Goal: Task Accomplishment & Management: Manage account settings

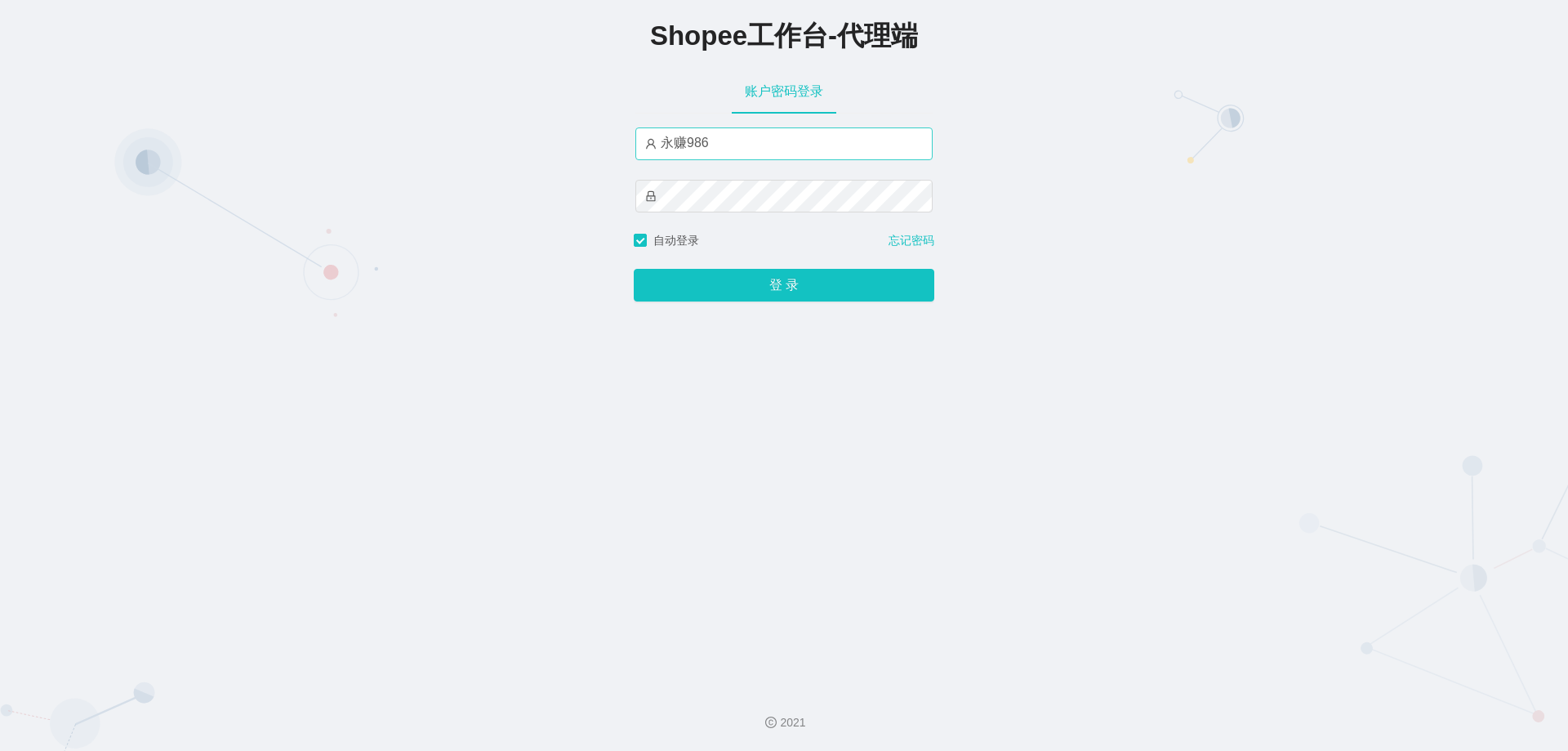
click at [730, 150] on input "永赚986" at bounding box center [784, 143] width 297 height 33
type input "永赚981"
click at [634, 269] on button "登 录" at bounding box center [784, 285] width 301 height 33
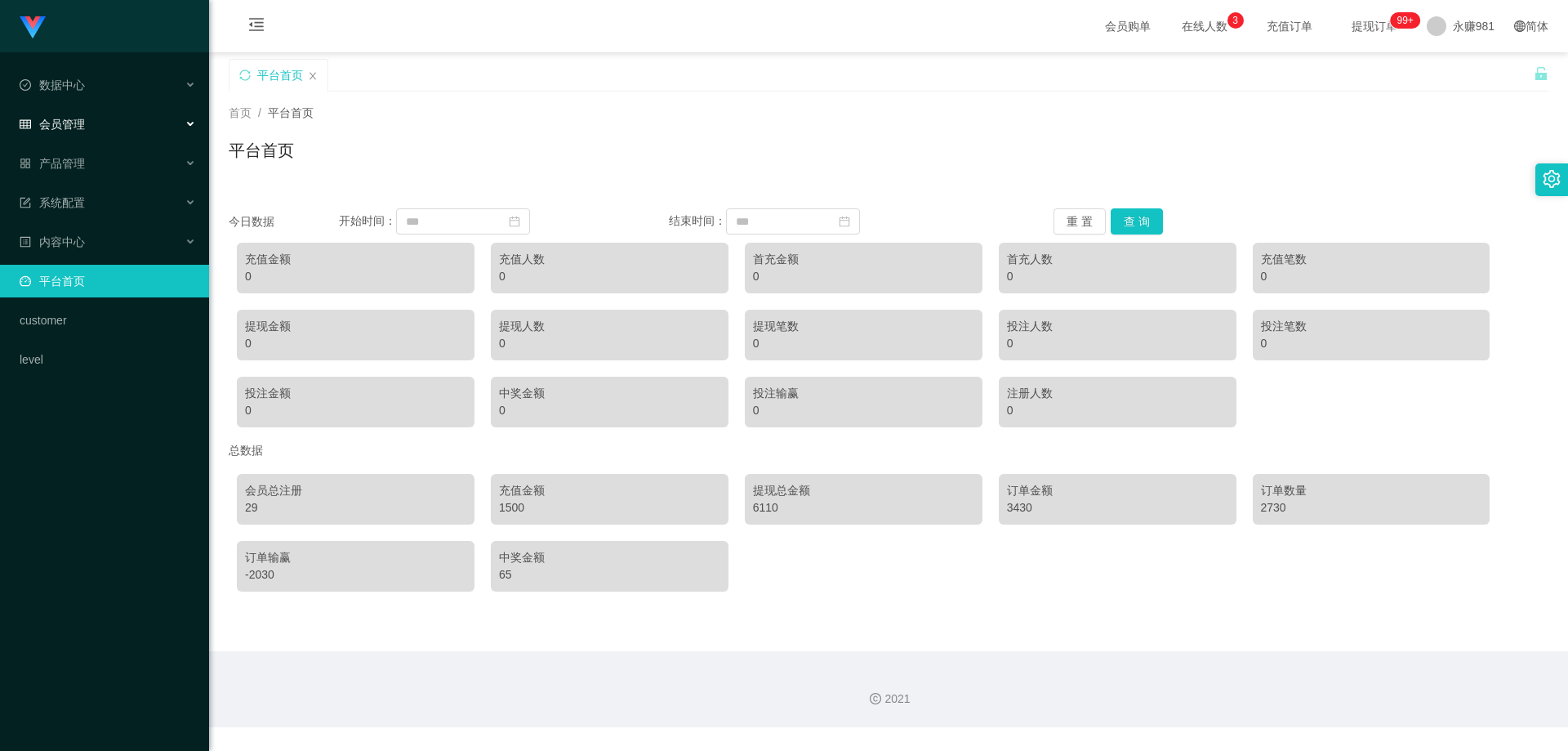
click at [93, 131] on div "会员管理" at bounding box center [104, 124] width 209 height 33
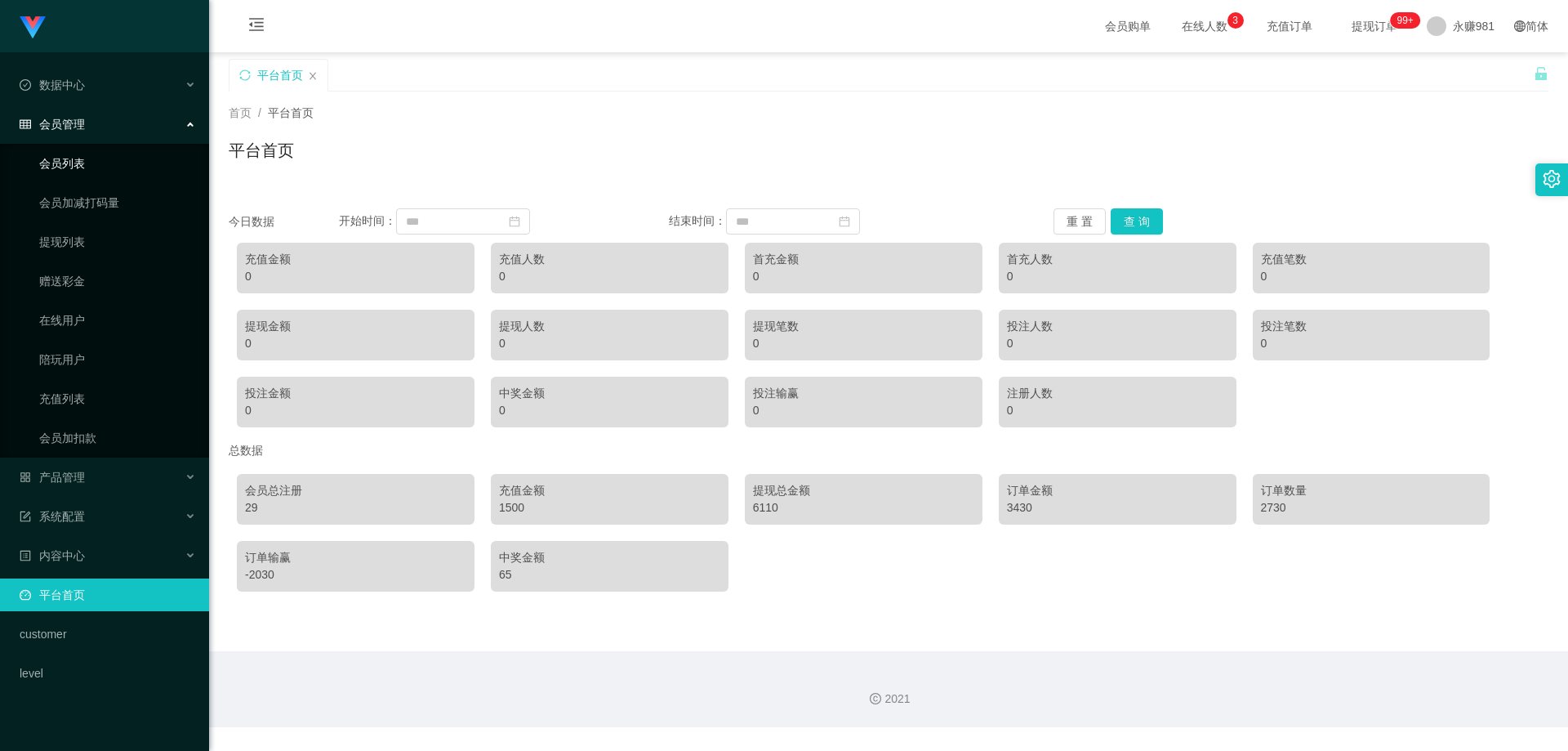
click at [78, 168] on link "会员列表" at bounding box center [118, 163] width 157 height 33
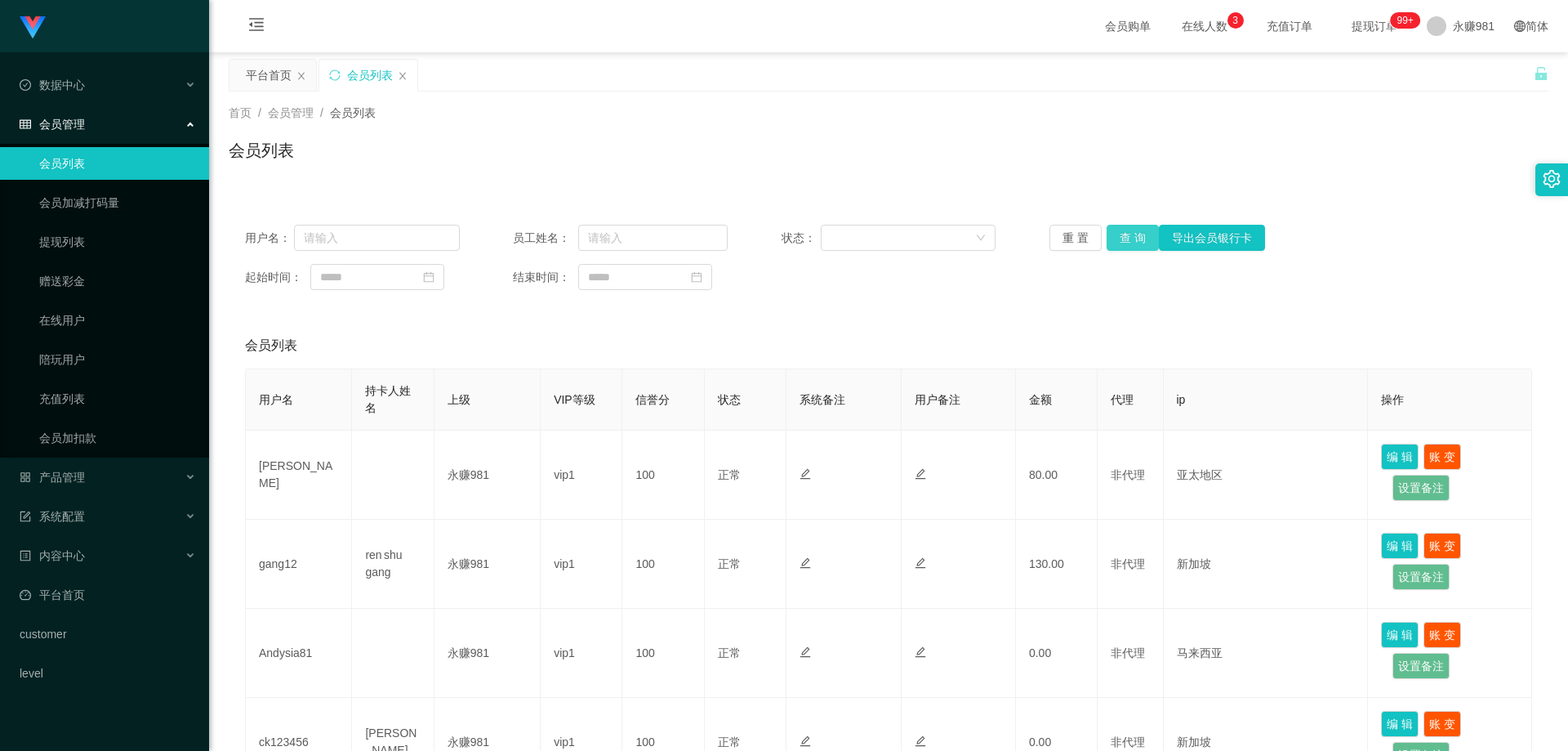
click at [1112, 242] on button "查 询" at bounding box center [1132, 238] width 52 height 26
click at [1112, 242] on div "重 置 查 询 导出会员银行卡" at bounding box center [1157, 238] width 215 height 26
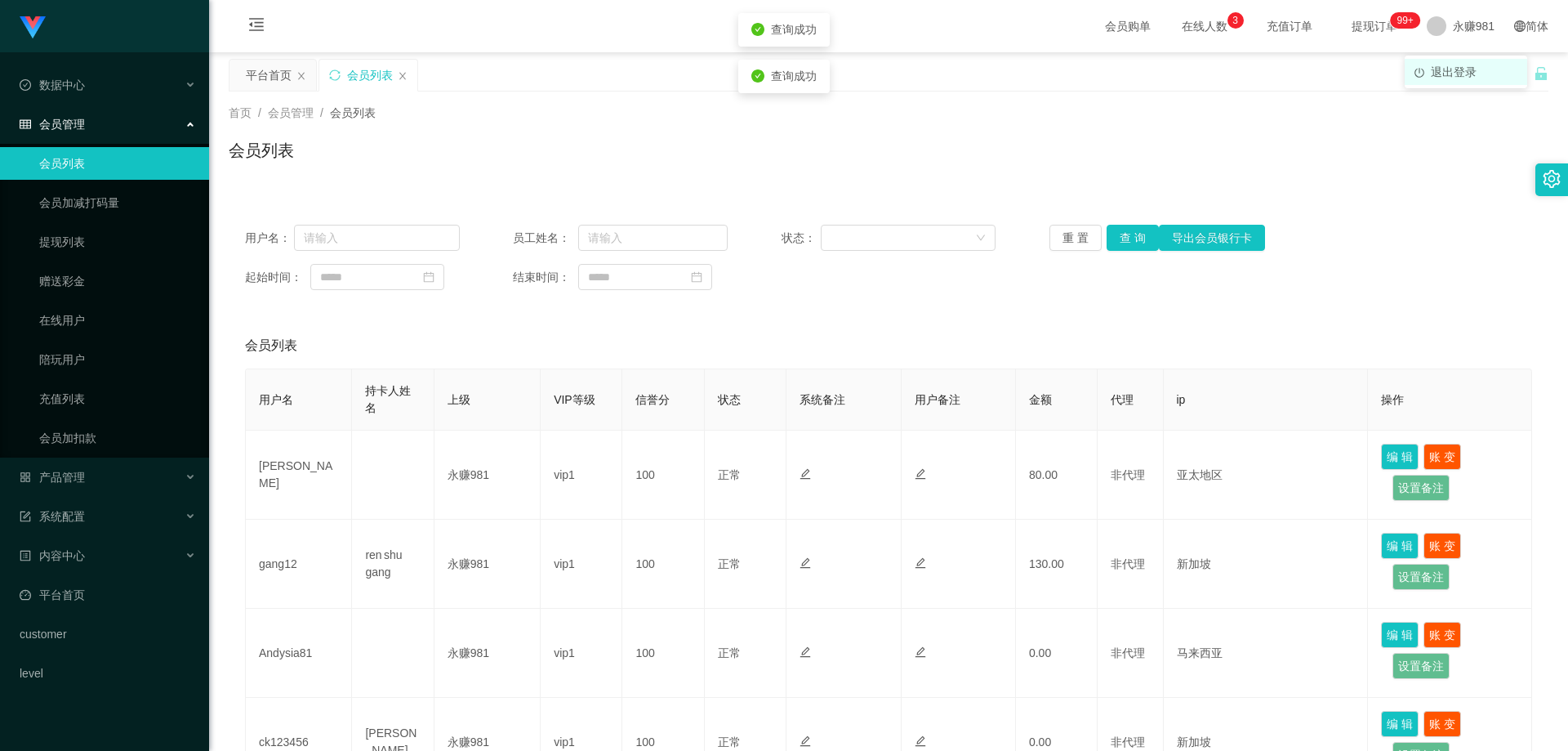
click at [1455, 74] on span "退出登录" at bounding box center [1453, 72] width 45 height 13
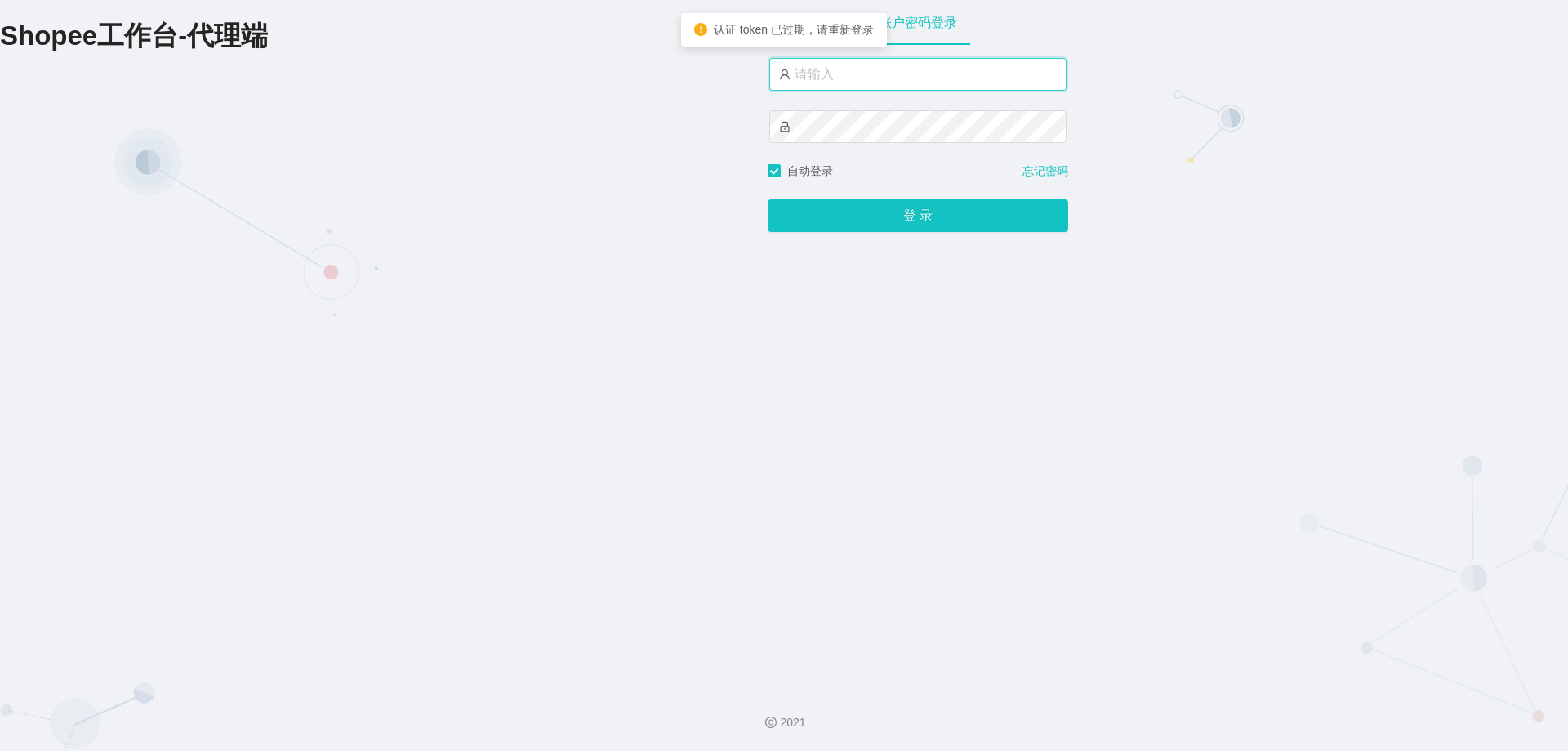
click at [958, 67] on input "text" at bounding box center [918, 74] width 297 height 33
type input "永赚986"
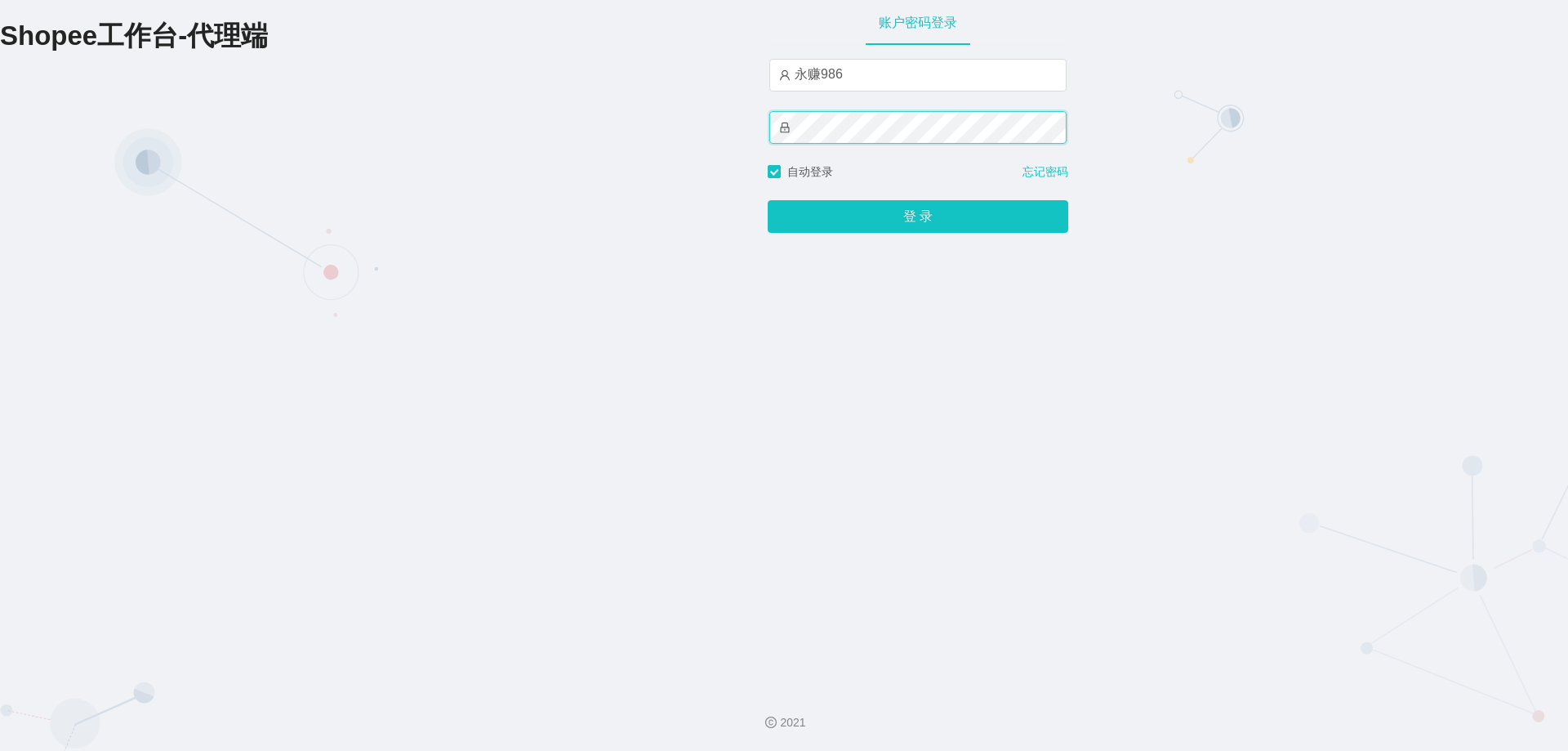
click at [768, 200] on button "登 录" at bounding box center [918, 216] width 301 height 33
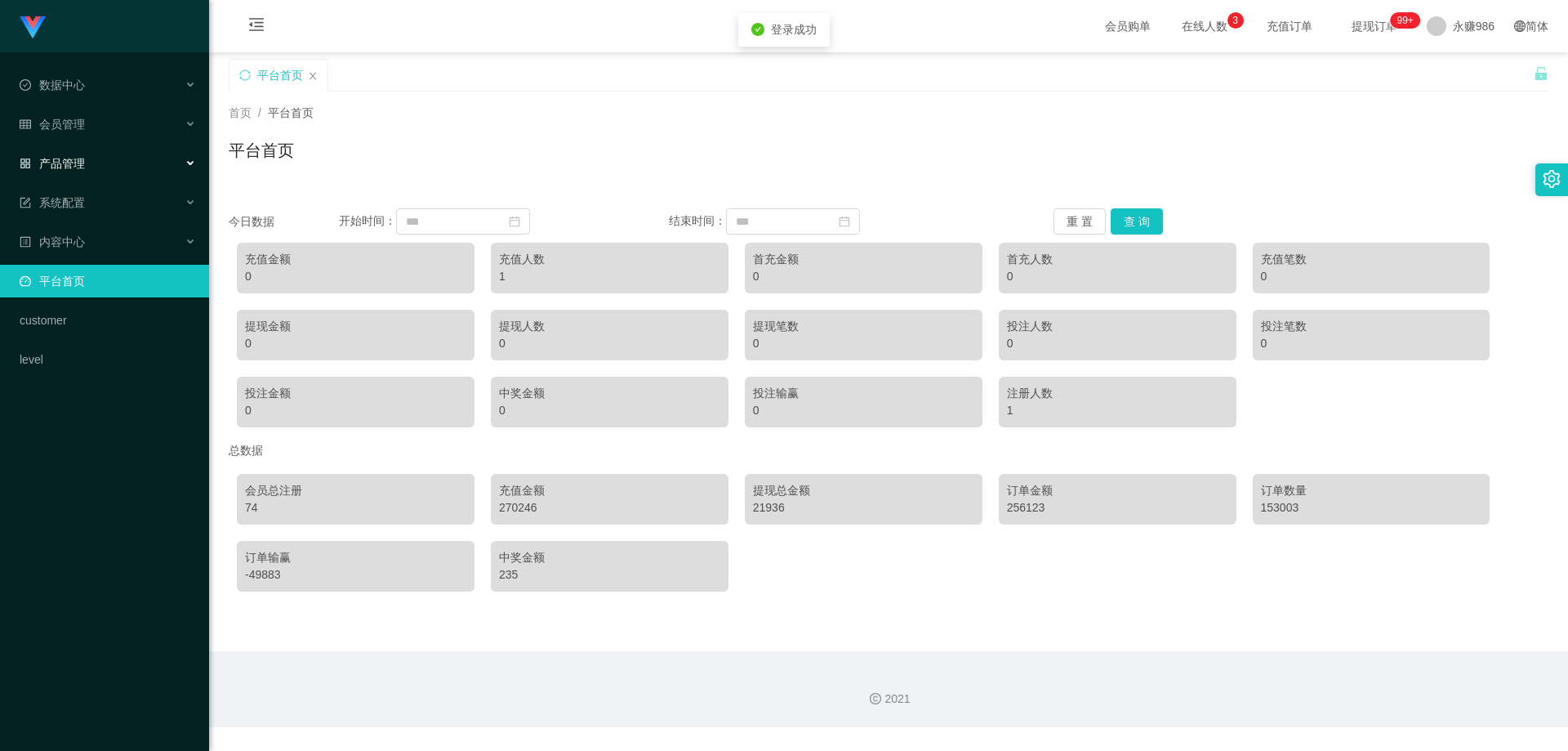
click at [54, 150] on div "产品管理" at bounding box center [104, 163] width 209 height 33
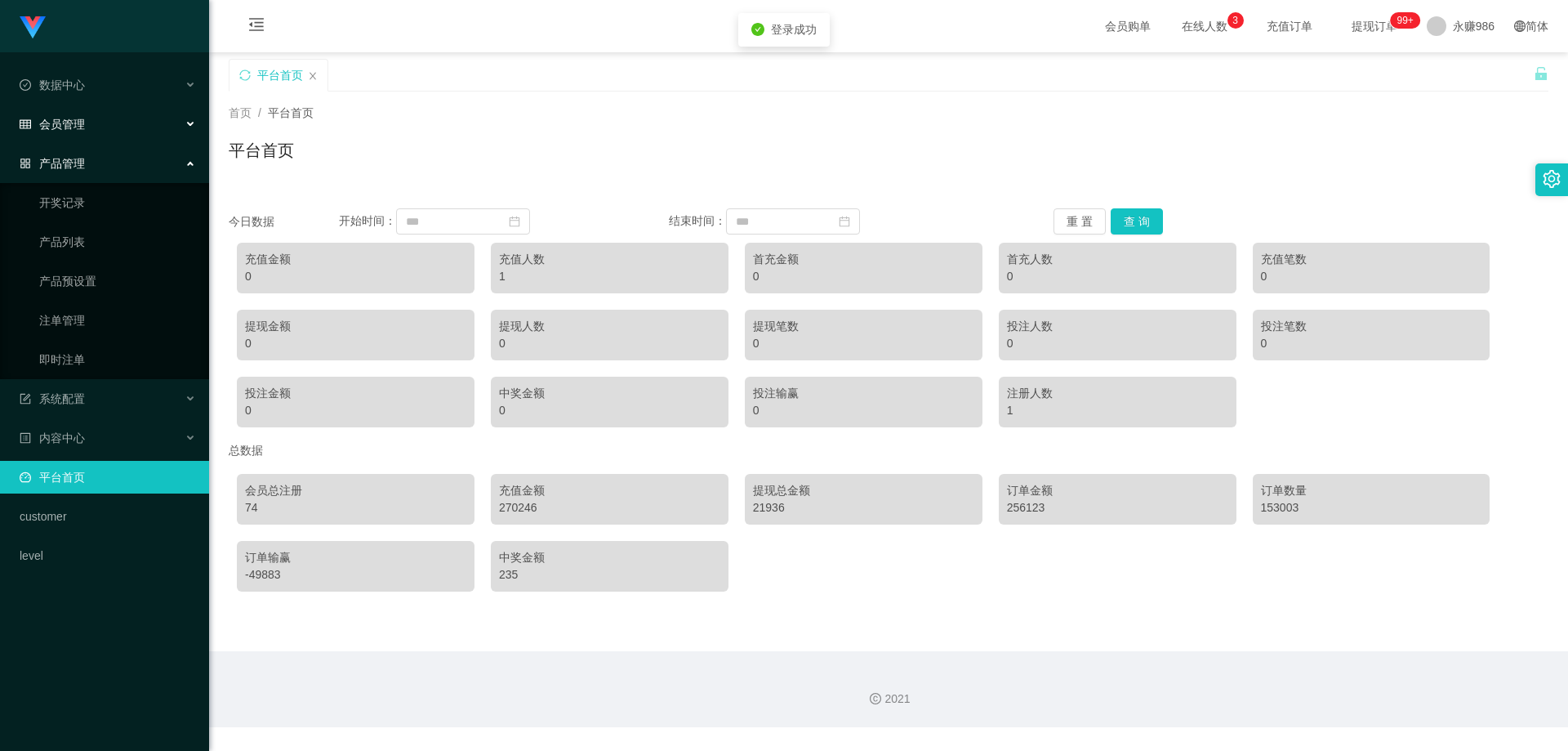
click at [62, 127] on span "会员管理" at bounding box center [52, 125] width 66 height 13
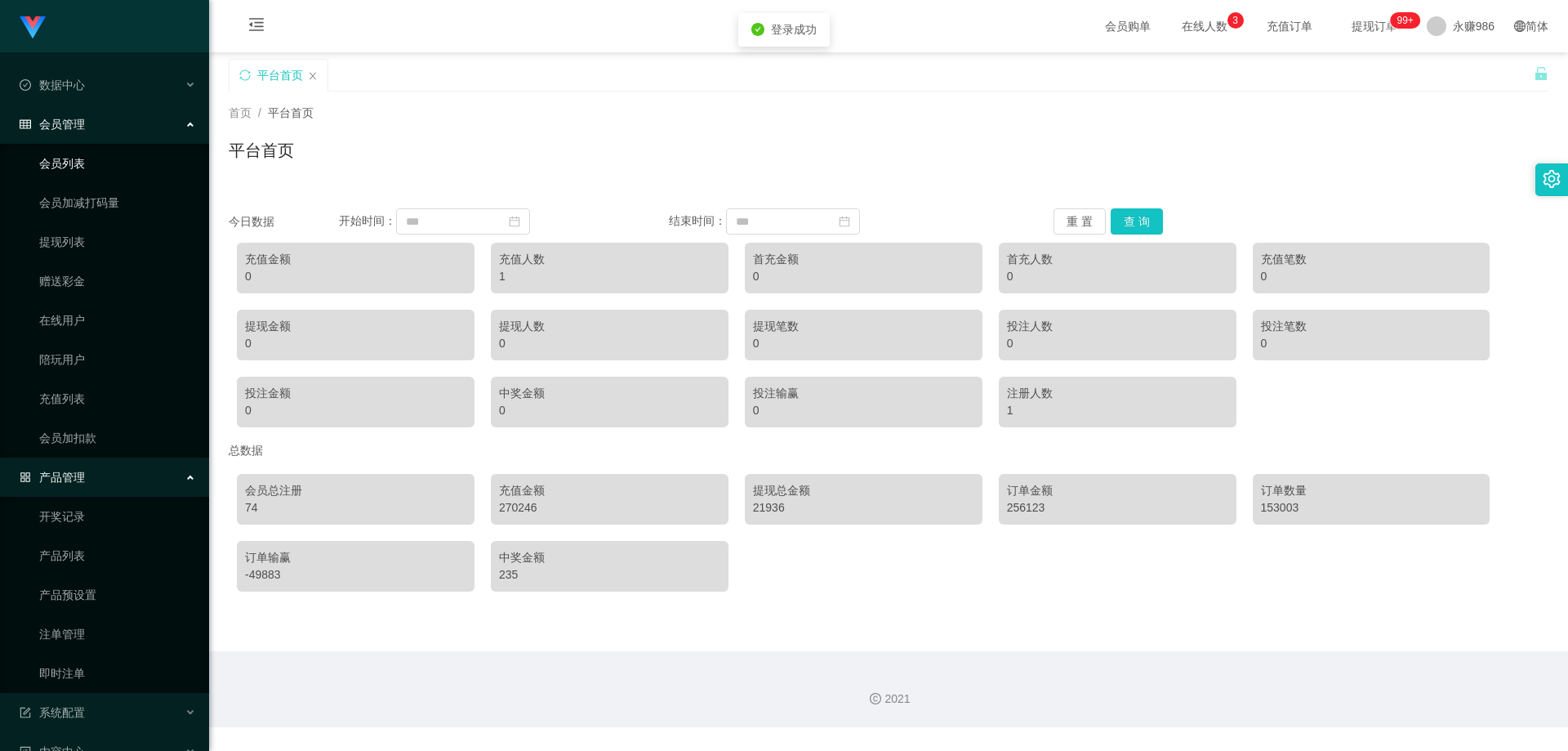
click at [105, 182] on ul "会员列表 会员加减打码量 提现列表 赠送彩金 在线用户 陪玩用户 充值列表 会员加扣款" at bounding box center [104, 301] width 209 height 314
click at [95, 166] on link "会员列表" at bounding box center [118, 163] width 157 height 33
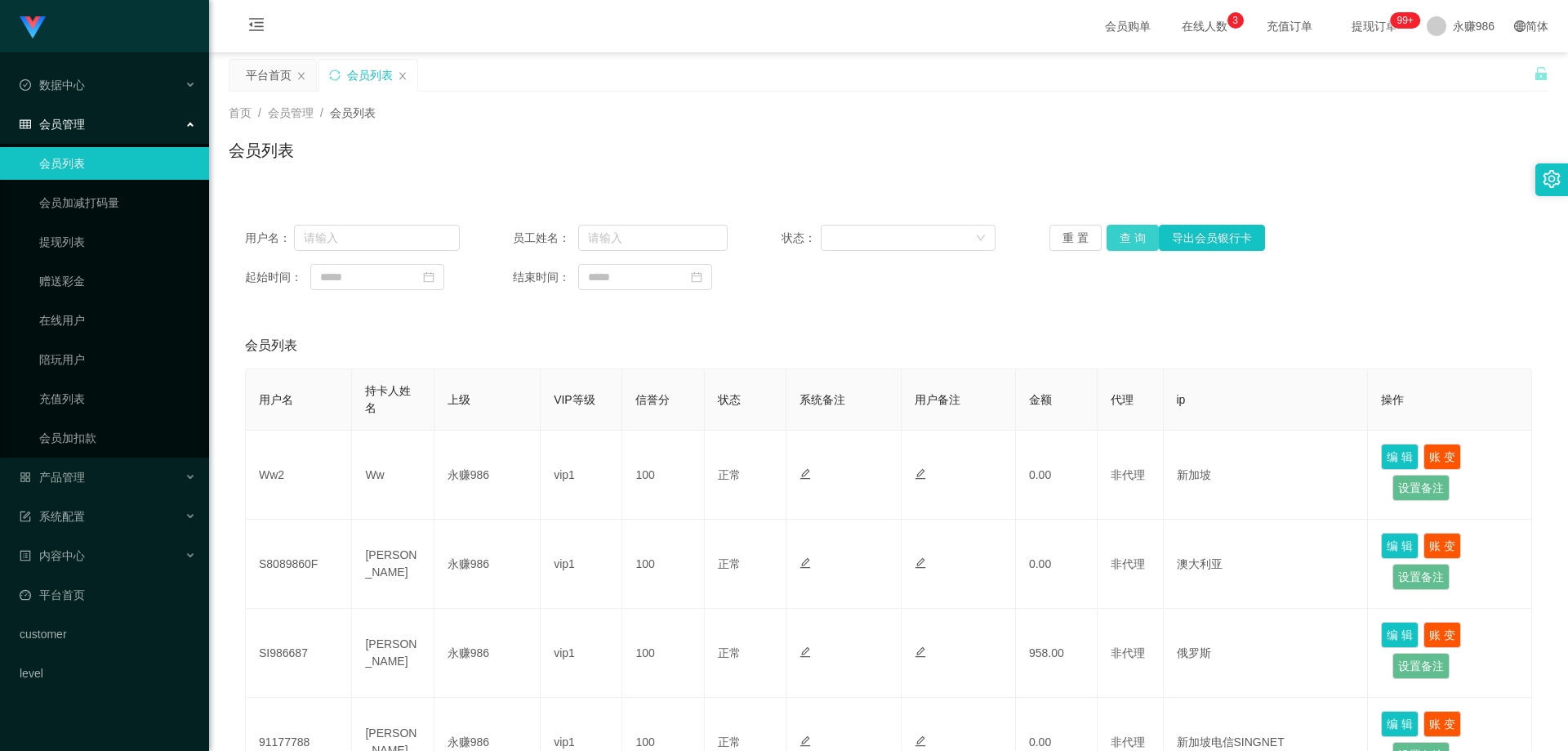
click at [1123, 235] on button "查 询" at bounding box center [1132, 238] width 52 height 26
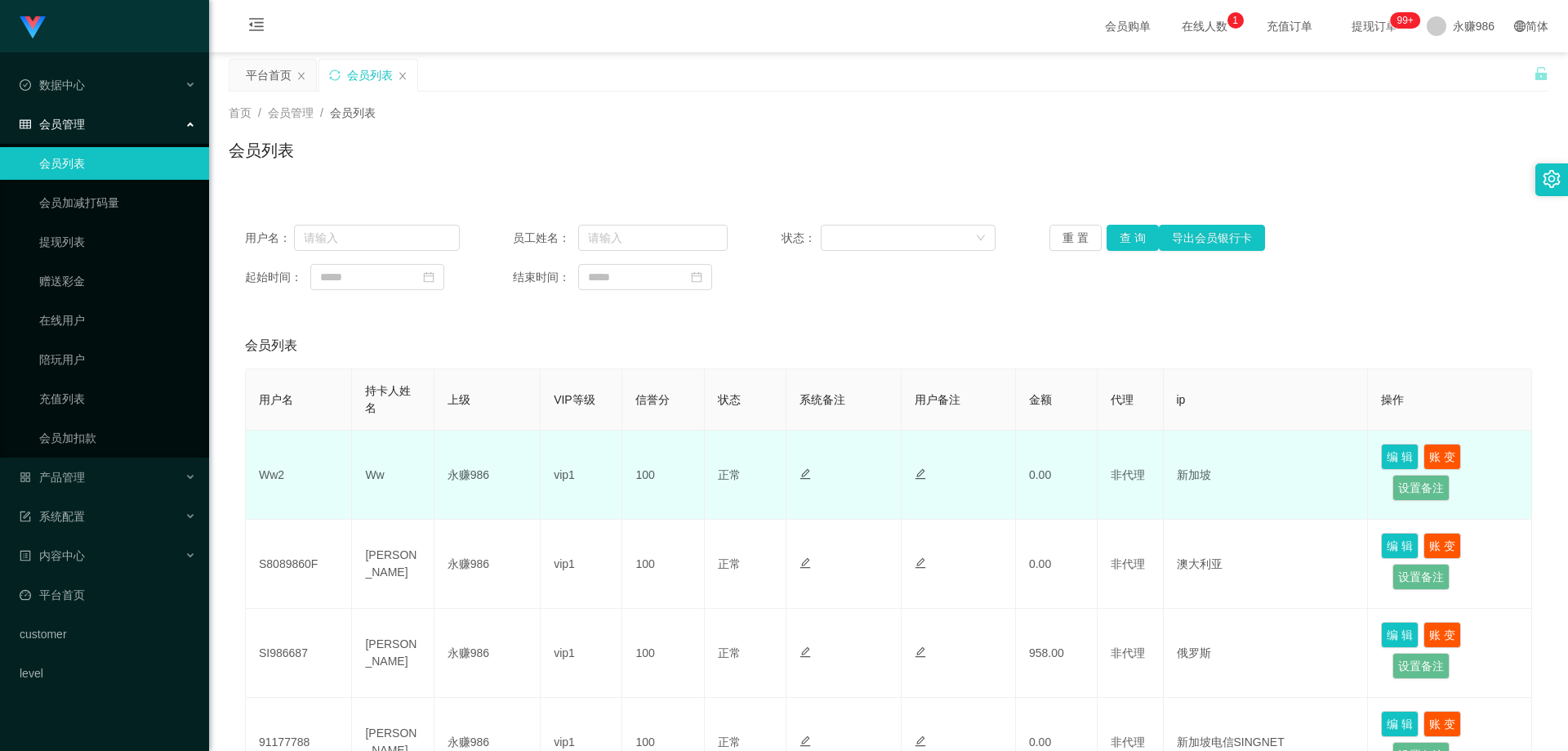
click at [266, 475] on td "Ww2" at bounding box center [299, 475] width 106 height 89
copy td "Ww2"
click at [530, 472] on td "永赚986" at bounding box center [488, 475] width 106 height 89
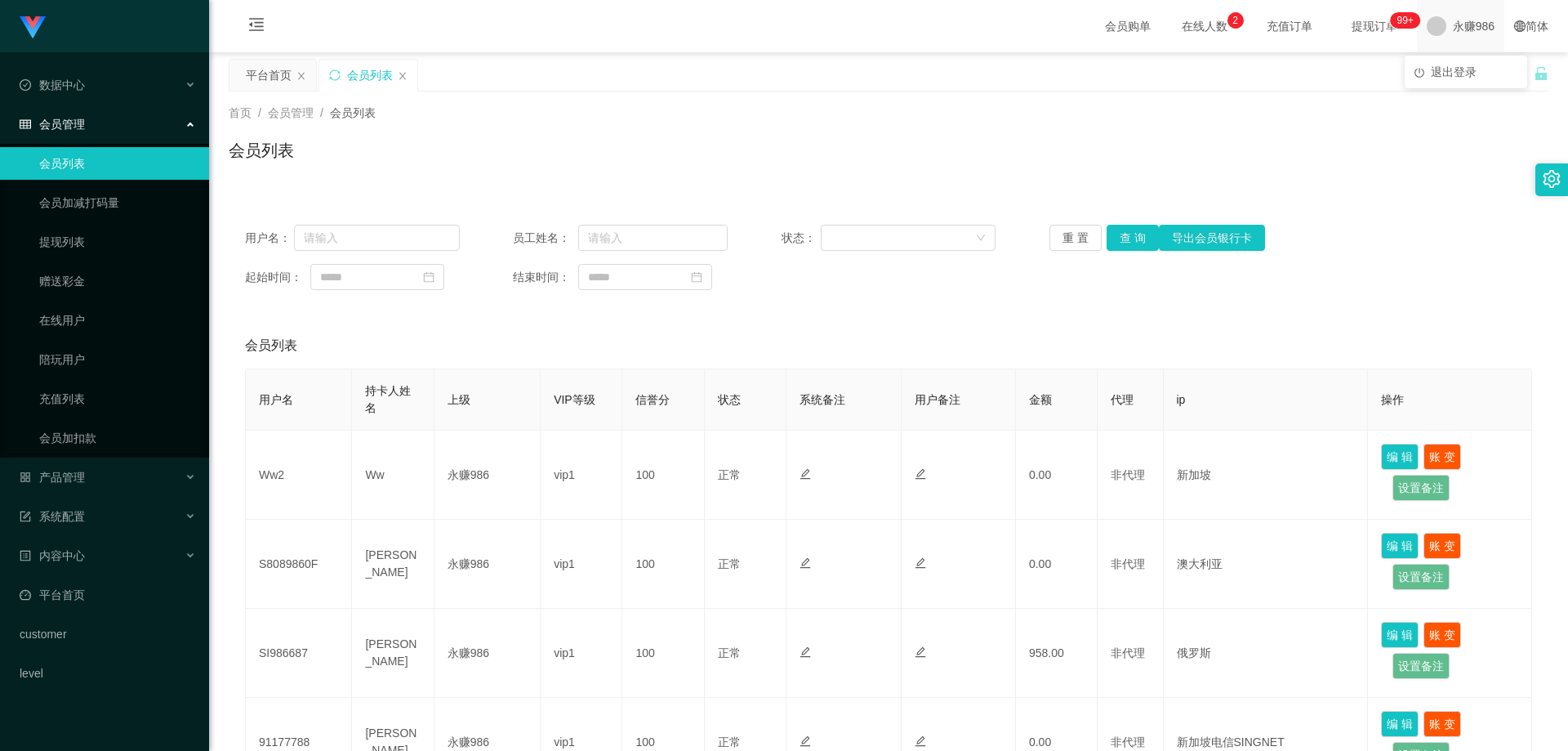
click at [1458, 30] on span "永赚986" at bounding box center [1474, 26] width 41 height 52
click at [1134, 233] on button "查 询" at bounding box center [1132, 238] width 52 height 26
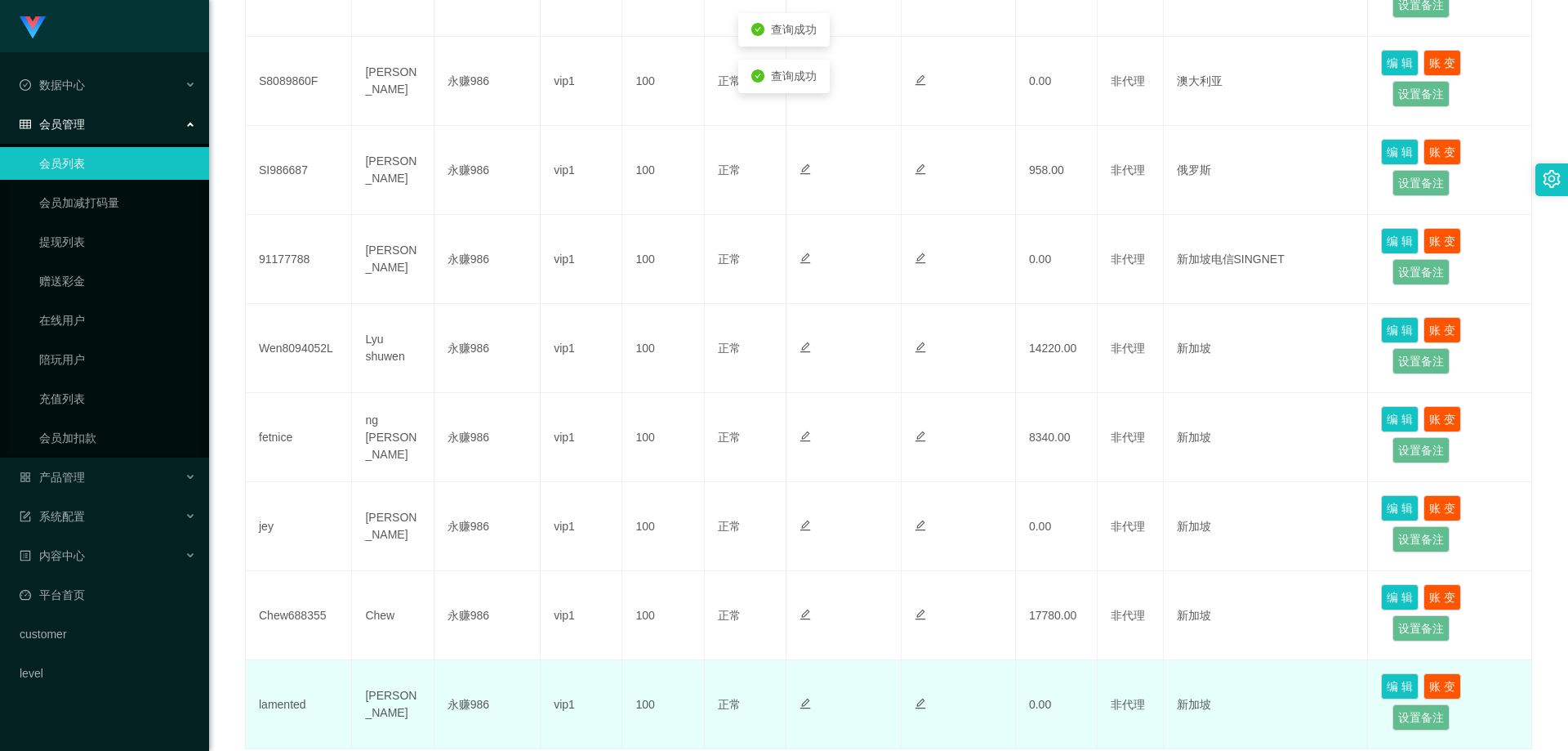
scroll to position [699, 0]
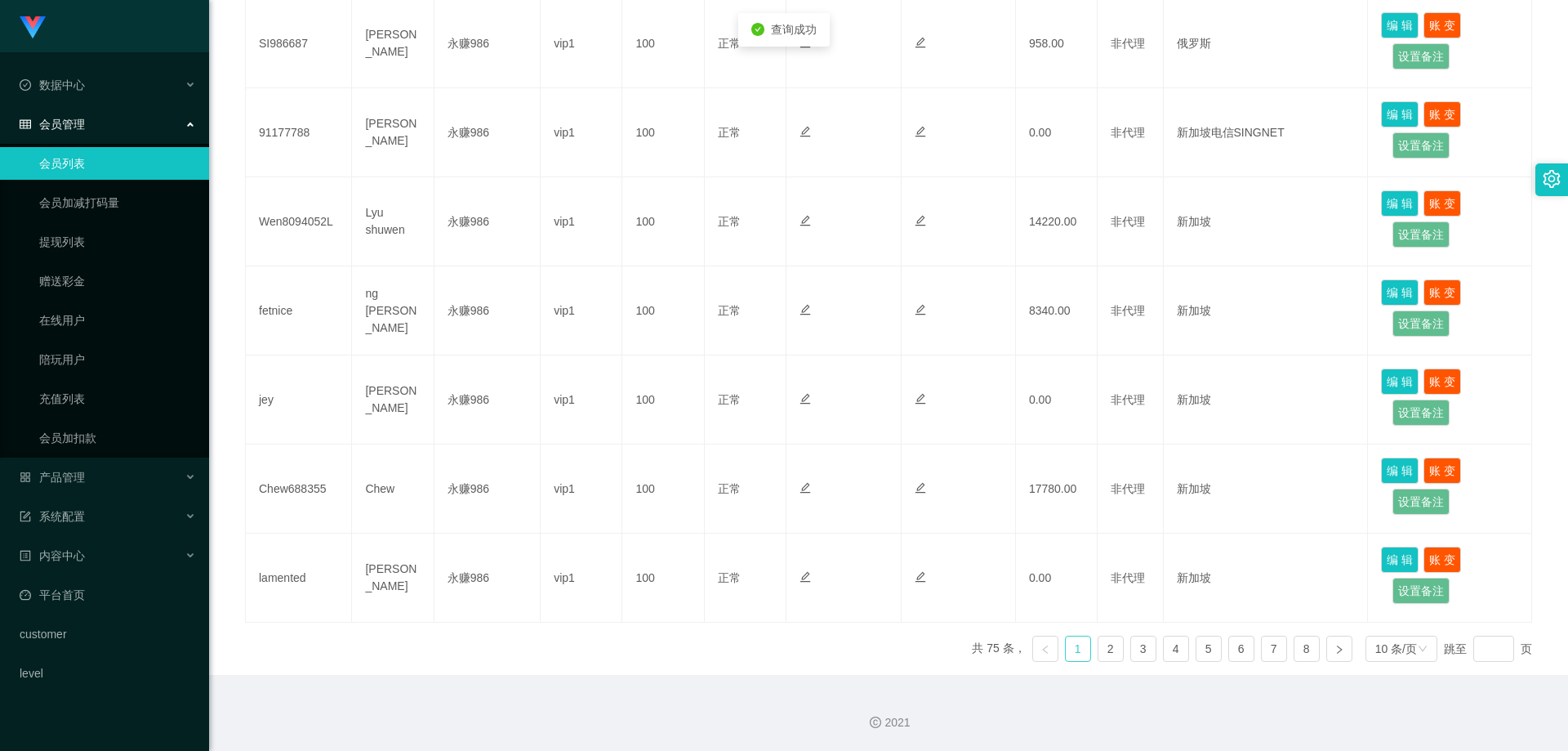
click at [1072, 641] on link "1" at bounding box center [1078, 648] width 24 height 24
click at [91, 464] on div "产品管理" at bounding box center [104, 477] width 209 height 33
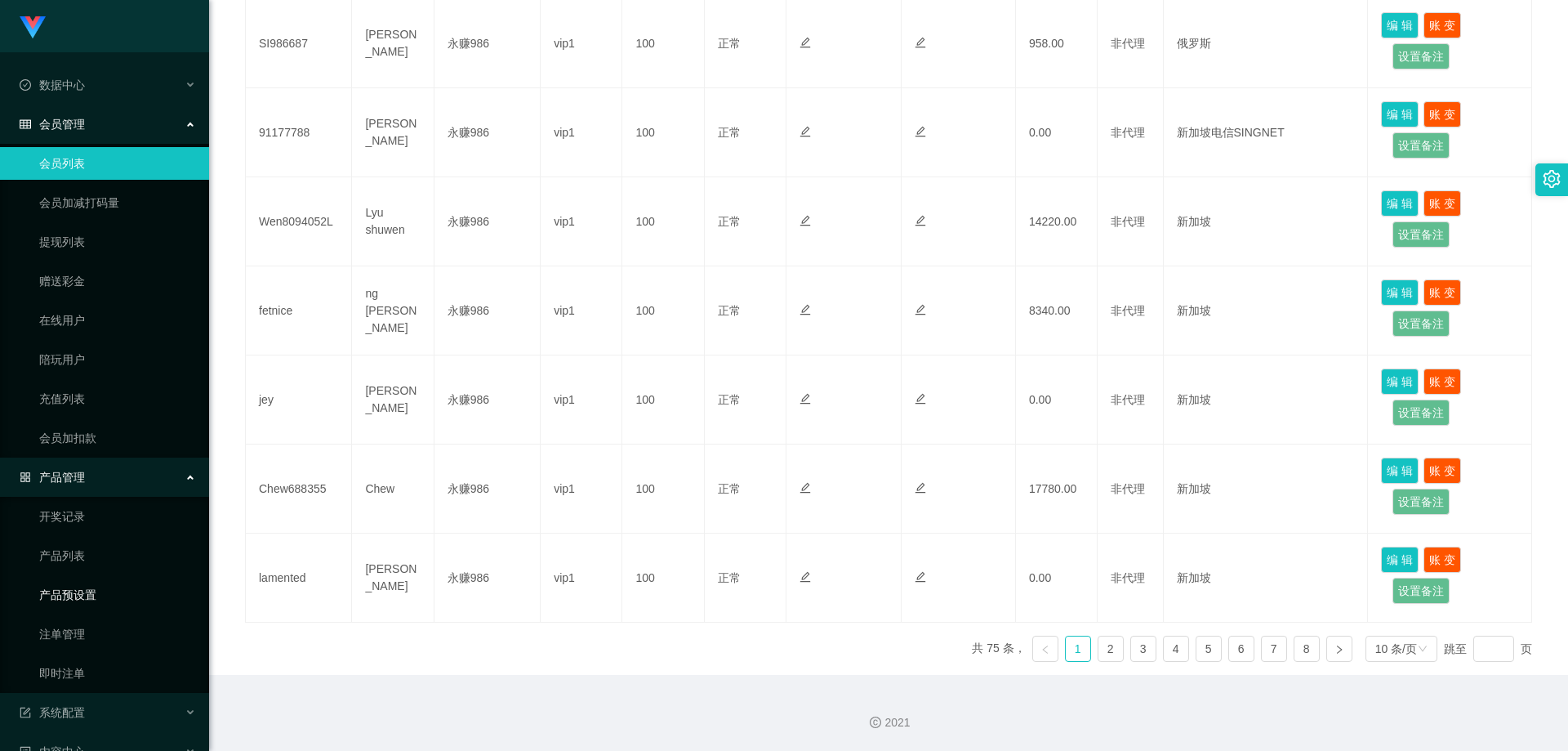
click at [102, 598] on link "产品预设置" at bounding box center [118, 594] width 157 height 33
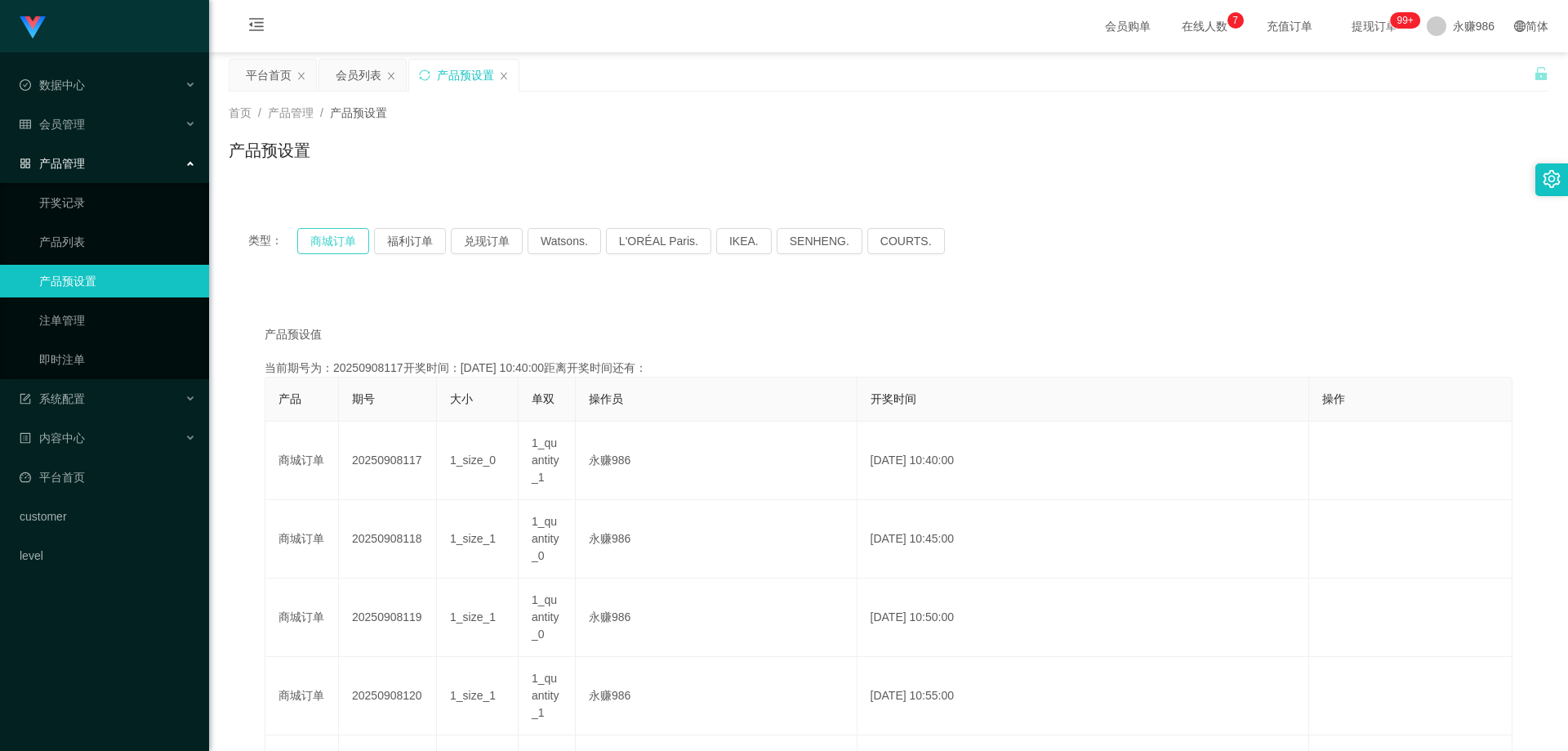
click at [339, 233] on button "商城订单" at bounding box center [333, 240] width 72 height 26
click at [99, 318] on link "注单管理" at bounding box center [118, 320] width 157 height 33
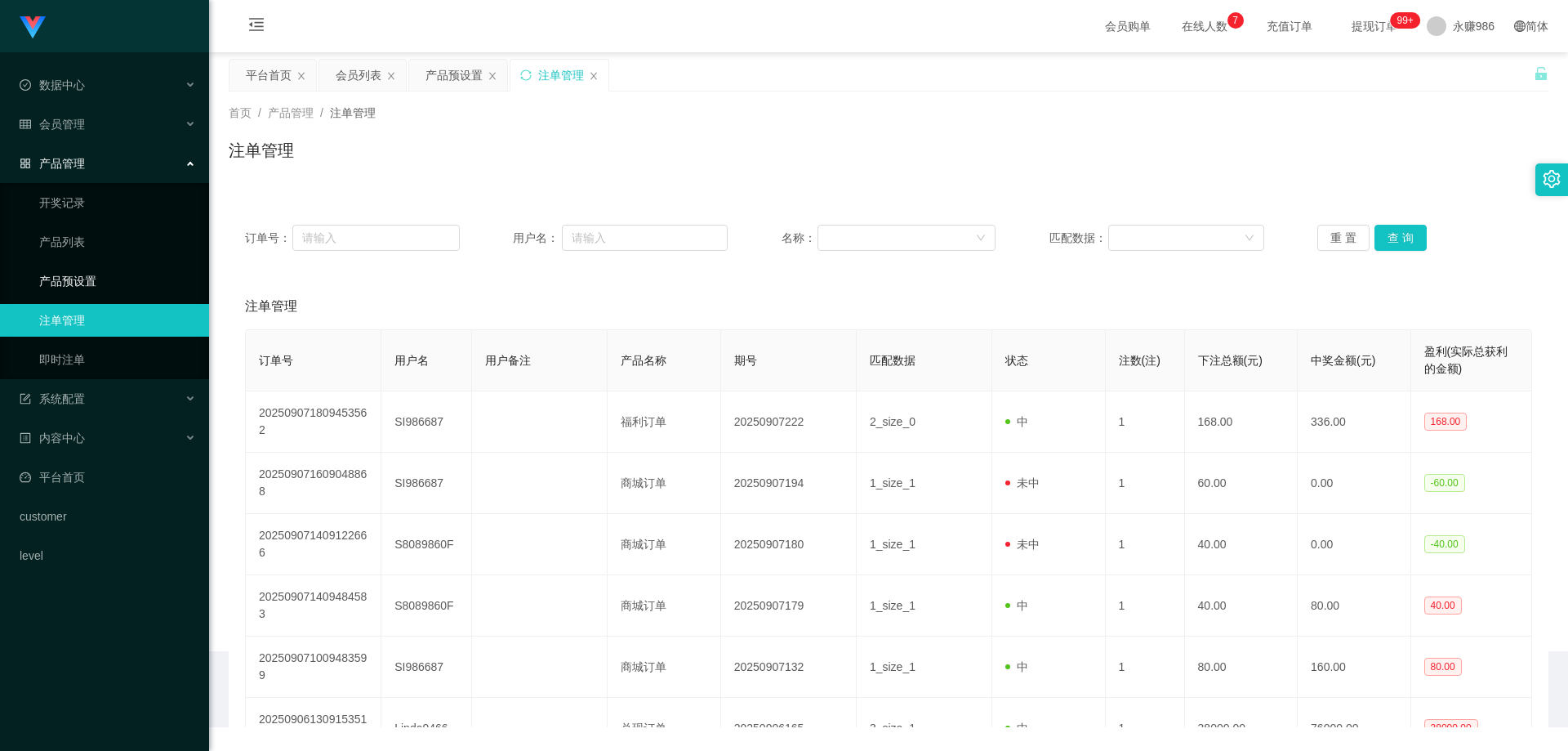
click at [98, 288] on link "产品预设置" at bounding box center [118, 281] width 157 height 33
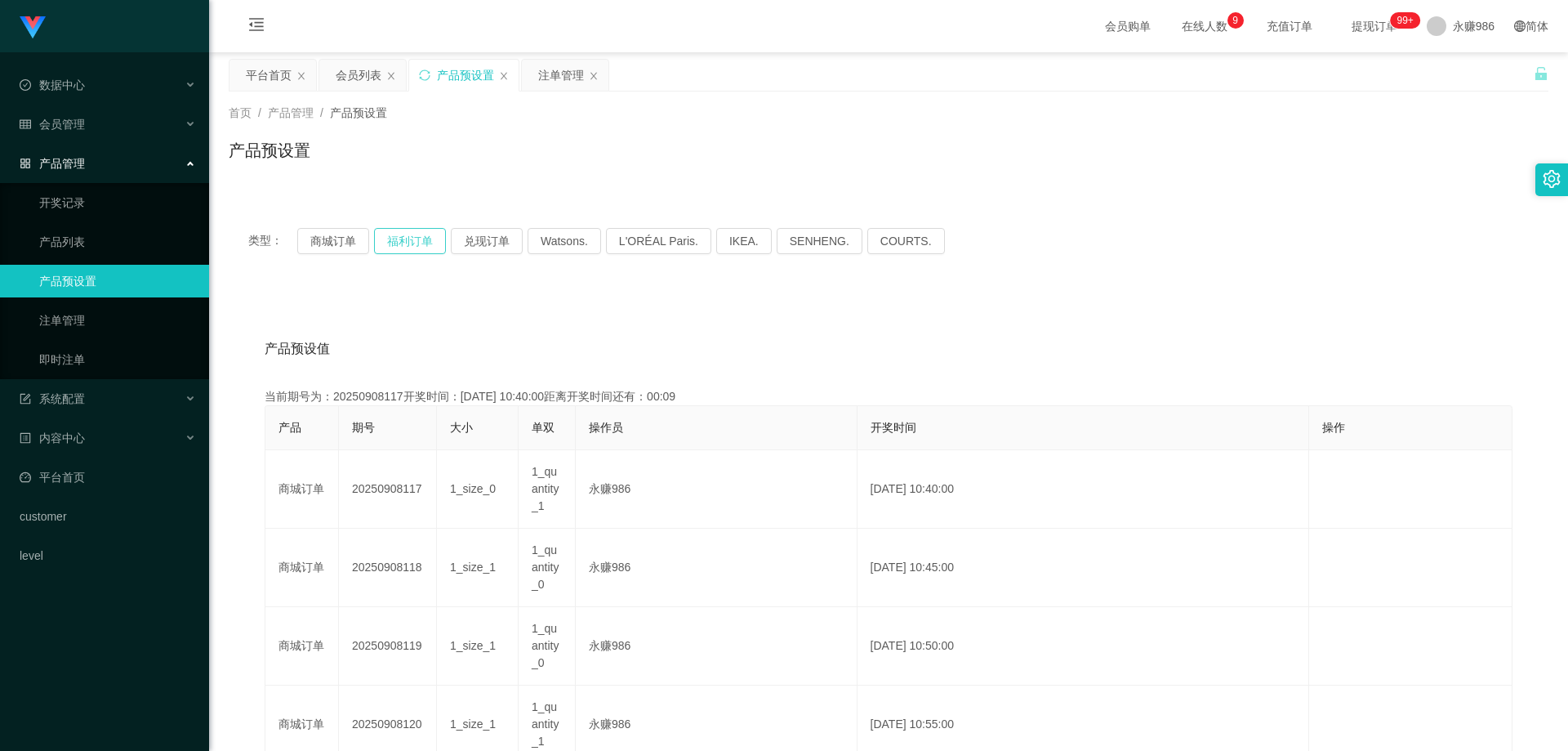
click at [383, 235] on button "福利订单" at bounding box center [409, 240] width 72 height 26
click at [343, 236] on button "商城订单" at bounding box center [333, 240] width 72 height 26
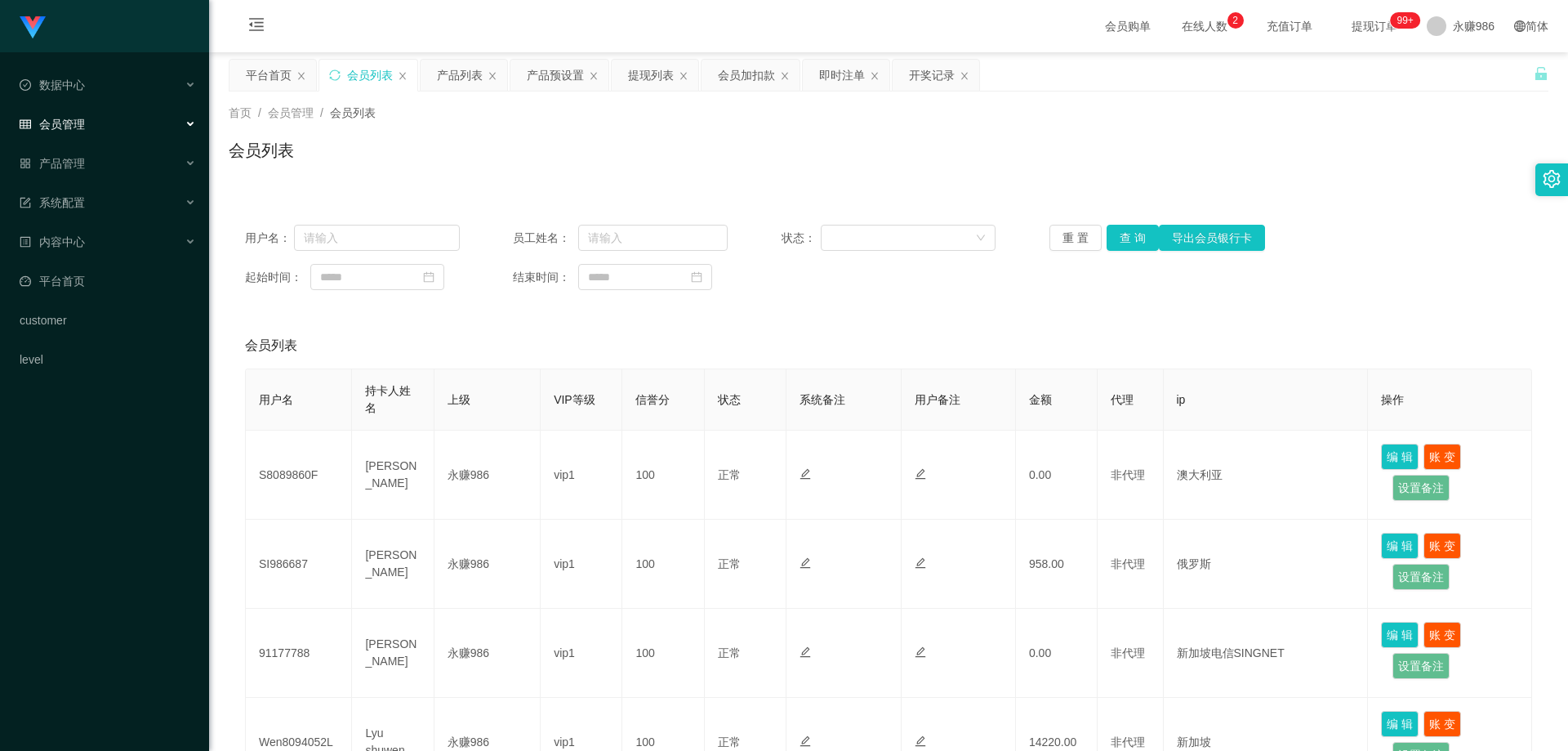
click at [79, 121] on span "会员管理" at bounding box center [52, 125] width 66 height 13
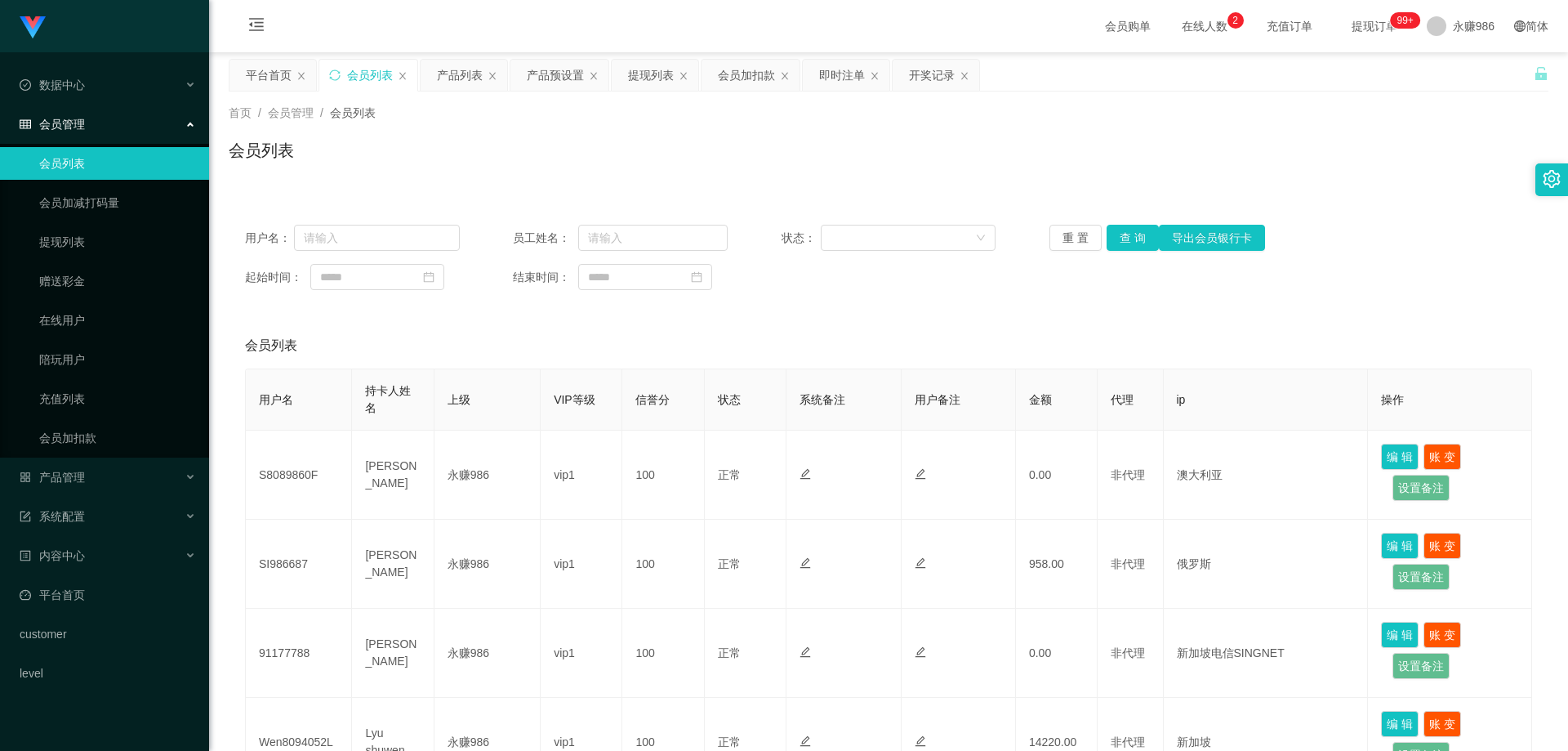
click at [71, 152] on link "会员列表" at bounding box center [118, 163] width 157 height 33
click at [92, 177] on link "会员列表" at bounding box center [118, 163] width 157 height 33
click at [83, 196] on link "会员加减打码量" at bounding box center [118, 202] width 157 height 33
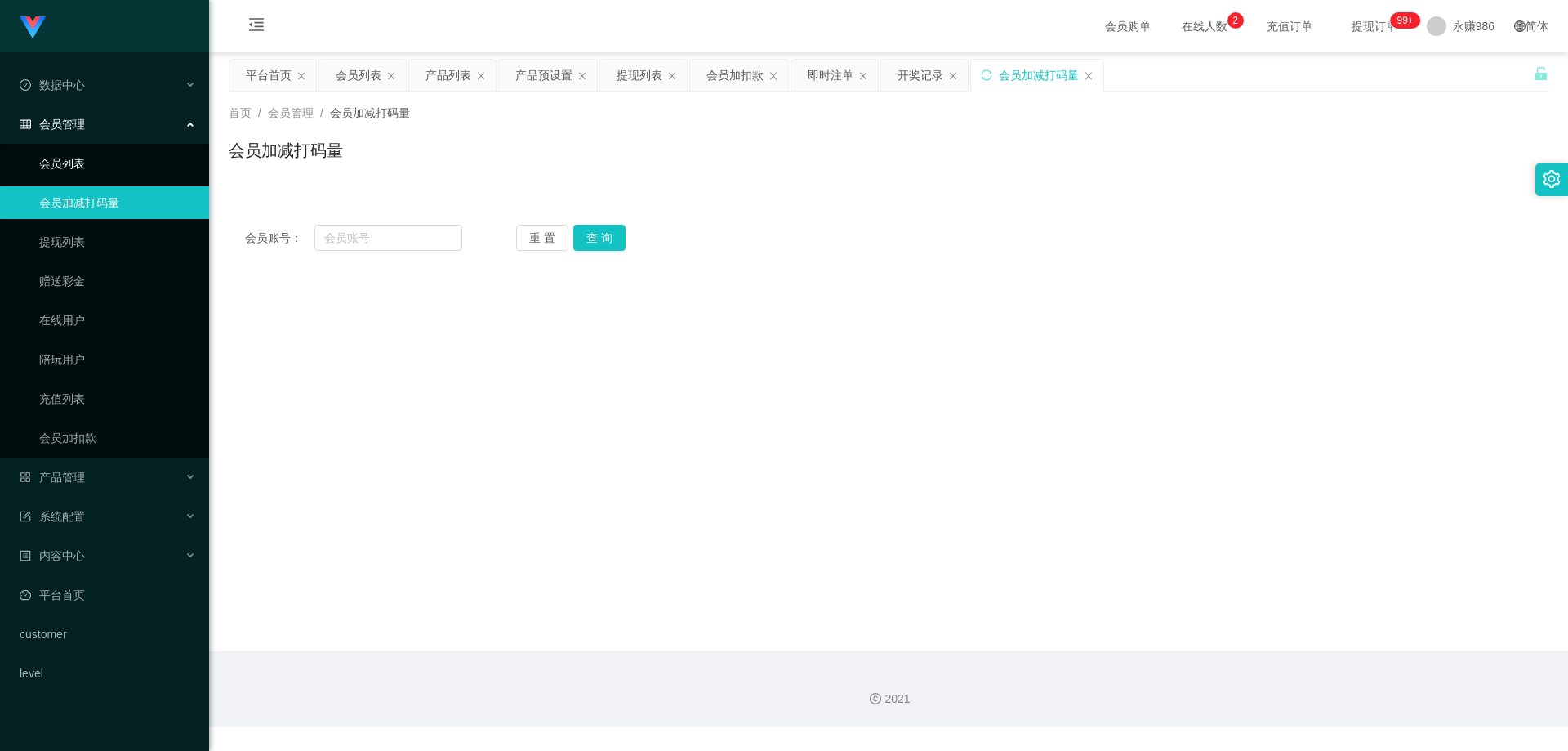
click at [78, 163] on link "会员列表" at bounding box center [118, 163] width 157 height 33
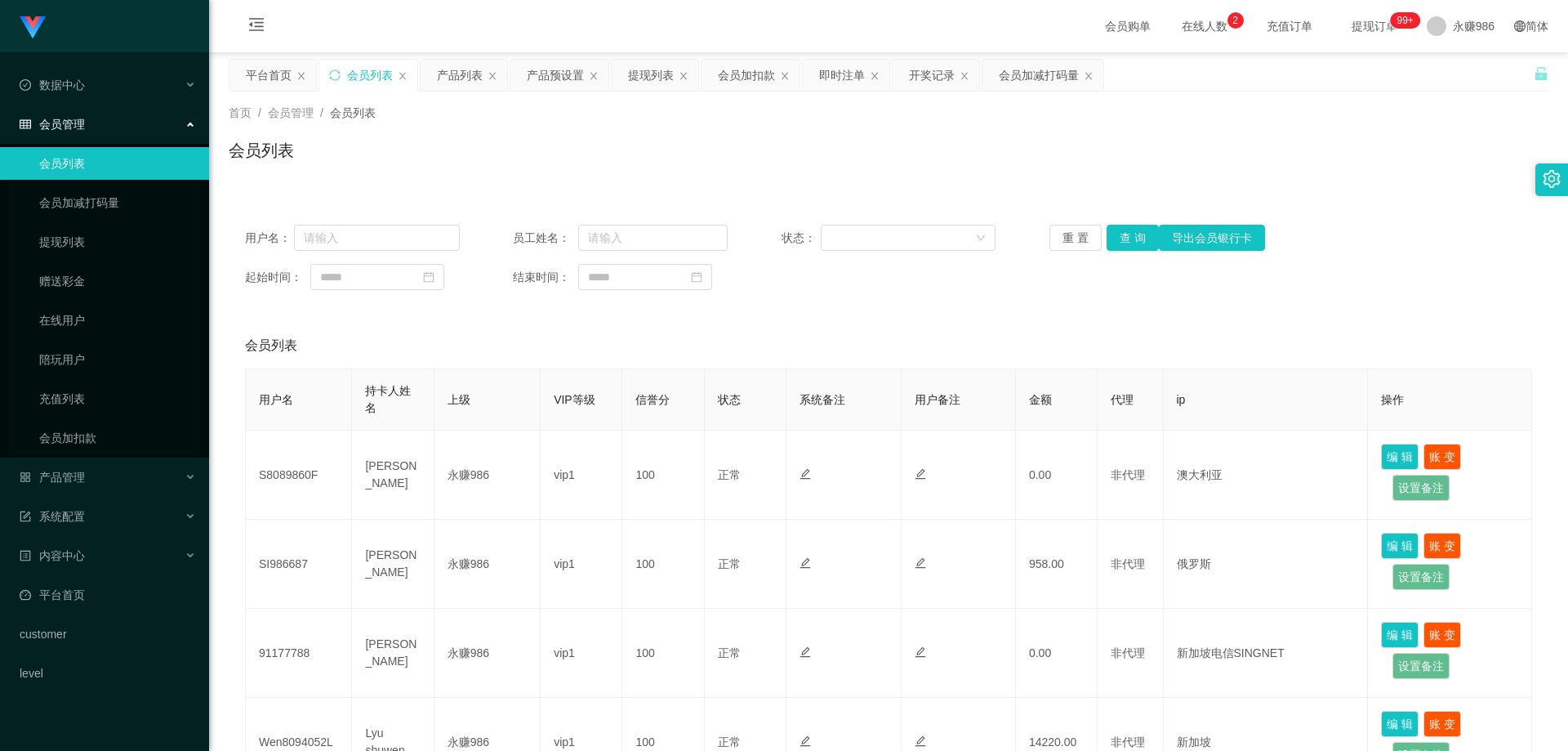
click at [83, 125] on span "会员管理" at bounding box center [52, 125] width 66 height 13
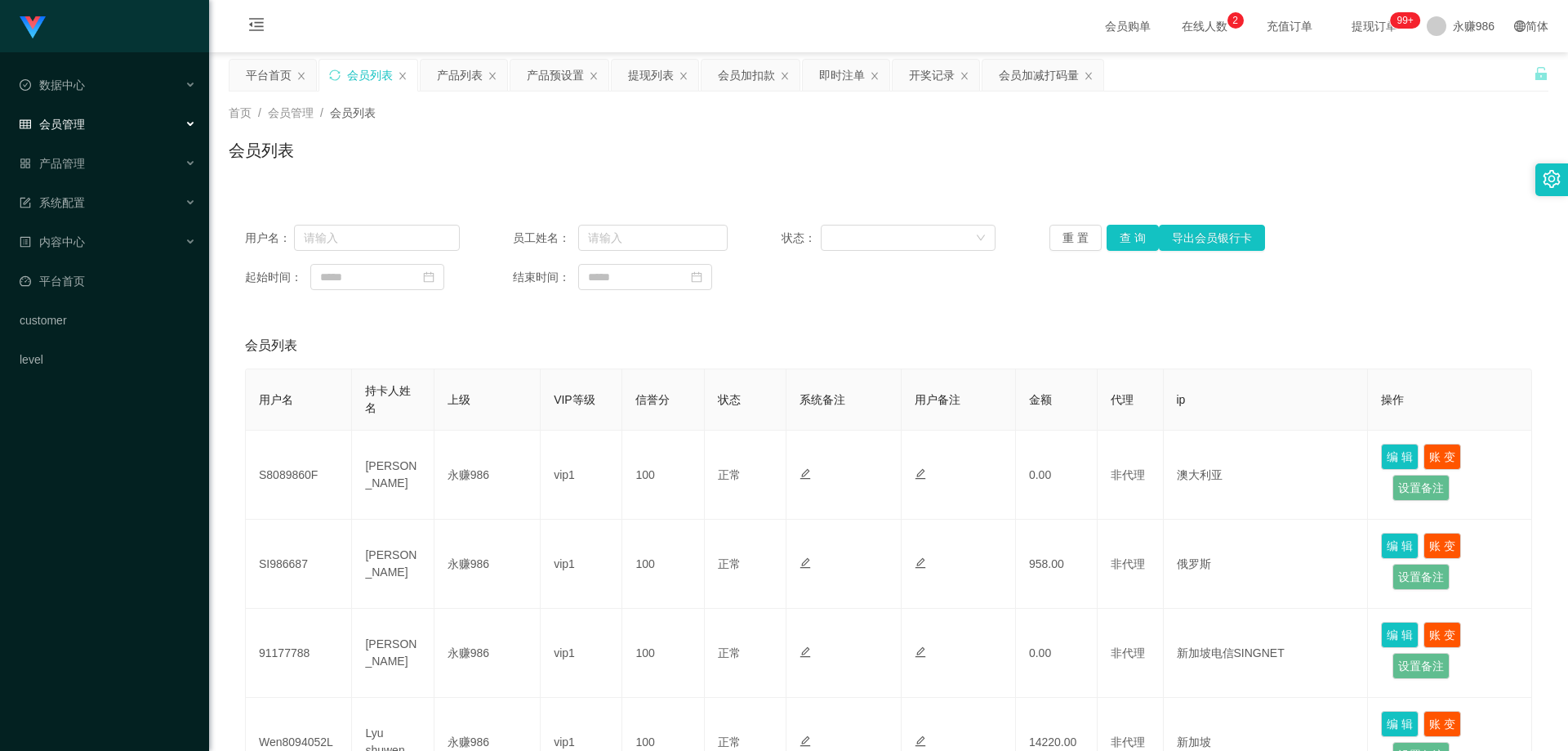
click at [83, 124] on span "会员管理" at bounding box center [52, 125] width 66 height 13
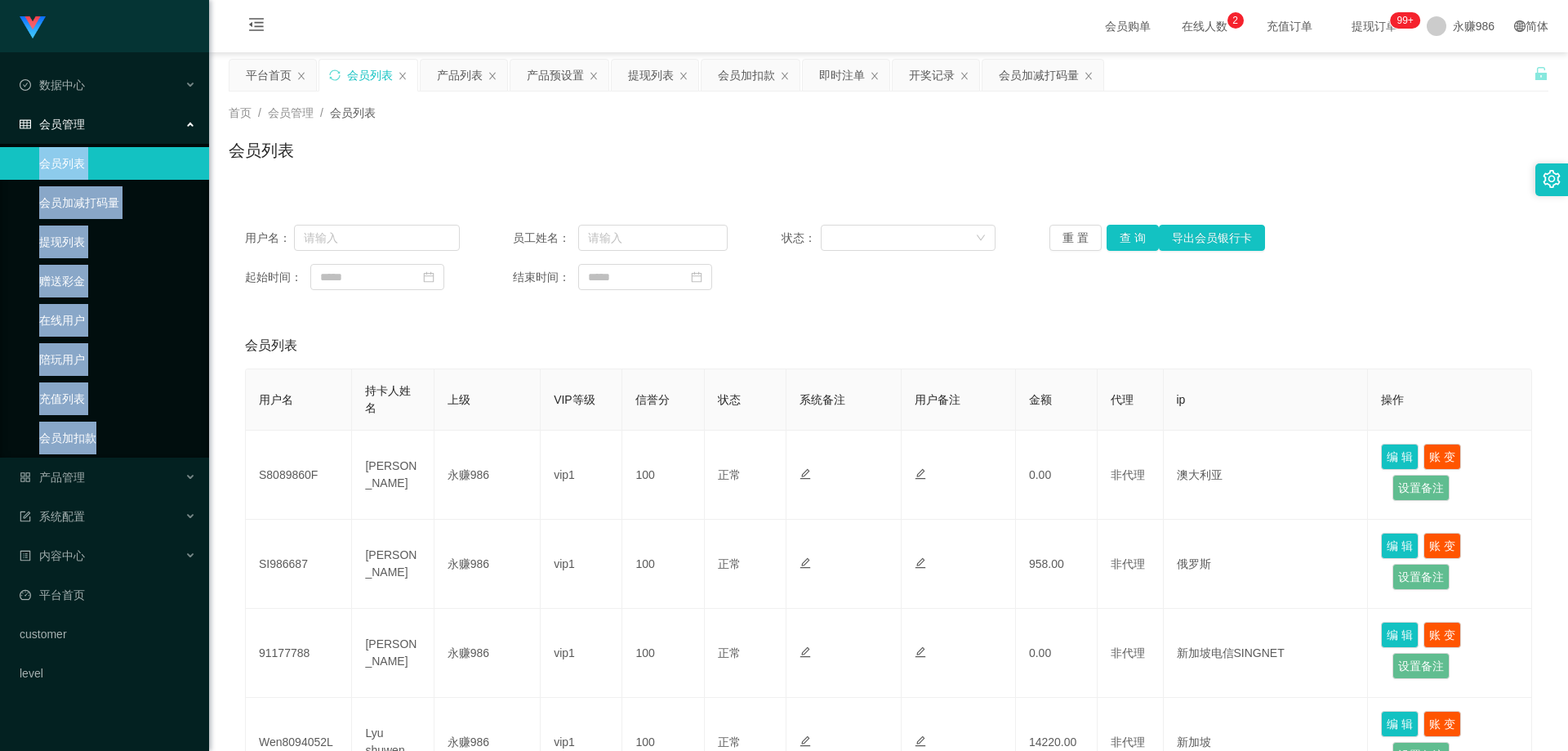
click at [81, 206] on link "会员加减打码量" at bounding box center [118, 202] width 157 height 33
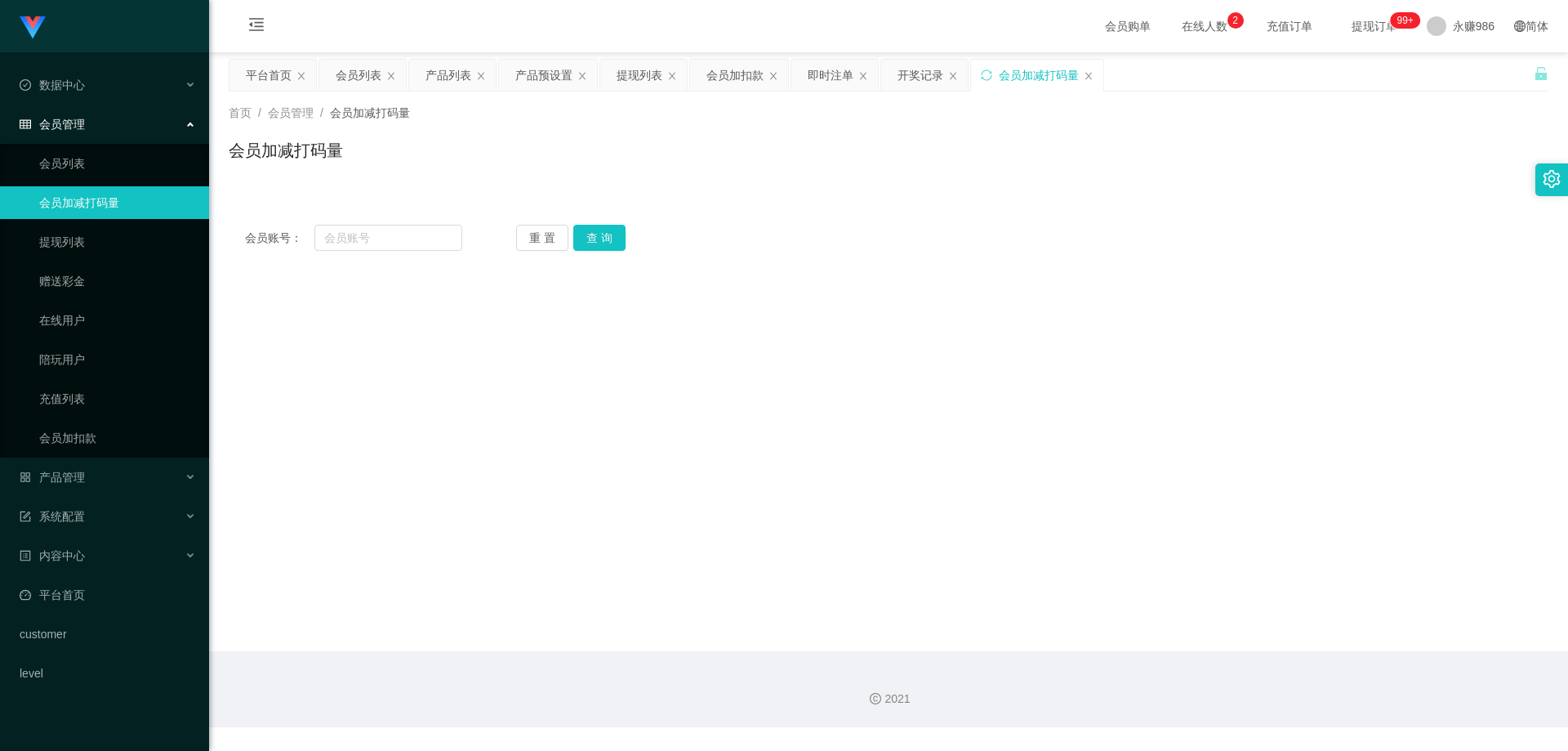
click at [71, 112] on div "会员管理" at bounding box center [104, 124] width 209 height 33
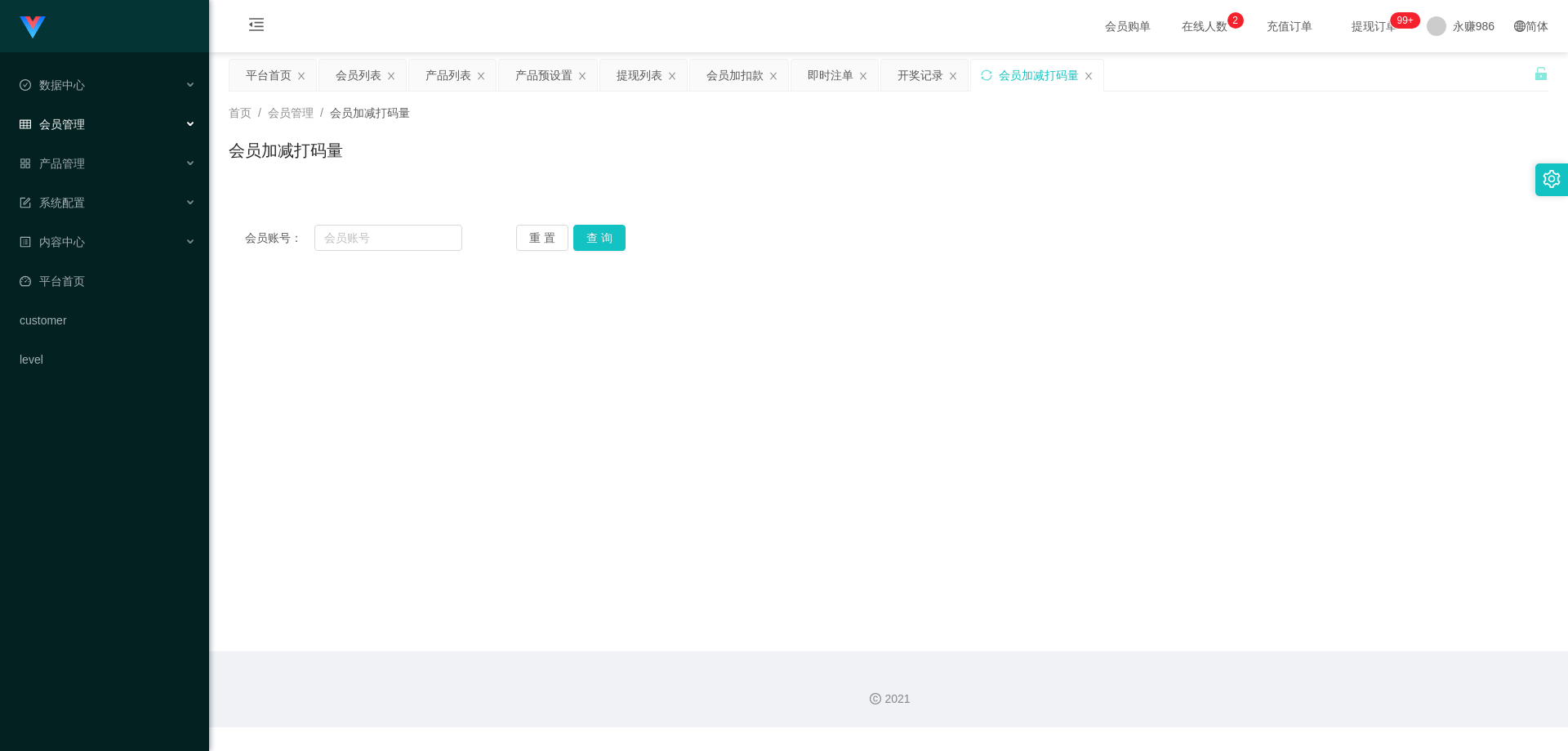
click at [72, 131] on div "会员管理" at bounding box center [104, 124] width 209 height 33
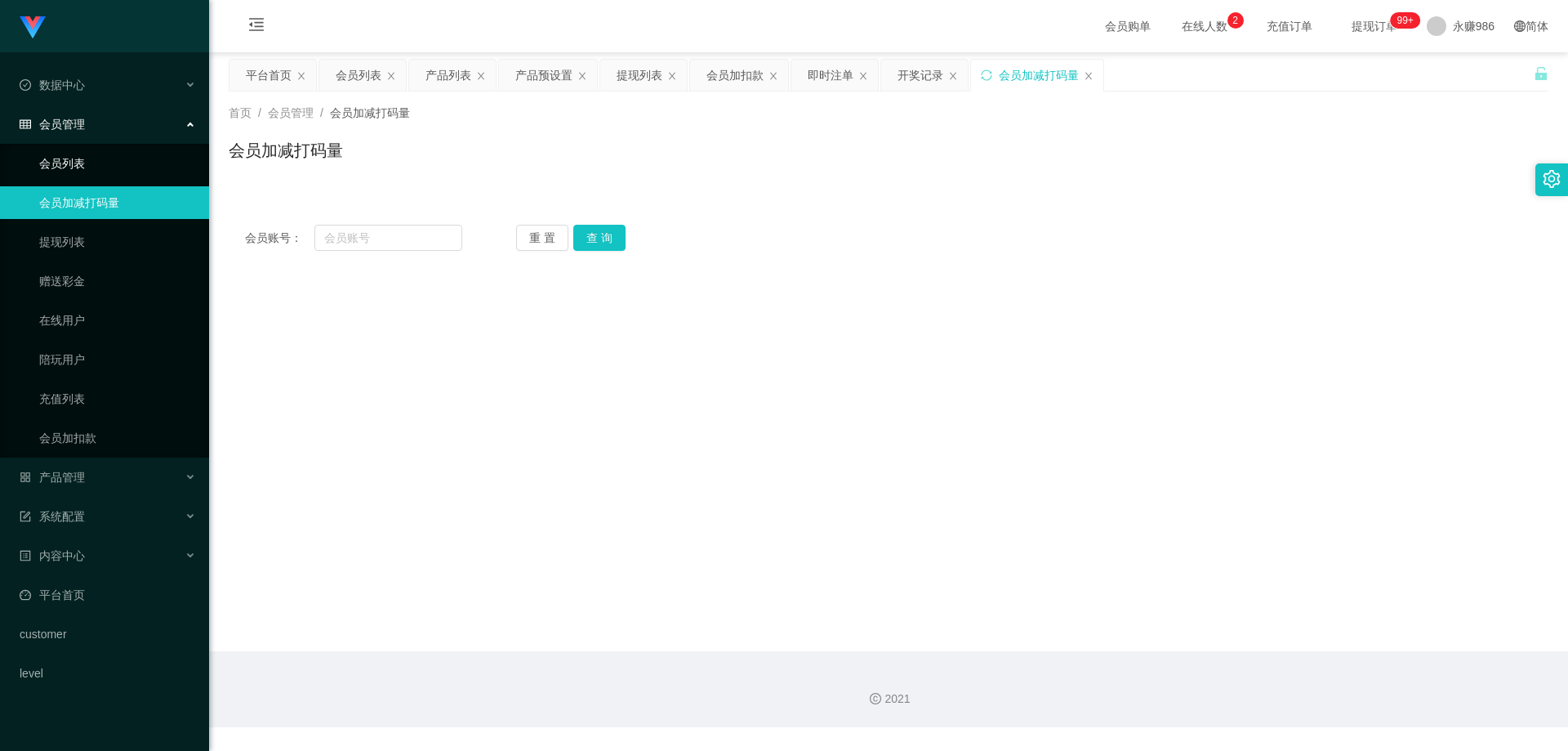
click at [74, 158] on link "会员列表" at bounding box center [118, 163] width 157 height 33
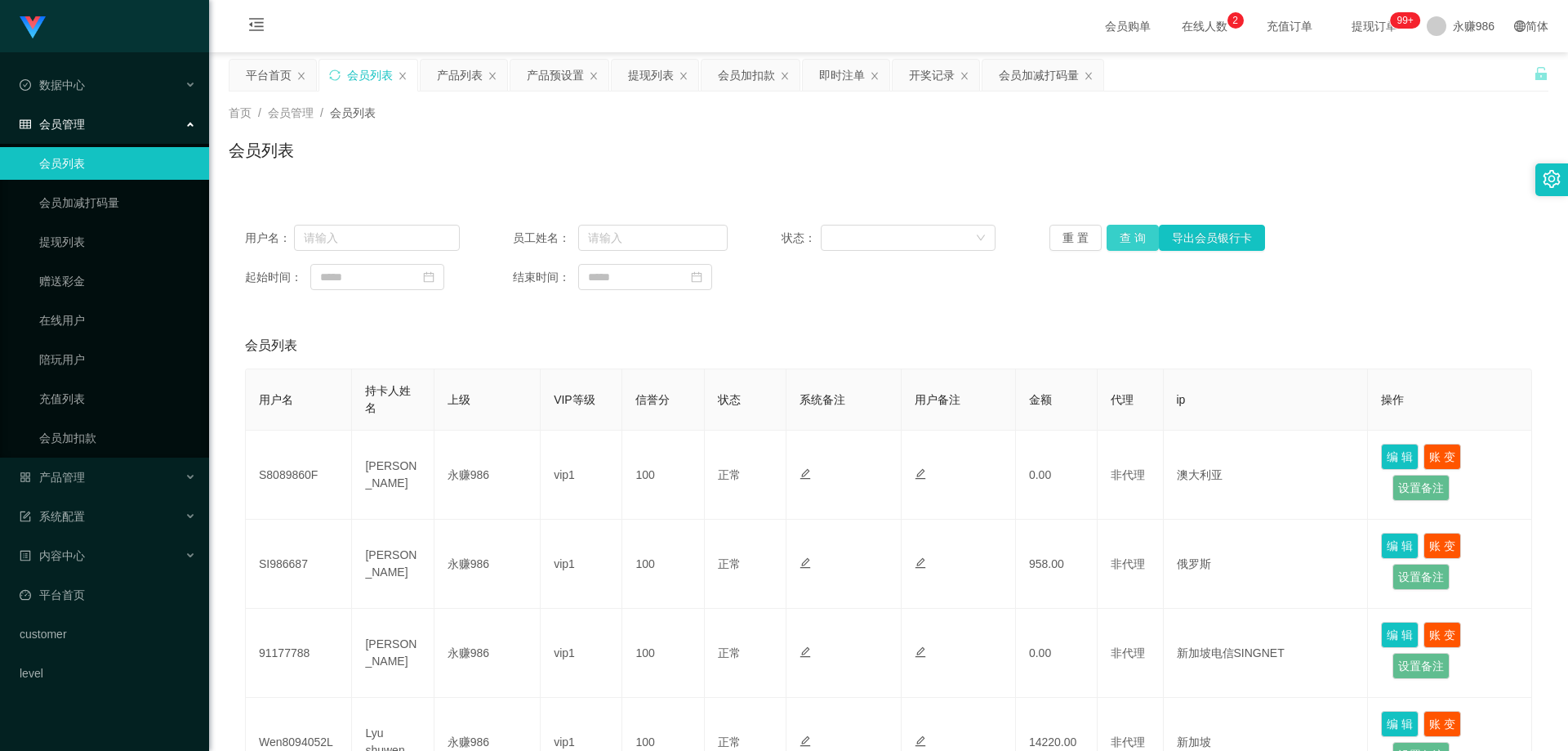
click at [1129, 236] on button "查 询" at bounding box center [1132, 238] width 52 height 26
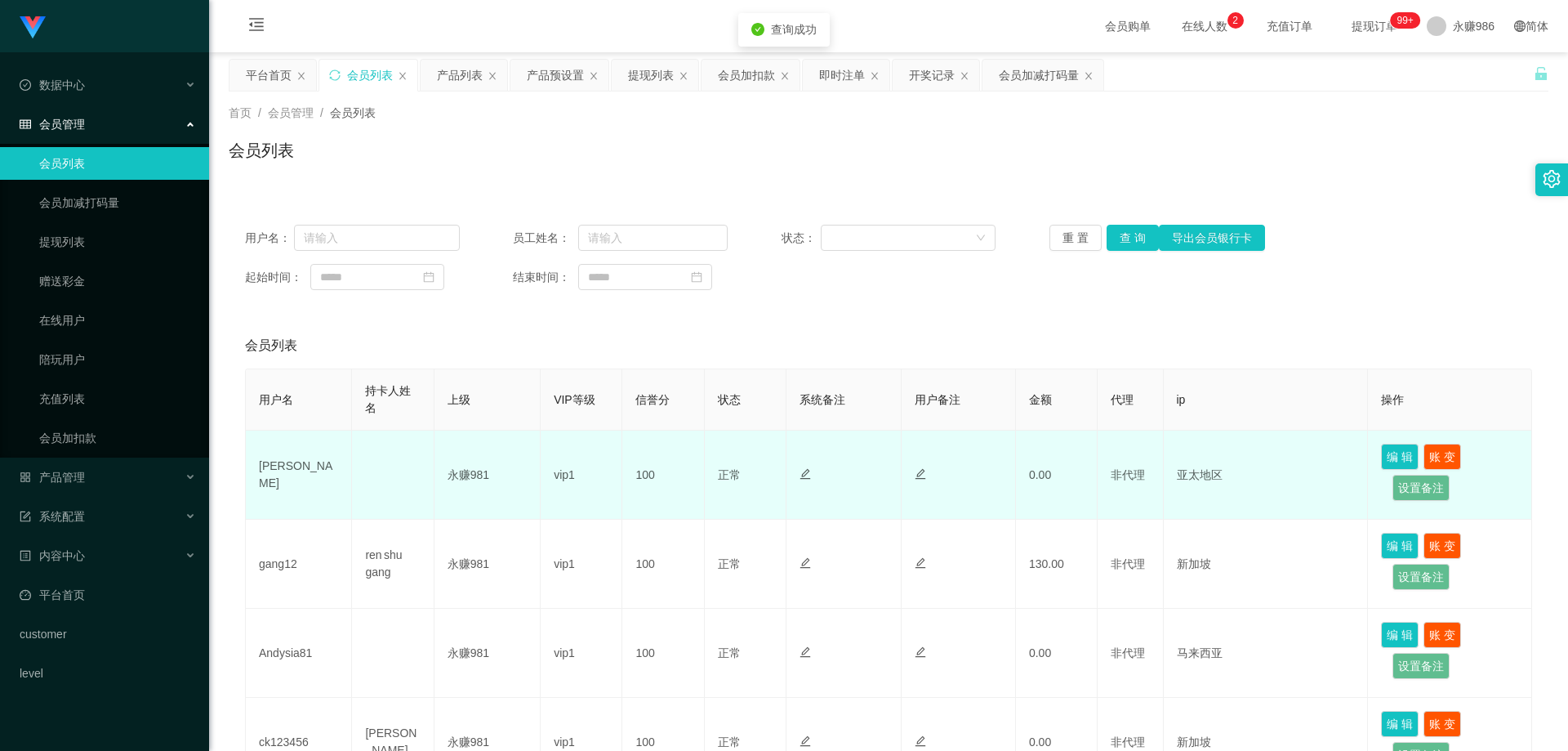
click at [266, 457] on td "[PERSON_NAME]" at bounding box center [299, 475] width 106 height 89
click at [268, 483] on td "[PERSON_NAME]" at bounding box center [299, 475] width 106 height 89
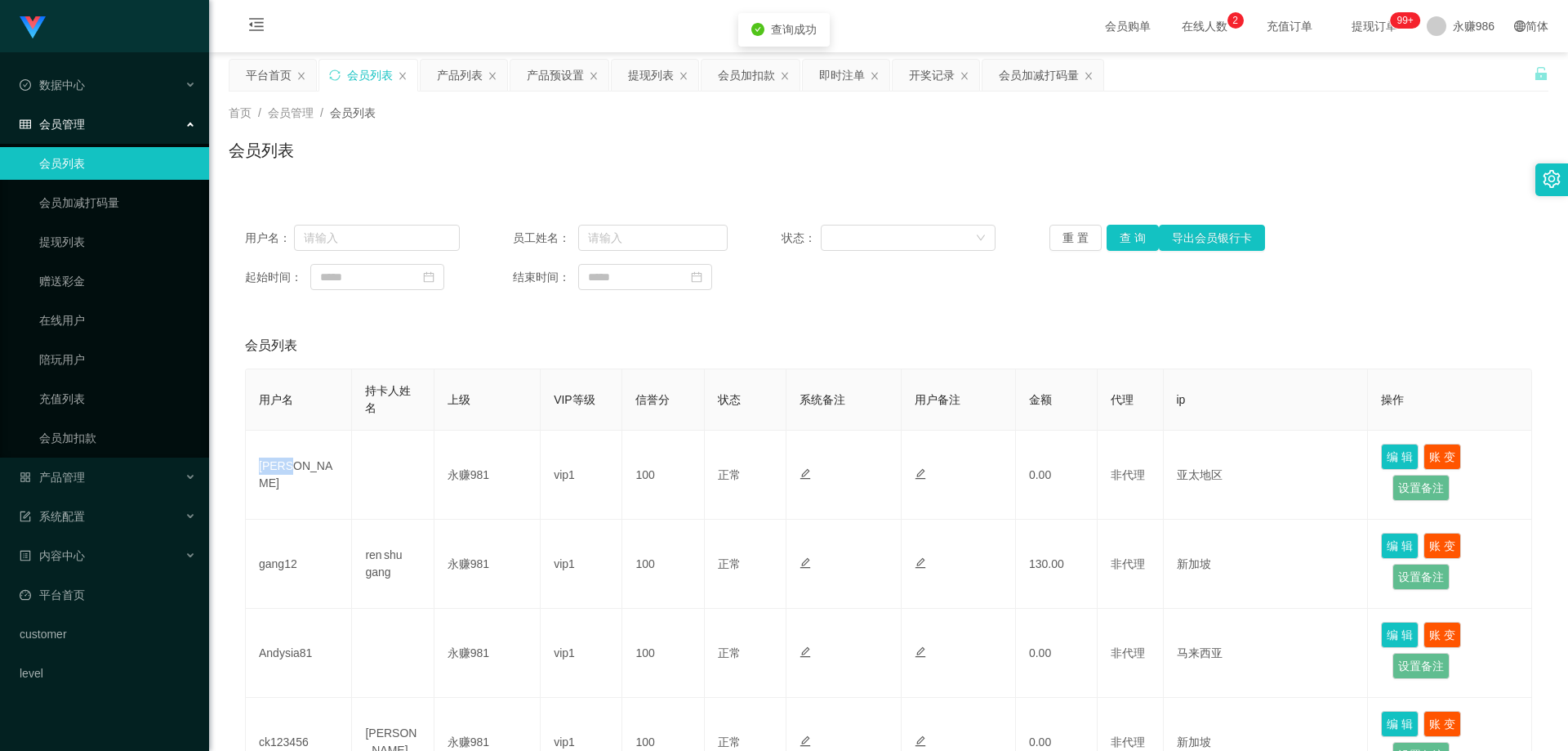
copy td "[PERSON_NAME]"
click at [1142, 250] on button "查 询" at bounding box center [1132, 238] width 52 height 26
click at [1130, 233] on button "查 询" at bounding box center [1132, 238] width 52 height 26
click at [1123, 233] on button "查 询" at bounding box center [1132, 238] width 52 height 26
click at [1459, 77] on span "退出登录" at bounding box center [1453, 72] width 45 height 13
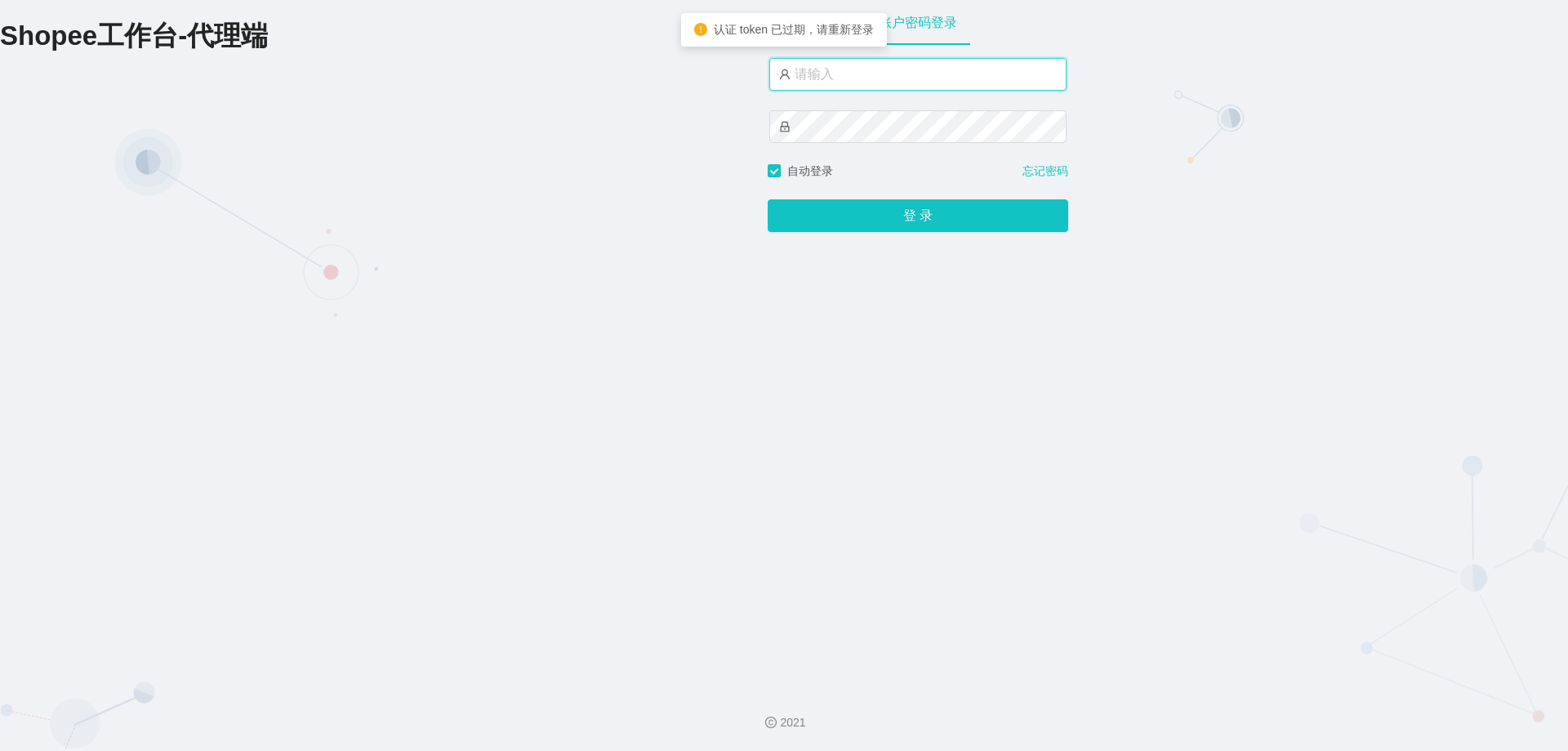
click at [926, 64] on input "text" at bounding box center [918, 74] width 297 height 33
type input "永赚981"
click at [768, 200] on button "登 录" at bounding box center [918, 216] width 301 height 33
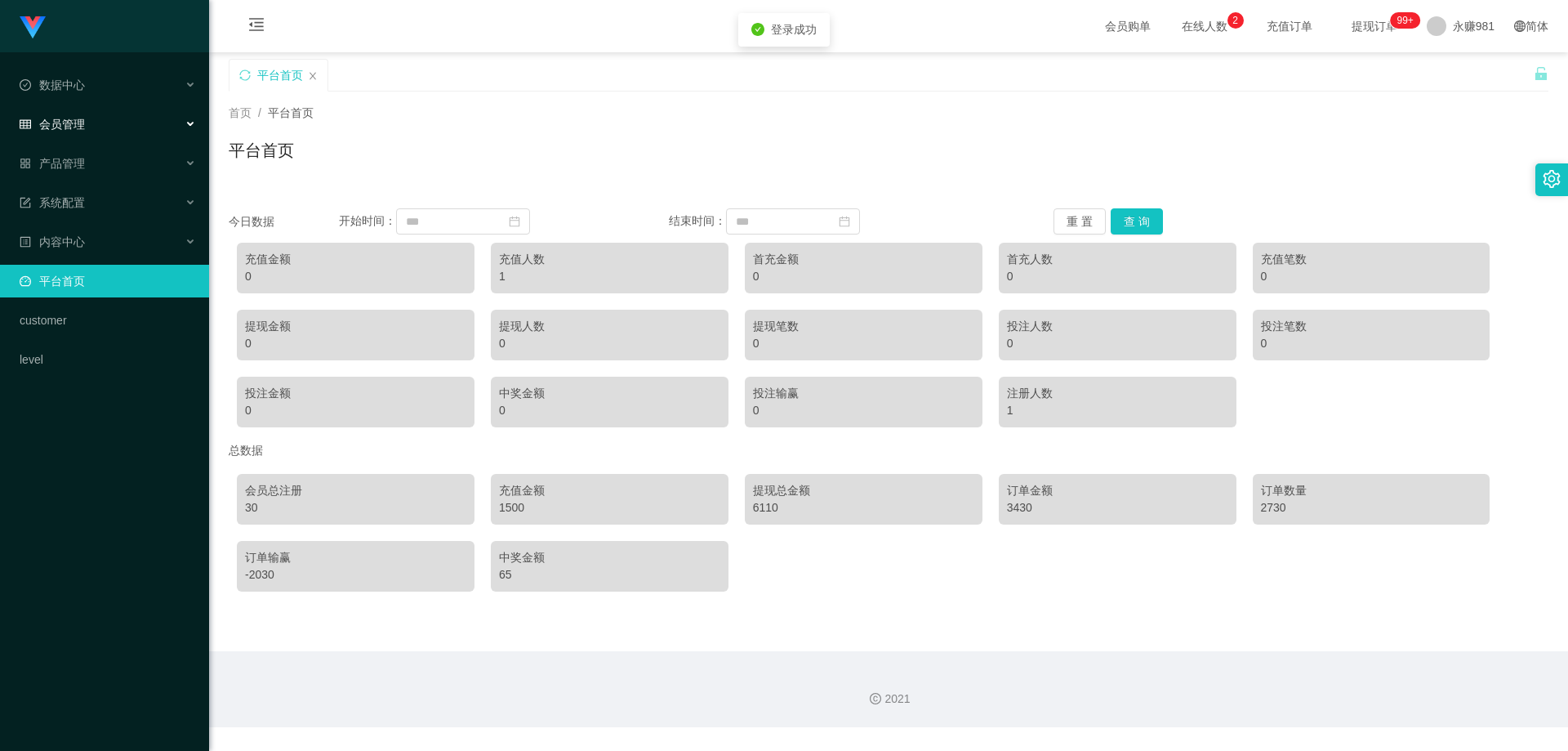
click at [106, 123] on div "会员管理" at bounding box center [104, 124] width 209 height 33
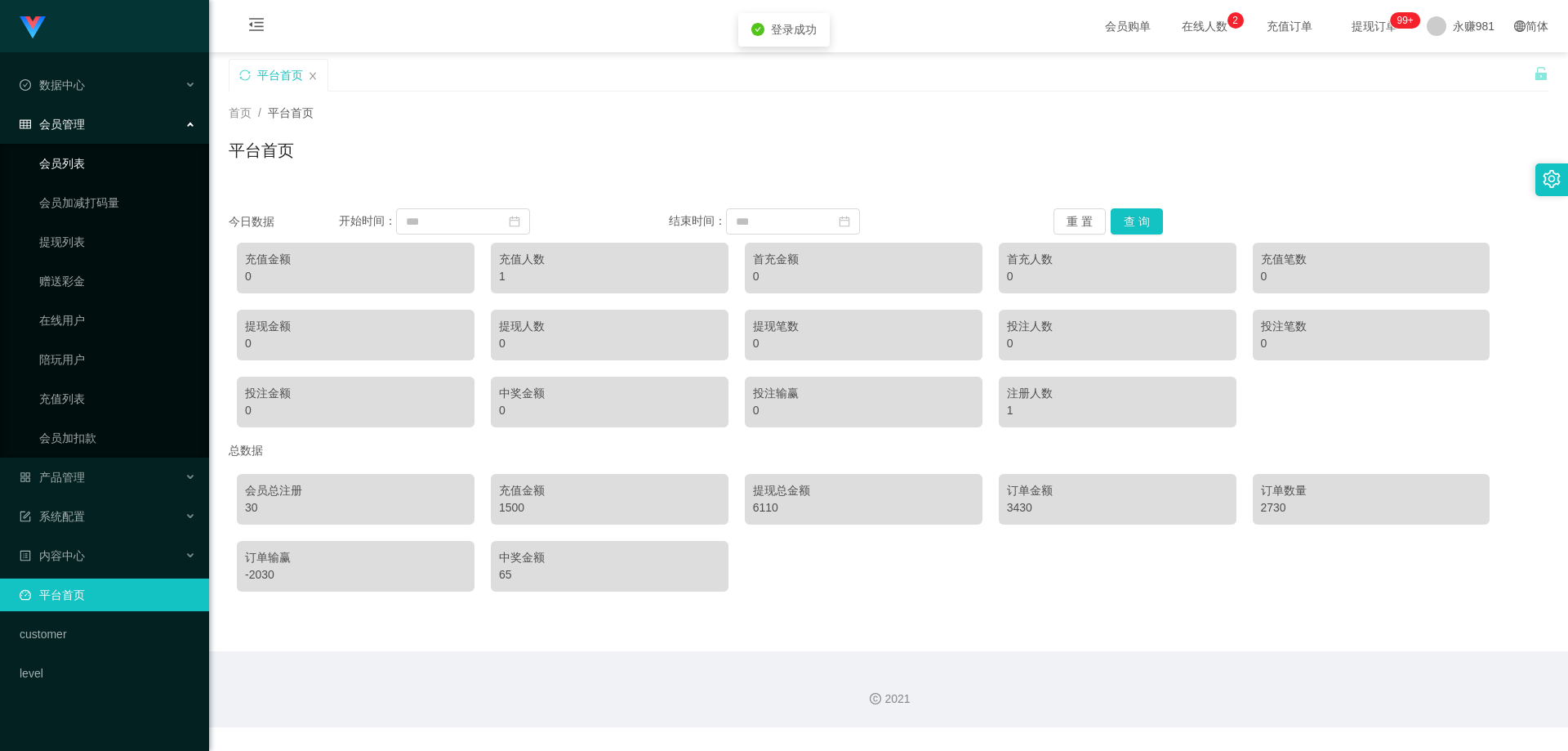
click at [93, 159] on link "会员列表" at bounding box center [118, 163] width 157 height 33
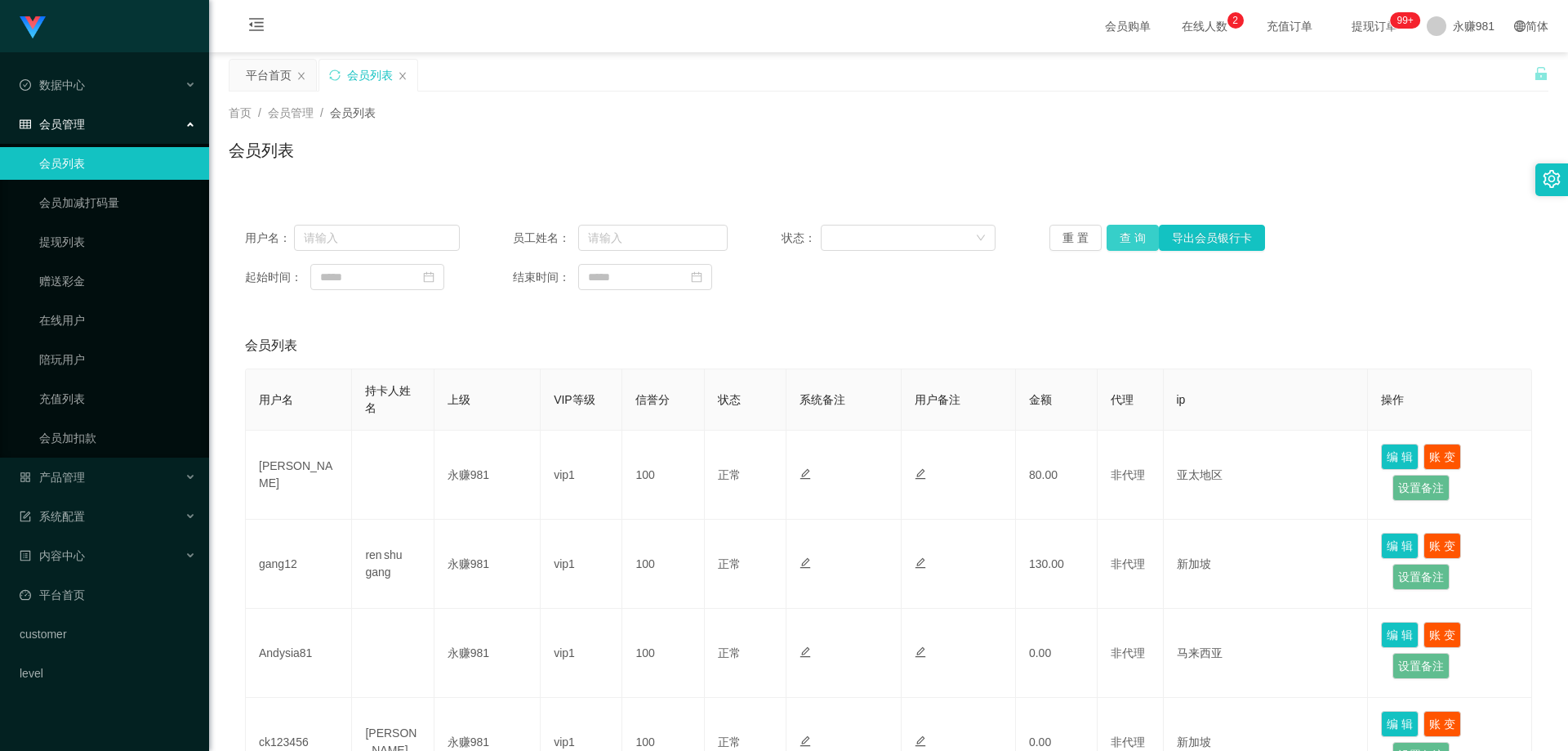
click at [1140, 234] on button "查 询" at bounding box center [1132, 238] width 52 height 26
click at [1140, 234] on button "查 询" at bounding box center [1141, 238] width 70 height 26
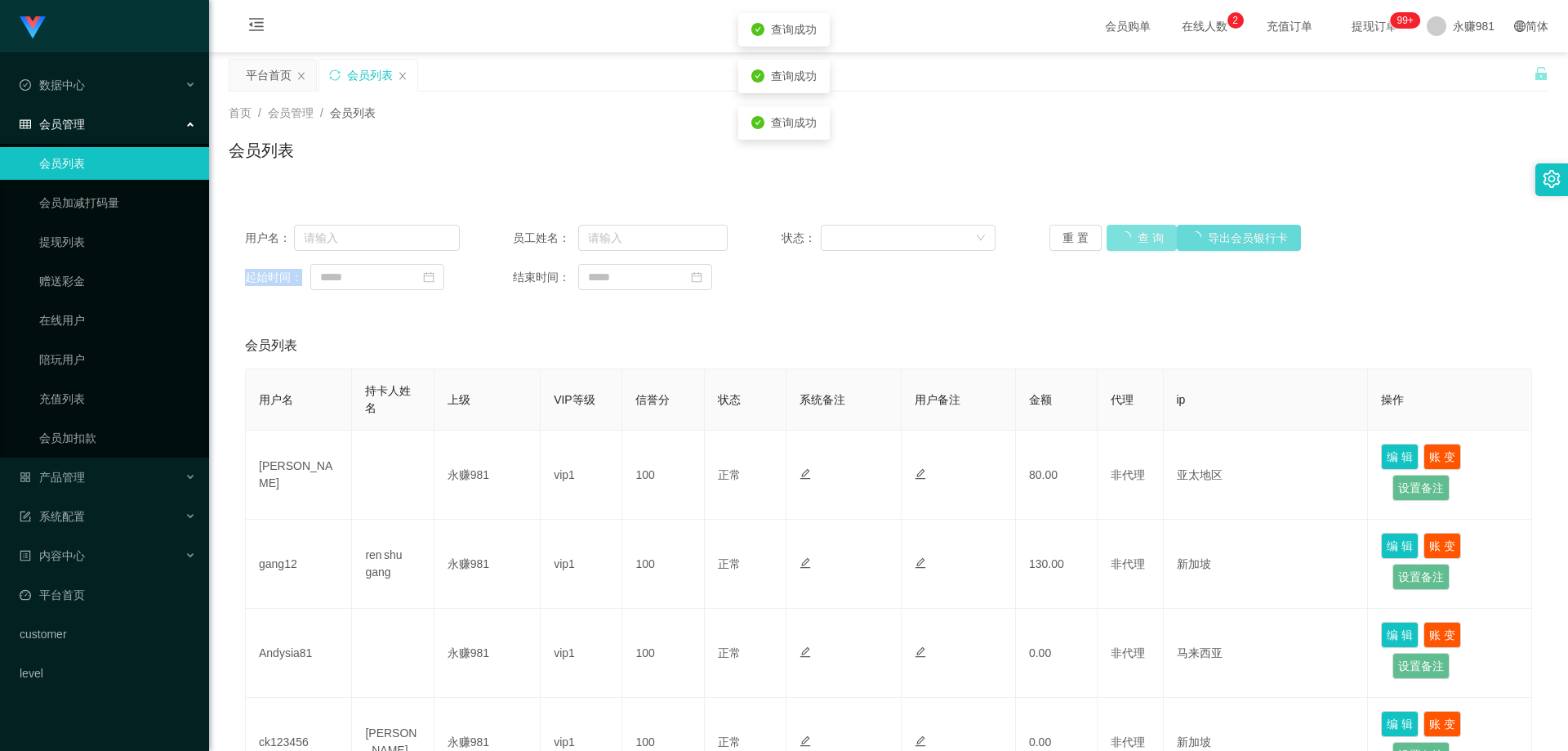
click at [1140, 234] on div "重 置 查 询 导出会员银行卡" at bounding box center [1157, 238] width 215 height 26
click at [1140, 234] on button "查 询" at bounding box center [1132, 238] width 52 height 26
click at [1140, 234] on div "重 置 查 询 导出会员银行卡" at bounding box center [1157, 238] width 215 height 26
click at [1140, 234] on button "查 询" at bounding box center [1132, 238] width 52 height 26
click at [1140, 234] on div "重 置 查 询 导出会员银行卡" at bounding box center [1157, 238] width 215 height 26
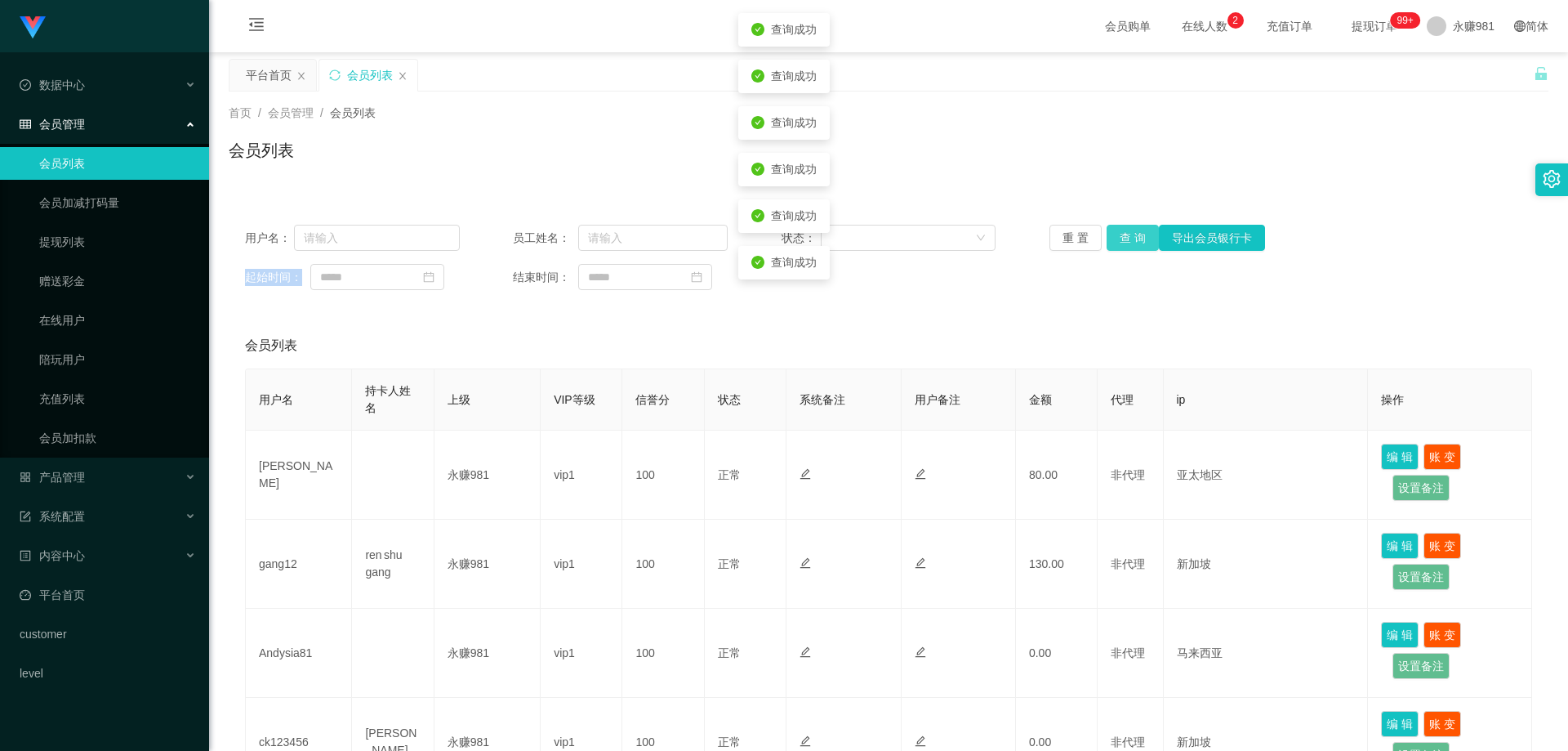
click at [1140, 234] on button "查 询" at bounding box center [1132, 238] width 52 height 26
click at [1140, 234] on div "重 置 查 询 导出会员银行卡" at bounding box center [1157, 238] width 215 height 26
click at [1140, 234] on button "查 询" at bounding box center [1132, 238] width 52 height 26
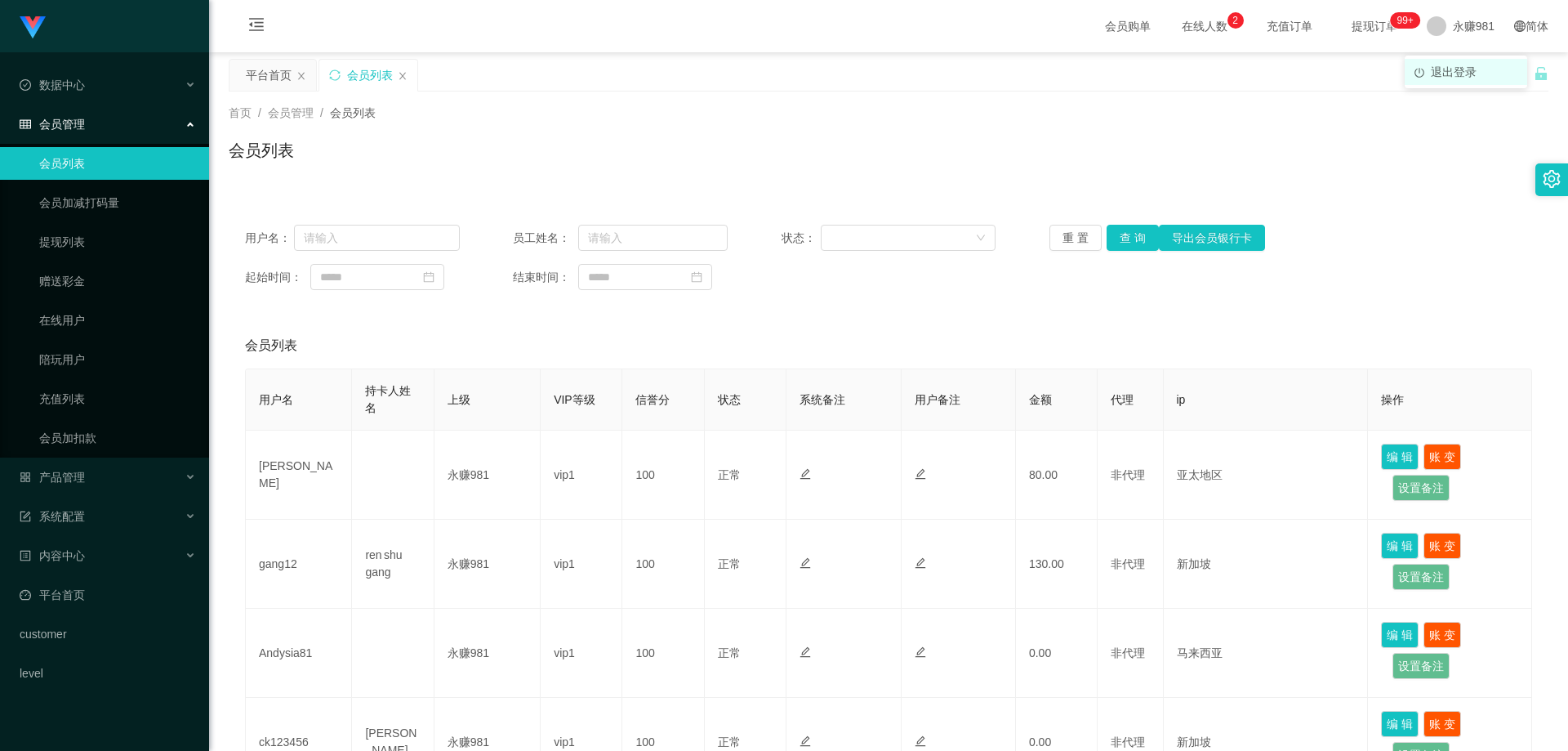
click at [1460, 72] on span "退出登录" at bounding box center [1453, 72] width 45 height 13
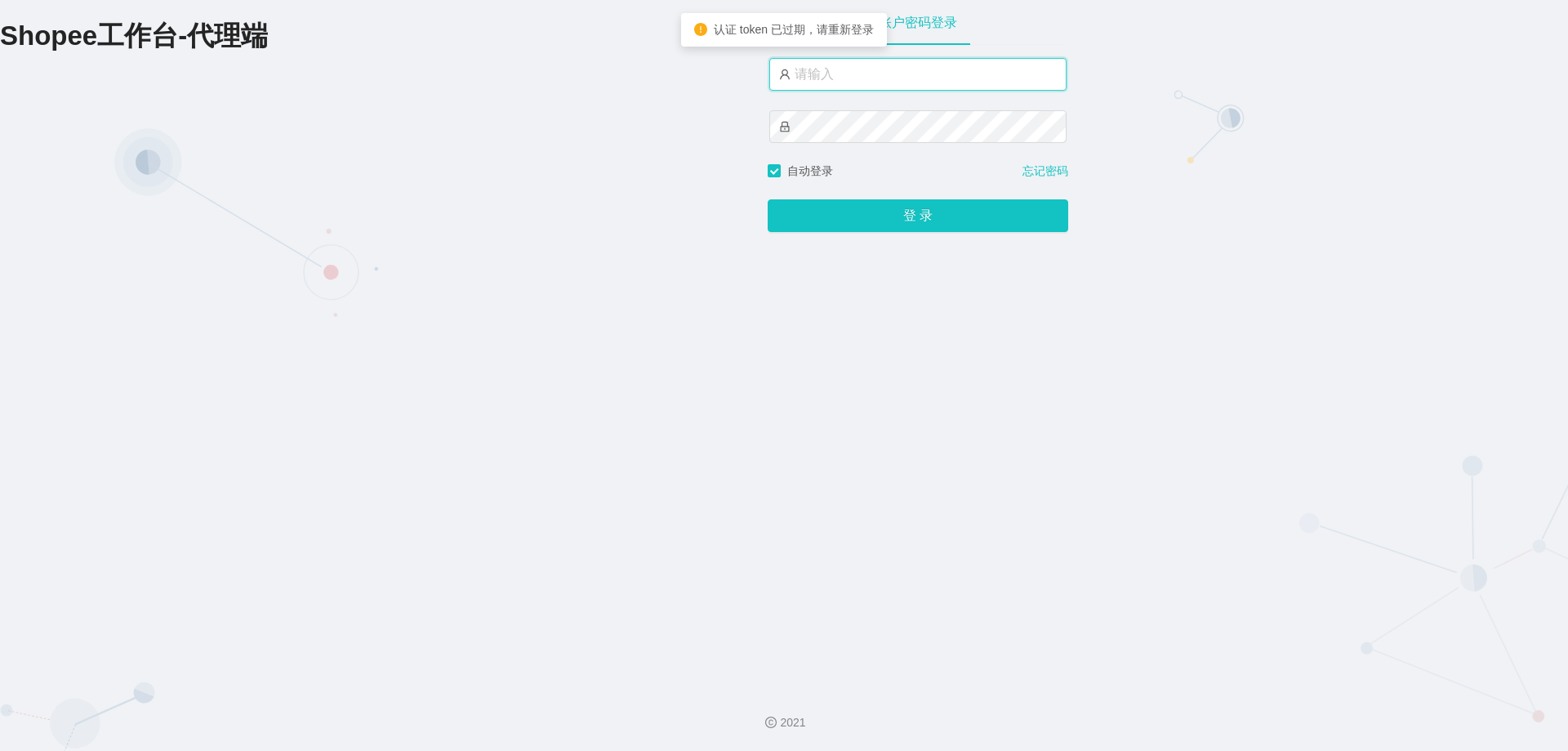
click at [850, 72] on input "text" at bounding box center [918, 74] width 297 height 33
type input "永赚986"
click at [768, 200] on button "登 录" at bounding box center [918, 216] width 301 height 33
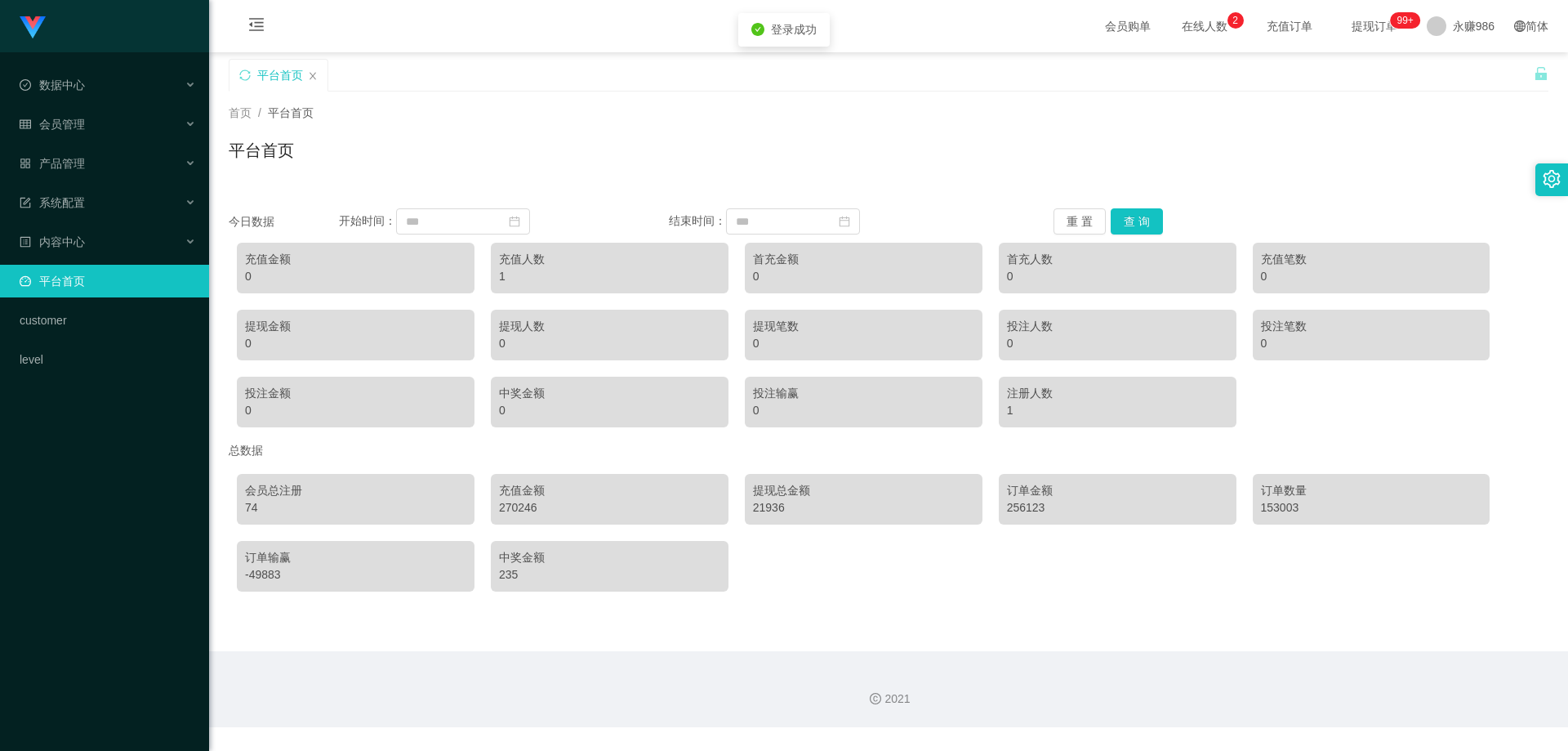
click at [108, 102] on li "数据中心" at bounding box center [104, 86] width 209 height 36
click at [110, 127] on div "会员管理" at bounding box center [104, 124] width 209 height 33
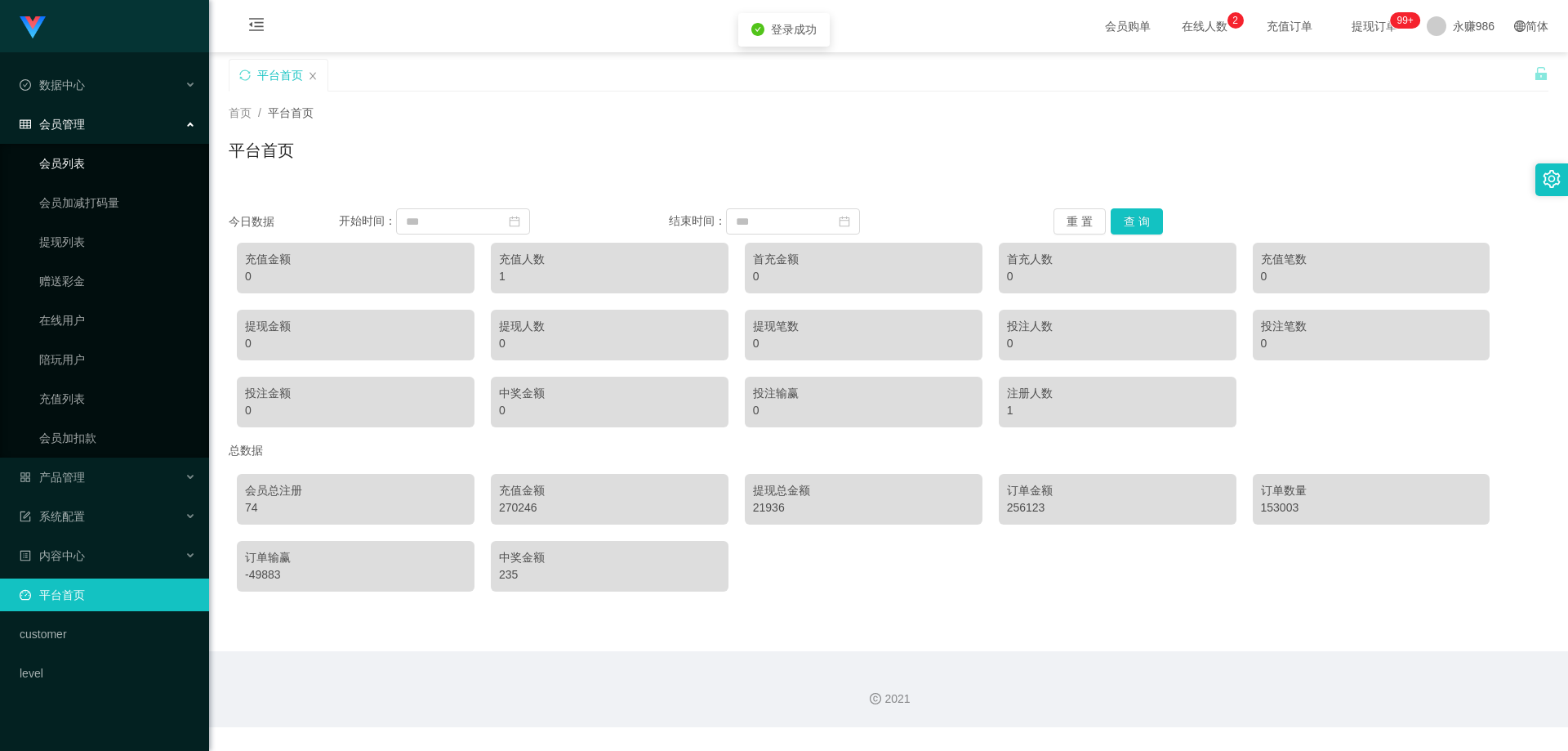
click at [95, 151] on link "会员列表" at bounding box center [118, 163] width 157 height 33
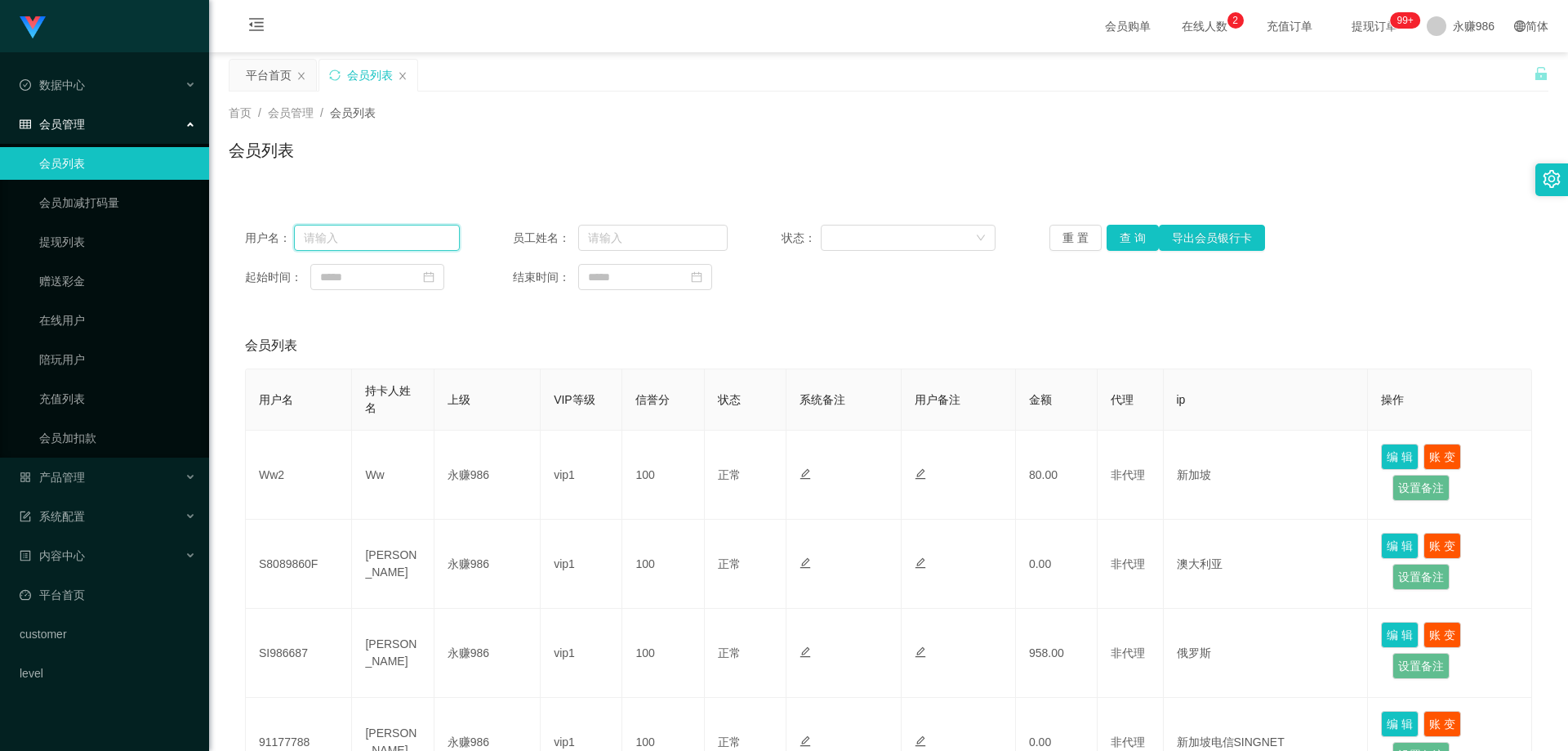
click at [368, 239] on input "text" at bounding box center [377, 238] width 166 height 26
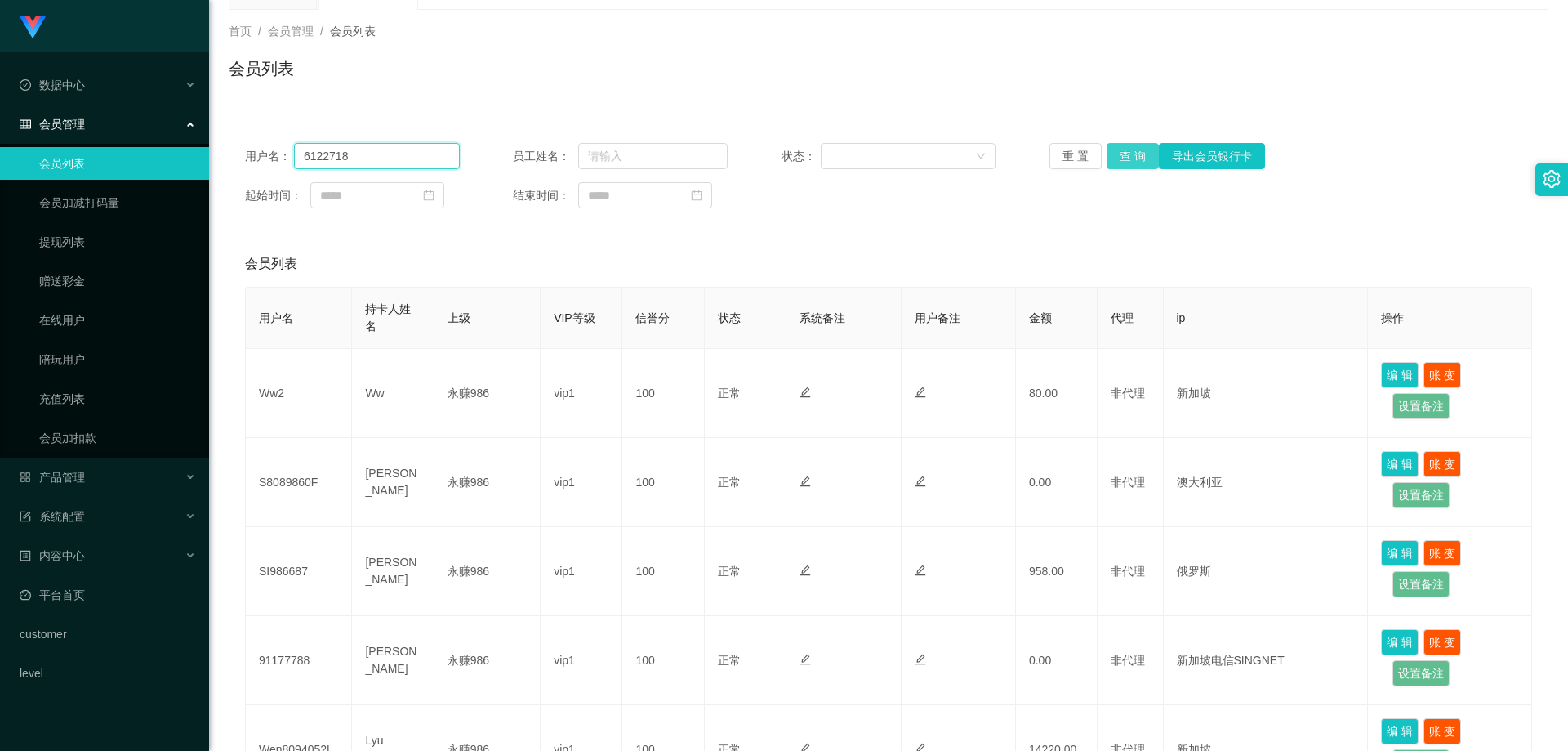
type input "6122718"
click at [1119, 147] on button "查 询" at bounding box center [1132, 156] width 52 height 26
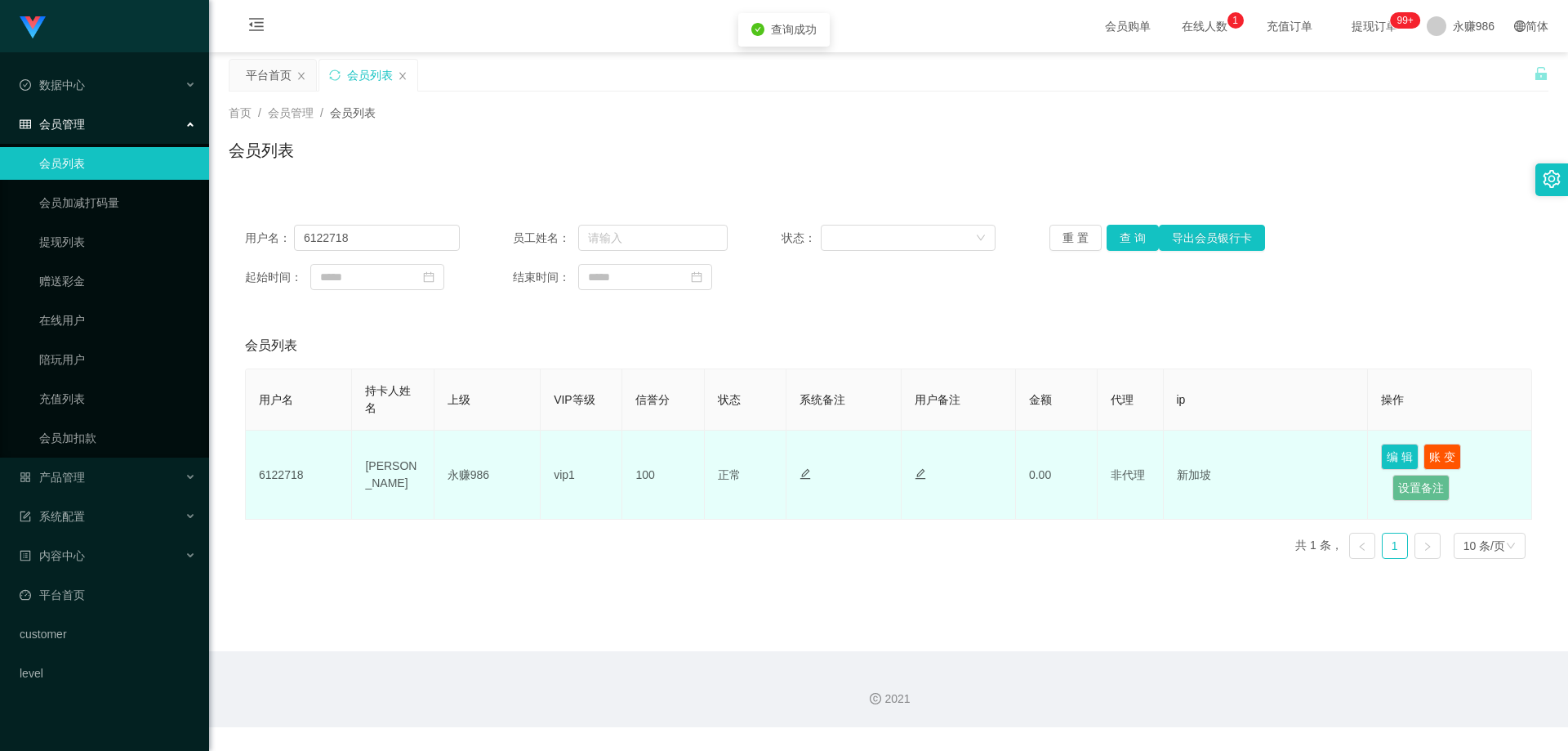
click at [275, 474] on td "6122718" at bounding box center [299, 475] width 106 height 89
copy td "6122718"
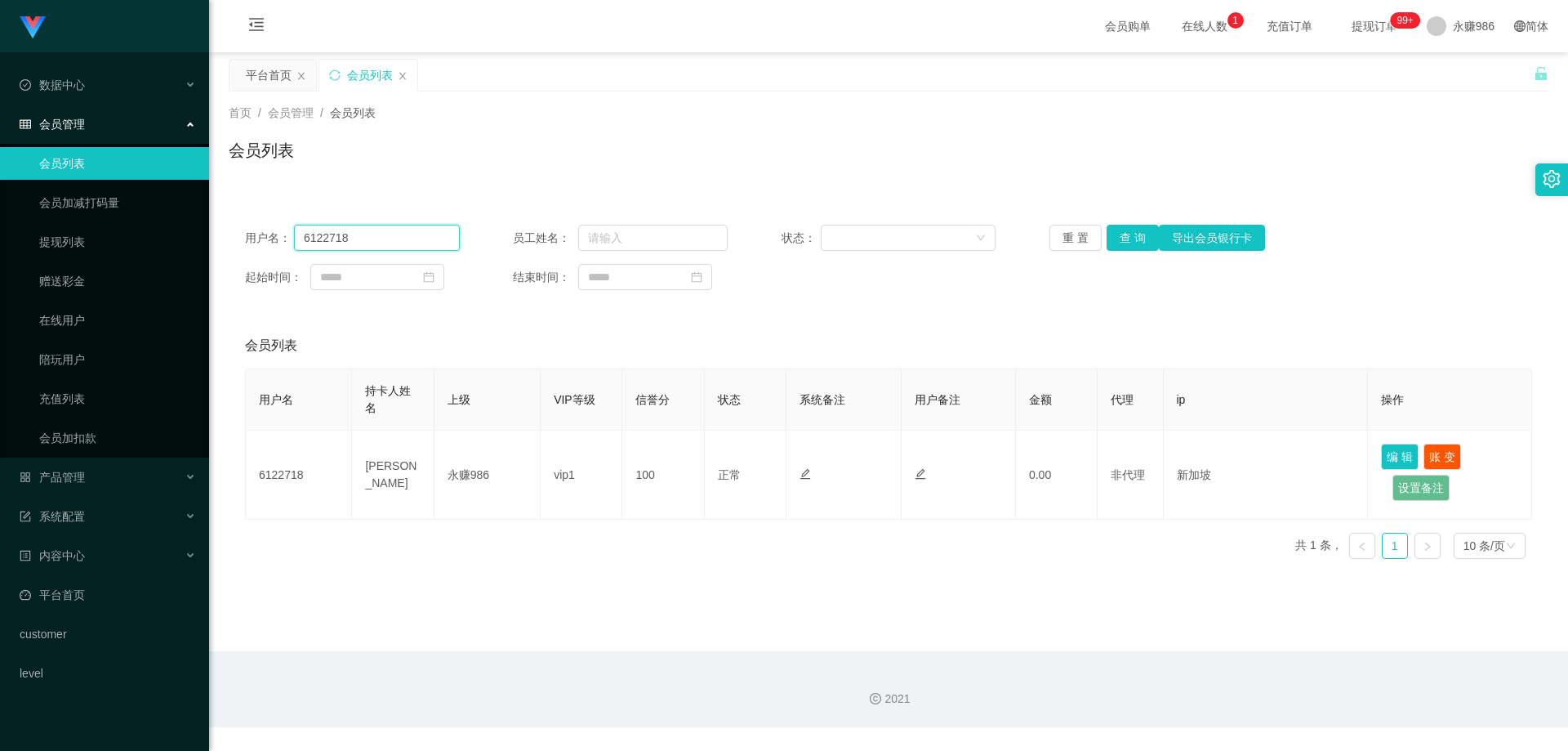
click at [397, 235] on input "6122718" at bounding box center [377, 238] width 166 height 26
click at [1119, 237] on button "查 询" at bounding box center [1132, 238] width 52 height 26
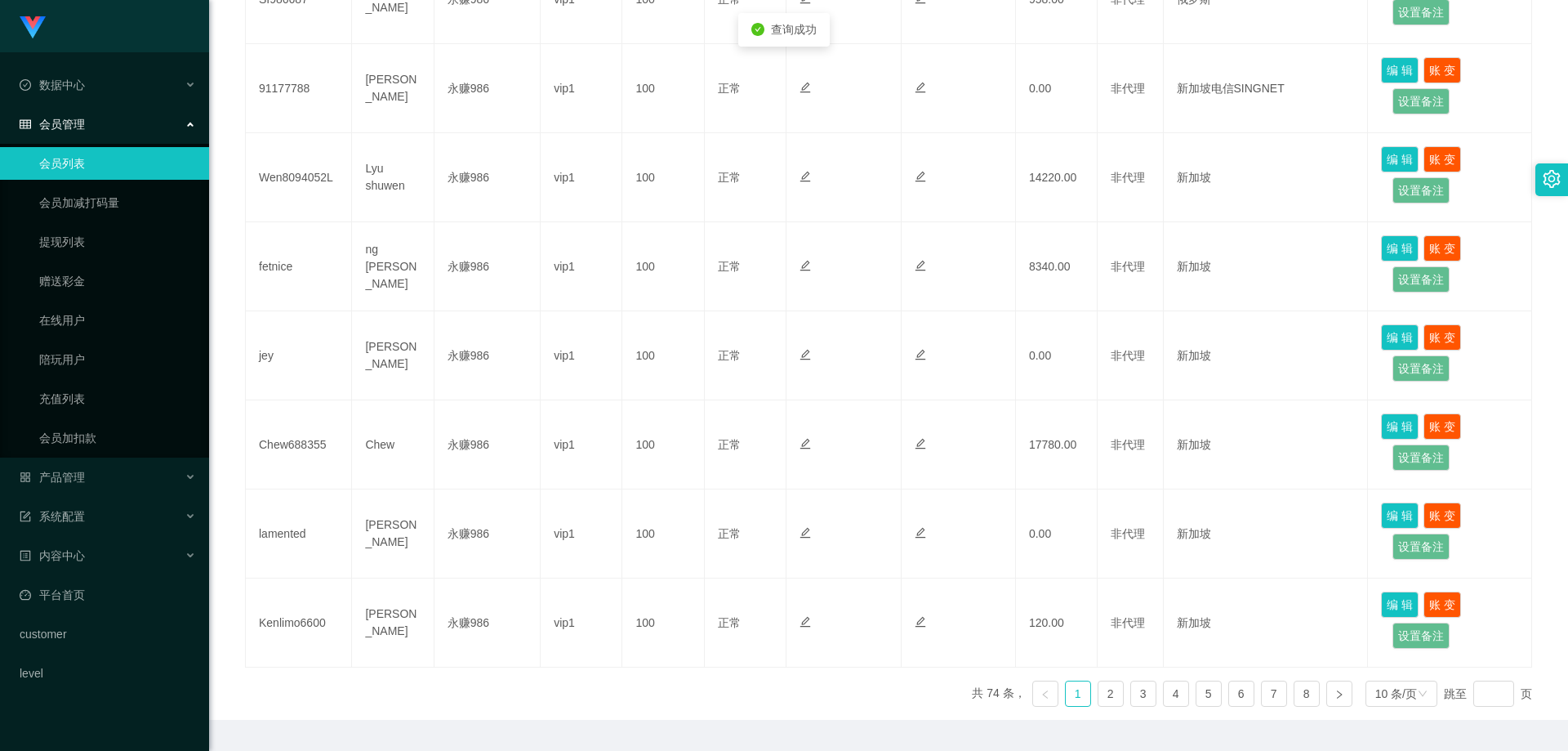
scroll to position [699, 0]
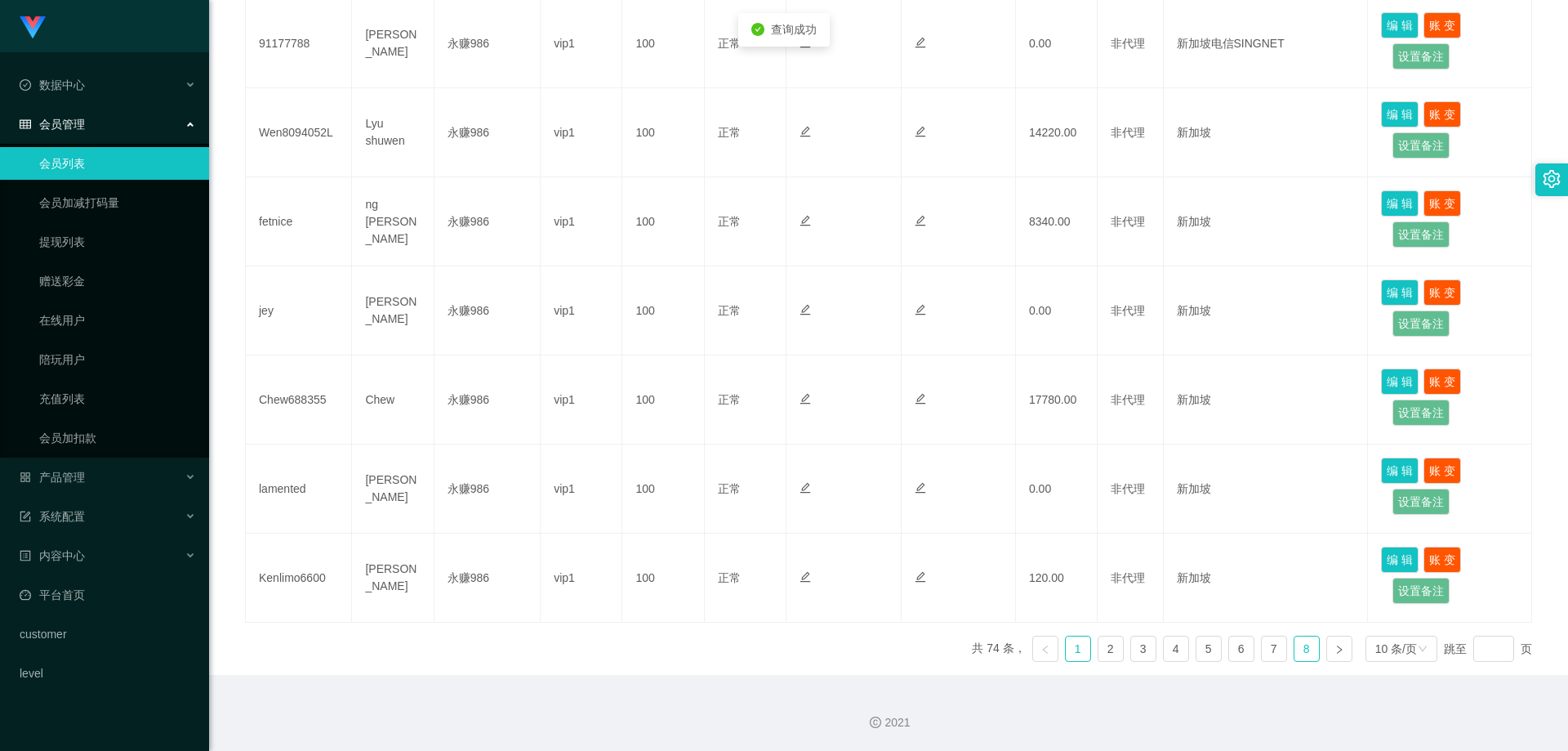
click at [1298, 645] on link "8" at bounding box center [1306, 648] width 24 height 24
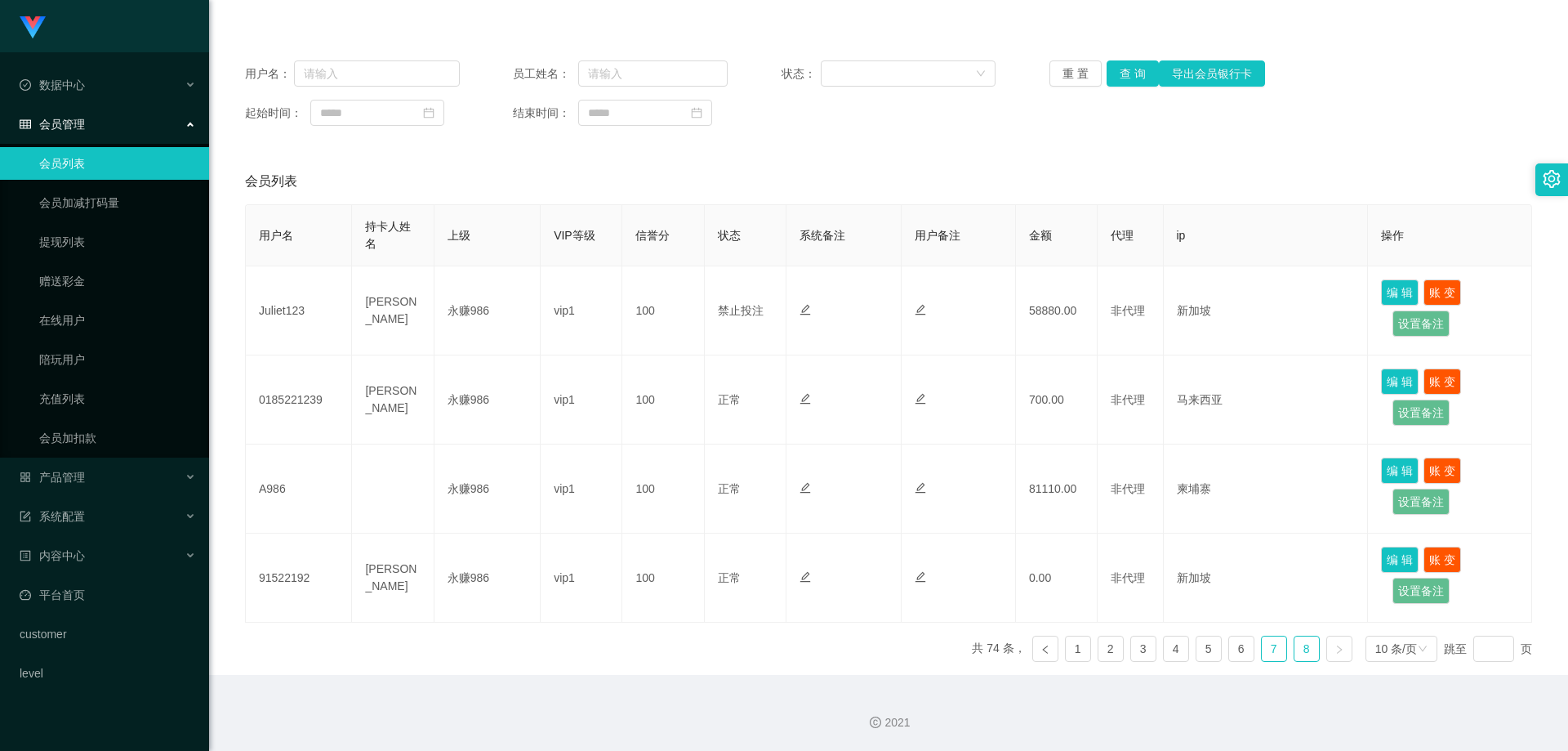
click at [1276, 653] on link "7" at bounding box center [1274, 648] width 24 height 24
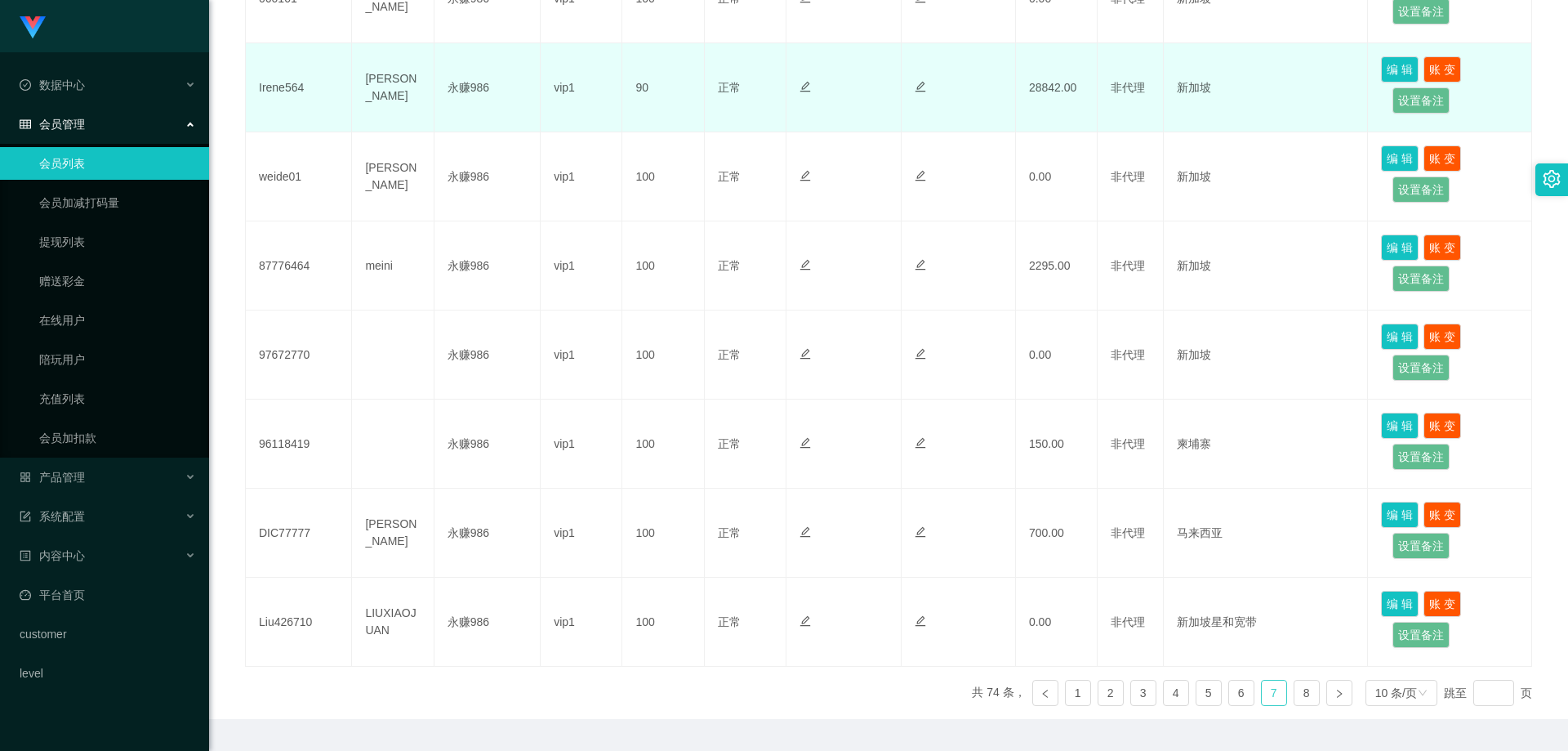
scroll to position [410, 0]
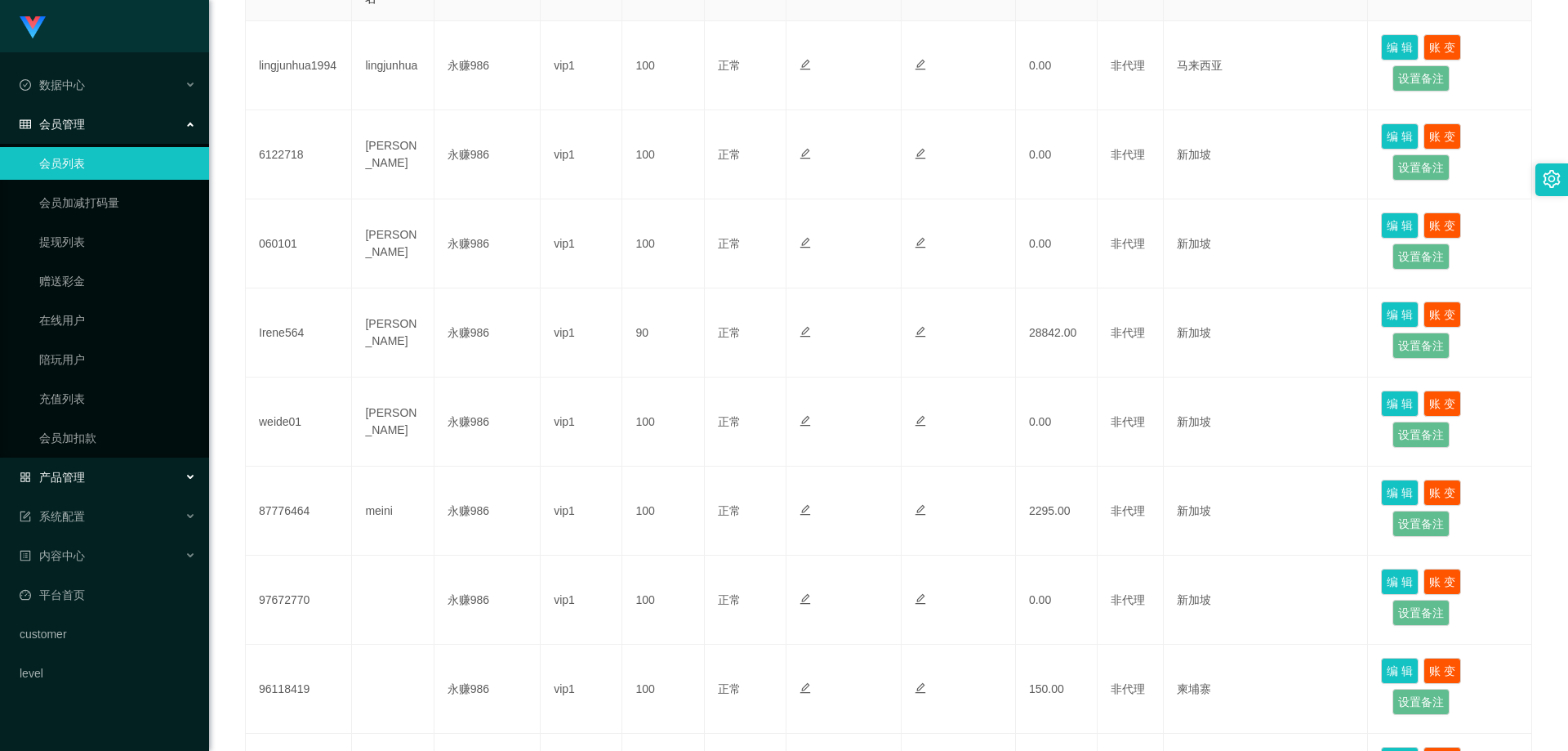
click at [98, 477] on div "产品管理" at bounding box center [104, 477] width 209 height 33
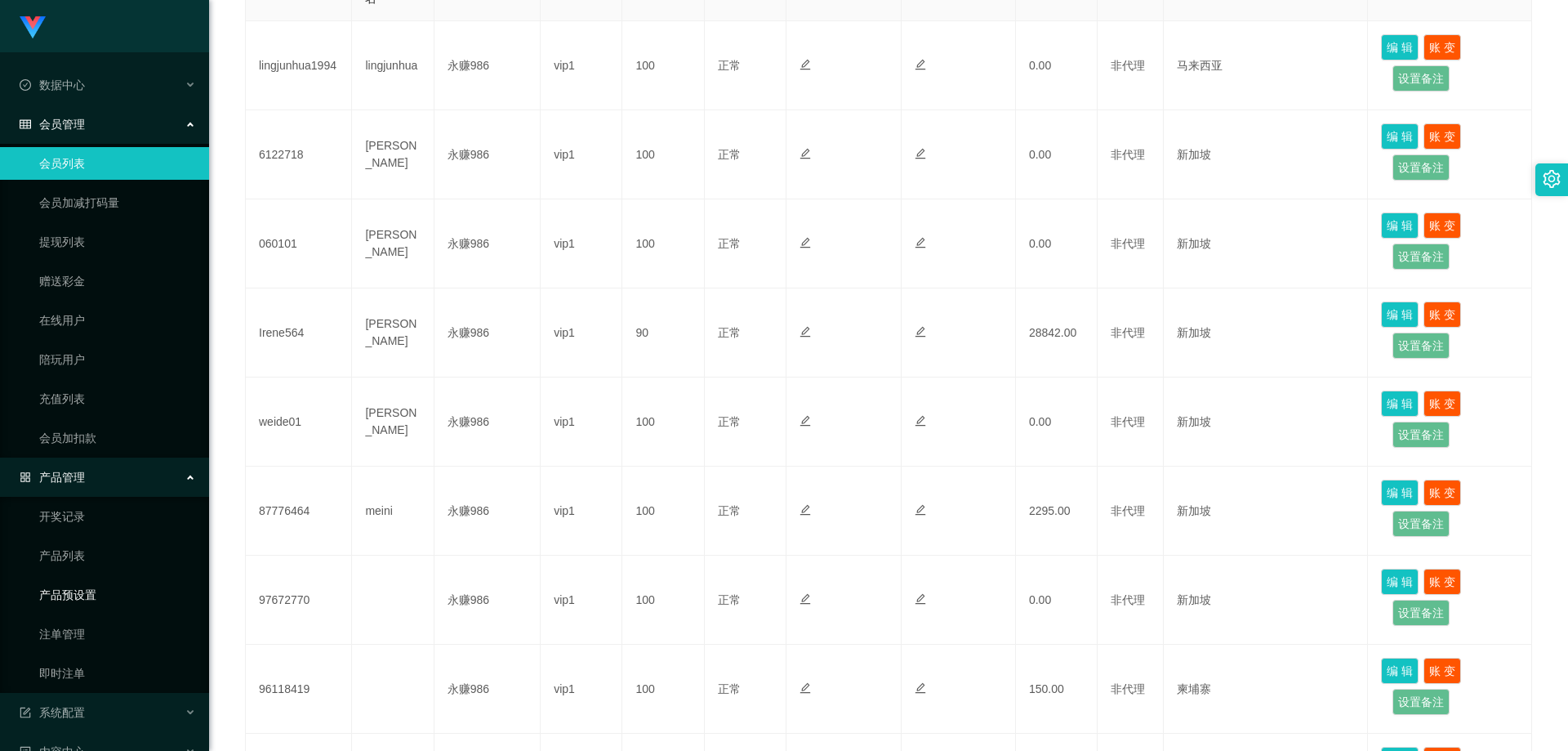
click at [87, 590] on link "产品预设置" at bounding box center [118, 594] width 157 height 33
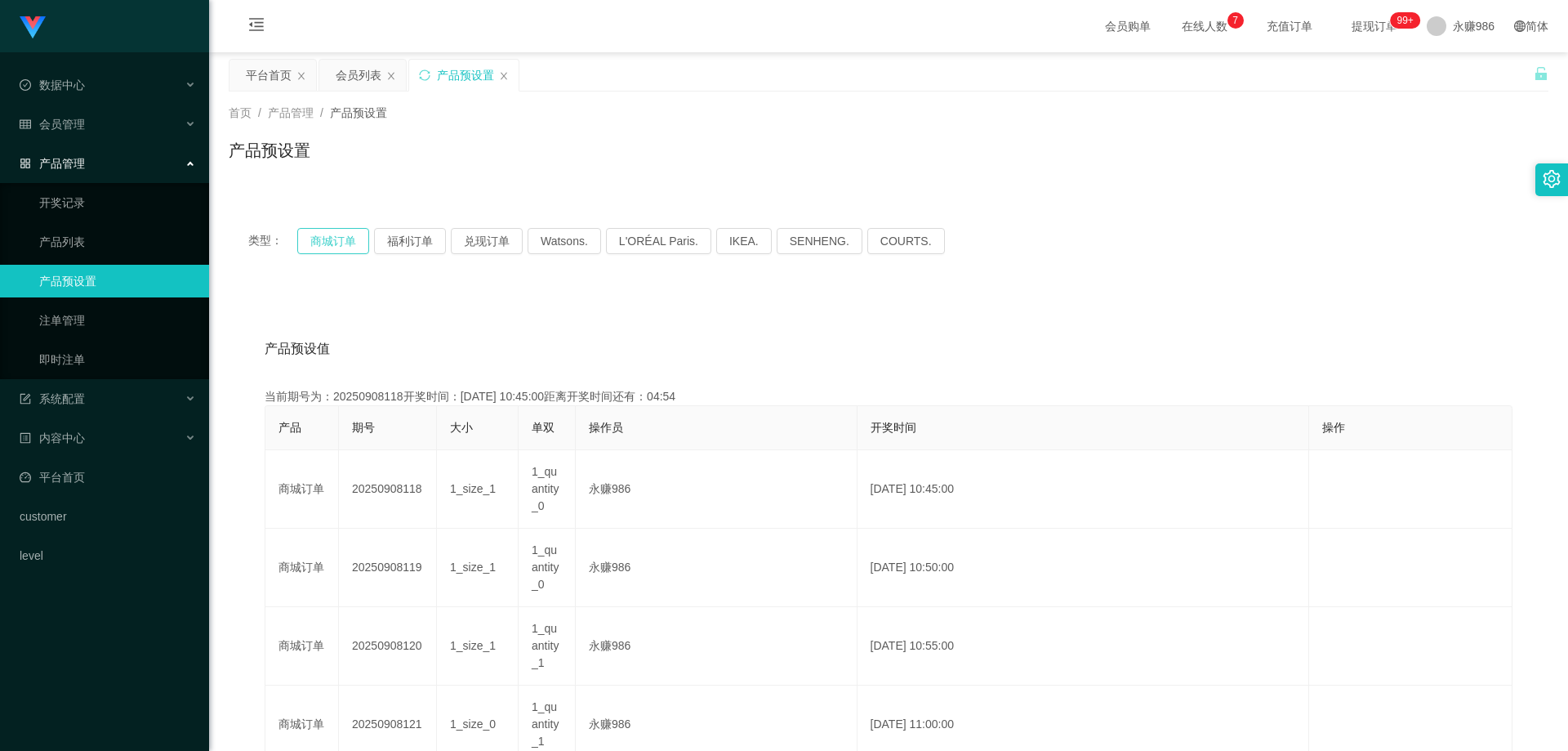
click at [311, 239] on button "商城订单" at bounding box center [333, 240] width 72 height 26
click at [1450, 67] on span "退出登录" at bounding box center [1453, 72] width 45 height 13
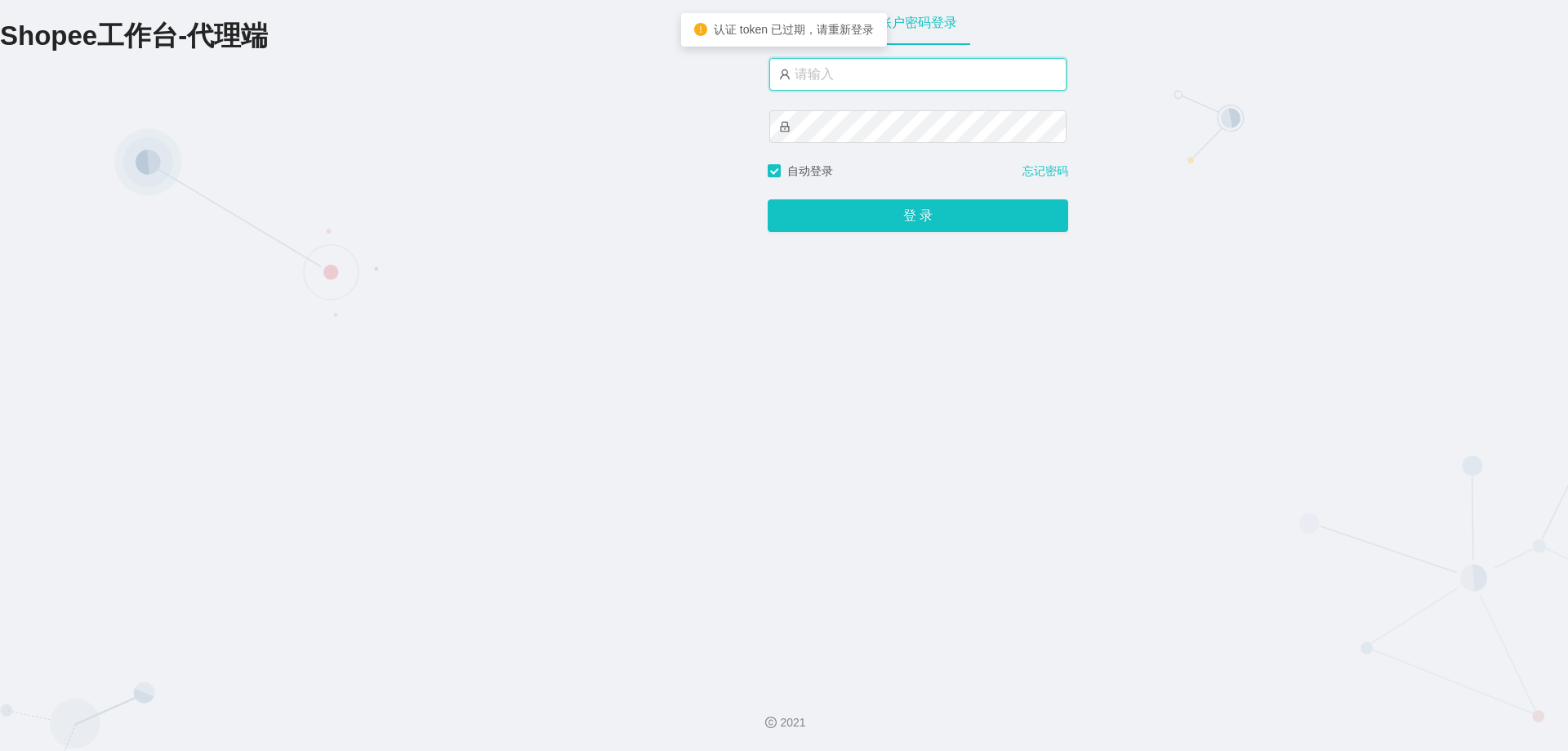
click at [864, 84] on input "text" at bounding box center [918, 74] width 297 height 33
type input "永赚986"
click at [768, 200] on button "登 录" at bounding box center [918, 216] width 301 height 33
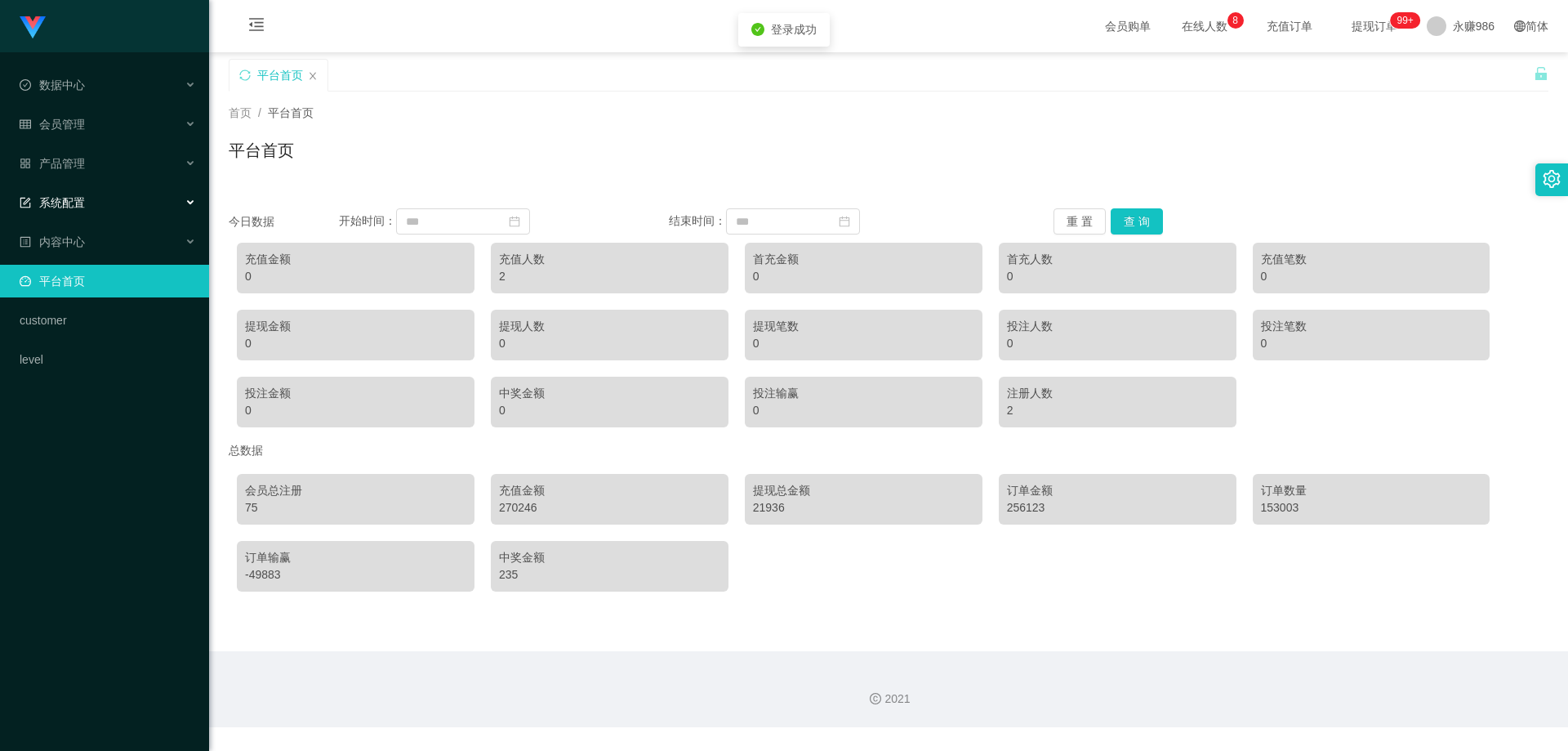
click at [104, 203] on div "系统配置" at bounding box center [104, 202] width 209 height 33
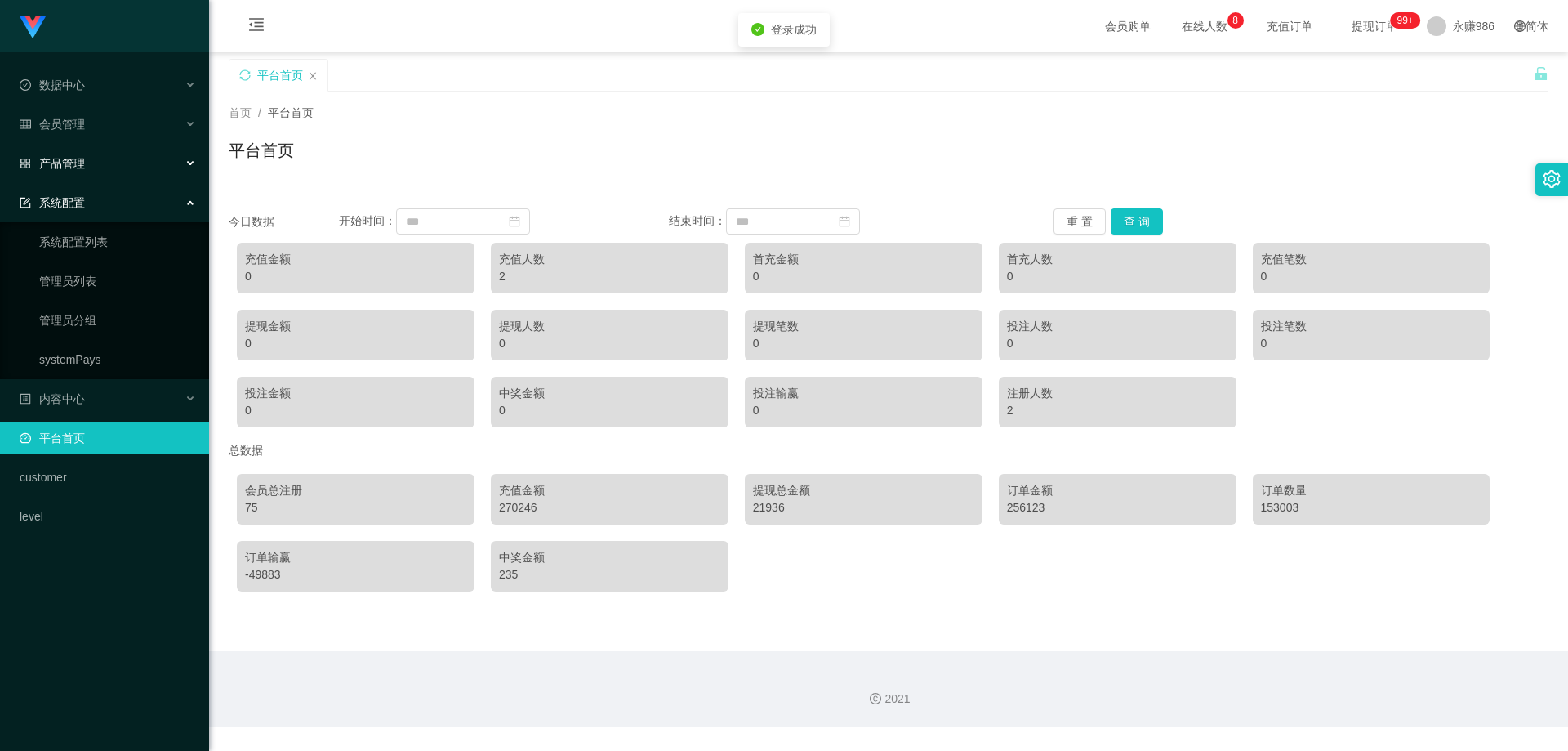
click at [100, 166] on div "产品管理" at bounding box center [104, 163] width 209 height 33
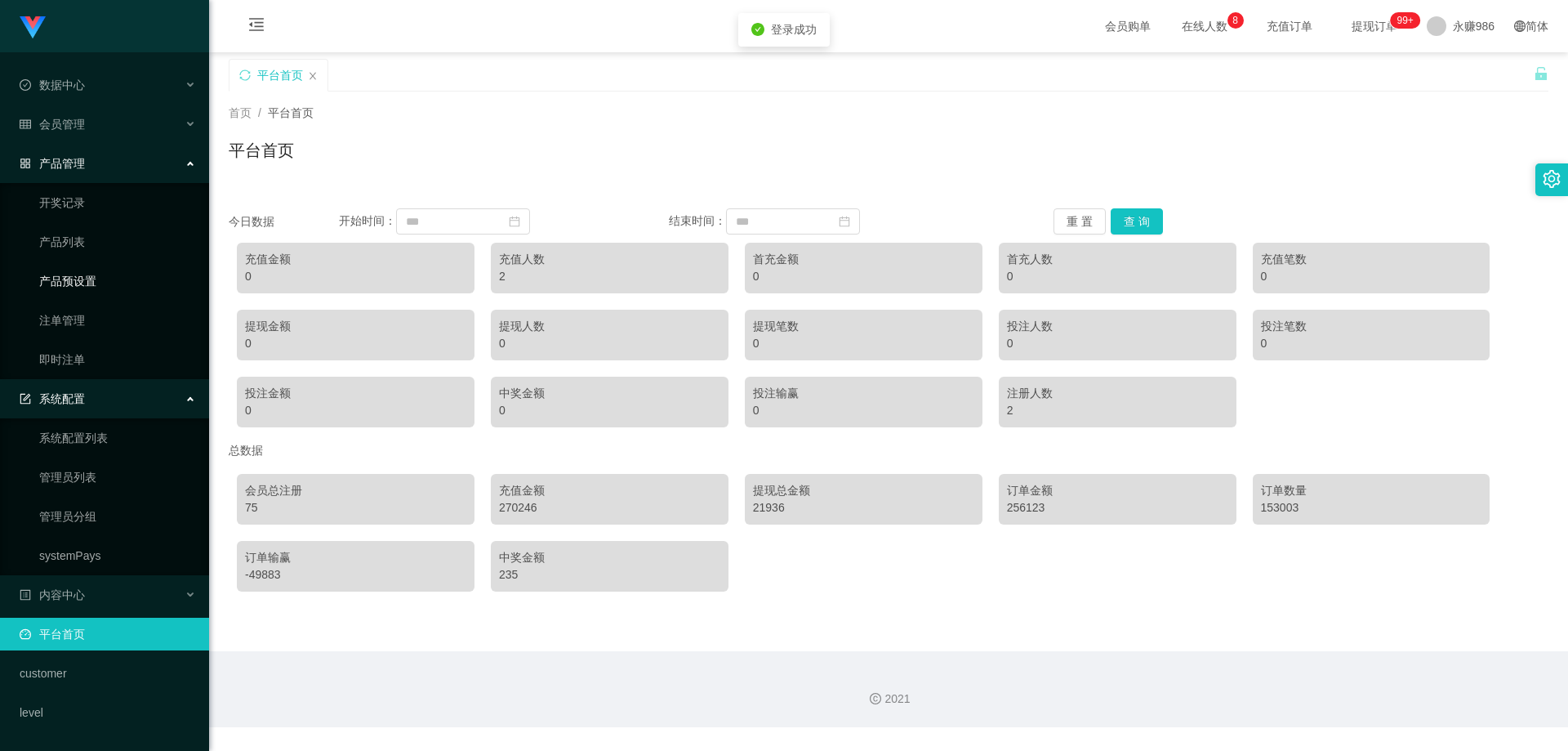
click at [106, 284] on link "产品预设置" at bounding box center [118, 281] width 157 height 33
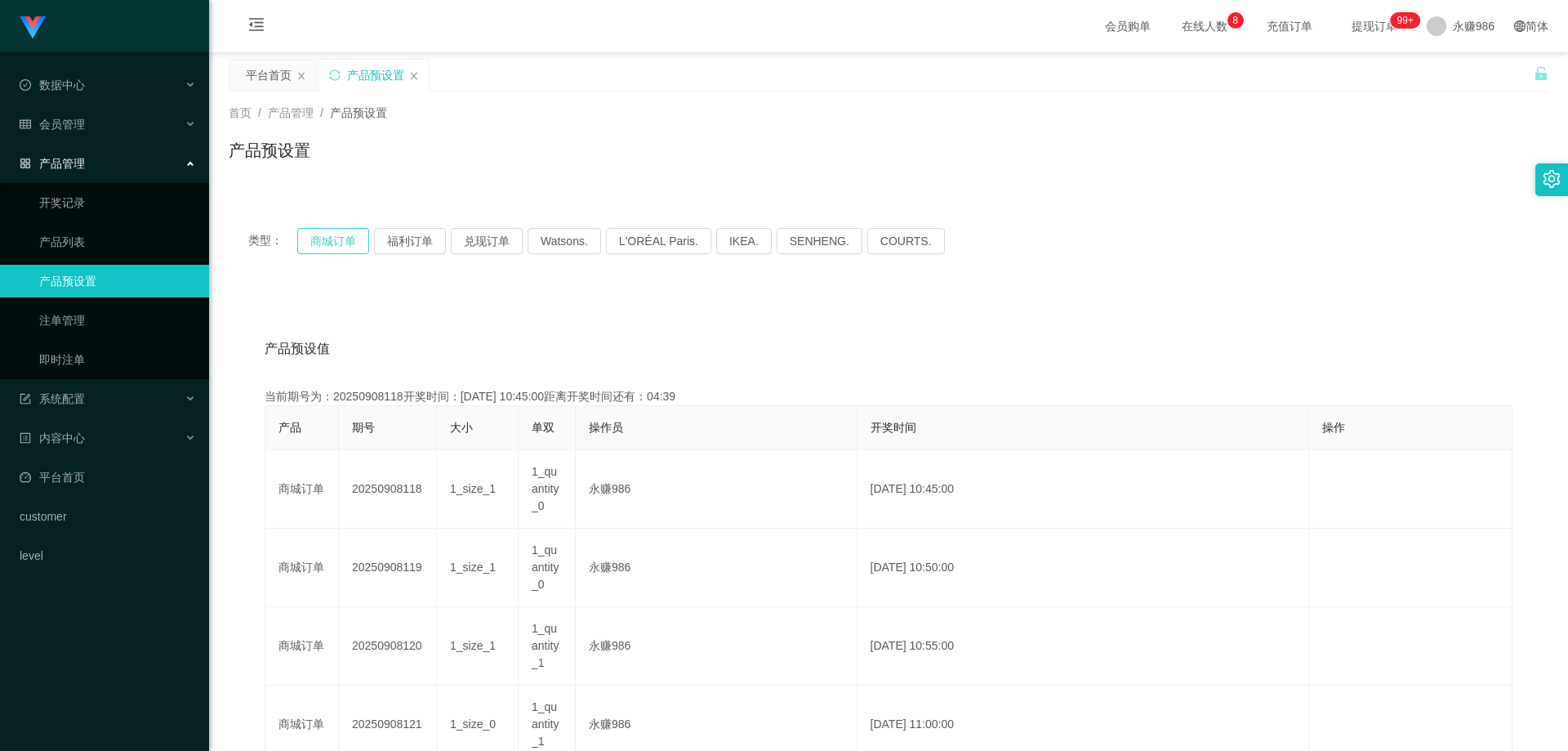
click at [333, 237] on button "商城订单" at bounding box center [333, 240] width 72 height 26
click at [334, 237] on button "商城订单" at bounding box center [333, 240] width 72 height 26
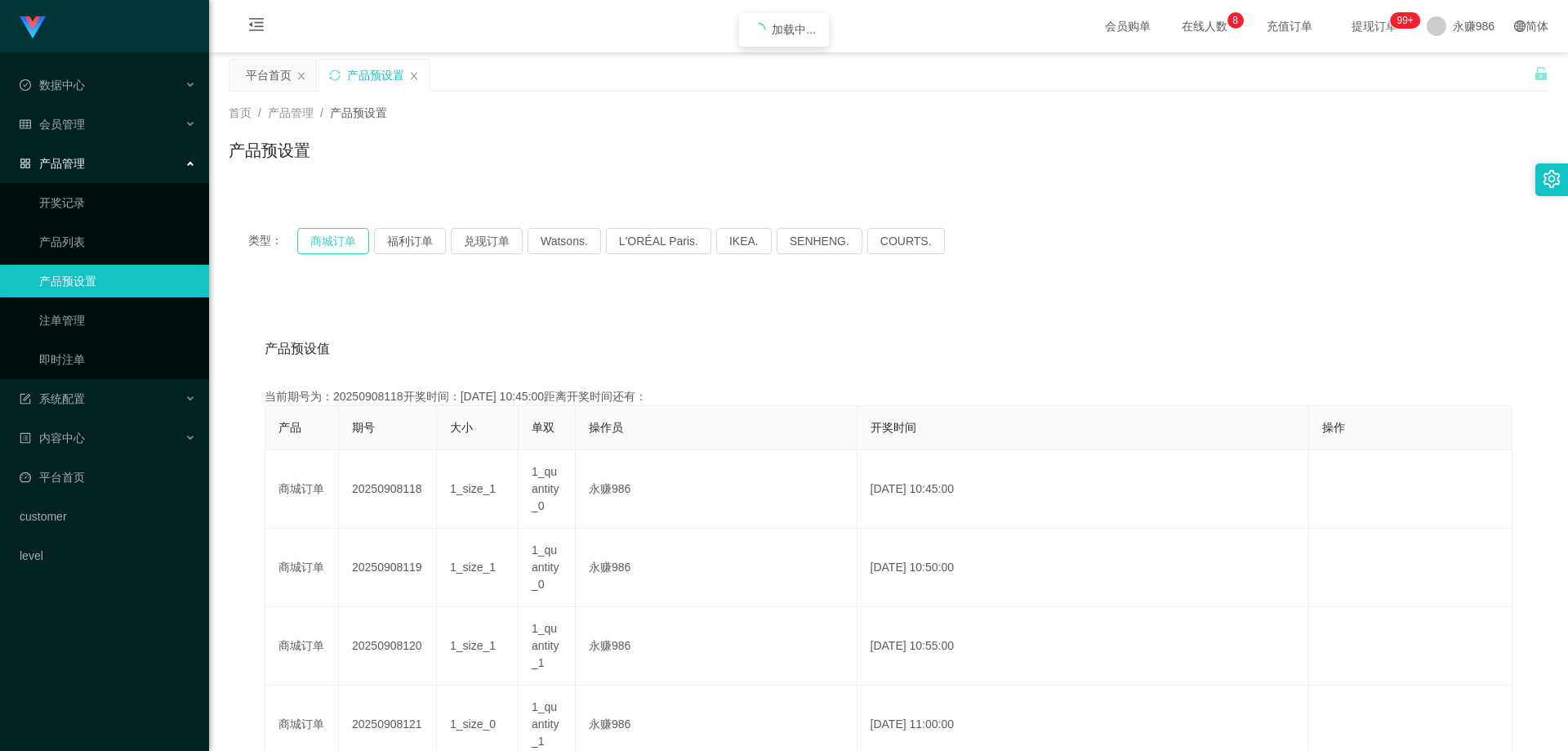
type button "k3wph"
click at [88, 165] on div "产品管理" at bounding box center [104, 163] width 209 height 33
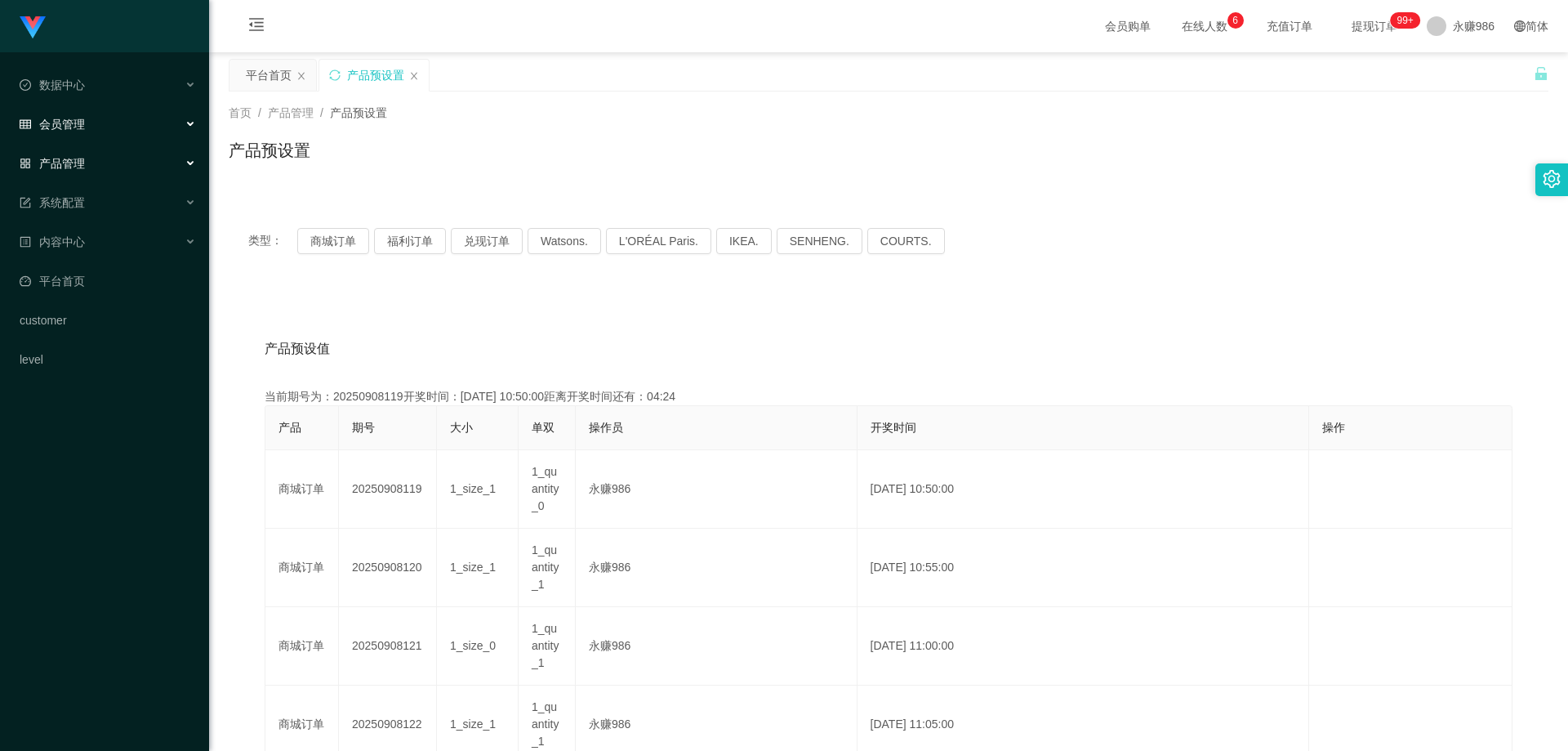
click at [86, 132] on div "会员管理" at bounding box center [104, 124] width 209 height 33
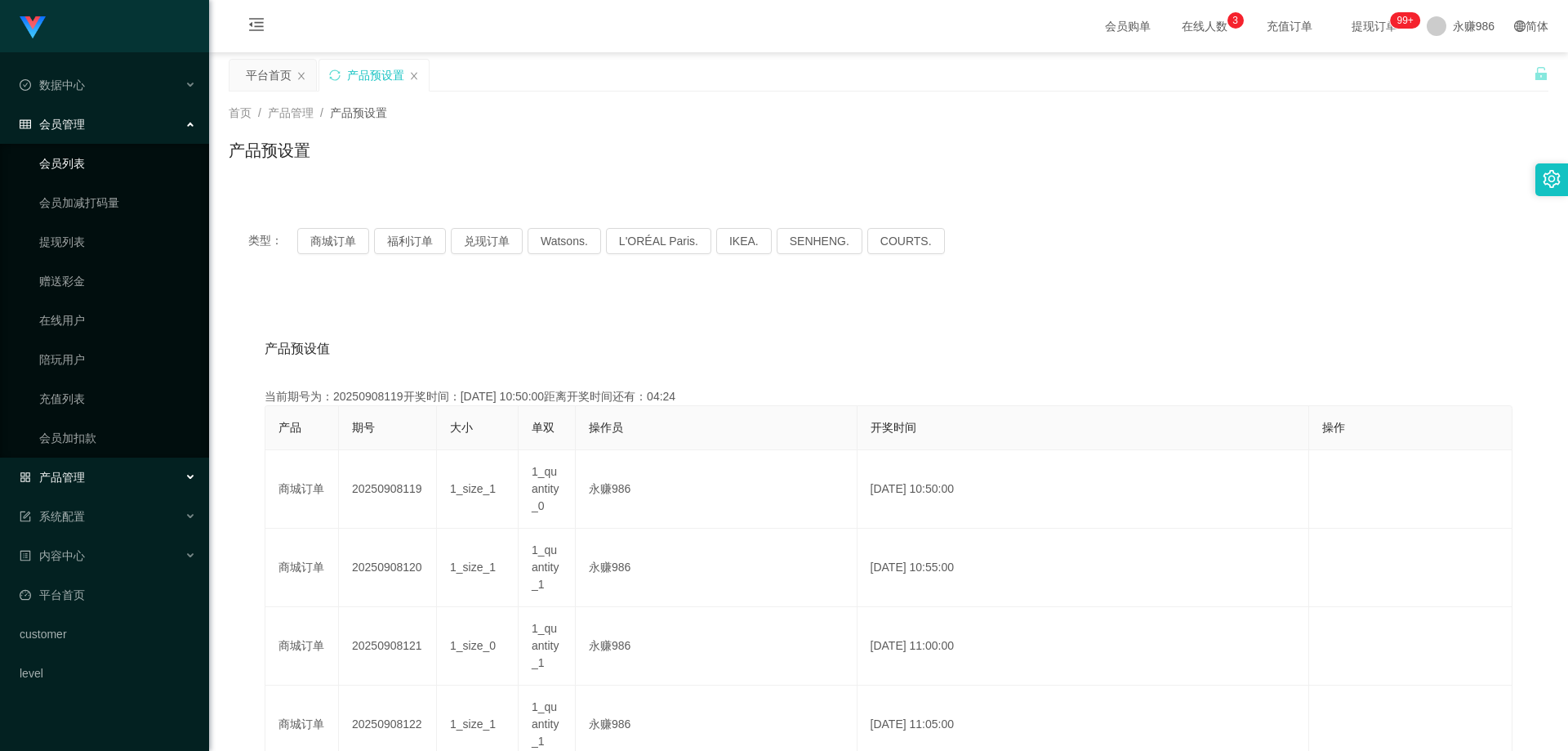
click at [74, 170] on link "会员列表" at bounding box center [118, 163] width 157 height 33
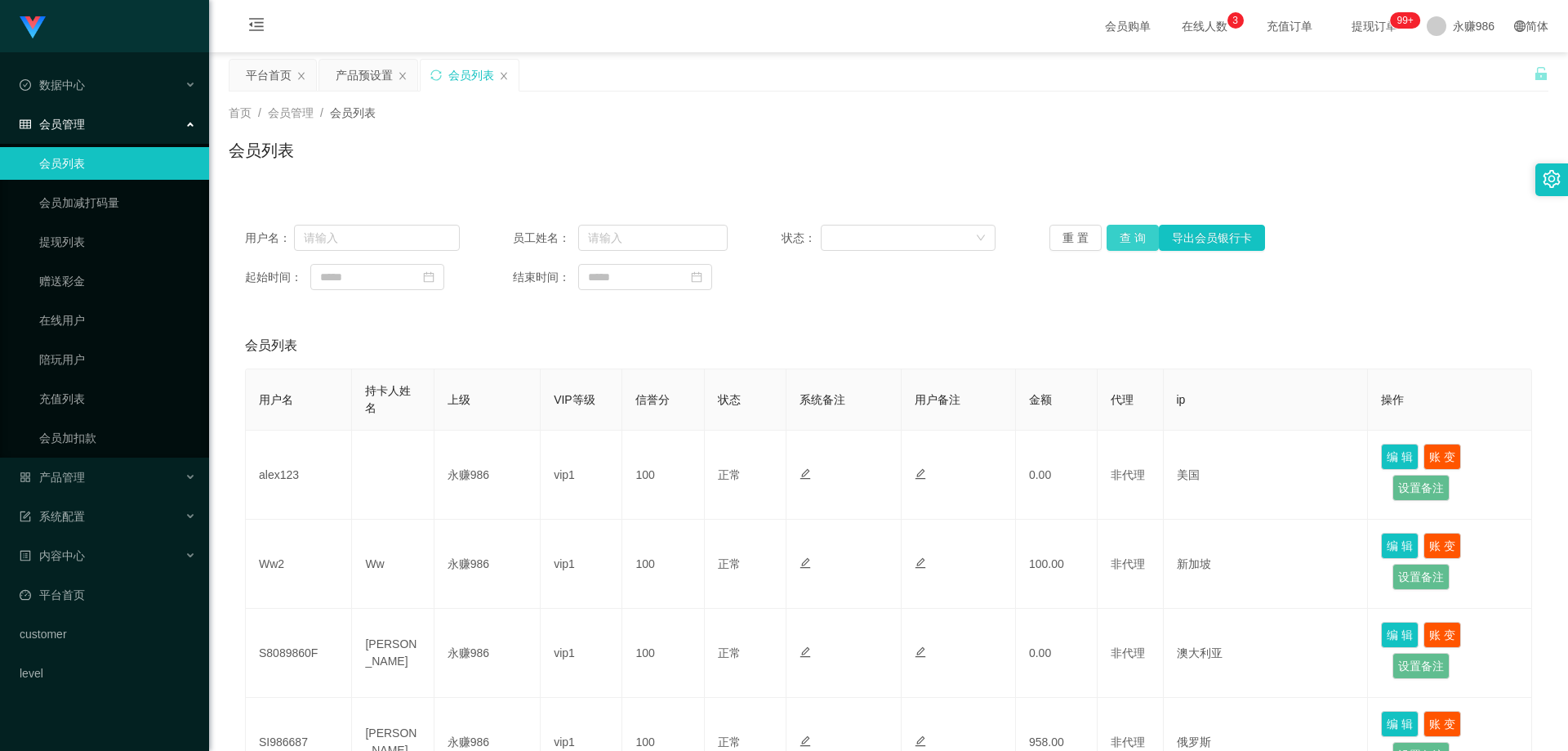
click at [1116, 231] on button "查 询" at bounding box center [1132, 238] width 52 height 26
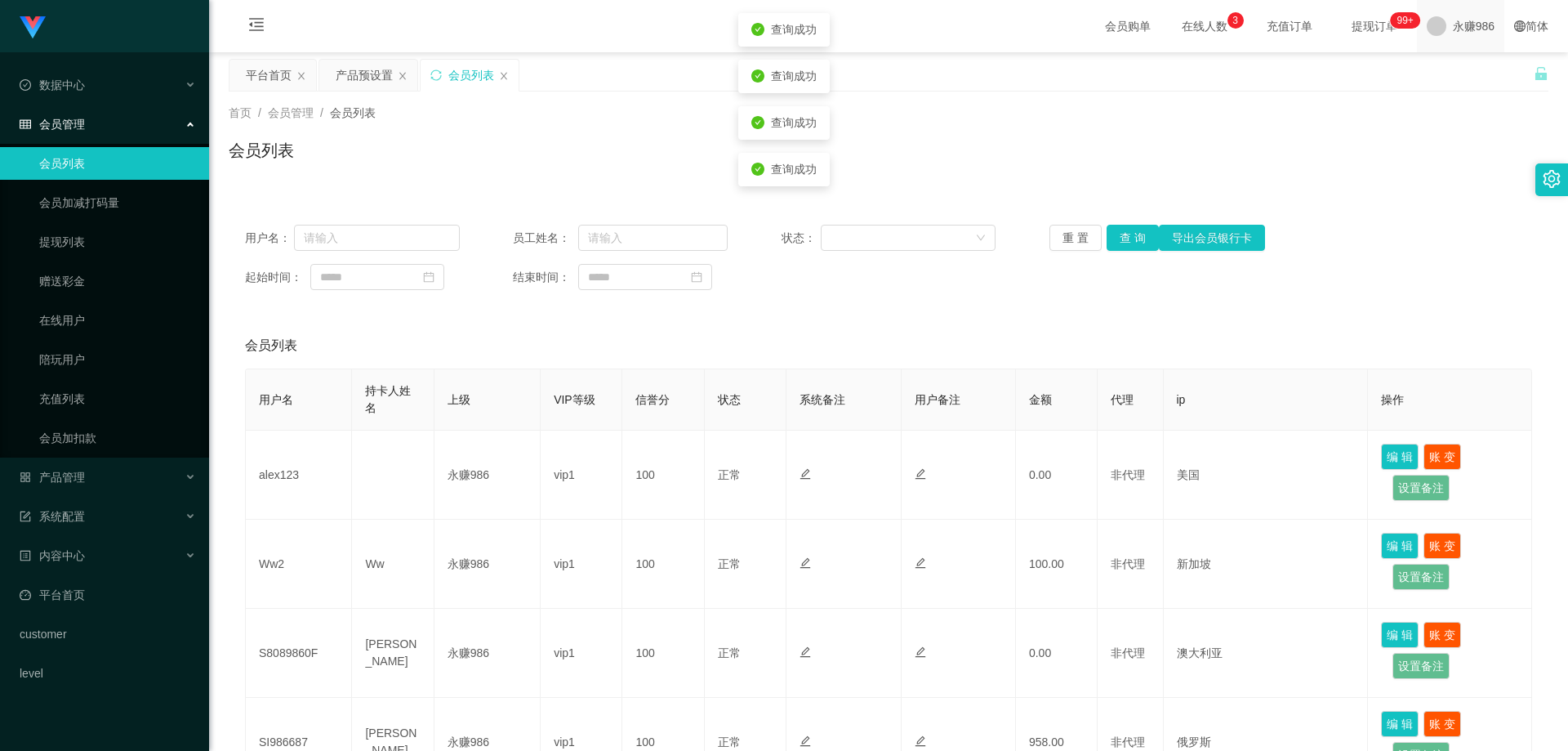
click at [1431, 34] on span at bounding box center [1436, 25] width 19 height 19
click at [864, 263] on div "用户名： 员工姓名： 状态： 重 置 查 询 导出会员银行卡 起始时间： 结束时间：" at bounding box center [888, 257] width 1319 height 98
click at [380, 245] on input "text" at bounding box center [377, 238] width 166 height 26
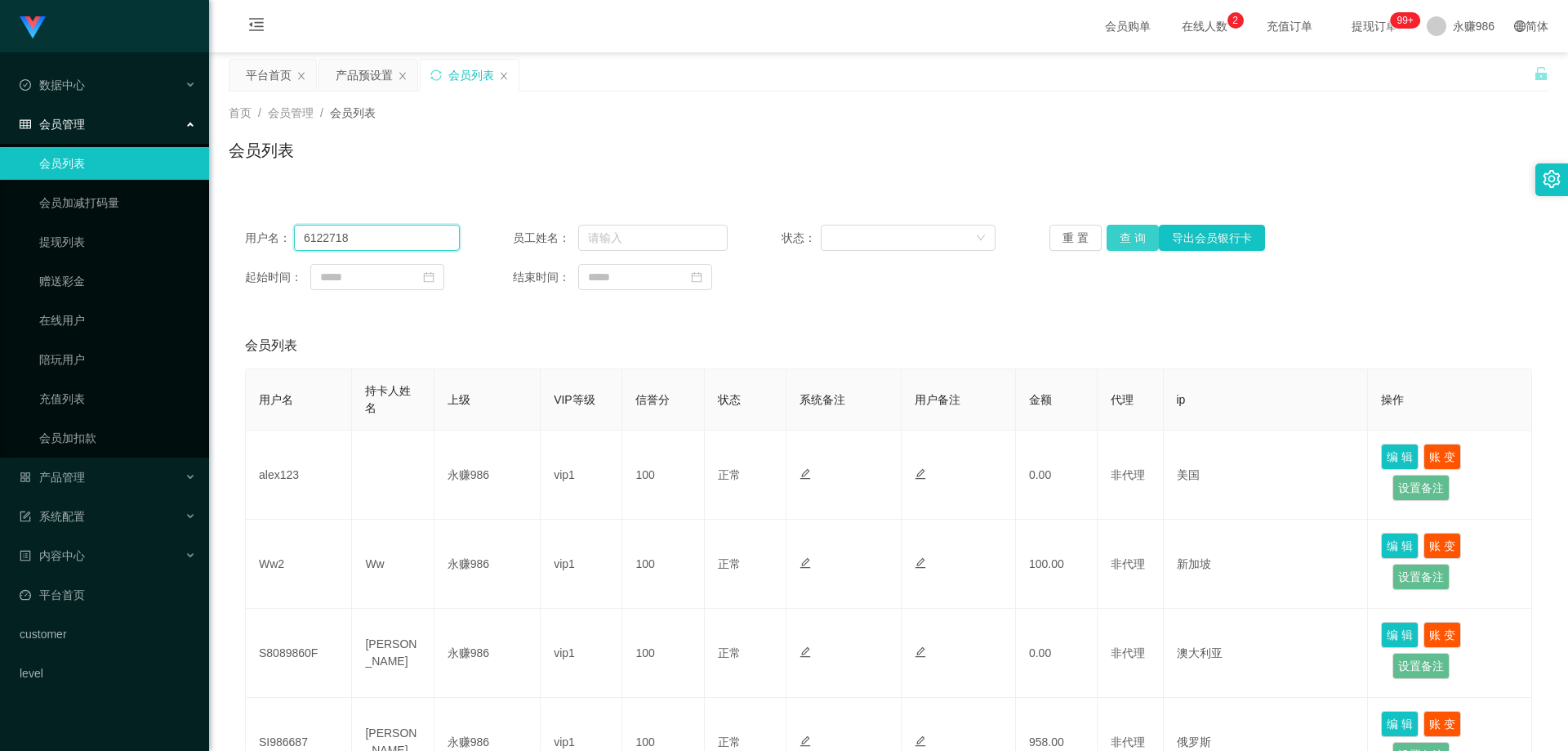
type input "6122718"
click at [1120, 230] on button "查 询" at bounding box center [1132, 238] width 52 height 26
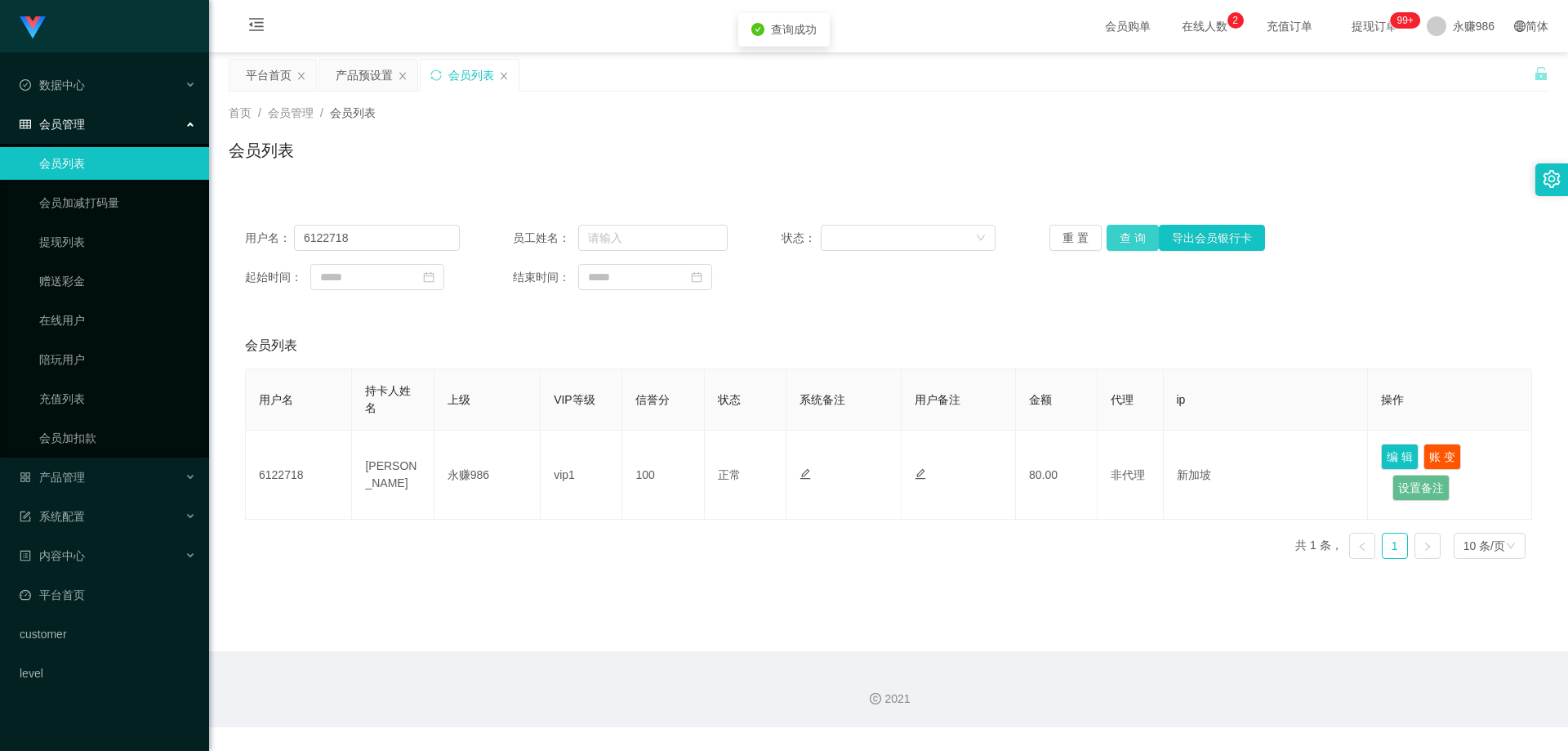
click at [1120, 230] on button "查 询" at bounding box center [1132, 238] width 52 height 26
click at [95, 480] on div "产品管理" at bounding box center [104, 477] width 209 height 33
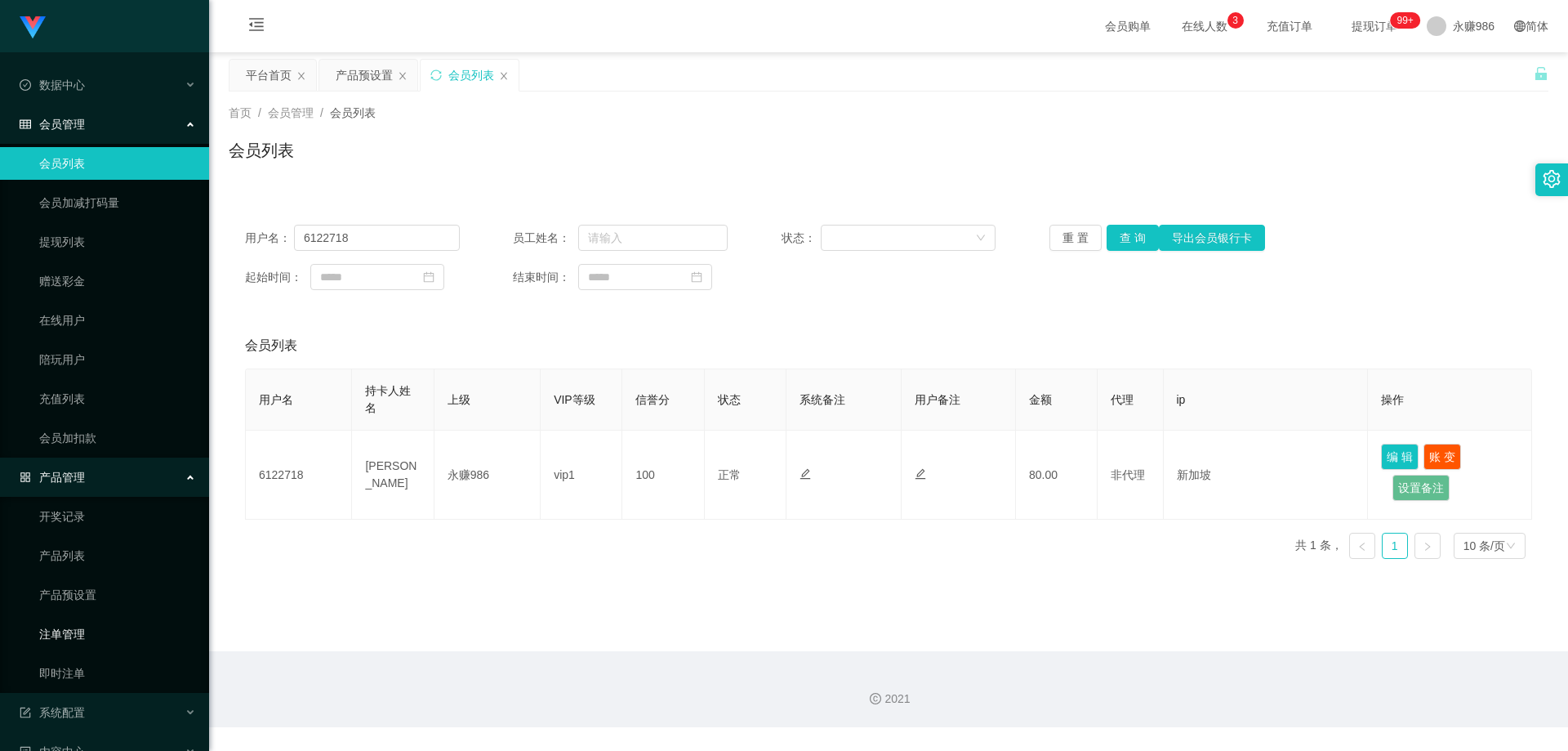
click at [75, 629] on link "注单管理" at bounding box center [118, 634] width 157 height 33
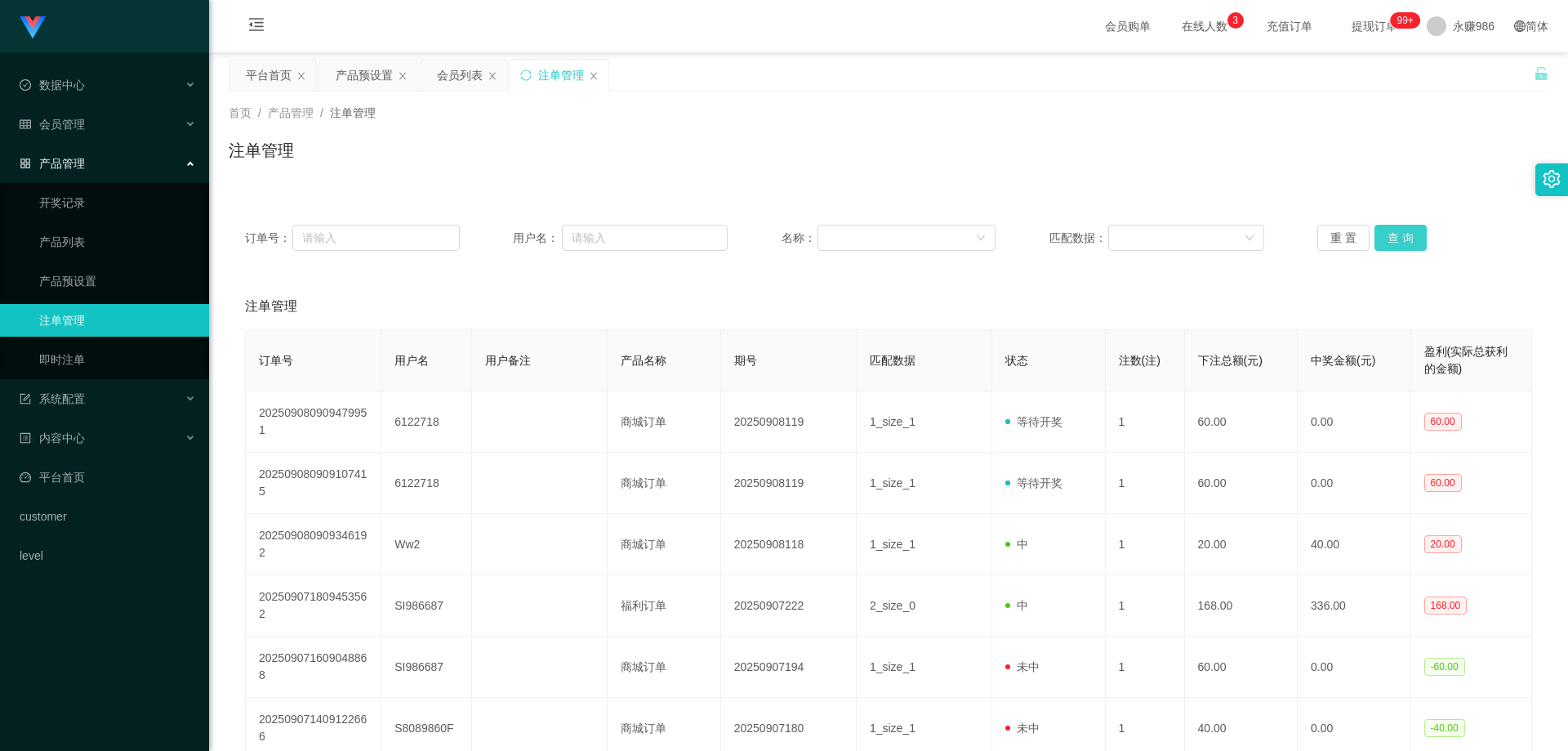
click at [1398, 233] on button "查 询" at bounding box center [1400, 238] width 52 height 26
click at [1399, 233] on button "查 询" at bounding box center [1400, 238] width 52 height 26
click at [1399, 233] on div "重 置 查 询" at bounding box center [1425, 238] width 215 height 26
click at [1399, 233] on button "查 询" at bounding box center [1400, 238] width 52 height 26
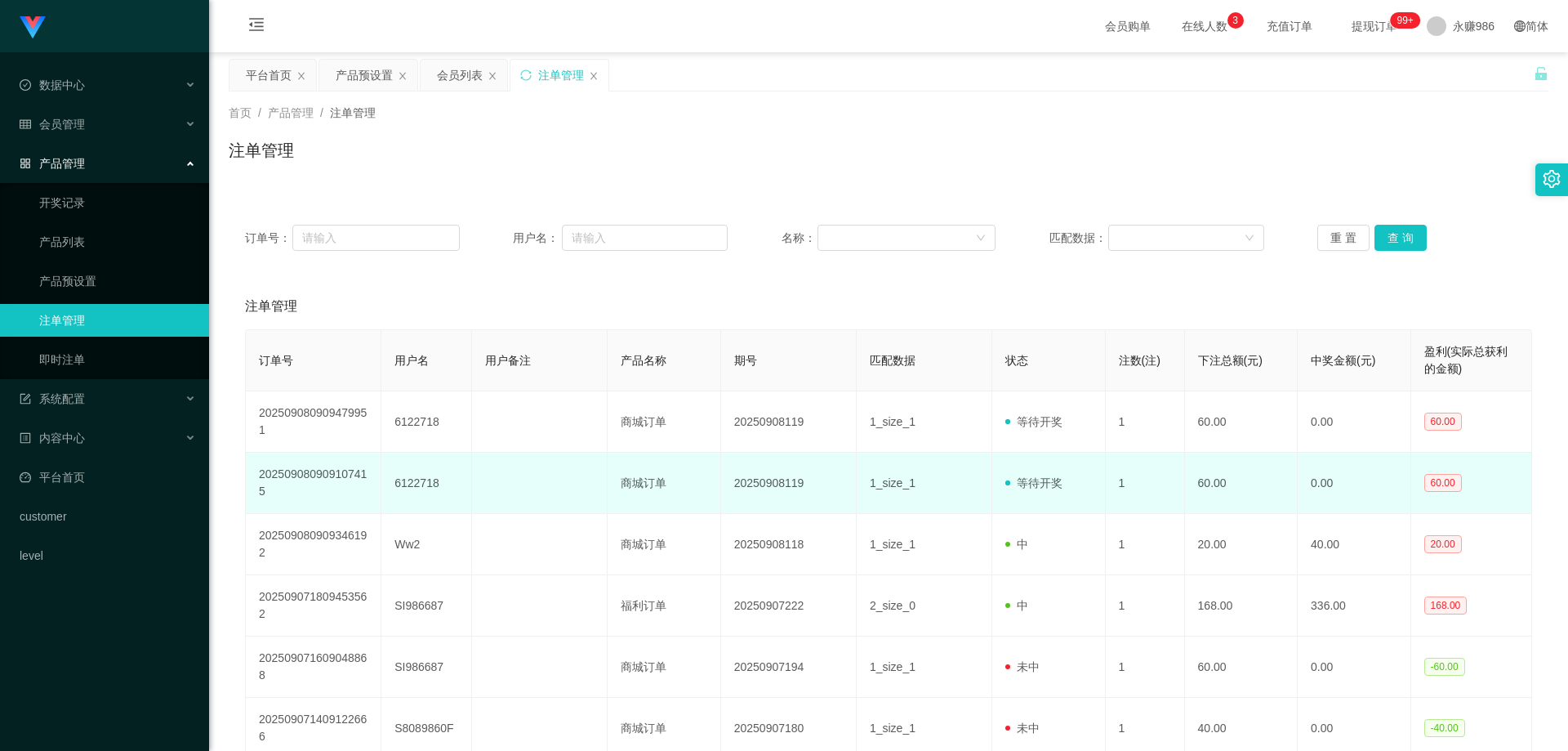
click at [428, 481] on td "6122718" at bounding box center [427, 483] width 91 height 62
copy td "6122718"
click at [425, 483] on td "6122718" at bounding box center [427, 483] width 91 height 62
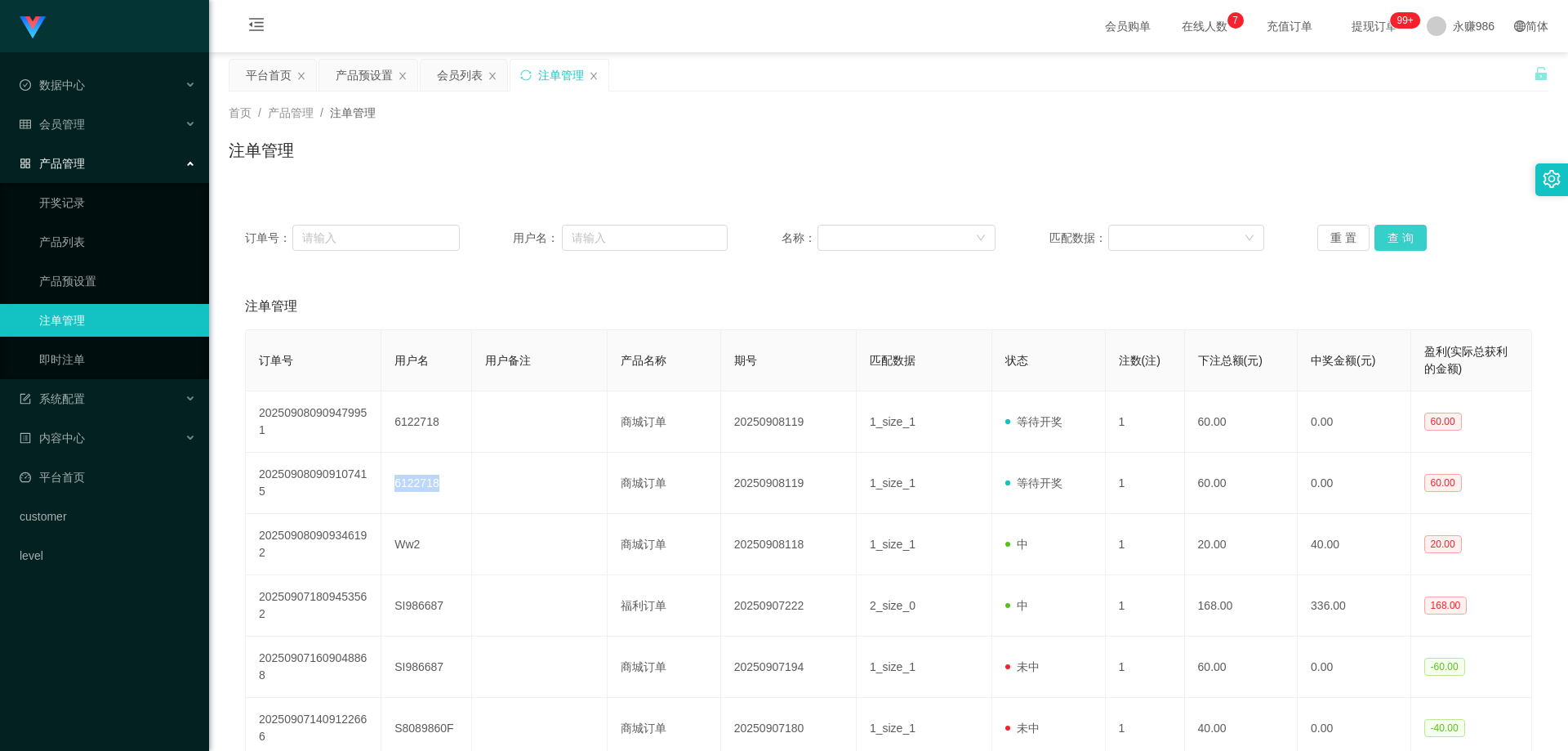
click at [1387, 248] on button "查 询" at bounding box center [1400, 238] width 52 height 26
click at [1392, 244] on button "查 询" at bounding box center [1400, 238] width 52 height 26
click at [1392, 244] on button "查 询" at bounding box center [1409, 238] width 70 height 26
click at [94, 175] on div "产品管理" at bounding box center [104, 163] width 209 height 33
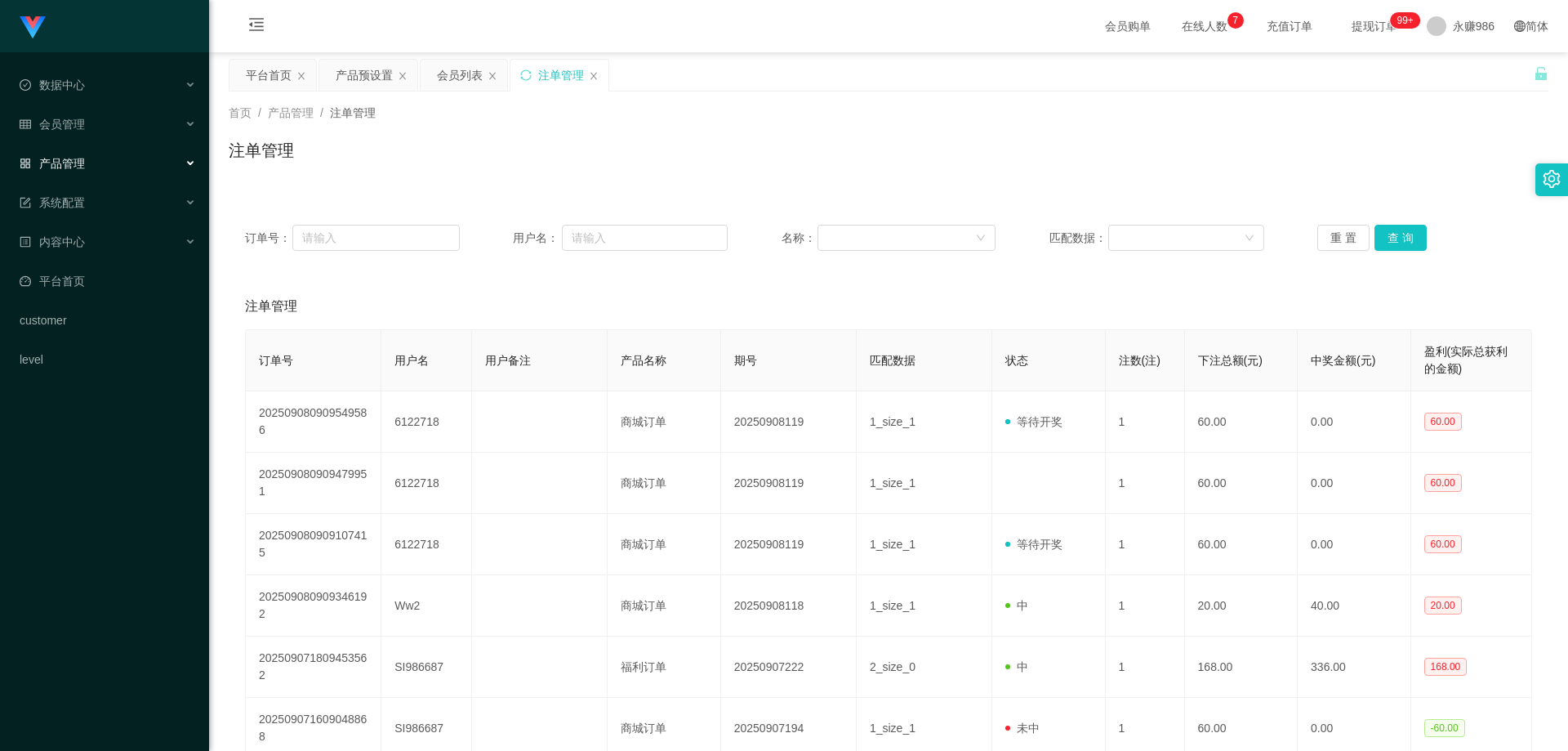
click at [99, 162] on div "产品管理" at bounding box center [104, 163] width 209 height 33
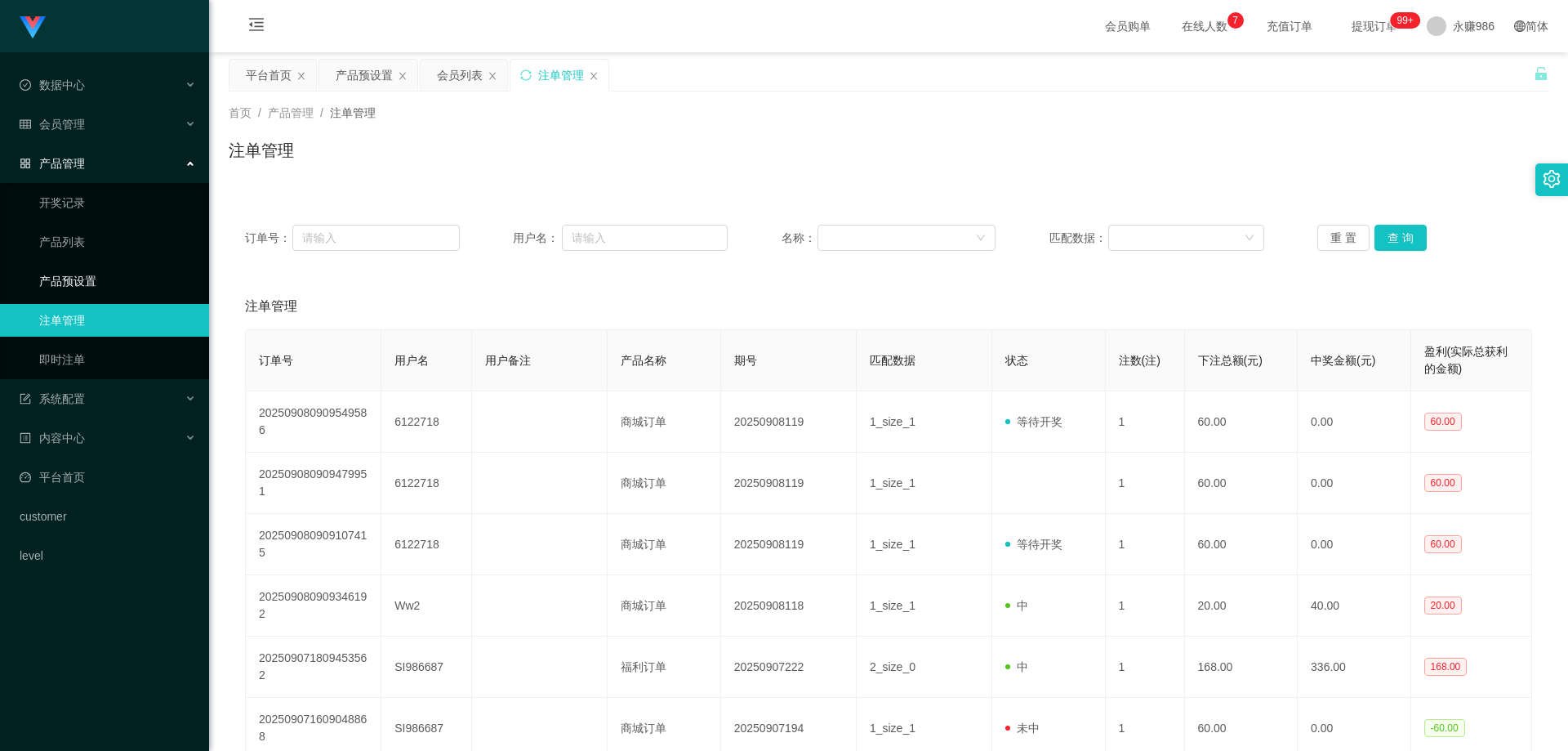
click at [83, 285] on link "产品预设置" at bounding box center [118, 281] width 157 height 33
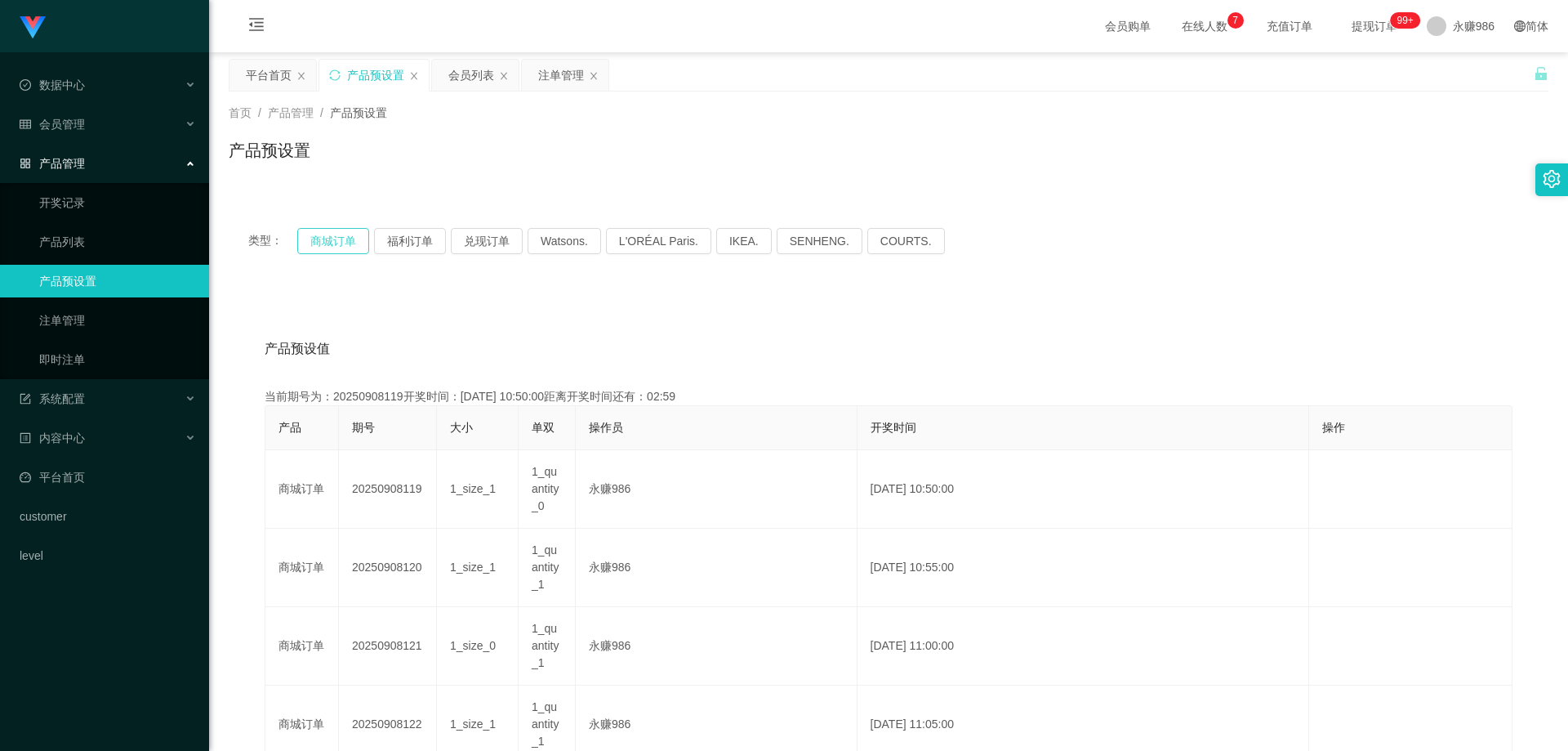
drag, startPoint x: 250, startPoint y: 237, endPoint x: 367, endPoint y: 240, distance: 117.0
click at [281, 237] on span "类型：" at bounding box center [273, 240] width 49 height 26
click at [367, 240] on button "商城订单" at bounding box center [333, 240] width 72 height 26
click at [351, 240] on button "商城订单" at bounding box center [333, 240] width 72 height 26
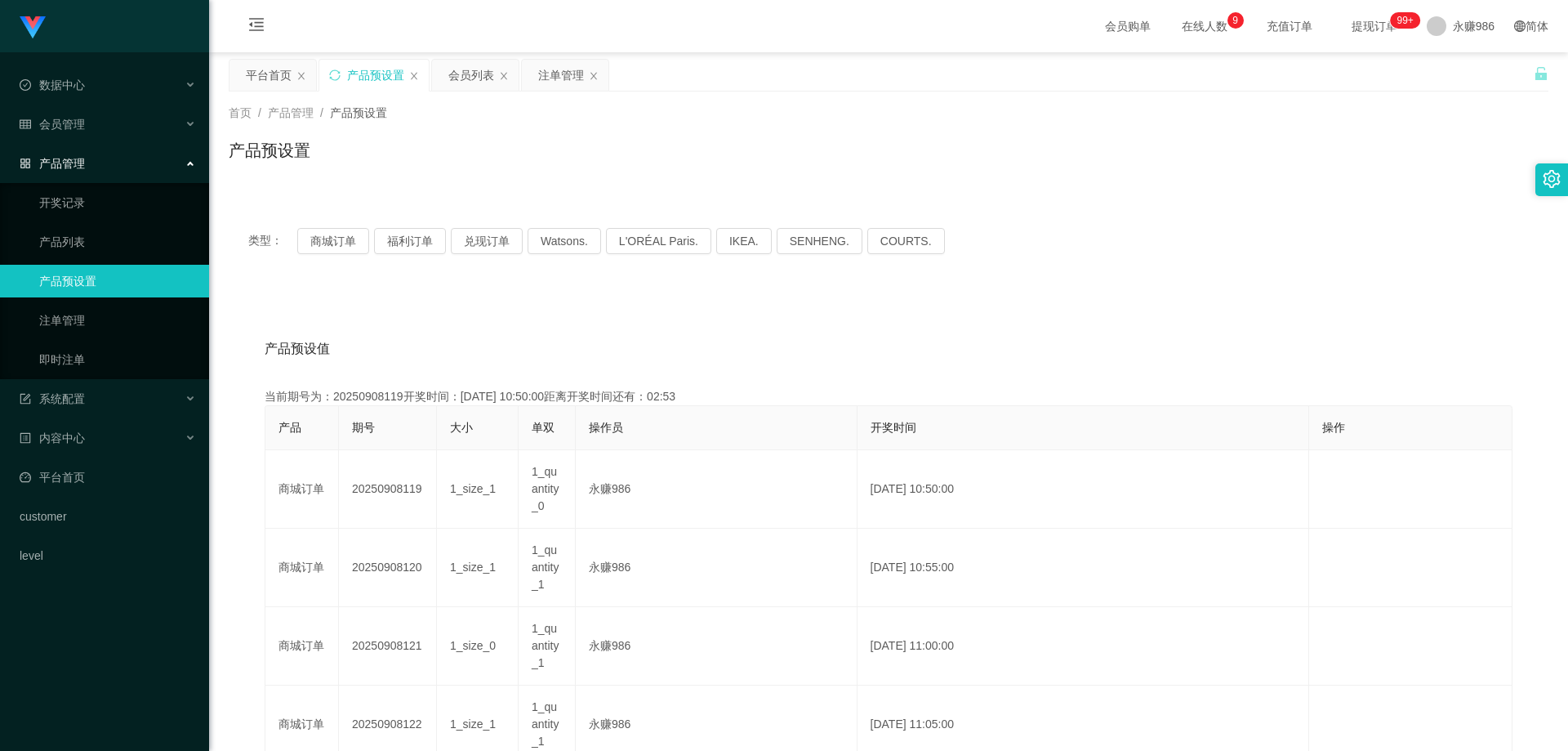
drag, startPoint x: 1098, startPoint y: 382, endPoint x: 1117, endPoint y: 355, distance: 33.0
click at [93, 123] on div "会员管理" at bounding box center [104, 124] width 209 height 33
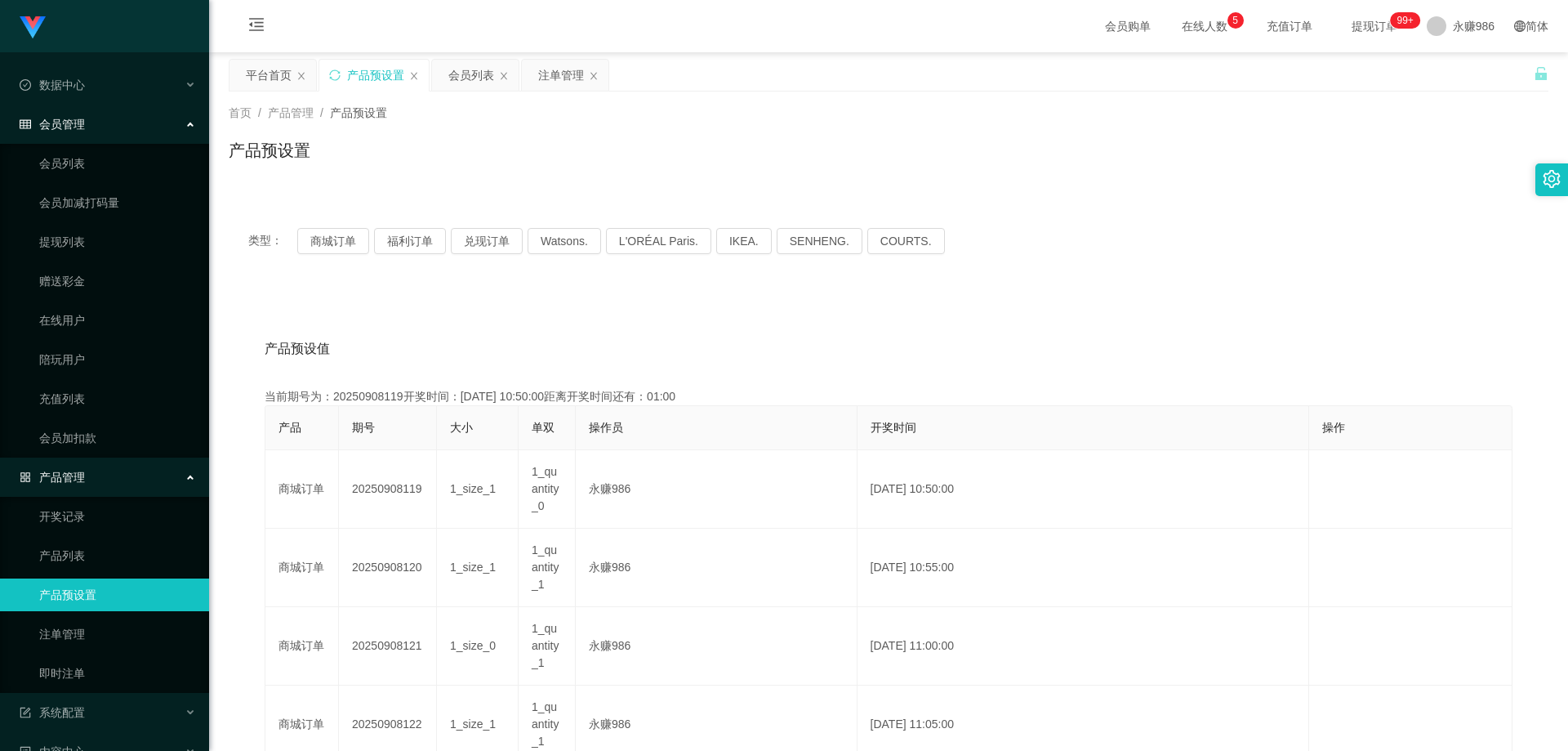
click at [93, 128] on div "会员管理" at bounding box center [104, 124] width 209 height 33
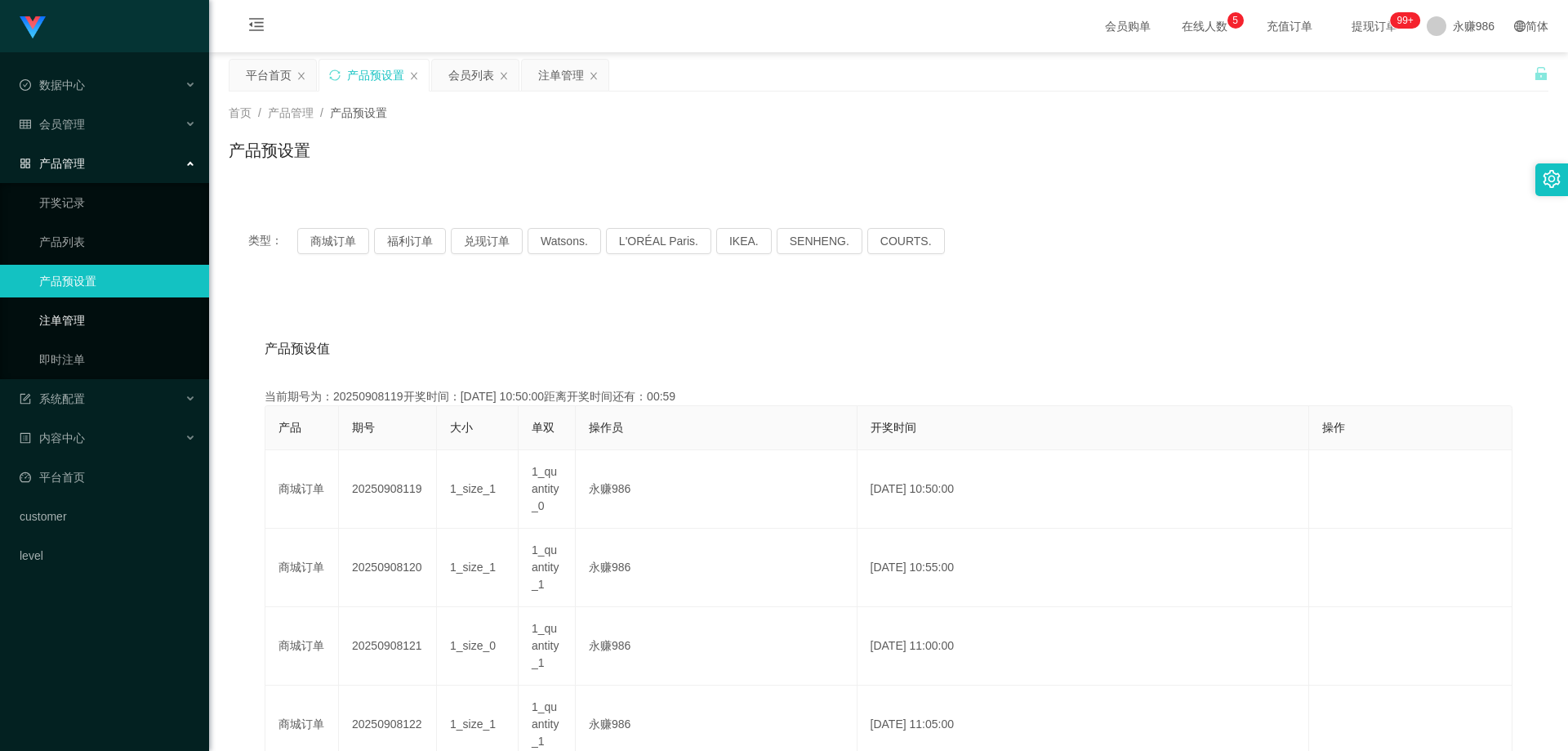
click at [73, 315] on link "注单管理" at bounding box center [118, 320] width 157 height 33
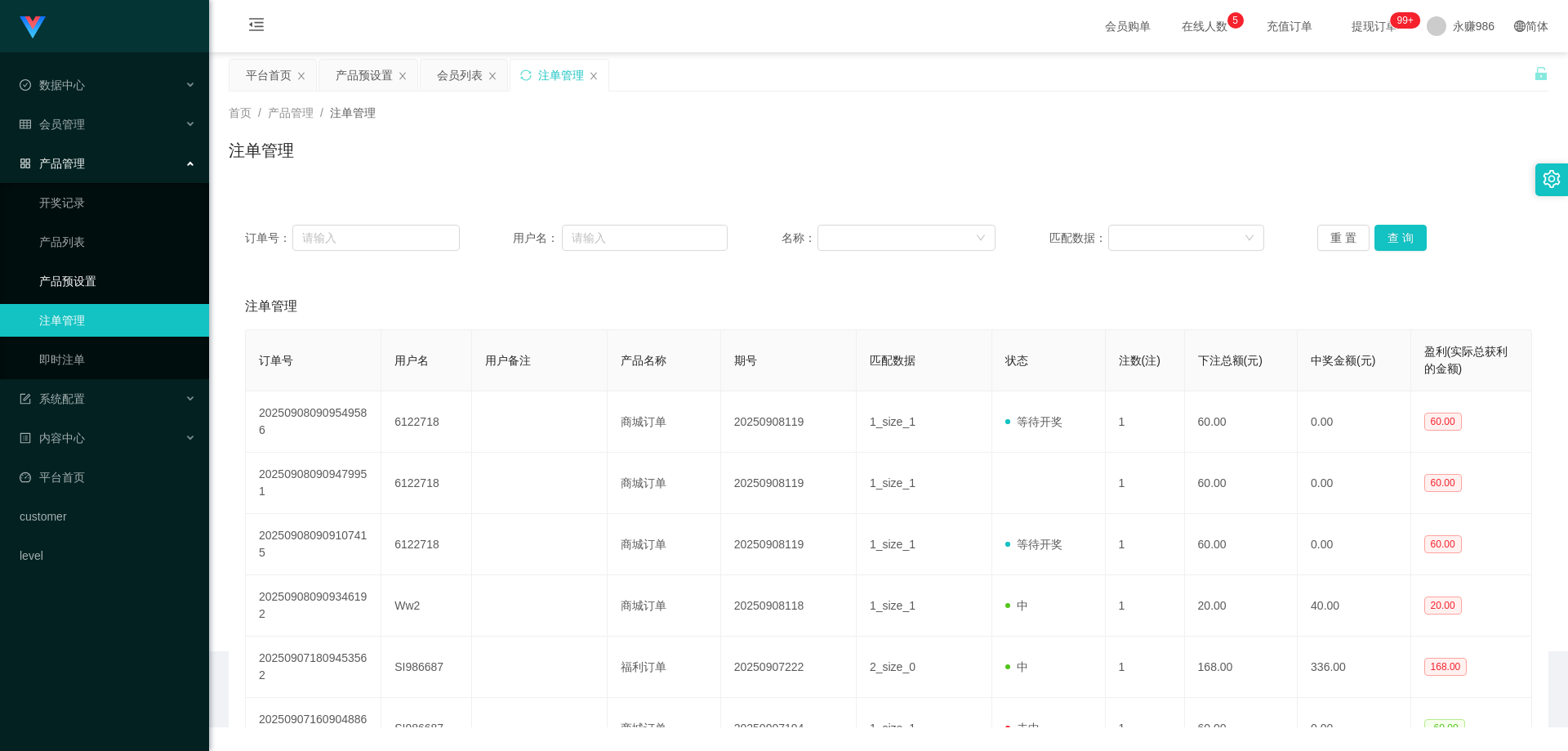
click at [83, 280] on link "产品预设置" at bounding box center [118, 281] width 157 height 33
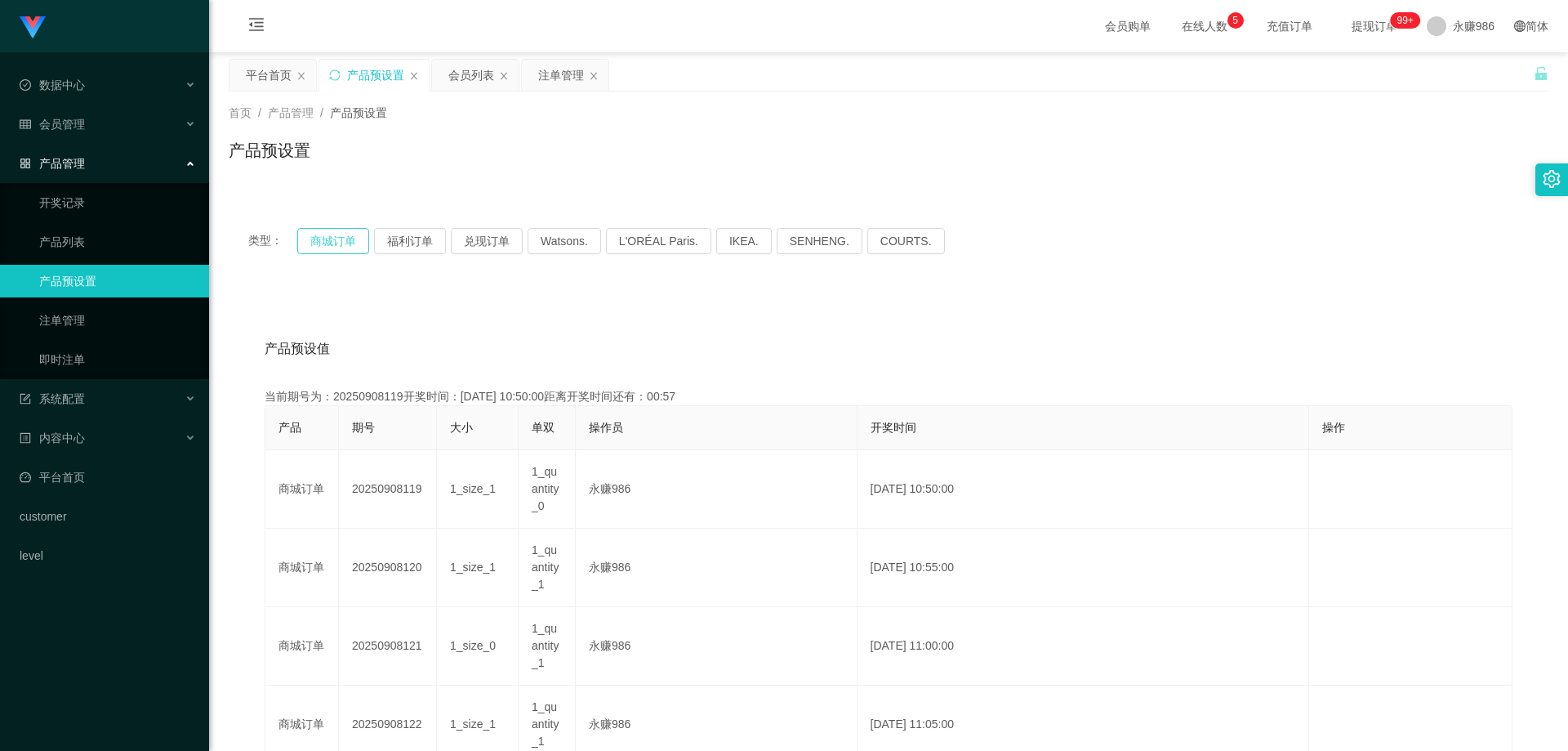
click at [340, 233] on button "商城订单" at bounding box center [333, 240] width 72 height 26
click at [340, 239] on button "商城订单" at bounding box center [333, 240] width 72 height 26
type button "k3wph"
click at [90, 123] on div "会员管理" at bounding box center [104, 124] width 209 height 33
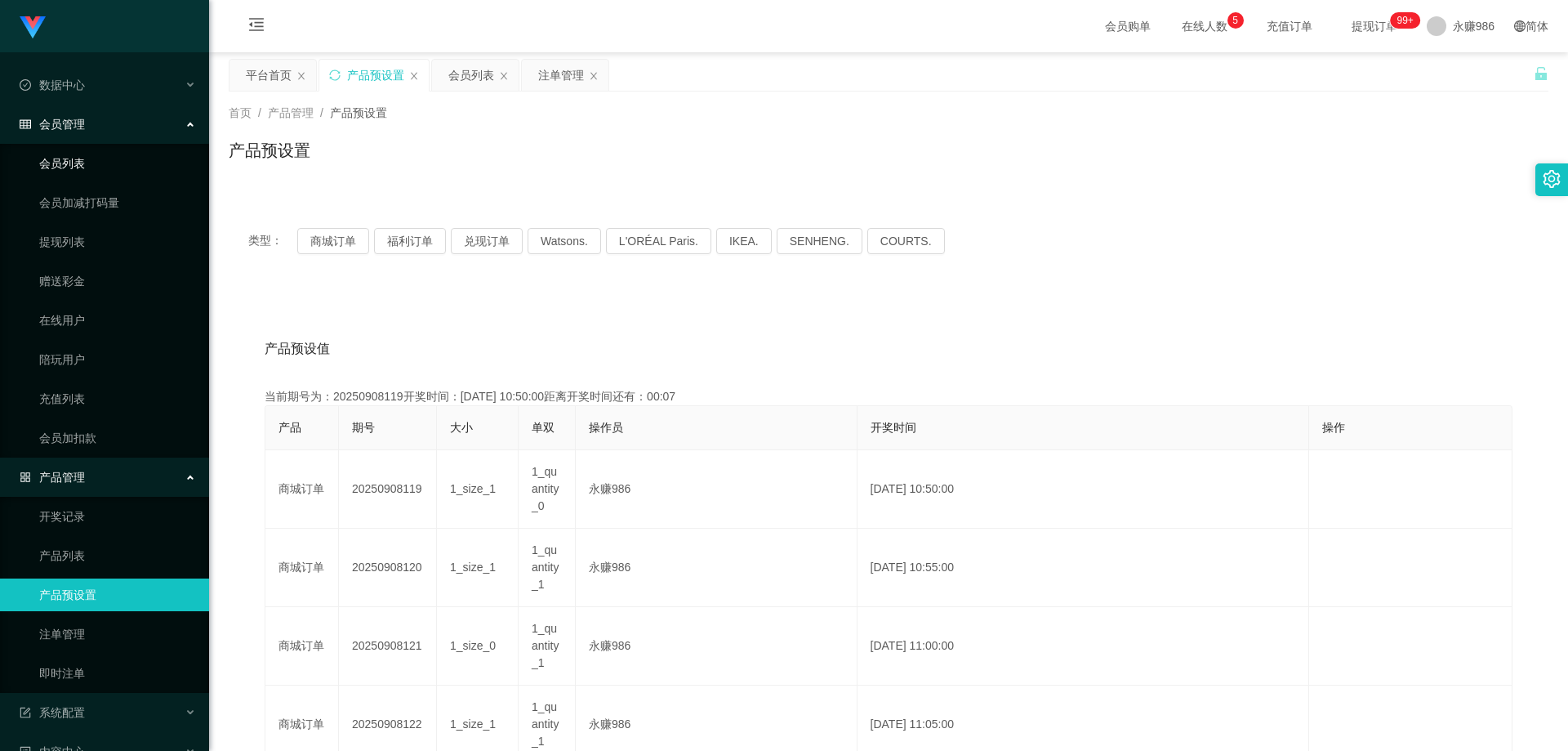
click at [85, 158] on link "会员列表" at bounding box center [118, 163] width 157 height 33
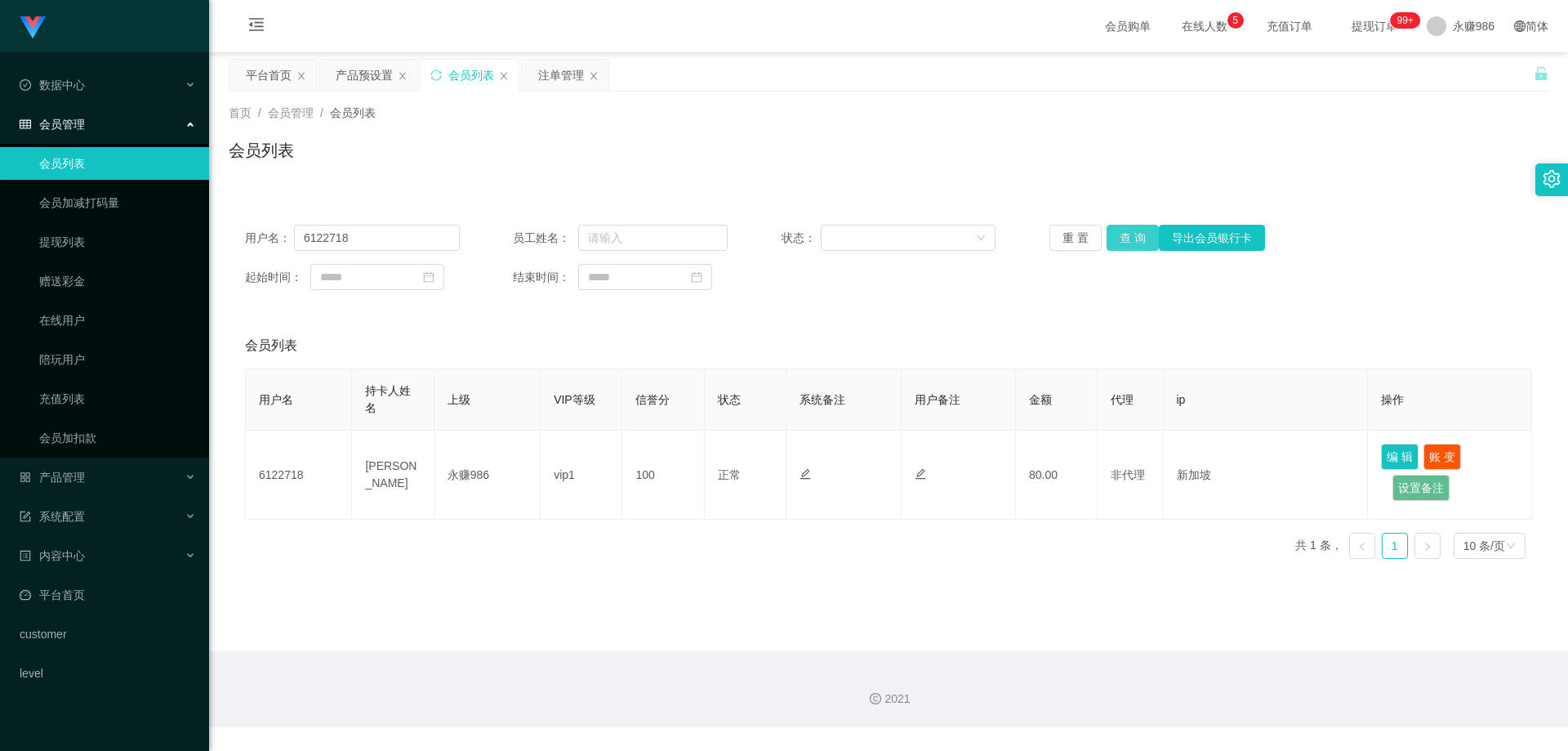
click at [1126, 241] on button "查 询" at bounding box center [1132, 238] width 52 height 26
click at [1128, 241] on button "查 询" at bounding box center [1132, 238] width 52 height 26
click at [91, 243] on link "提现列表" at bounding box center [118, 242] width 157 height 33
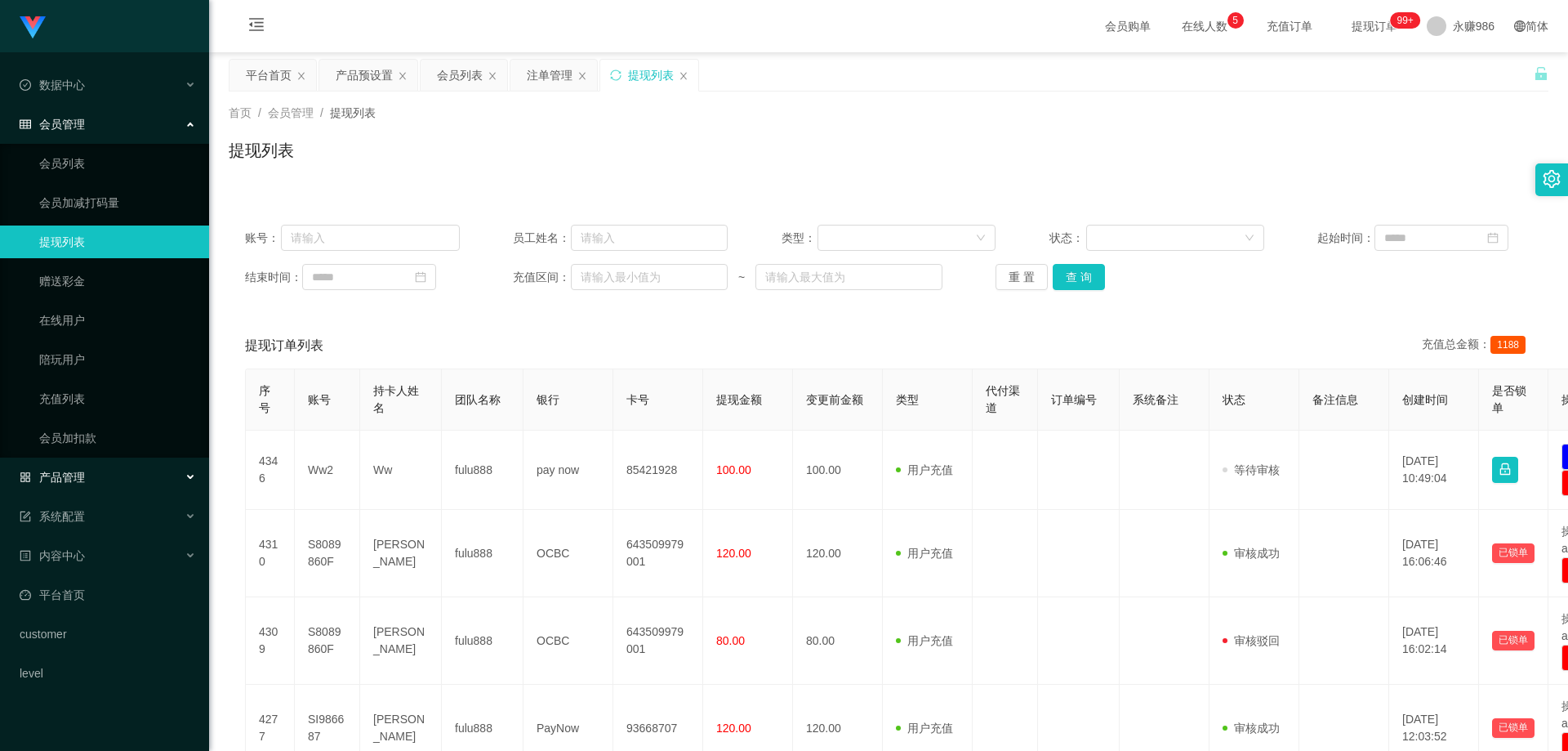
click at [103, 469] on div "产品管理" at bounding box center [104, 477] width 209 height 33
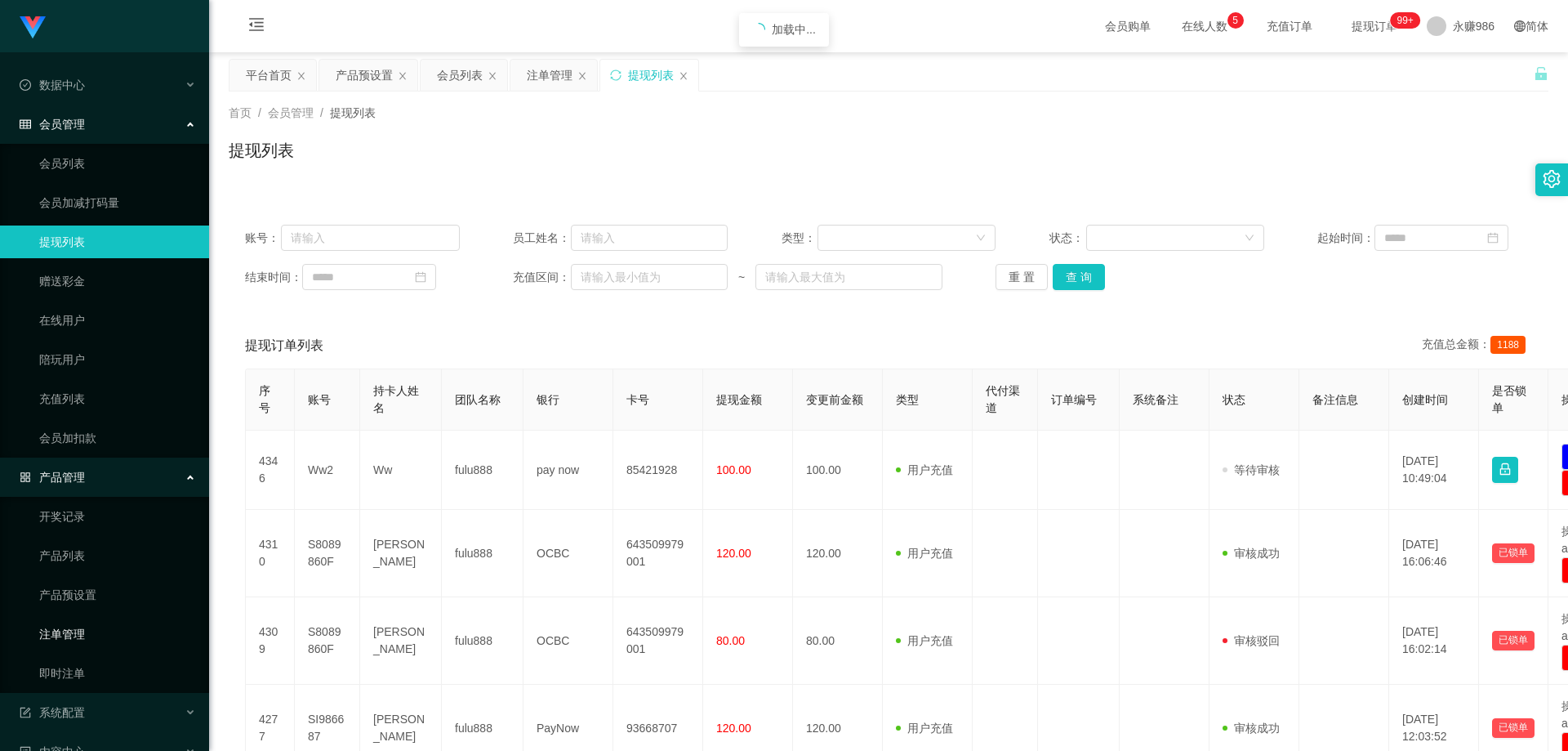
click at [86, 637] on link "注单管理" at bounding box center [118, 634] width 157 height 33
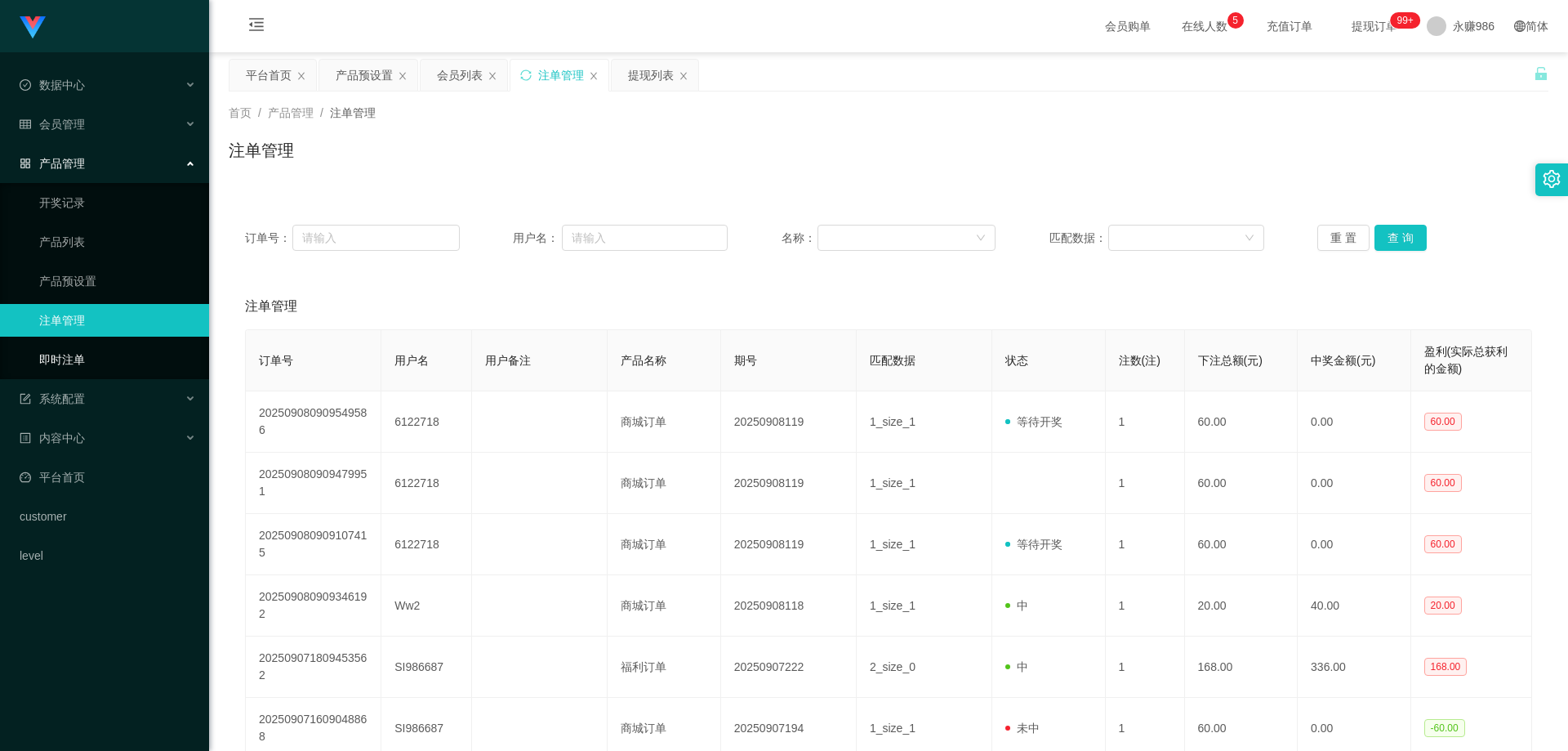
click at [104, 363] on link "即时注单" at bounding box center [118, 359] width 157 height 33
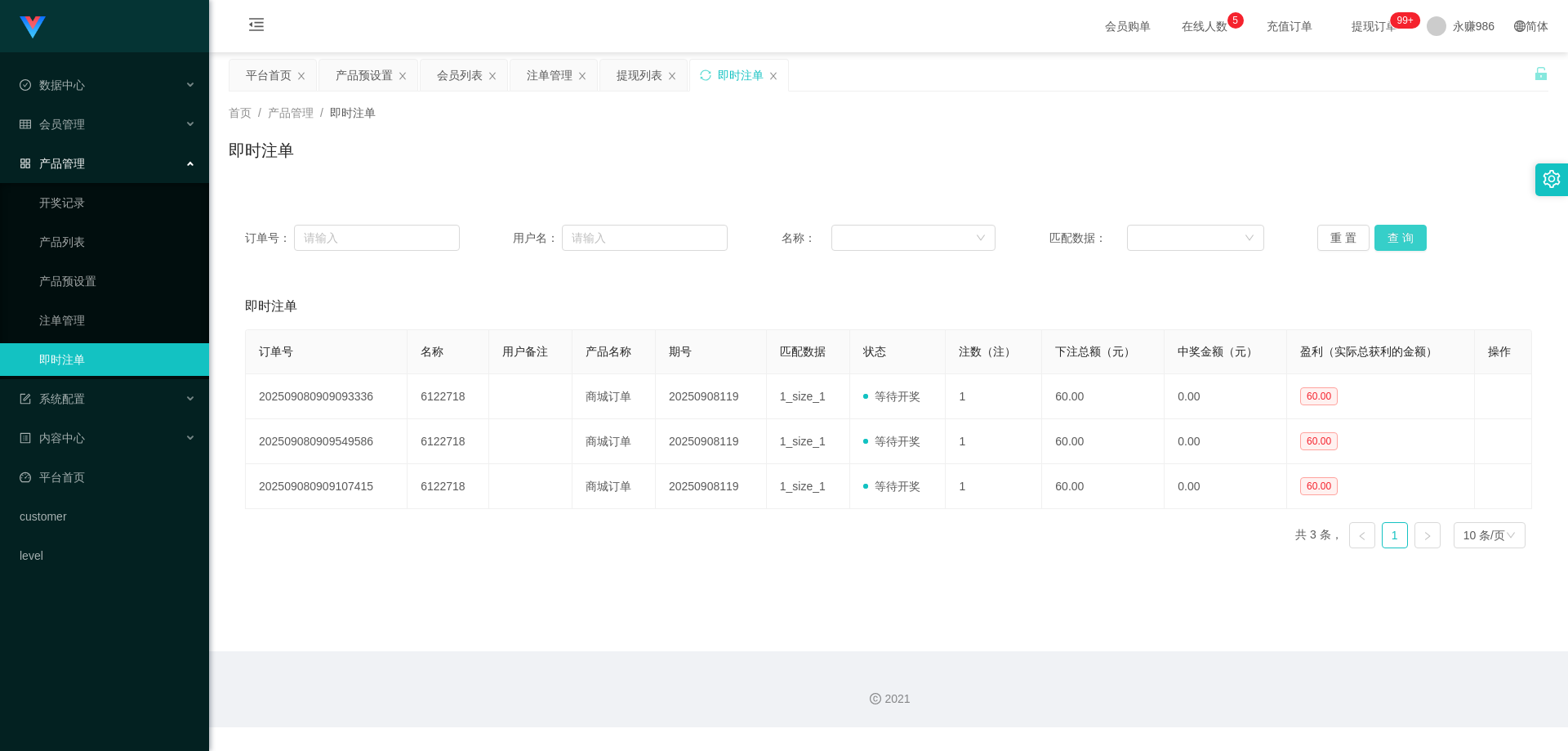
click at [1407, 237] on button "查 询" at bounding box center [1400, 238] width 52 height 26
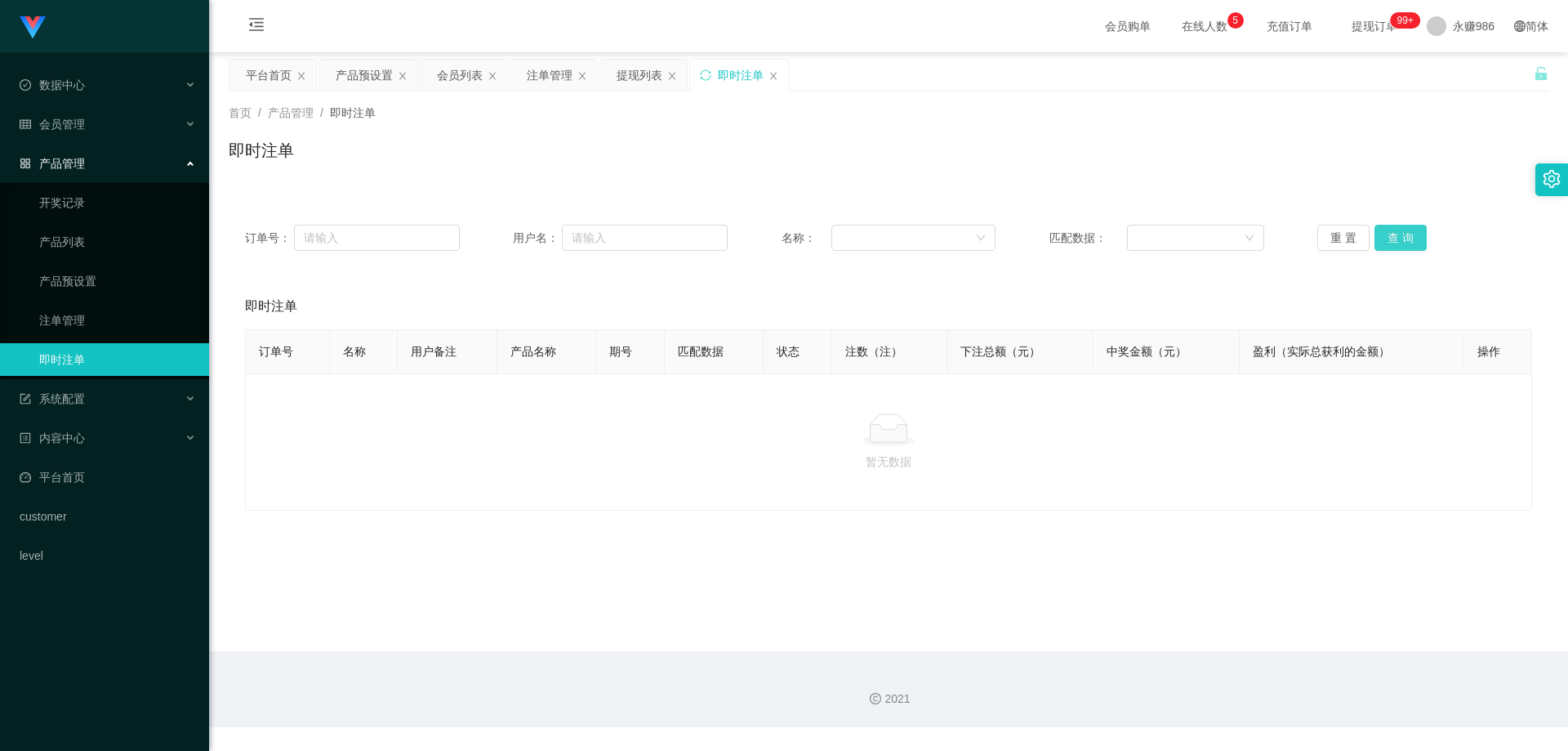
click at [1396, 238] on button "查 询" at bounding box center [1400, 238] width 52 height 26
click at [60, 131] on span "会员管理" at bounding box center [52, 125] width 66 height 13
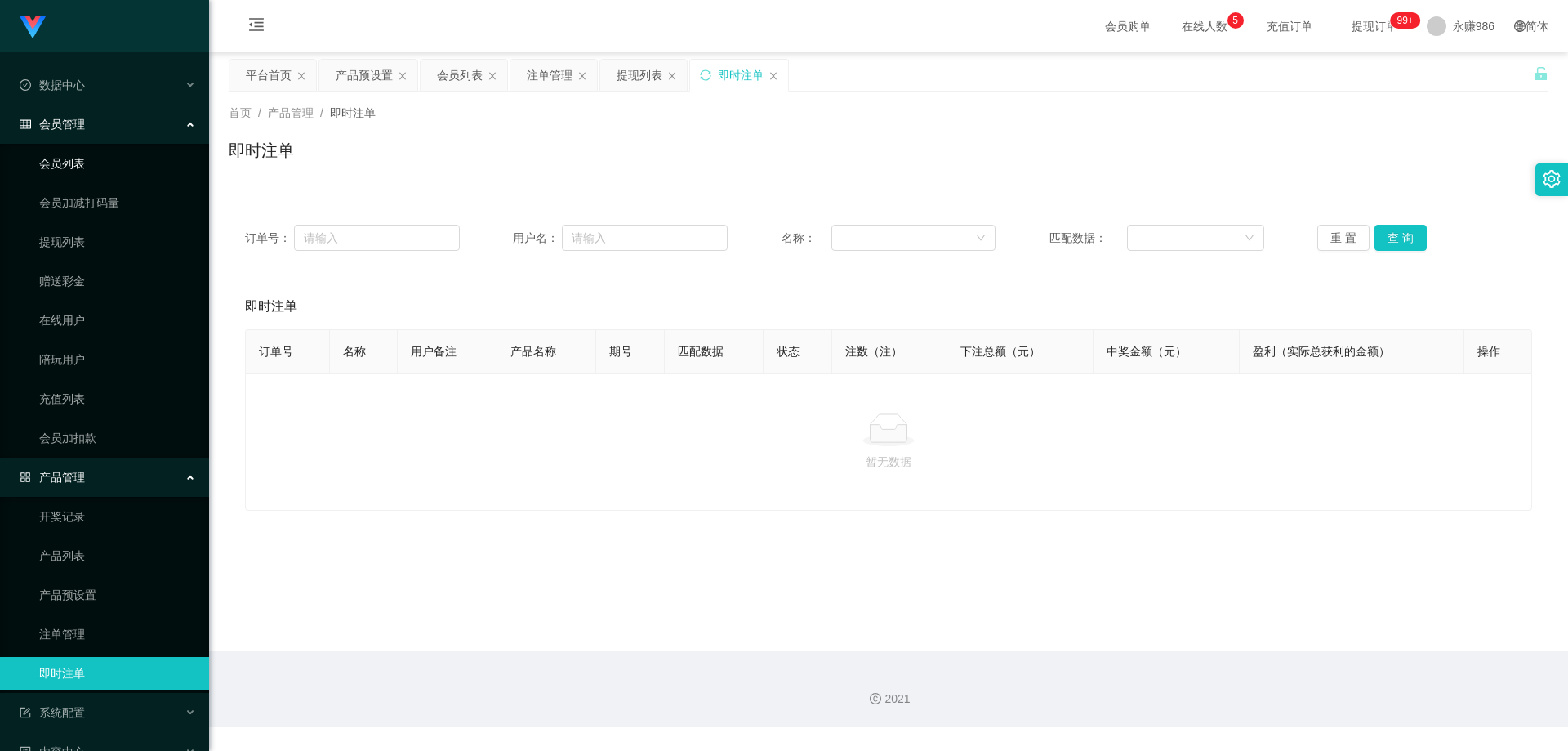
click at [70, 159] on link "会员列表" at bounding box center [118, 163] width 157 height 33
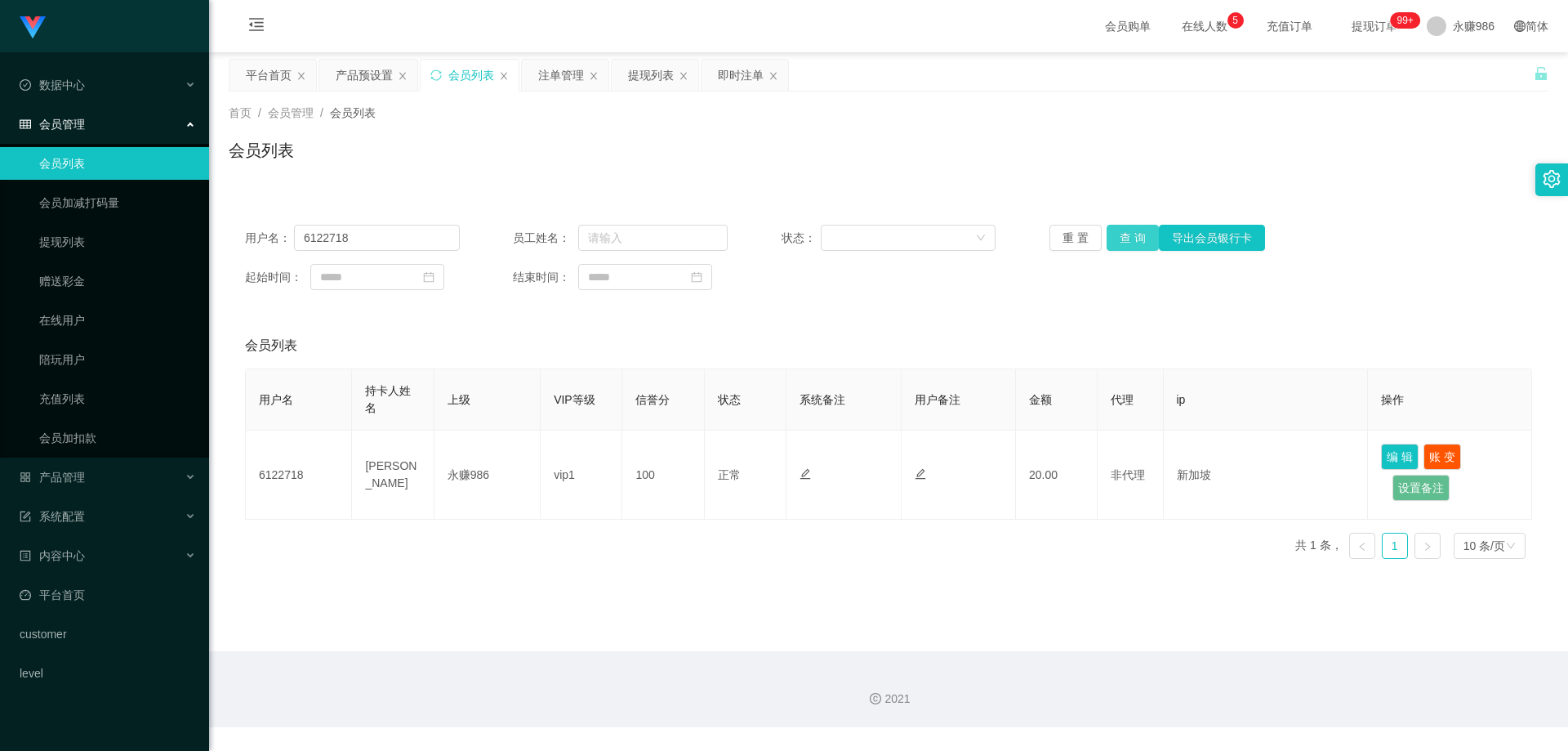
click at [1115, 232] on button "查 询" at bounding box center [1132, 238] width 52 height 26
click at [1118, 232] on button "查 询" at bounding box center [1132, 238] width 52 height 26
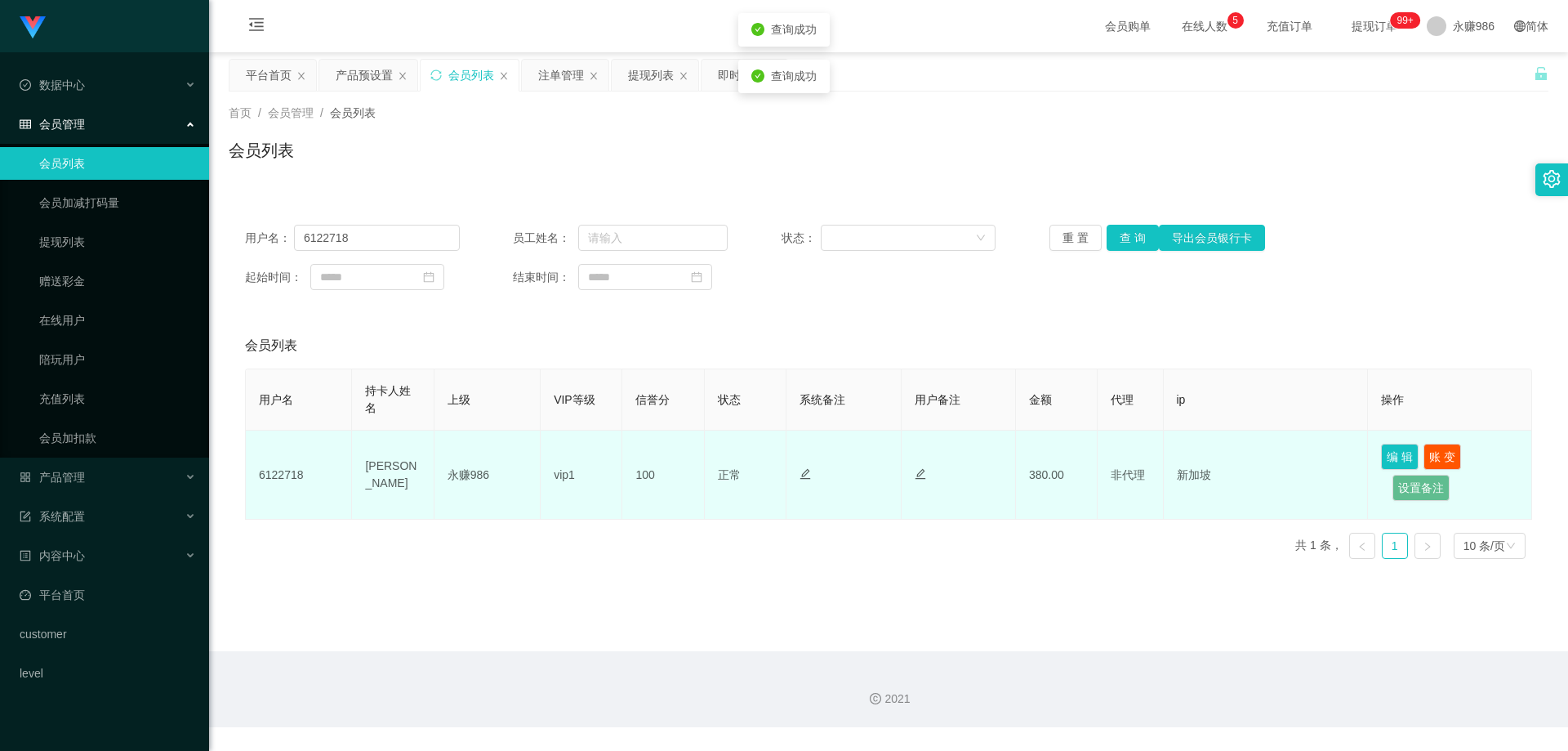
click at [389, 466] on td "[PERSON_NAME]" at bounding box center [393, 475] width 82 height 89
click at [263, 473] on td "6122718" at bounding box center [299, 475] width 106 height 89
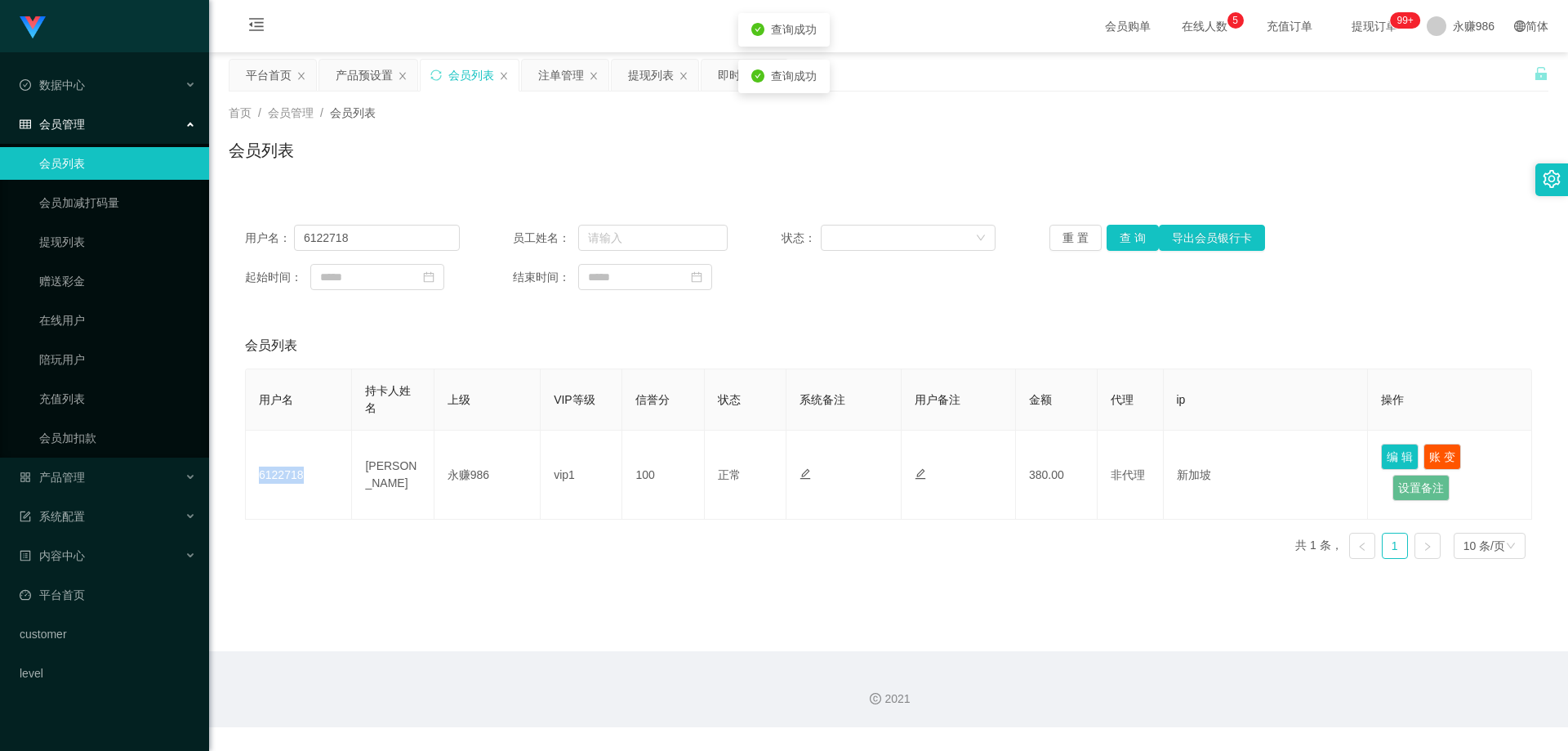
copy td "6122718"
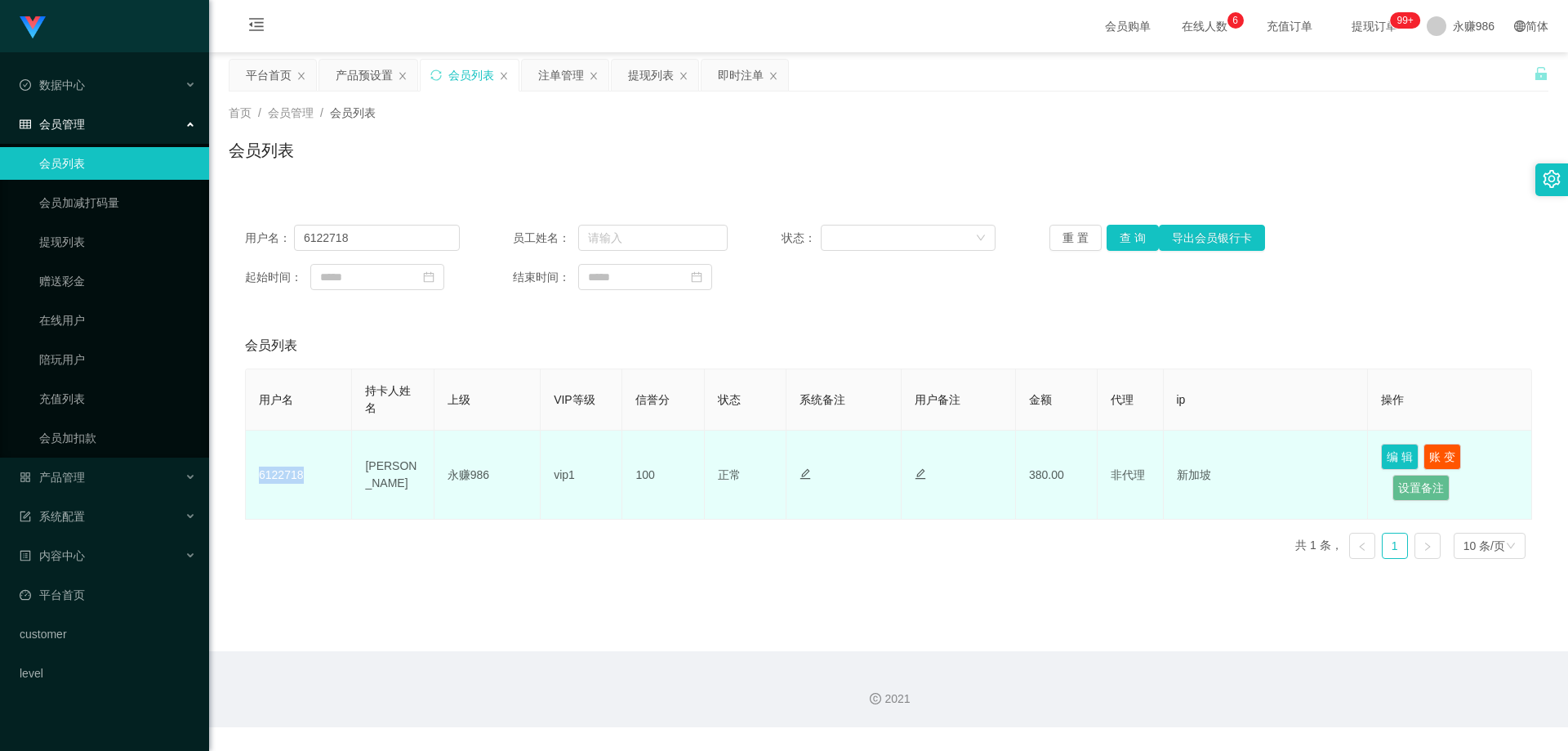
drag, startPoint x: 318, startPoint y: 467, endPoint x: 303, endPoint y: 469, distance: 15.1
click at [317, 467] on td "6122718" at bounding box center [299, 475] width 106 height 89
click at [292, 470] on td "6122718" at bounding box center [299, 475] width 106 height 89
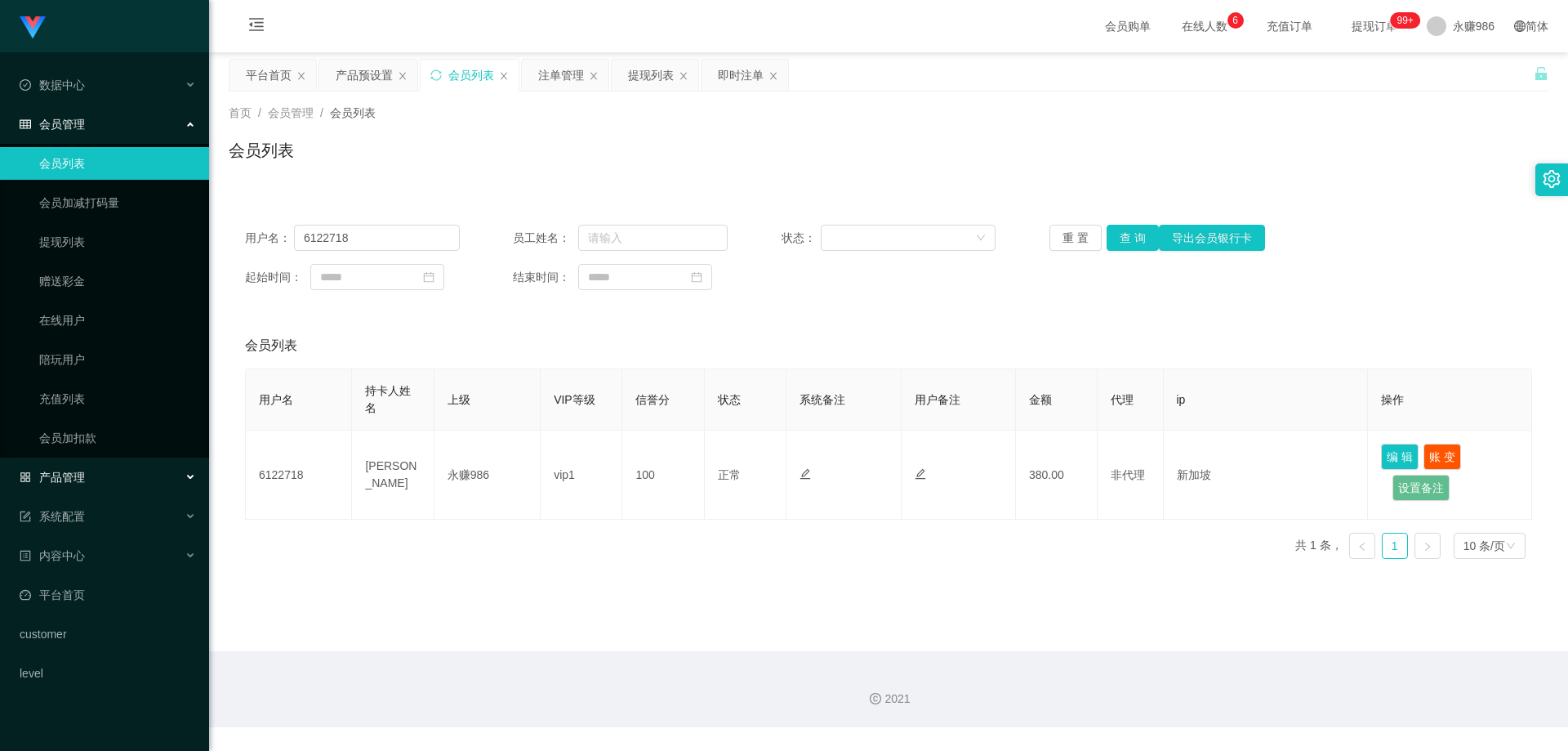
click at [95, 462] on div "产品管理" at bounding box center [104, 477] width 209 height 33
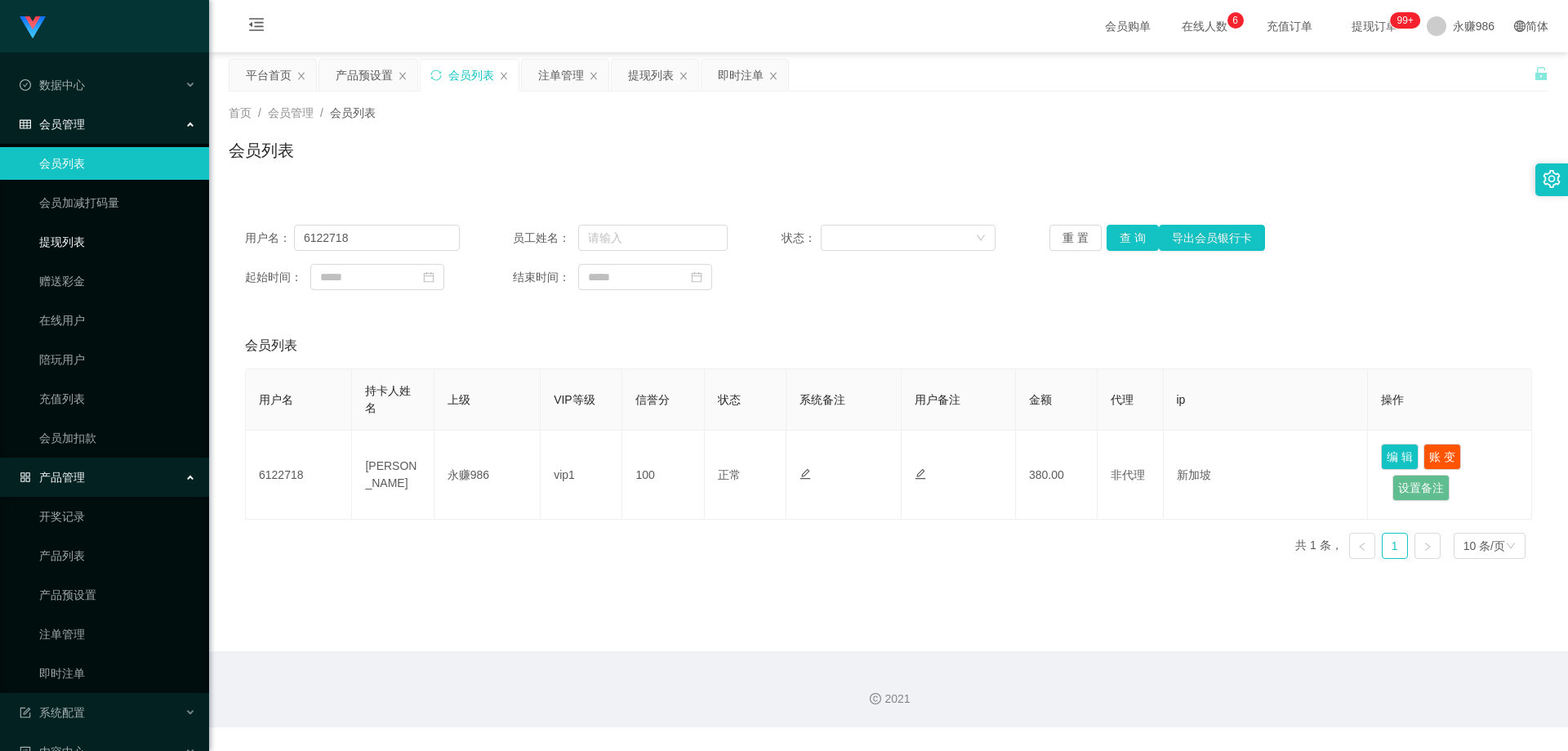
click at [81, 252] on link "提现列表" at bounding box center [118, 242] width 157 height 33
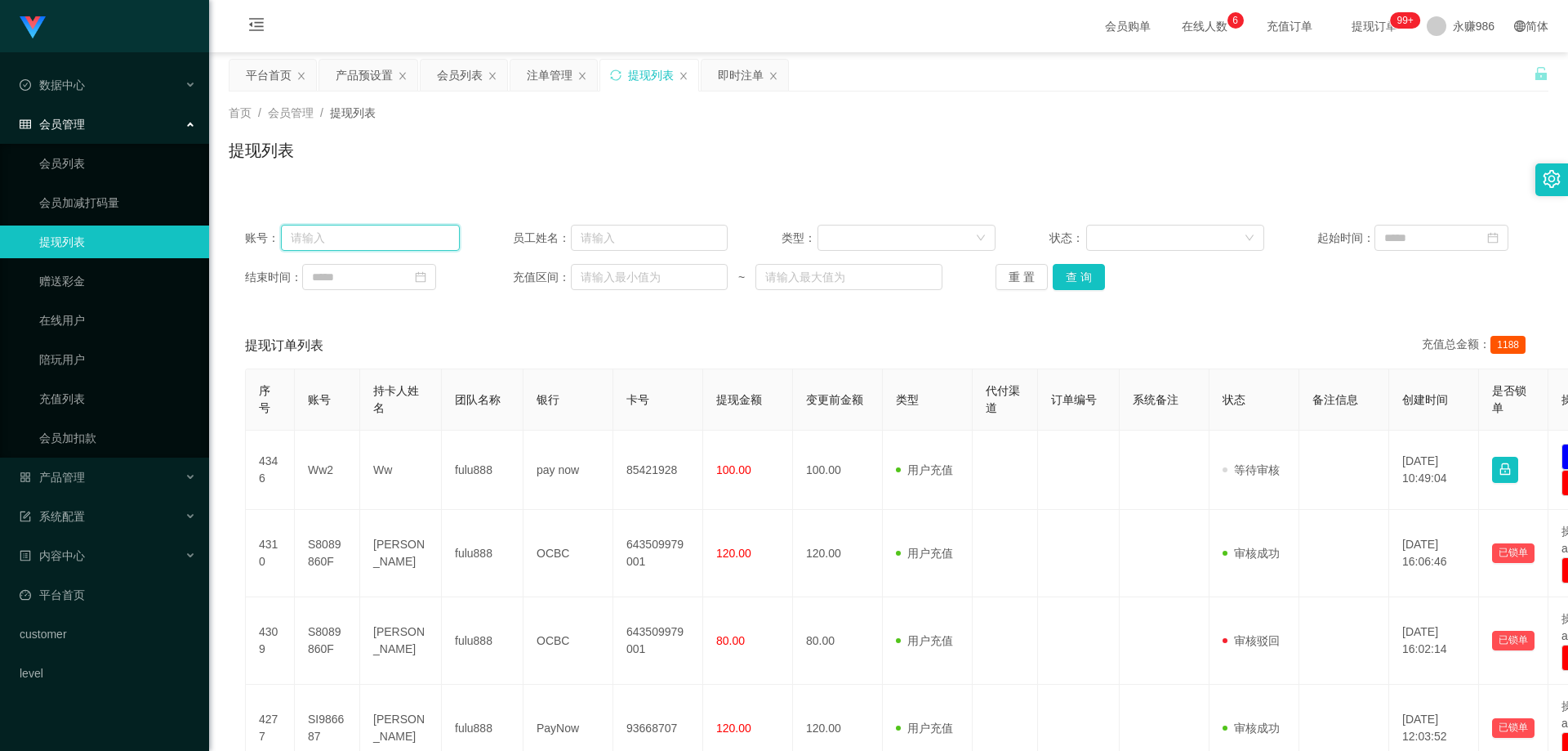
click at [318, 247] on input "text" at bounding box center [370, 238] width 179 height 26
paste input "6122718"
type input "6122718"
click at [1087, 276] on button "查 询" at bounding box center [1079, 276] width 52 height 26
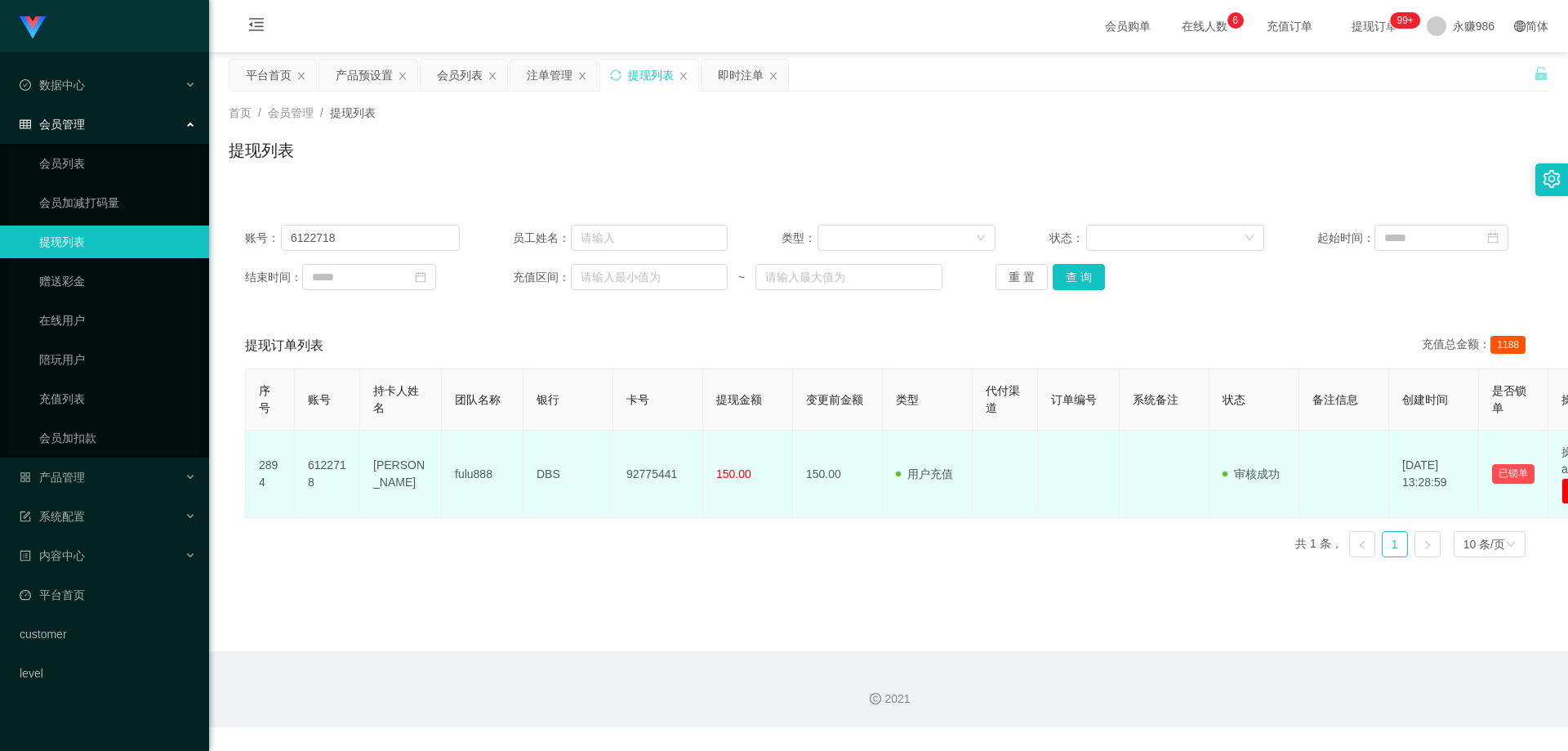
click at [311, 470] on td "6122718" at bounding box center [328, 475] width 66 height 88
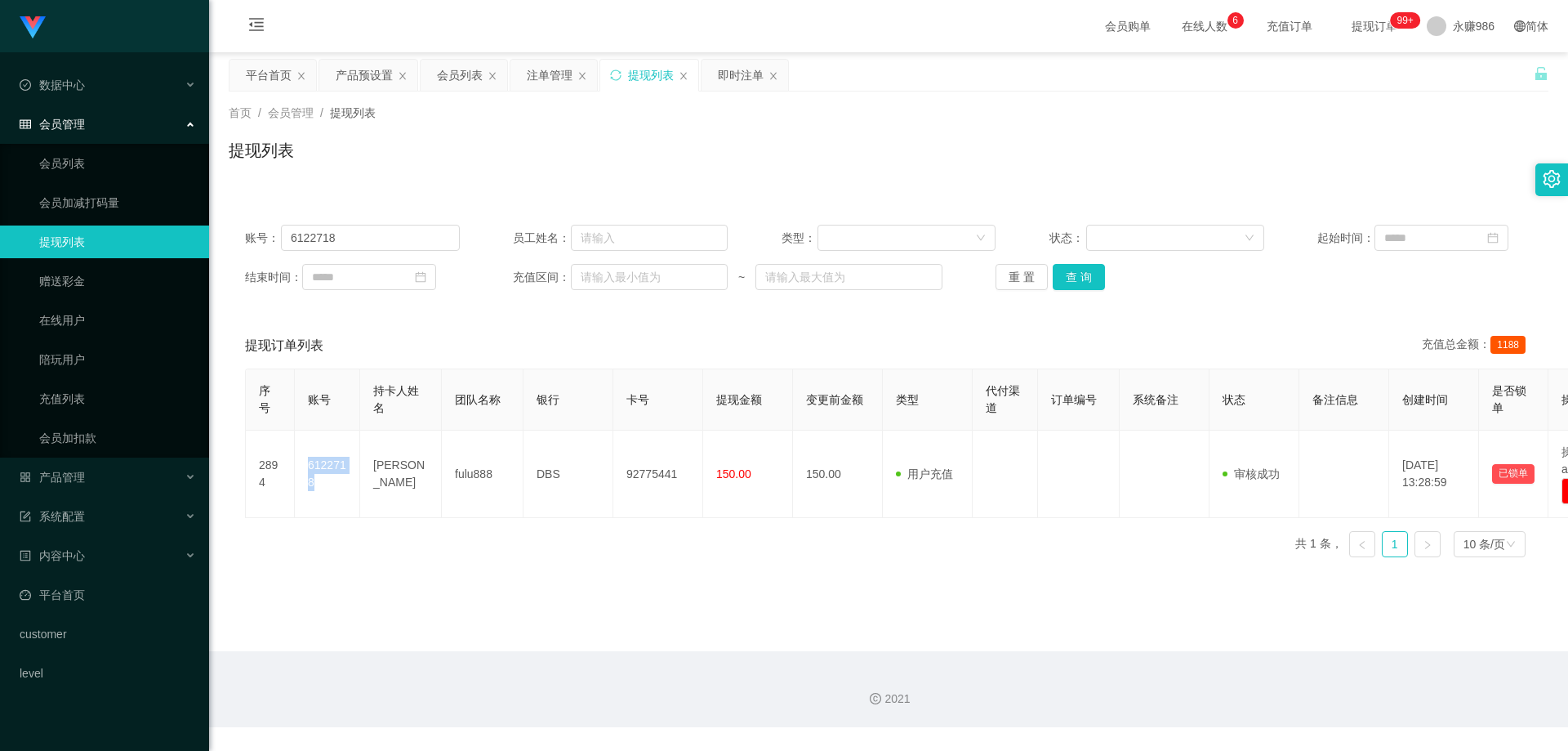
copy td "6122718"
click at [89, 235] on link "提现列表" at bounding box center [118, 242] width 157 height 33
click at [345, 235] on input "6122718" at bounding box center [370, 238] width 179 height 26
click at [1084, 266] on button "查 询" at bounding box center [1079, 276] width 52 height 26
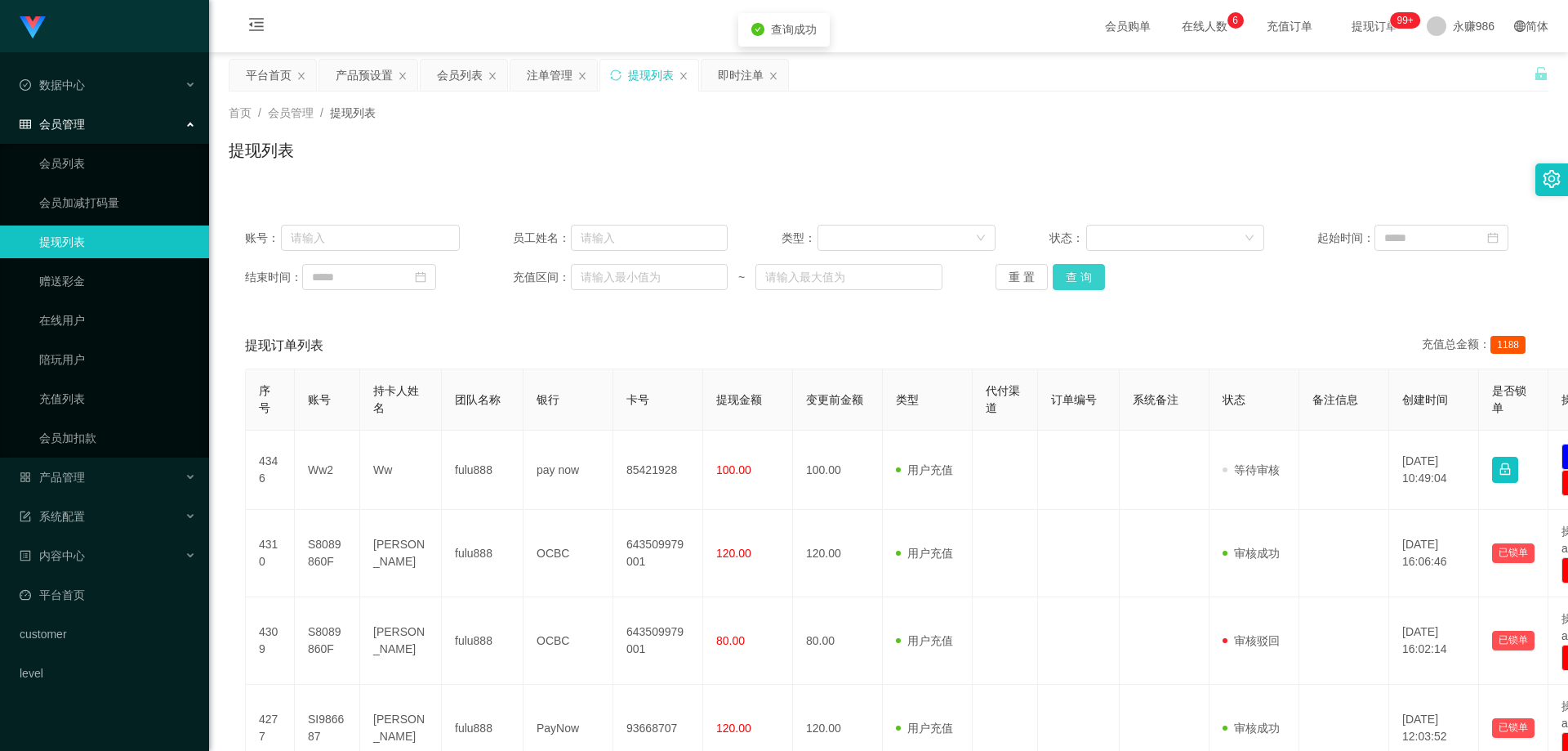
click at [1084, 270] on button "查 询" at bounding box center [1079, 276] width 52 height 26
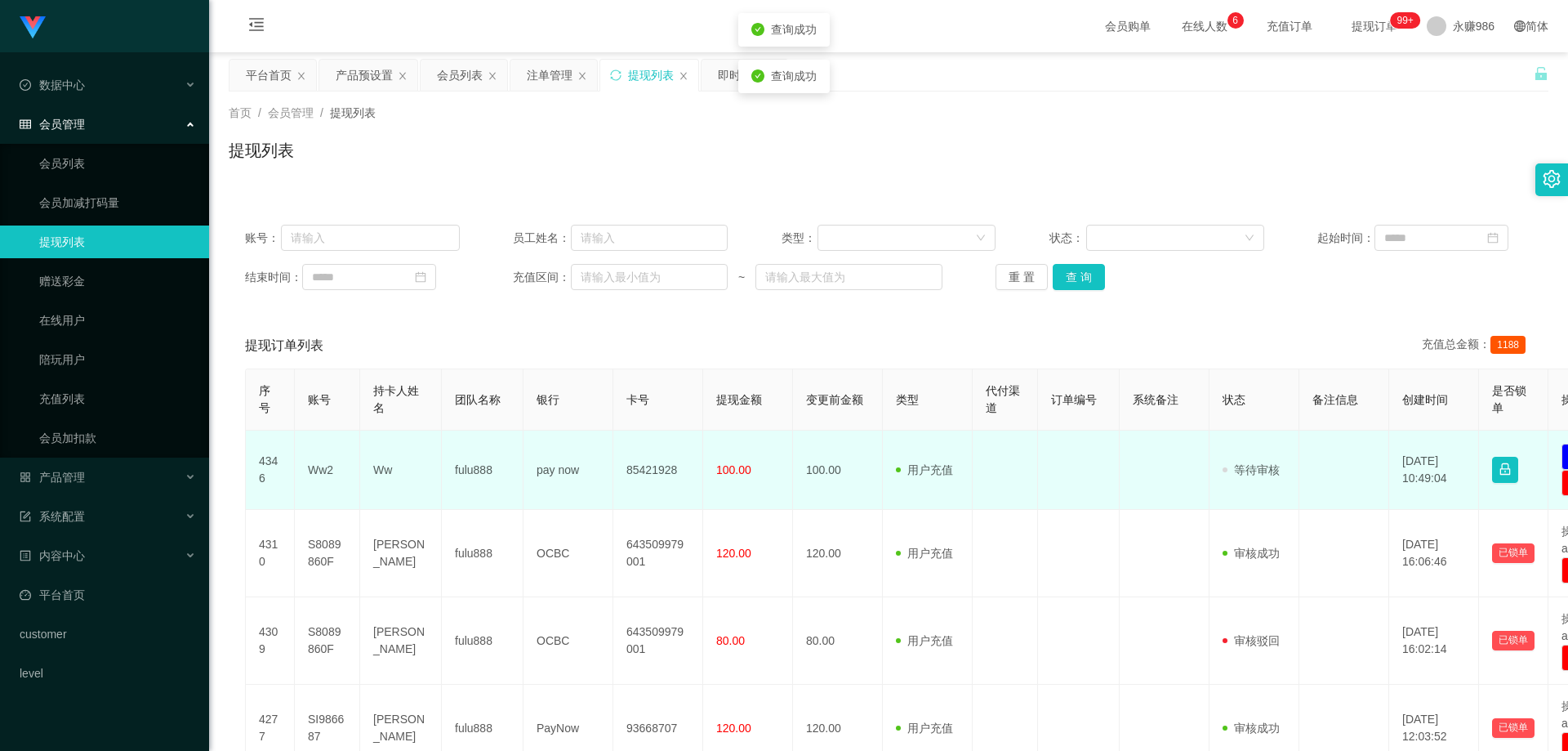
click at [382, 471] on td "Ww" at bounding box center [400, 470] width 82 height 79
copy td "Ww"
click at [387, 474] on td "Ww" at bounding box center [400, 470] width 82 height 79
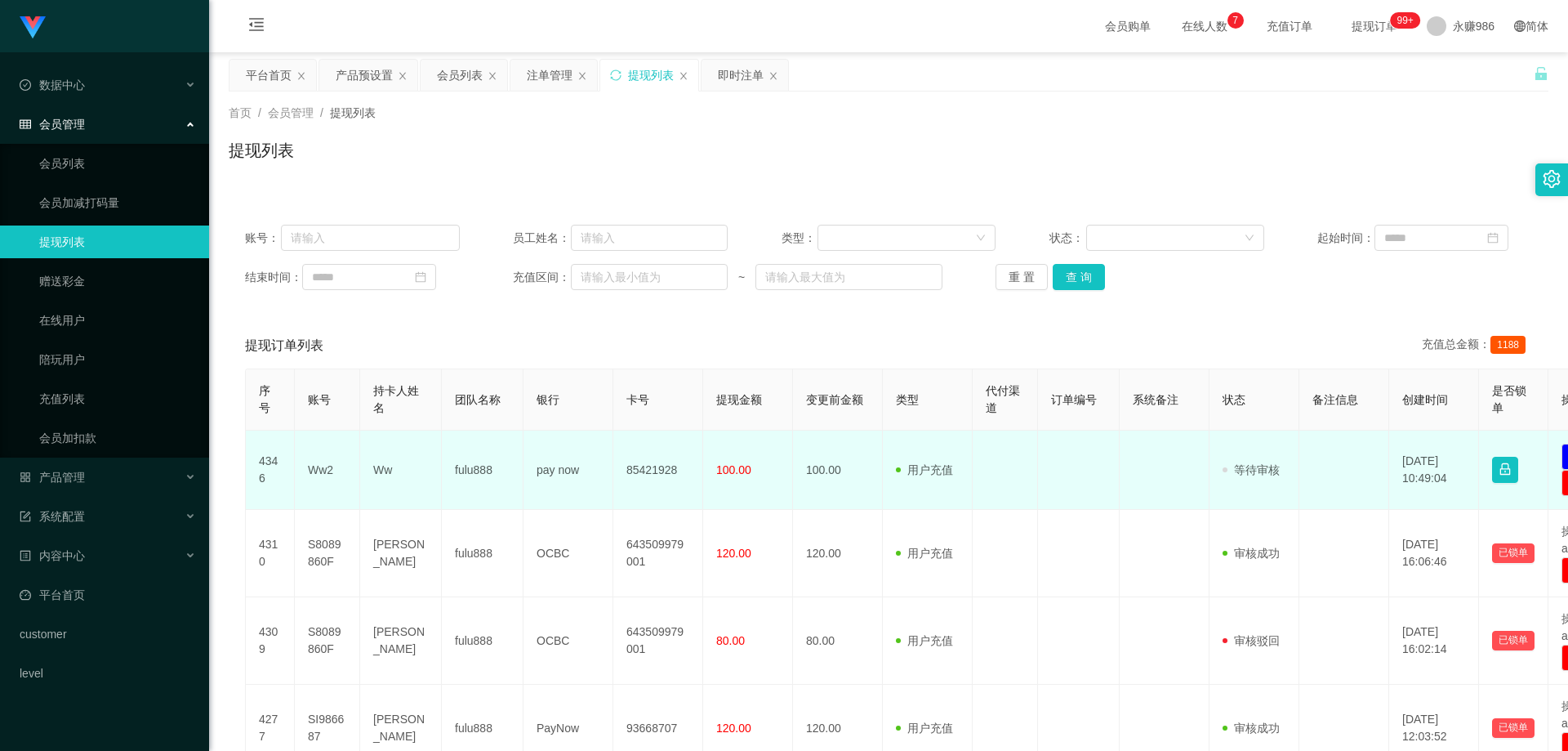
drag, startPoint x: 465, startPoint y: 536, endPoint x: 604, endPoint y: 498, distance: 144.1
click at [465, 536] on td "fulu888" at bounding box center [482, 554] width 82 height 88
click at [661, 460] on td "85421928" at bounding box center [658, 470] width 90 height 79
copy td "85421928"
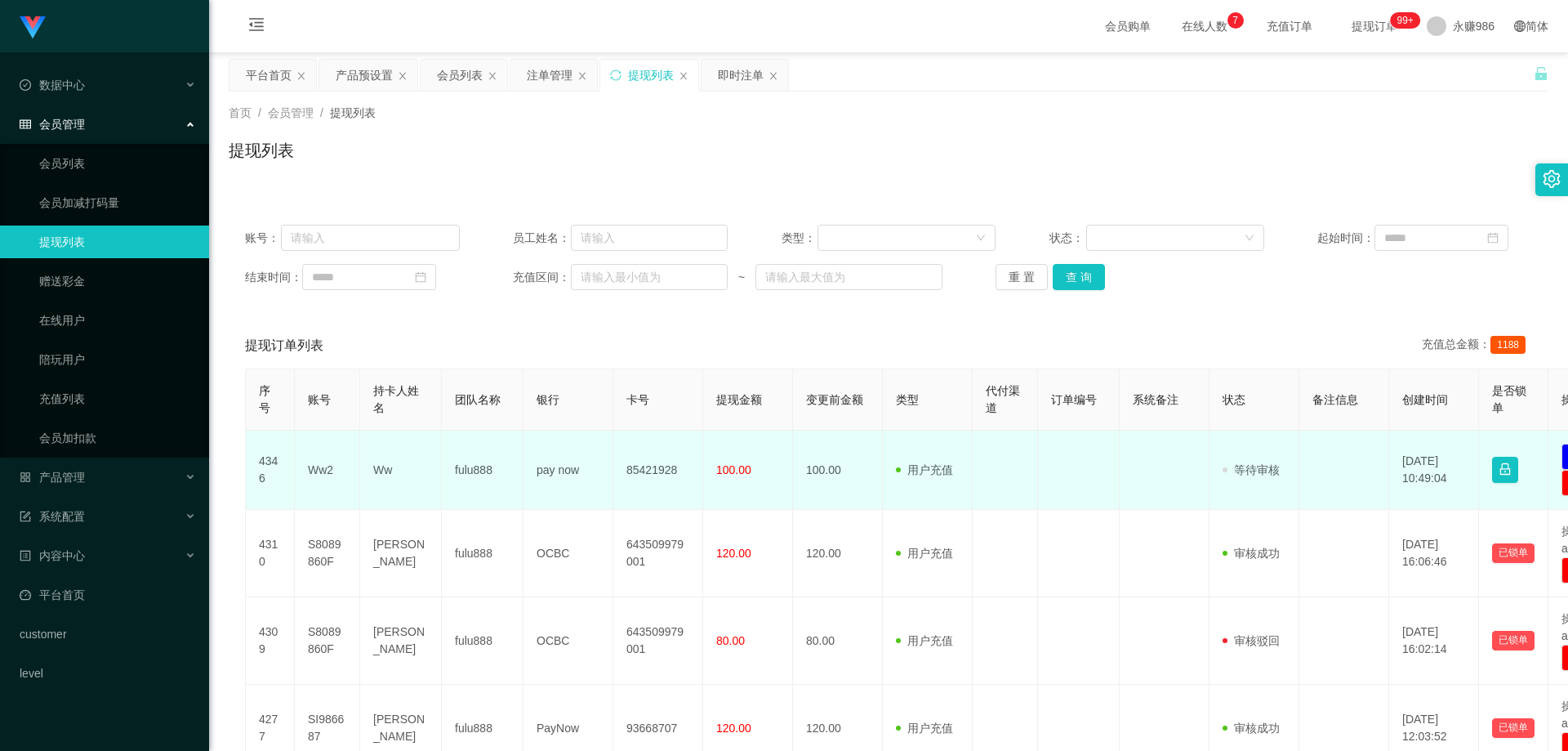
click at [309, 472] on td "Ww2" at bounding box center [328, 470] width 66 height 79
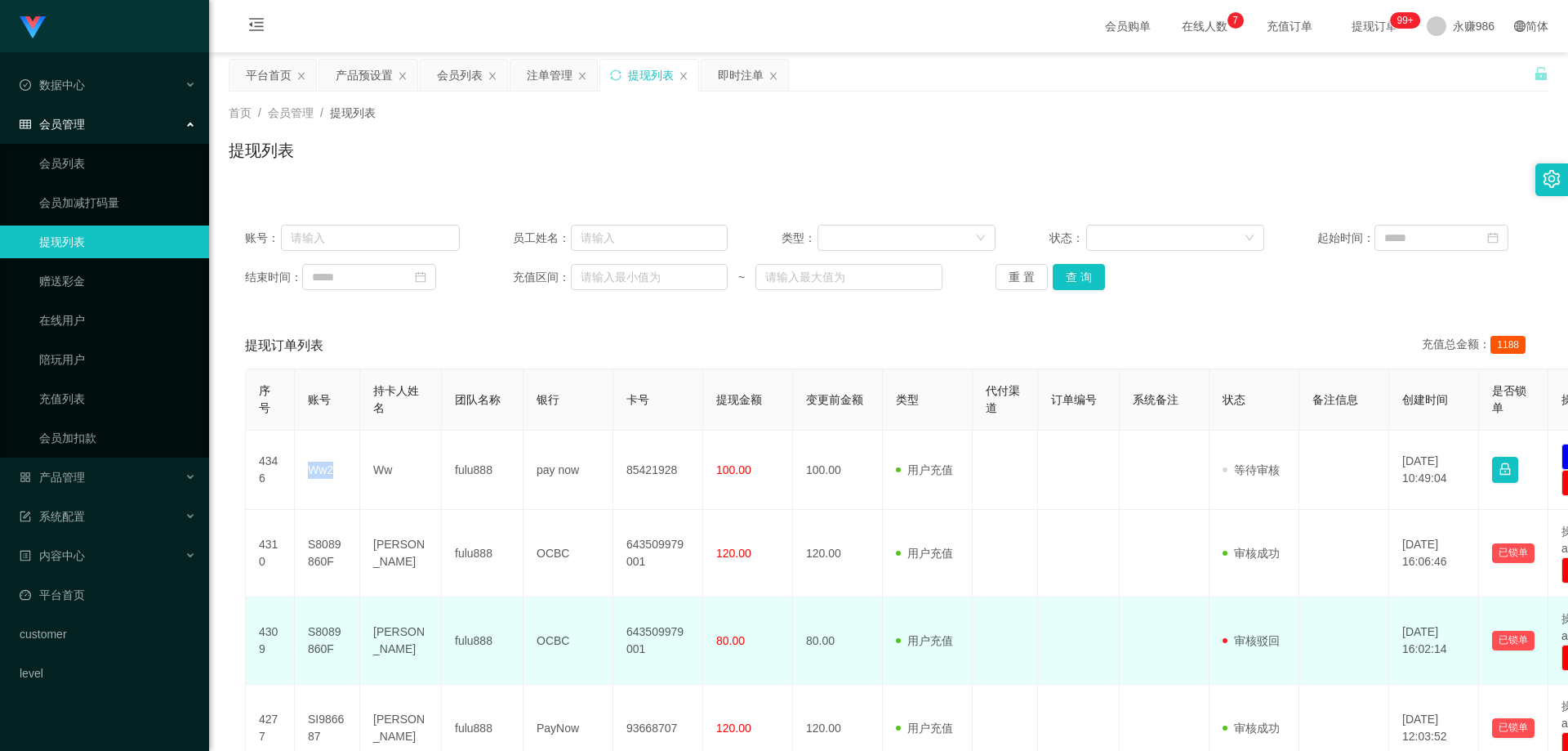
copy td "Ww2"
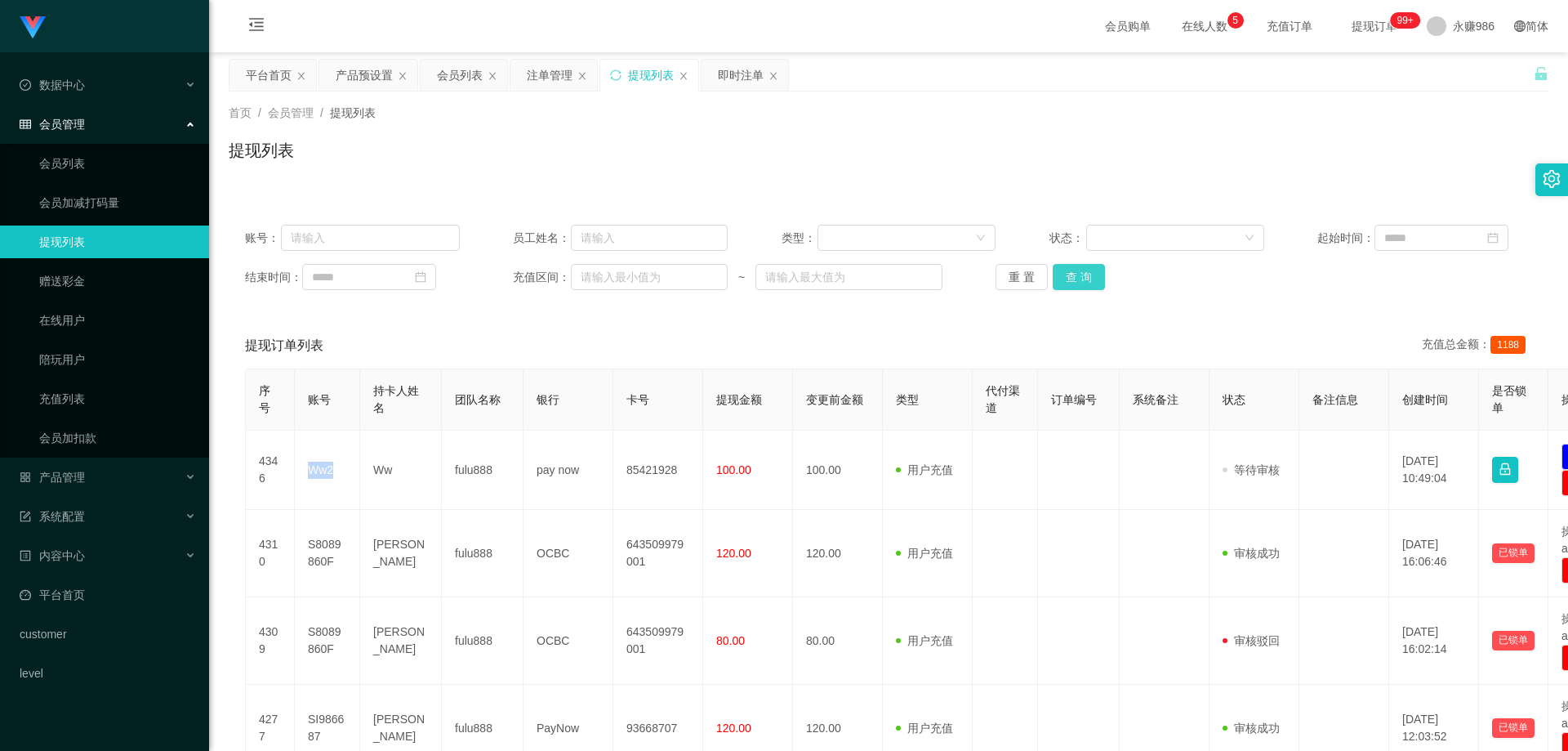
drag, startPoint x: 1048, startPoint y: 272, endPoint x: 1079, endPoint y: 272, distance: 31.0
click at [1053, 272] on button "查 询" at bounding box center [1079, 276] width 52 height 26
click at [1456, 68] on span "退出登录" at bounding box center [1453, 72] width 45 height 13
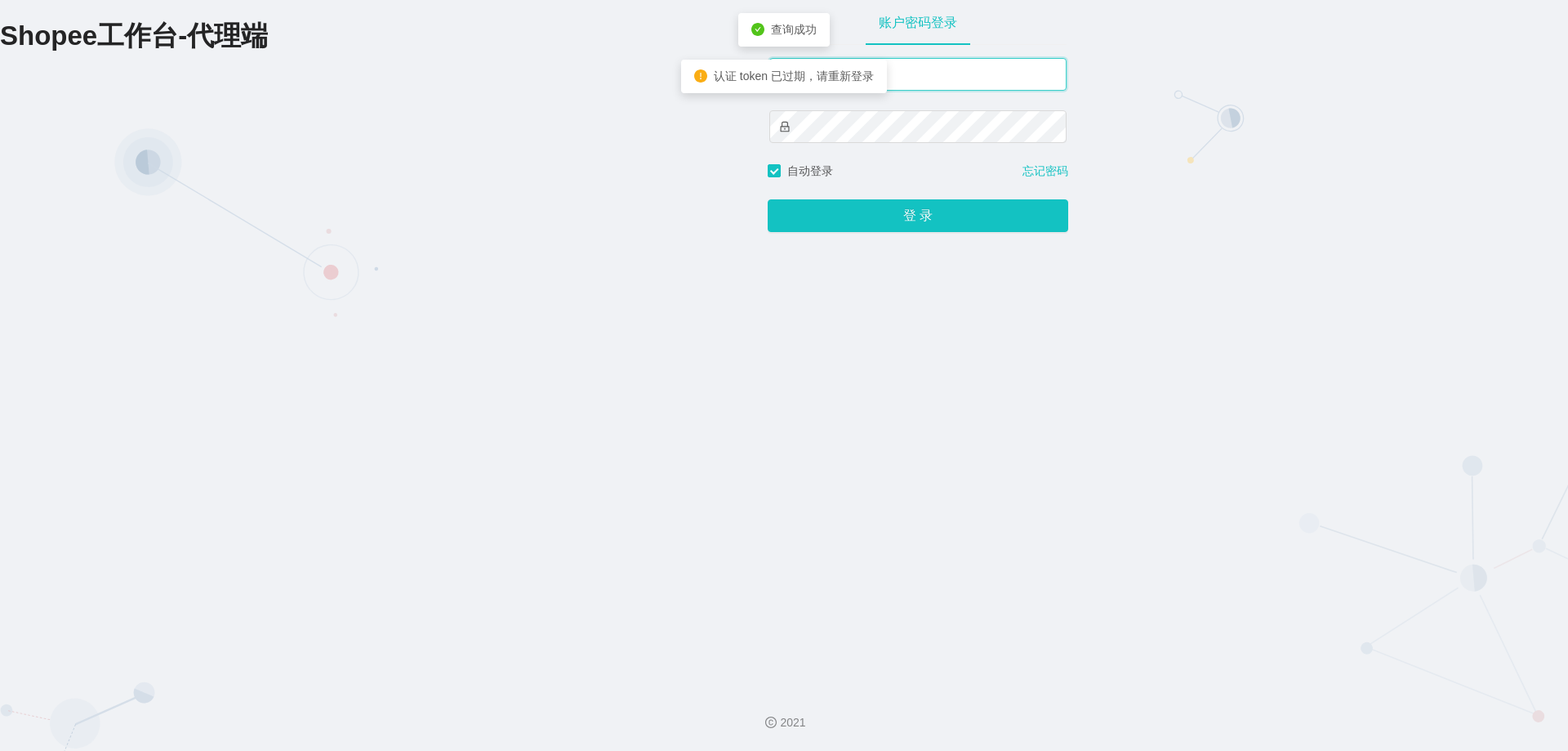
click at [938, 67] on input "text" at bounding box center [918, 74] width 297 height 33
type input "永赚981"
click at [768, 200] on button "登 录" at bounding box center [918, 216] width 301 height 33
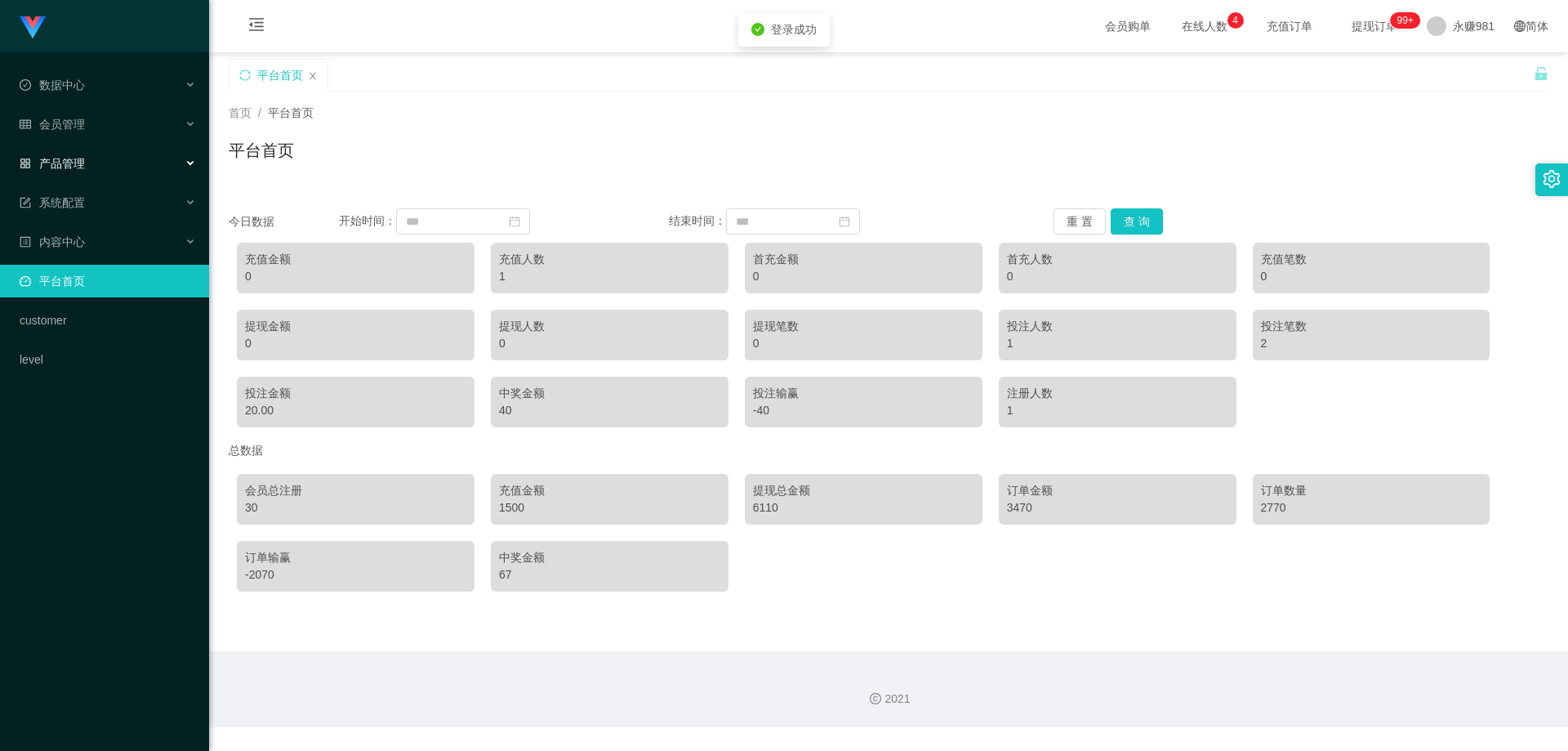
click at [102, 159] on div "产品管理" at bounding box center [104, 163] width 209 height 33
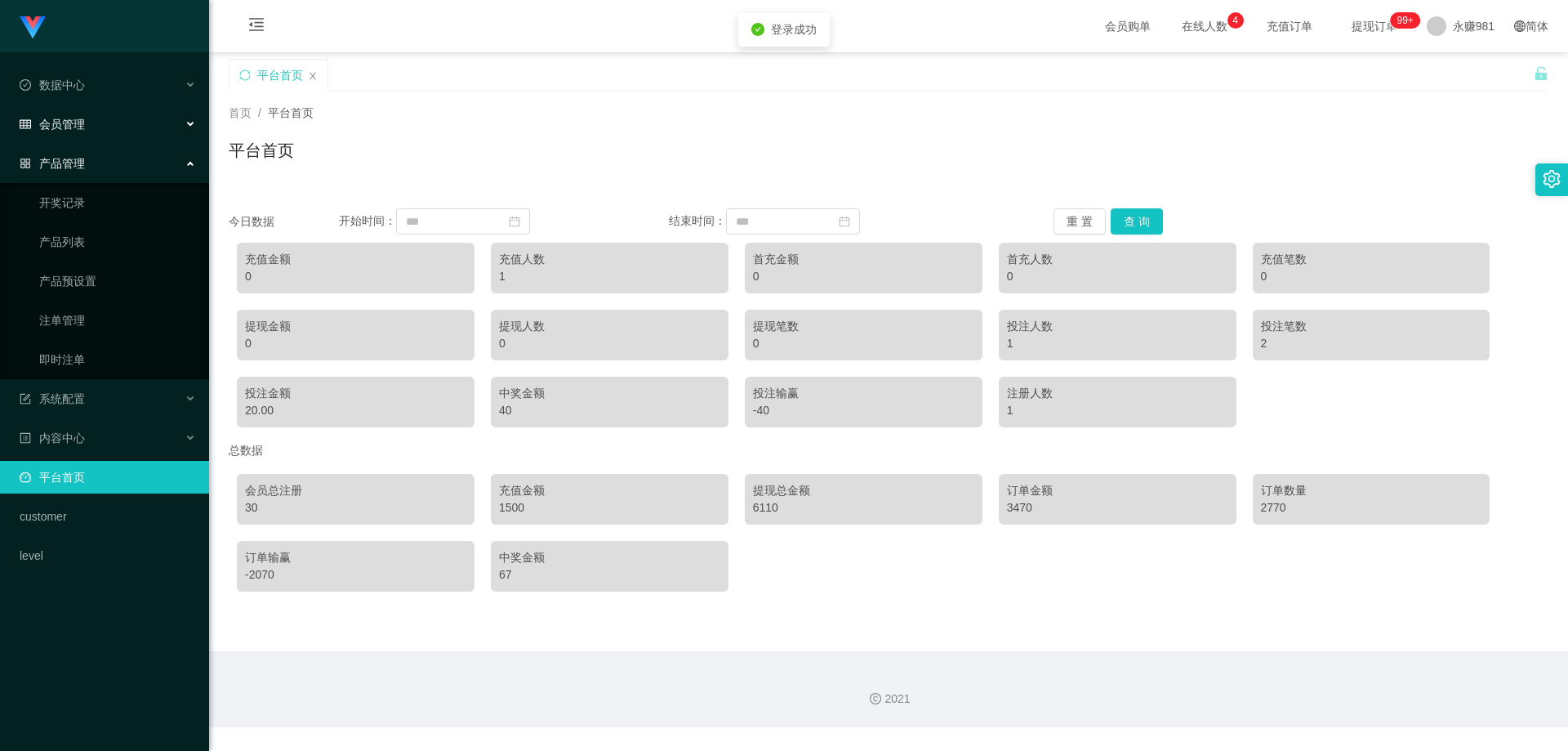
click at [104, 122] on div "会员管理" at bounding box center [104, 124] width 209 height 33
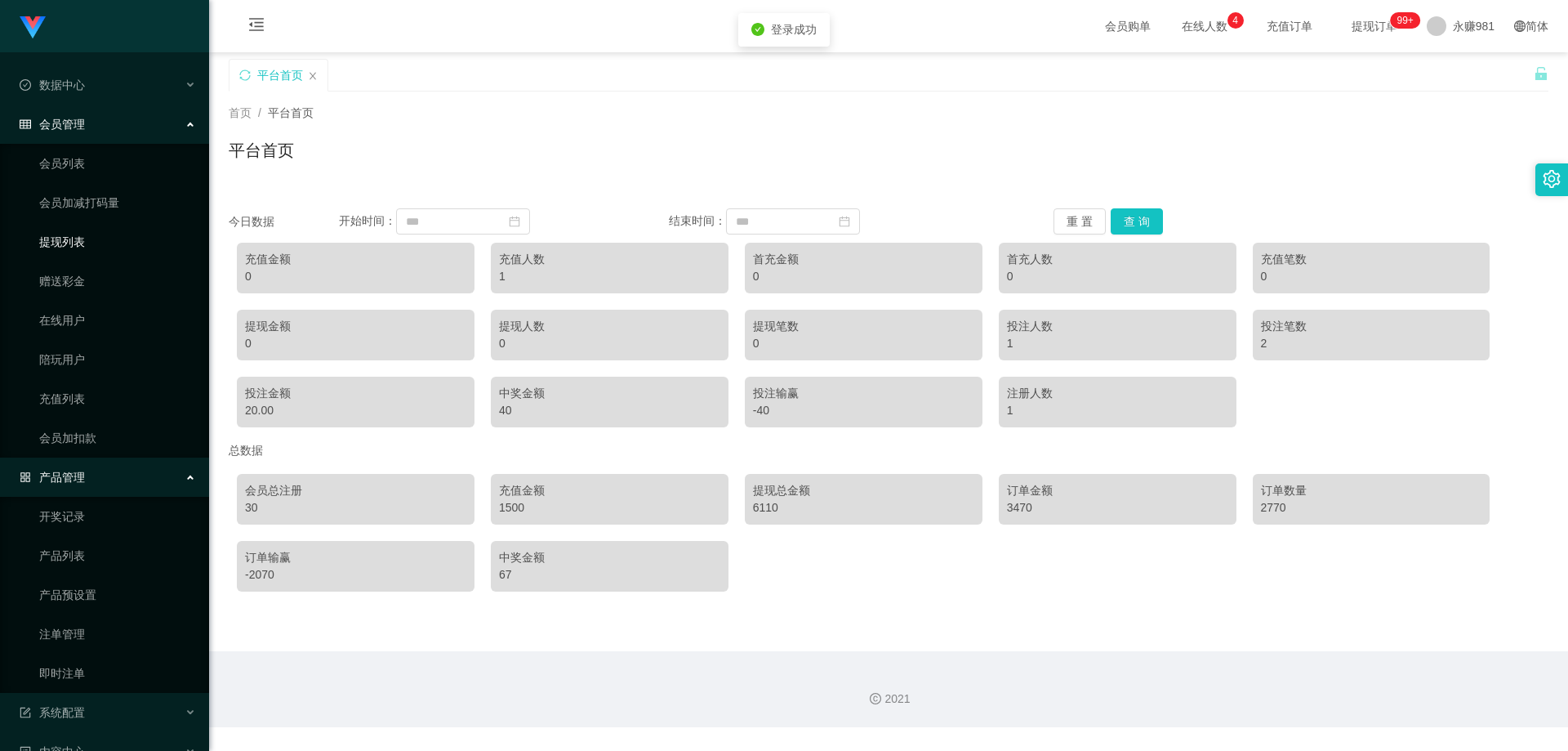
click at [89, 247] on link "提现列表" at bounding box center [118, 242] width 157 height 33
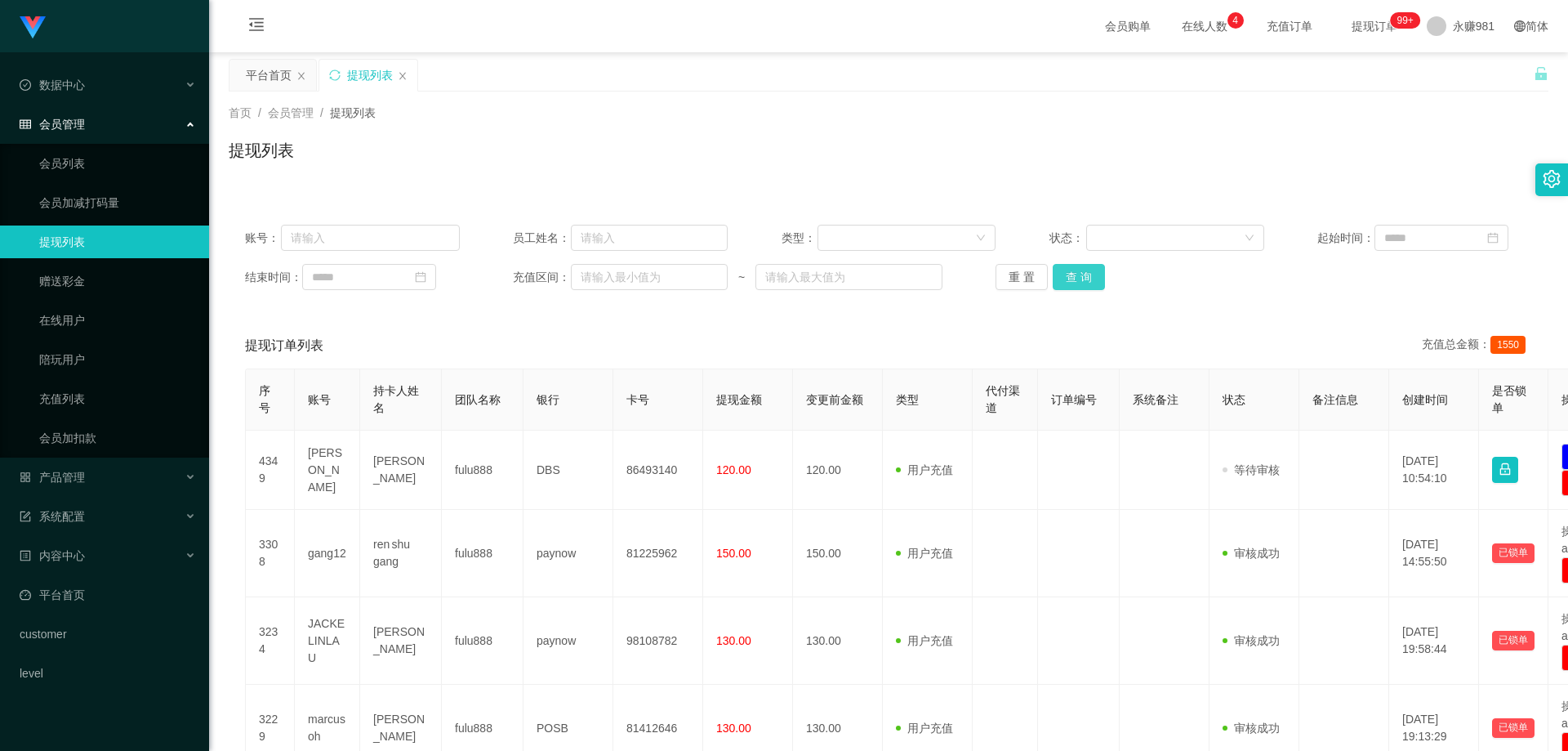
click at [1070, 272] on button "查 询" at bounding box center [1079, 276] width 52 height 26
click at [1073, 274] on button "查 询" at bounding box center [1079, 276] width 52 height 26
click at [1073, 274] on div "重 置 查 询" at bounding box center [1103, 276] width 215 height 26
click at [1073, 274] on button "查 询" at bounding box center [1079, 276] width 52 height 26
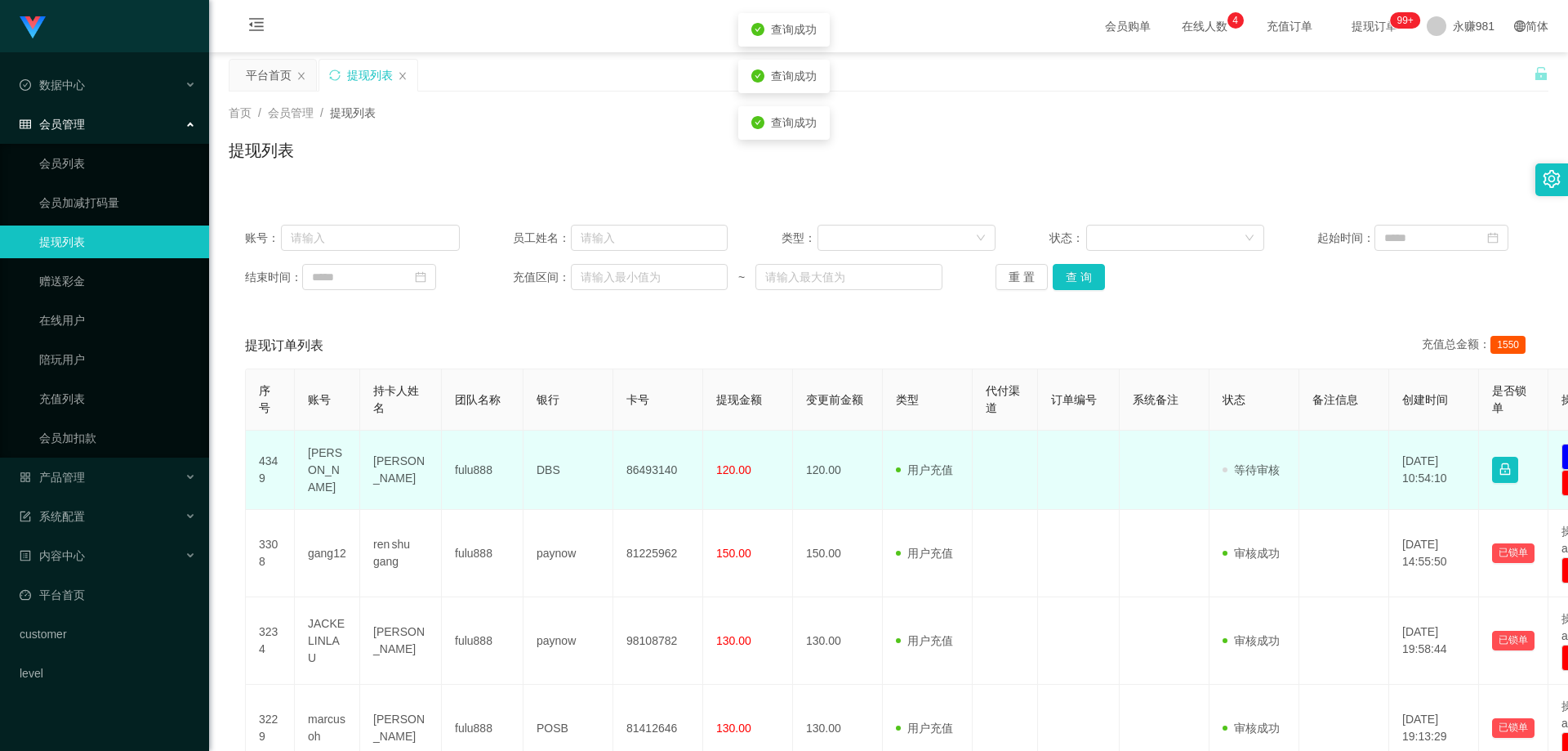
click at [545, 483] on td "DBS" at bounding box center [568, 470] width 90 height 79
click at [383, 459] on td "[PERSON_NAME]" at bounding box center [400, 470] width 82 height 79
copy td "[PERSON_NAME]"
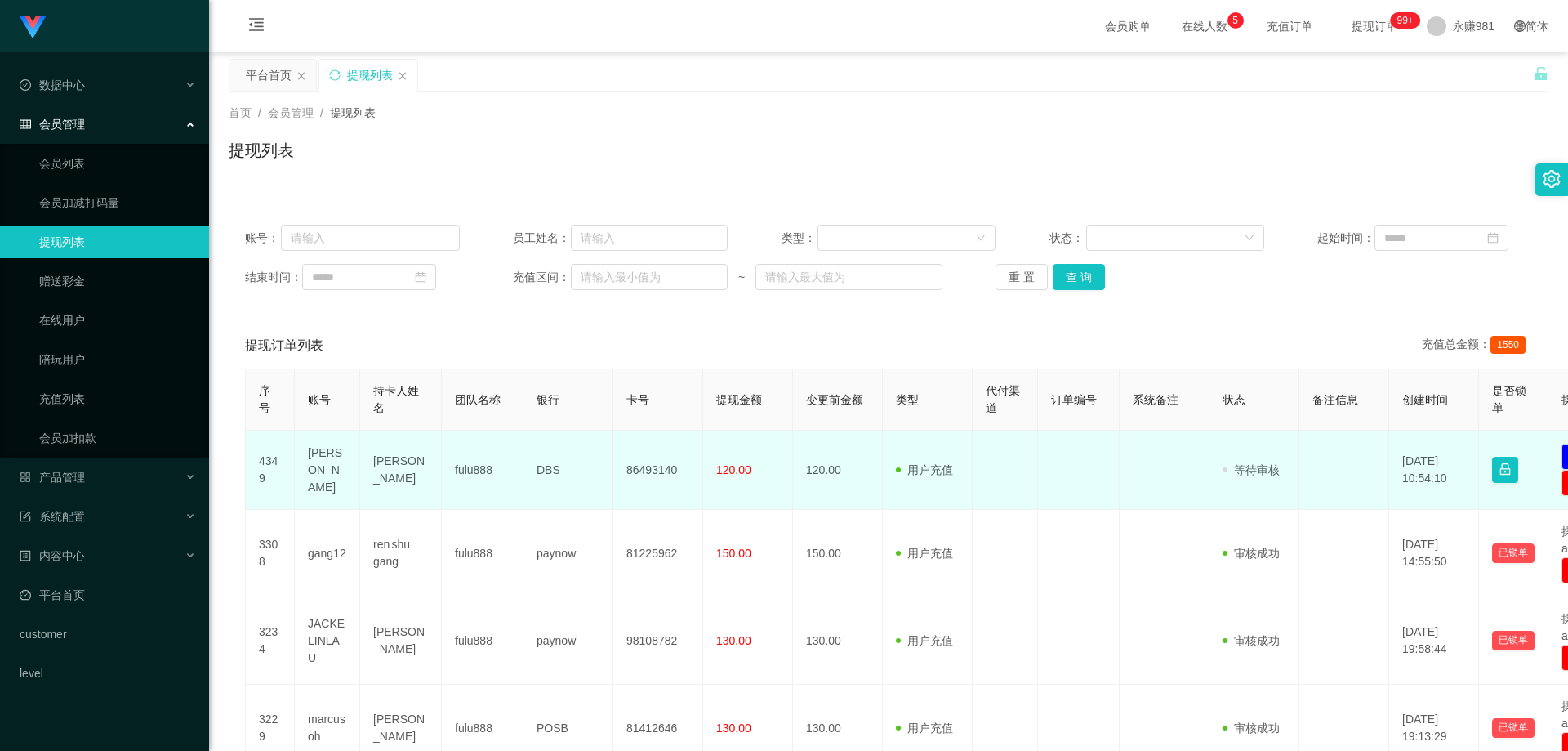
click at [672, 466] on td "86493140" at bounding box center [658, 470] width 90 height 79
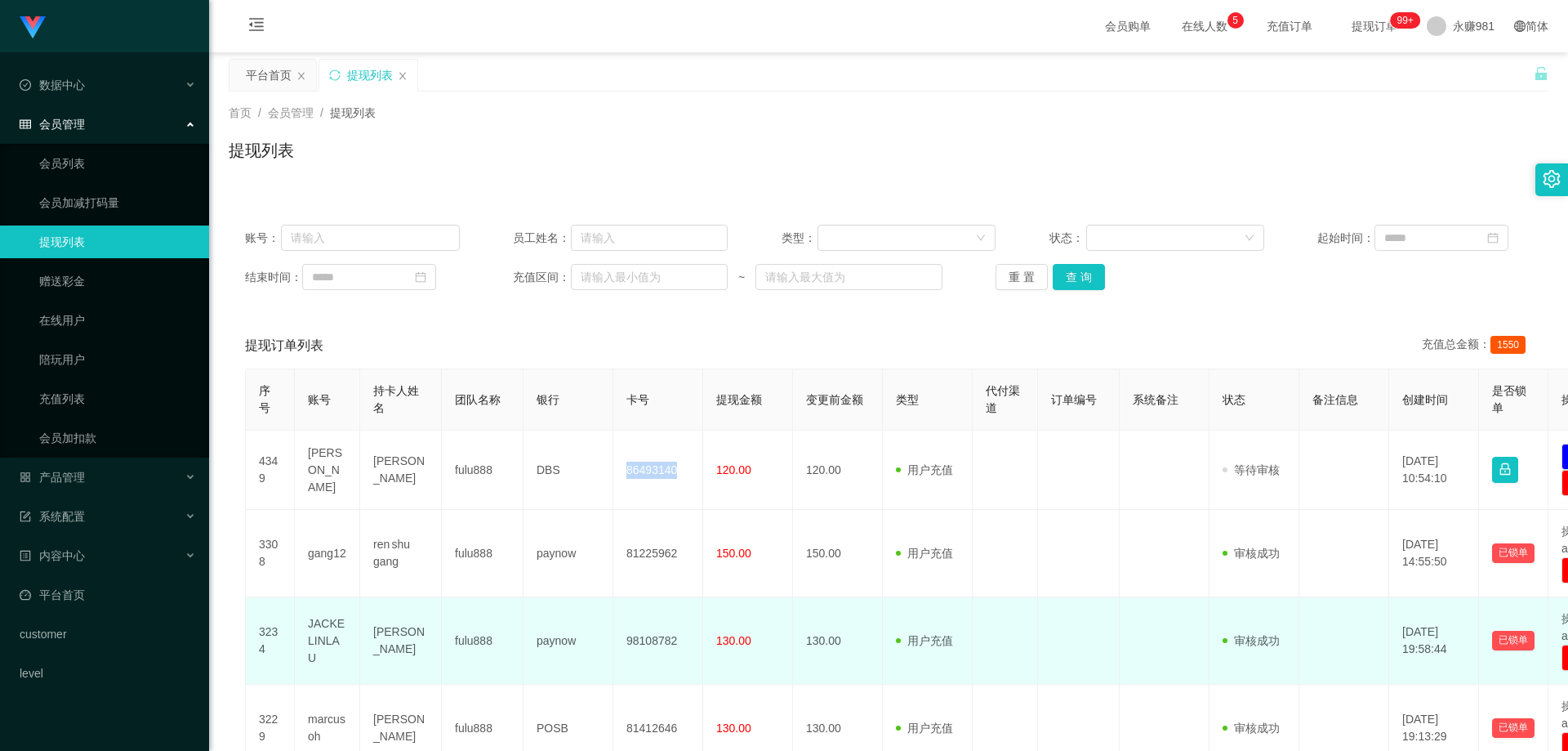
copy td "86493140"
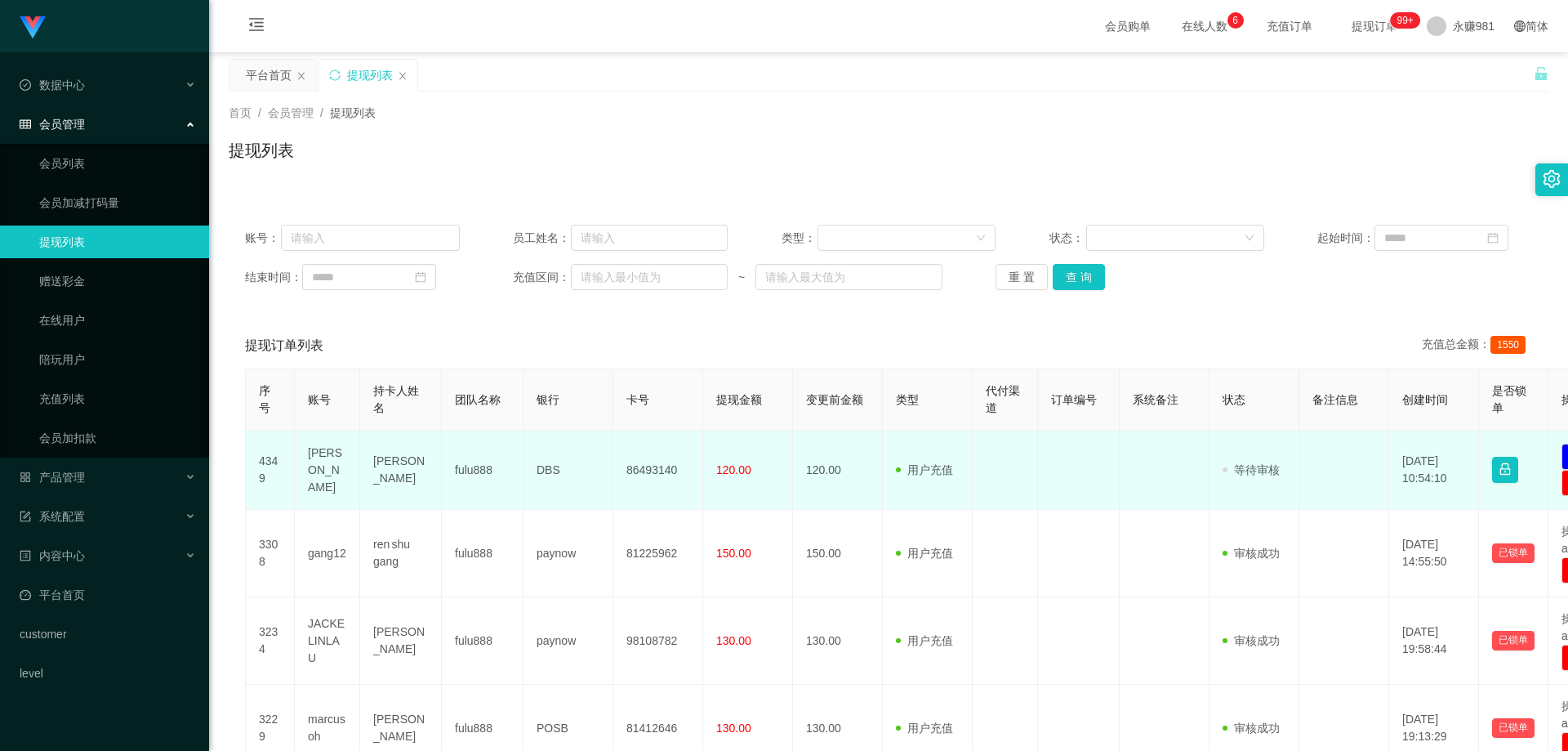
click at [299, 472] on td "[PERSON_NAME]" at bounding box center [328, 470] width 66 height 79
click at [307, 464] on td "[PERSON_NAME]" at bounding box center [328, 470] width 66 height 79
click at [663, 471] on td "86493140" at bounding box center [658, 470] width 90 height 79
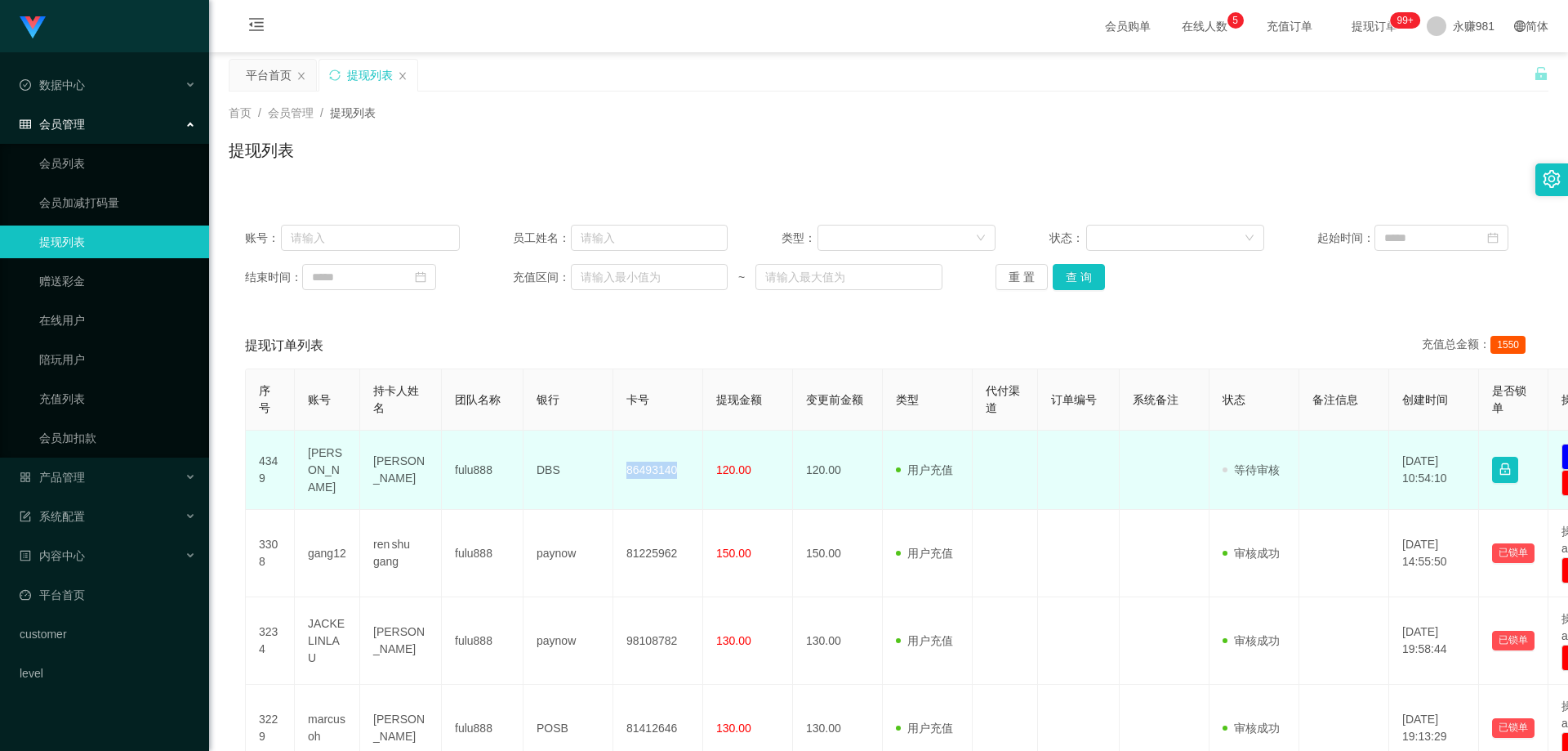
click at [663, 471] on td "86493140" at bounding box center [658, 470] width 90 height 79
click at [335, 464] on td "[PERSON_NAME]" at bounding box center [328, 470] width 66 height 79
click at [318, 468] on td "[PERSON_NAME]" at bounding box center [328, 470] width 66 height 79
click at [306, 485] on td "[PERSON_NAME]" at bounding box center [328, 470] width 66 height 79
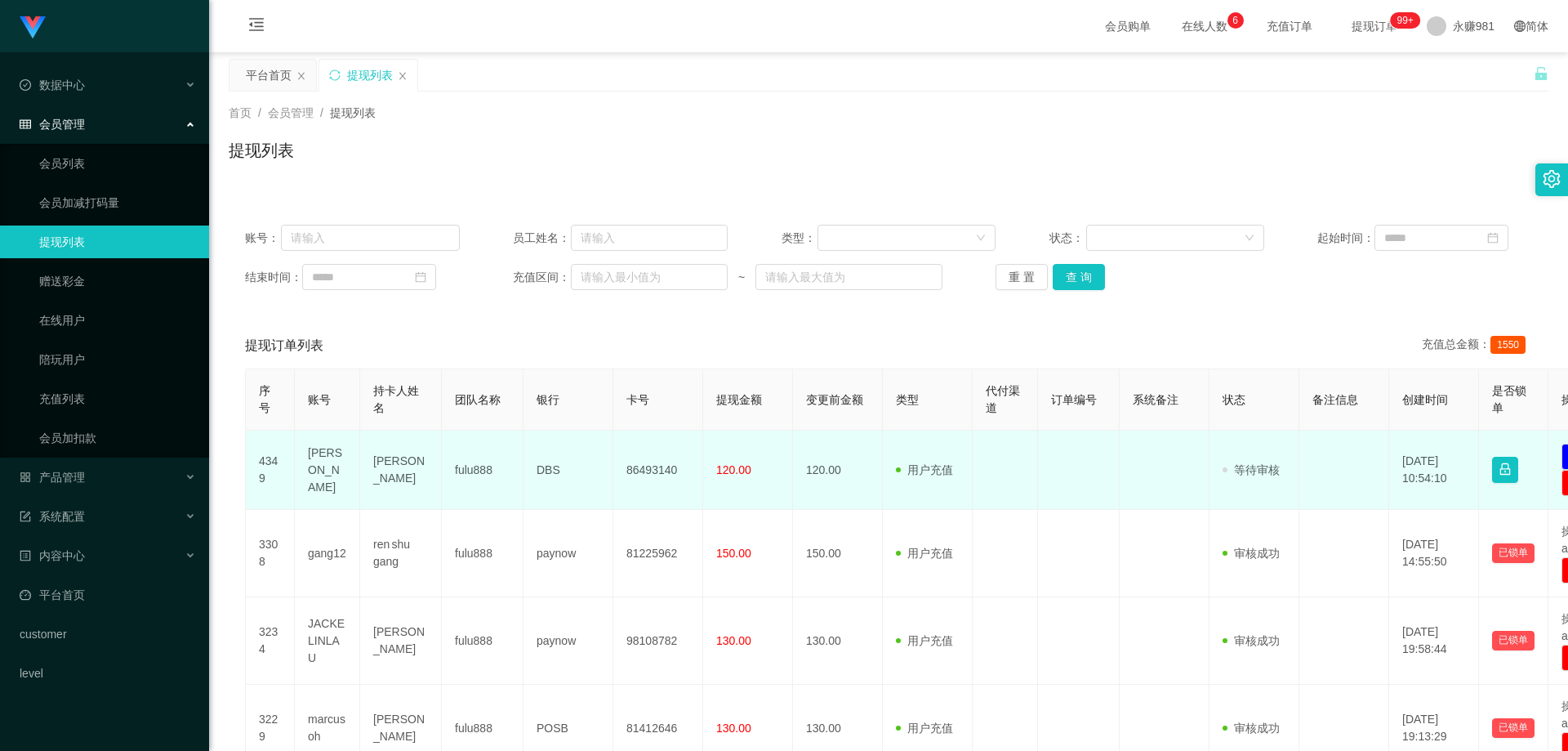
click at [322, 468] on td "[PERSON_NAME]" at bounding box center [328, 470] width 66 height 79
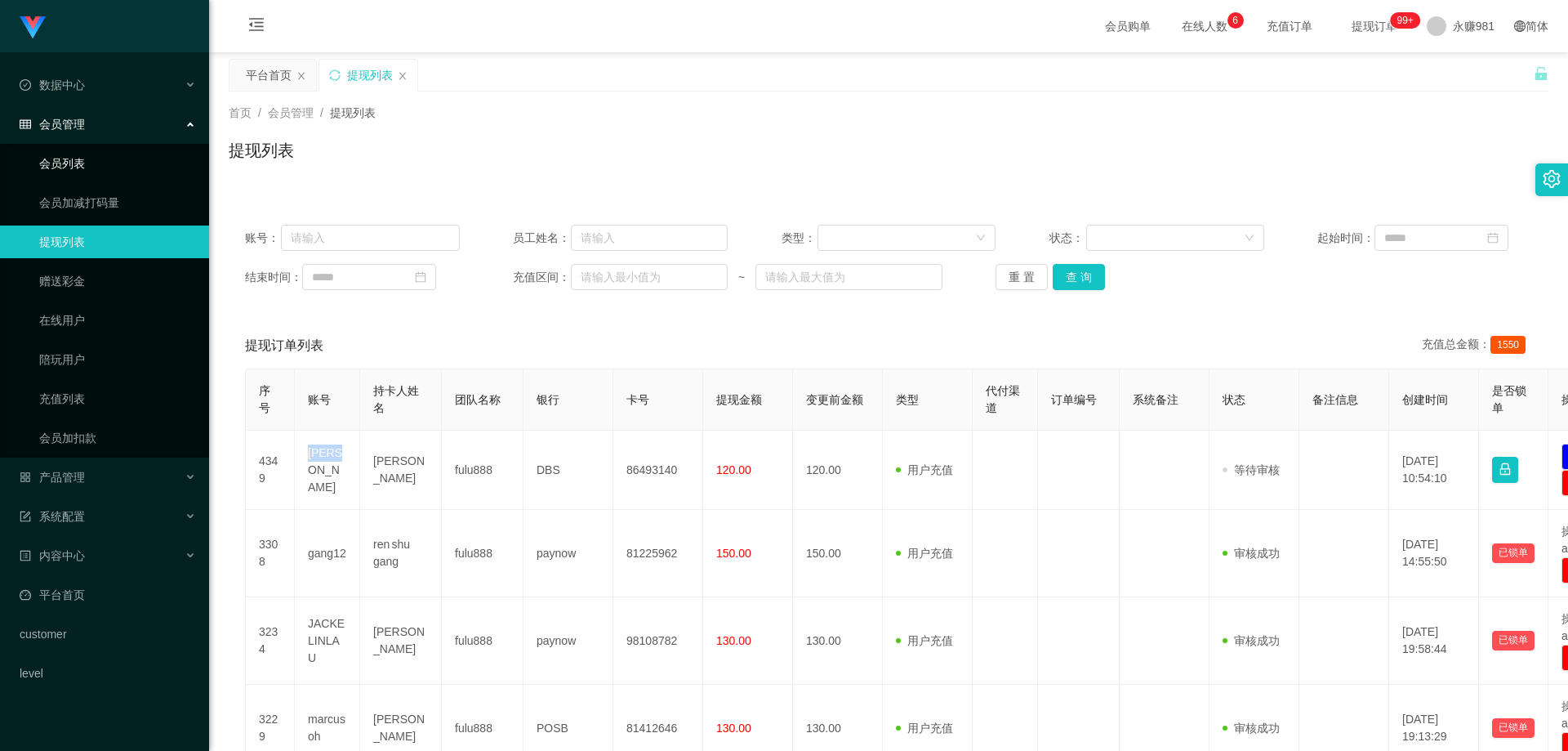
click at [86, 158] on link "会员列表" at bounding box center [118, 163] width 157 height 33
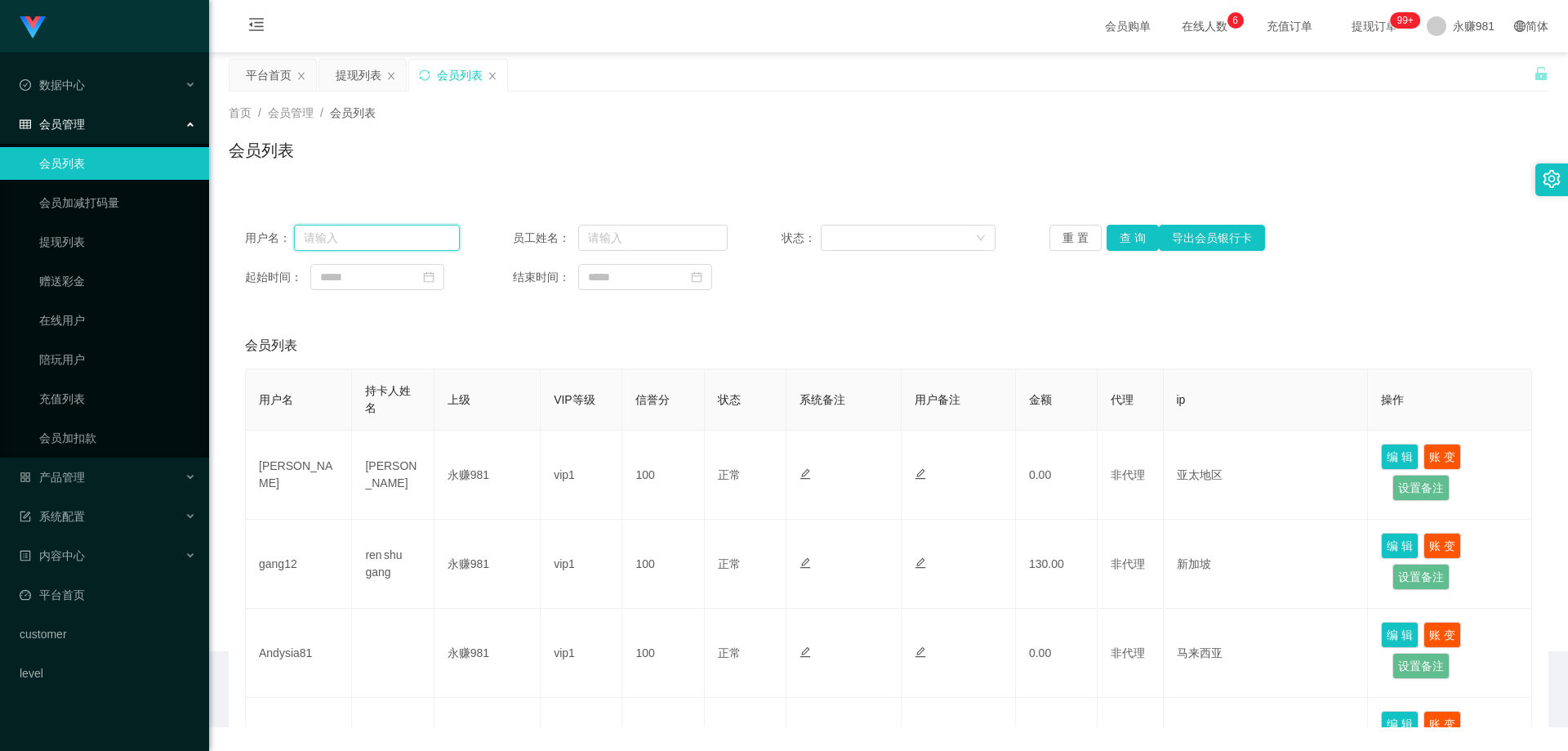
drag, startPoint x: 448, startPoint y: 246, endPoint x: 423, endPoint y: 235, distance: 27.3
click at [440, 243] on input "text" at bounding box center [377, 238] width 166 height 26
click at [423, 235] on input "text" at bounding box center [377, 238] width 166 height 26
paste input "[PERSON_NAME]"
type input "[PERSON_NAME]"
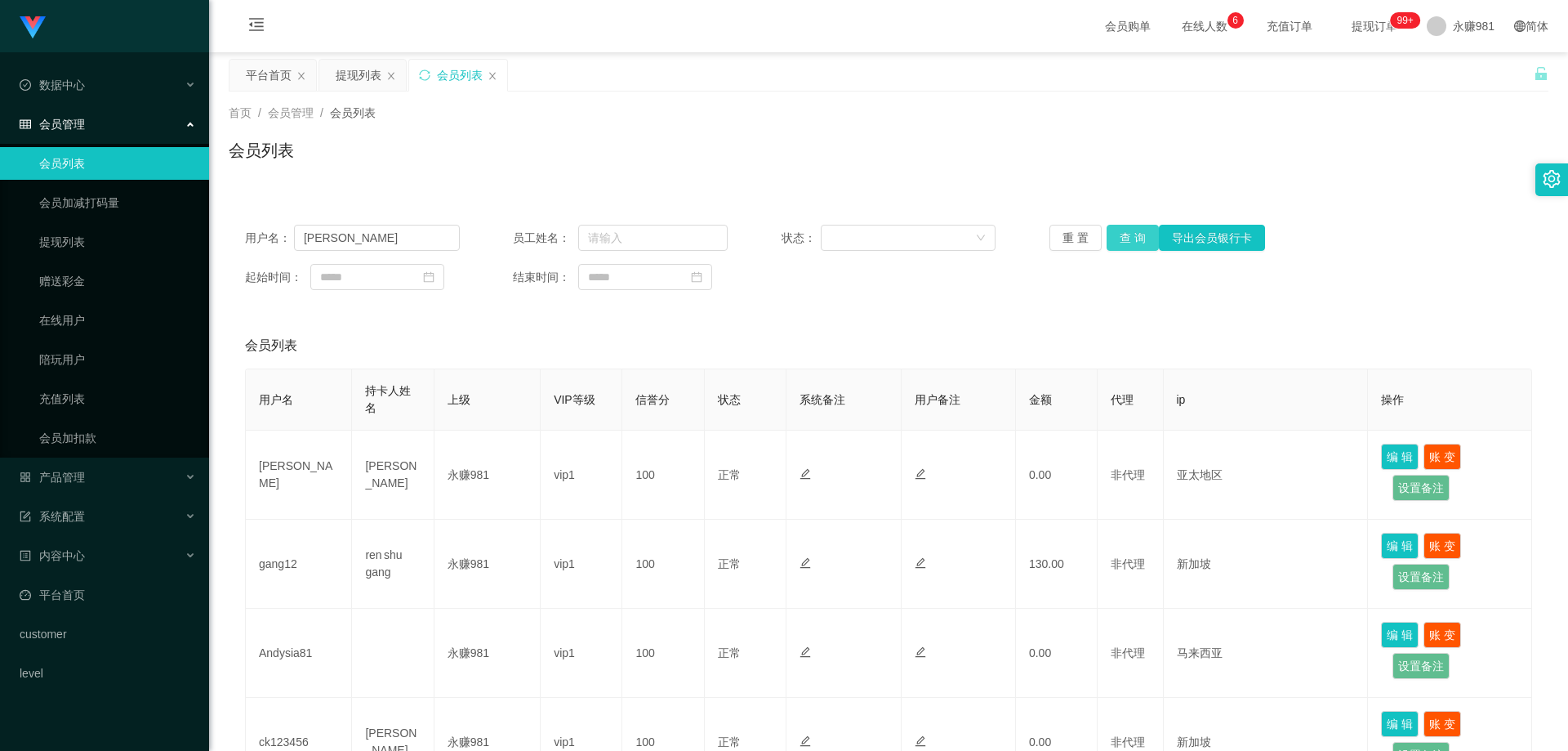
click at [1151, 236] on button "查 询" at bounding box center [1132, 238] width 52 height 26
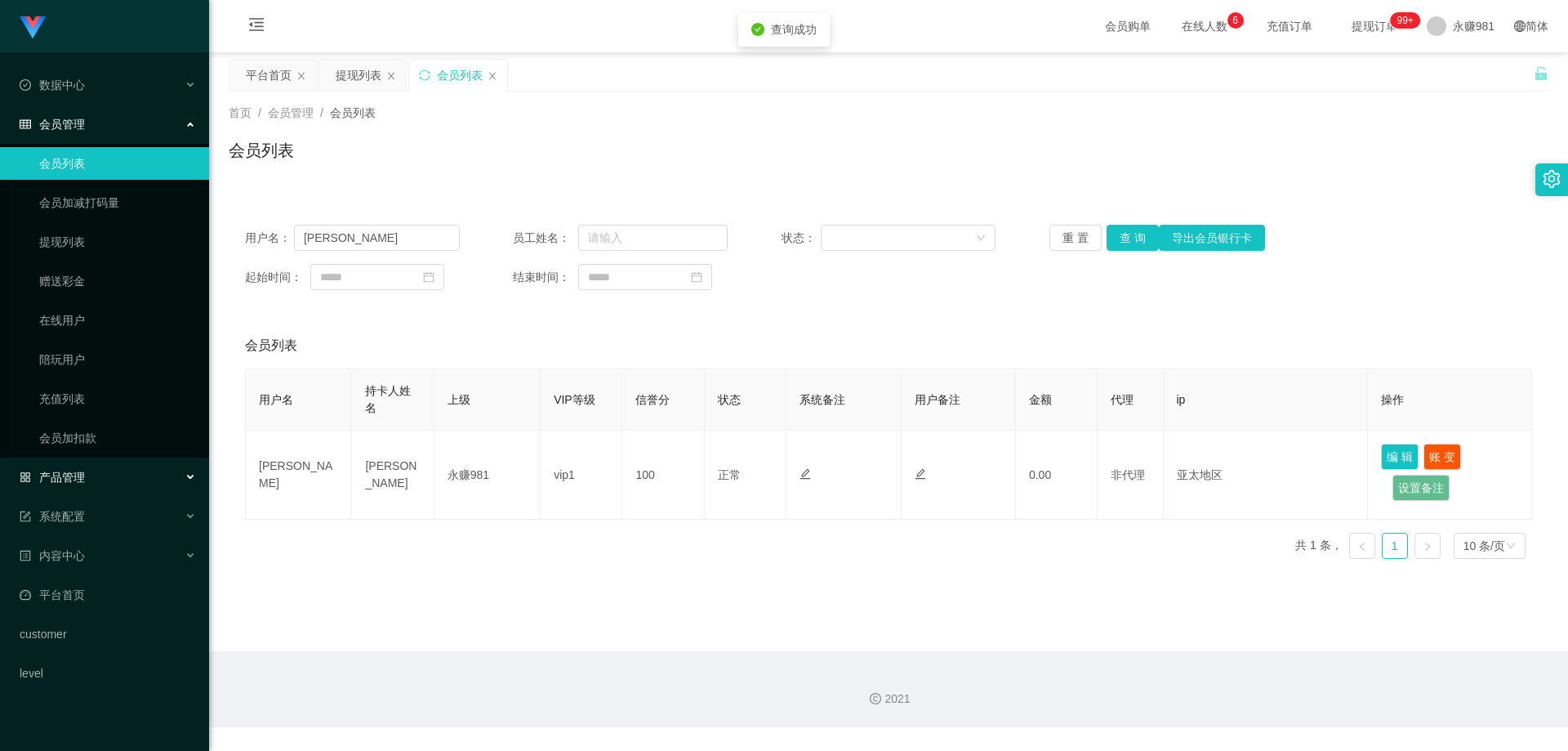
click at [94, 468] on div "产品管理" at bounding box center [104, 477] width 209 height 33
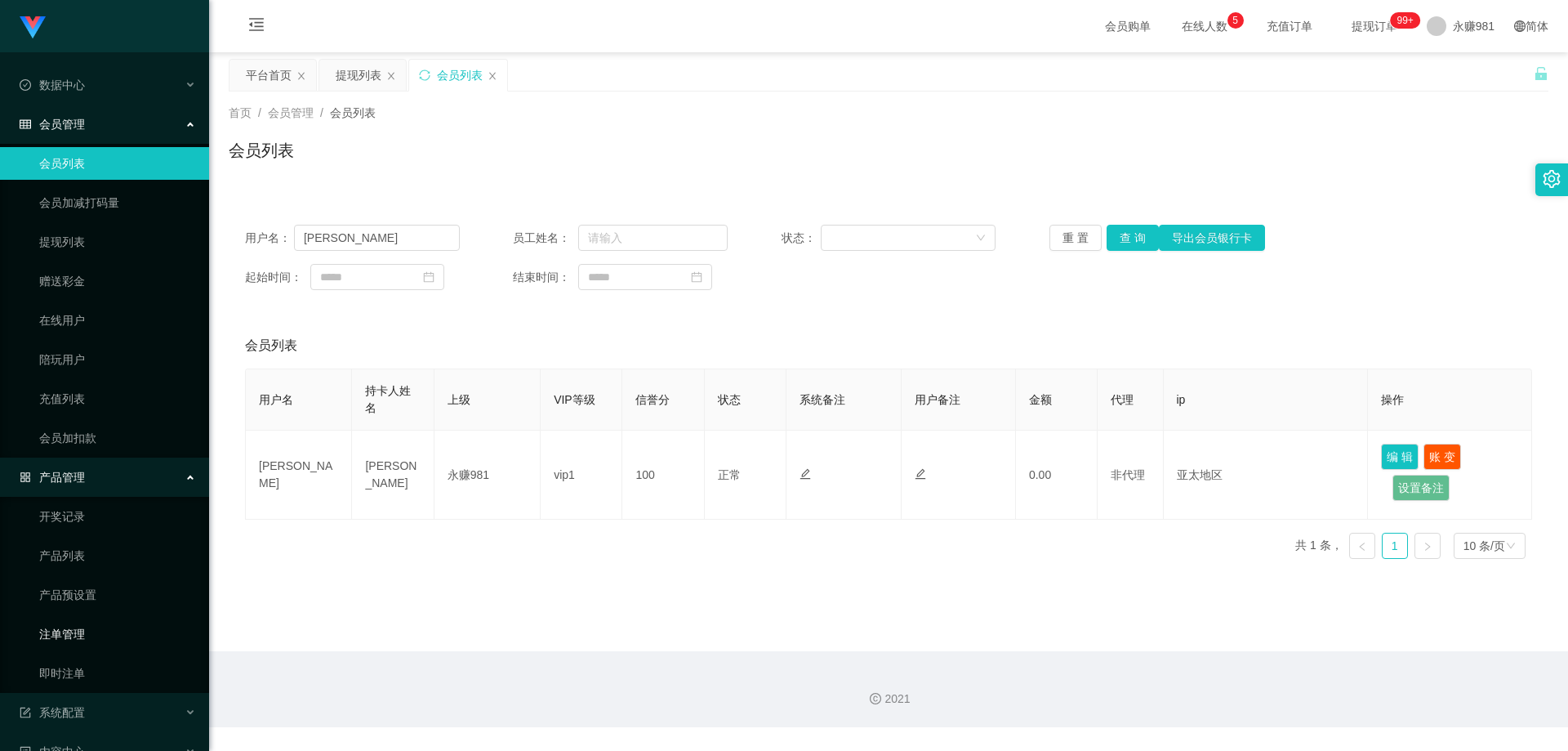
click at [94, 642] on link "注单管理" at bounding box center [118, 634] width 157 height 33
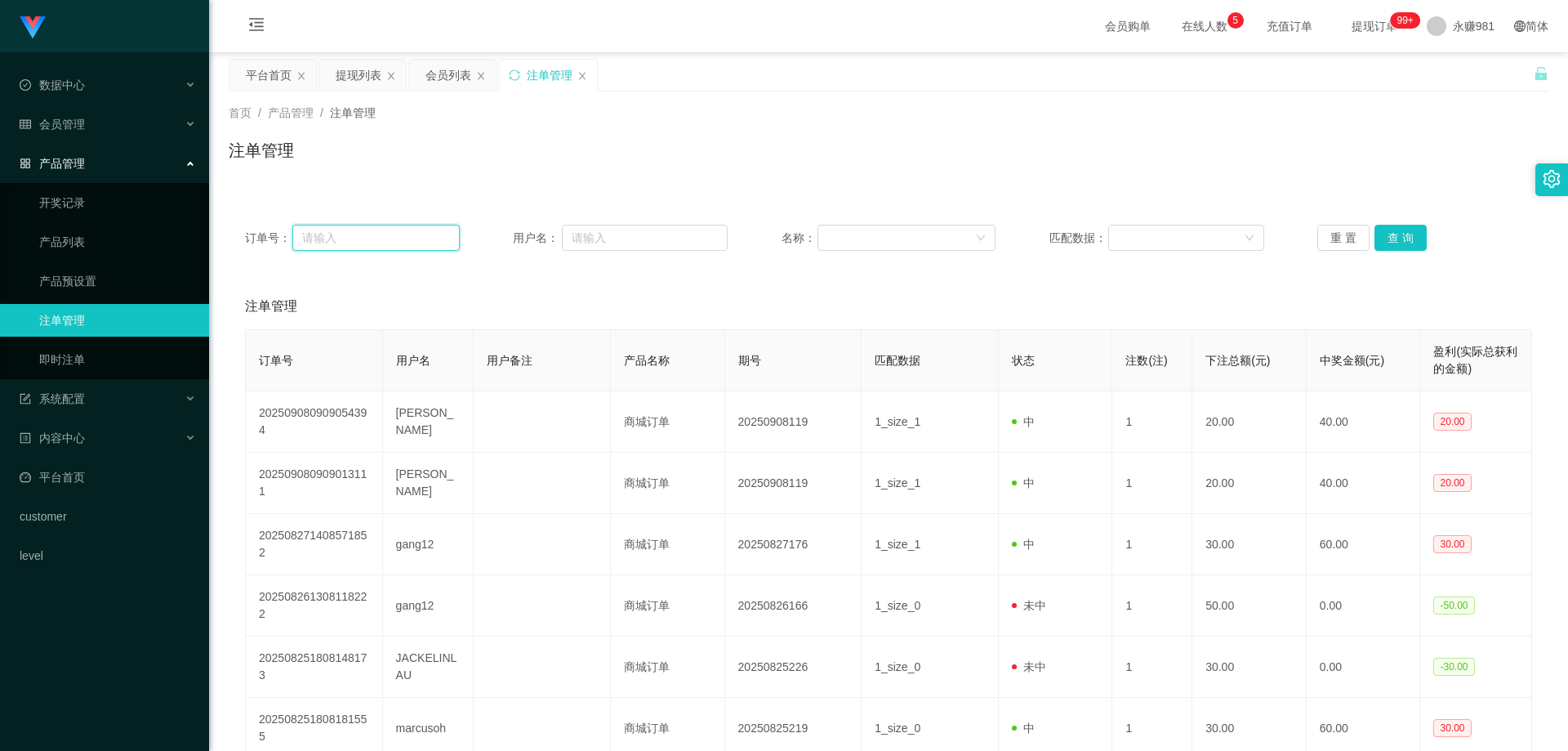
click at [383, 244] on input "text" at bounding box center [376, 238] width 167 height 26
paste input "[PERSON_NAME]"
type input "[PERSON_NAME]"
click at [1374, 239] on button "查 询" at bounding box center [1400, 238] width 52 height 26
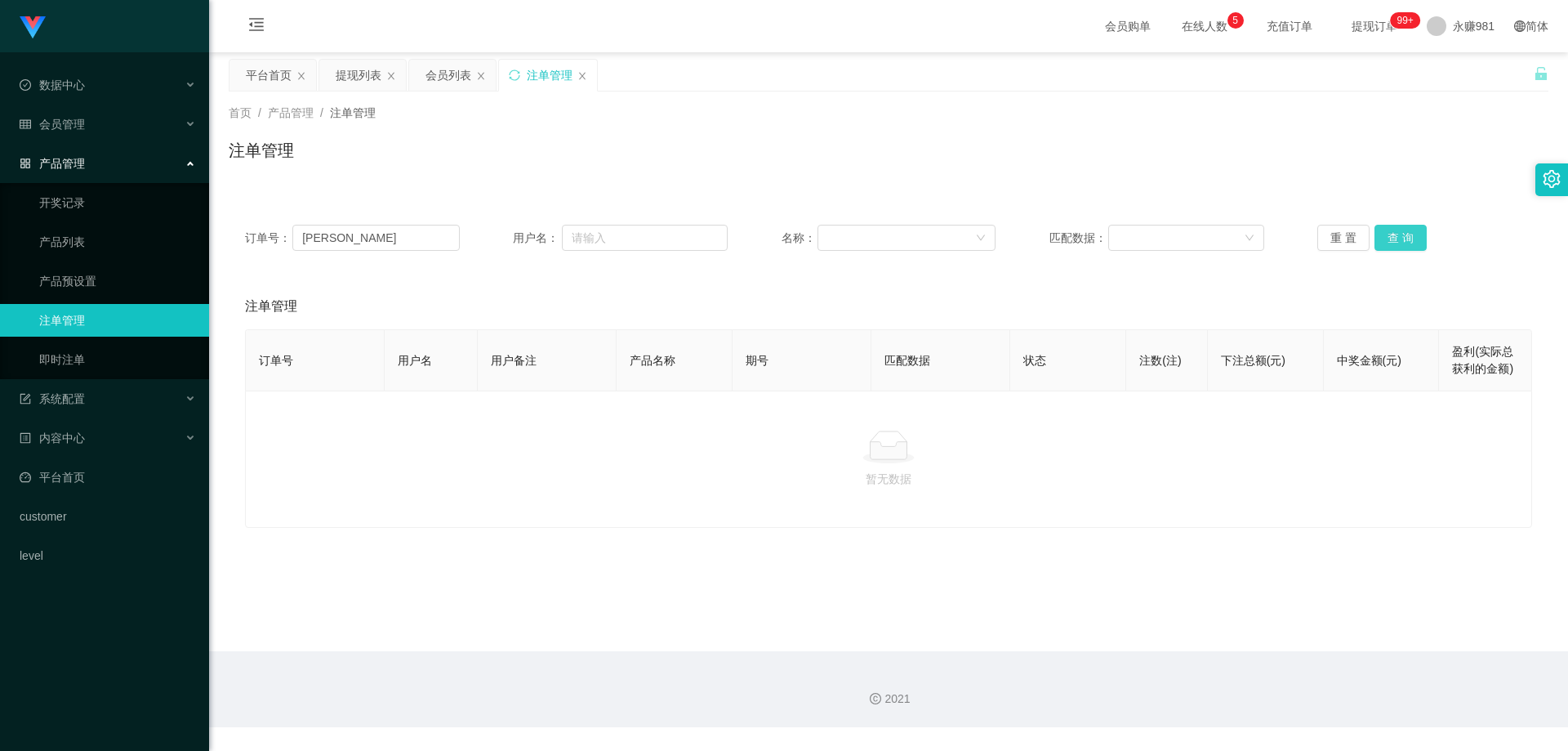
click at [1394, 239] on button "查 询" at bounding box center [1400, 238] width 52 height 26
click at [362, 249] on input "[PERSON_NAME]" at bounding box center [376, 238] width 167 height 26
click at [84, 352] on link "即时注单" at bounding box center [118, 359] width 157 height 33
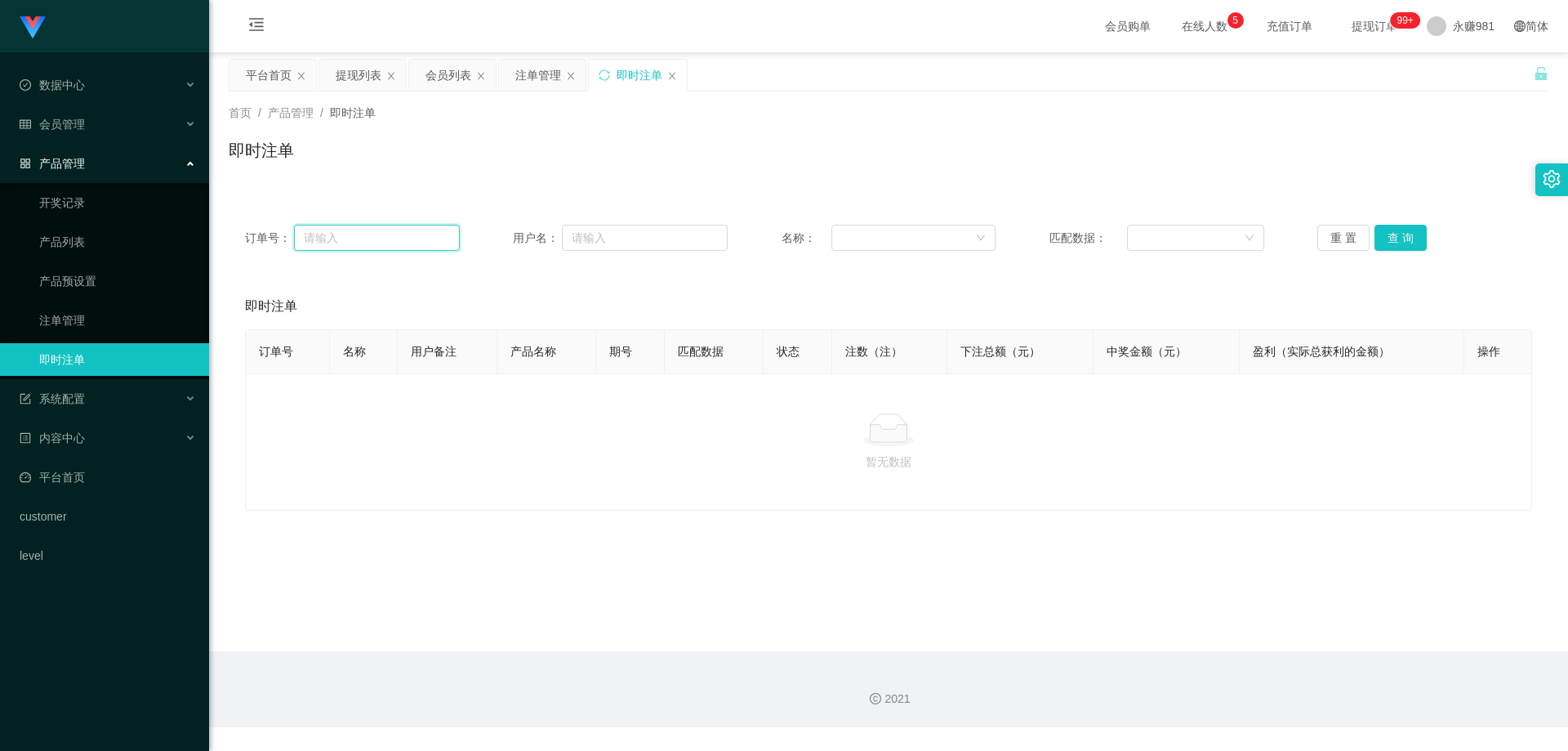
click at [422, 237] on input "text" at bounding box center [377, 238] width 166 height 26
paste input "[PERSON_NAME]"
type input "[PERSON_NAME]"
click at [1402, 228] on button "查 询" at bounding box center [1400, 238] width 52 height 26
click at [83, 328] on link "注单管理" at bounding box center [118, 320] width 157 height 33
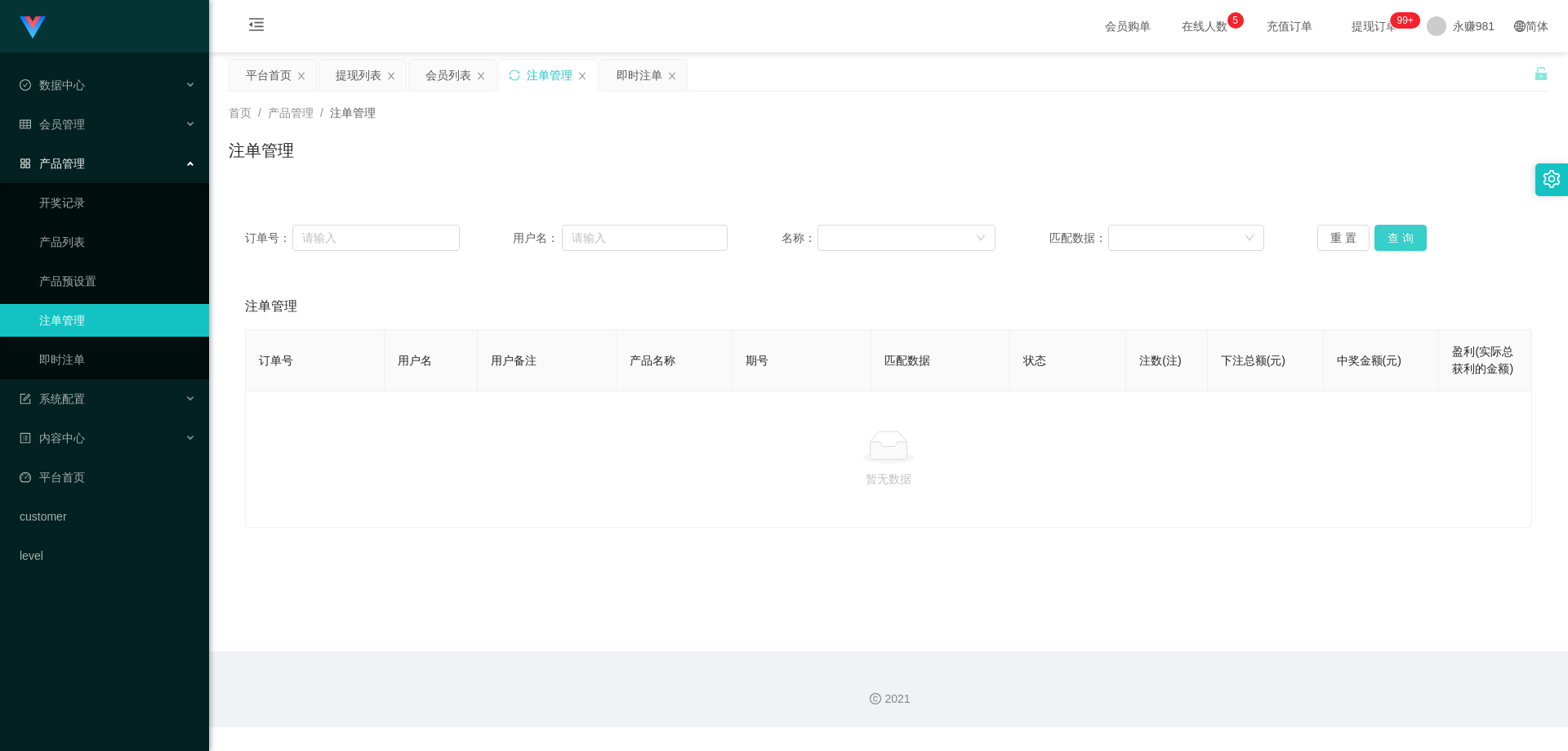
click at [1414, 231] on button "查 询" at bounding box center [1400, 238] width 52 height 26
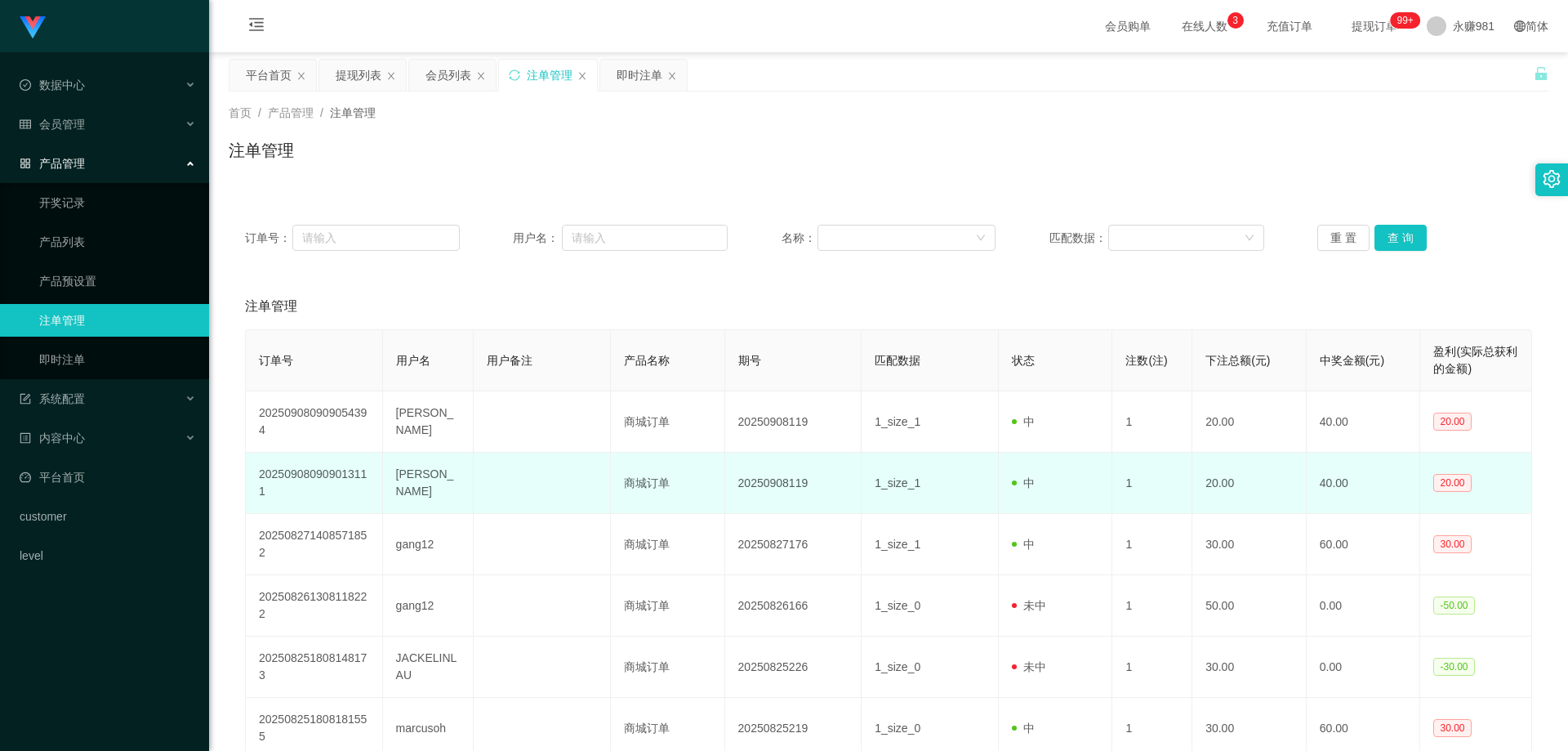
click at [425, 474] on td "[PERSON_NAME]" at bounding box center [429, 483] width 92 height 62
click at [380, 484] on td "202509080909013111" at bounding box center [314, 483] width 137 height 62
click at [415, 475] on td "[PERSON_NAME]" at bounding box center [429, 483] width 92 height 62
click at [404, 482] on td "[PERSON_NAME]" at bounding box center [429, 483] width 92 height 62
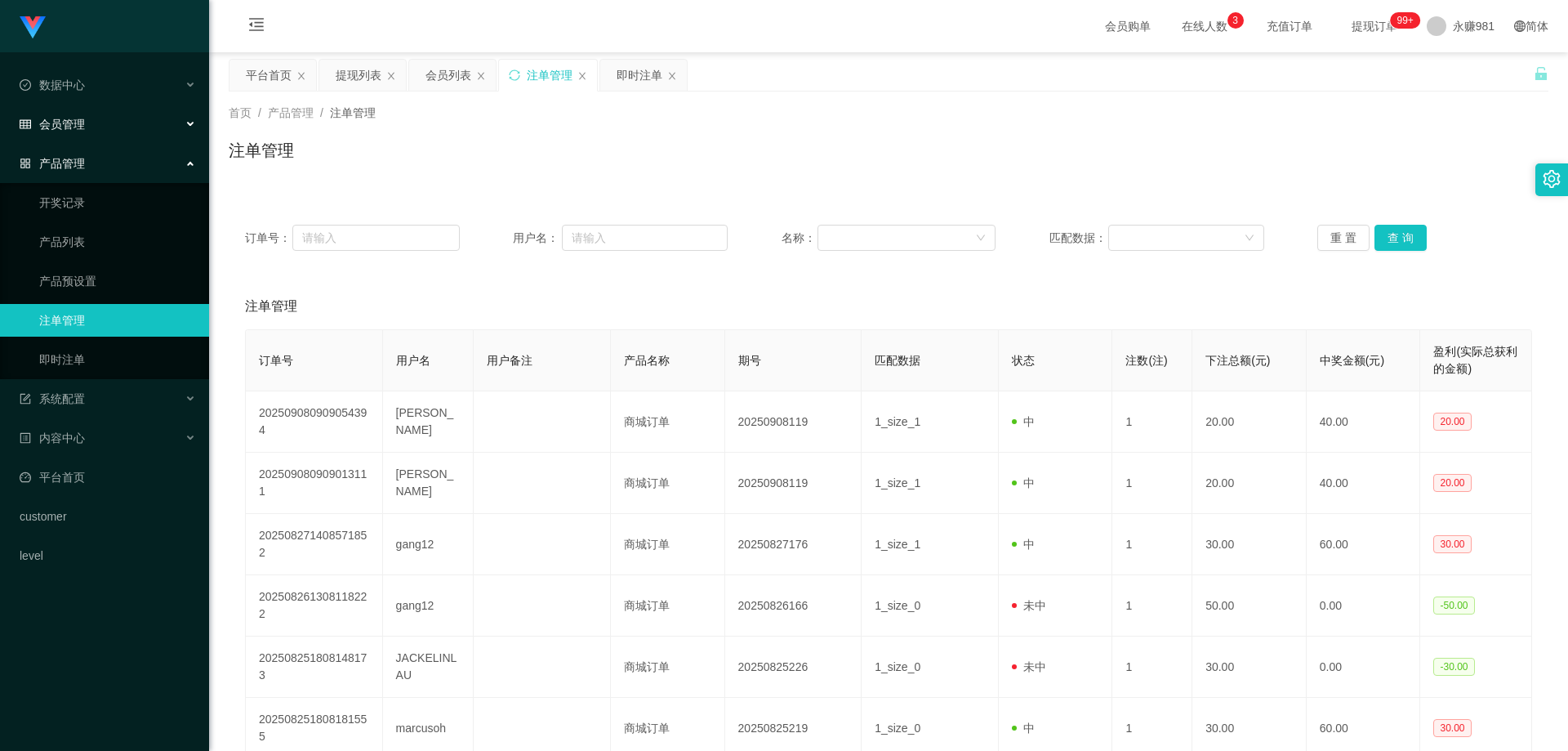
click at [102, 120] on div "会员管理" at bounding box center [104, 124] width 209 height 33
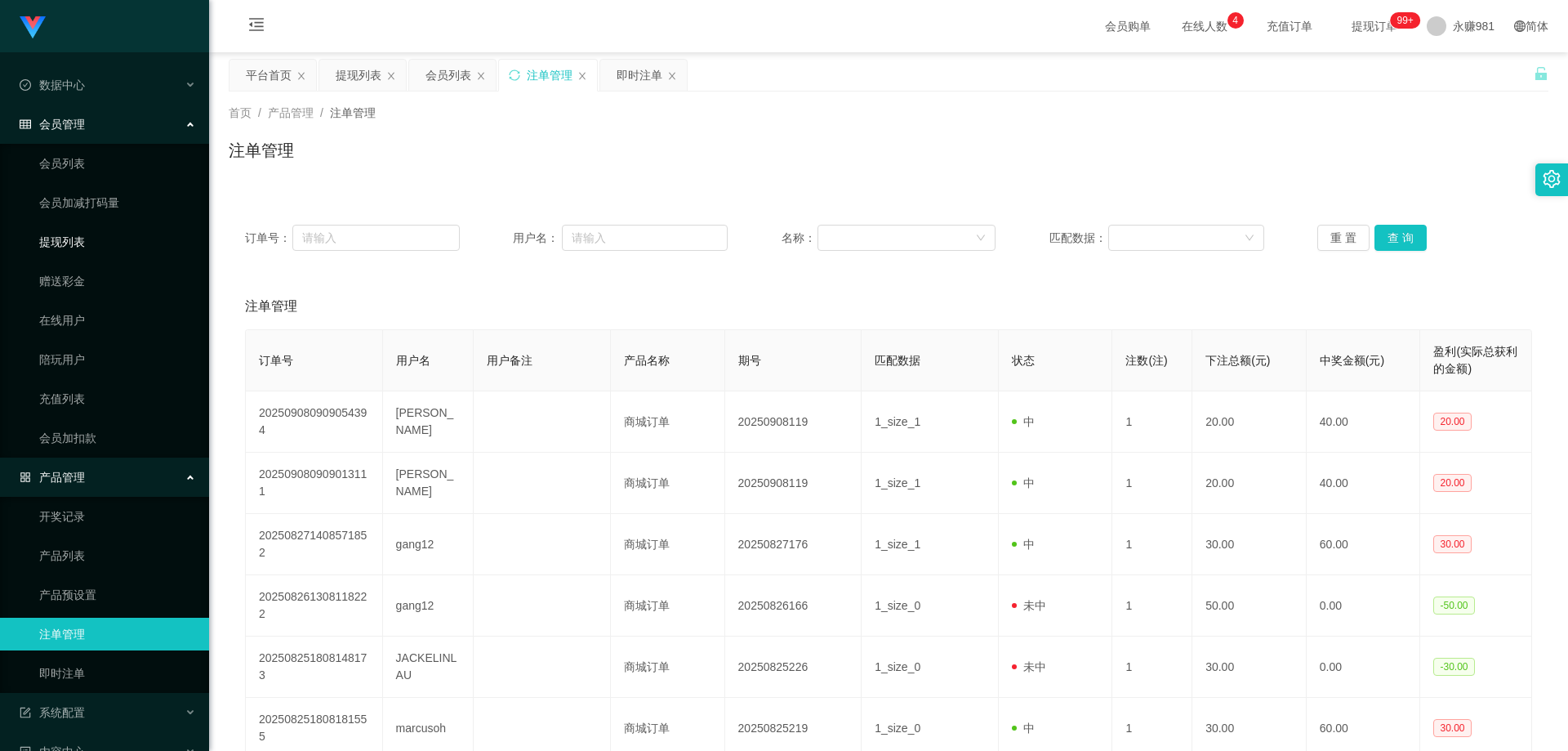
click at [79, 230] on link "提现列表" at bounding box center [118, 242] width 157 height 33
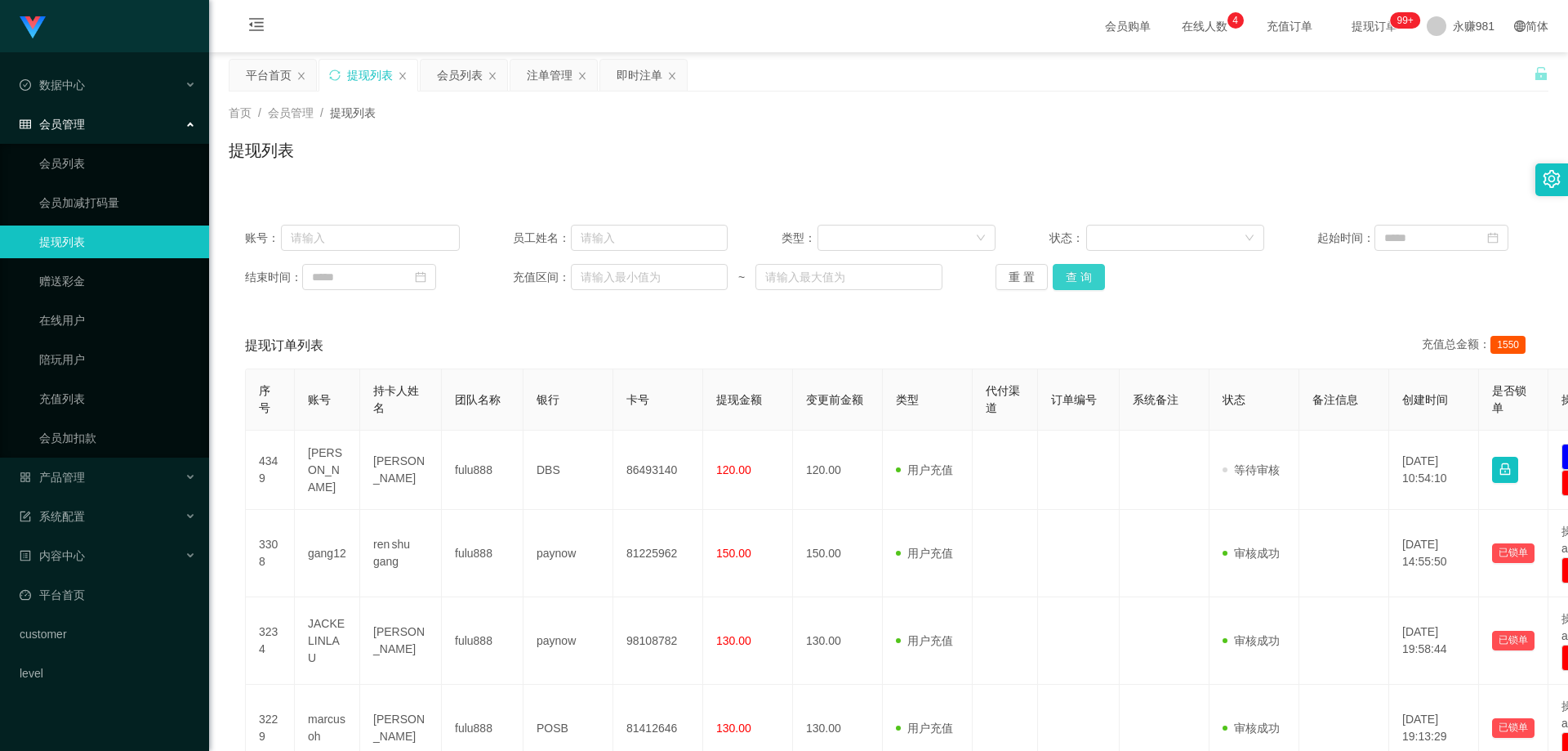
click at [1085, 282] on button "查 询" at bounding box center [1079, 276] width 52 height 26
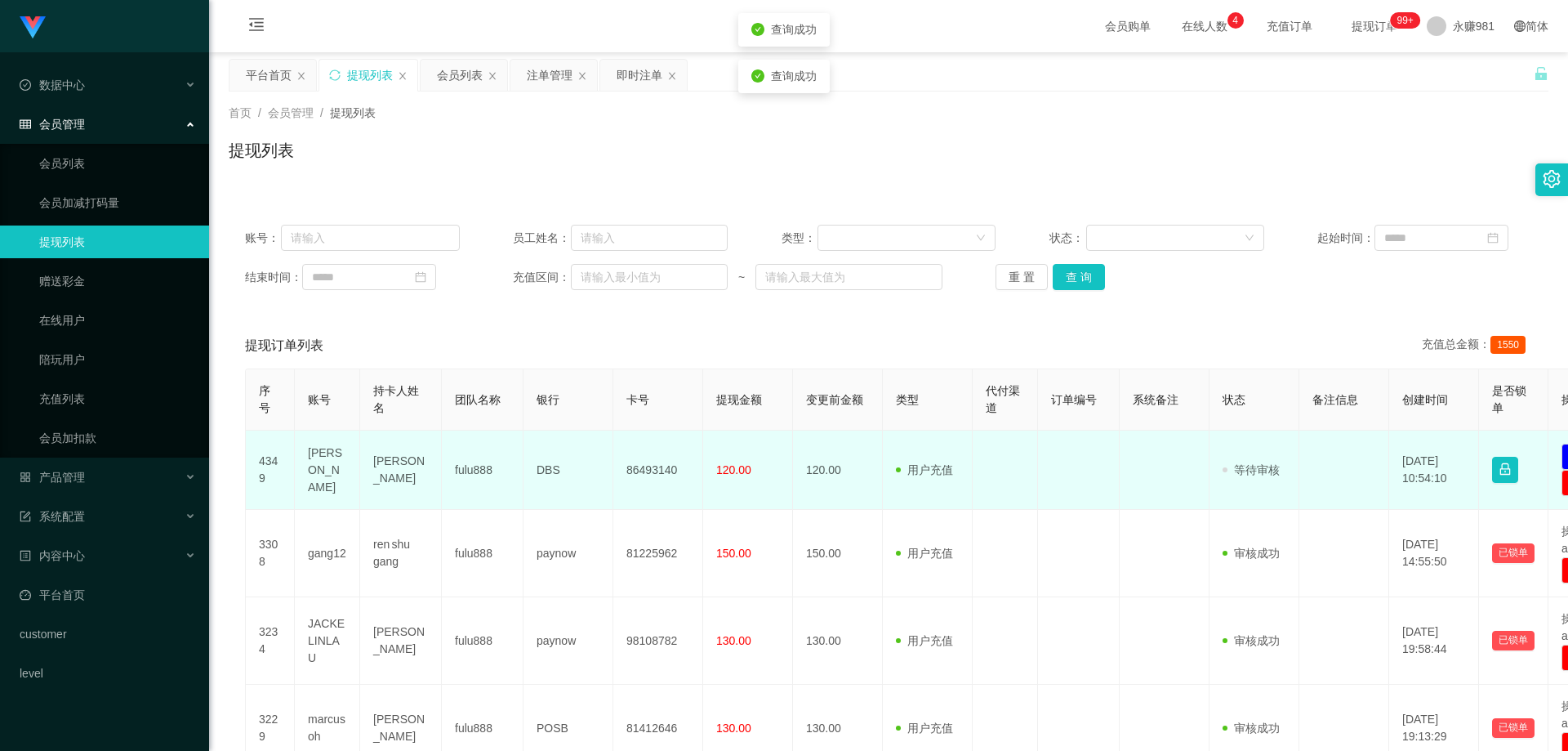
click at [331, 469] on td "[PERSON_NAME]" at bounding box center [328, 470] width 66 height 79
click at [319, 472] on td "[PERSON_NAME]" at bounding box center [328, 470] width 66 height 79
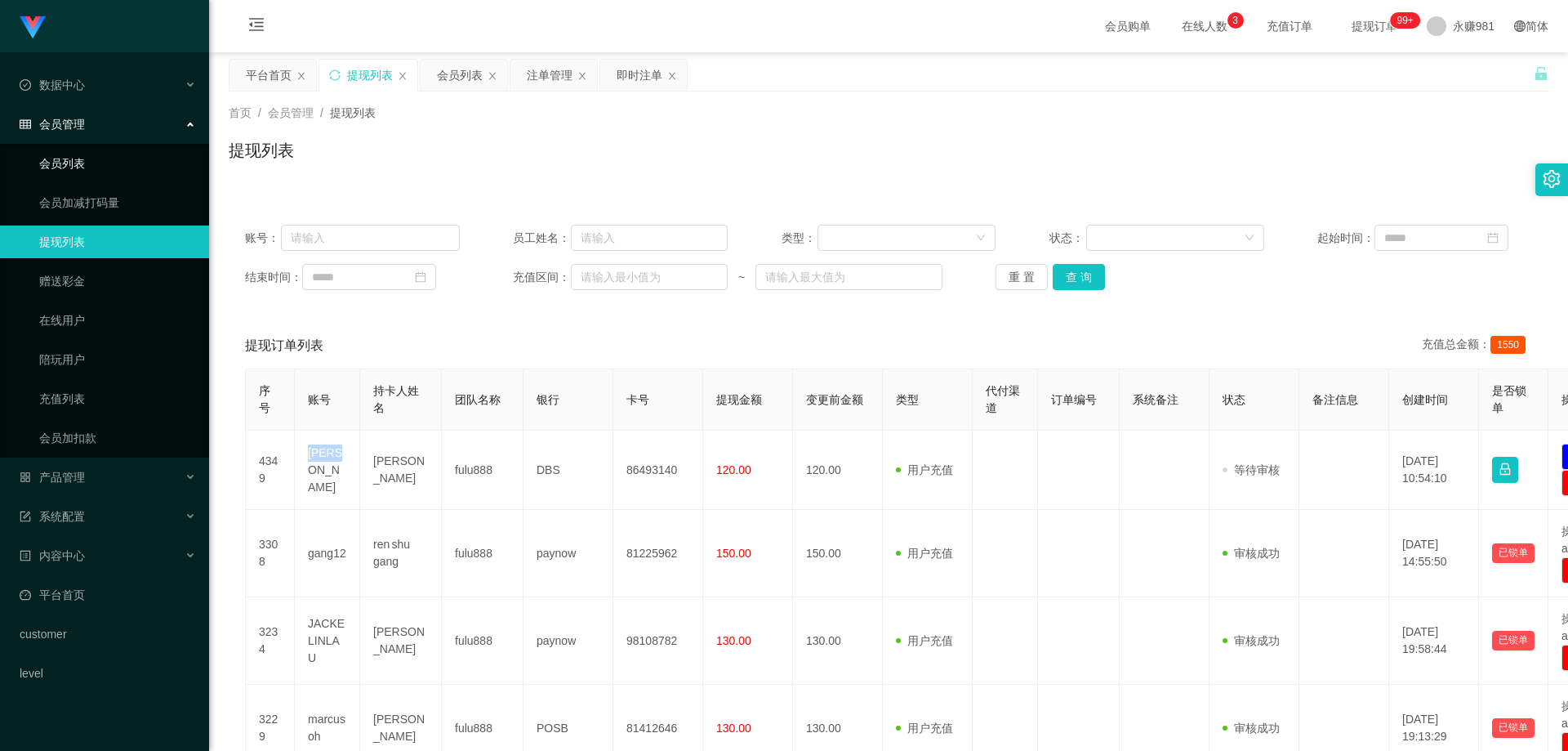
click at [94, 168] on link "会员列表" at bounding box center [118, 163] width 157 height 33
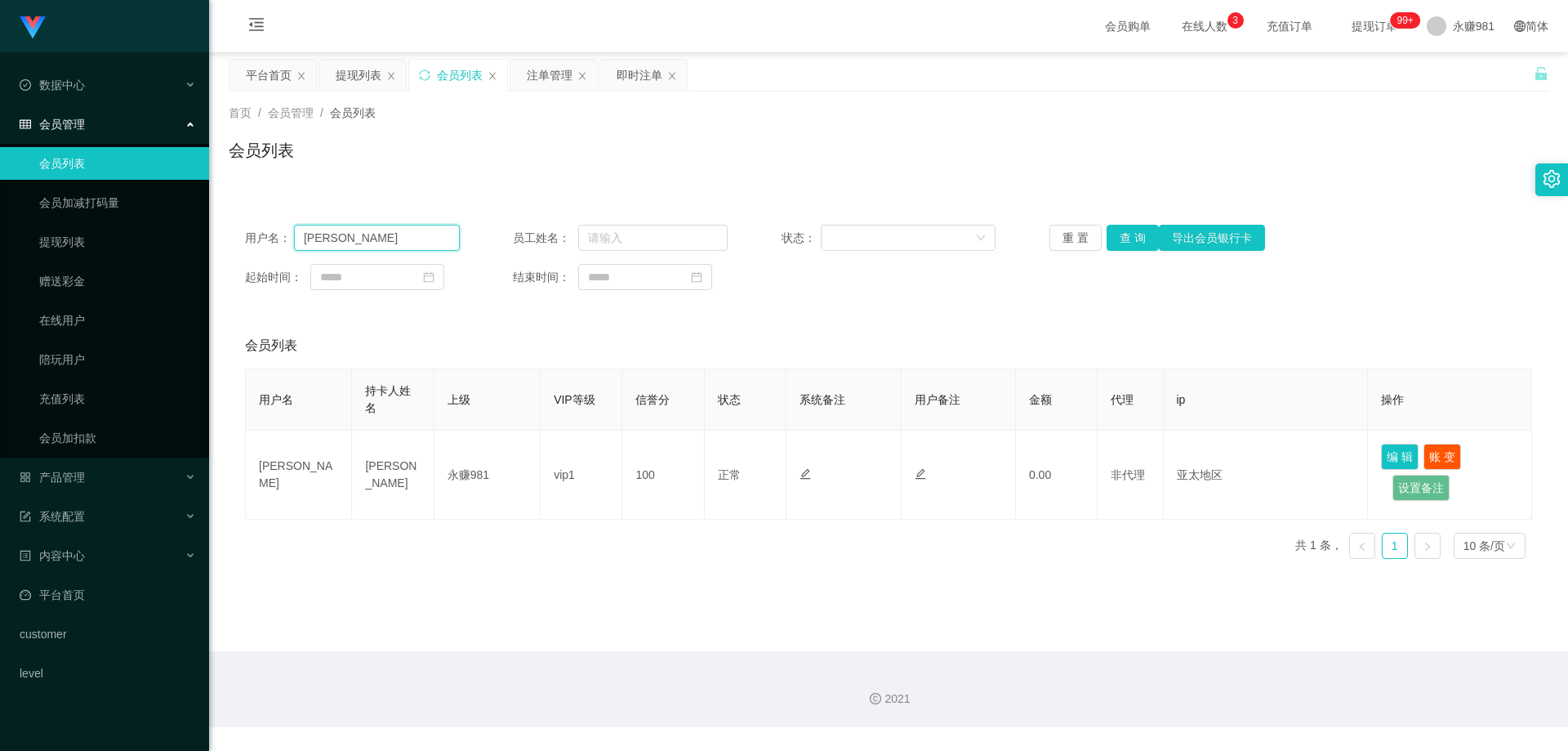
click at [345, 247] on input "[PERSON_NAME]" at bounding box center [377, 238] width 166 height 26
click at [1138, 225] on button "查 询" at bounding box center [1132, 238] width 52 height 26
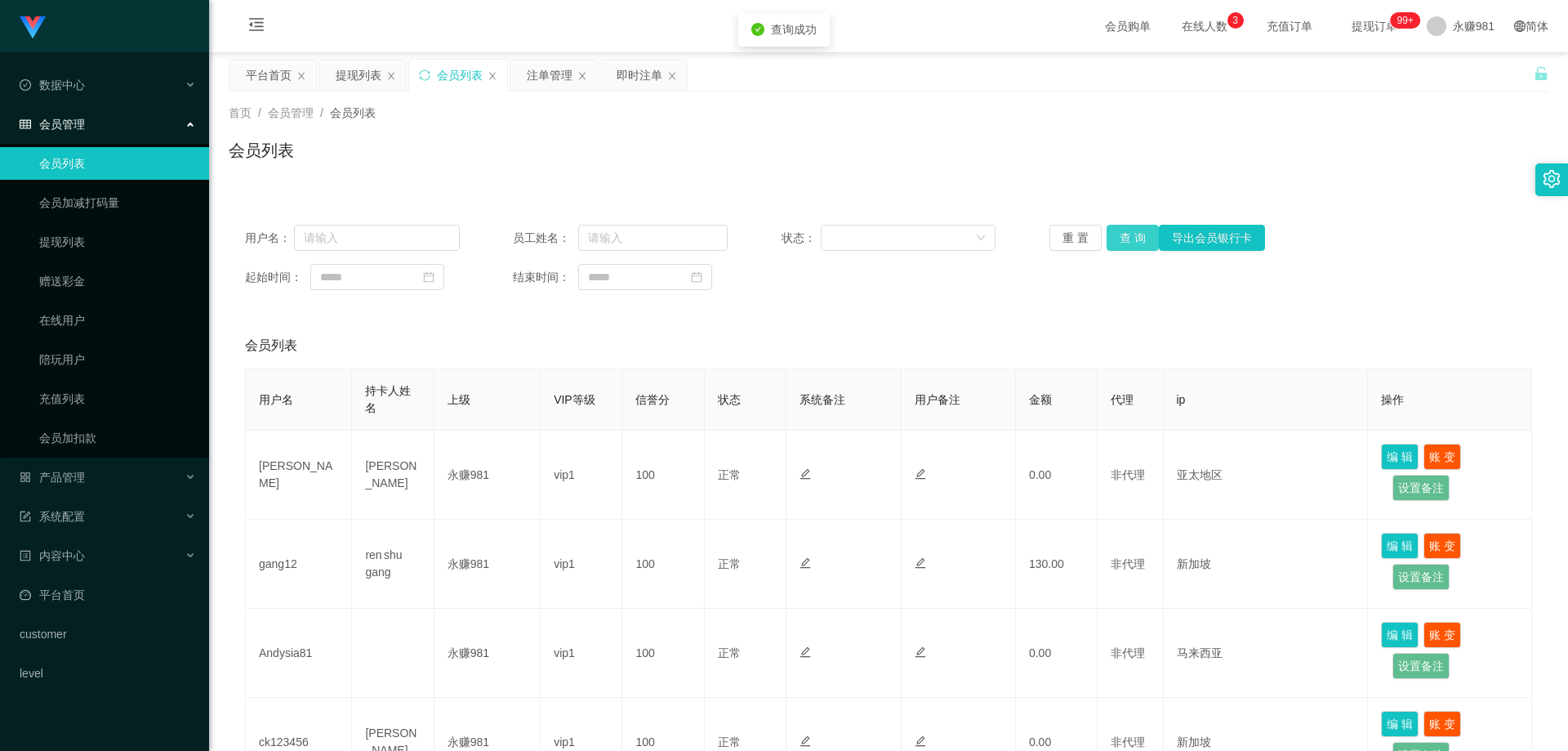
click at [1131, 231] on button "查 询" at bounding box center [1132, 238] width 52 height 26
click at [1449, 67] on span "退出登录" at bounding box center [1453, 72] width 45 height 13
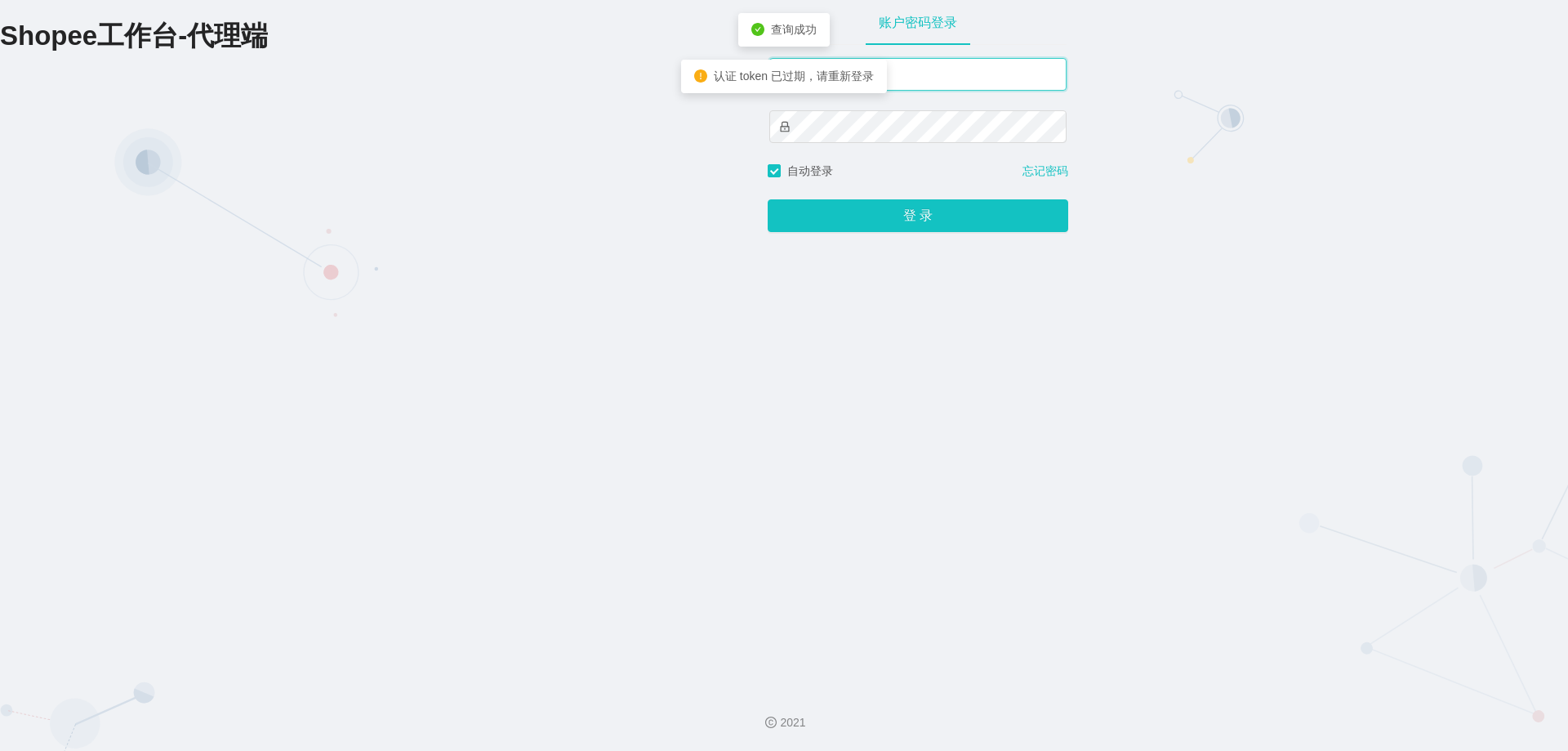
click at [931, 67] on input "text" at bounding box center [918, 74] width 297 height 33
type input "永赚986"
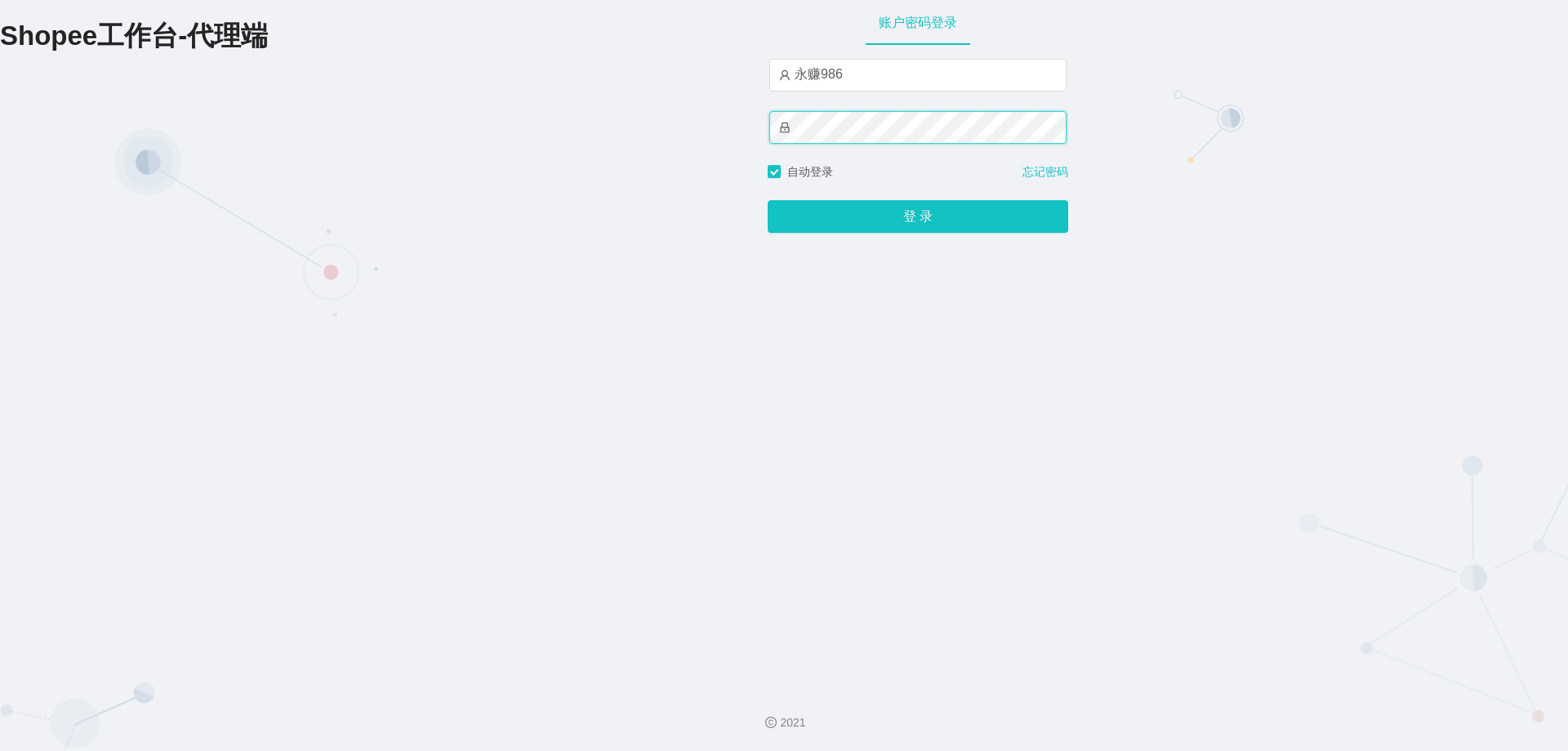
click at [768, 200] on button "登 录" at bounding box center [918, 216] width 301 height 33
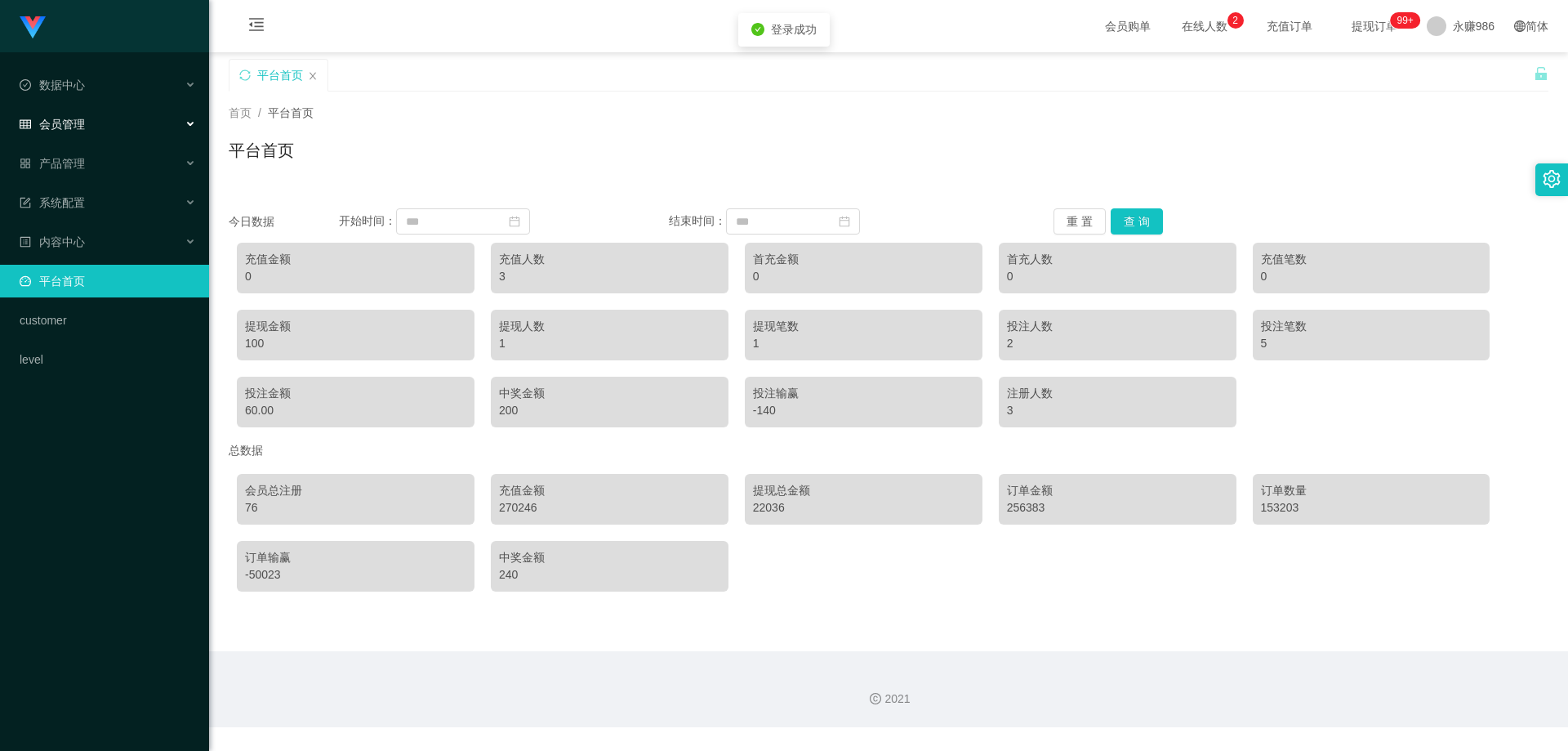
click at [89, 120] on div "会员管理" at bounding box center [104, 124] width 209 height 33
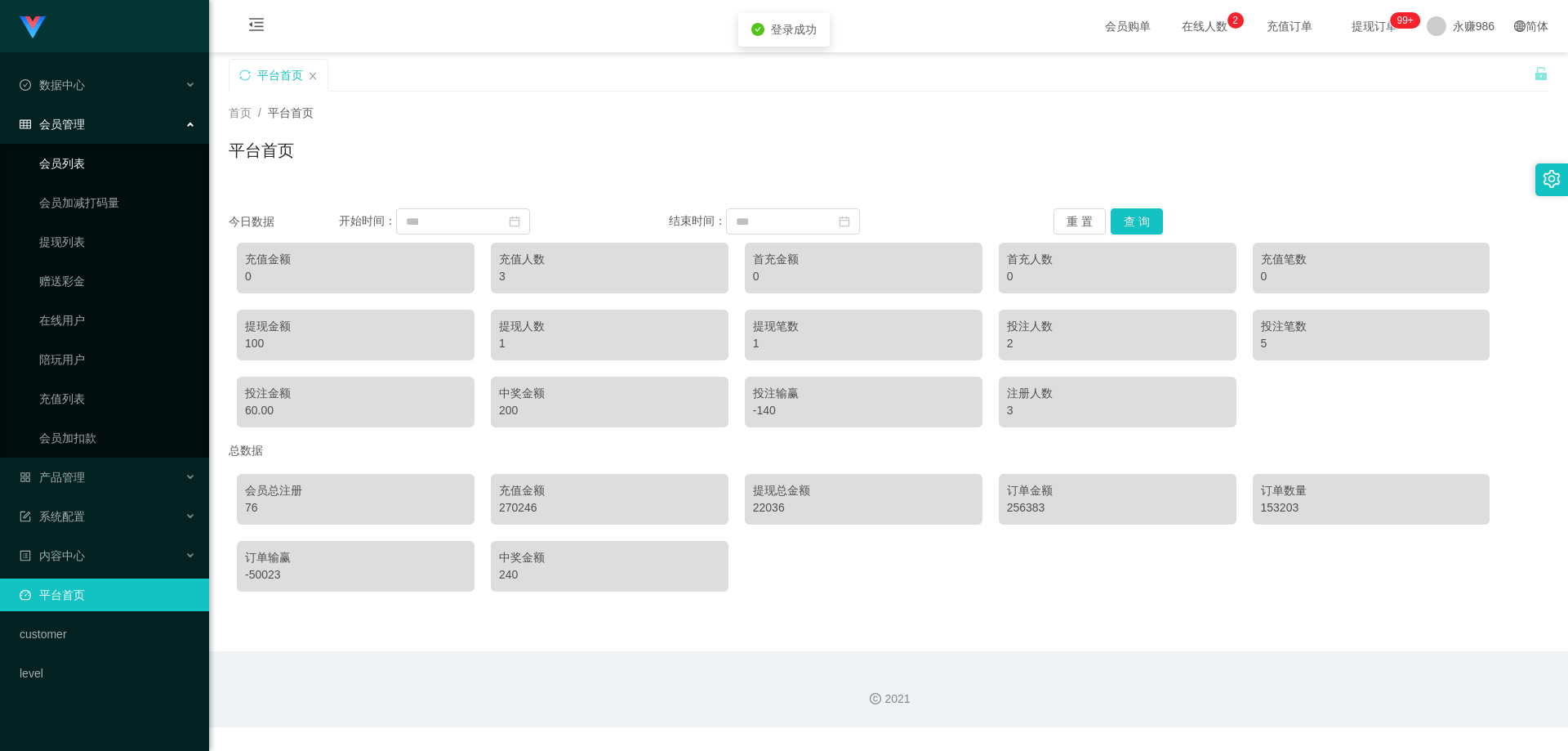
click at [94, 151] on link "会员列表" at bounding box center [118, 163] width 157 height 33
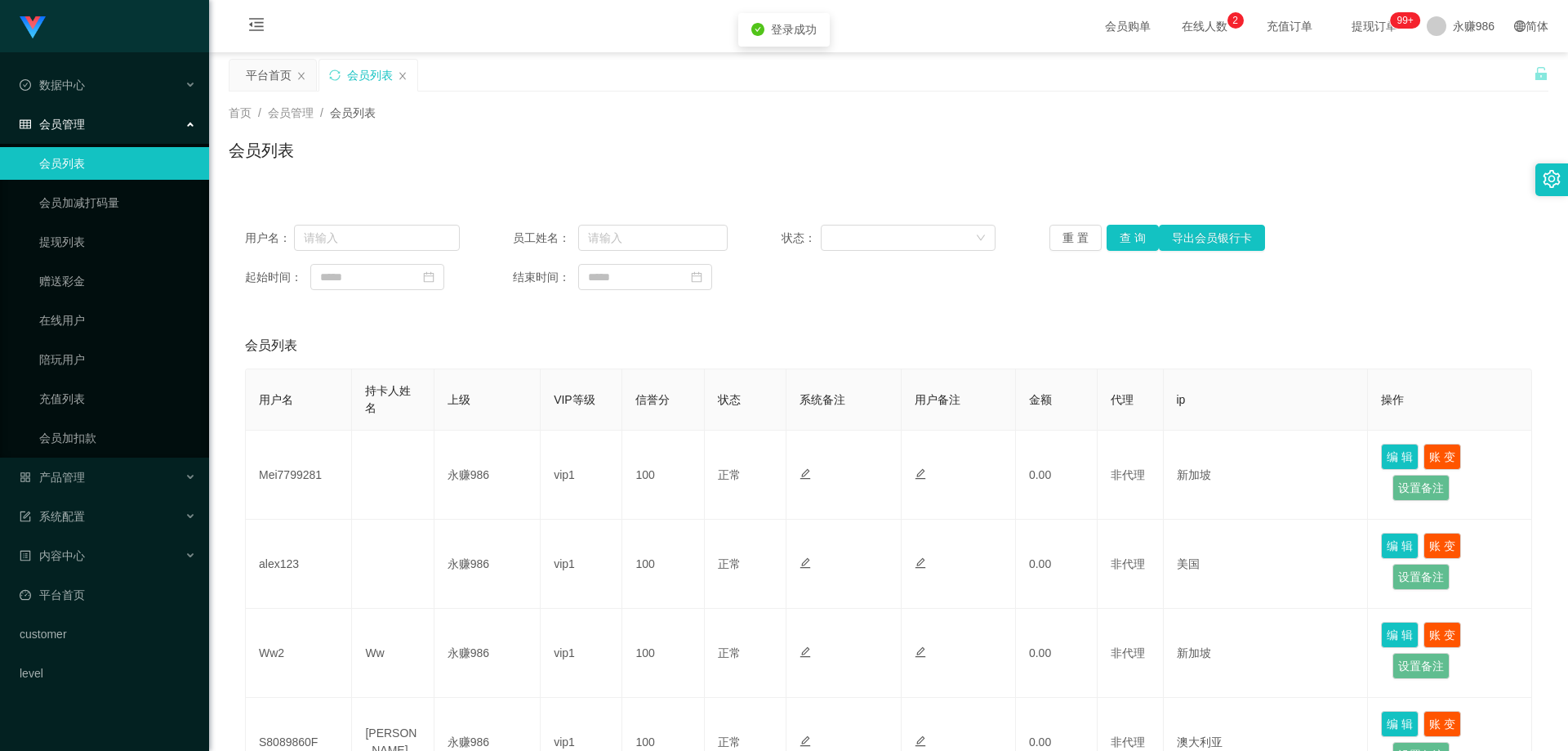
drag, startPoint x: 1097, startPoint y: 234, endPoint x: 1114, endPoint y: 239, distance: 17.7
click at [1096, 235] on div "重 置 查 询 导出会员银行卡" at bounding box center [1157, 238] width 215 height 26
click at [1130, 235] on button "查 询" at bounding box center [1132, 238] width 52 height 26
click at [1130, 235] on div "重 置 查 询 导出会员银行卡" at bounding box center [1157, 238] width 215 height 26
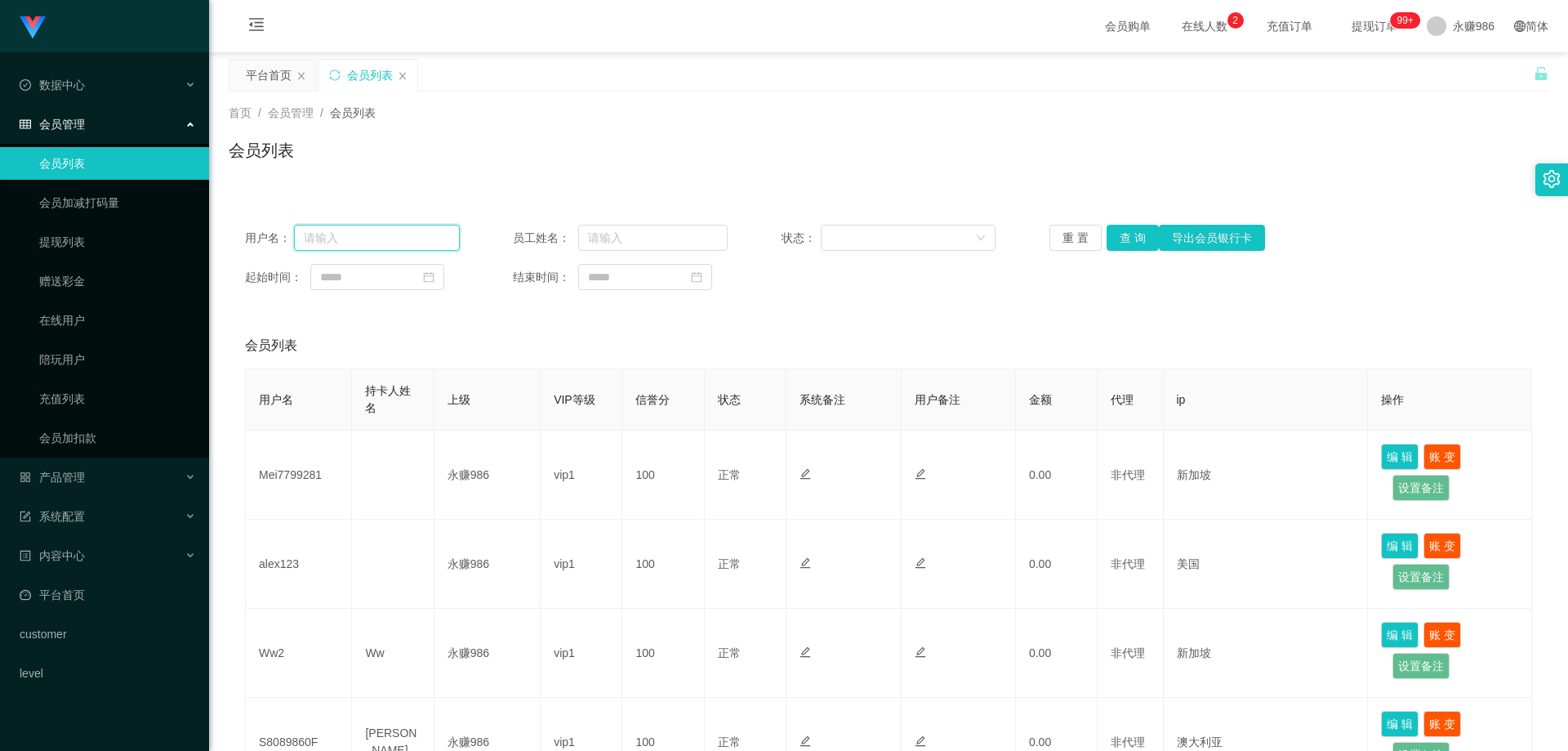
click at [334, 235] on input "text" at bounding box center [377, 238] width 166 height 26
type input "alex123"
click at [1116, 241] on button "查 询" at bounding box center [1132, 238] width 52 height 26
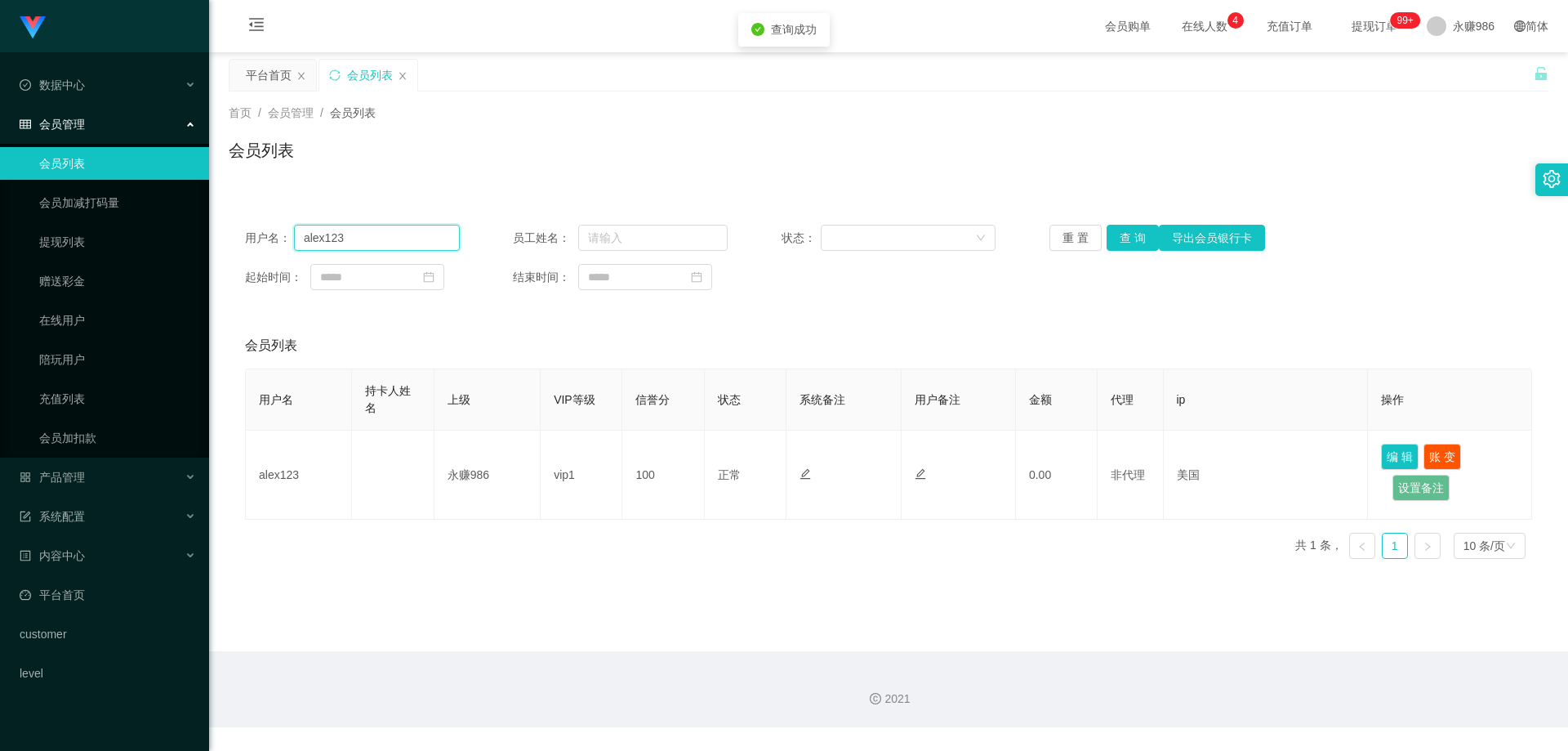
click at [330, 242] on input "alex123" at bounding box center [377, 238] width 166 height 26
click at [80, 246] on link "提现列表" at bounding box center [118, 242] width 157 height 33
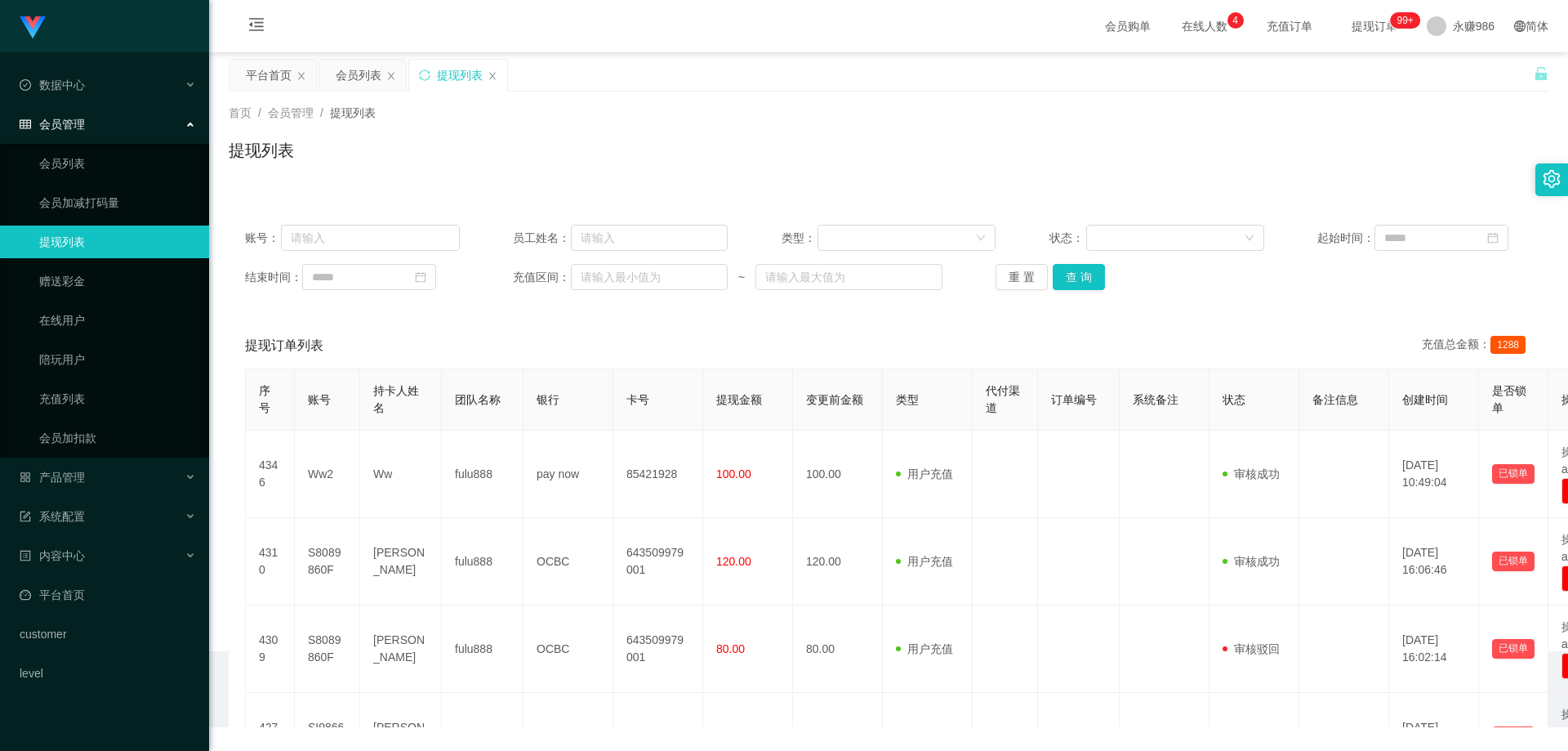
click at [443, 255] on div "账号： 员工姓名： 类型： 状态： 起始时间： 结束时间： 充值区间： ~ 重 置 查 询" at bounding box center [888, 257] width 1319 height 98
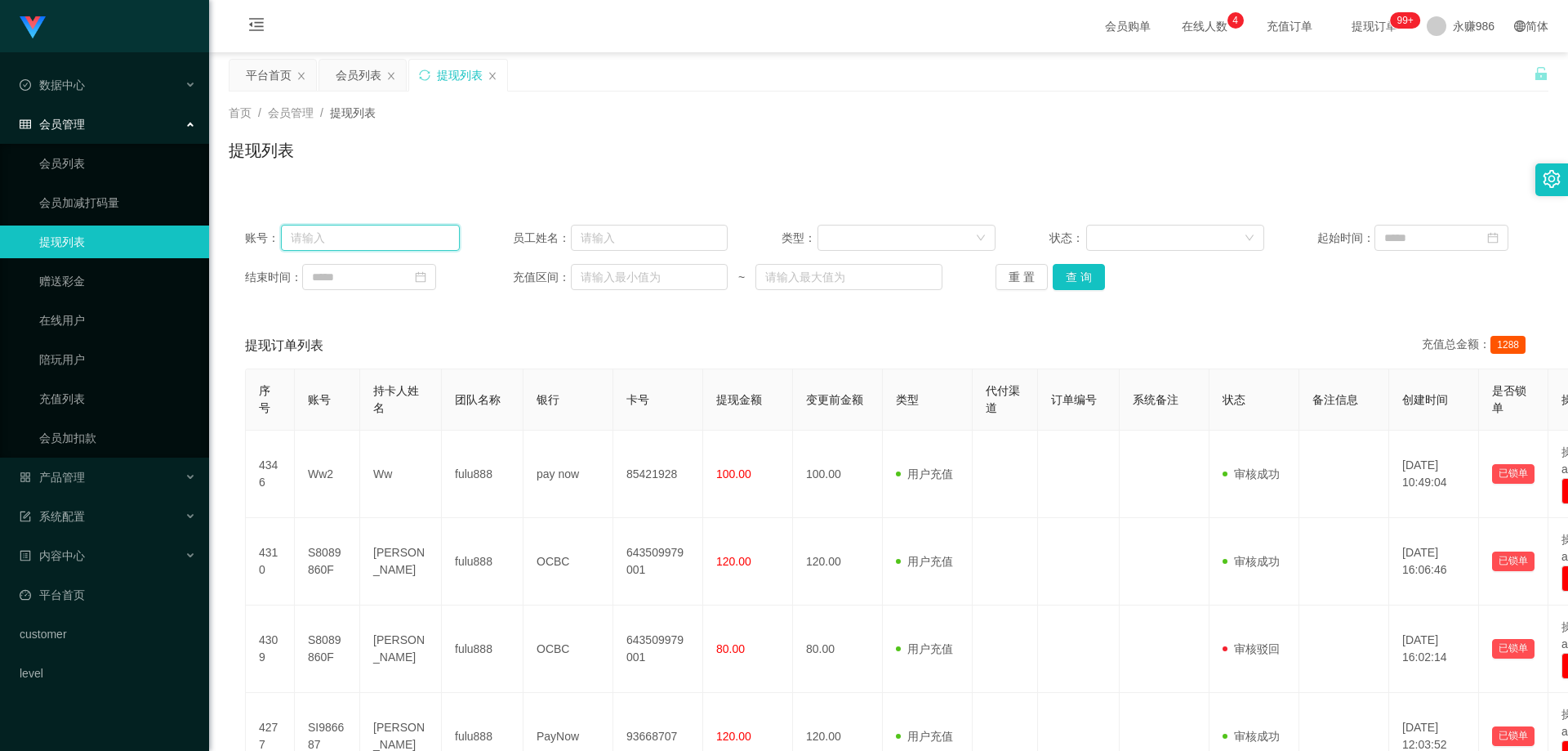
click at [430, 229] on input "text" at bounding box center [370, 238] width 179 height 26
paste input "alex123"
type input "alex123"
click at [1085, 277] on button "查 询" at bounding box center [1079, 276] width 52 height 26
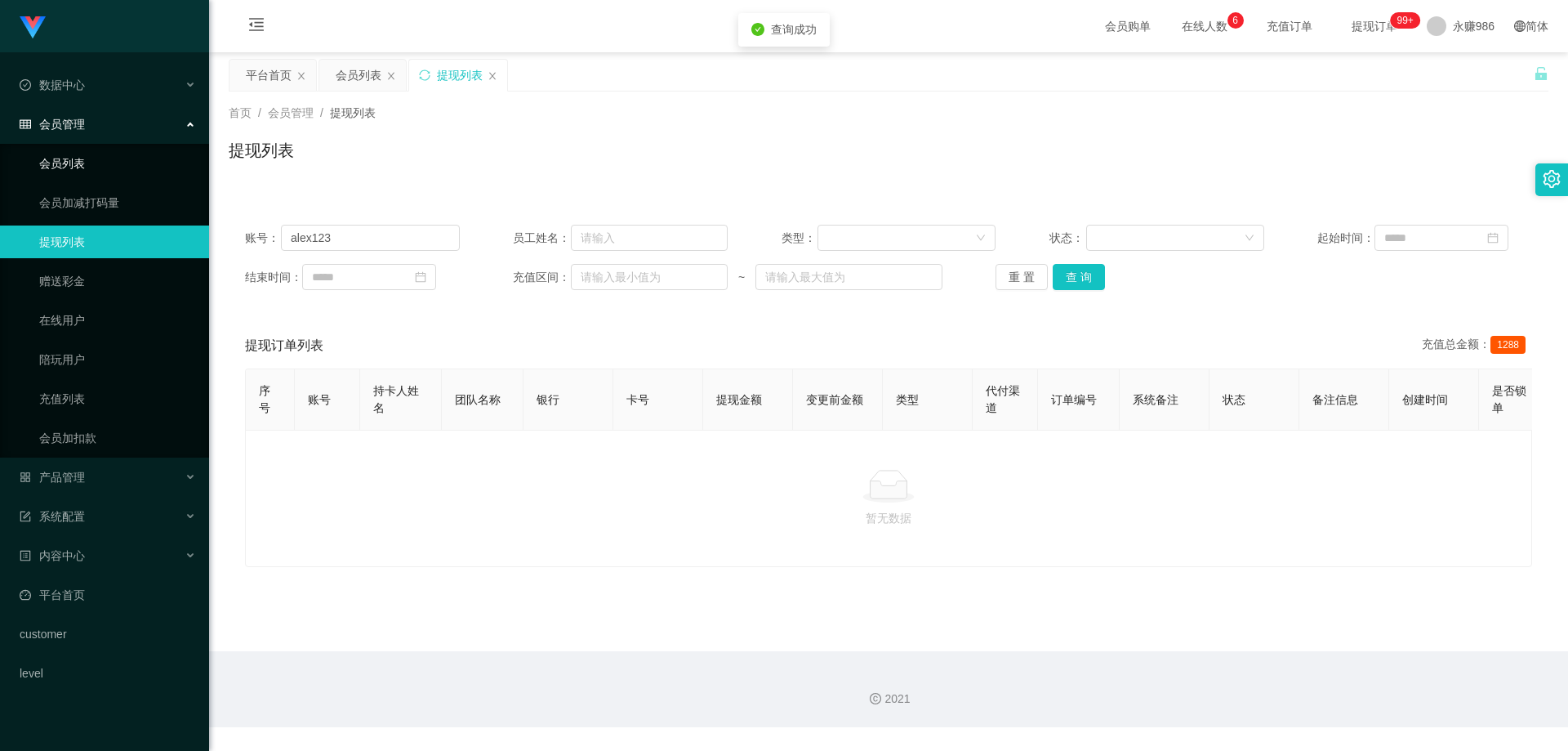
click at [51, 148] on link "会员列表" at bounding box center [118, 163] width 157 height 33
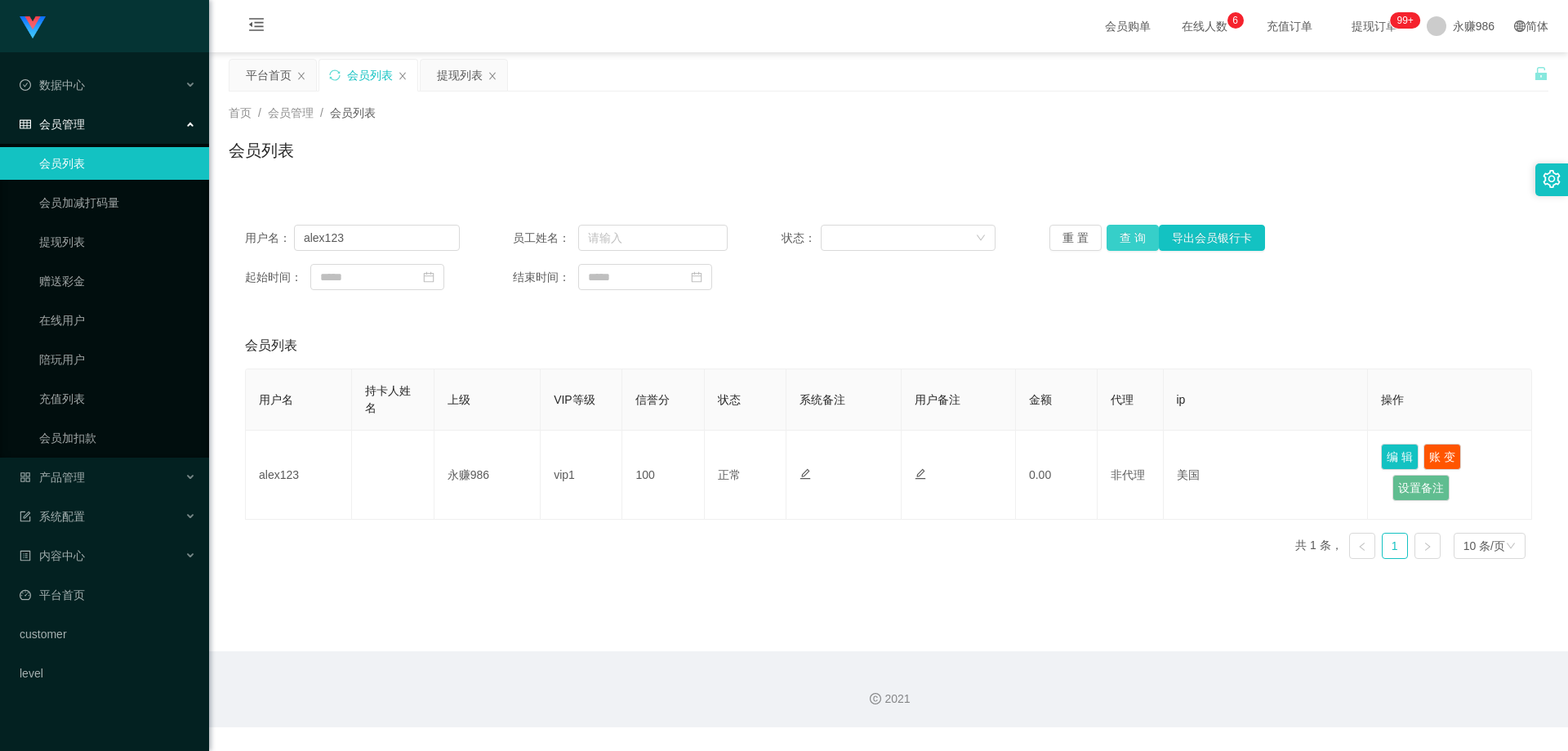
click at [1121, 236] on button "查 询" at bounding box center [1132, 238] width 52 height 26
click at [368, 233] on input "alex123" at bounding box center [377, 238] width 166 height 26
click at [1125, 244] on button "查 询" at bounding box center [1132, 238] width 52 height 26
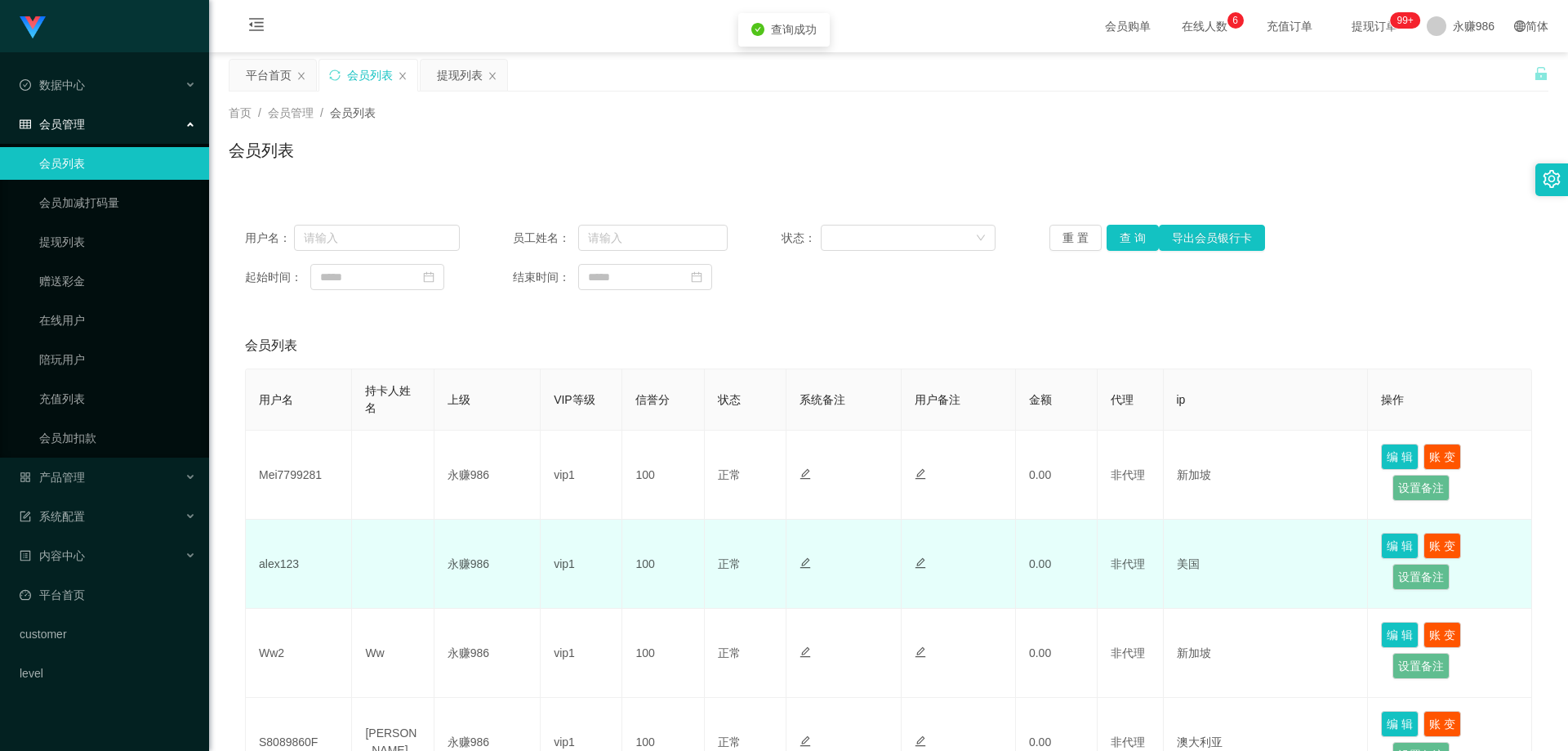
click at [260, 571] on td "alex123" at bounding box center [299, 565] width 106 height 89
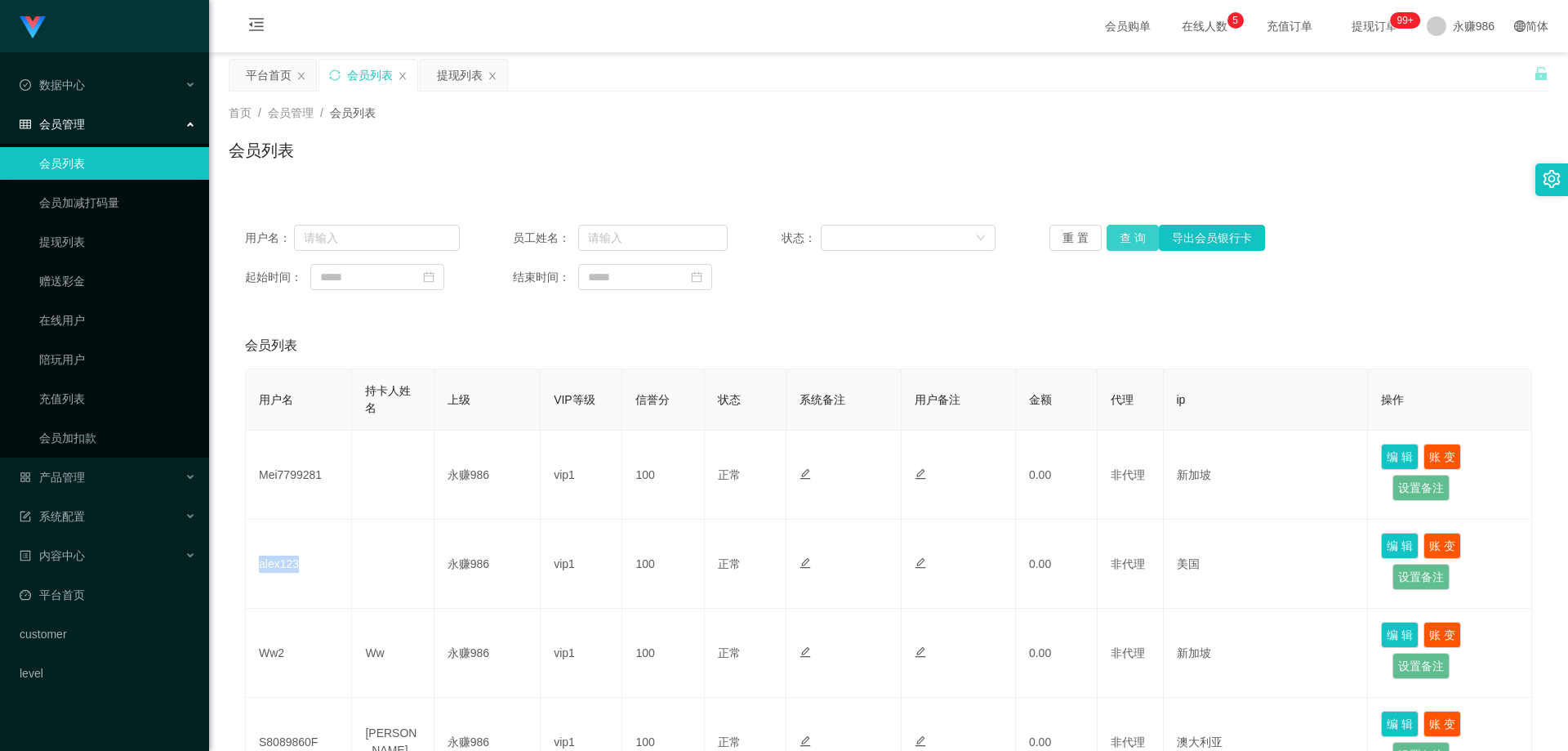
click at [1119, 243] on button "查 询" at bounding box center [1132, 238] width 52 height 26
click at [100, 228] on link "提现列表" at bounding box center [118, 242] width 157 height 33
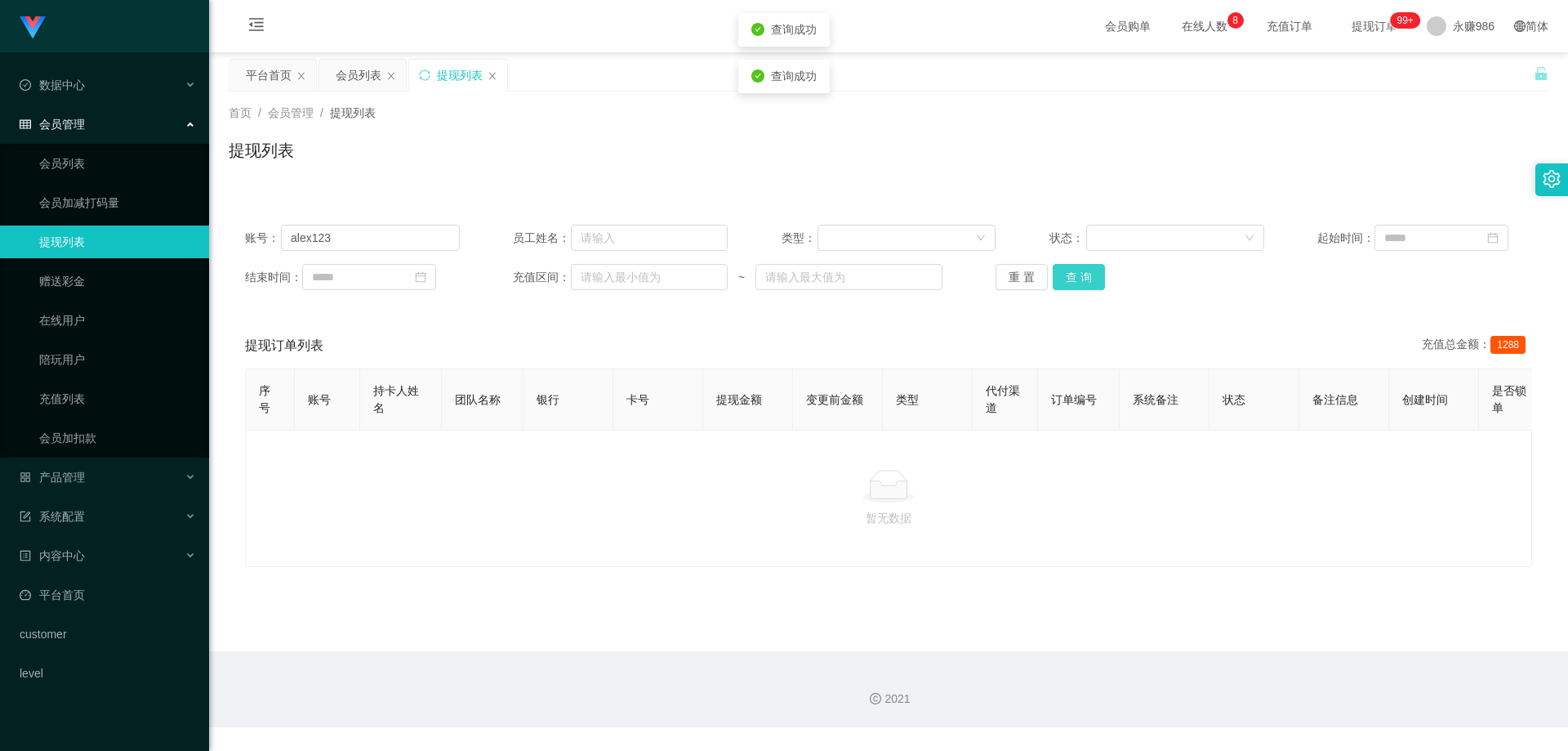
click at [1089, 277] on button "查 询" at bounding box center [1079, 276] width 52 height 26
click at [100, 164] on link "会员列表" at bounding box center [118, 163] width 157 height 33
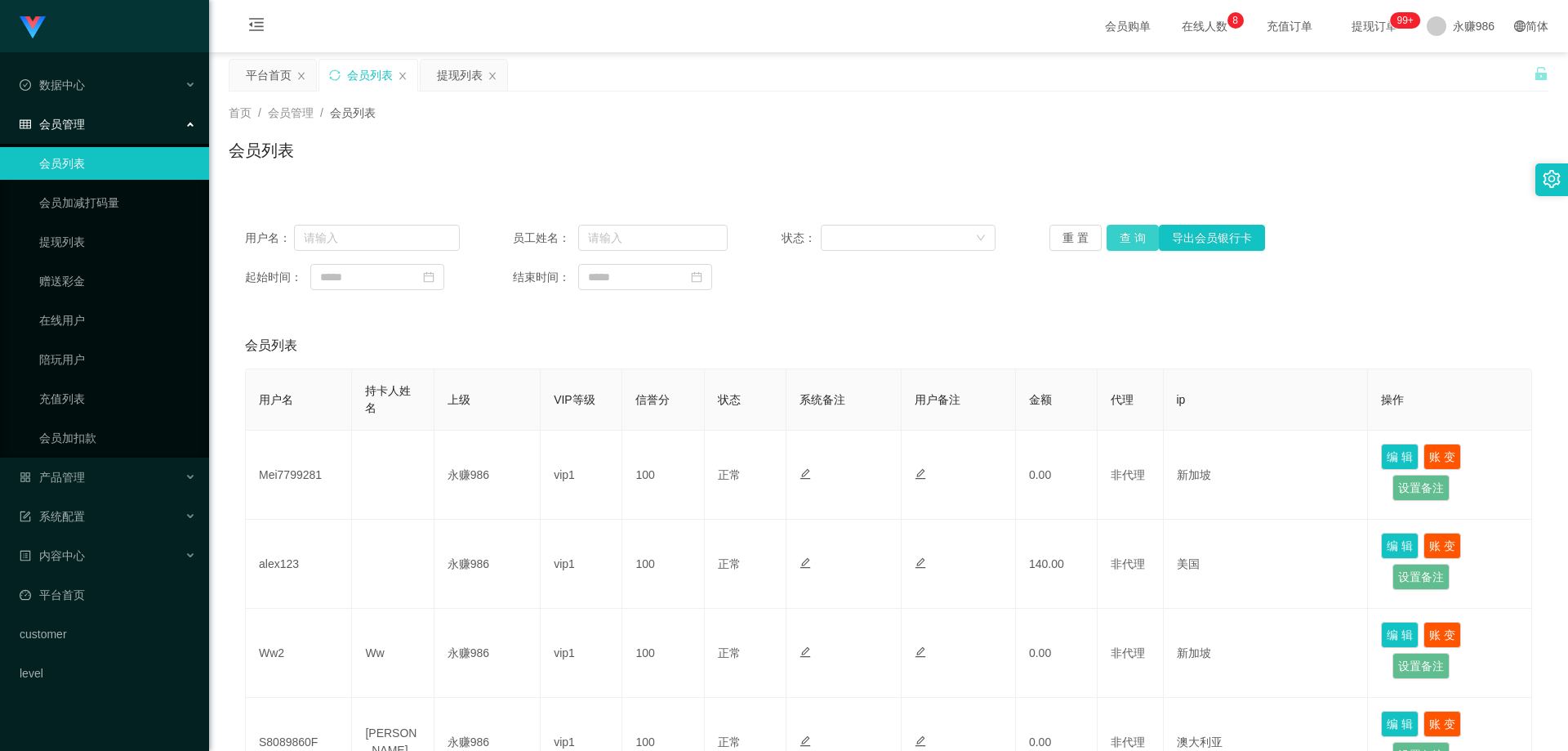
click at [1141, 233] on button "查 询" at bounding box center [1132, 238] width 52 height 26
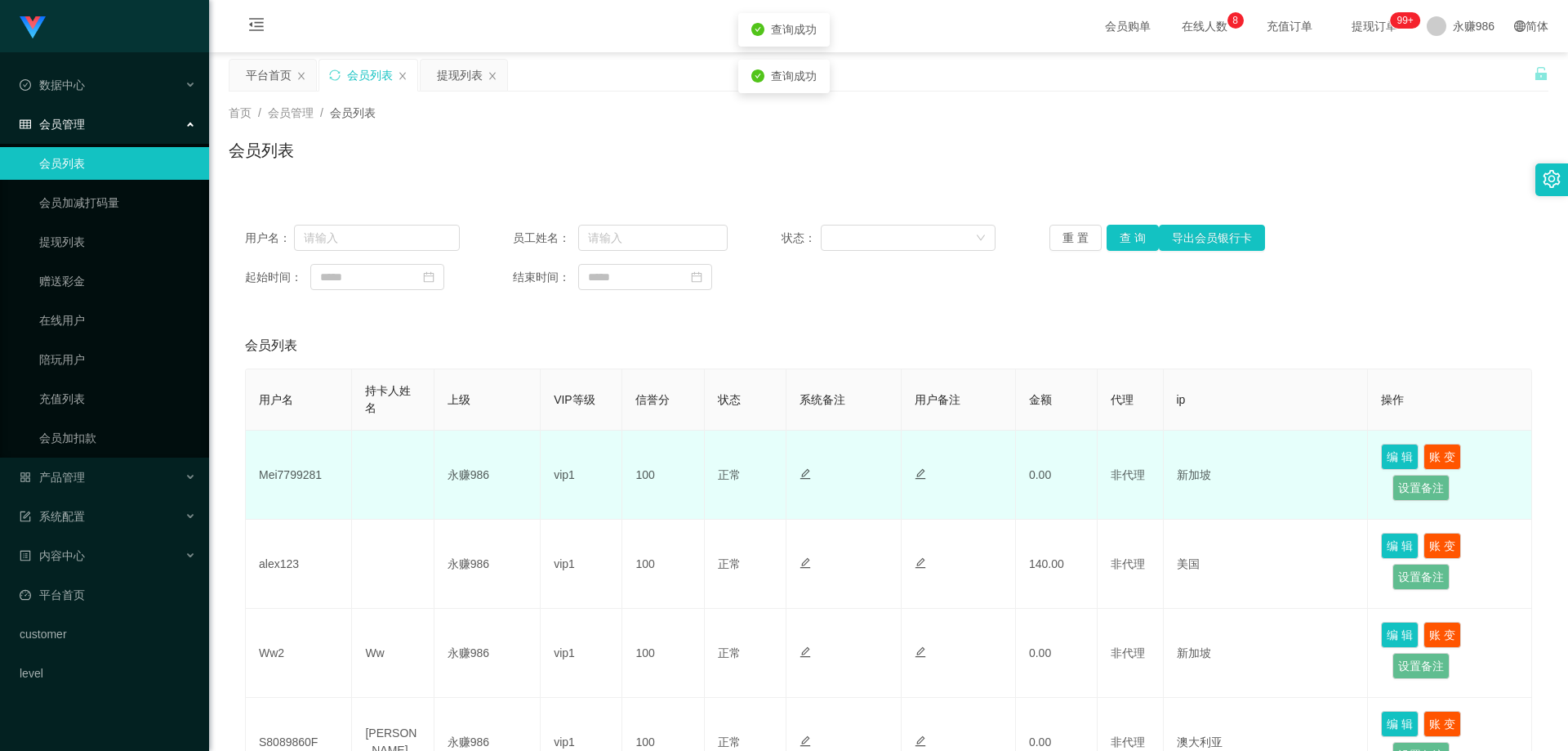
click at [302, 459] on td "Mei7799281" at bounding box center [299, 475] width 106 height 89
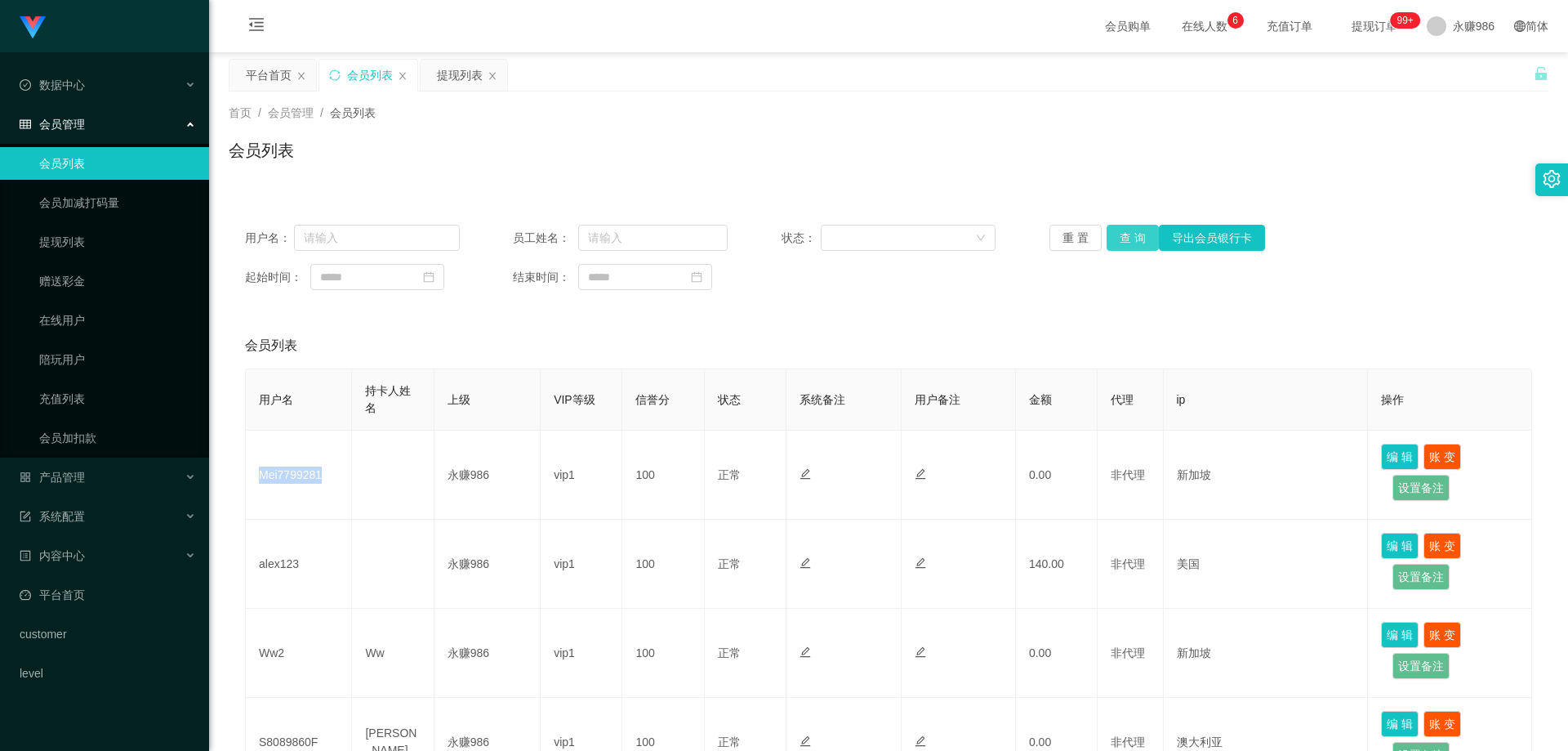
click at [1143, 244] on button "查 询" at bounding box center [1132, 238] width 52 height 26
drag, startPoint x: 1143, startPoint y: 244, endPoint x: 1181, endPoint y: 231, distance: 40.2
click at [1143, 244] on div "重 置 查 询 导出会员银行卡" at bounding box center [1157, 238] width 215 height 26
click at [1120, 233] on button "查 询" at bounding box center [1132, 238] width 52 height 26
click at [1121, 233] on button "查 询" at bounding box center [1132, 238] width 52 height 26
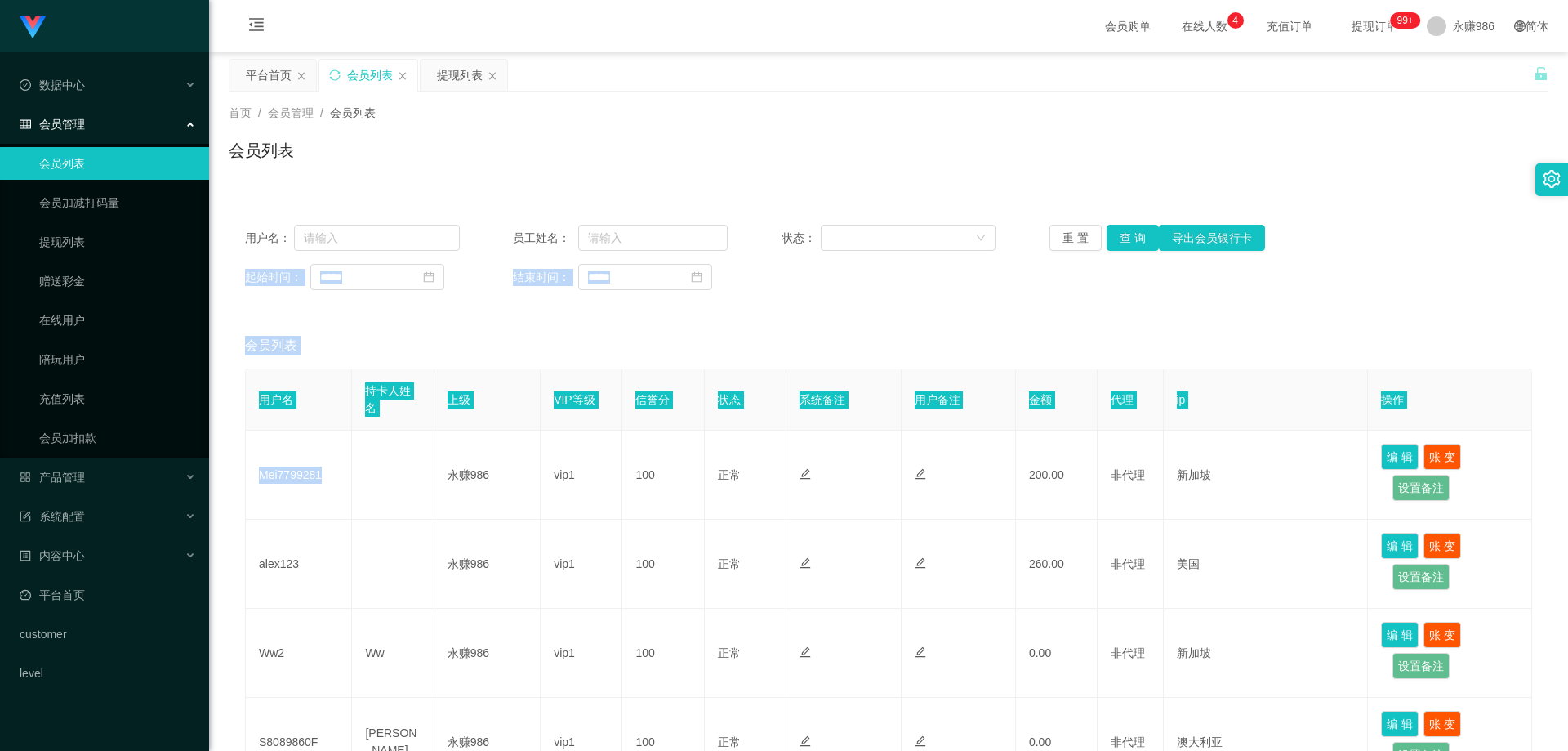
click at [1132, 253] on div "用户名： 员工姓名： 状态： 重 置 查 询 导出会员银行卡 起始时间： 结束时间：" at bounding box center [888, 257] width 1319 height 98
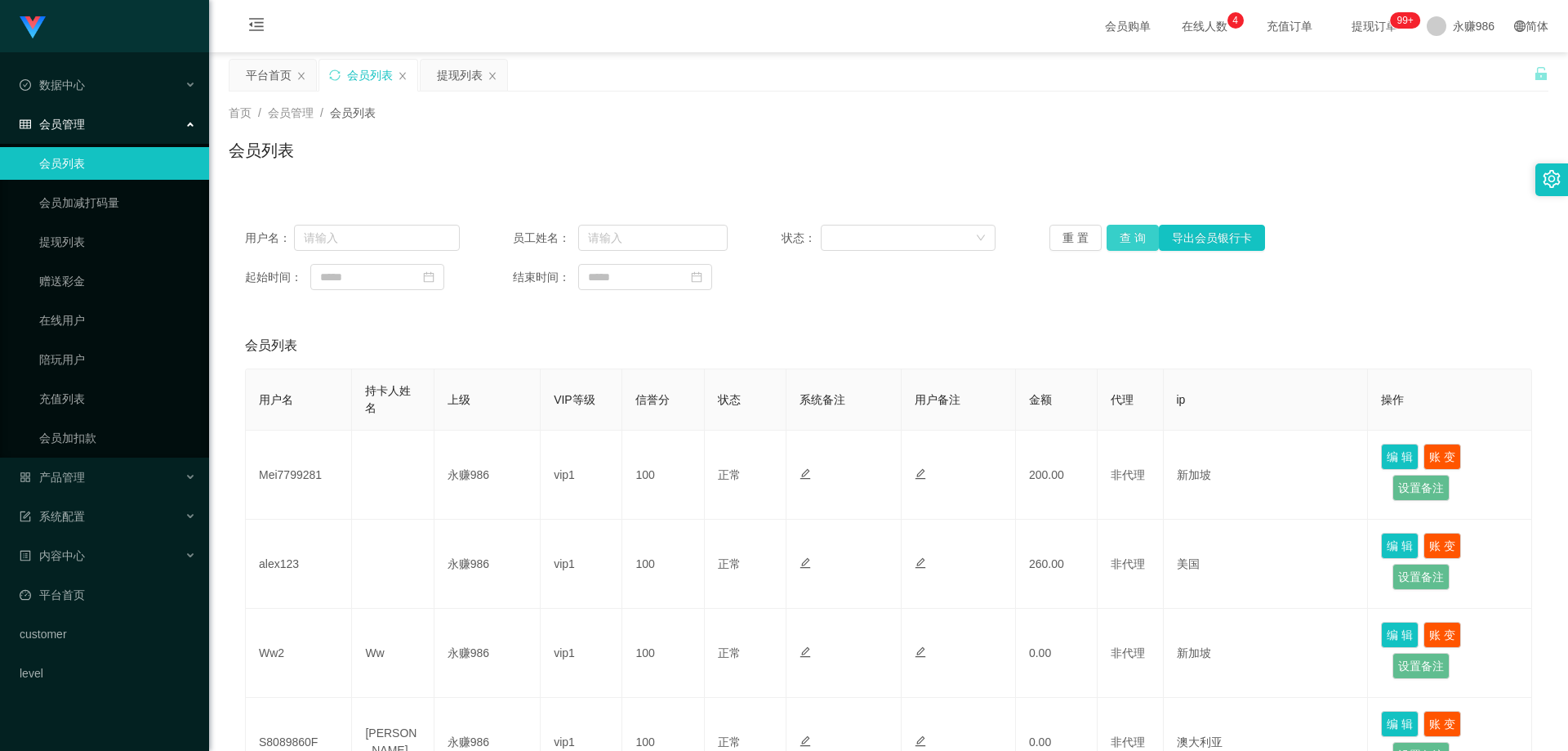
click at [1140, 245] on button "查 询" at bounding box center [1132, 238] width 52 height 26
click at [1140, 245] on div "重 置 查 询 导出会员银行卡" at bounding box center [1157, 238] width 215 height 26
click at [1117, 241] on button "查 询" at bounding box center [1132, 238] width 52 height 26
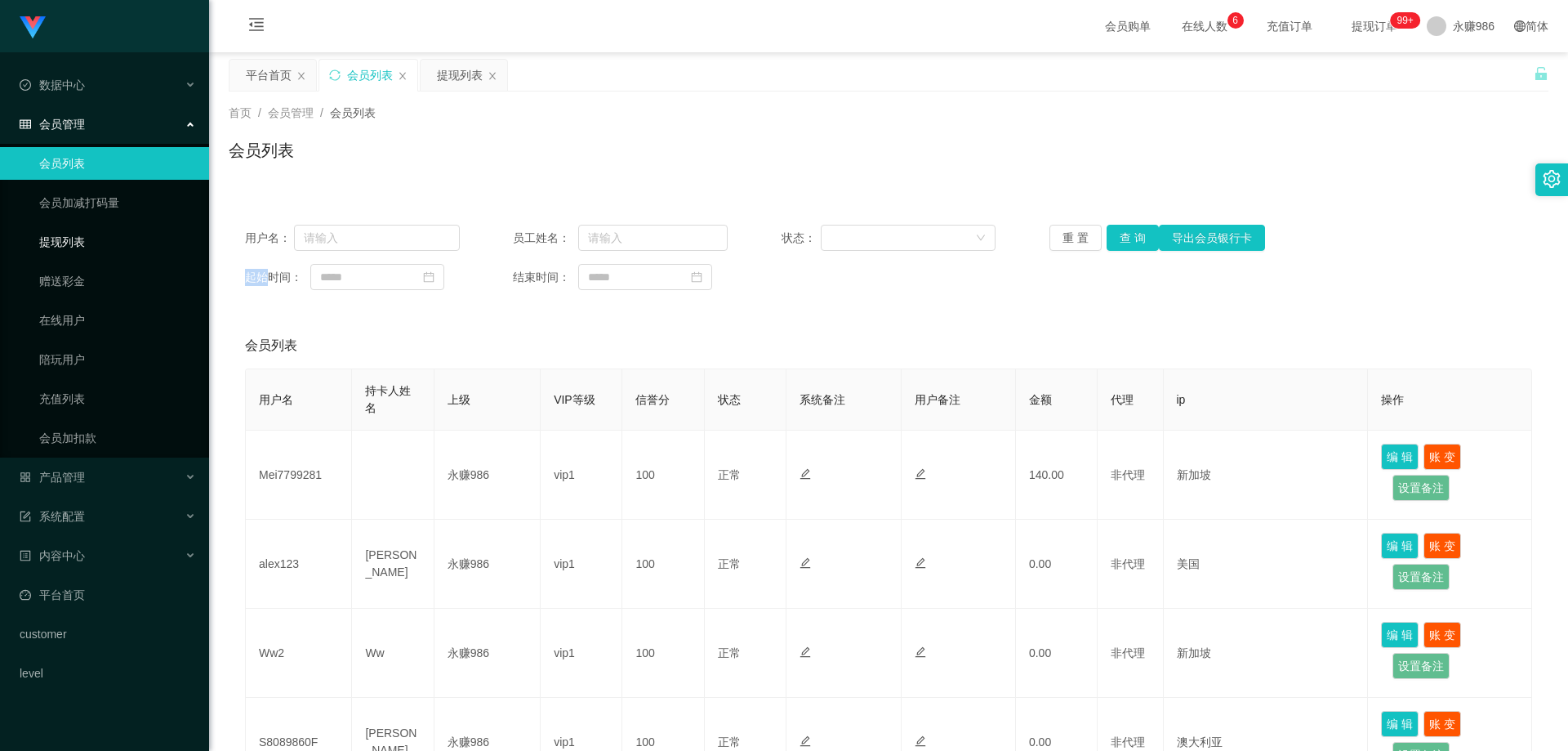
click at [68, 239] on link "提现列表" at bounding box center [118, 242] width 157 height 33
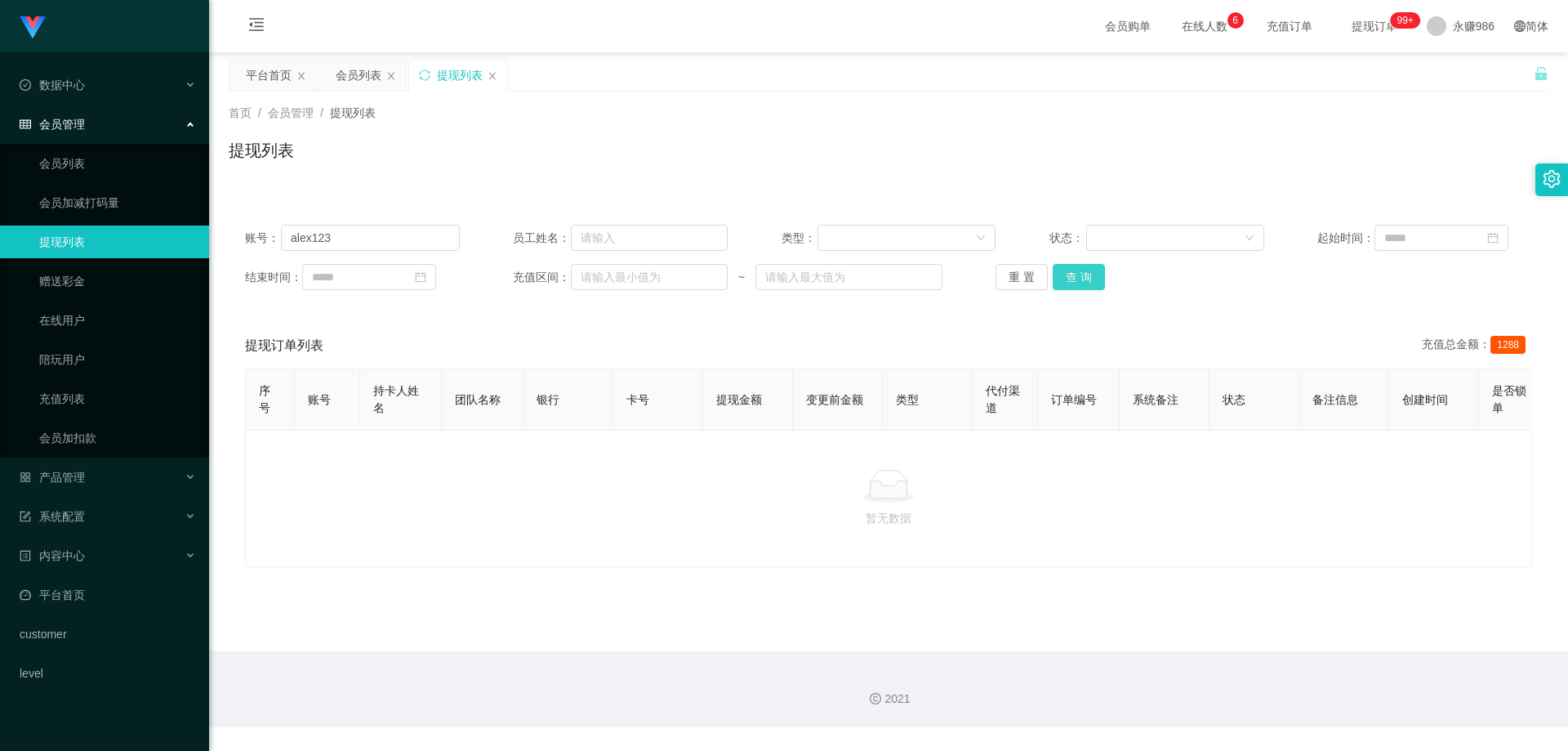
click at [1083, 276] on button "查 询" at bounding box center [1079, 276] width 52 height 26
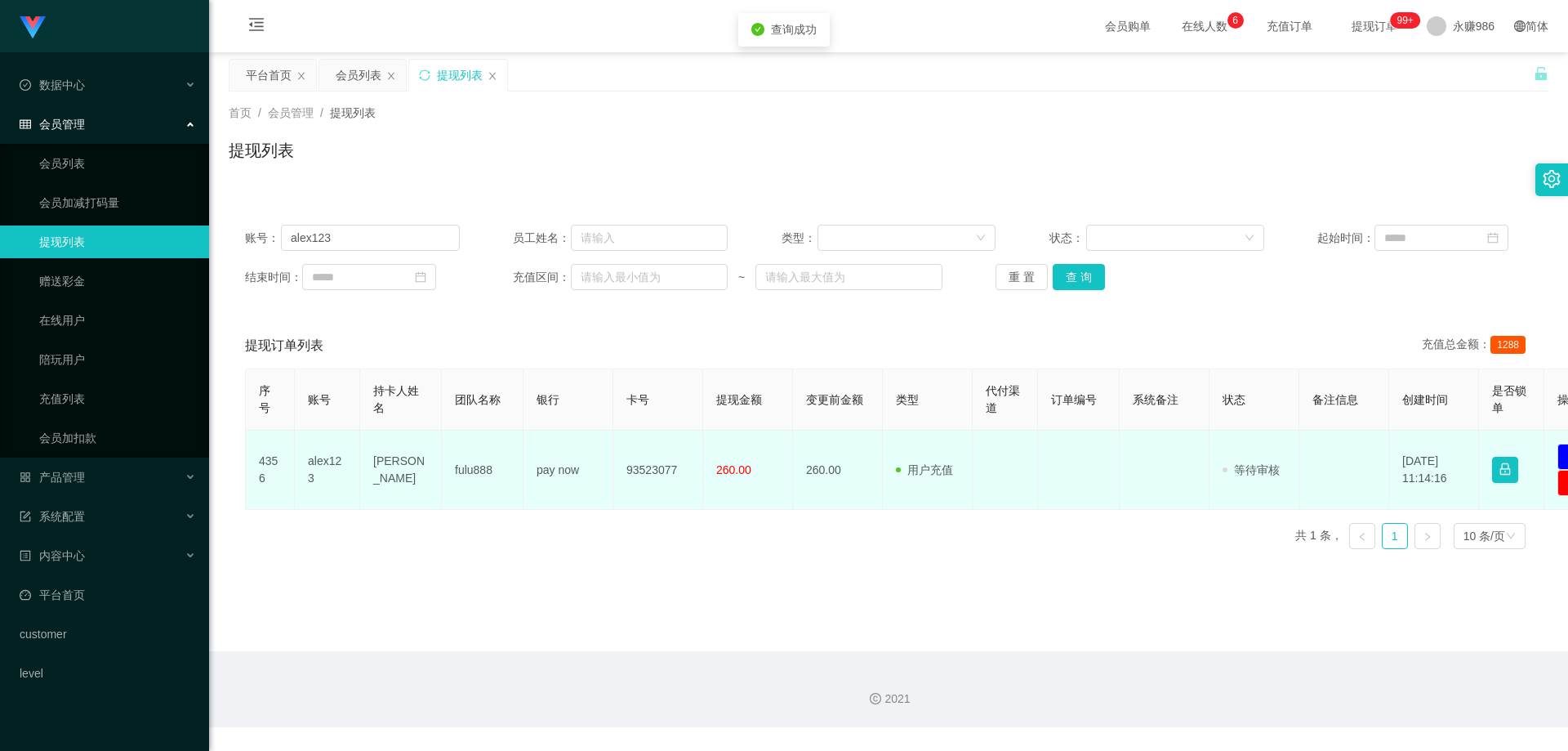
click at [334, 467] on td "alex123" at bounding box center [328, 470] width 66 height 79
click at [406, 478] on td "[PERSON_NAME]" at bounding box center [400, 470] width 82 height 79
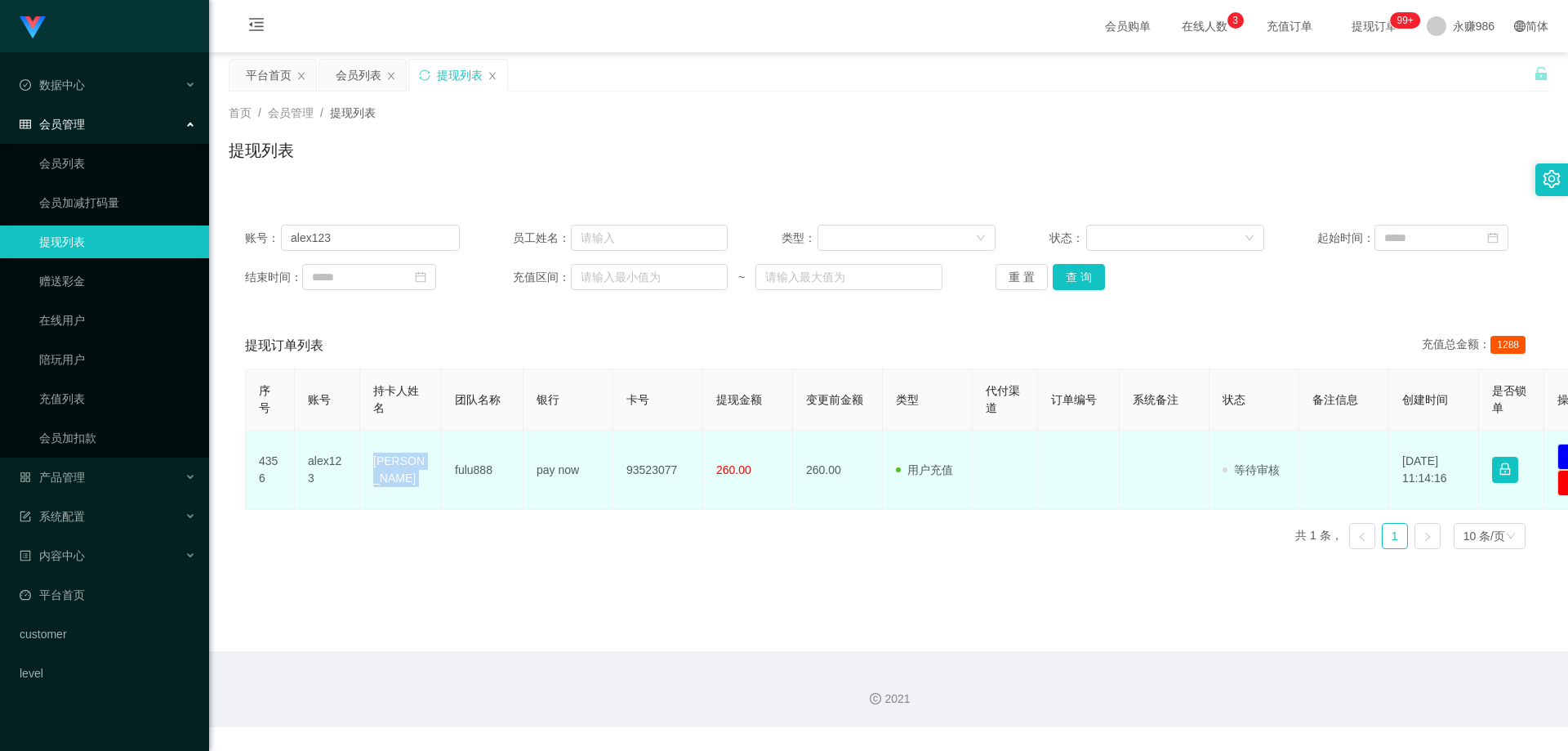
click at [402, 467] on td "[PERSON_NAME]" at bounding box center [400, 470] width 82 height 79
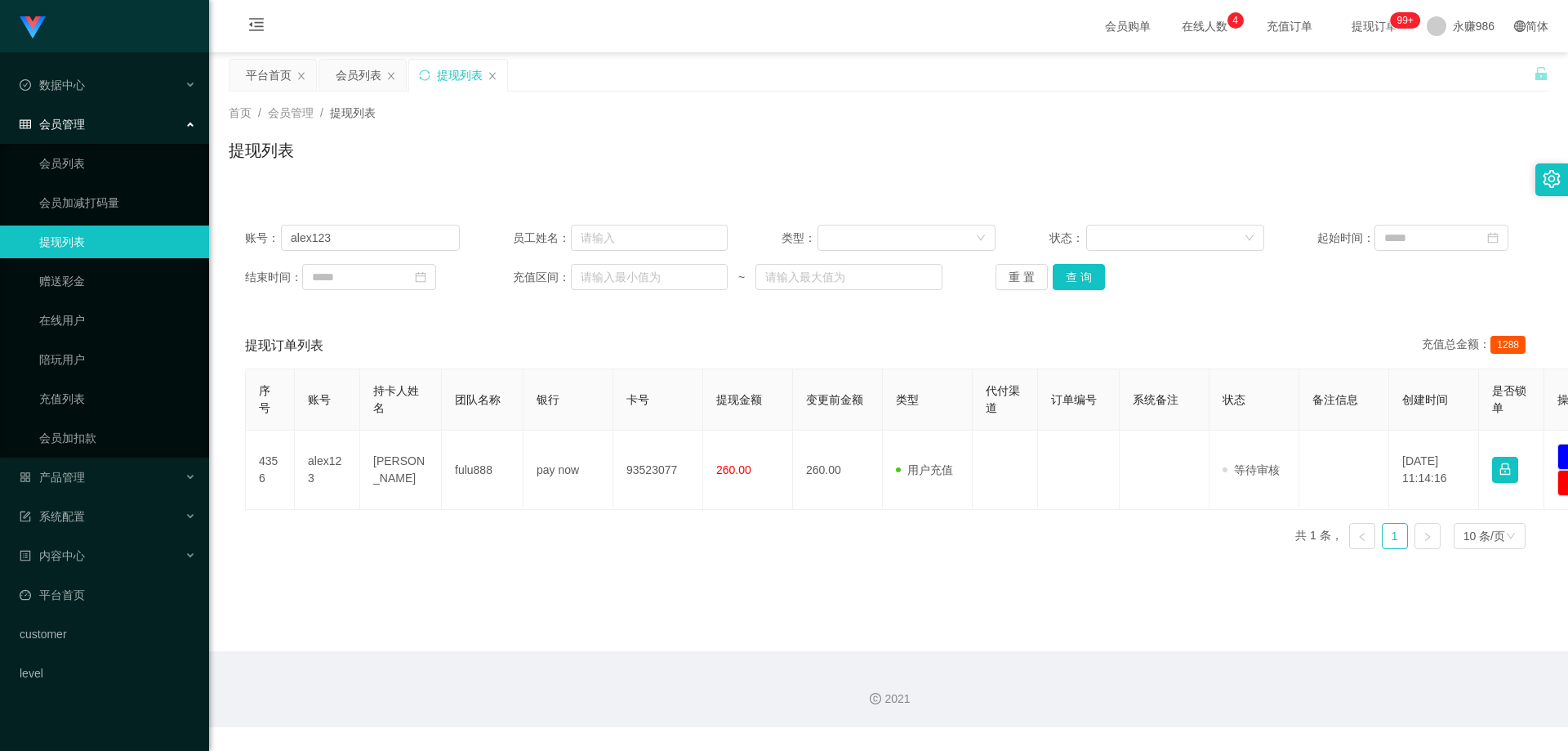
drag, startPoint x: 497, startPoint y: 614, endPoint x: 600, endPoint y: 556, distance: 118.2
click at [497, 614] on main "关闭左侧 关闭右侧 关闭其它 刷新页面 平台首页 会员列表 提现列表 首页 / 会员管理 / 提现列表 / 提现列表 账号： alex123 员工姓名： 类型…" at bounding box center [888, 351] width 1359 height 599
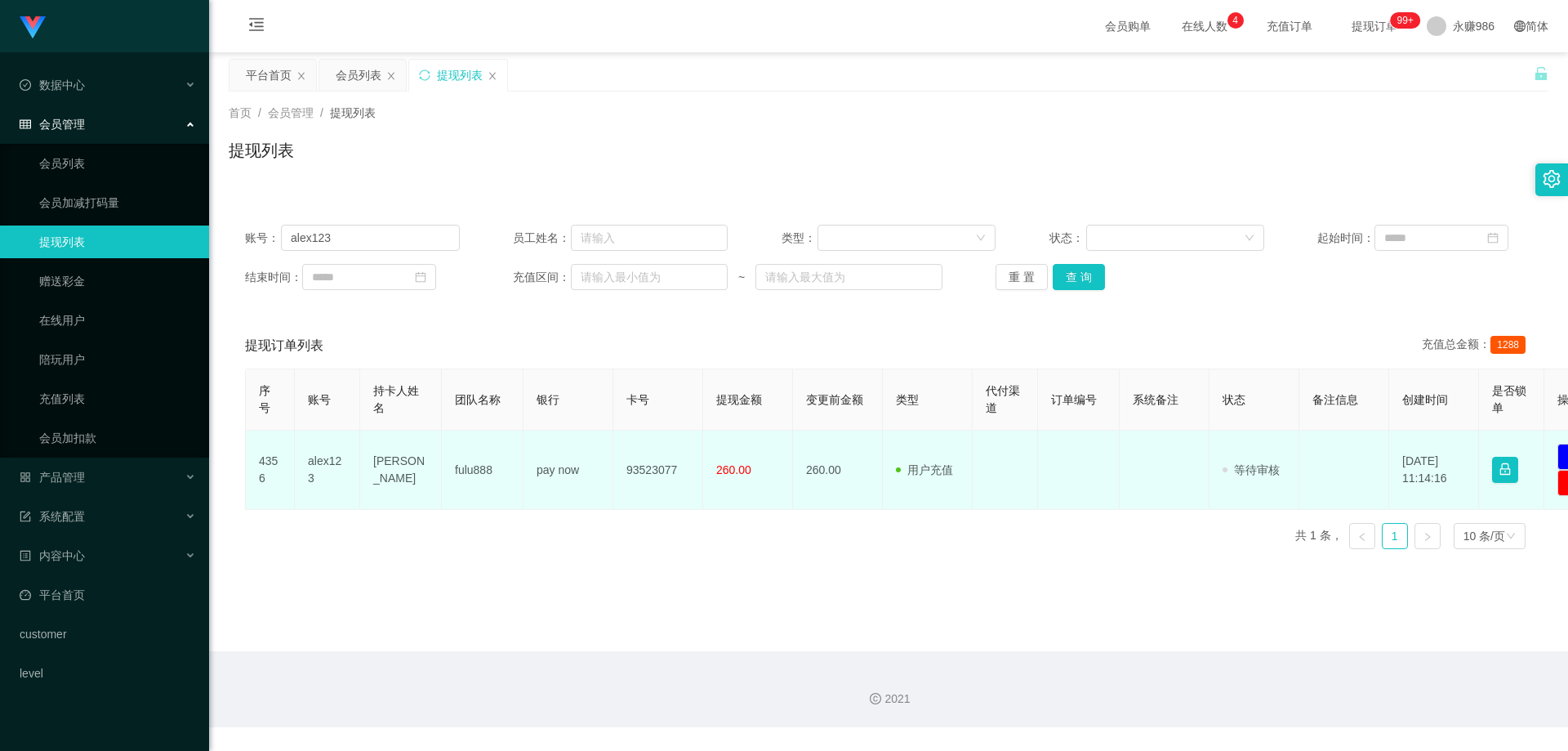
click at [522, 475] on td "fulu888" at bounding box center [482, 470] width 82 height 79
click at [576, 469] on td "pay now" at bounding box center [568, 470] width 90 height 79
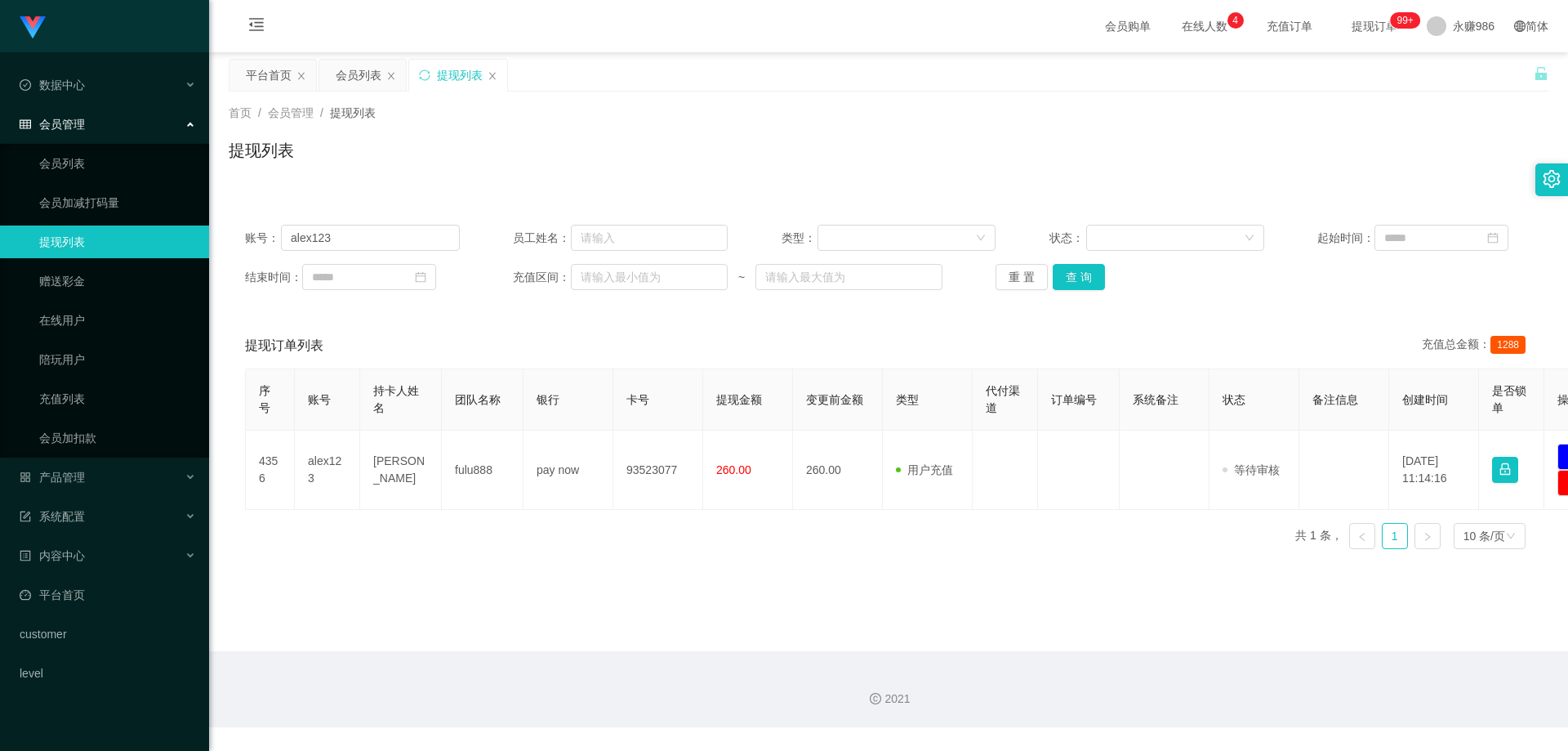
drag, startPoint x: 345, startPoint y: 607, endPoint x: 512, endPoint y: 552, distance: 175.8
click at [345, 607] on main "关闭左侧 关闭右侧 关闭其它 刷新页面 平台首页 会员列表 提现列表 首页 / 会员管理 / 提现列表 / 提现列表 账号： alex123 员工姓名： 类型…" at bounding box center [888, 351] width 1359 height 599
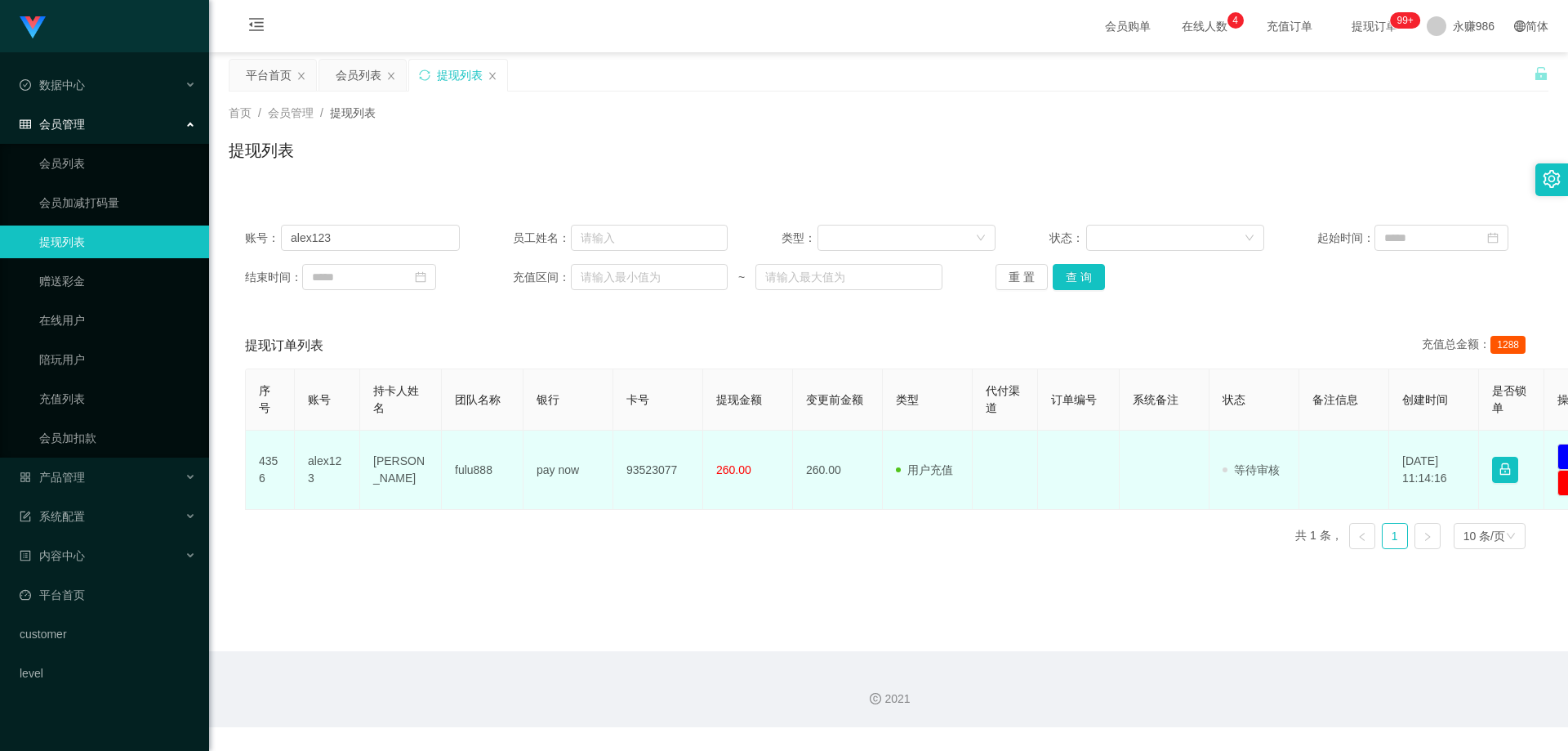
click at [653, 474] on td "93523077" at bounding box center [658, 470] width 90 height 79
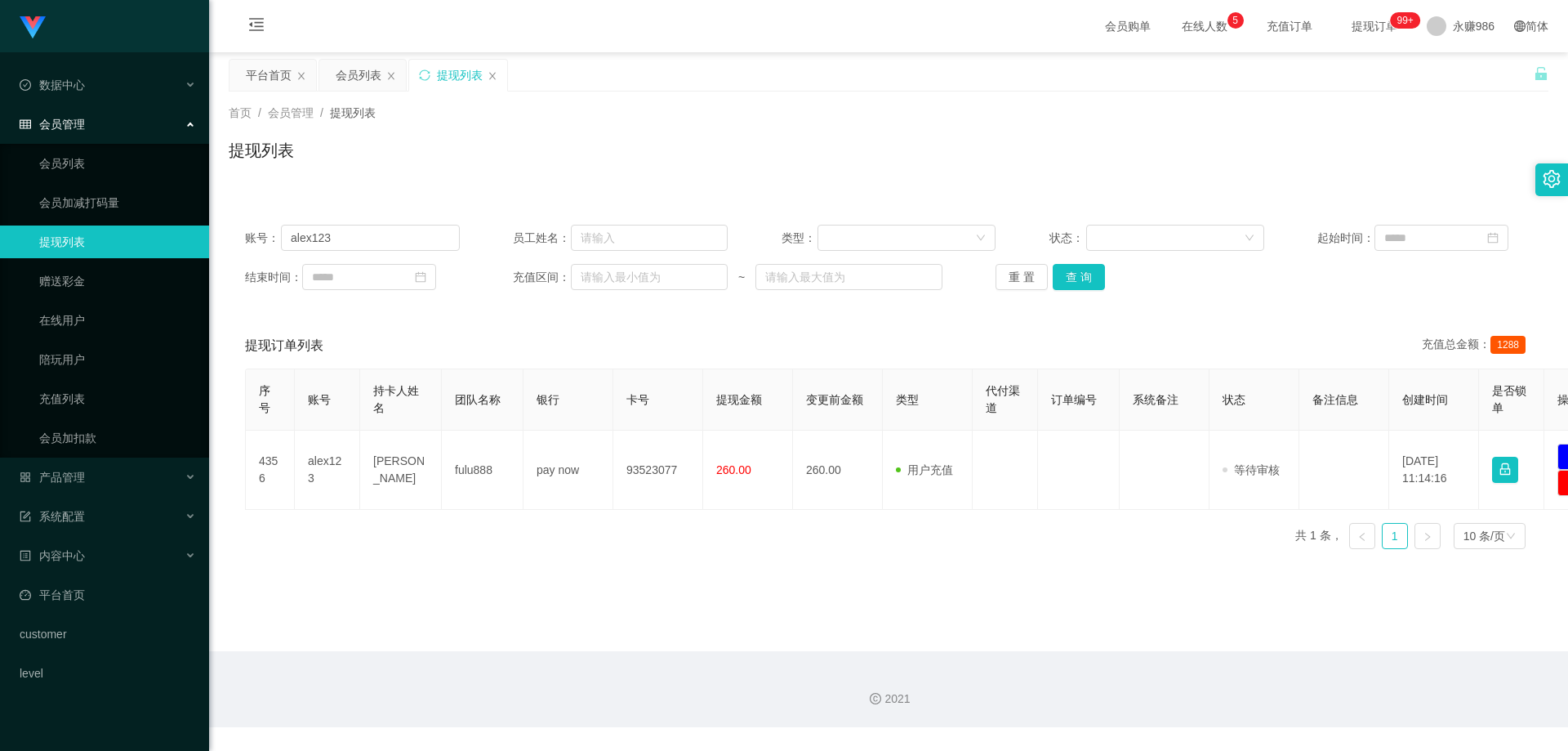
click at [498, 543] on div "序号 账号 持卡人姓名 团队名称 银行 卡号 提现金额 变更前金额 类型 代付渠道 订单编号 系统备注 状态 备注信息 创建时间 是否锁单 操作 4356 a…" at bounding box center [889, 465] width 1287 height 194
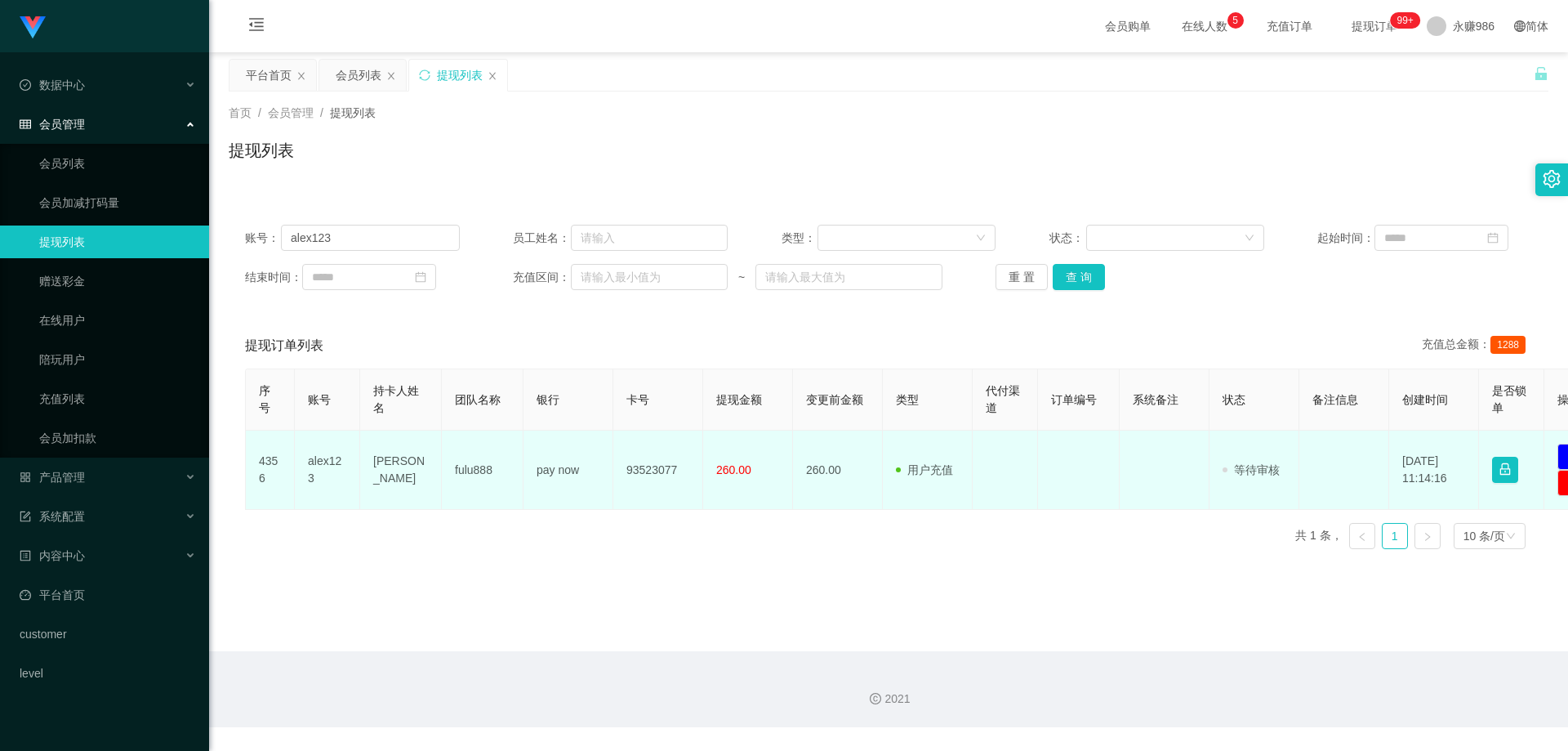
click at [318, 463] on td "alex123" at bounding box center [328, 470] width 66 height 79
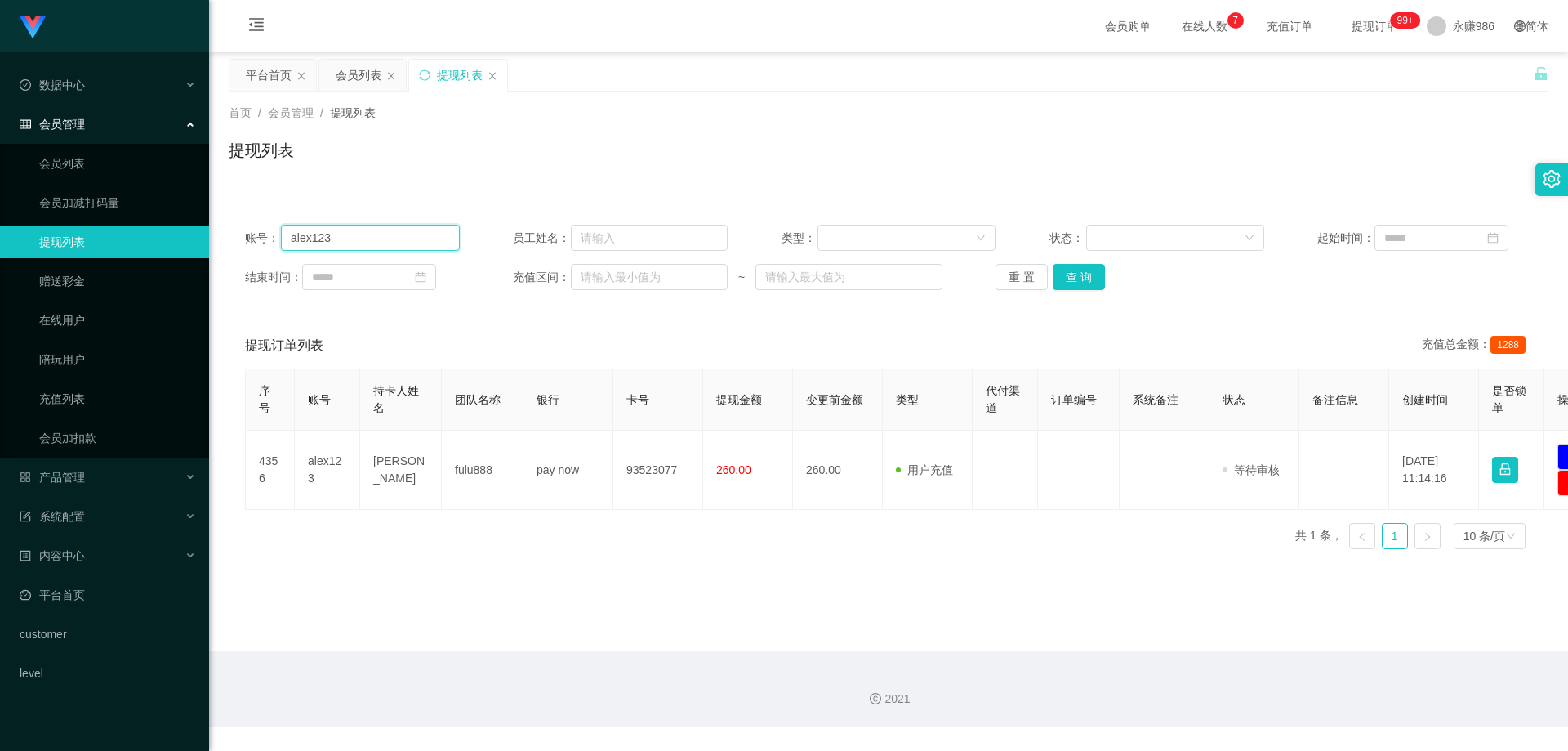
click at [367, 242] on input "alex123" at bounding box center [370, 238] width 179 height 26
click at [78, 160] on link "会员列表" at bounding box center [118, 163] width 157 height 33
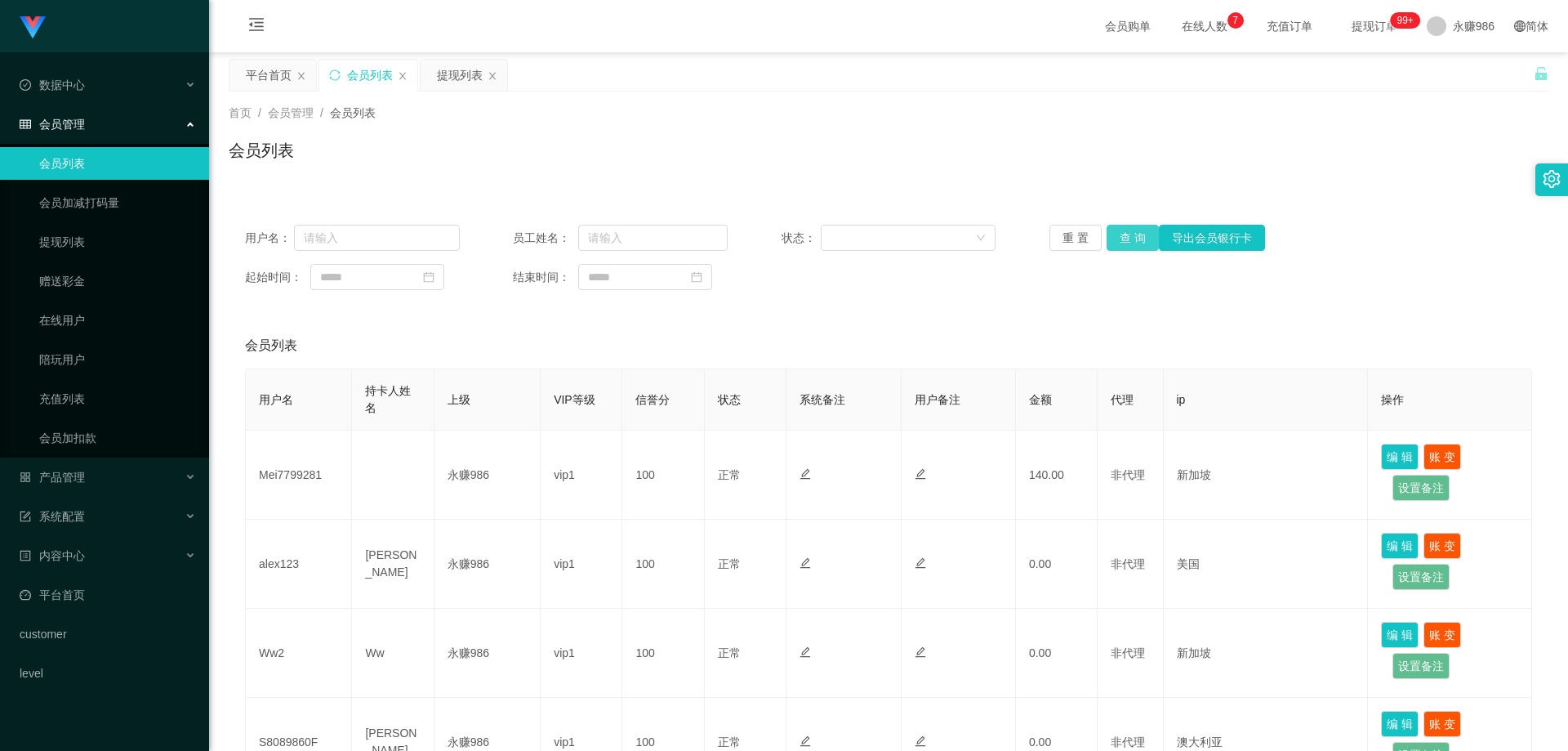
click at [1126, 237] on button "查 询" at bounding box center [1132, 238] width 52 height 26
click at [1126, 237] on div "重 置 查 询 导出会员银行卡" at bounding box center [1157, 238] width 215 height 26
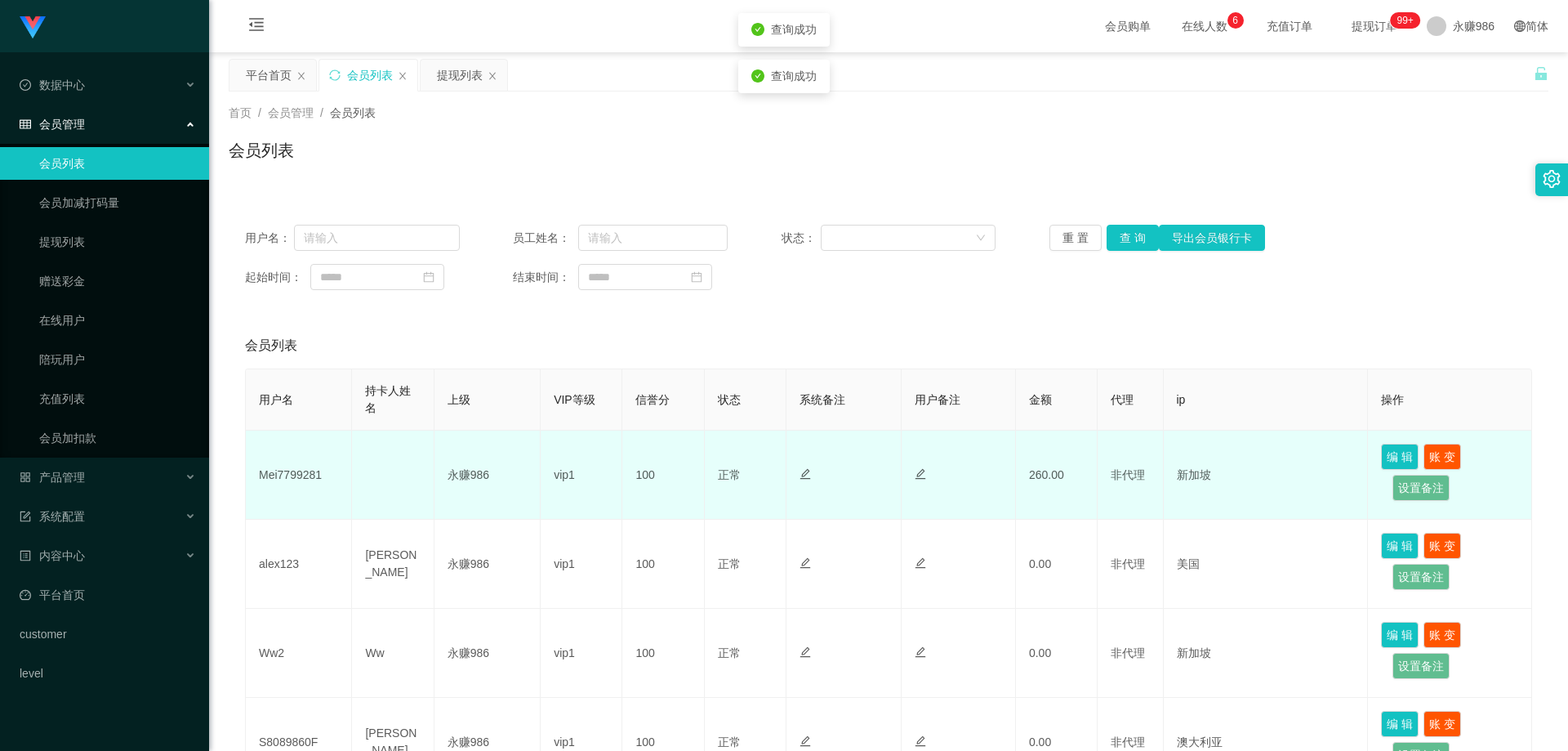
click at [303, 478] on td "Mei7799281" at bounding box center [299, 475] width 106 height 89
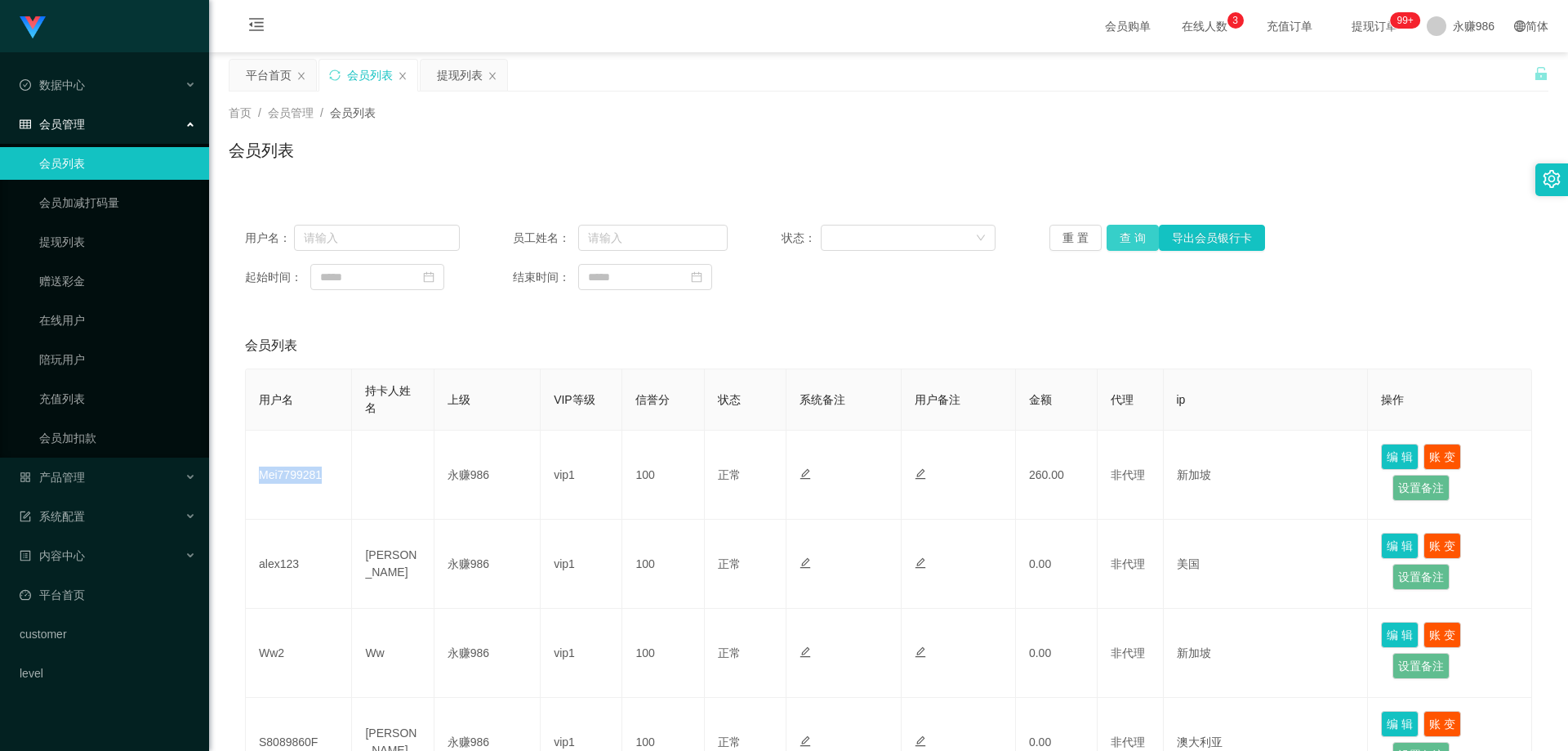
click at [1130, 230] on button "查 询" at bounding box center [1132, 238] width 52 height 26
click at [88, 236] on link "提现列表" at bounding box center [118, 242] width 157 height 33
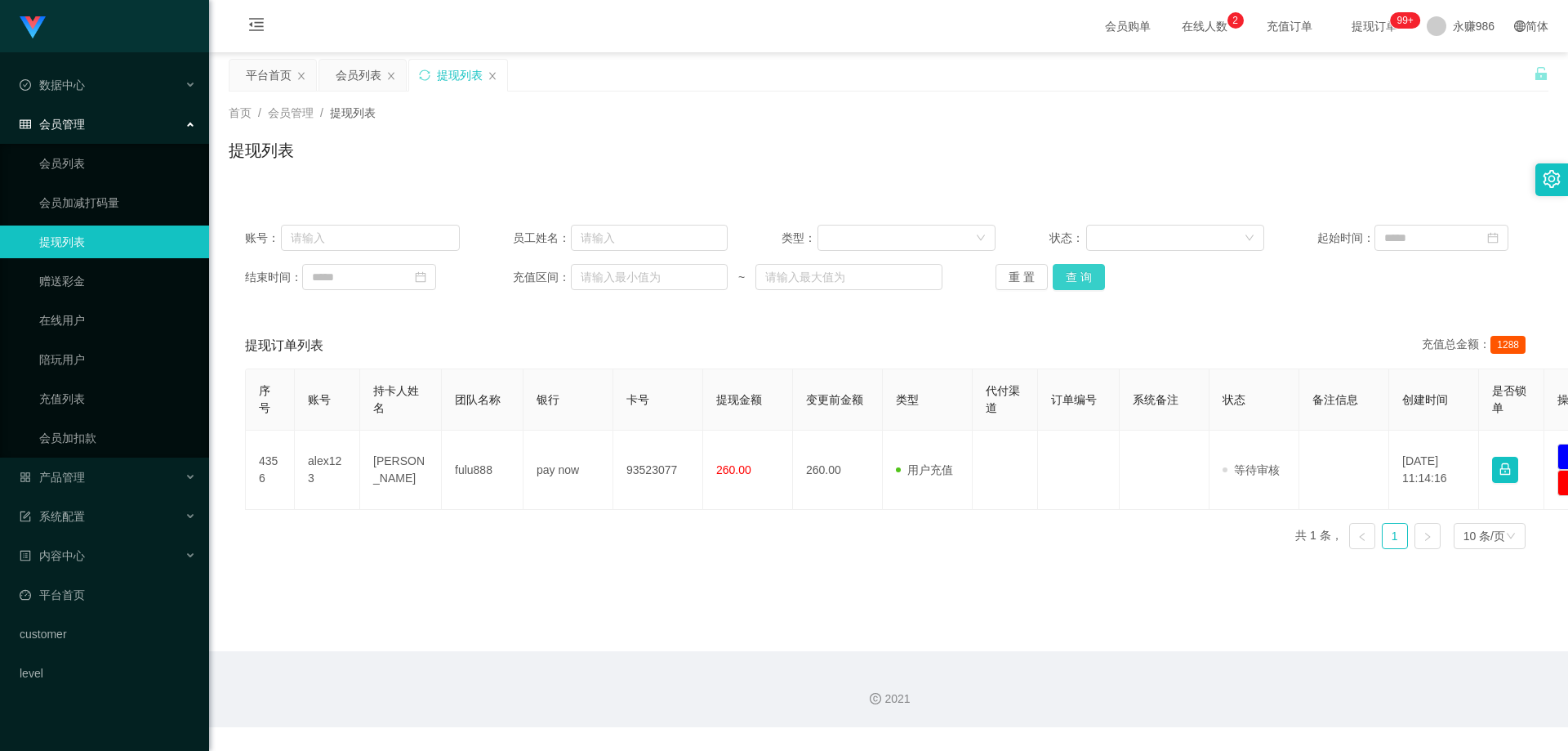
click at [1083, 285] on button "查 询" at bounding box center [1079, 276] width 52 height 26
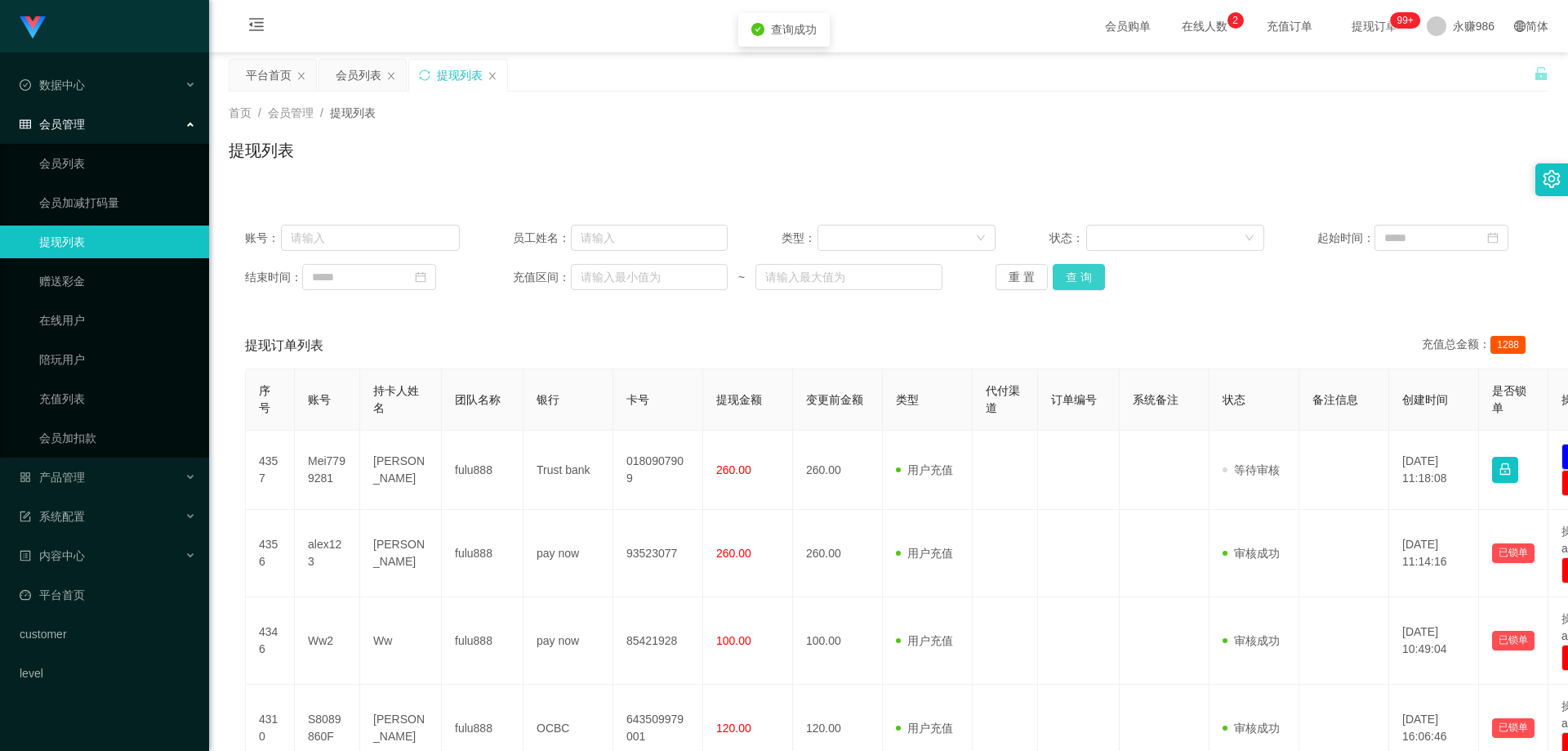
click at [1084, 280] on button "查 询" at bounding box center [1079, 276] width 52 height 26
click at [1084, 280] on div "重 置 查 询" at bounding box center [1103, 276] width 215 height 26
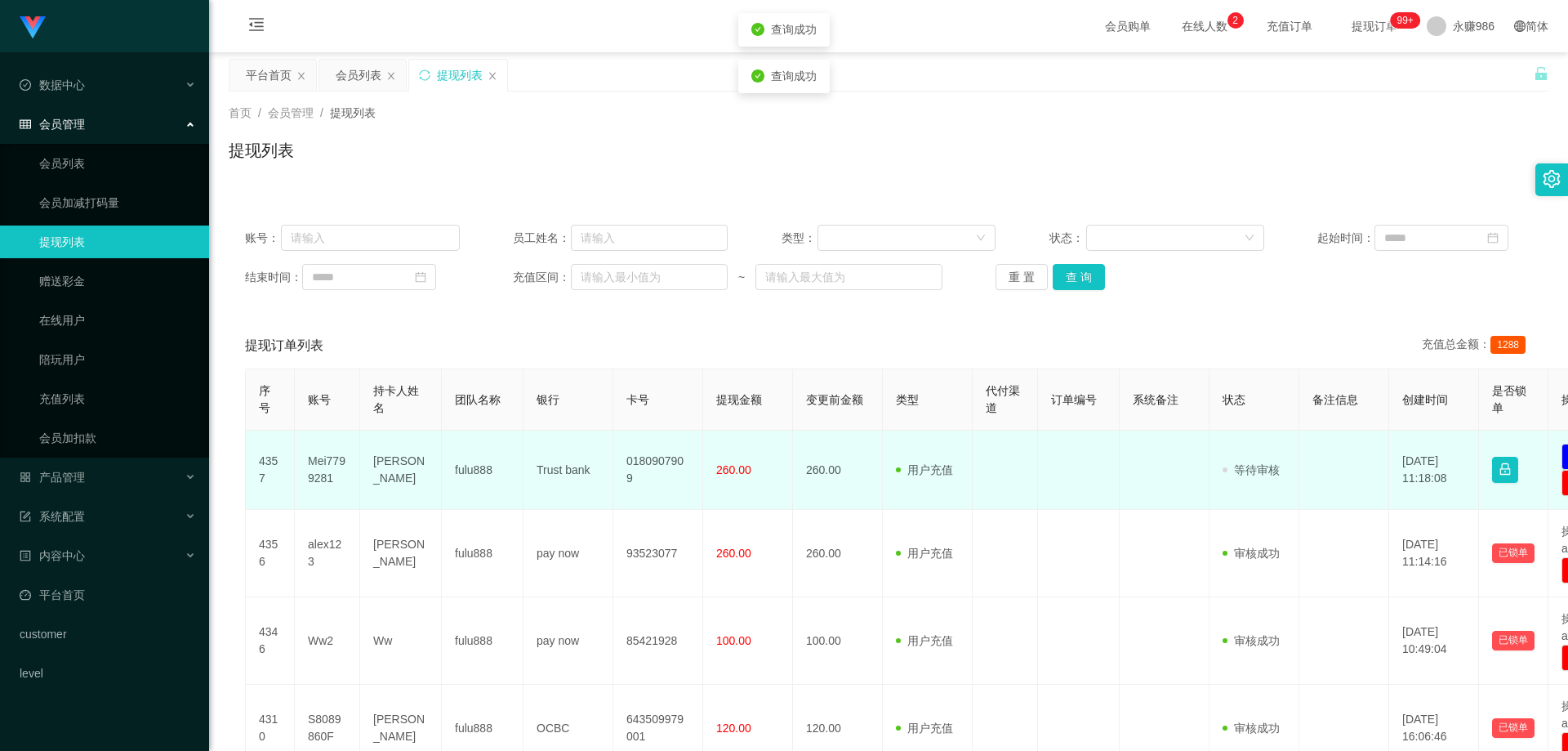
click at [322, 465] on td "Mei7799281" at bounding box center [328, 470] width 66 height 79
click at [566, 475] on td "Trust bank" at bounding box center [568, 470] width 90 height 79
click at [506, 469] on td "fulu888" at bounding box center [482, 470] width 82 height 79
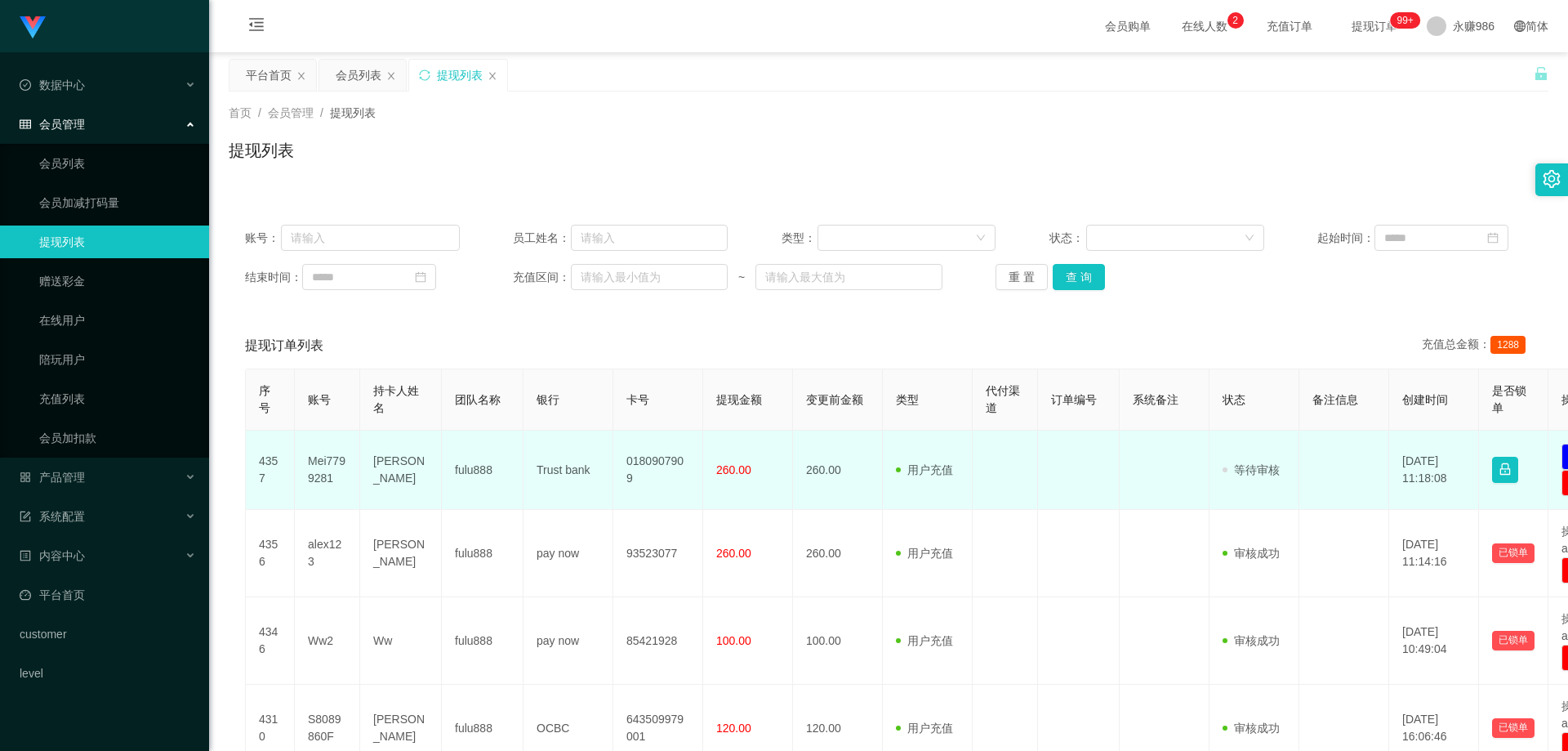
click at [554, 466] on td "Trust bank" at bounding box center [568, 470] width 90 height 79
click at [581, 464] on td "Trust bank" at bounding box center [568, 470] width 90 height 79
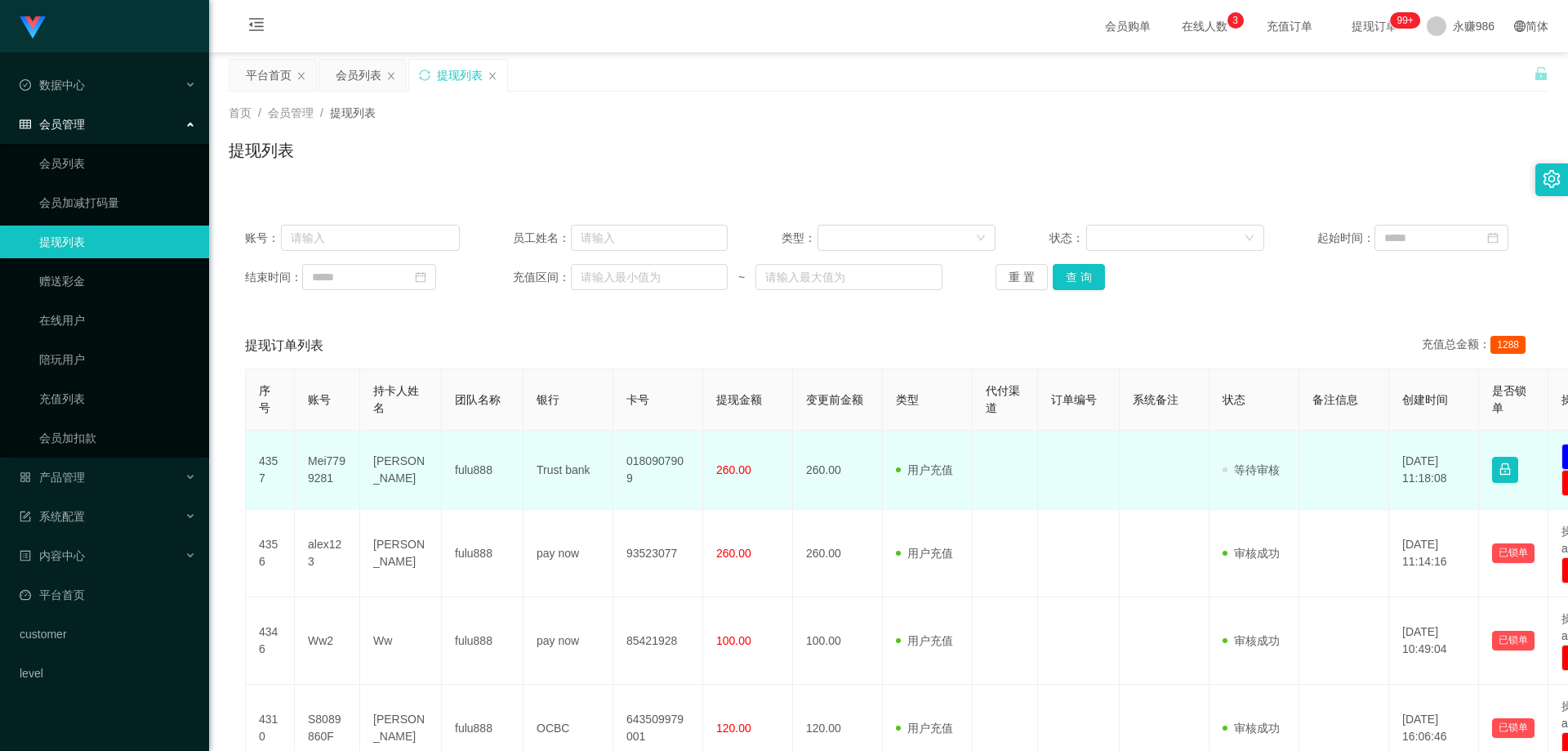
click at [393, 462] on td "[PERSON_NAME]" at bounding box center [400, 470] width 82 height 79
drag, startPoint x: 465, startPoint y: 474, endPoint x: 521, endPoint y: 475, distance: 56.0
click at [467, 476] on td "fulu888" at bounding box center [482, 470] width 82 height 79
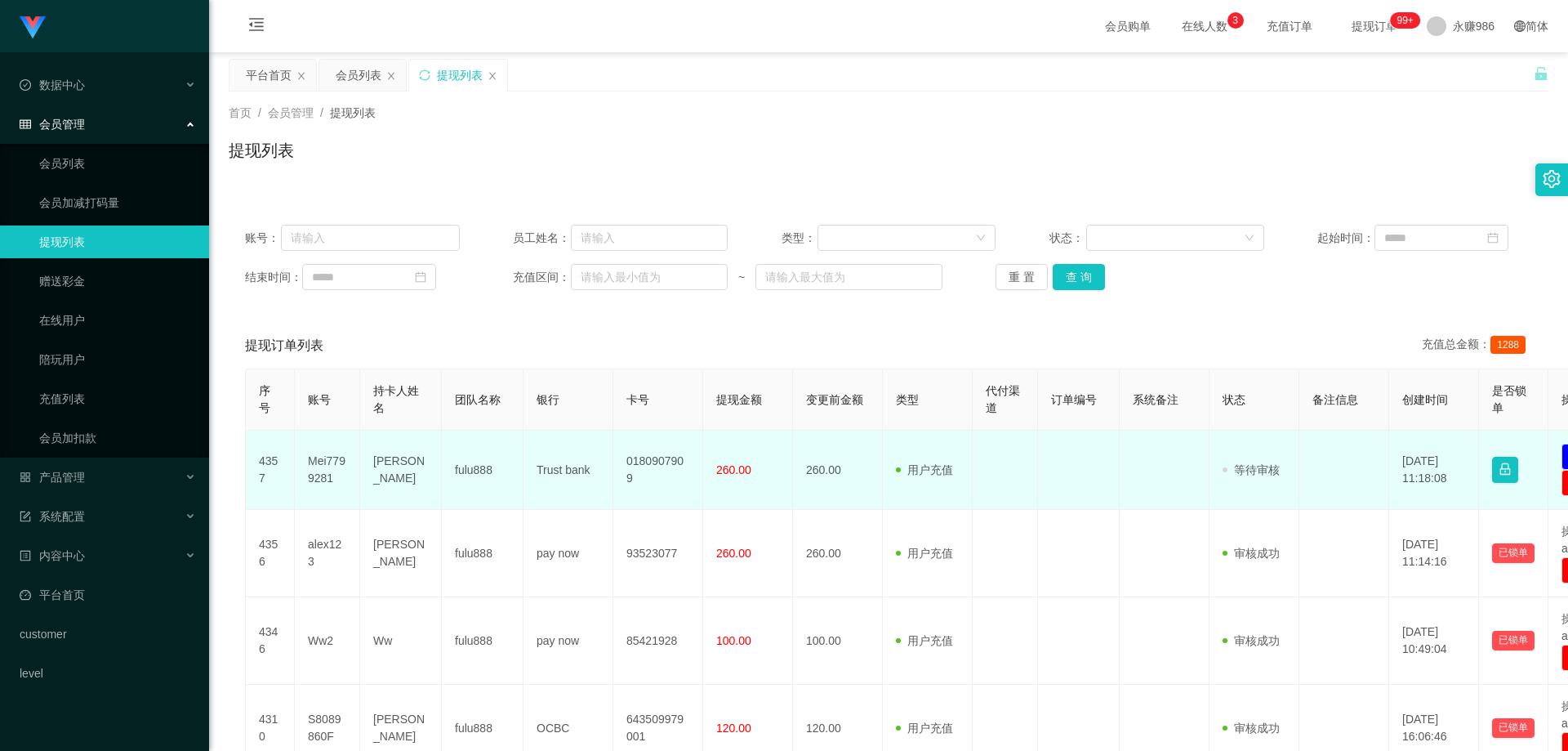
drag, startPoint x: 602, startPoint y: 466, endPoint x: 592, endPoint y: 466, distance: 10.0
click at [596, 466] on td "Trust bank" at bounding box center [568, 470] width 90 height 79
click at [572, 466] on td "Trust bank" at bounding box center [568, 470] width 90 height 79
drag, startPoint x: 572, startPoint y: 466, endPoint x: 543, endPoint y: 485, distance: 34.7
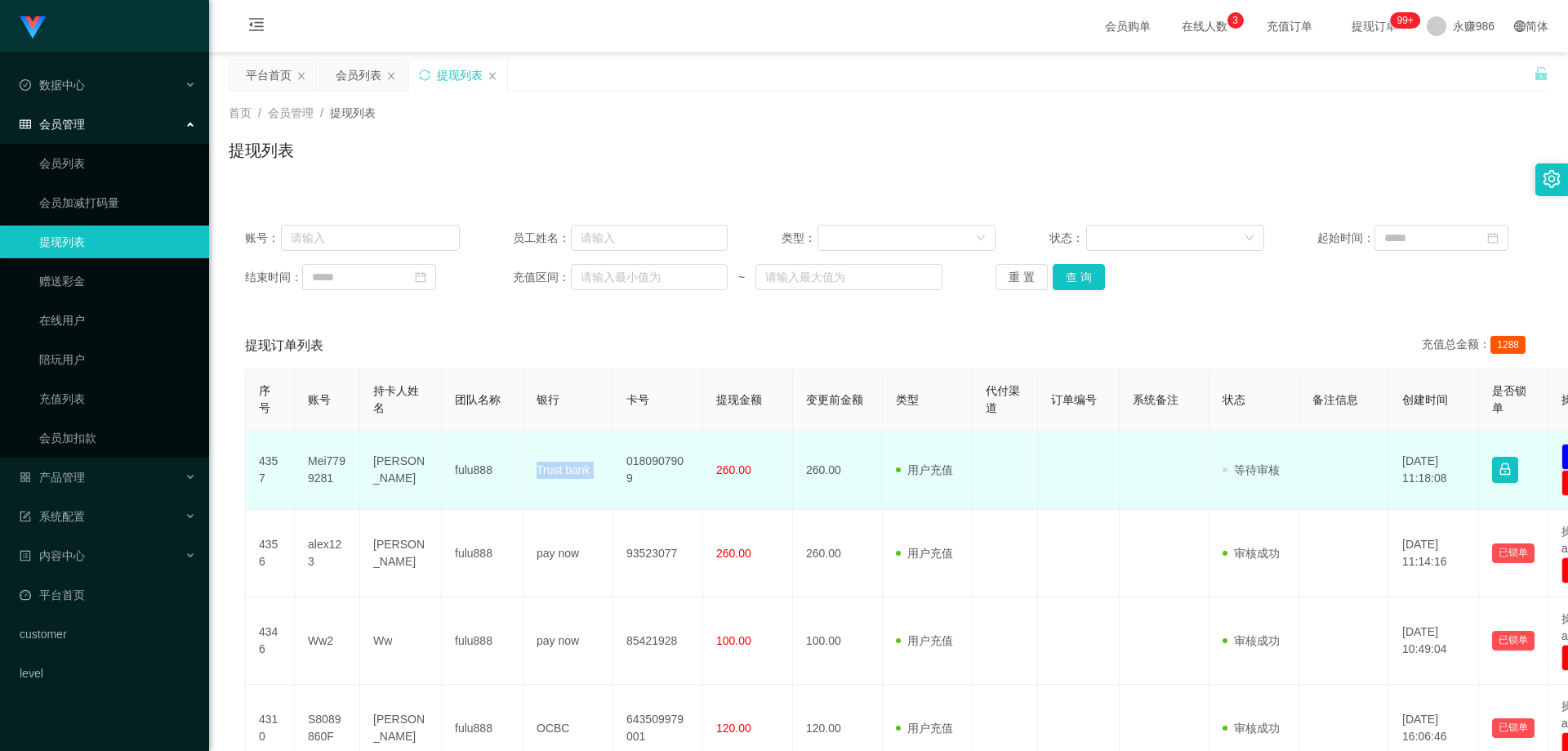
click at [571, 466] on td "Trust bank" at bounding box center [568, 470] width 90 height 79
click at [645, 473] on td "0180907909" at bounding box center [658, 470] width 90 height 79
click at [298, 446] on td "Mei7799281" at bounding box center [328, 470] width 66 height 79
click at [328, 477] on td "Mei7799281" at bounding box center [328, 470] width 66 height 79
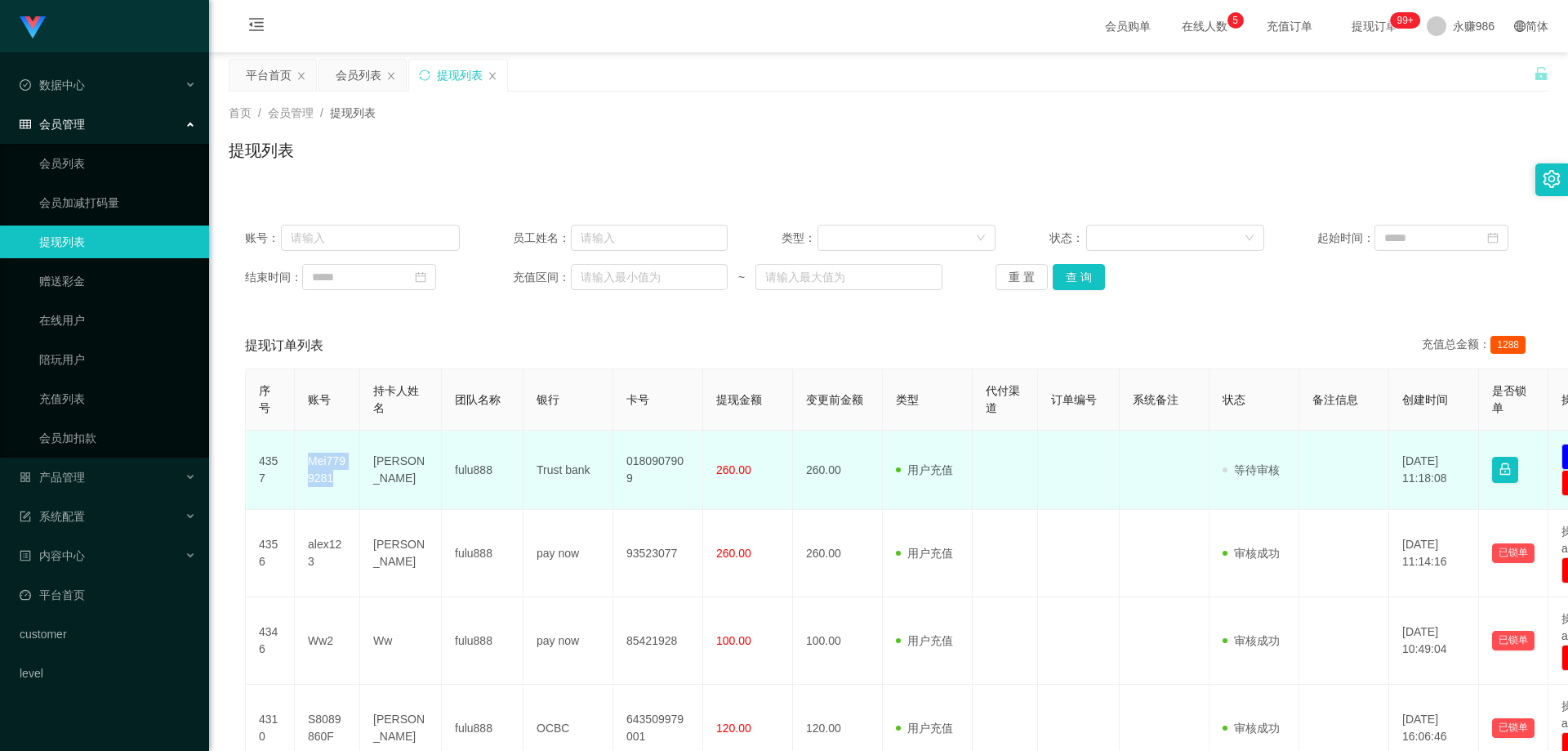
click at [328, 477] on td "Mei7799281" at bounding box center [328, 470] width 66 height 79
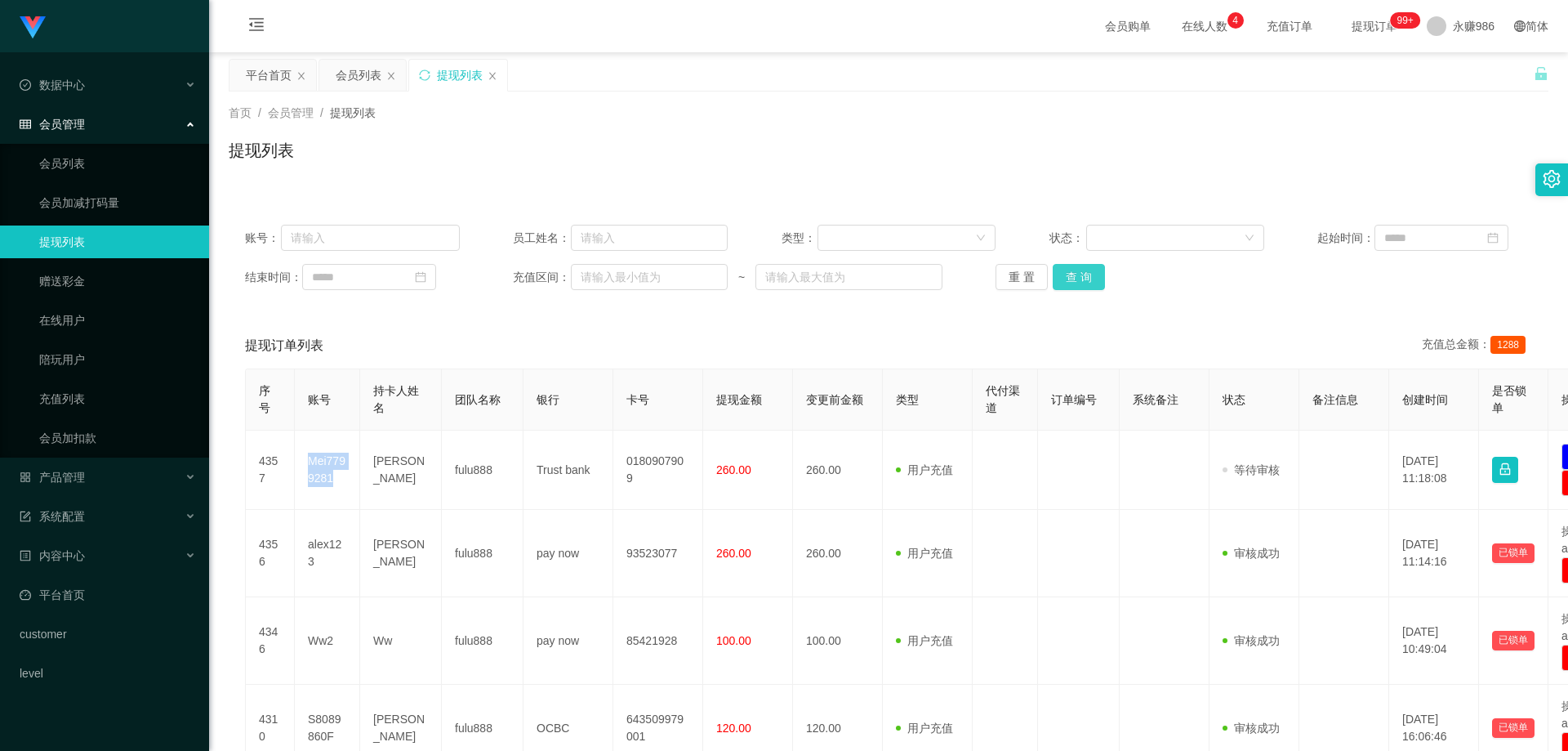
click at [1074, 275] on button "查 询" at bounding box center [1079, 276] width 52 height 26
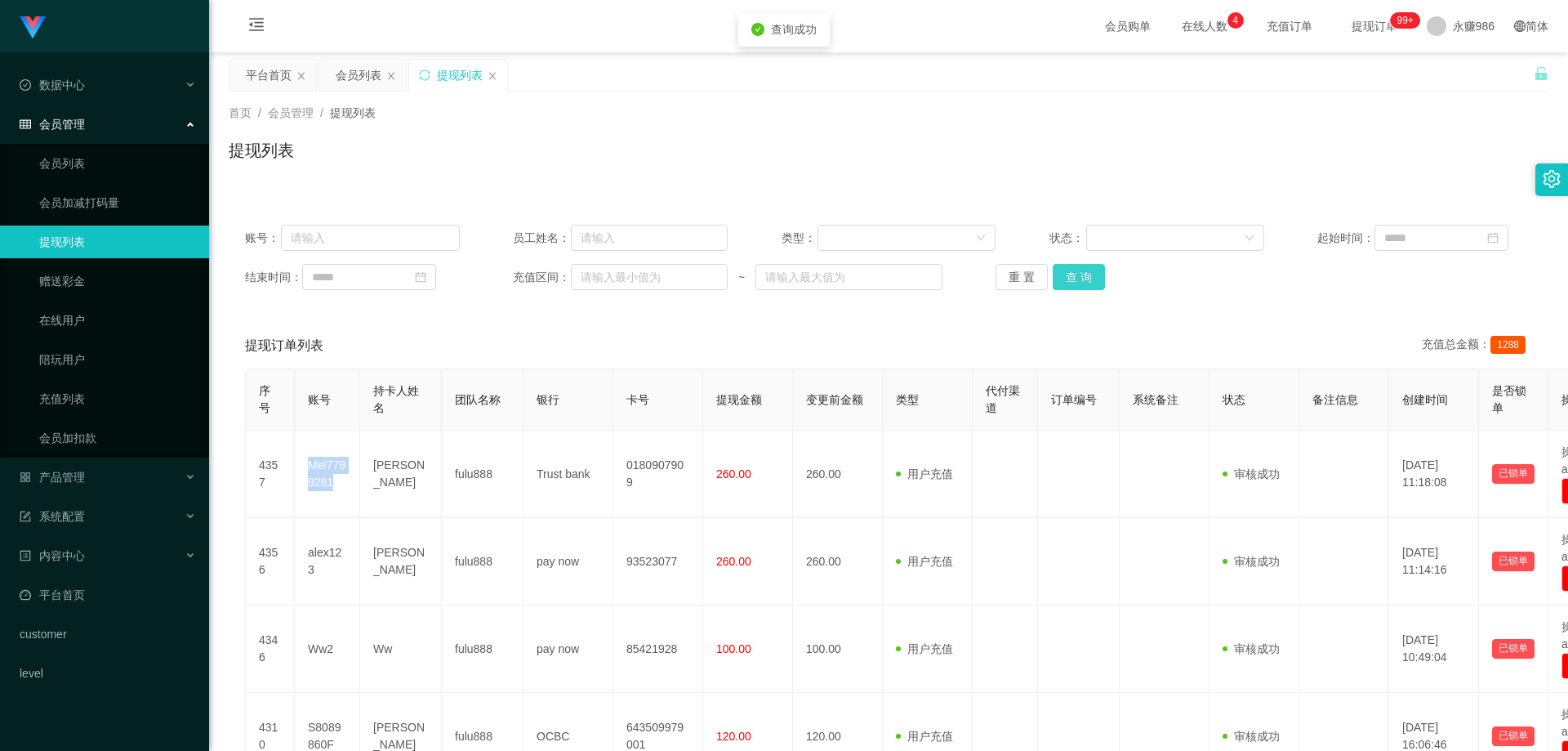
click at [1074, 275] on button "查 询" at bounding box center [1079, 276] width 52 height 26
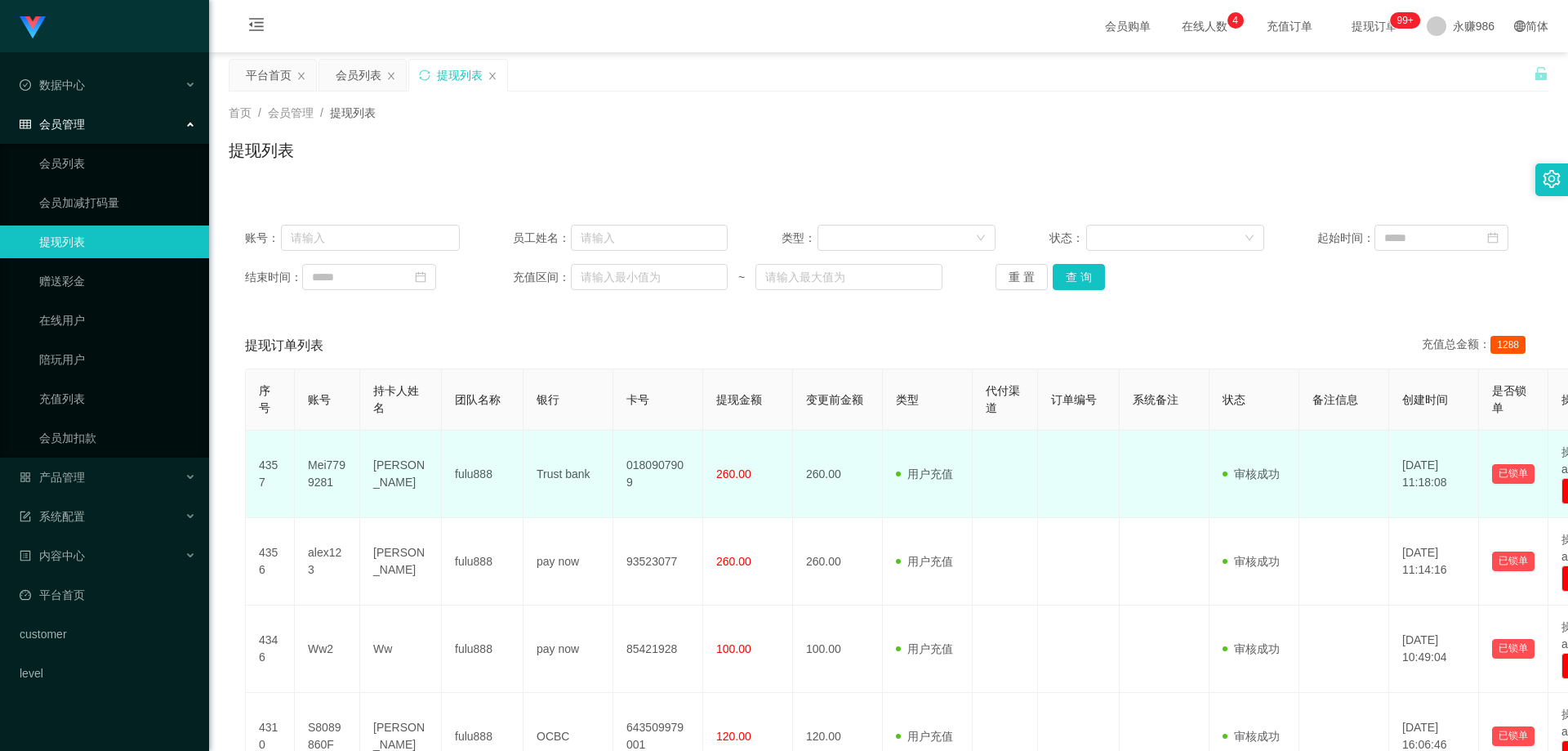
click at [549, 467] on td "Trust bank" at bounding box center [568, 475] width 90 height 88
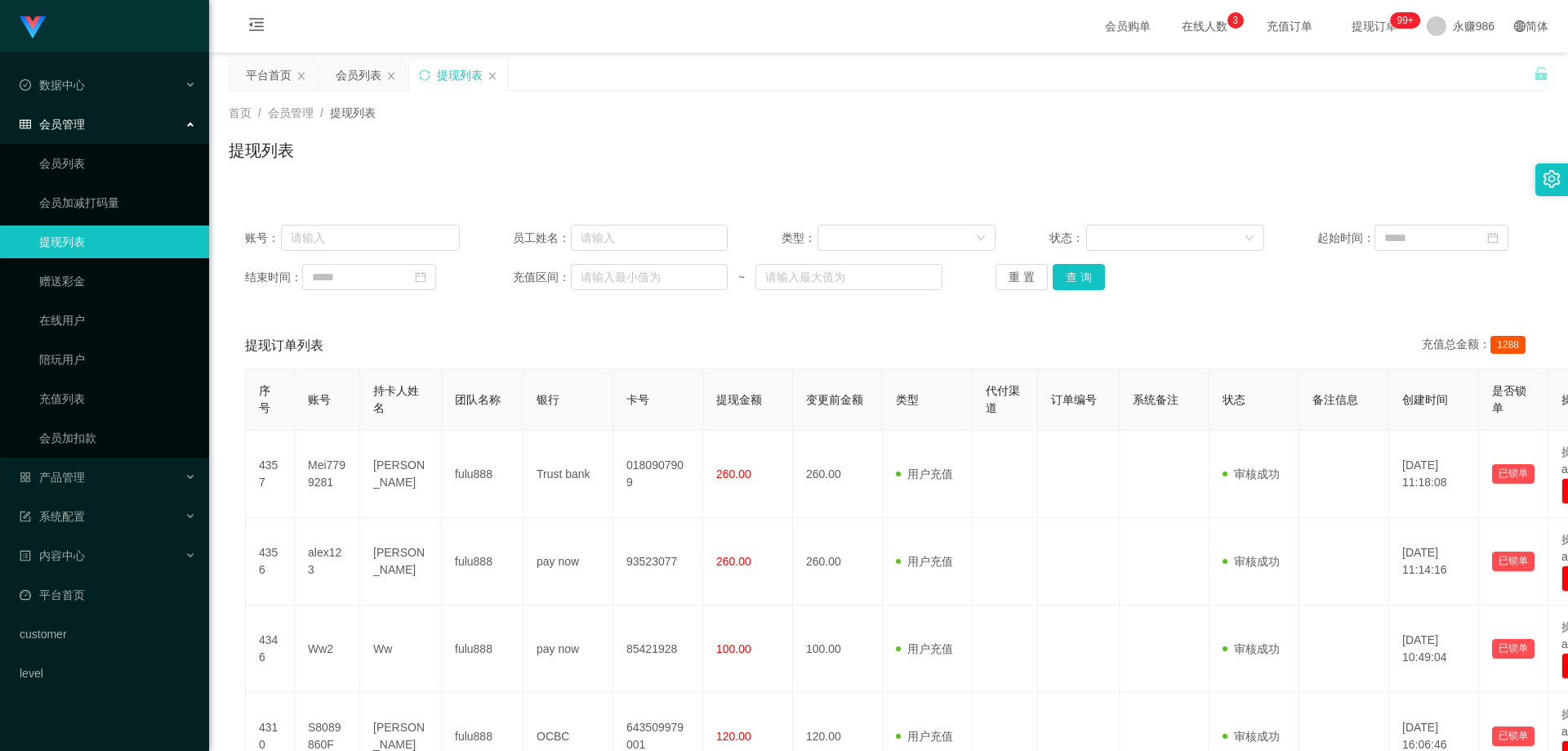
drag, startPoint x: 1202, startPoint y: 289, endPoint x: 1174, endPoint y: 289, distance: 28.0
click at [1202, 289] on div "重 置 查 询" at bounding box center [1103, 276] width 215 height 26
click at [1104, 280] on div "重 置 查 询" at bounding box center [1103, 276] width 215 height 26
click at [1095, 280] on button "查 询" at bounding box center [1079, 276] width 52 height 26
click at [1079, 272] on button "查 询" at bounding box center [1079, 276] width 52 height 26
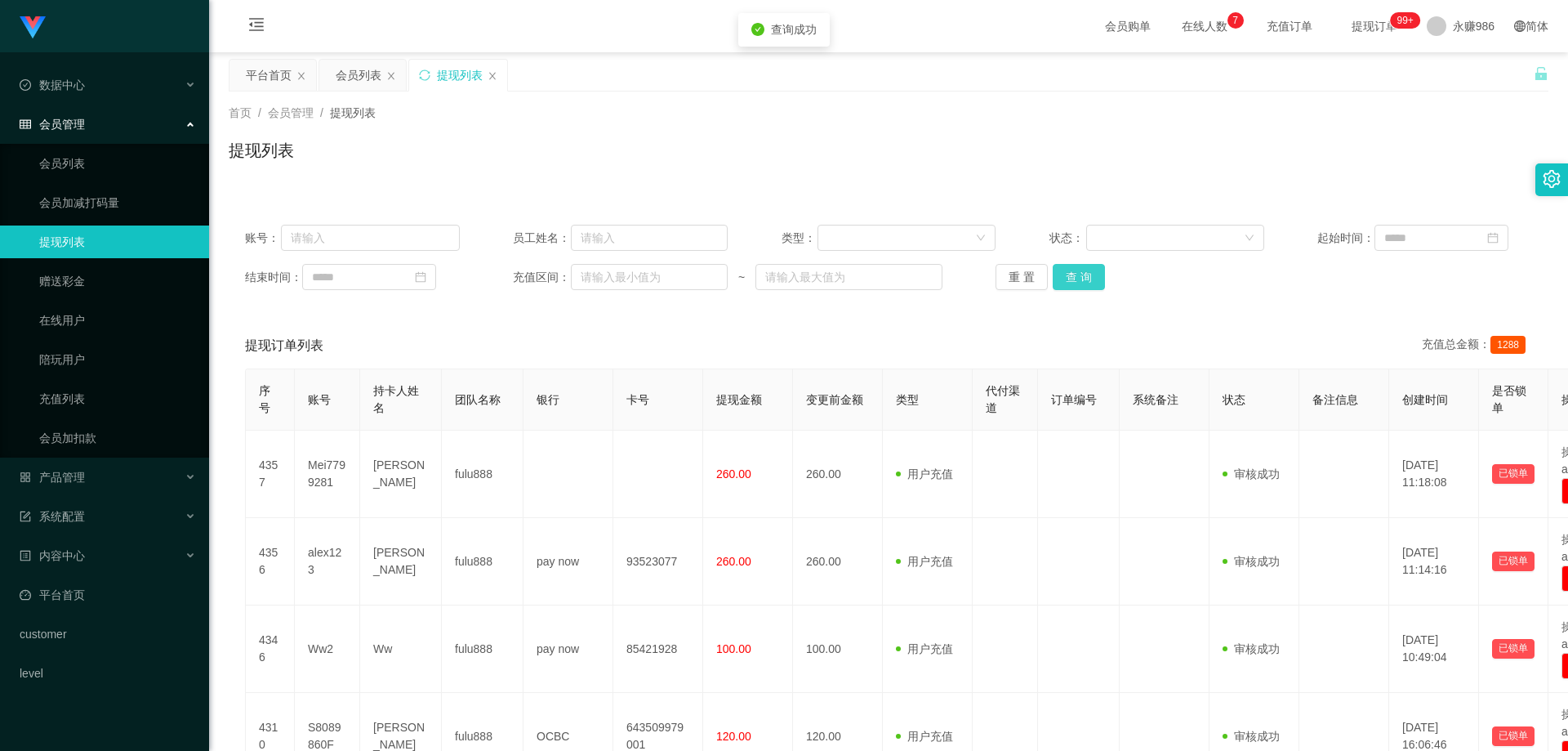
click at [1079, 272] on button "查 询" at bounding box center [1079, 276] width 52 height 26
click at [1079, 272] on div "重 置 查 询" at bounding box center [1103, 276] width 215 height 26
click at [1079, 272] on button "查 询" at bounding box center [1079, 276] width 52 height 26
click at [1079, 272] on div "重 置 查 询" at bounding box center [1103, 276] width 215 height 26
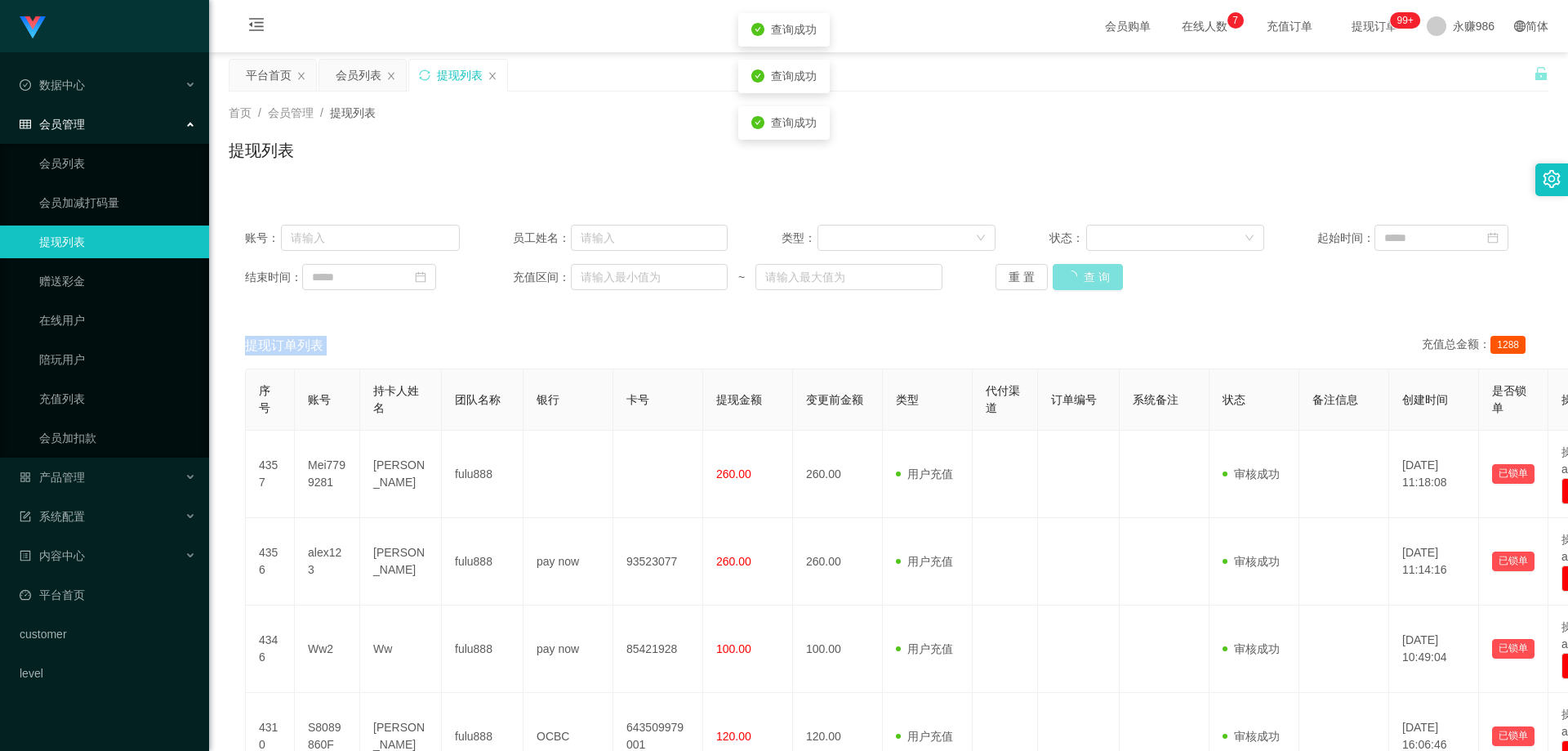
click at [1079, 272] on button "查 询" at bounding box center [1088, 276] width 70 height 26
click at [1079, 272] on div "重 置 查 询" at bounding box center [1103, 276] width 215 height 26
click at [71, 162] on link "会员列表" at bounding box center [118, 163] width 157 height 33
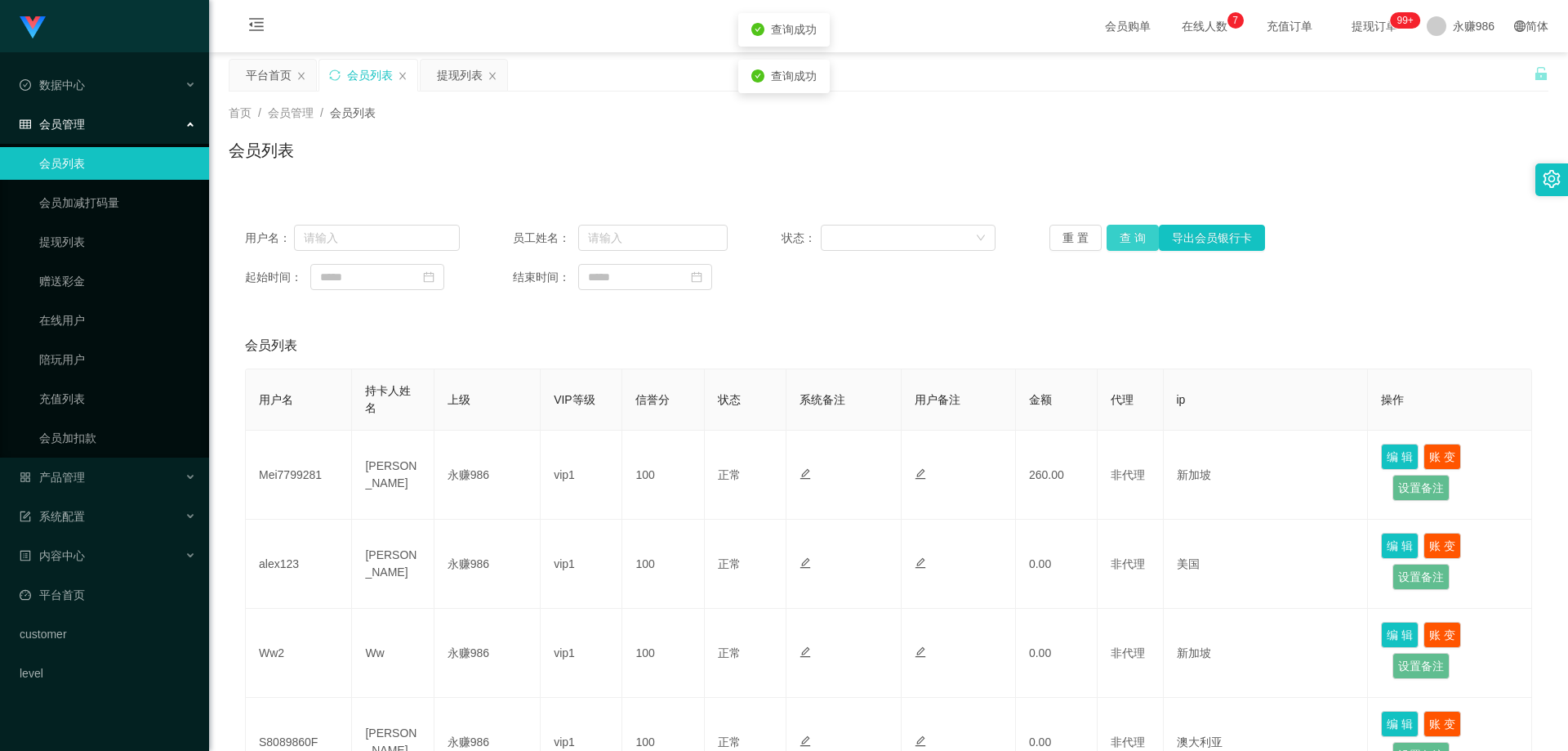
click at [1125, 232] on button "查 询" at bounding box center [1132, 238] width 52 height 26
click at [109, 189] on link "会员加减打码量" at bounding box center [118, 202] width 157 height 33
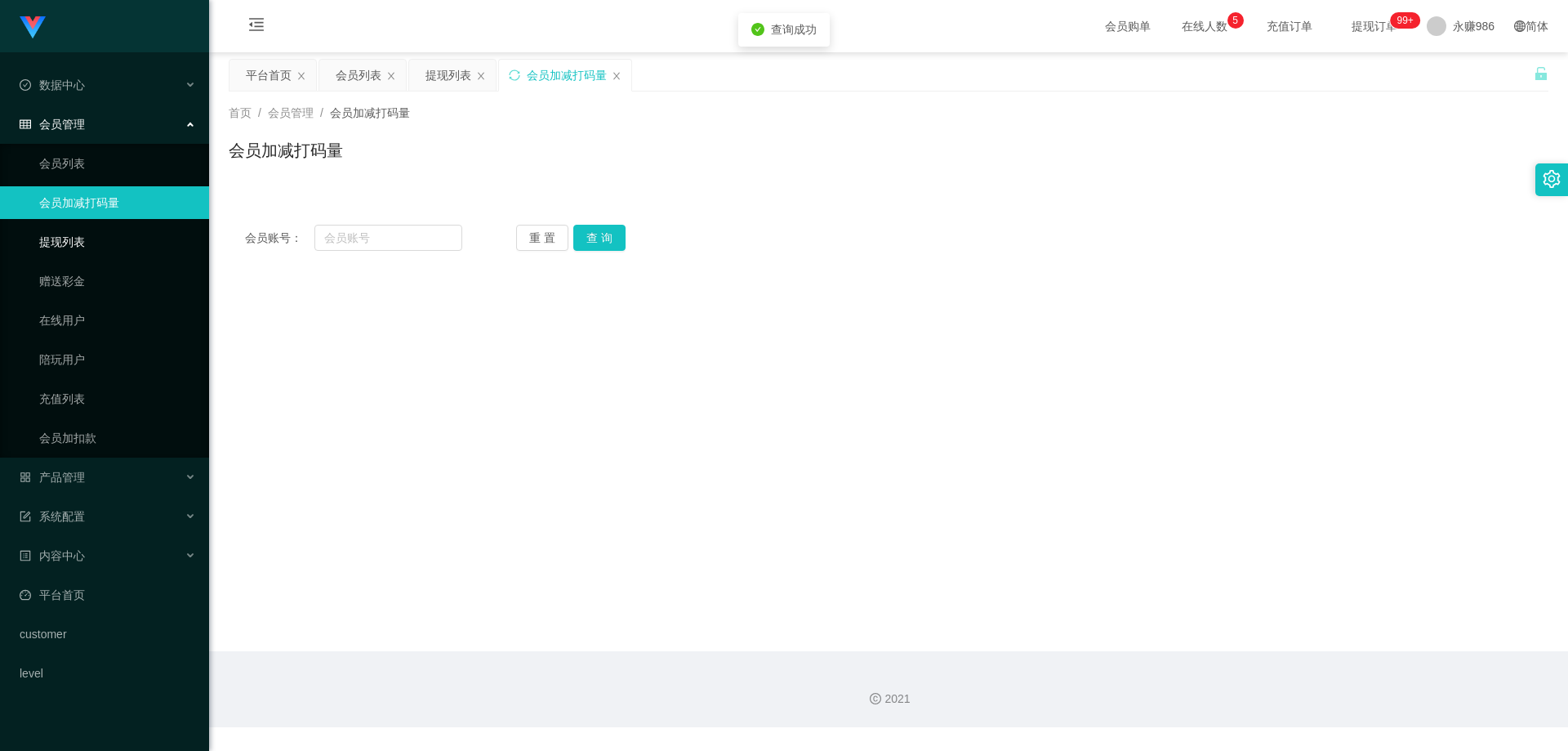
click at [94, 233] on link "提现列表" at bounding box center [118, 242] width 157 height 33
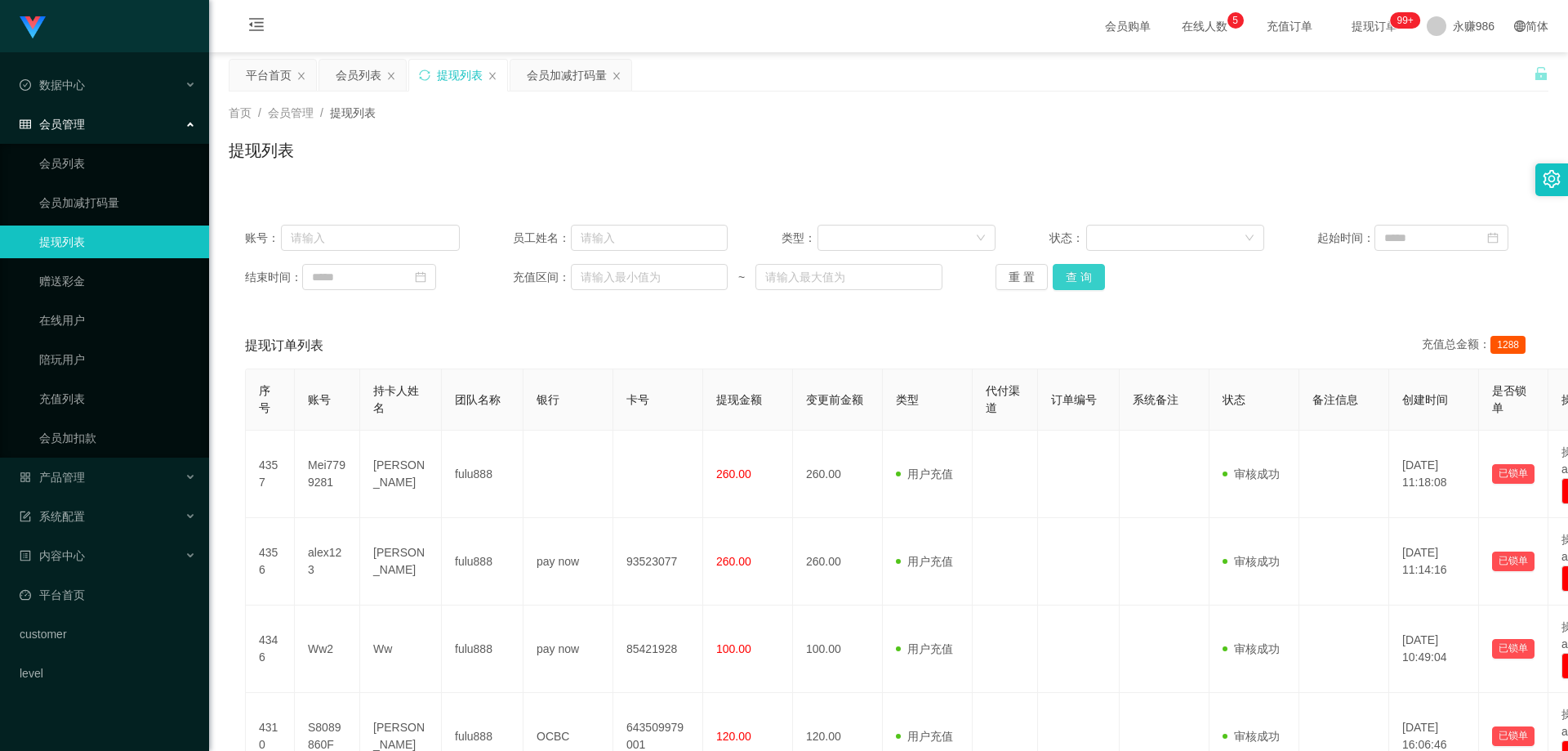
click at [1078, 275] on button "查 询" at bounding box center [1079, 276] width 52 height 26
click at [1078, 275] on div "重 置 查 询" at bounding box center [1103, 276] width 215 height 26
click at [1078, 275] on button "查 询" at bounding box center [1079, 276] width 52 height 26
click at [1078, 275] on div "重 置 查 询" at bounding box center [1103, 276] width 215 height 26
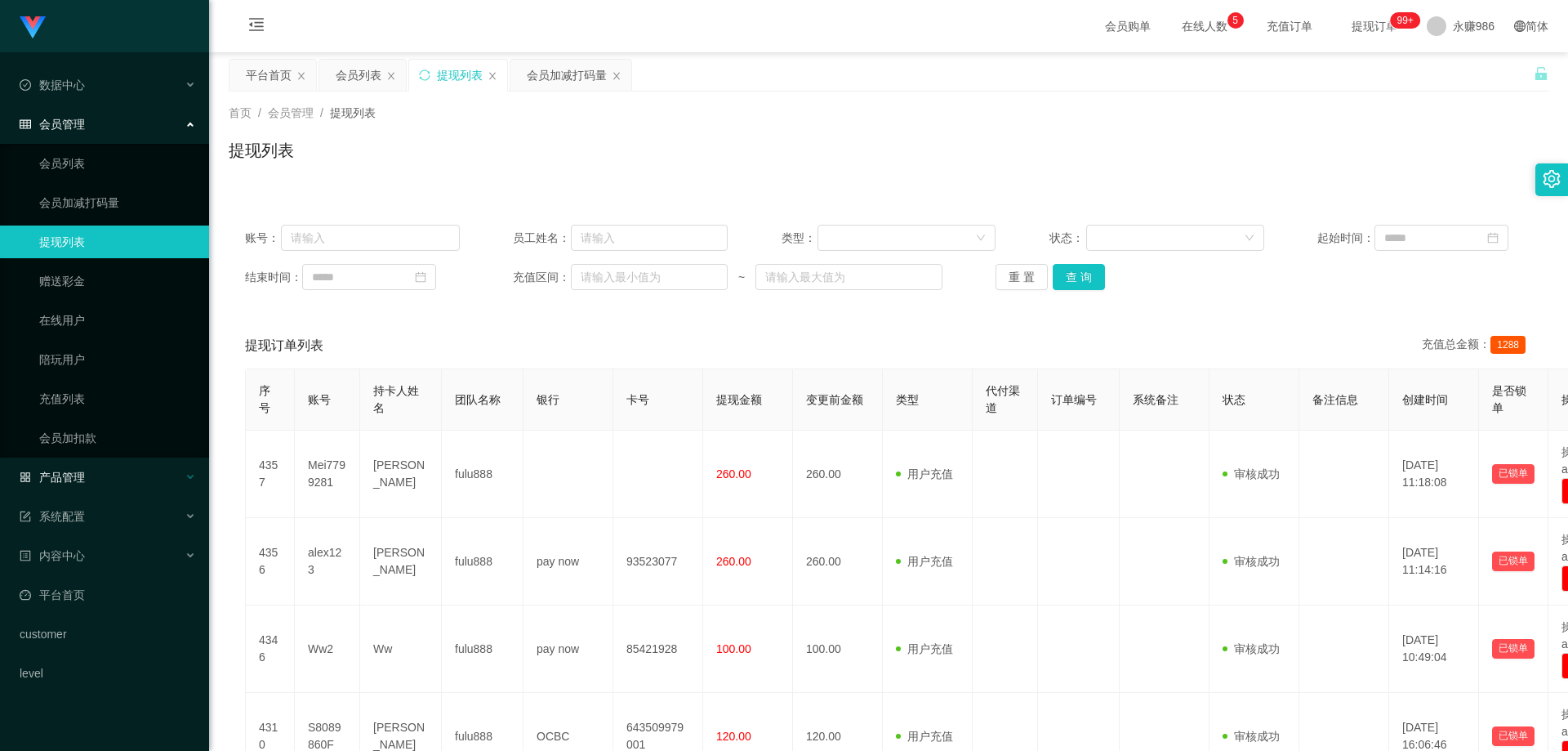
click at [96, 461] on div "产品管理" at bounding box center [104, 477] width 209 height 33
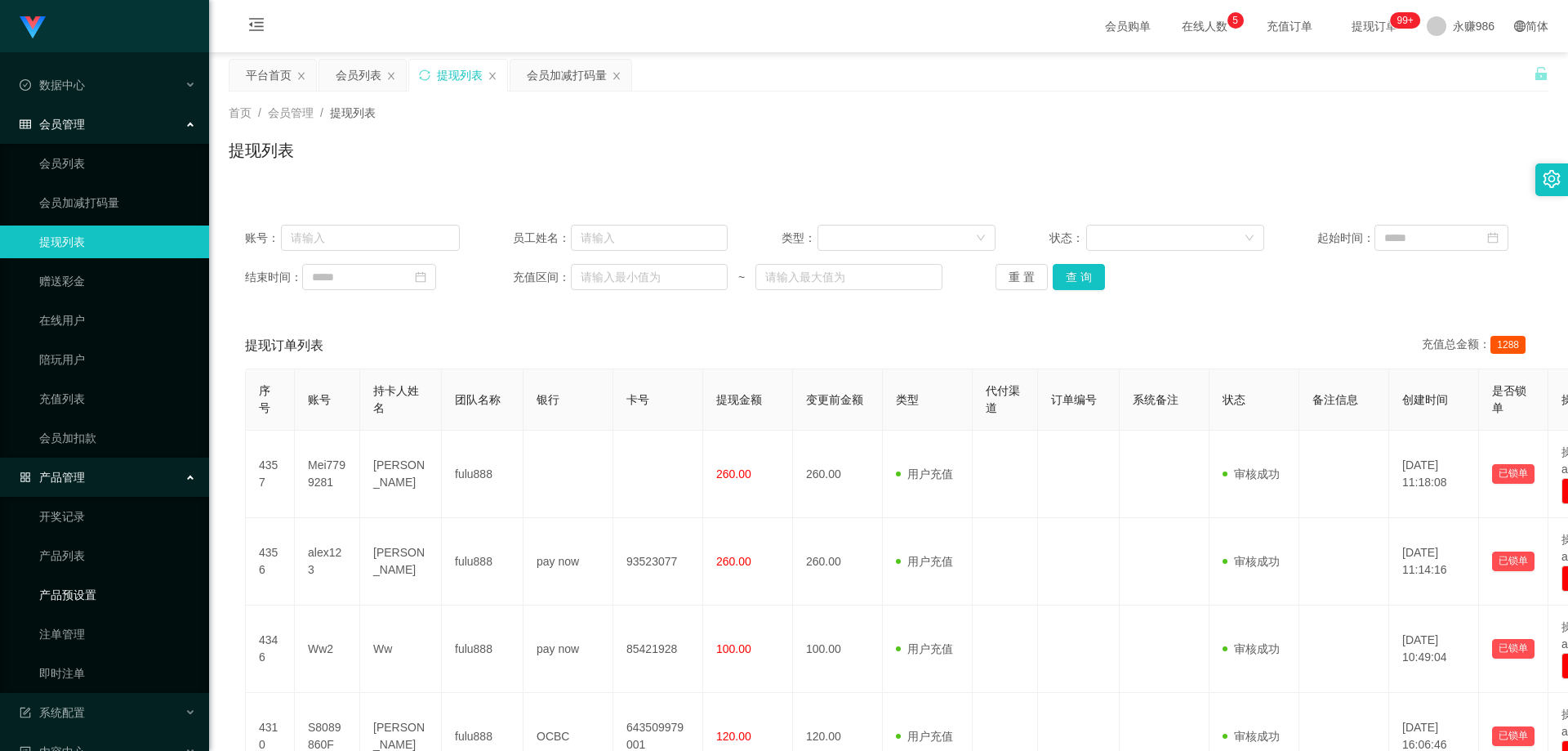
click at [94, 593] on link "产品预设置" at bounding box center [118, 594] width 157 height 33
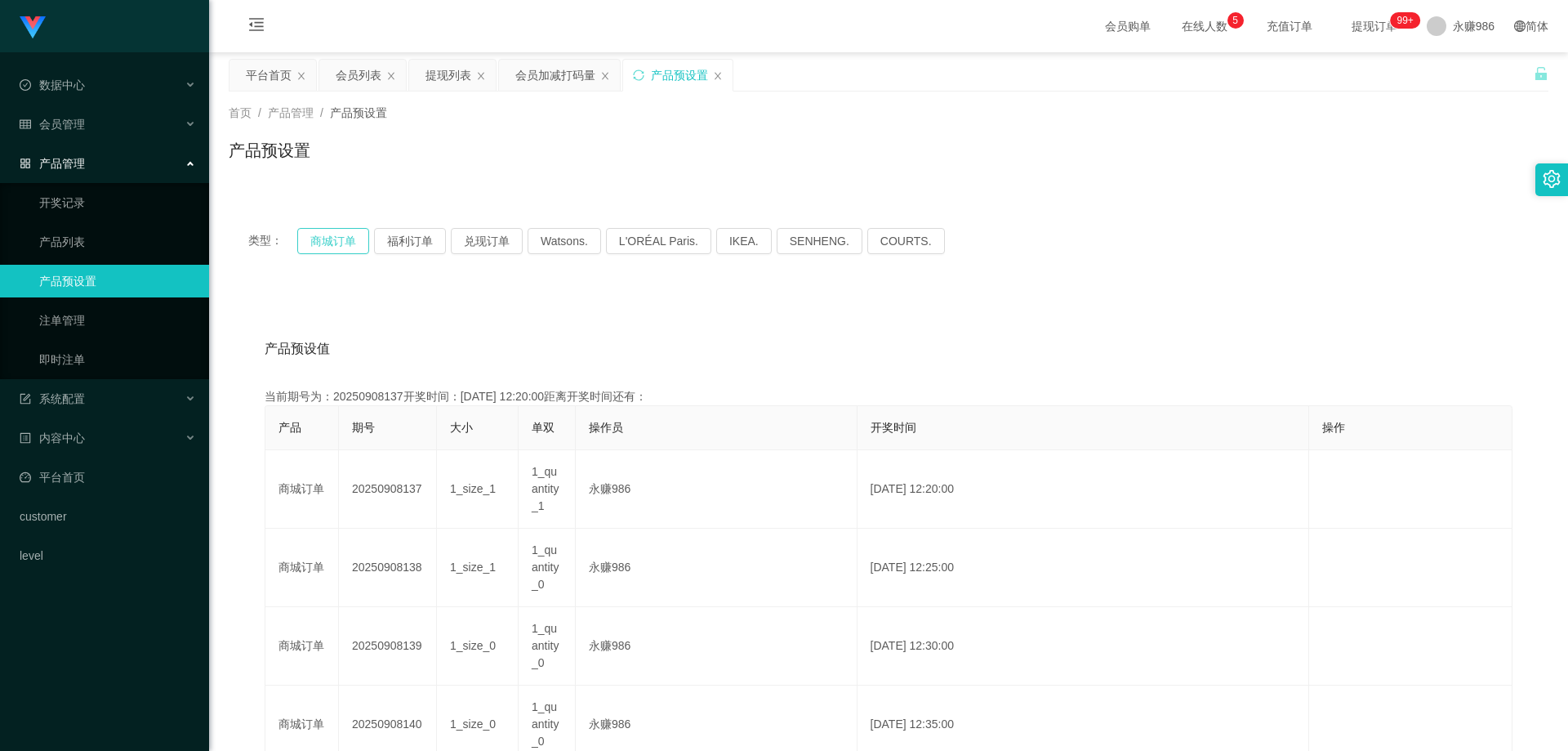
click at [327, 238] on button "商城订单" at bounding box center [333, 240] width 72 height 26
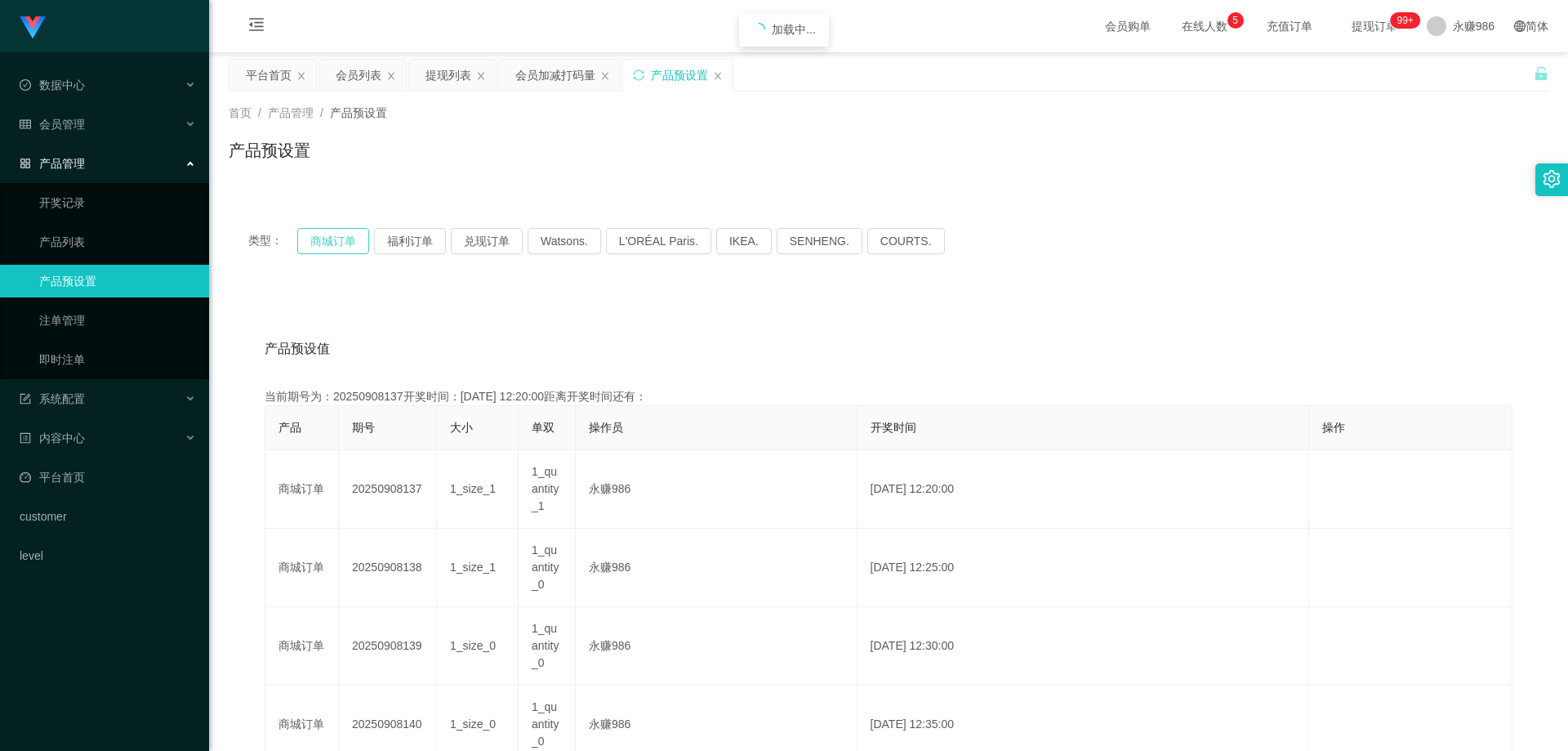
click at [327, 238] on button "商城订单" at bounding box center [333, 240] width 72 height 26
click at [346, 247] on button "商城订单" at bounding box center [333, 240] width 72 height 26
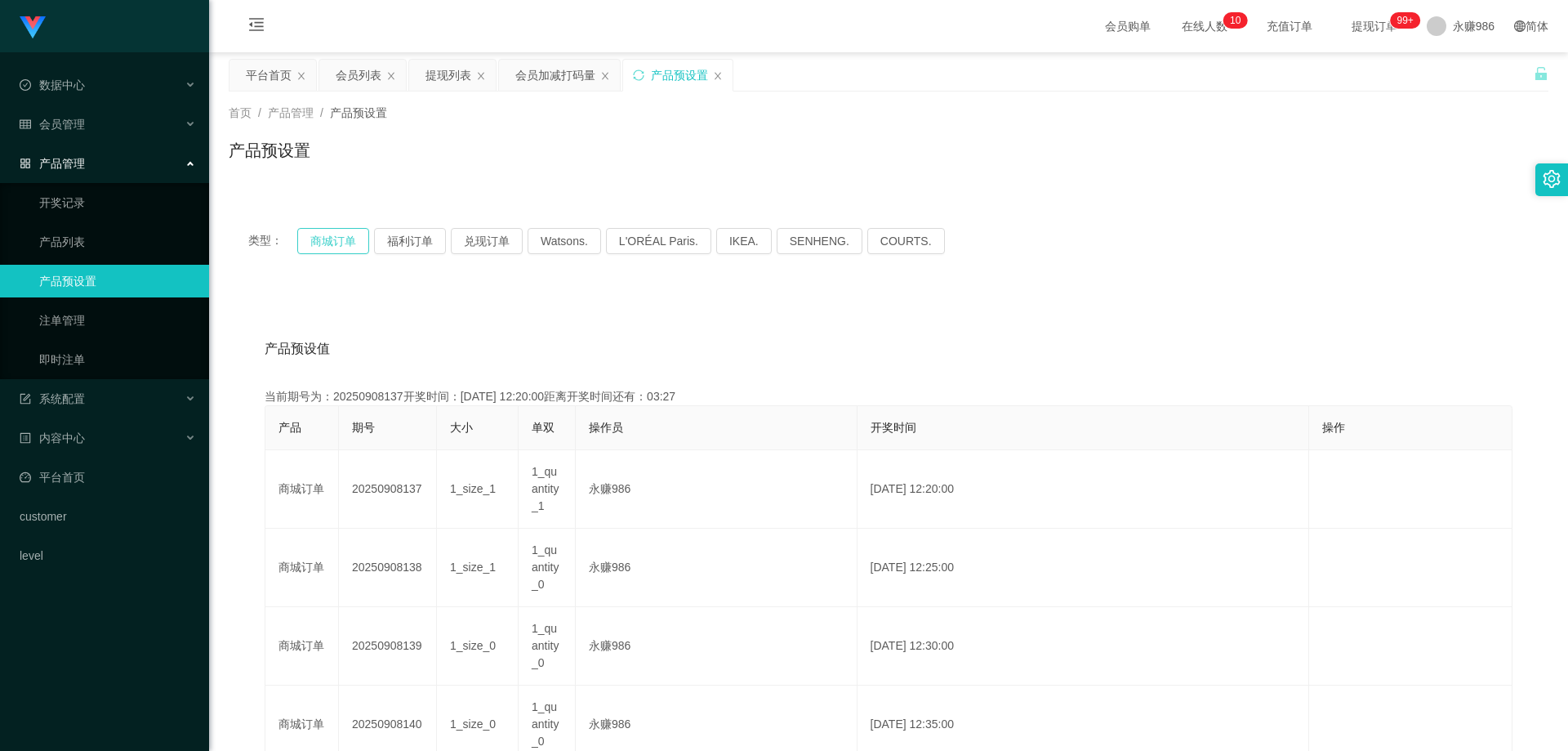
click at [346, 247] on button "商城订单" at bounding box center [333, 240] width 72 height 26
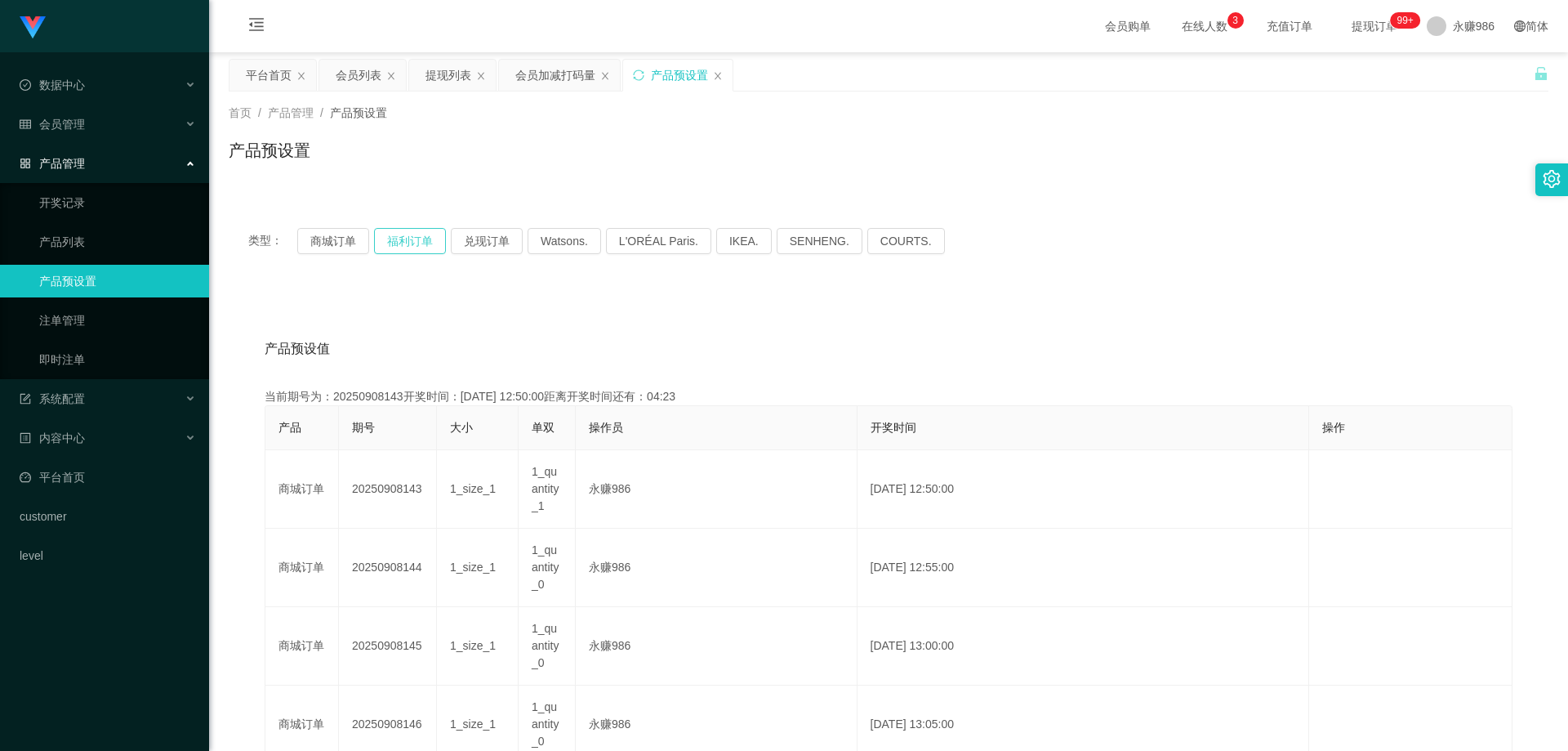
click at [386, 247] on button "福利订单" at bounding box center [409, 240] width 72 height 26
click at [413, 247] on button "福利订单" at bounding box center [409, 240] width 72 height 26
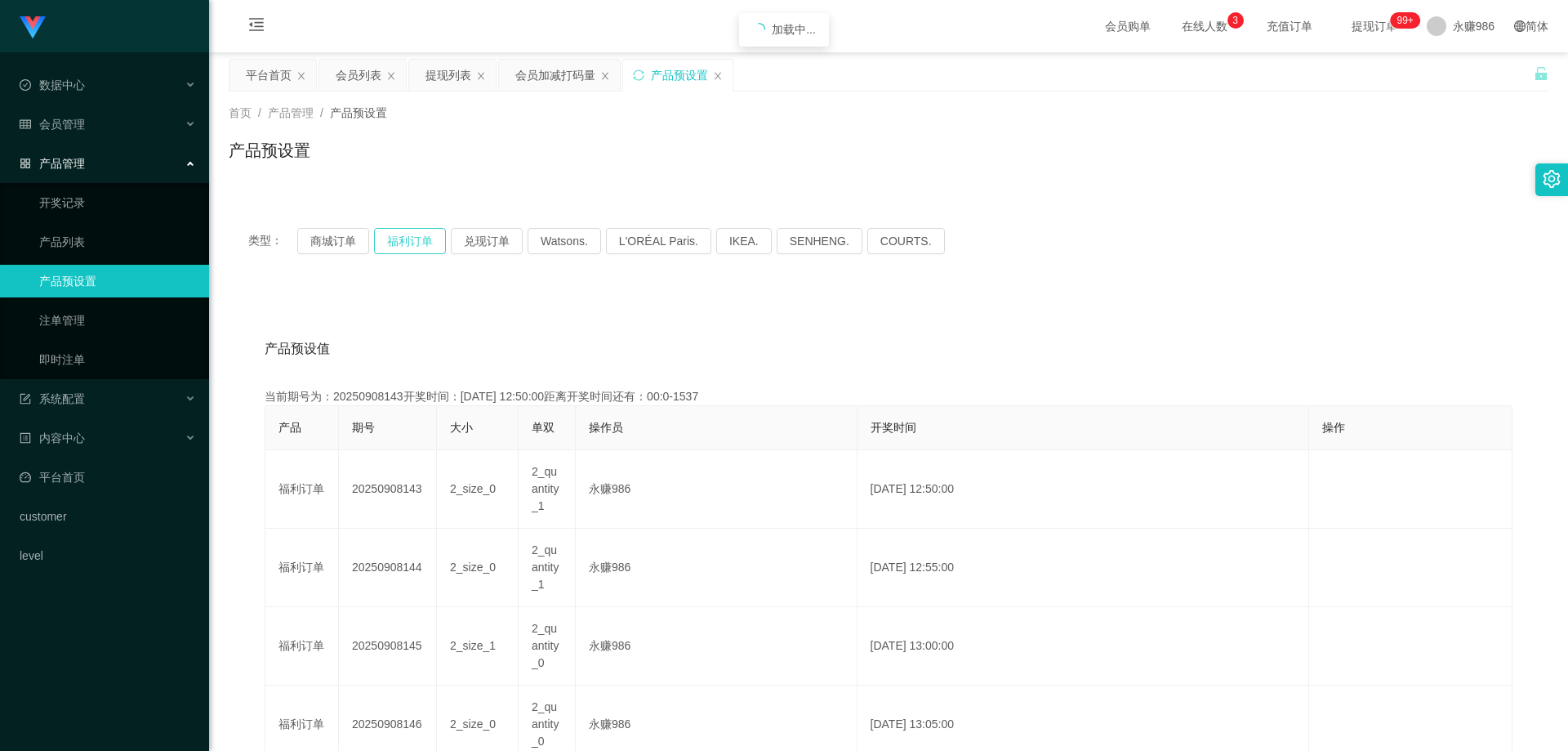
click at [413, 247] on button "福利订单" at bounding box center [409, 240] width 72 height 26
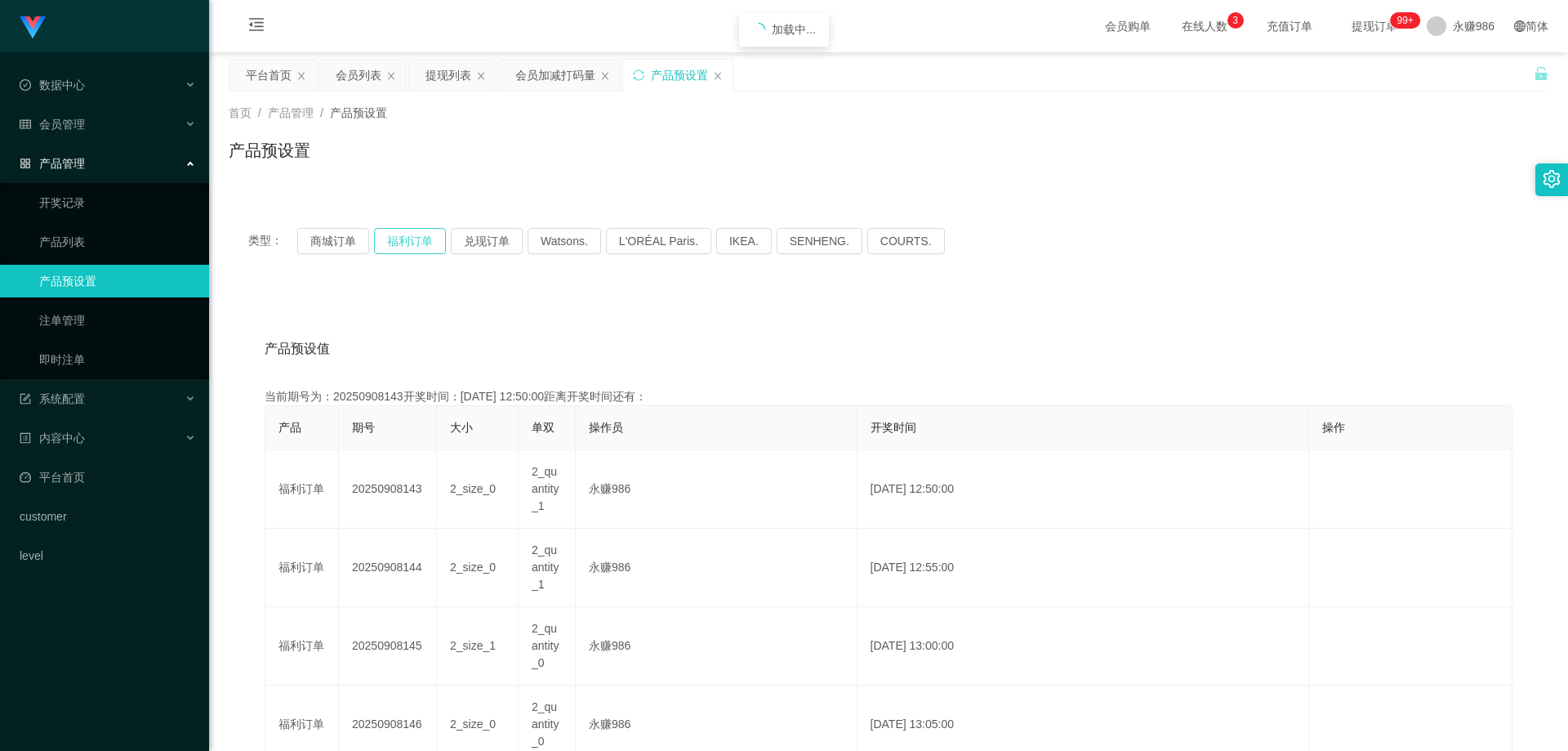
click at [413, 247] on button "福利订单" at bounding box center [409, 240] width 72 height 26
click at [89, 138] on div "会员管理" at bounding box center [104, 124] width 209 height 33
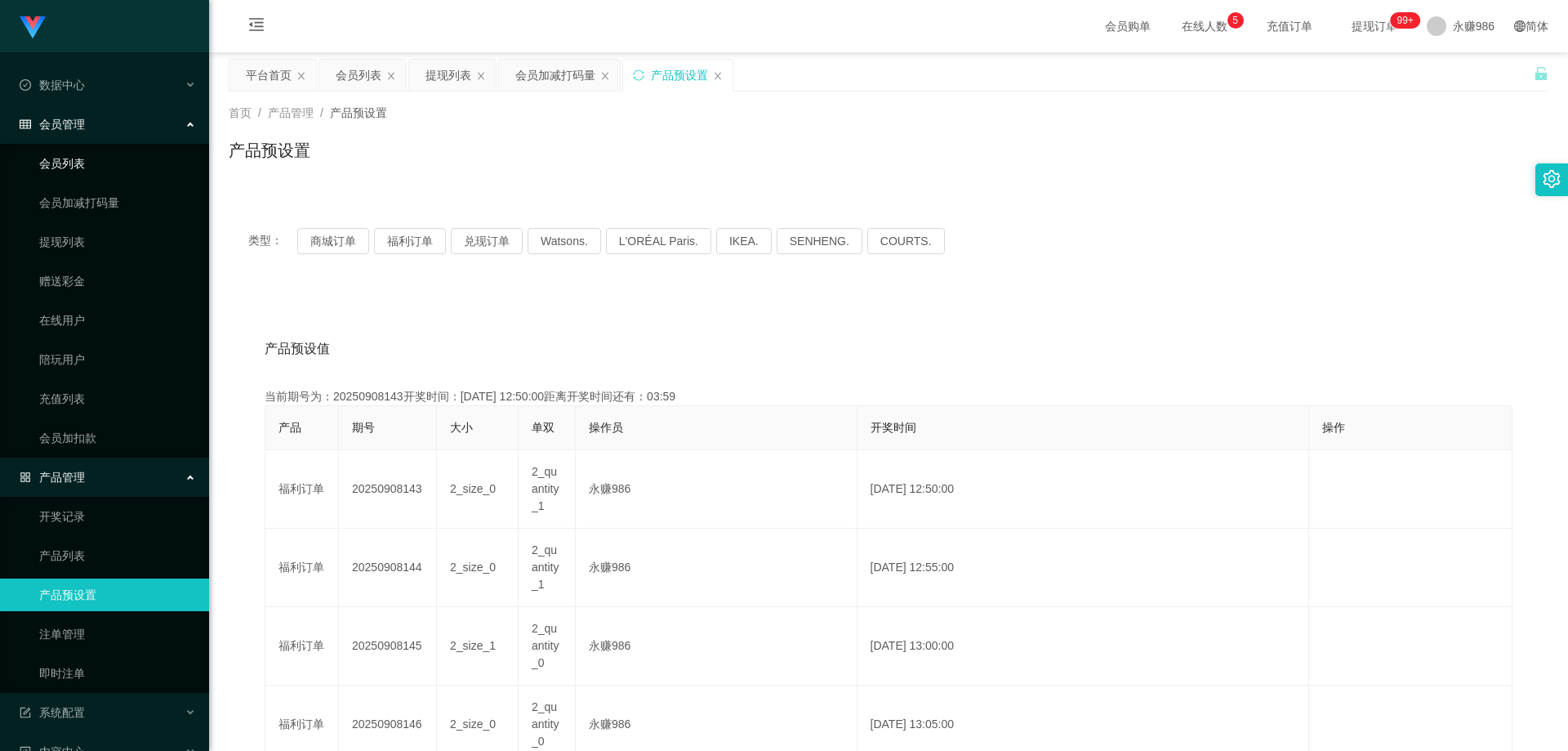
click at [89, 174] on link "会员列表" at bounding box center [118, 163] width 157 height 33
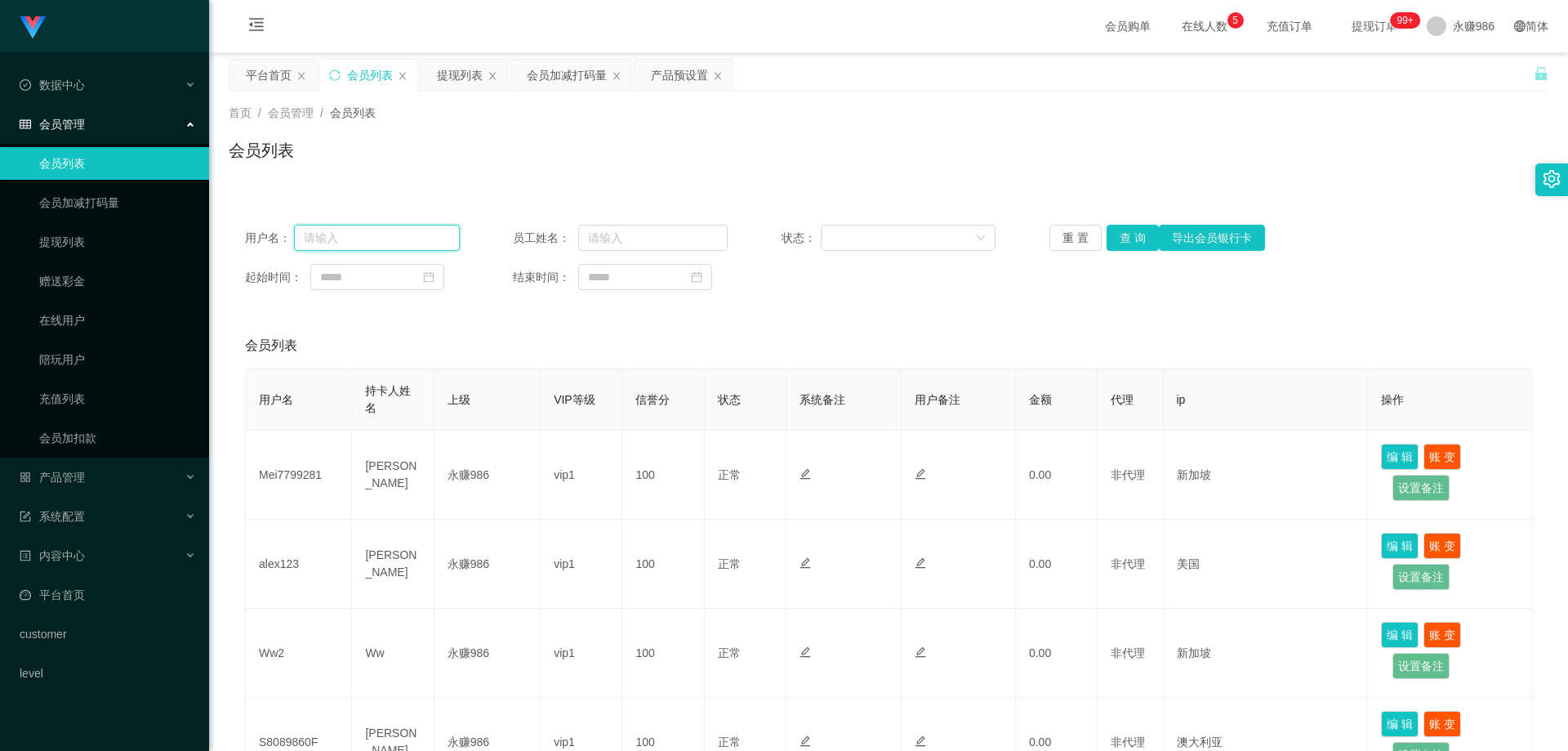
click at [383, 233] on input "text" at bounding box center [377, 238] width 166 height 26
type input "6122718"
click at [1117, 247] on button "查 询" at bounding box center [1132, 238] width 52 height 26
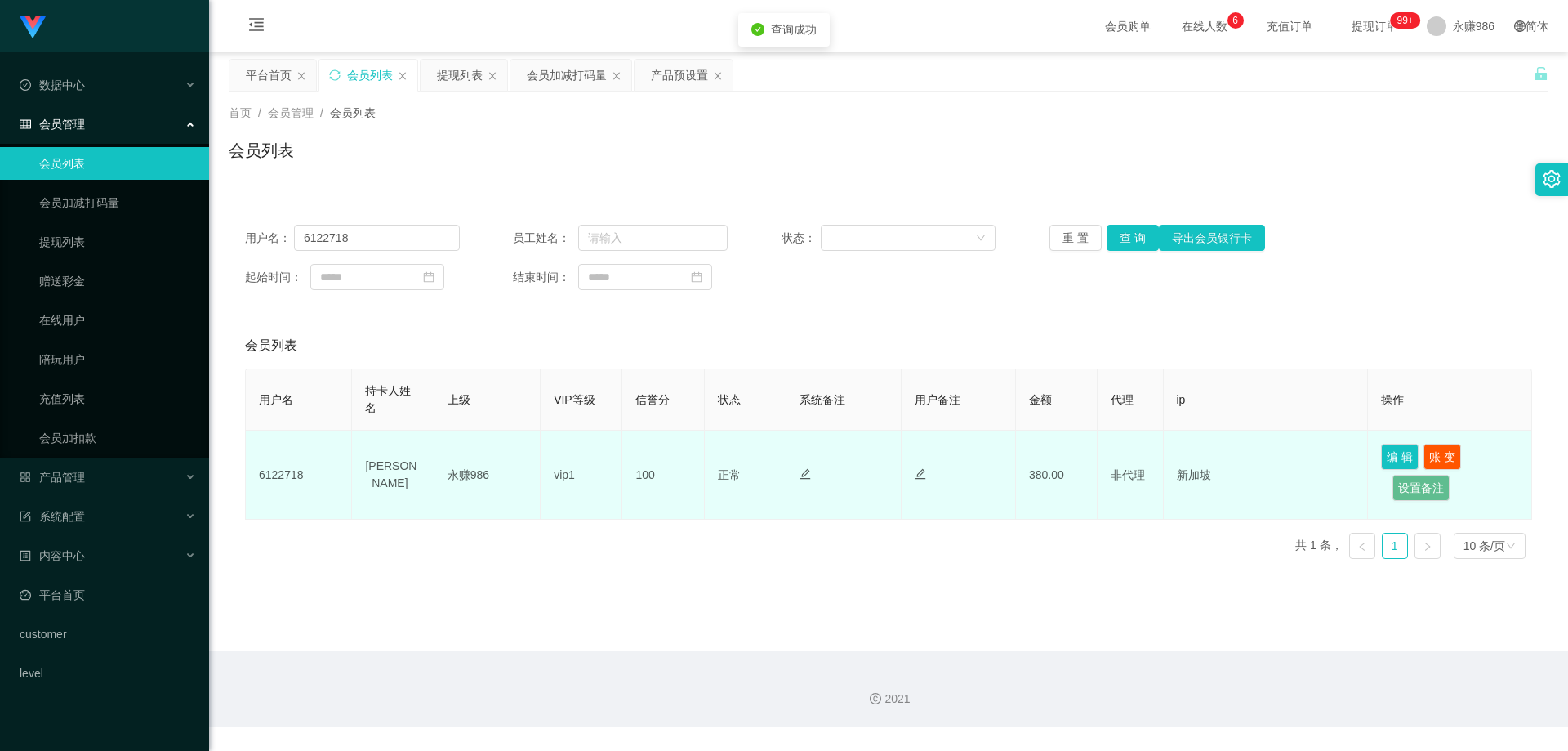
click at [297, 471] on td "6122718" at bounding box center [299, 475] width 106 height 89
drag, startPoint x: 297, startPoint y: 471, endPoint x: 334, endPoint y: 478, distance: 37.7
click at [297, 471] on td "6122718" at bounding box center [299, 475] width 106 height 89
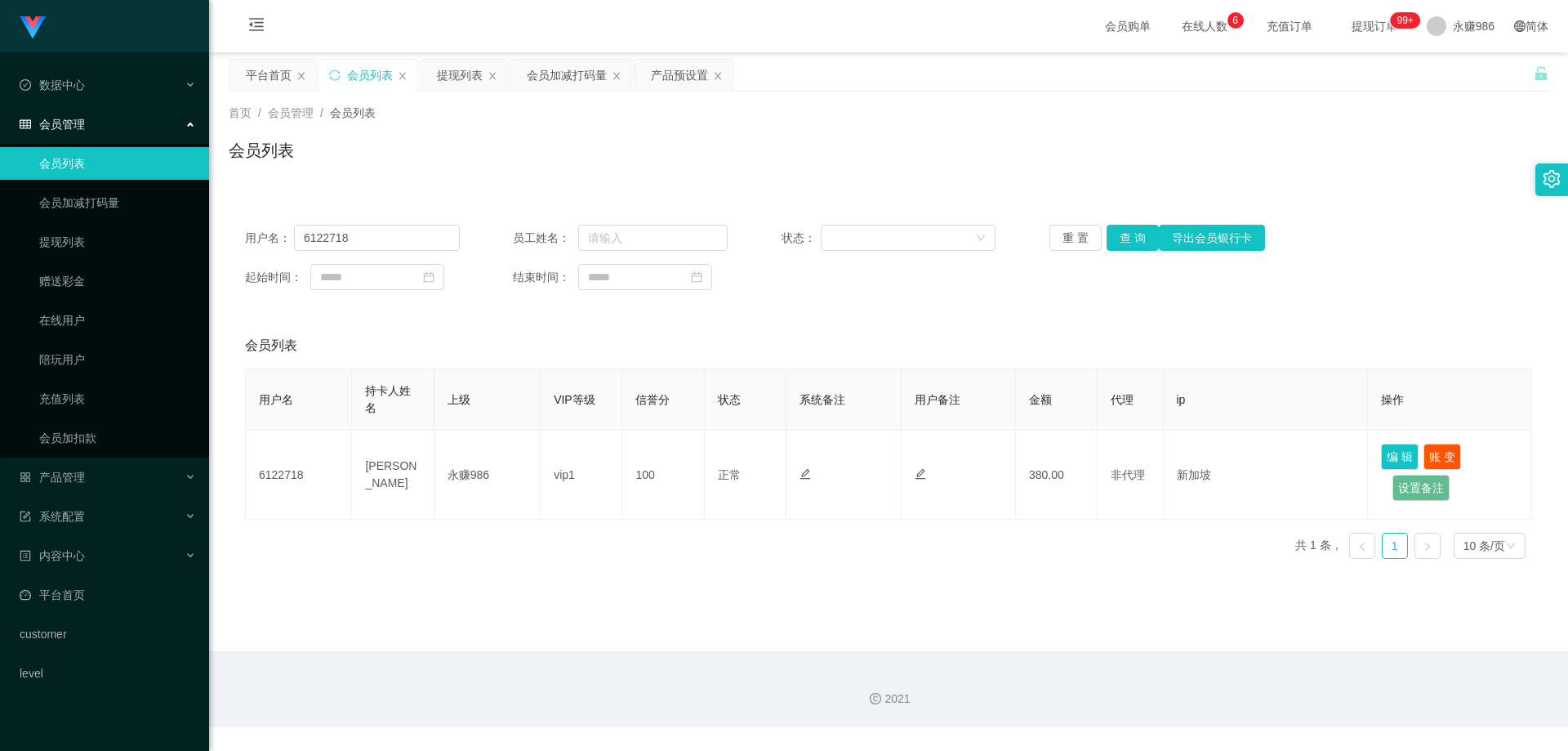
click at [1283, 315] on div "用户名： 6122718 员工姓名： 状态： 重 置 查 询 导出会员银行卡 起始时间： 结束时间： 会员列表 用户名 持卡人姓名 上级 VIP等级 信誉分 …" at bounding box center [888, 389] width 1319 height 363
click at [1111, 245] on button "查 询" at bounding box center [1132, 238] width 52 height 26
click at [405, 241] on input "6122718" at bounding box center [377, 238] width 166 height 26
click at [1116, 236] on button "查 询" at bounding box center [1132, 238] width 52 height 26
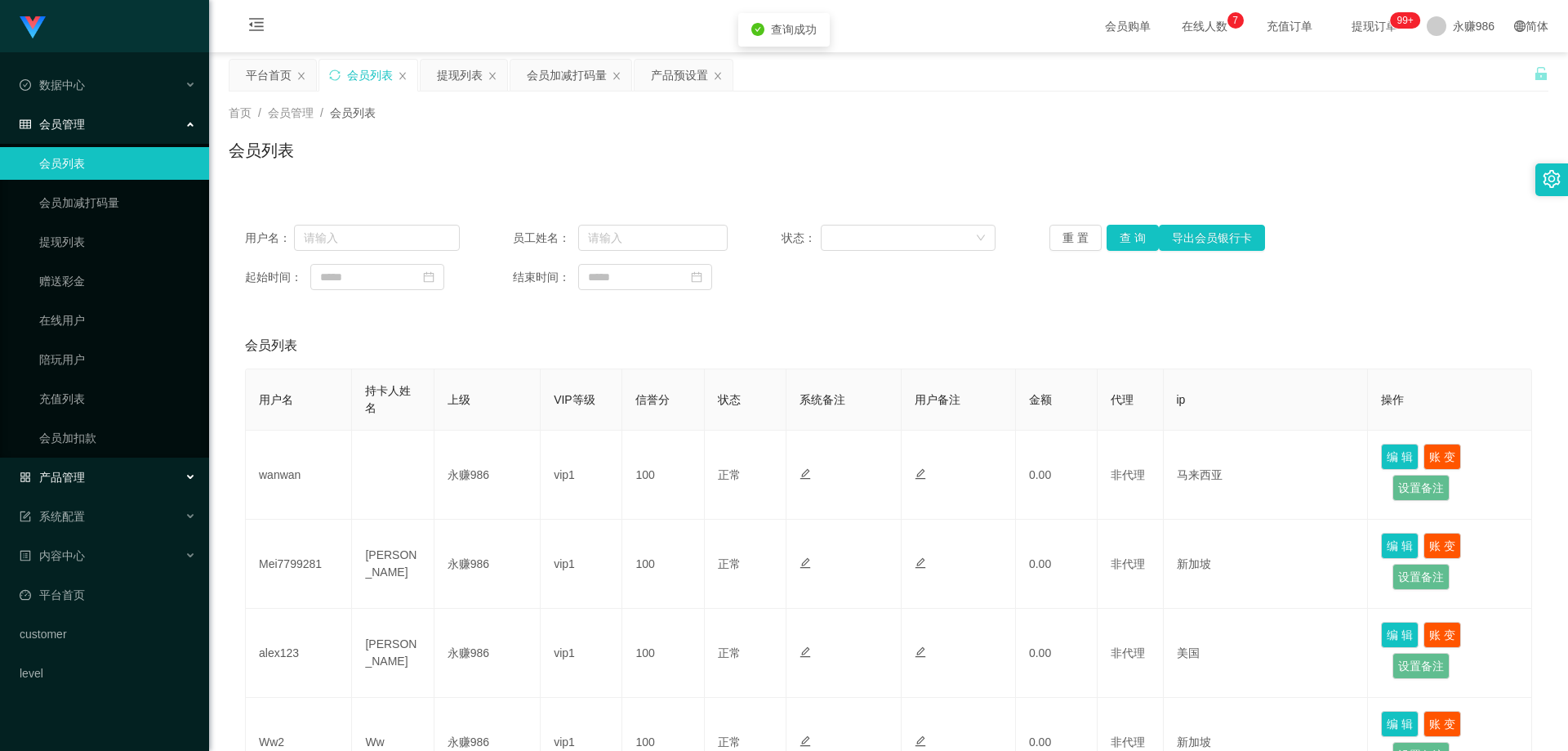
click at [104, 468] on div "产品管理" at bounding box center [104, 477] width 209 height 33
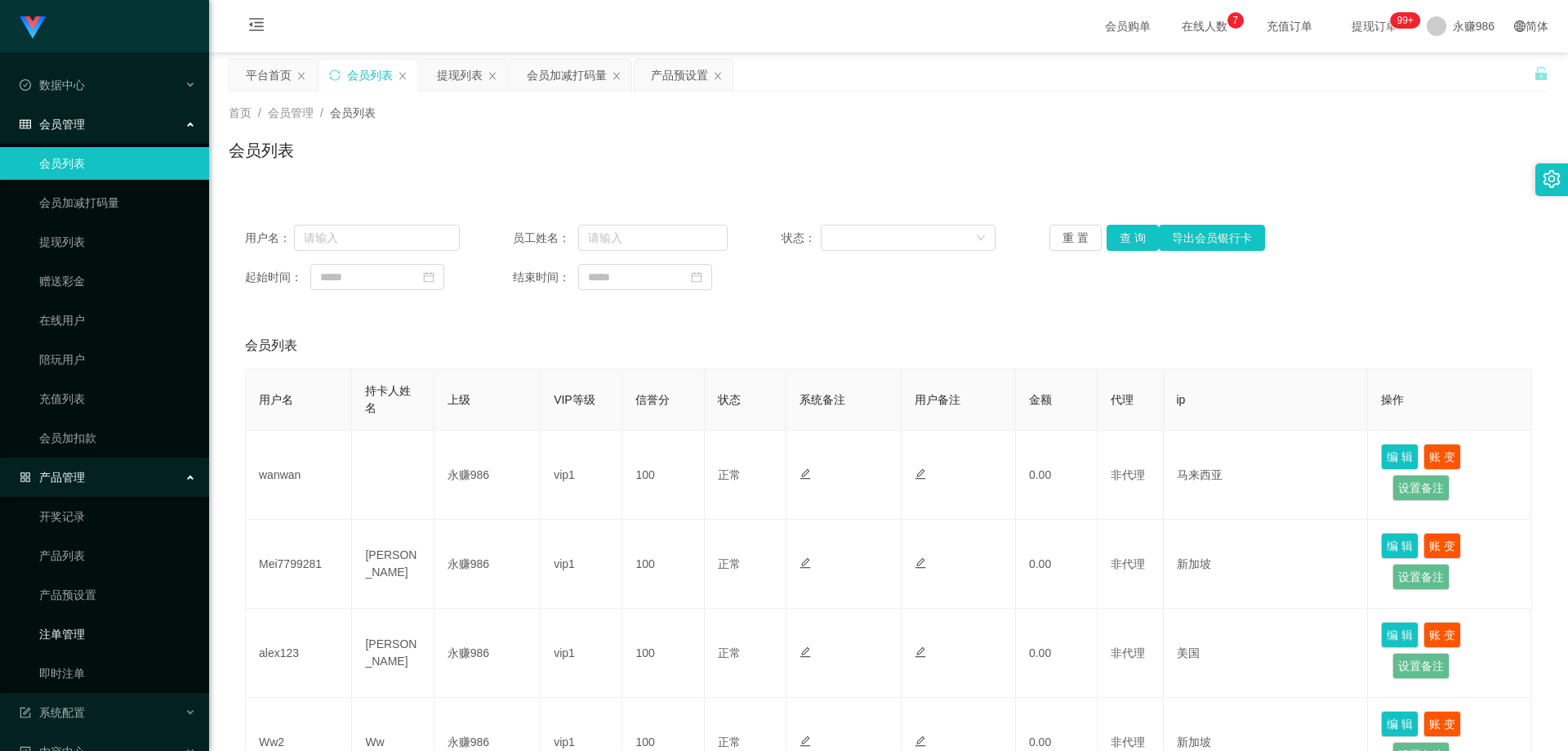
click at [94, 630] on link "注单管理" at bounding box center [118, 634] width 157 height 33
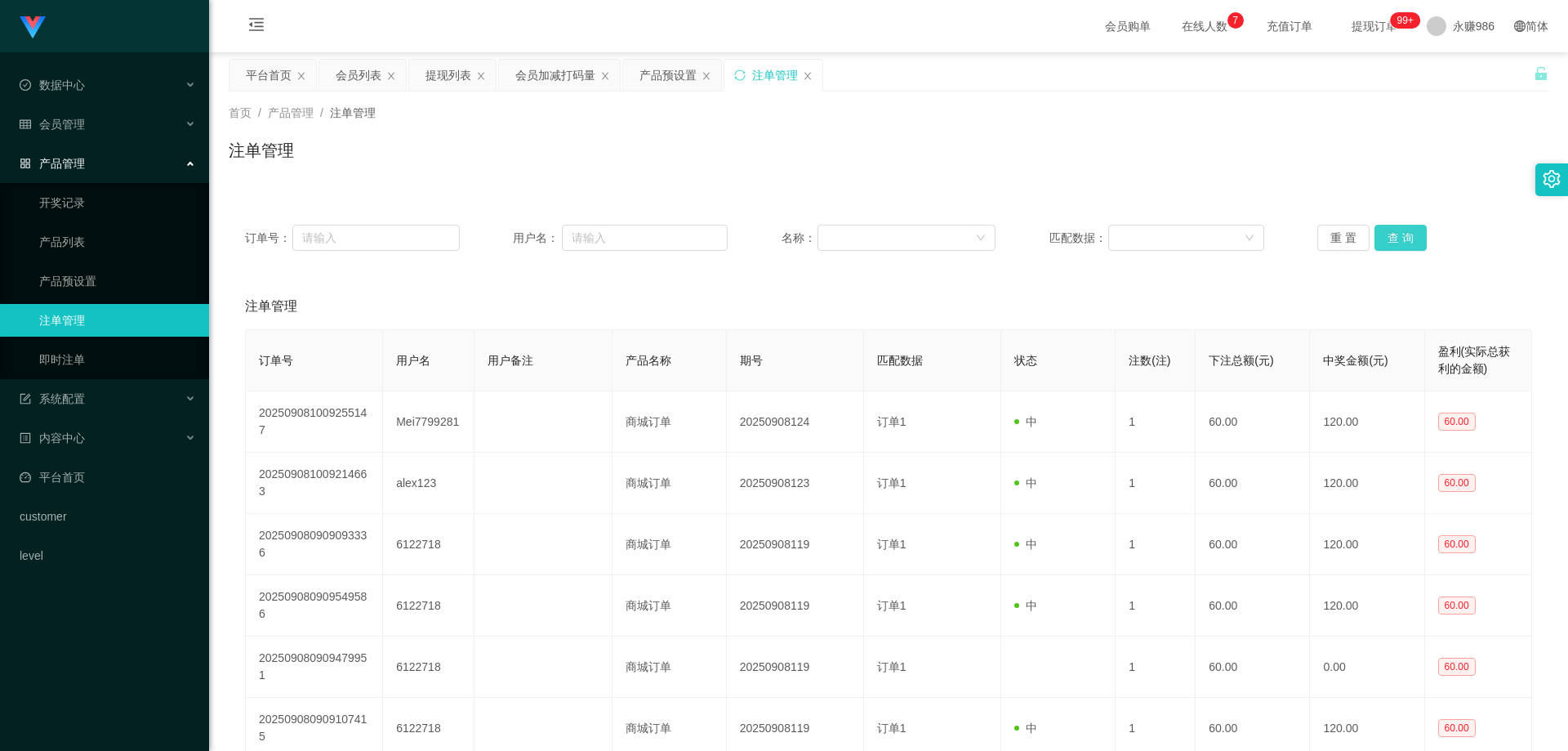
click at [1374, 233] on button "查 询" at bounding box center [1400, 238] width 52 height 26
click at [1392, 236] on button "查 询" at bounding box center [1400, 238] width 52 height 26
click at [94, 371] on link "即时注单" at bounding box center [118, 359] width 157 height 33
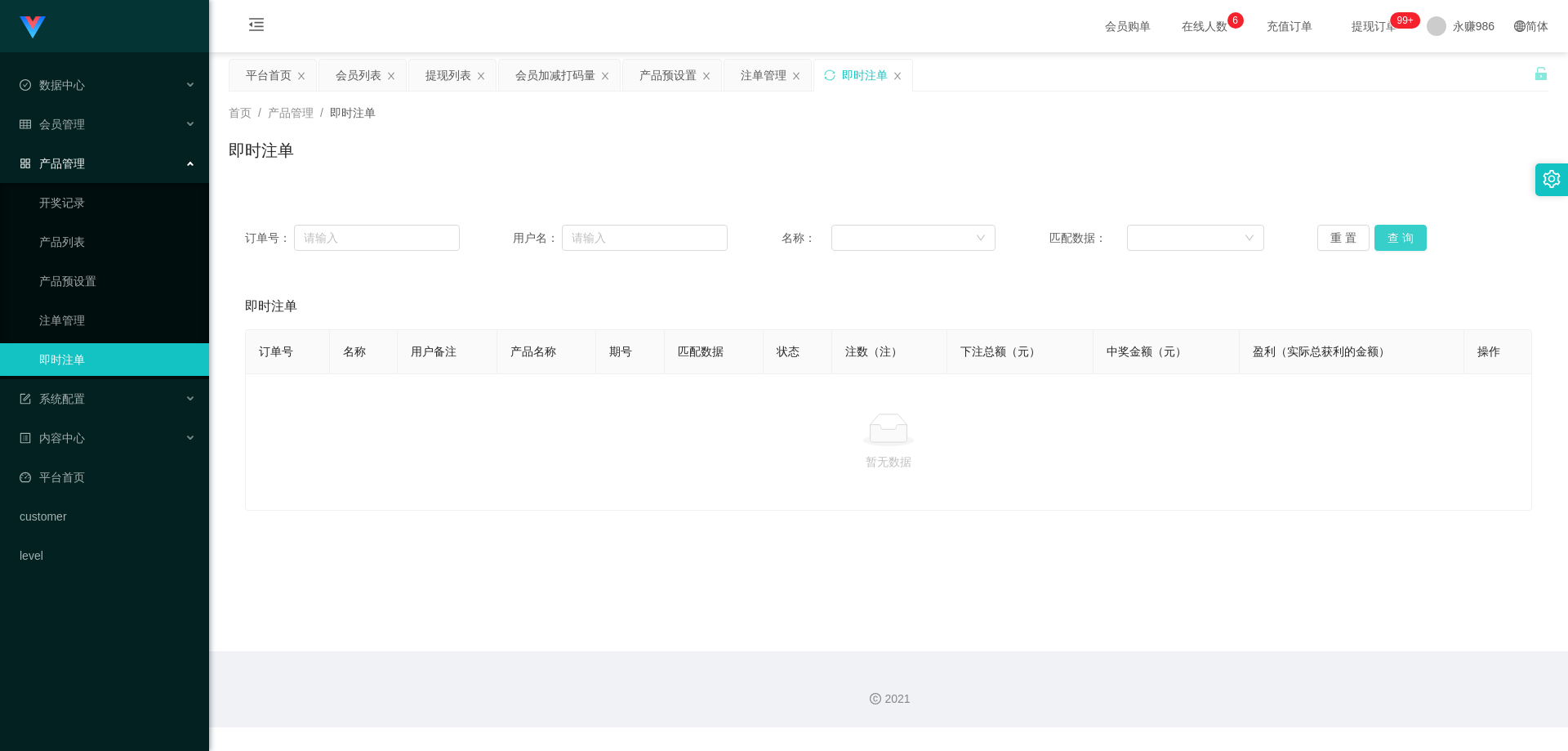
click at [1388, 241] on button "查 询" at bounding box center [1400, 238] width 52 height 26
click at [94, 140] on div "会员管理" at bounding box center [104, 124] width 209 height 33
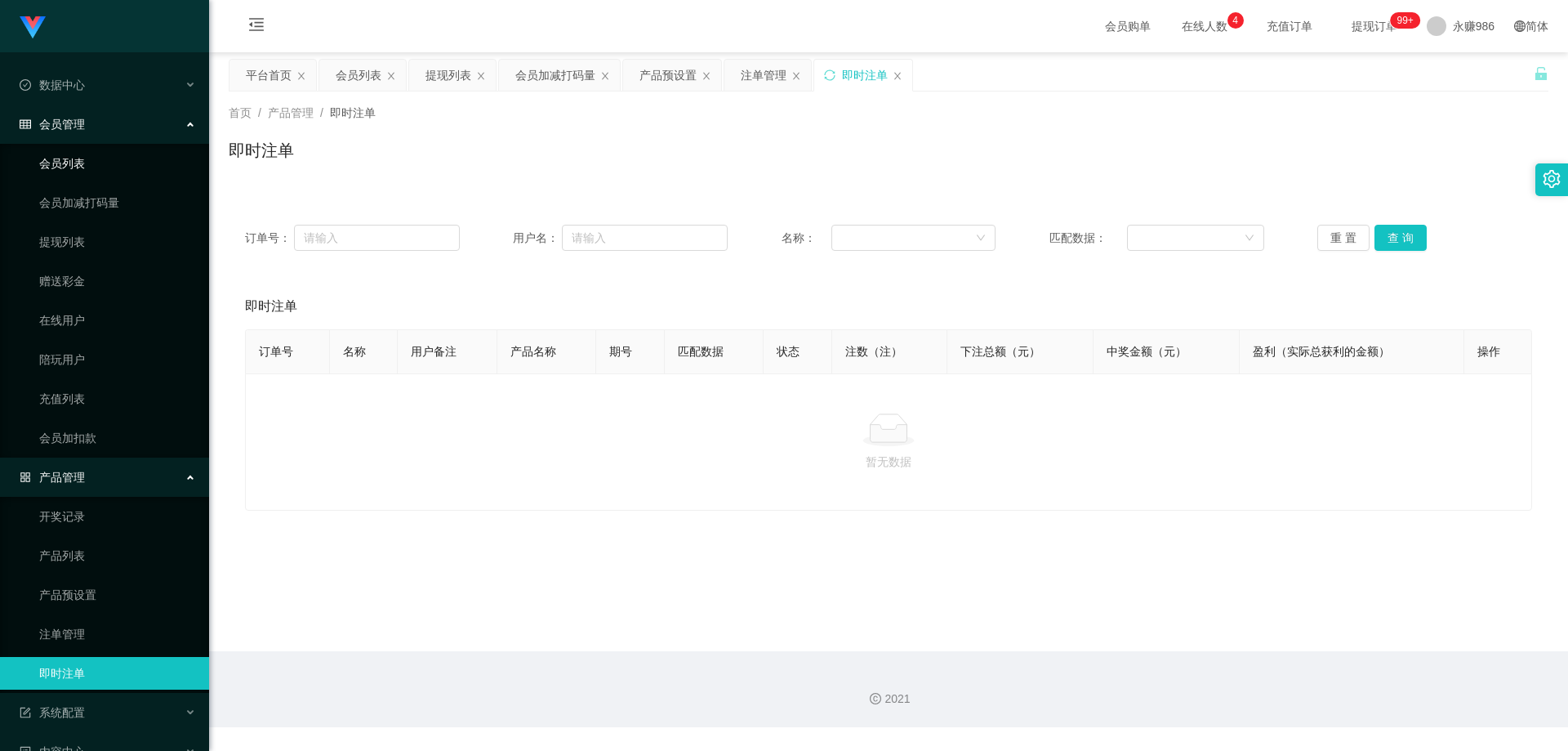
click at [68, 170] on link "会员列表" at bounding box center [118, 163] width 157 height 33
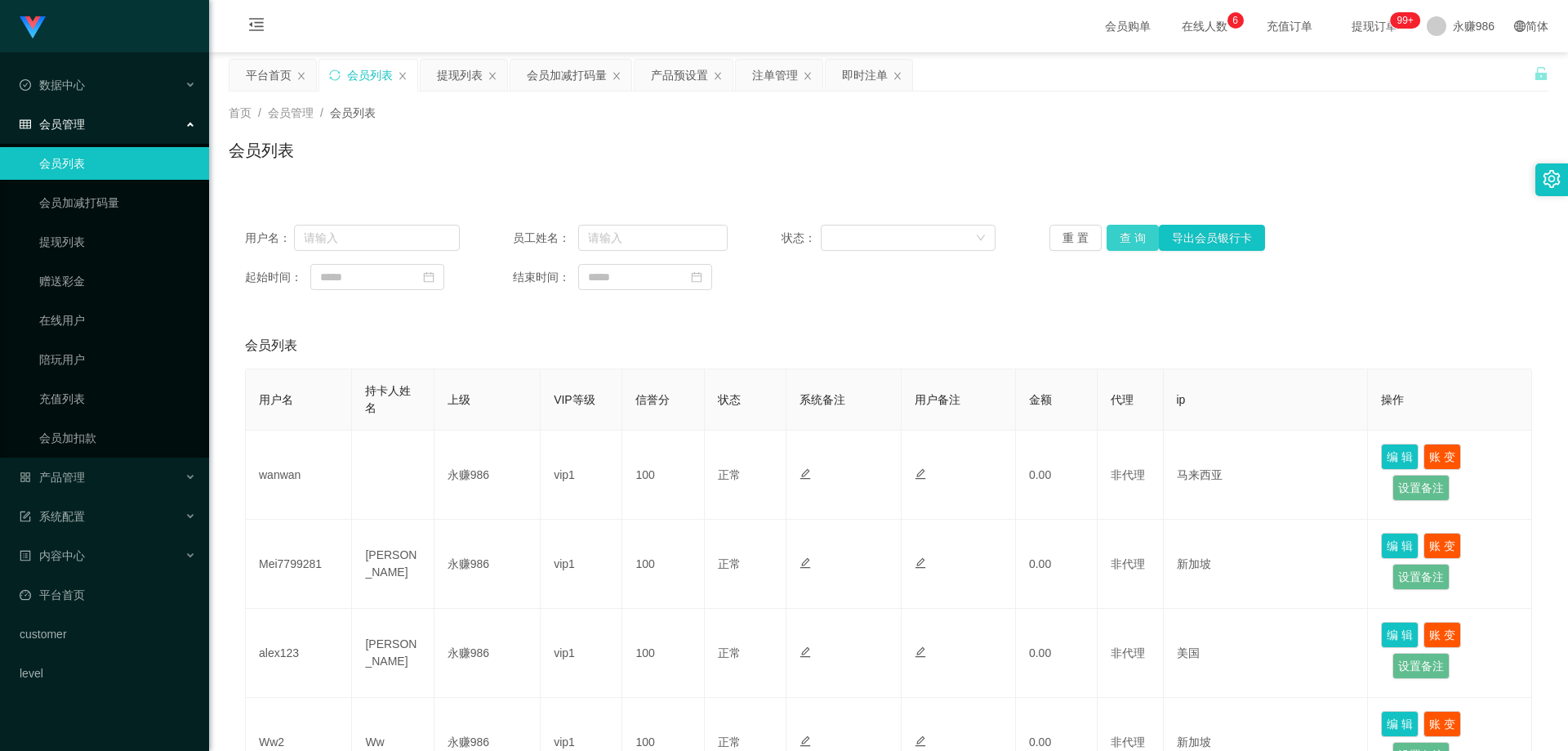
click at [1129, 227] on button "查 询" at bounding box center [1132, 238] width 52 height 26
click at [1129, 233] on button "查 询" at bounding box center [1132, 238] width 52 height 26
click at [96, 474] on div "产品管理" at bounding box center [104, 477] width 209 height 33
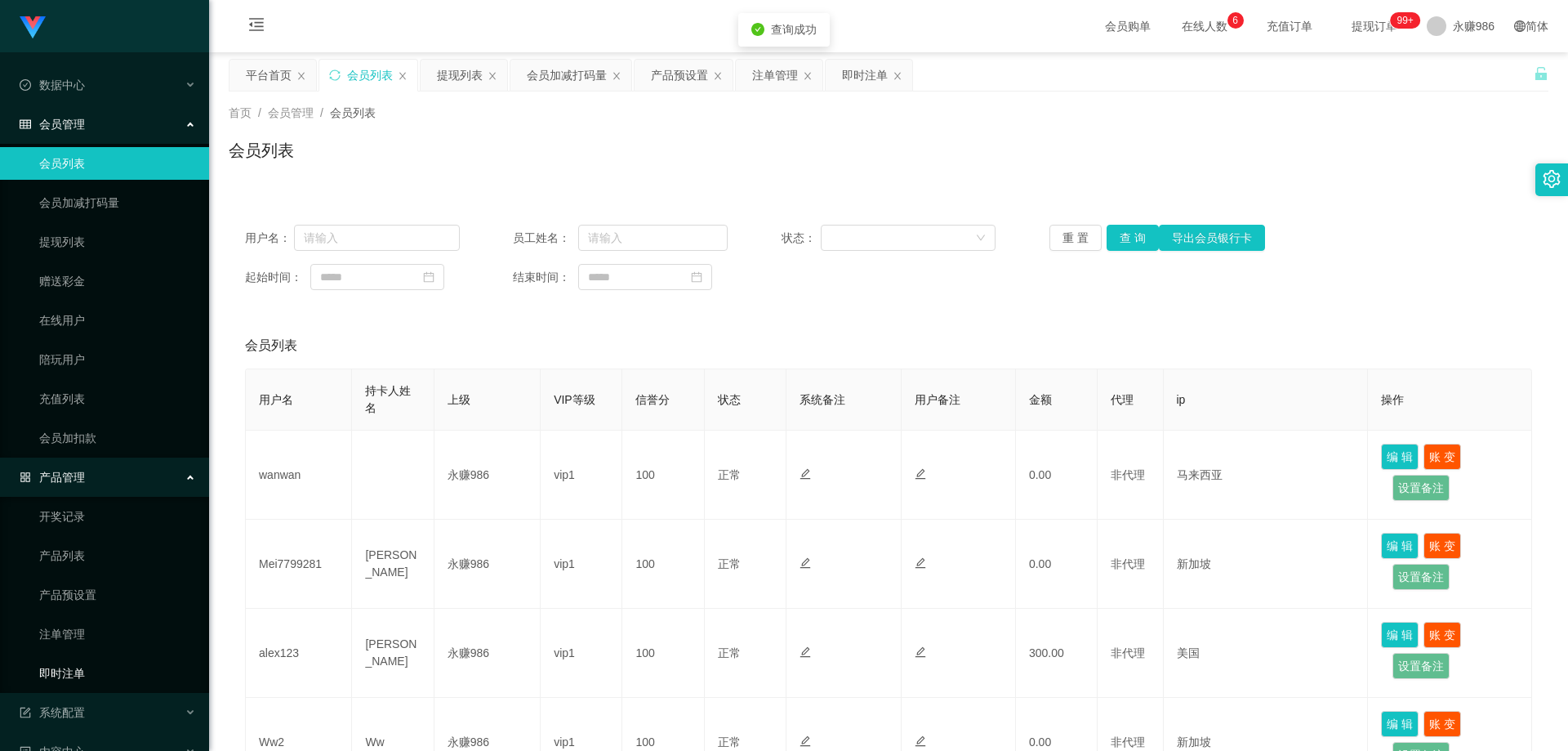
click at [80, 673] on link "即时注单" at bounding box center [118, 673] width 157 height 33
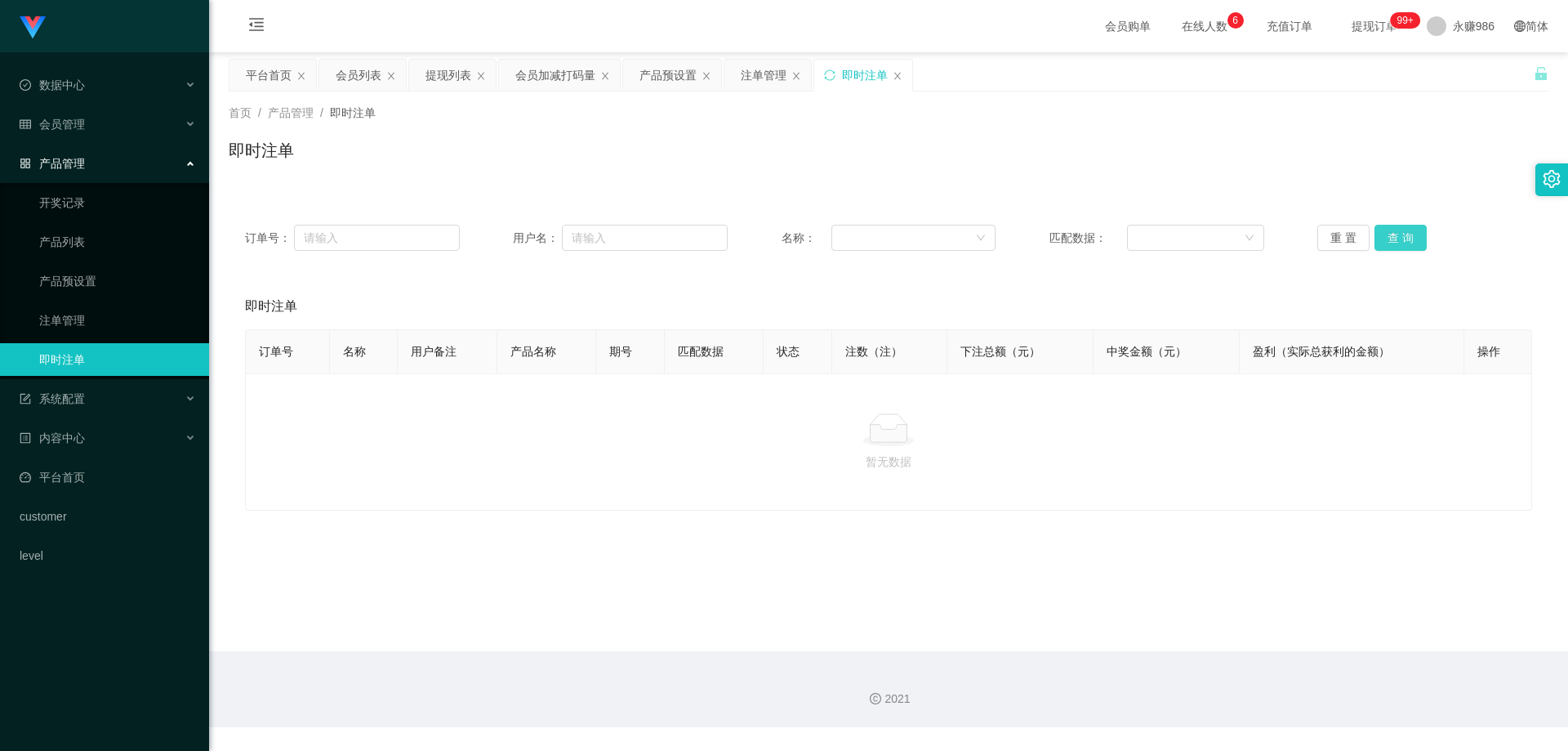
click at [1381, 239] on button "查 询" at bounding box center [1400, 238] width 52 height 26
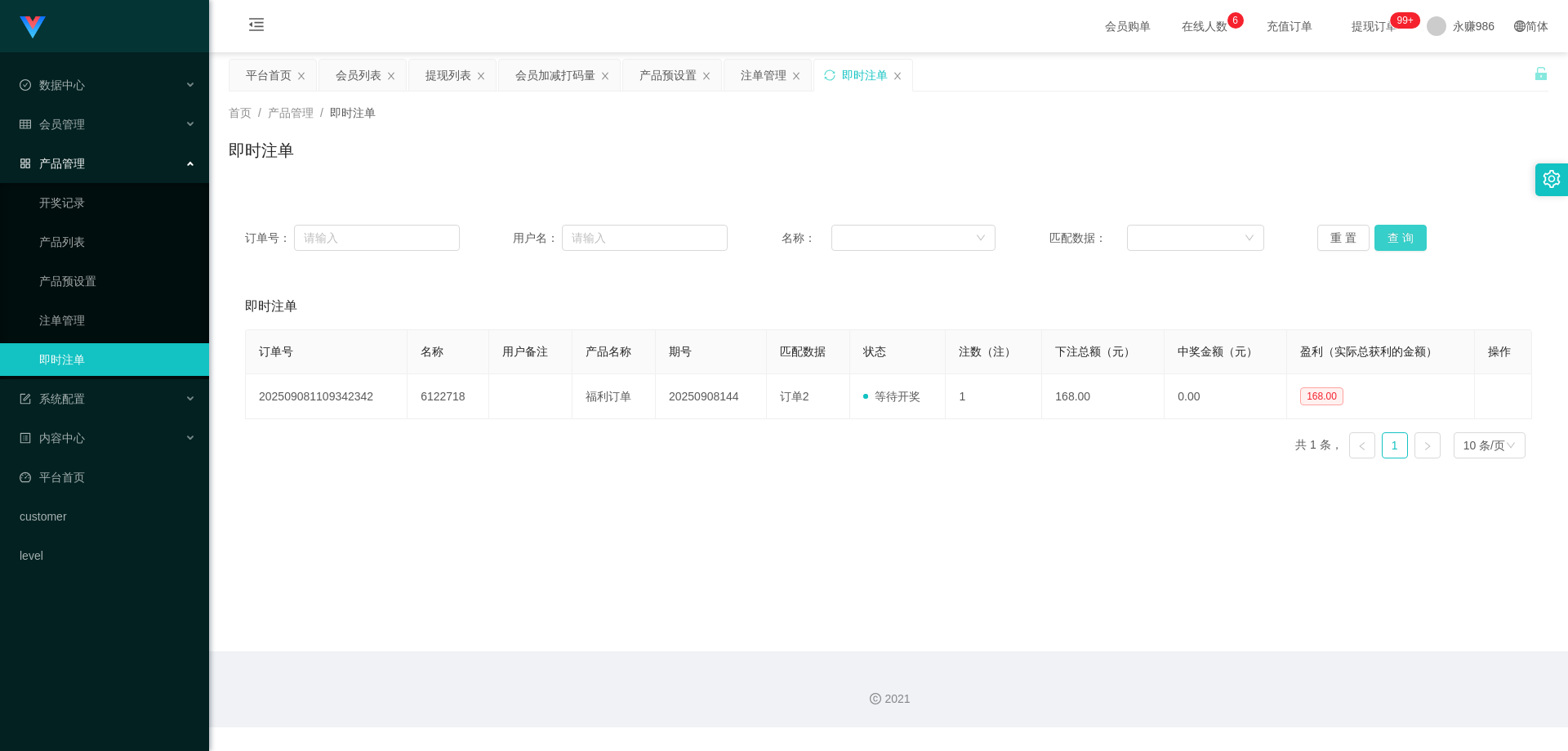
click at [1381, 239] on button "查 询" at bounding box center [1400, 238] width 52 height 26
click at [133, 275] on link "产品预设置" at bounding box center [118, 281] width 157 height 33
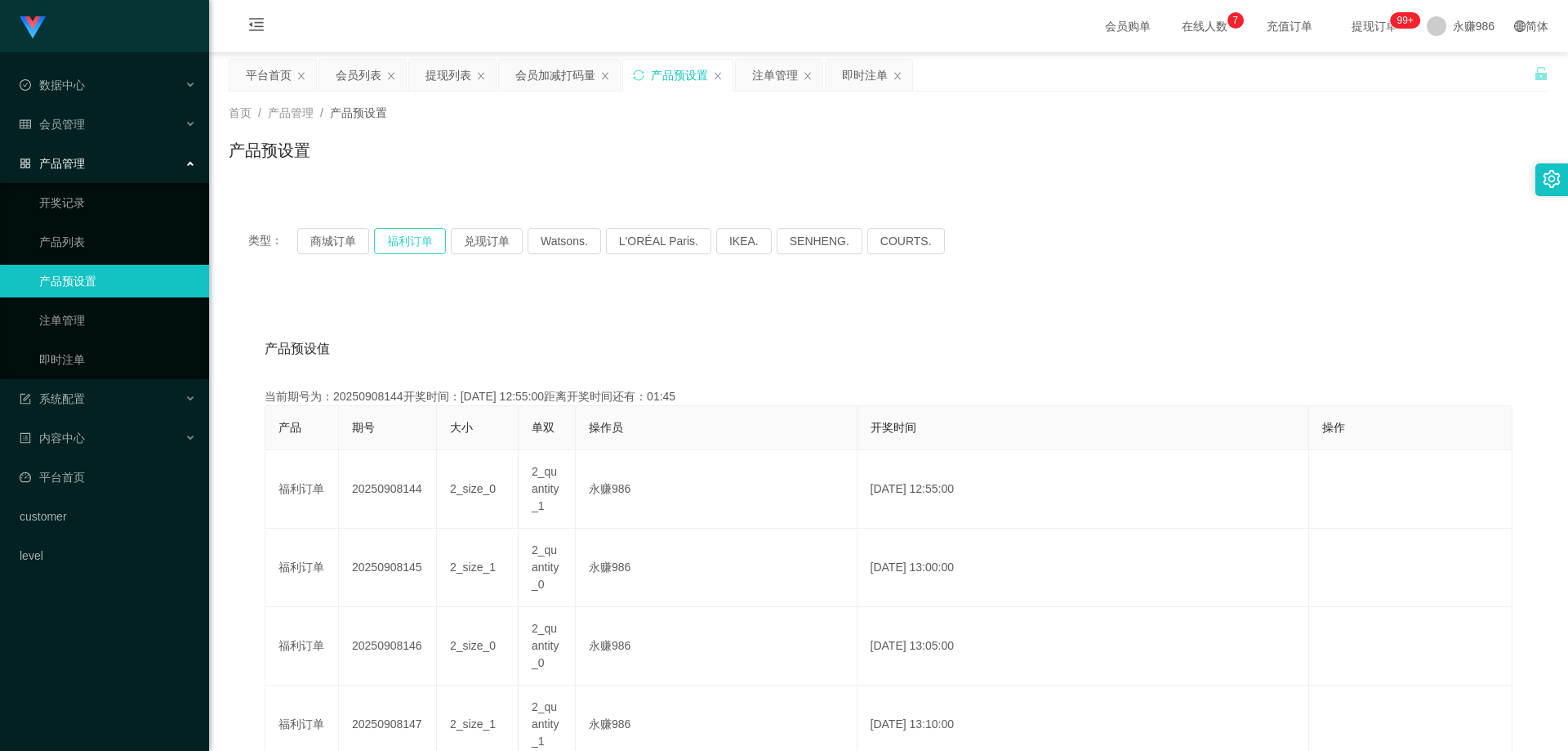
click at [407, 243] on button "福利订单" at bounding box center [409, 240] width 72 height 26
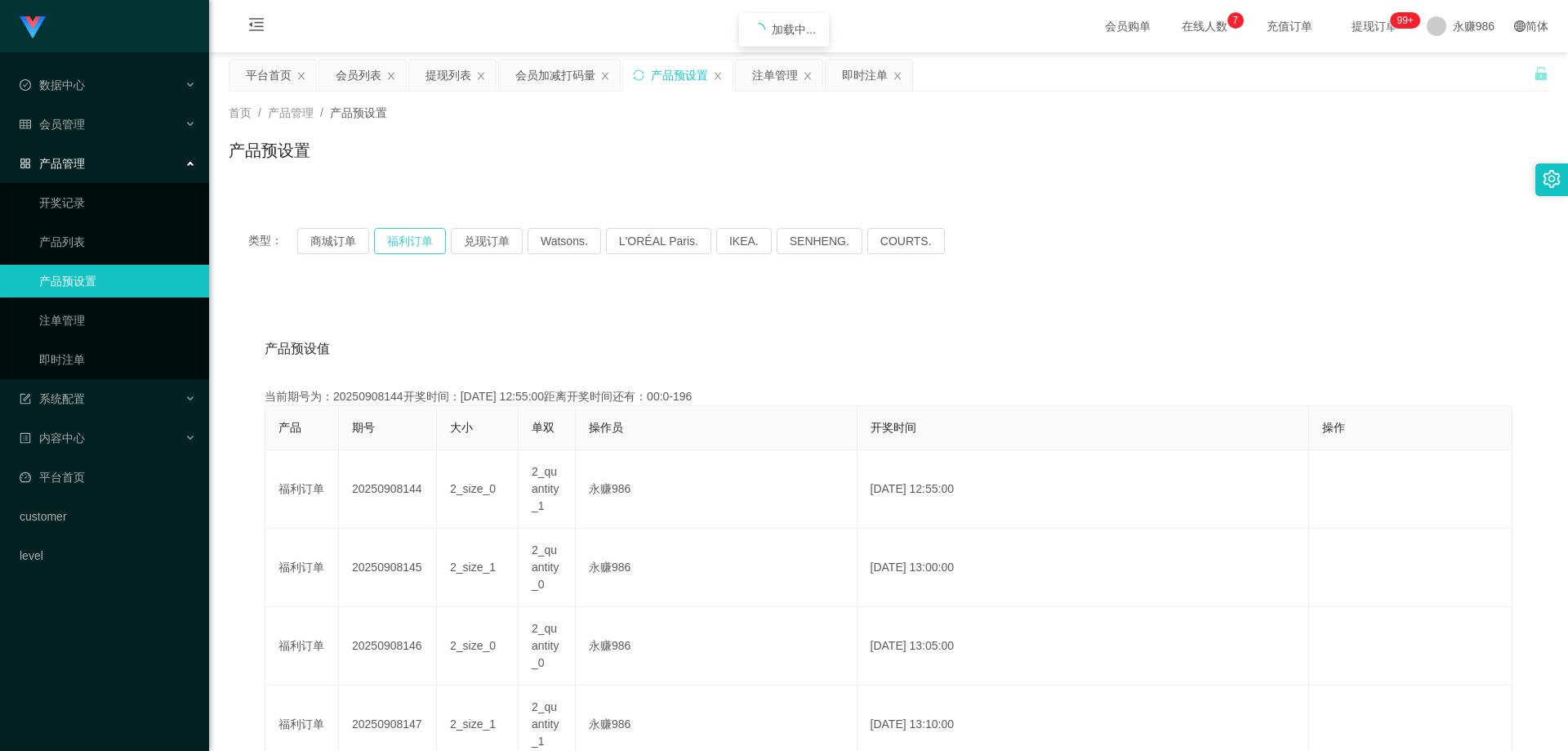
click at [407, 243] on button "福利订单" at bounding box center [409, 240] width 72 height 26
click at [326, 243] on button "商城订单" at bounding box center [333, 240] width 72 height 26
click at [401, 243] on button "福利订单" at bounding box center [409, 240] width 72 height 26
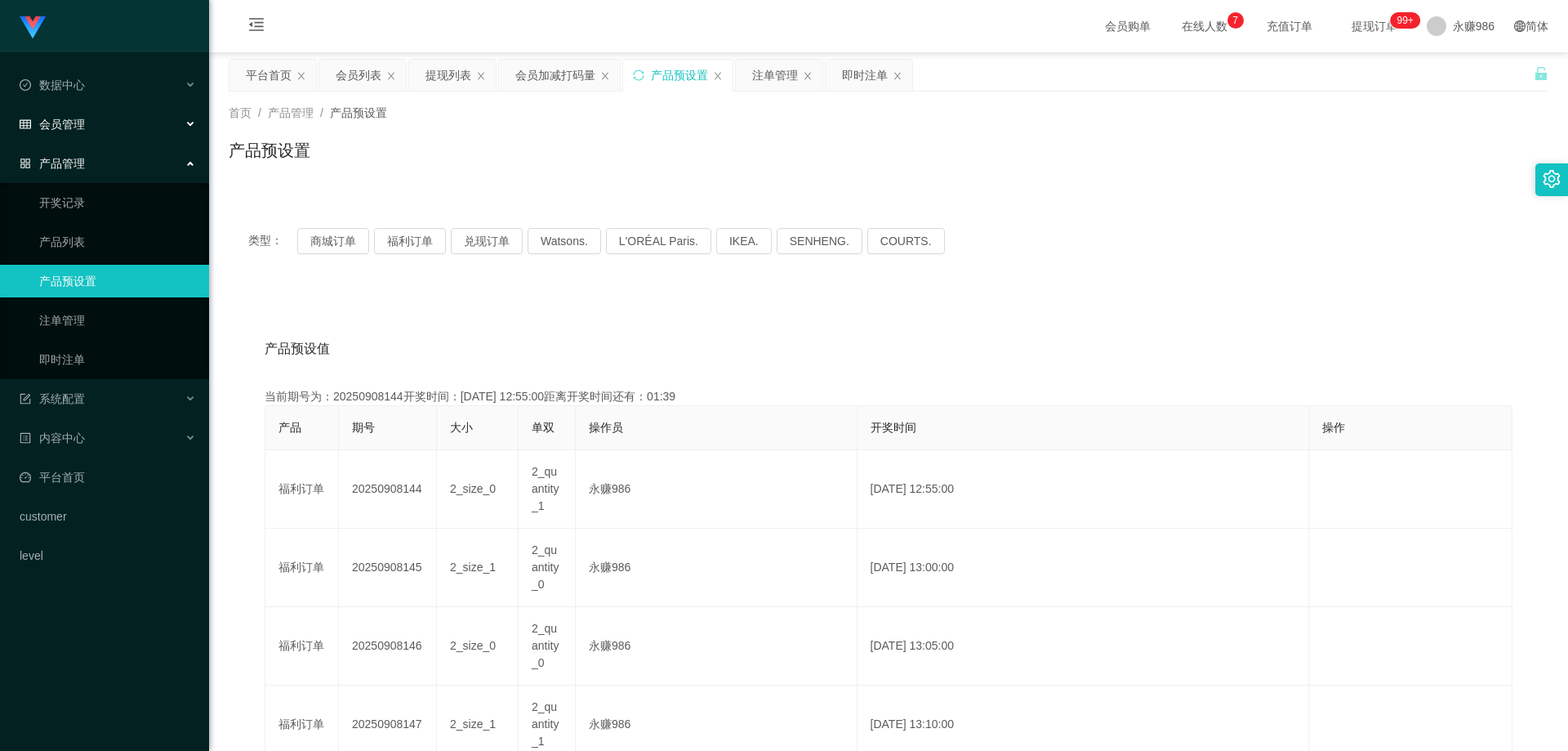
click at [88, 121] on div "会员管理" at bounding box center [104, 124] width 209 height 33
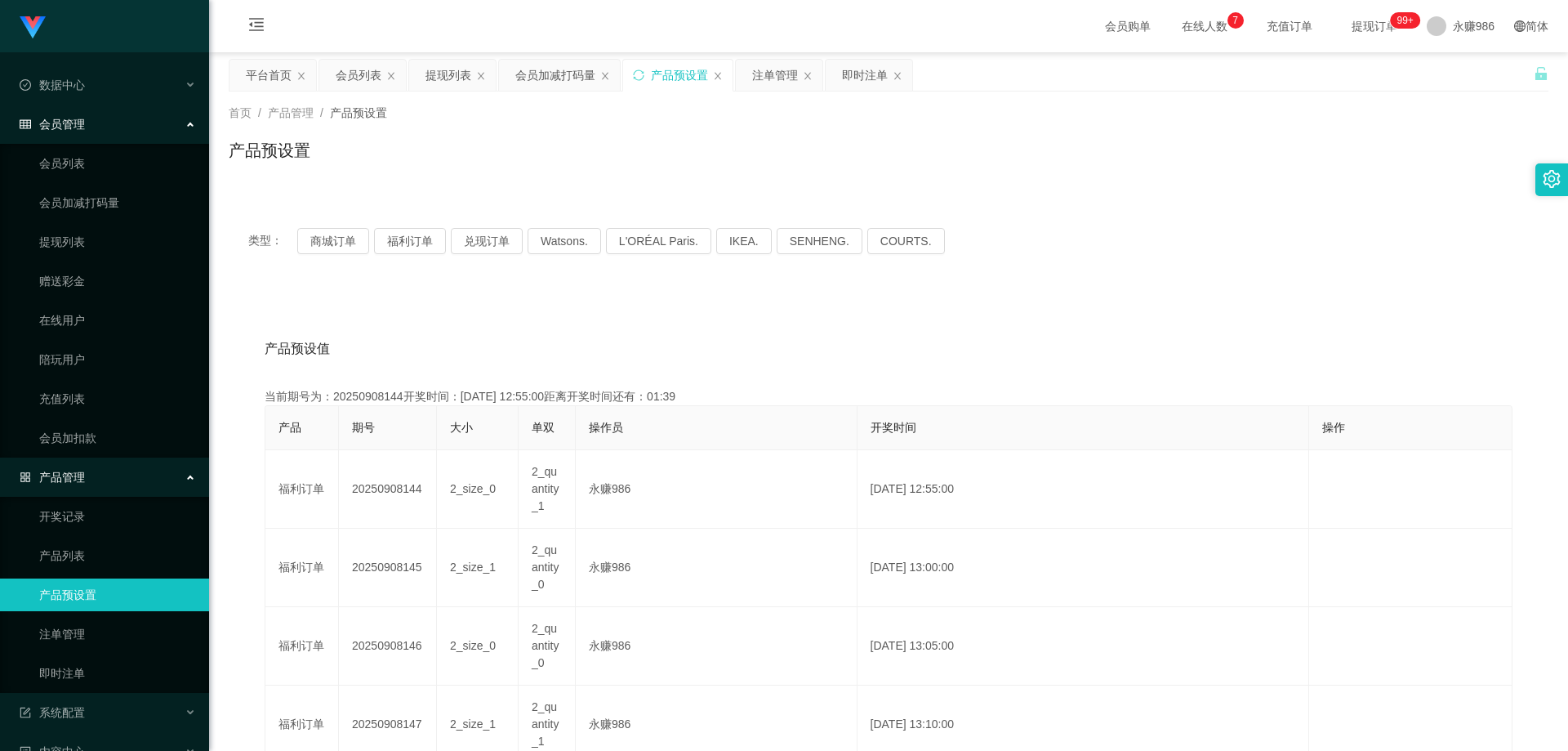
click at [87, 142] on li "会员管理 会员列表 会员加减打码量 提现列表 赠送彩金 在线用户 陪玩用户 充值列表 会员加扣款" at bounding box center [104, 282] width 209 height 350
click at [82, 154] on link "会员列表" at bounding box center [118, 163] width 157 height 33
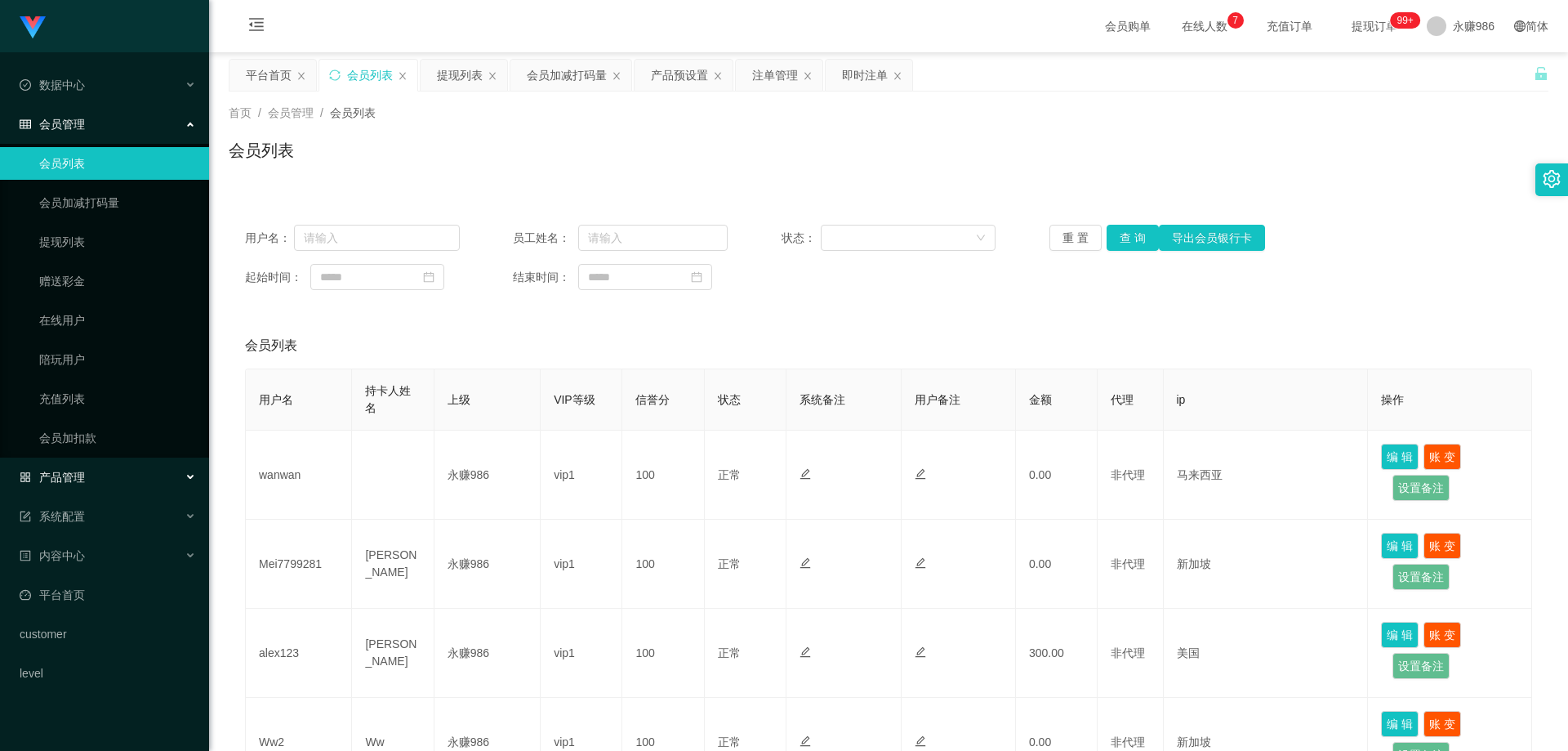
click at [81, 478] on span "产品管理" at bounding box center [52, 477] width 66 height 13
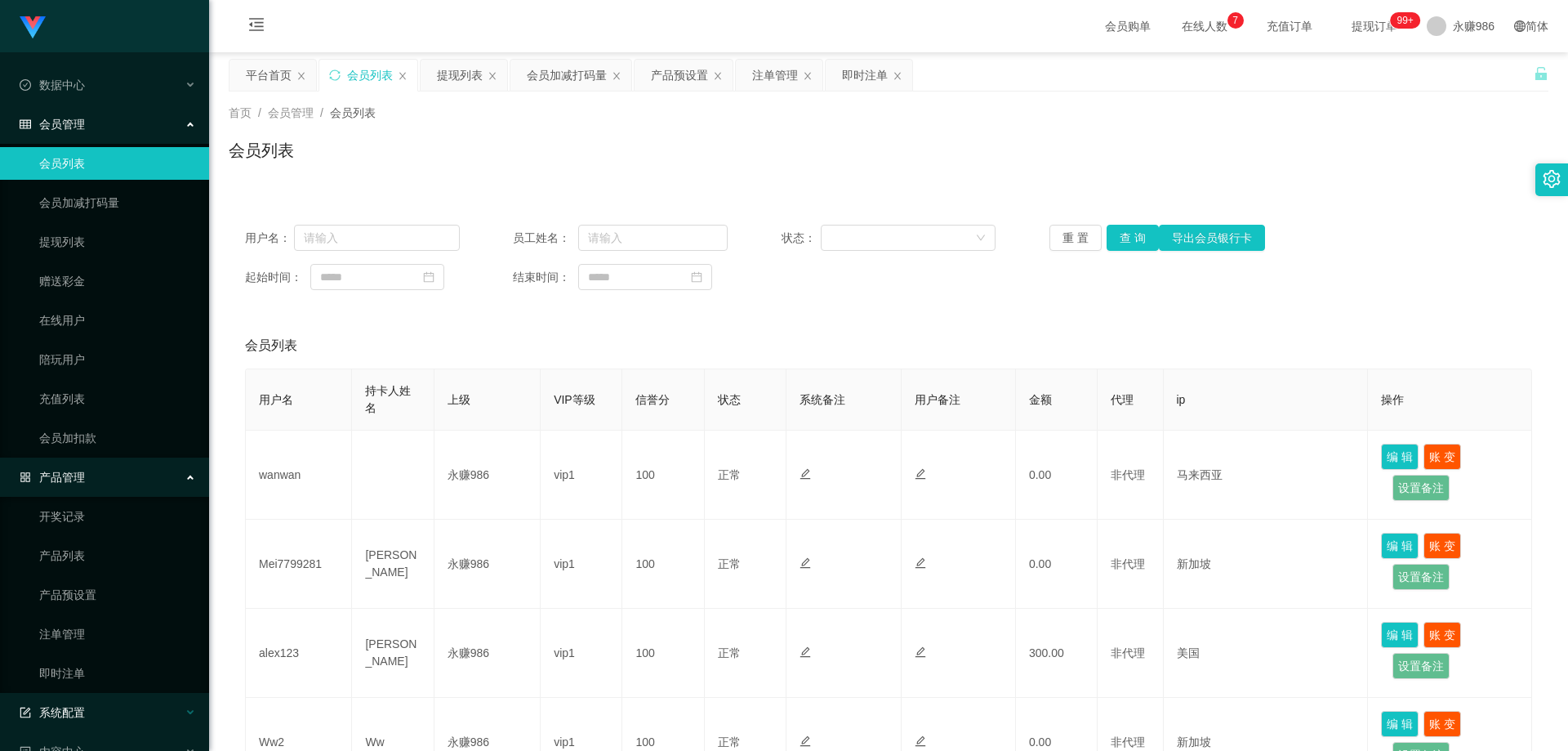
scroll to position [151, 0]
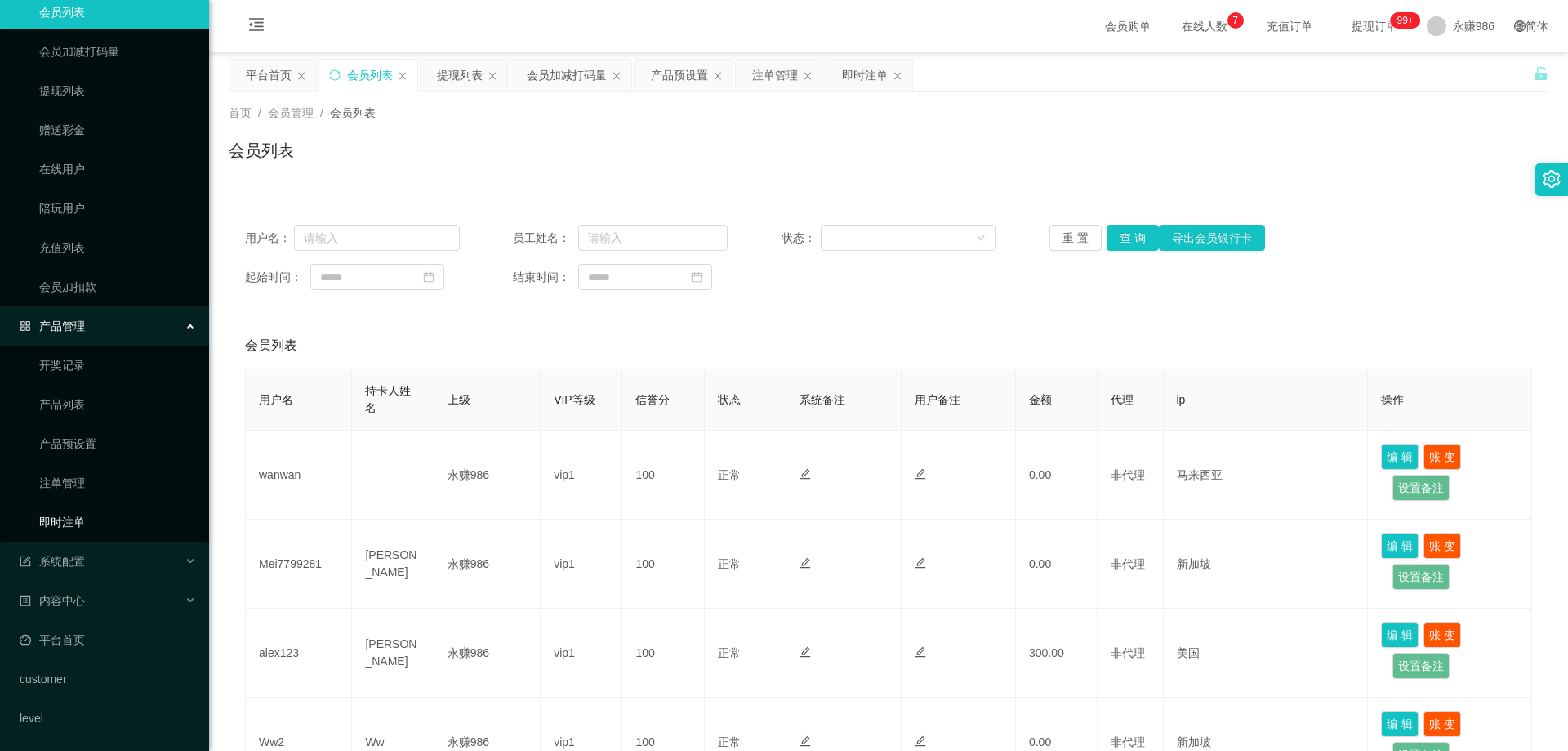
click at [79, 513] on link "即时注单" at bounding box center [118, 522] width 157 height 33
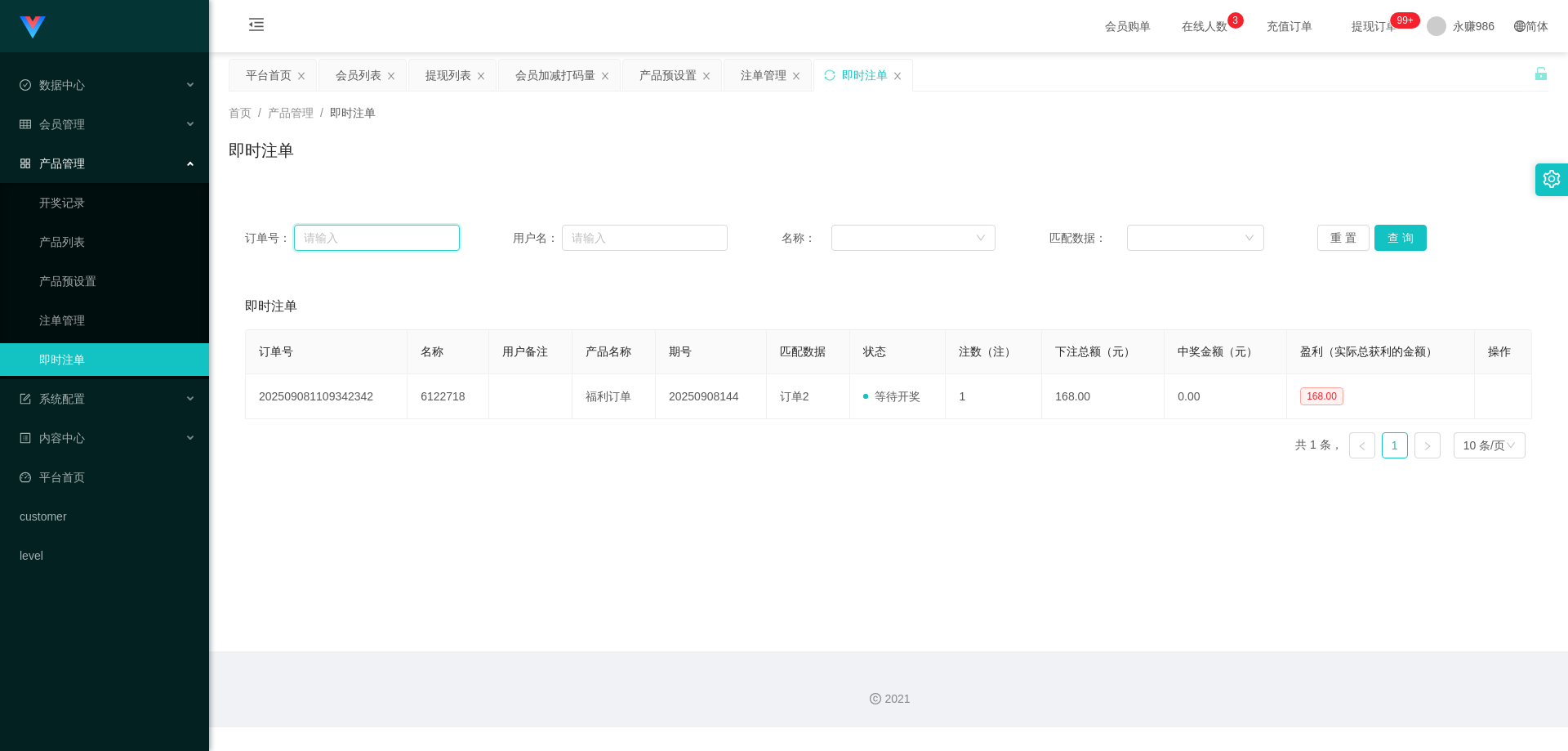
click at [412, 227] on input "text" at bounding box center [377, 238] width 166 height 26
click at [83, 118] on span "会员管理" at bounding box center [52, 125] width 66 height 13
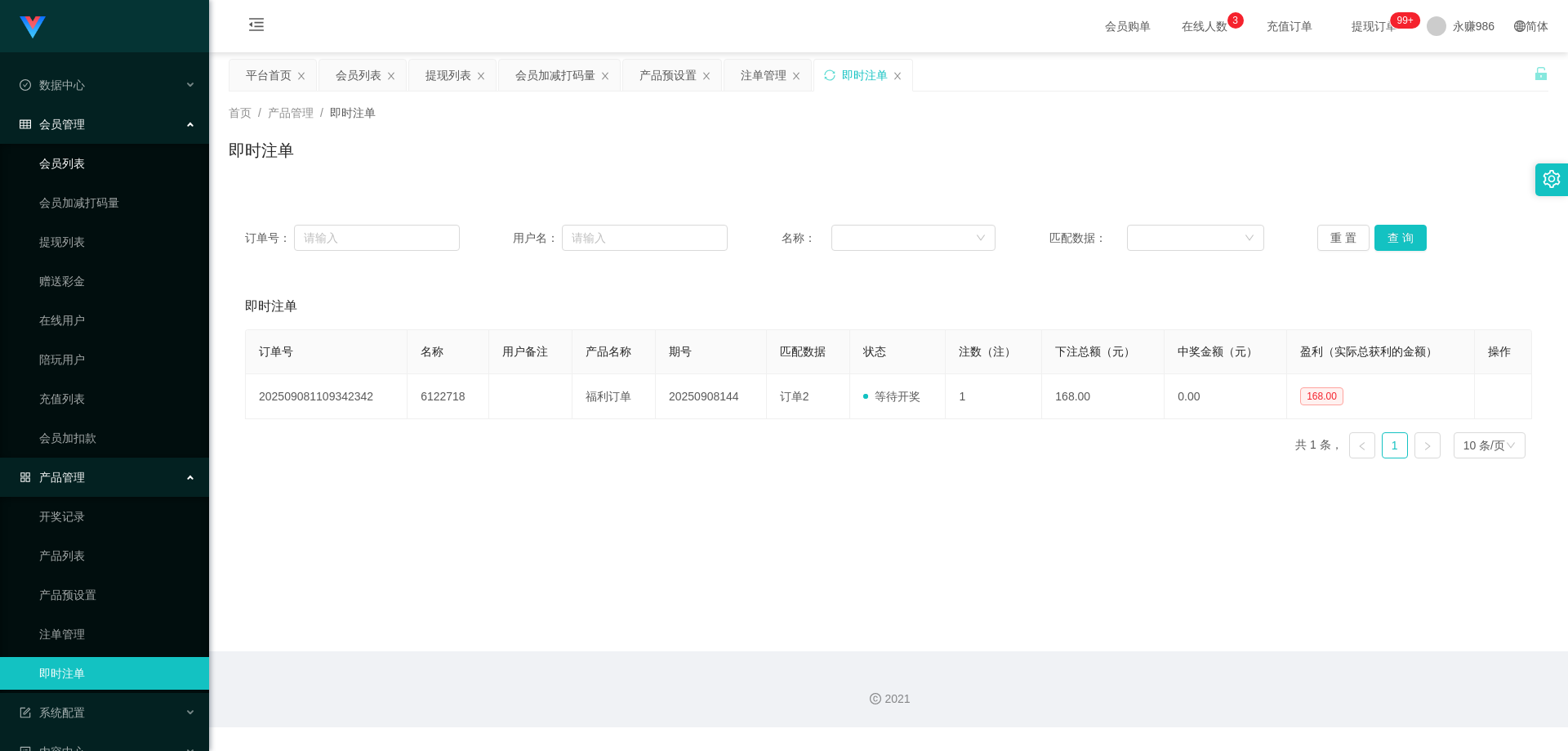
click at [81, 150] on link "会员列表" at bounding box center [118, 163] width 157 height 33
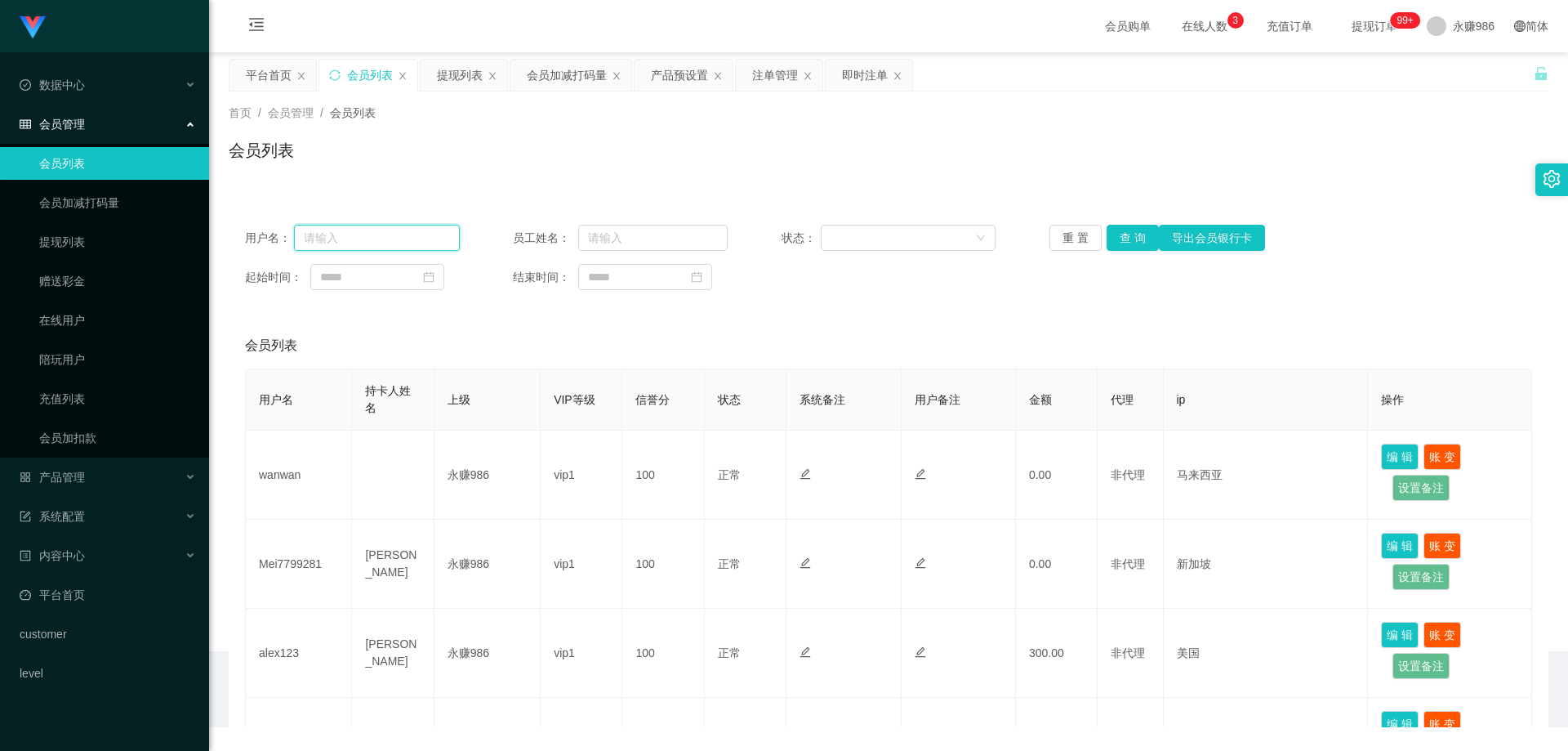
click at [378, 234] on input "text" at bounding box center [377, 238] width 166 height 26
type input "6122718"
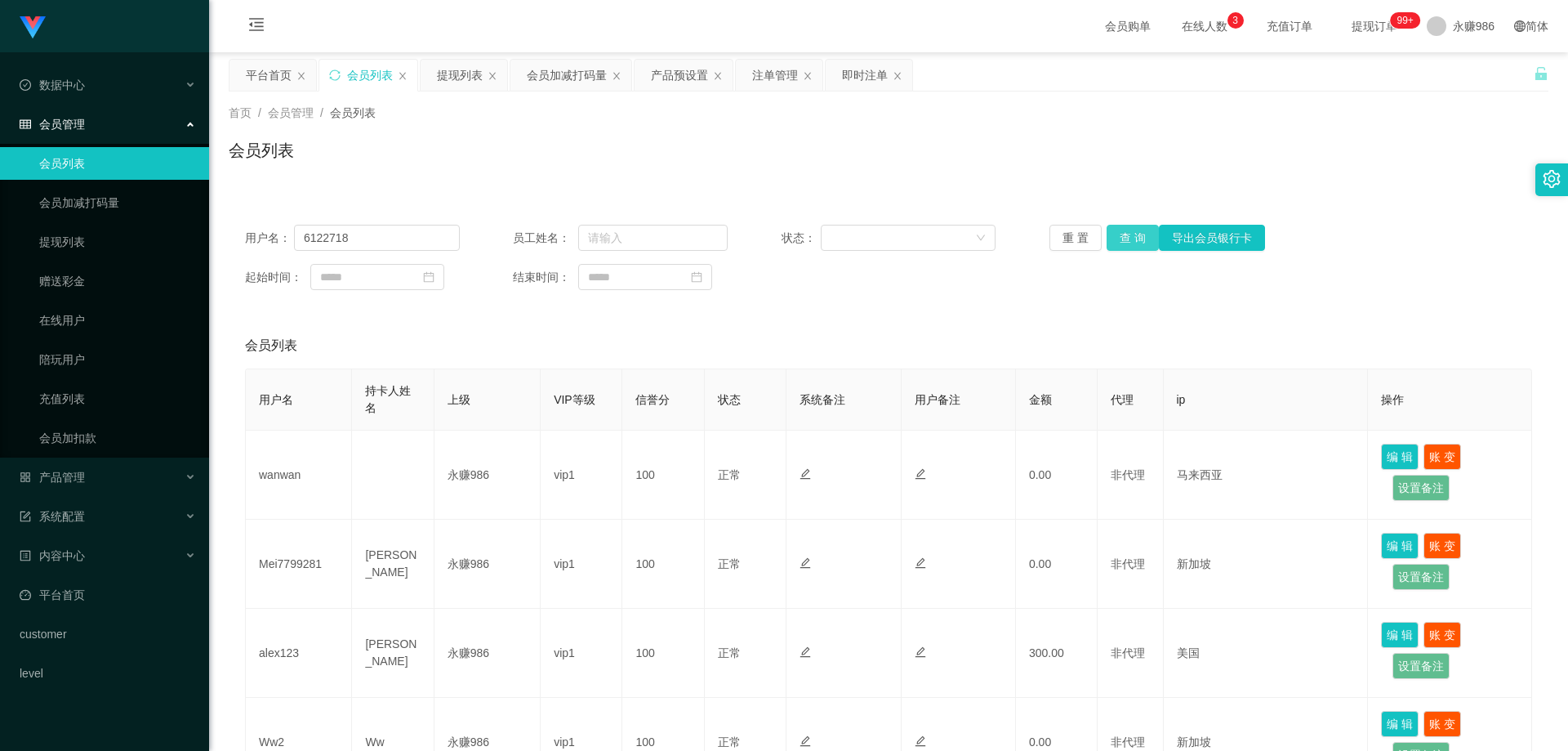
click at [1106, 225] on button "查 询" at bounding box center [1132, 238] width 52 height 26
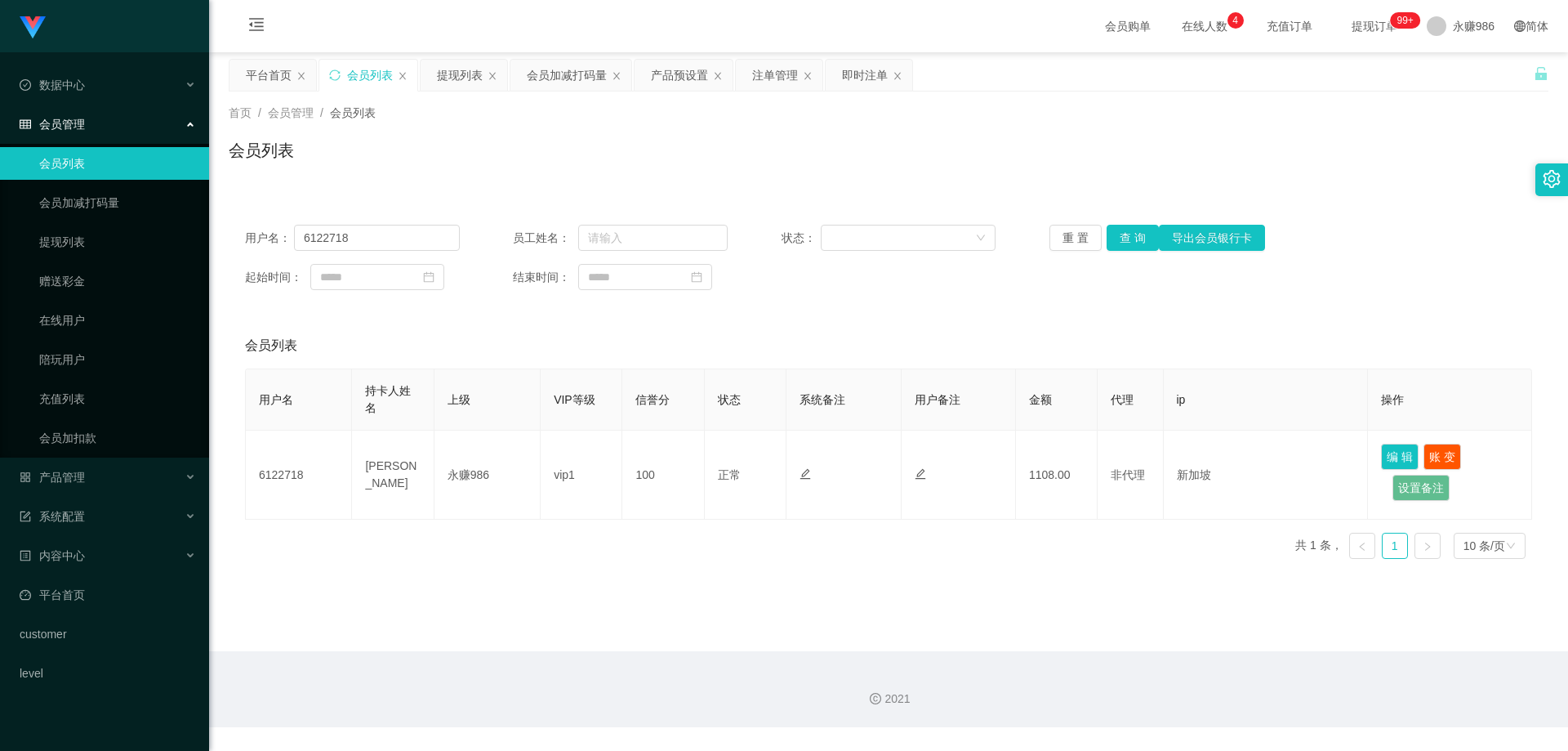
click at [102, 169] on link "会员列表" at bounding box center [118, 163] width 157 height 33
click at [388, 240] on input "6122718" at bounding box center [377, 238] width 166 height 26
click at [1141, 235] on button "查 询" at bounding box center [1132, 238] width 52 height 26
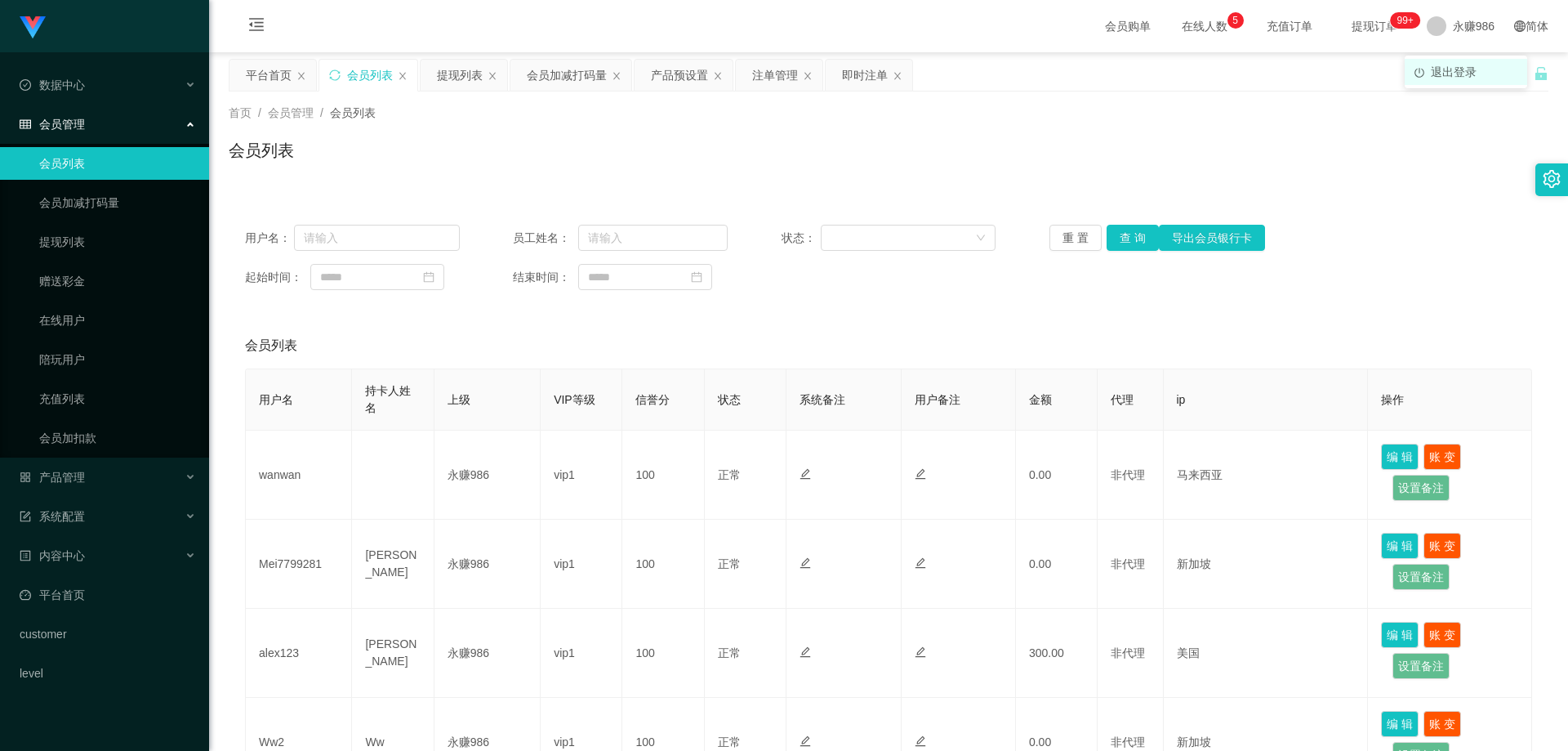
click at [1454, 62] on li "退出登录" at bounding box center [1465, 72] width 122 height 26
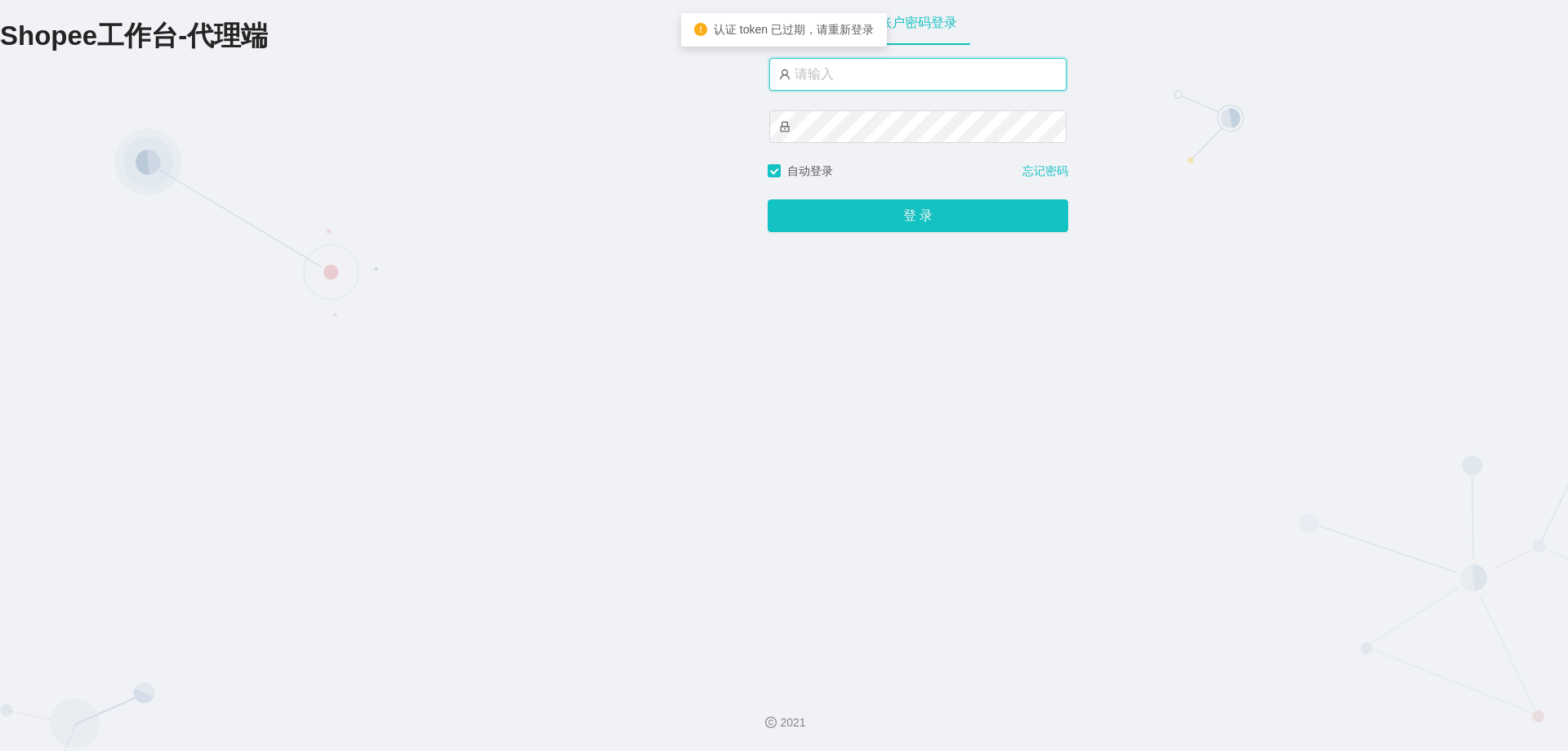
click at [847, 62] on input "text" at bounding box center [918, 74] width 297 height 33
type input "永赚981"
click at [768, 200] on button "登 录" at bounding box center [918, 216] width 301 height 33
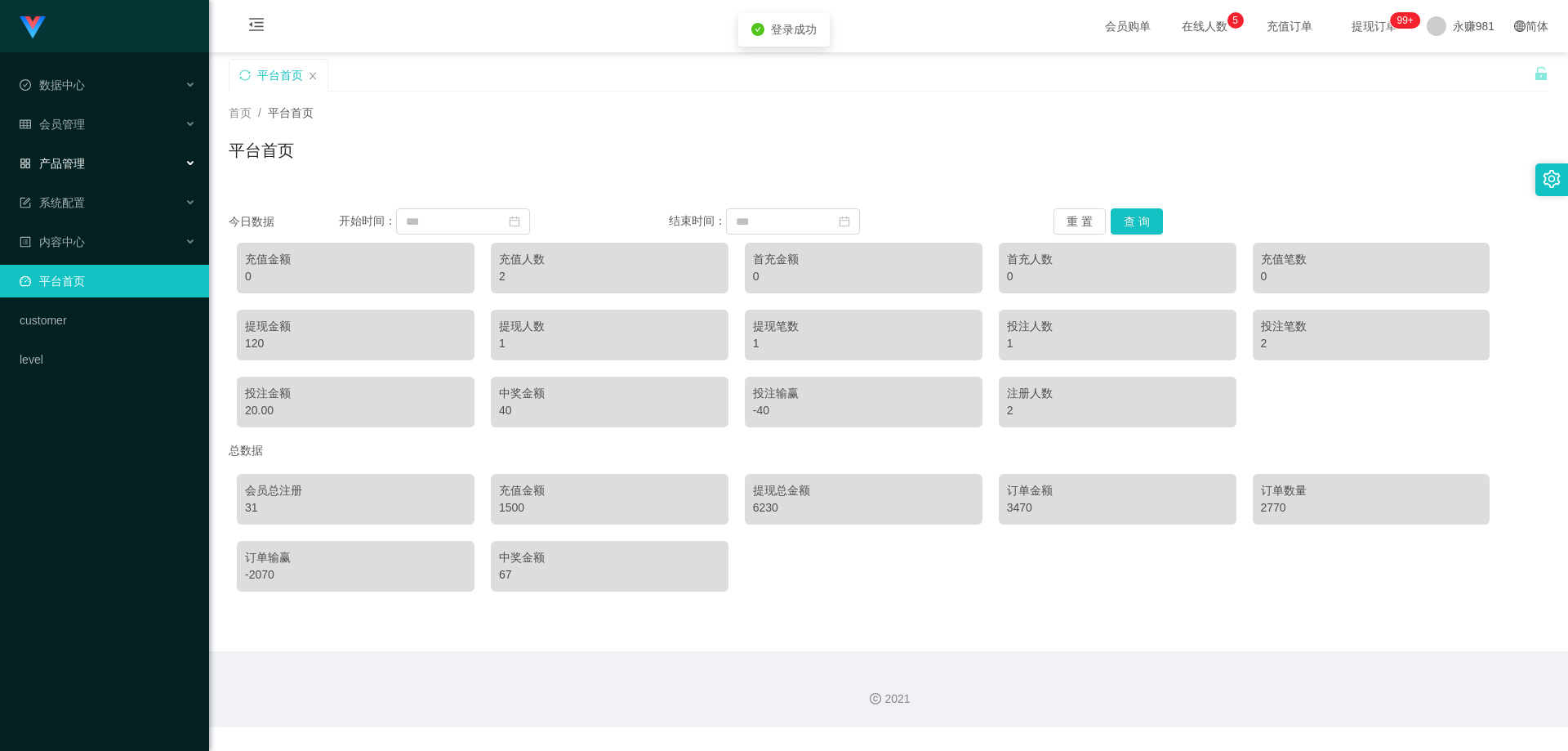
click at [96, 148] on div "产品管理" at bounding box center [104, 163] width 209 height 33
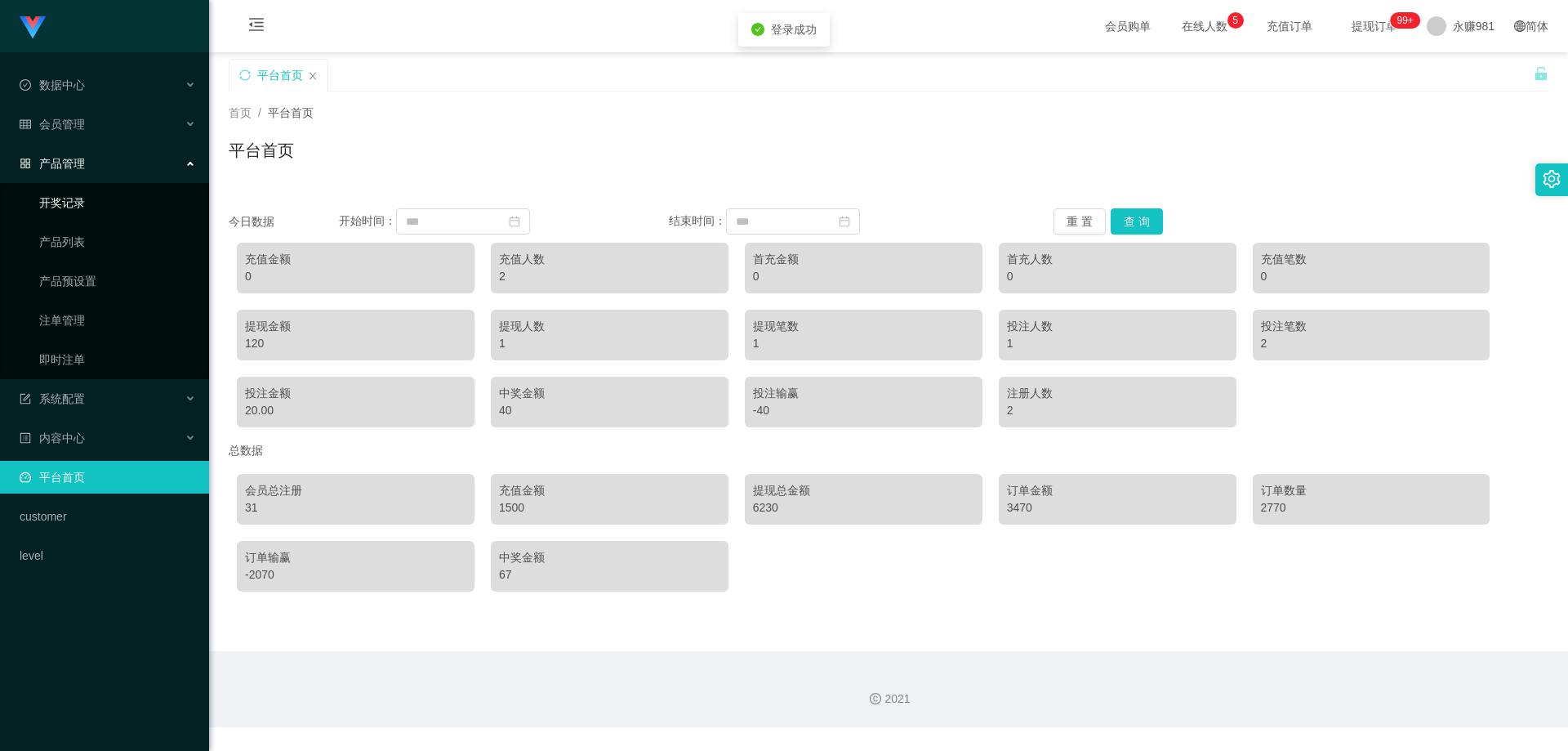
click at [98, 196] on link "开奖记录" at bounding box center [118, 202] width 157 height 33
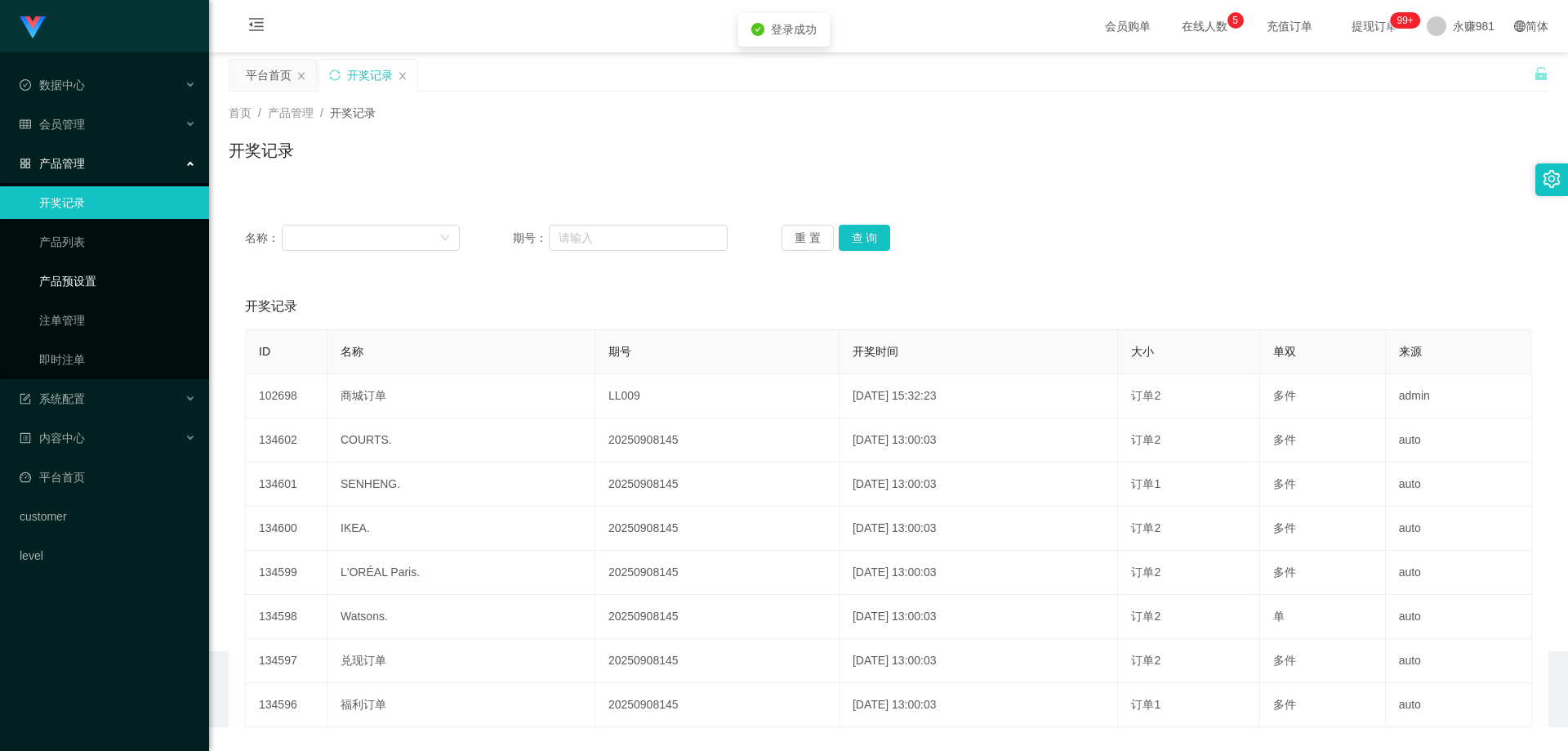
click at [104, 271] on link "产品预设置" at bounding box center [118, 281] width 157 height 33
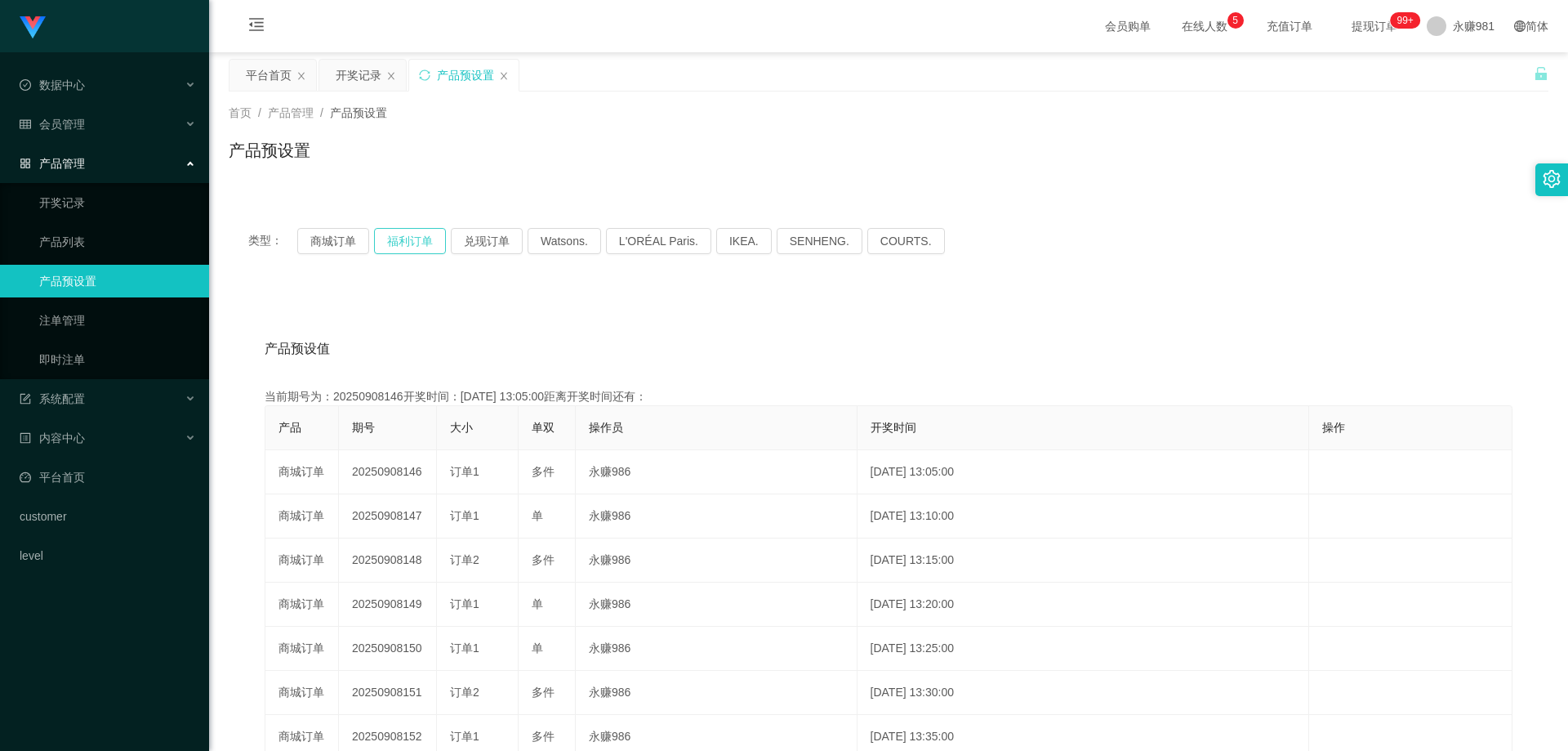
click at [404, 241] on button "福利订单" at bounding box center [409, 240] width 72 height 26
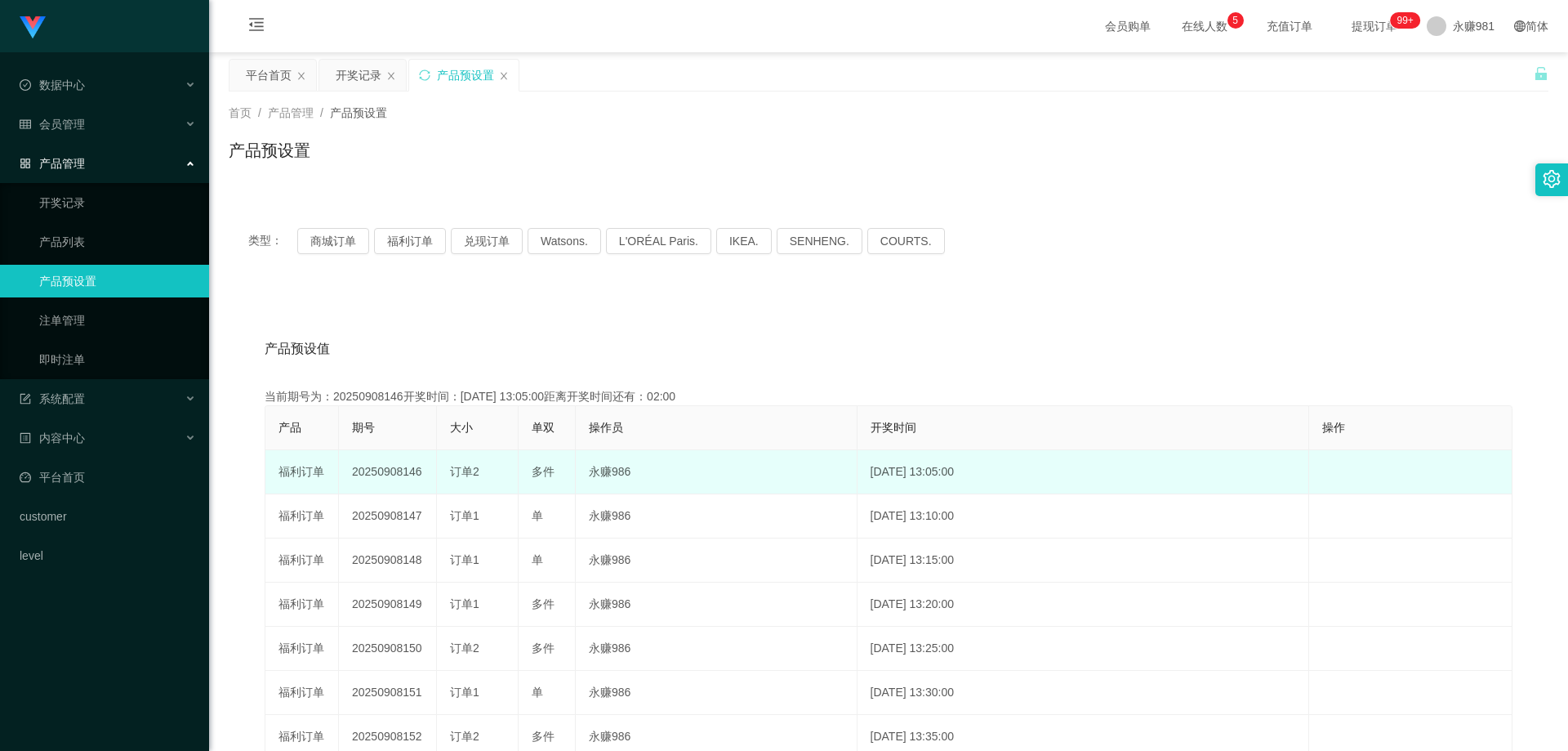
drag, startPoint x: 429, startPoint y: 469, endPoint x: 415, endPoint y: 470, distance: 14.0
click at [415, 470] on td "20250908146" at bounding box center [388, 472] width 98 height 44
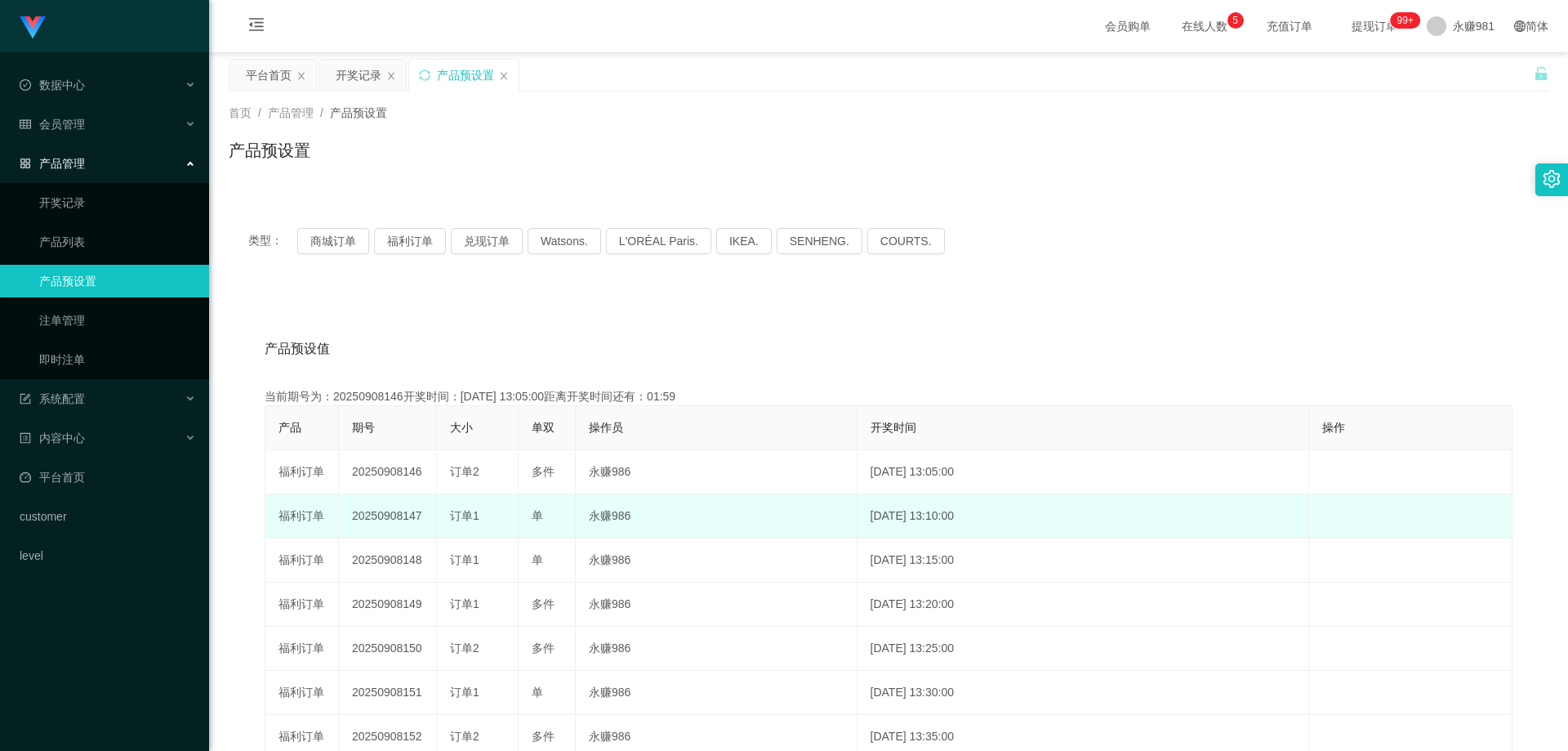
drag, startPoint x: 423, startPoint y: 507, endPoint x: 401, endPoint y: 515, distance: 23.4
click at [401, 515] on td "20250908147" at bounding box center [388, 516] width 98 height 44
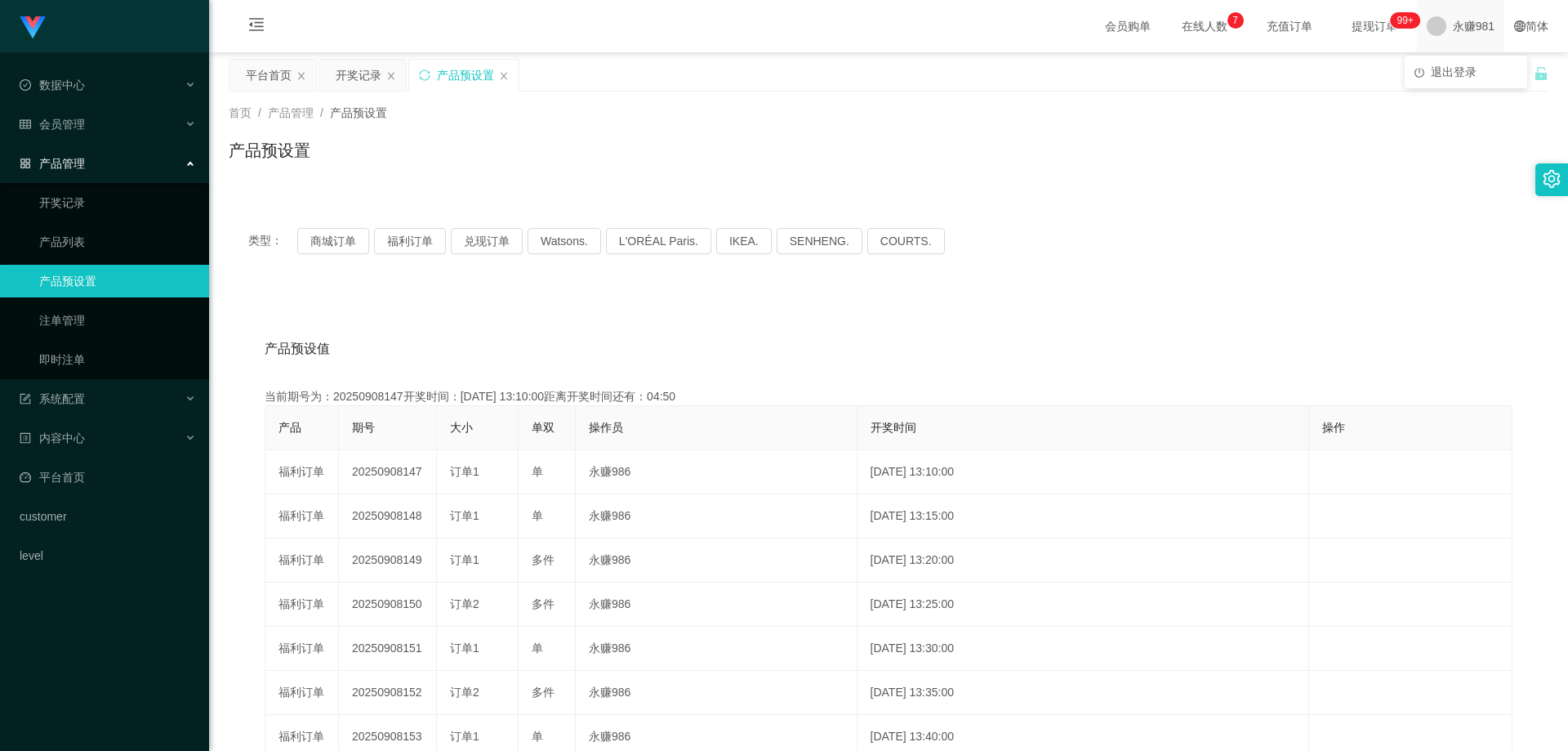
click at [1464, 32] on span "永赚981" at bounding box center [1474, 26] width 41 height 52
click at [1461, 67] on span "退出登录" at bounding box center [1453, 72] width 45 height 13
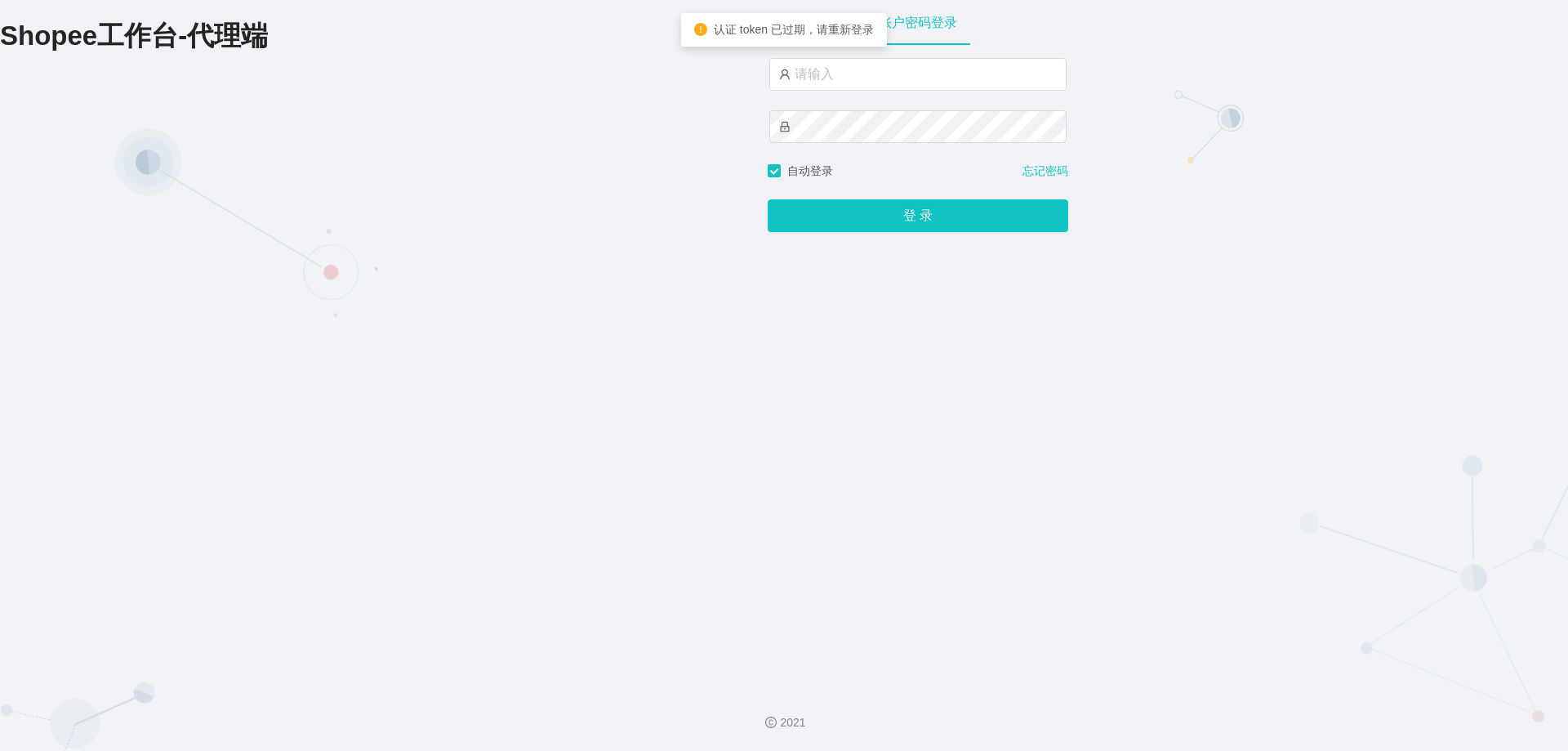
click at [816, 99] on div at bounding box center [918, 110] width 297 height 105
click at [847, 72] on input "text" at bounding box center [918, 74] width 297 height 33
drag, startPoint x: 848, startPoint y: 72, endPoint x: 868, endPoint y: 89, distance: 26.2
click at [849, 72] on input "text" at bounding box center [918, 74] width 297 height 33
type input "永赚986"
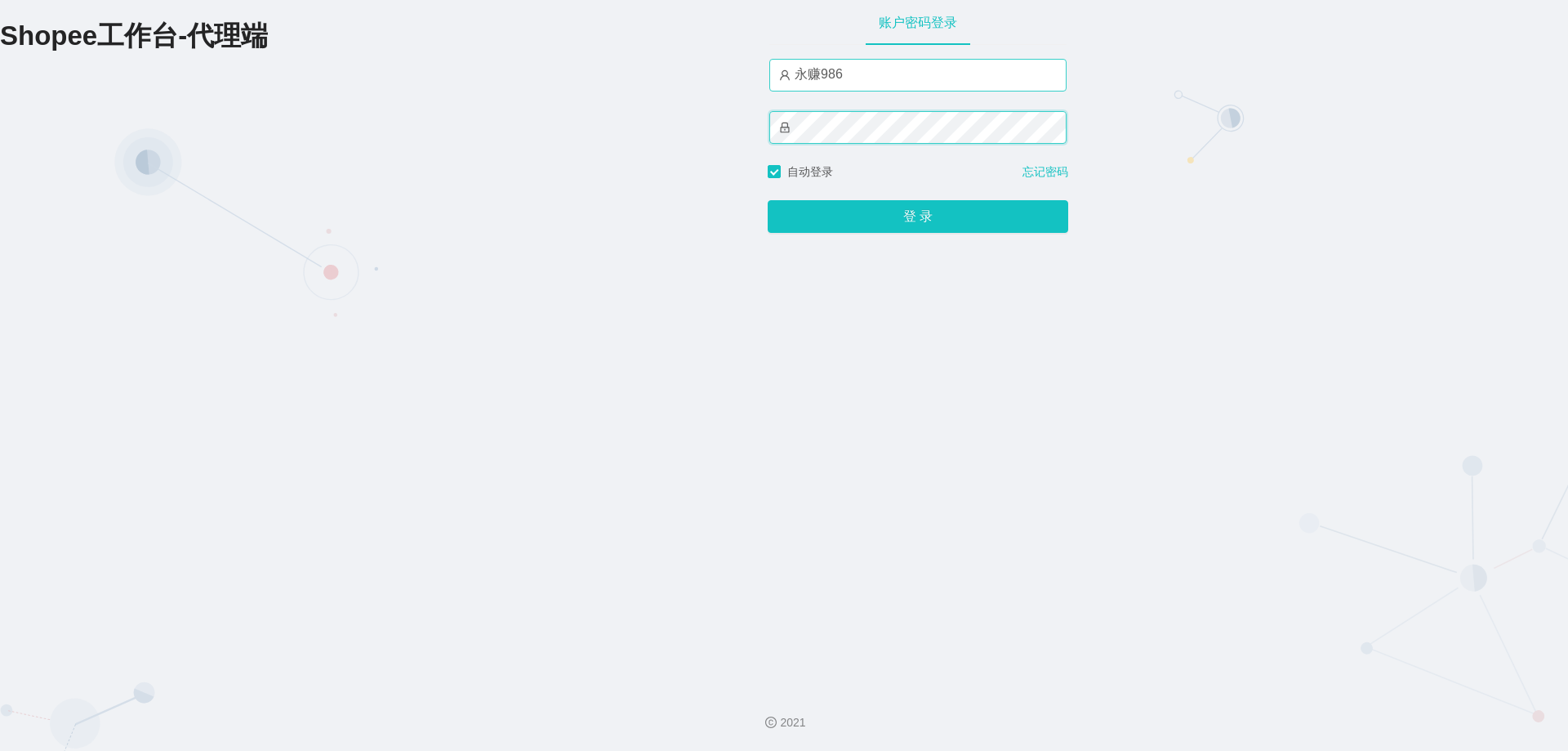
click at [768, 200] on button "登 录" at bounding box center [918, 216] width 301 height 33
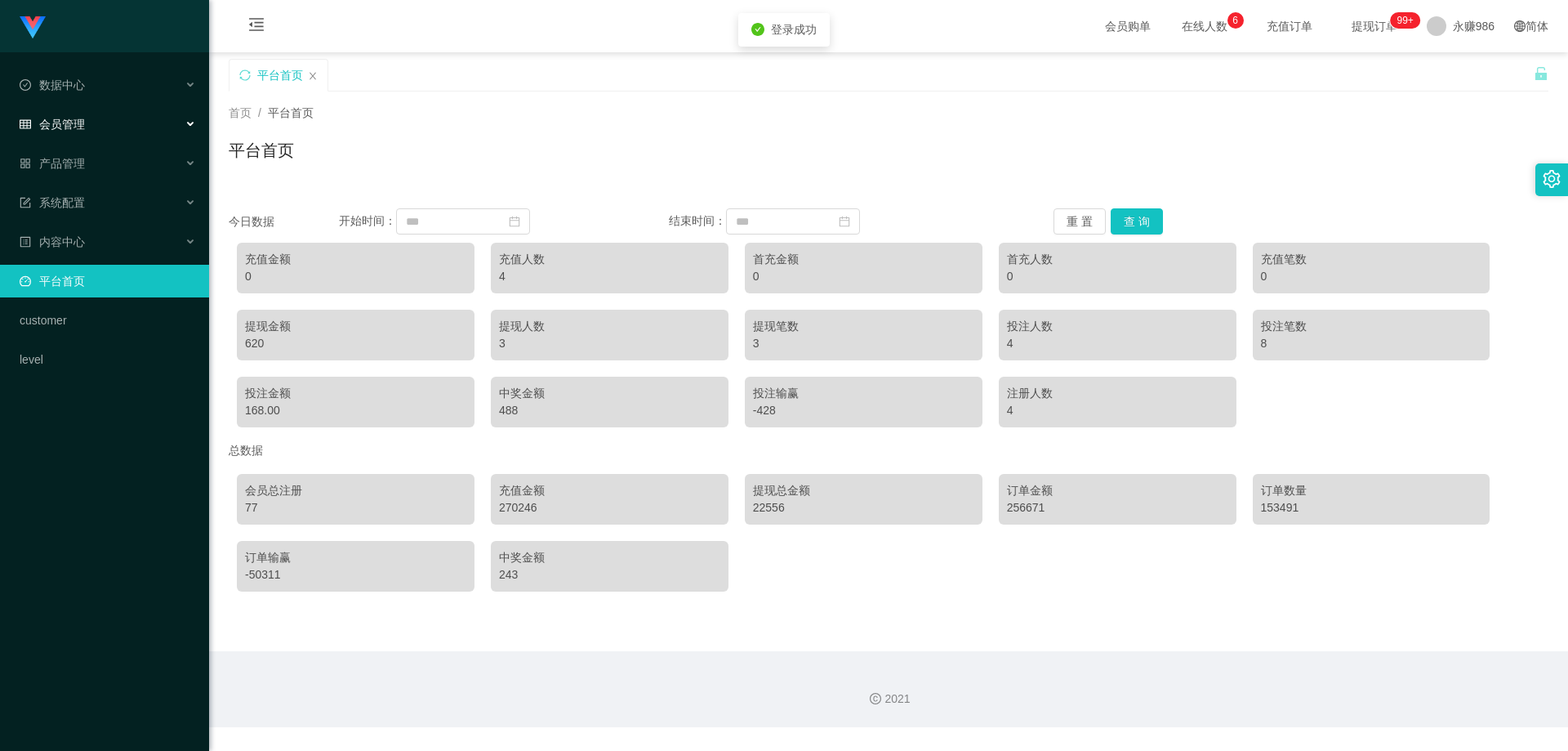
click at [73, 113] on div "会员管理" at bounding box center [104, 124] width 209 height 33
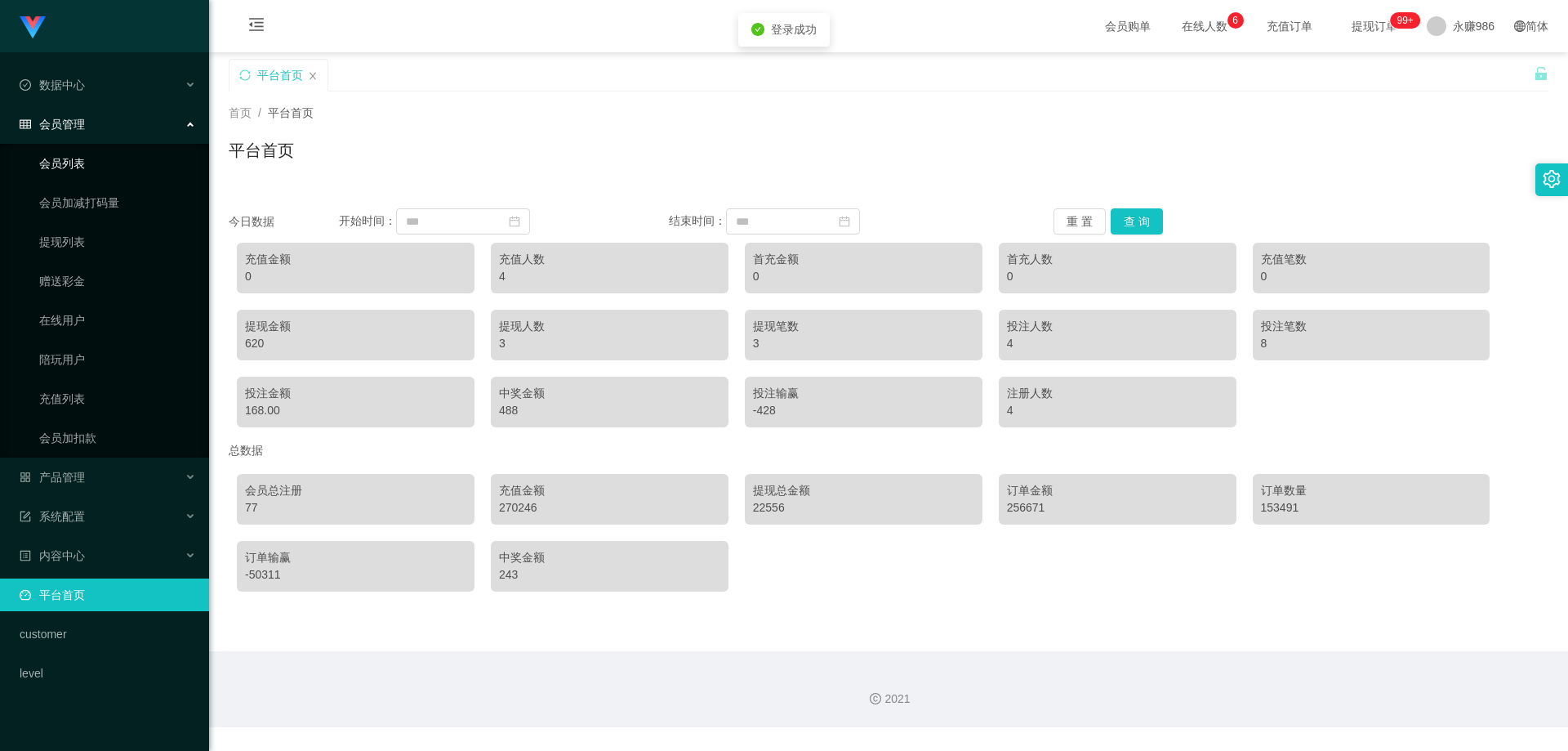
click at [72, 163] on link "会员列表" at bounding box center [118, 163] width 157 height 33
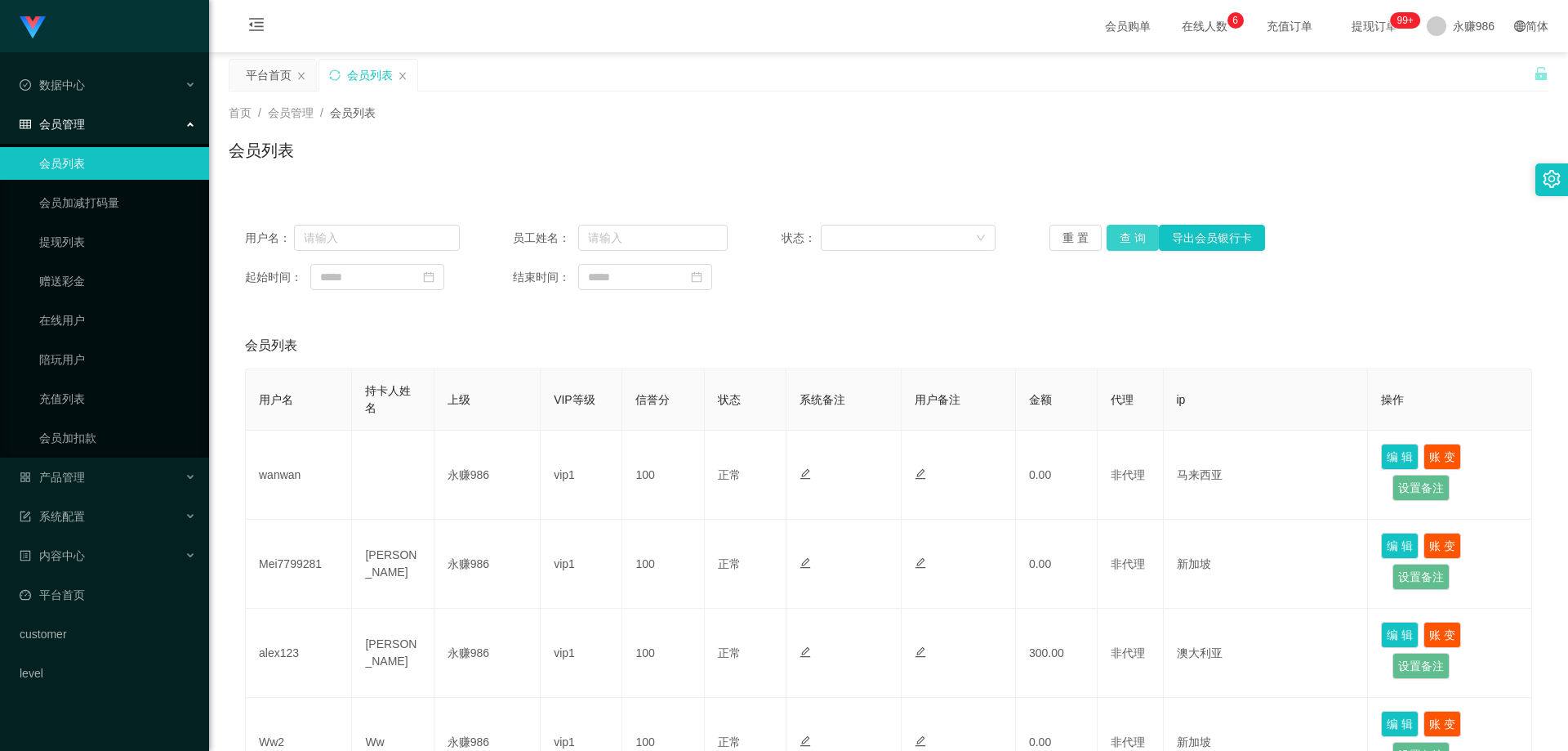
click at [1137, 233] on button "查 询" at bounding box center [1132, 238] width 52 height 26
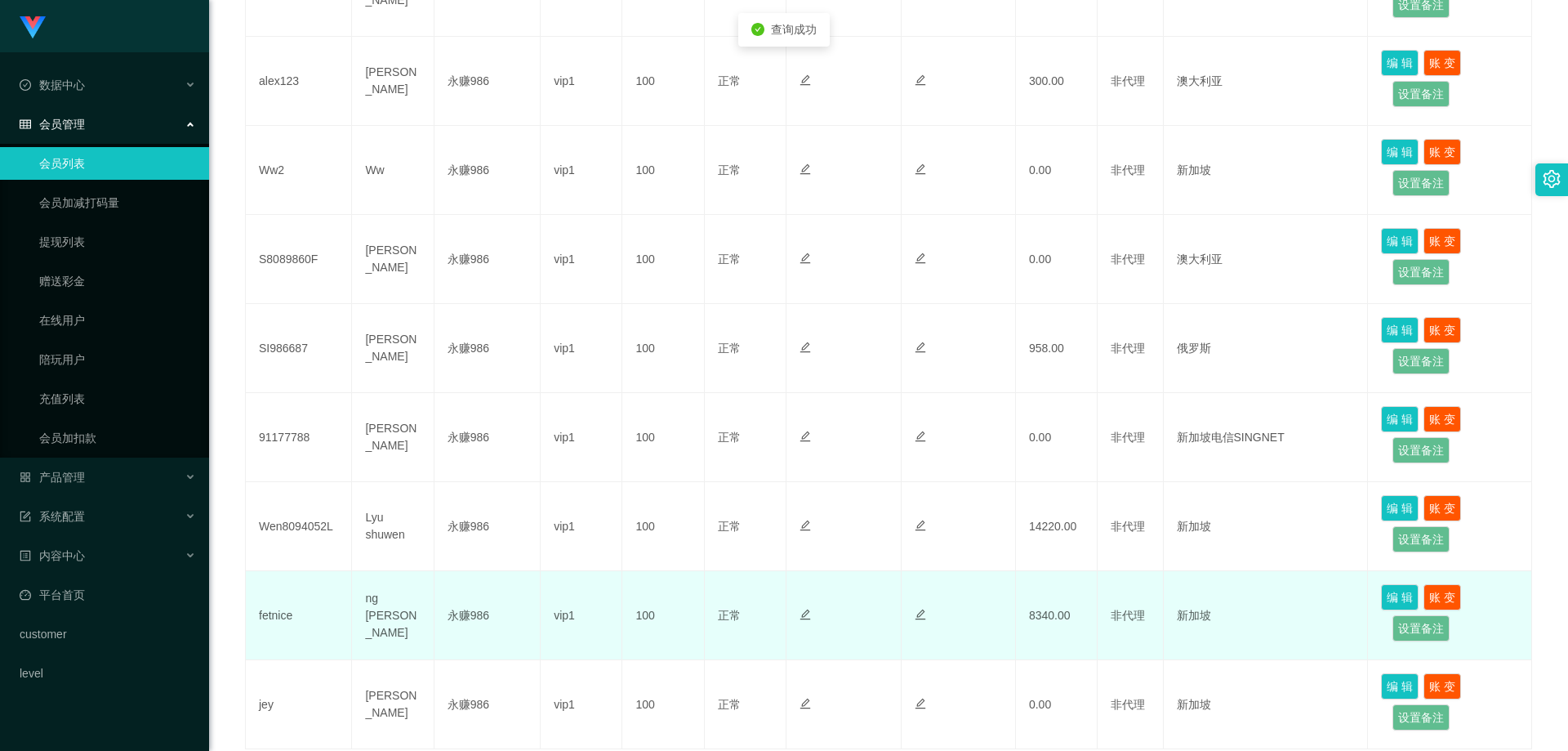
scroll to position [699, 0]
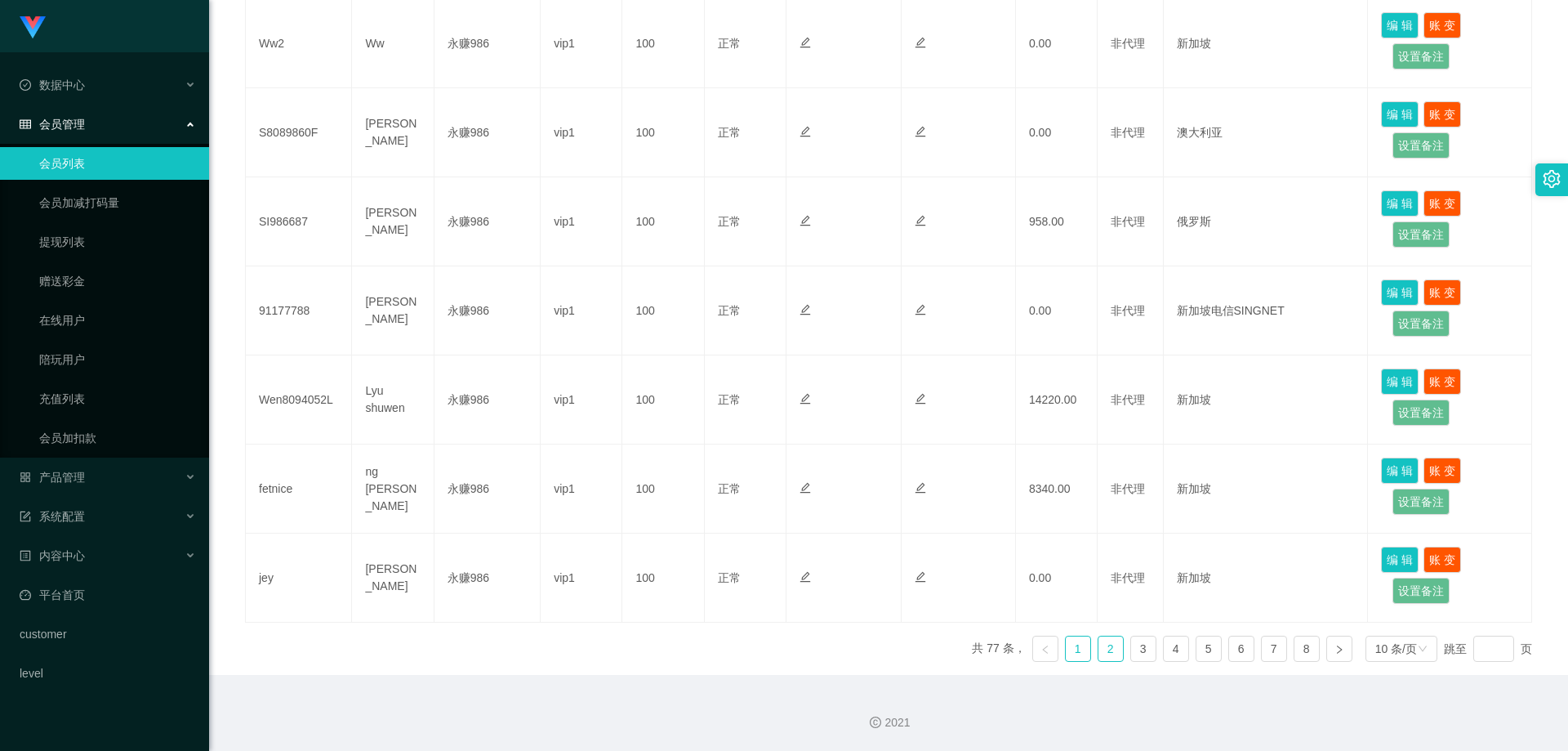
click at [1099, 653] on link "2" at bounding box center [1110, 648] width 24 height 24
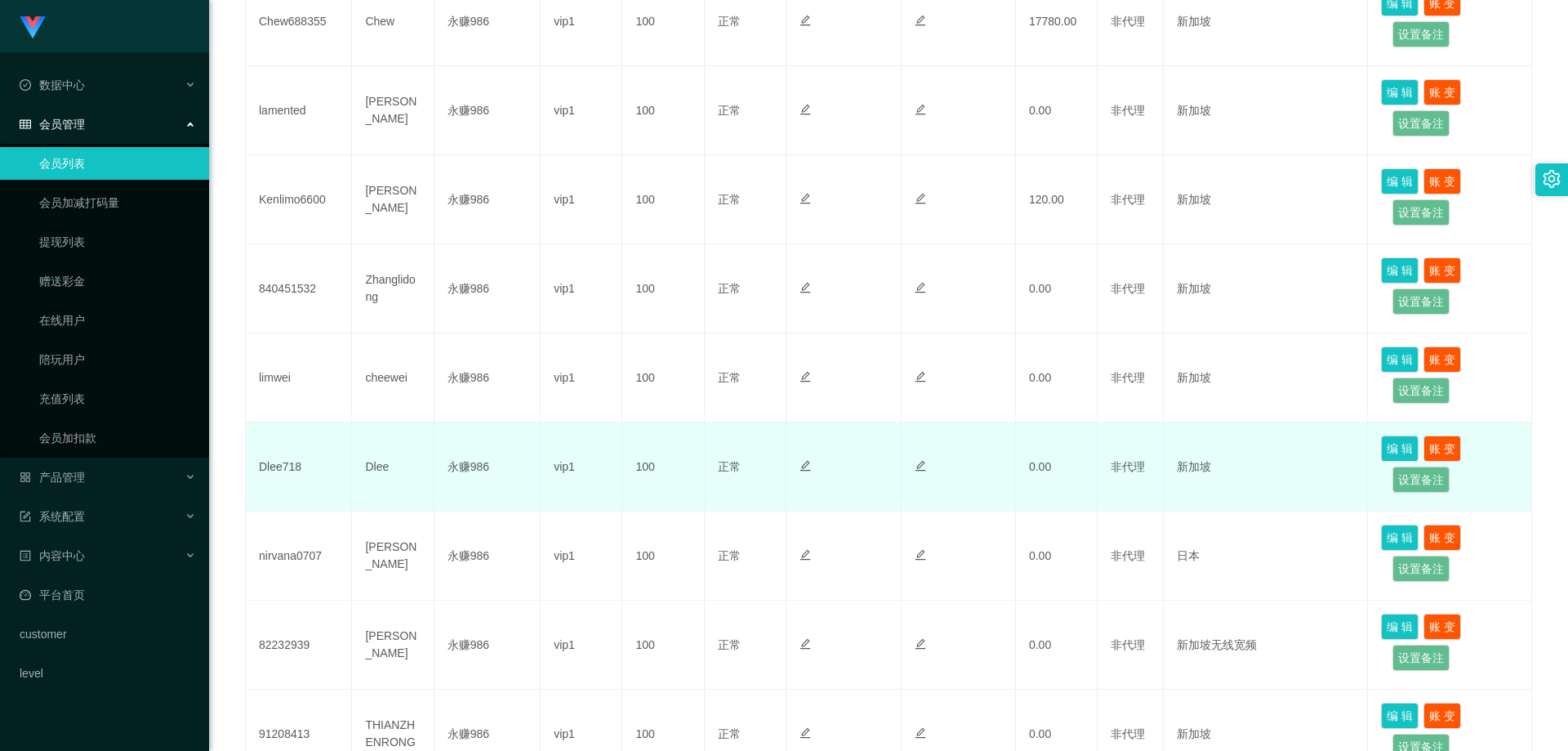
scroll to position [208, 0]
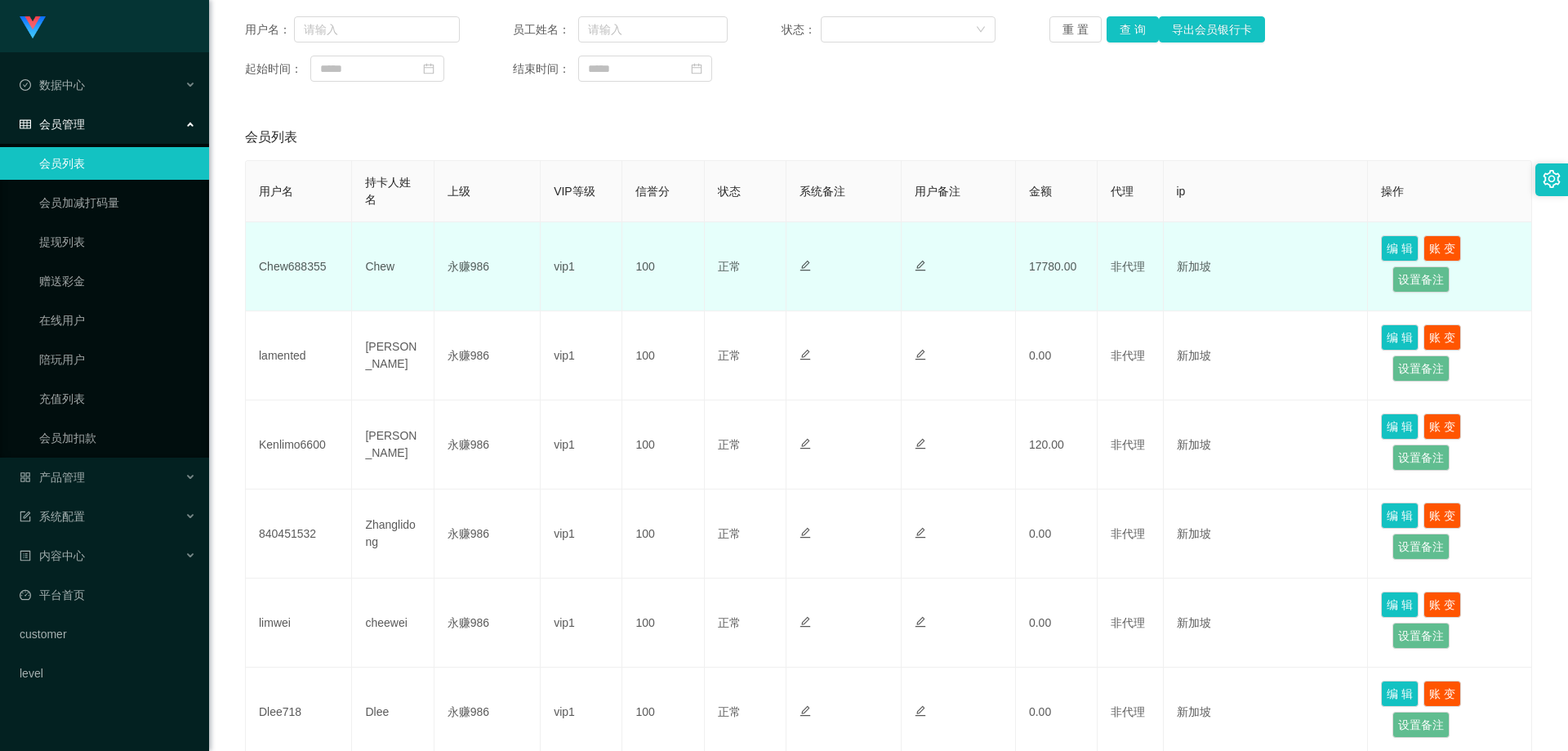
click at [293, 269] on td "Chew688355" at bounding box center [299, 267] width 106 height 89
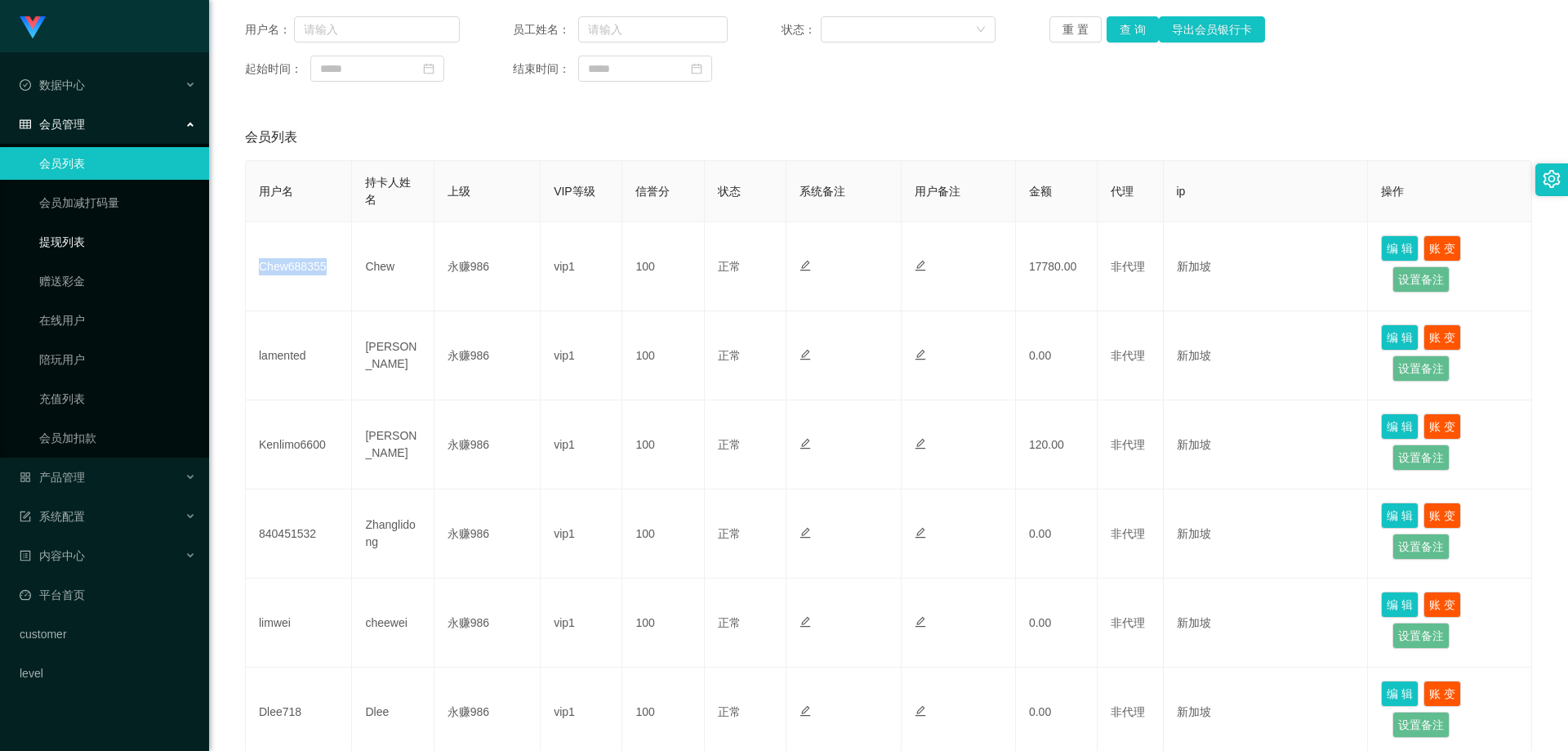
click at [81, 251] on link "提现列表" at bounding box center [118, 242] width 157 height 33
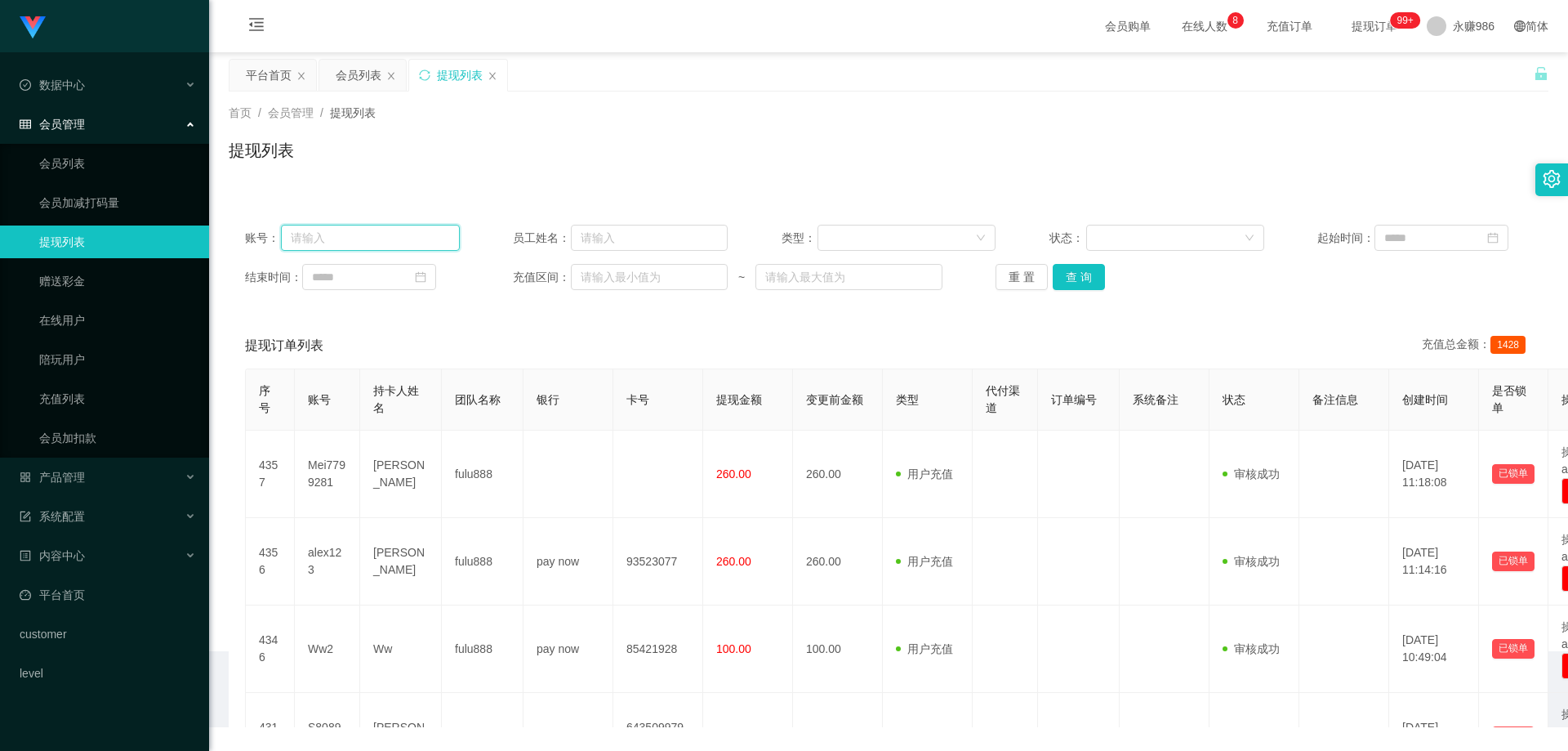
click at [425, 240] on input "text" at bounding box center [370, 238] width 179 height 26
paste input "Chew688355"
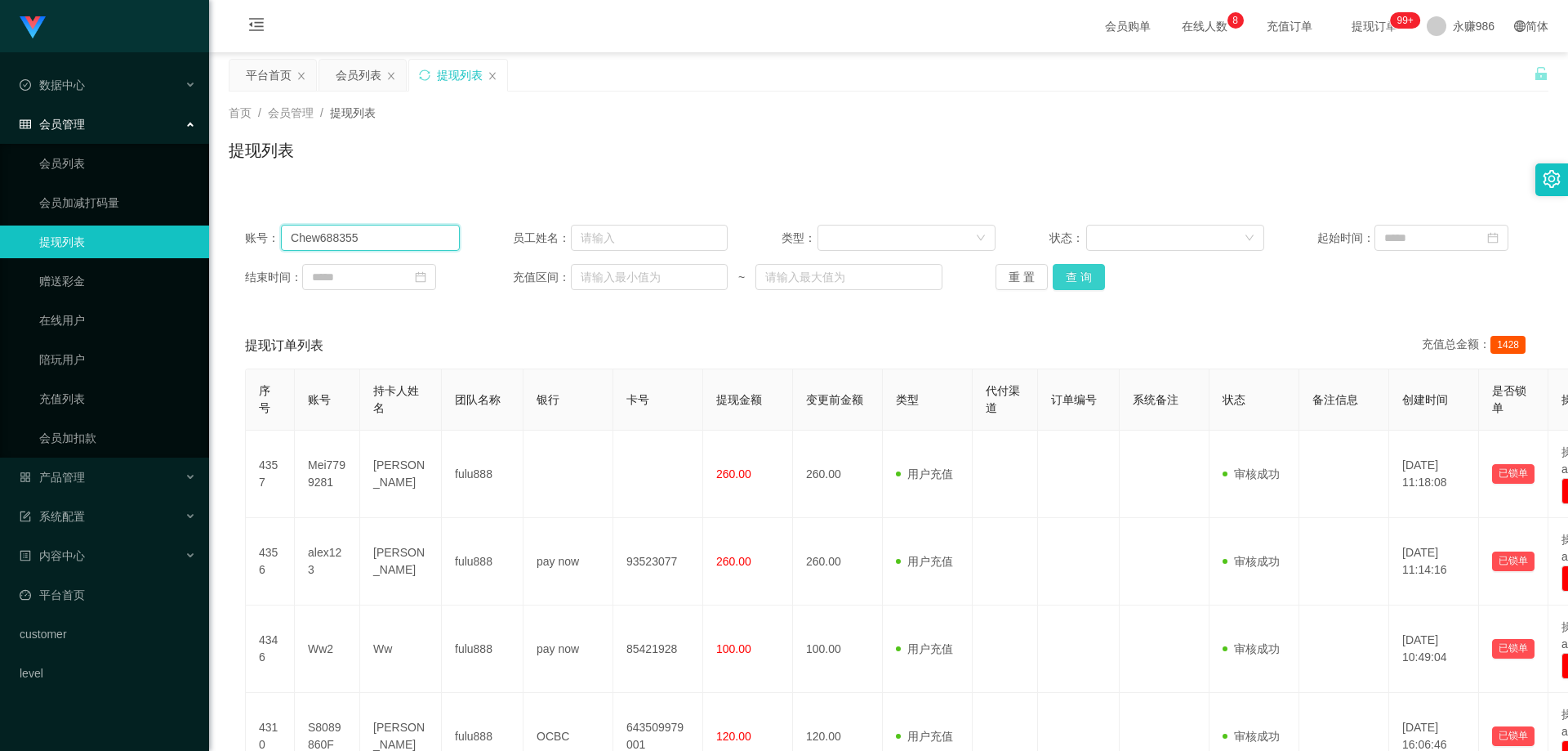
type input "Chew688355"
click at [1084, 275] on button "查 询" at bounding box center [1079, 276] width 52 height 26
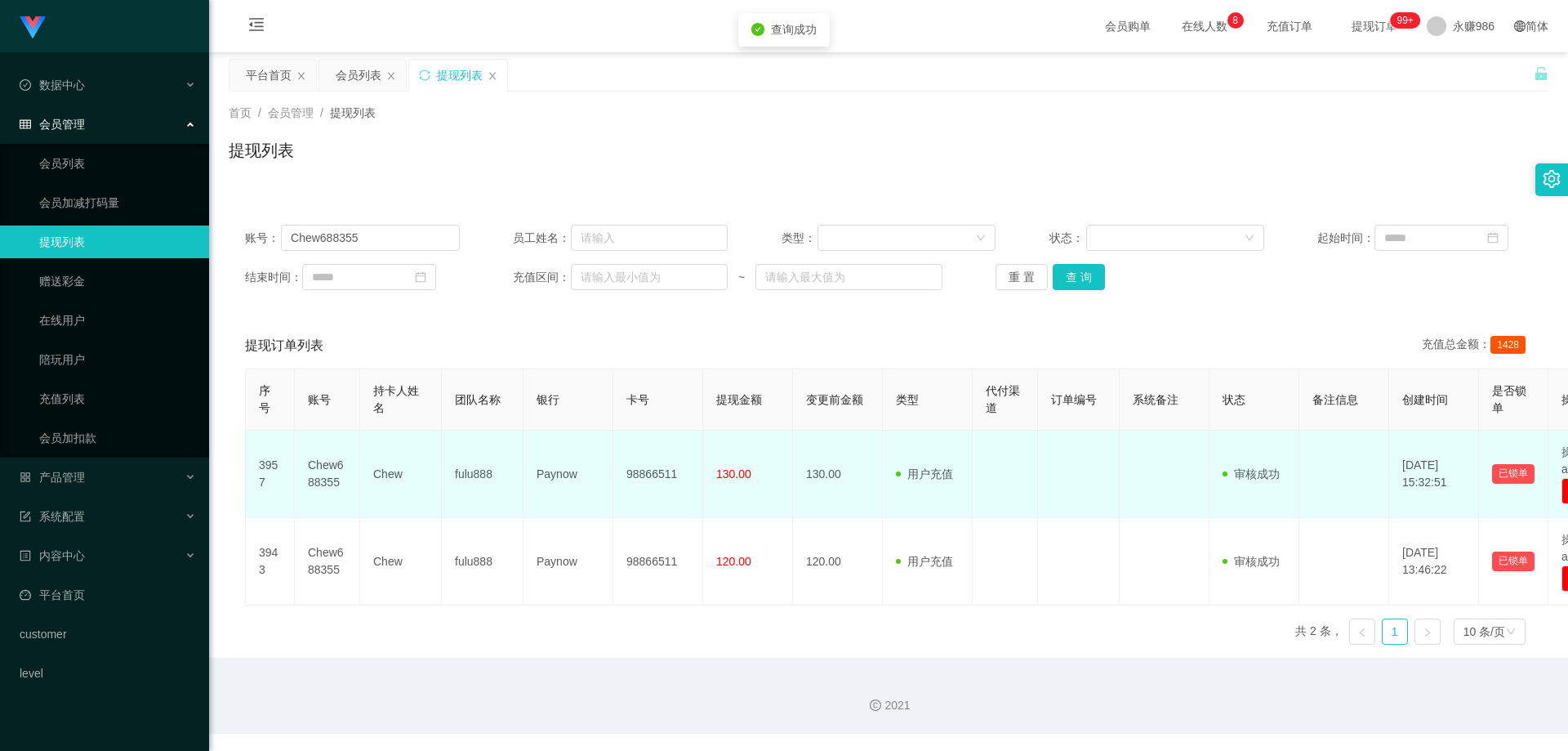
click at [653, 476] on td "98866511" at bounding box center [658, 475] width 90 height 88
click at [323, 480] on td "Chew688355" at bounding box center [328, 475] width 66 height 88
click at [377, 469] on td "Chew" at bounding box center [400, 475] width 82 height 88
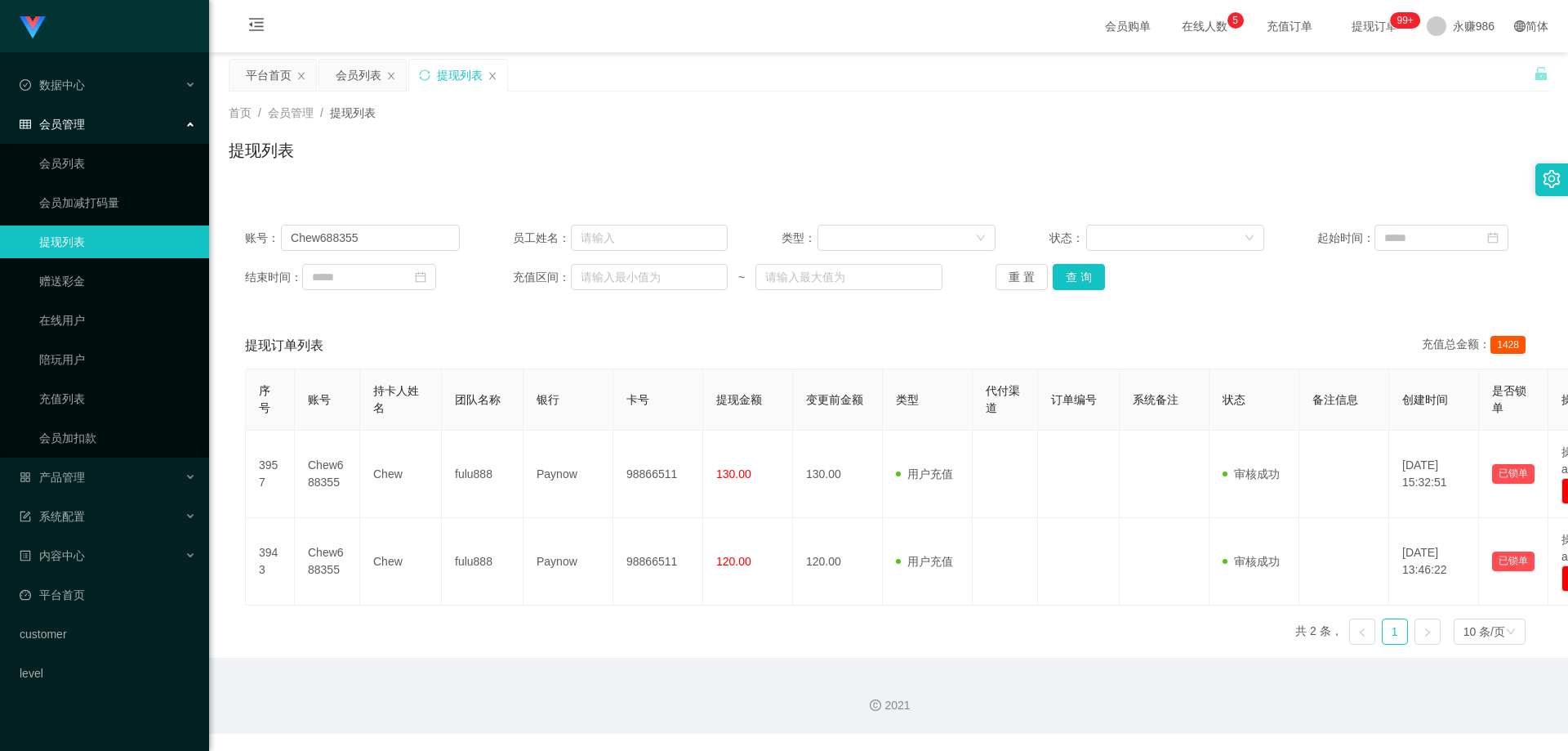
click at [1209, 338] on div "提现订单列表 充值总金额： 1428" at bounding box center [889, 346] width 1287 height 46
click at [400, 247] on input "Chew688355" at bounding box center [370, 238] width 179 height 26
click at [131, 166] on link "会员列表" at bounding box center [118, 163] width 157 height 33
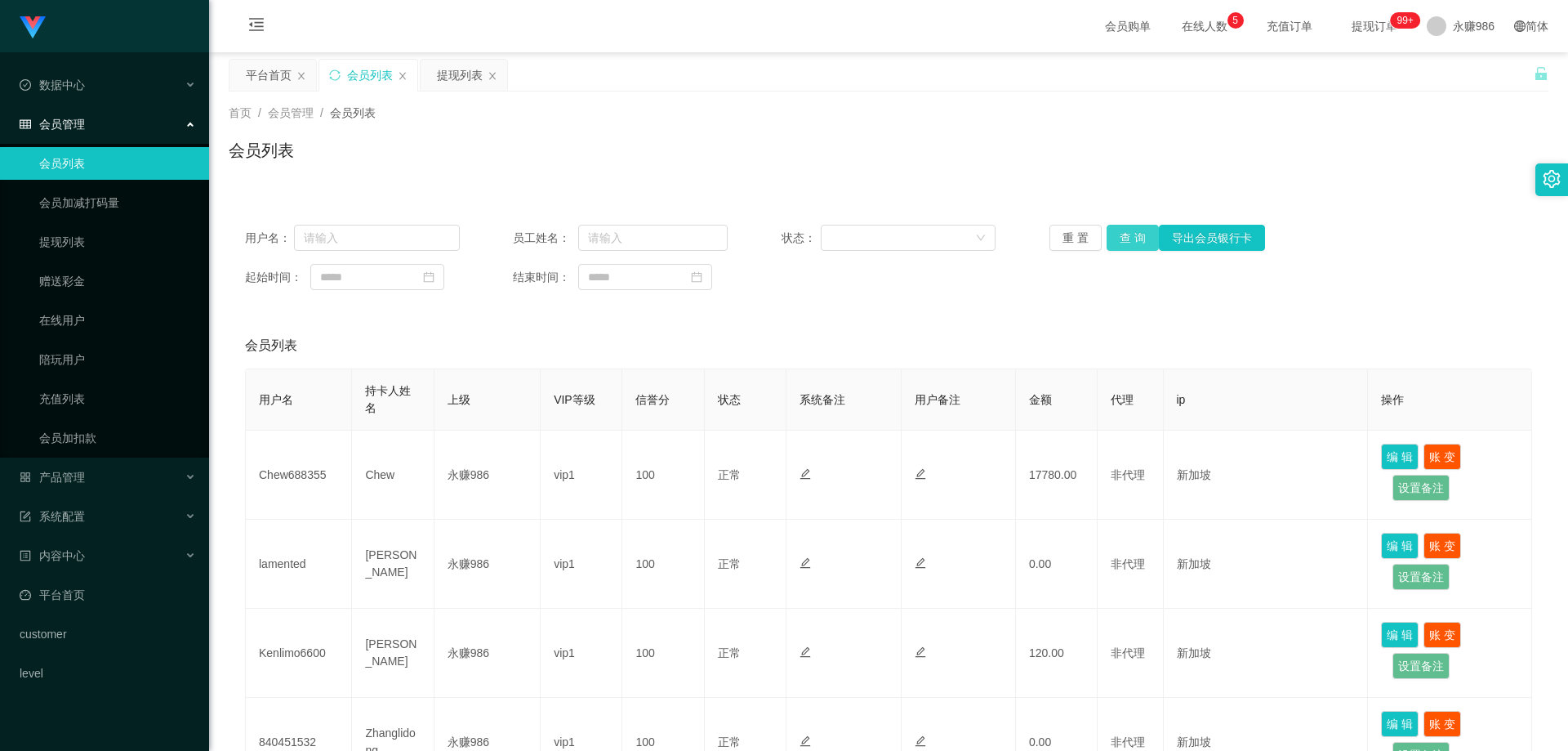
click at [1140, 233] on button "查 询" at bounding box center [1132, 238] width 52 height 26
click at [1140, 233] on div "重 置 查 询 导出会员银行卡" at bounding box center [1157, 238] width 215 height 26
click at [81, 239] on link "提现列表" at bounding box center [118, 242] width 157 height 33
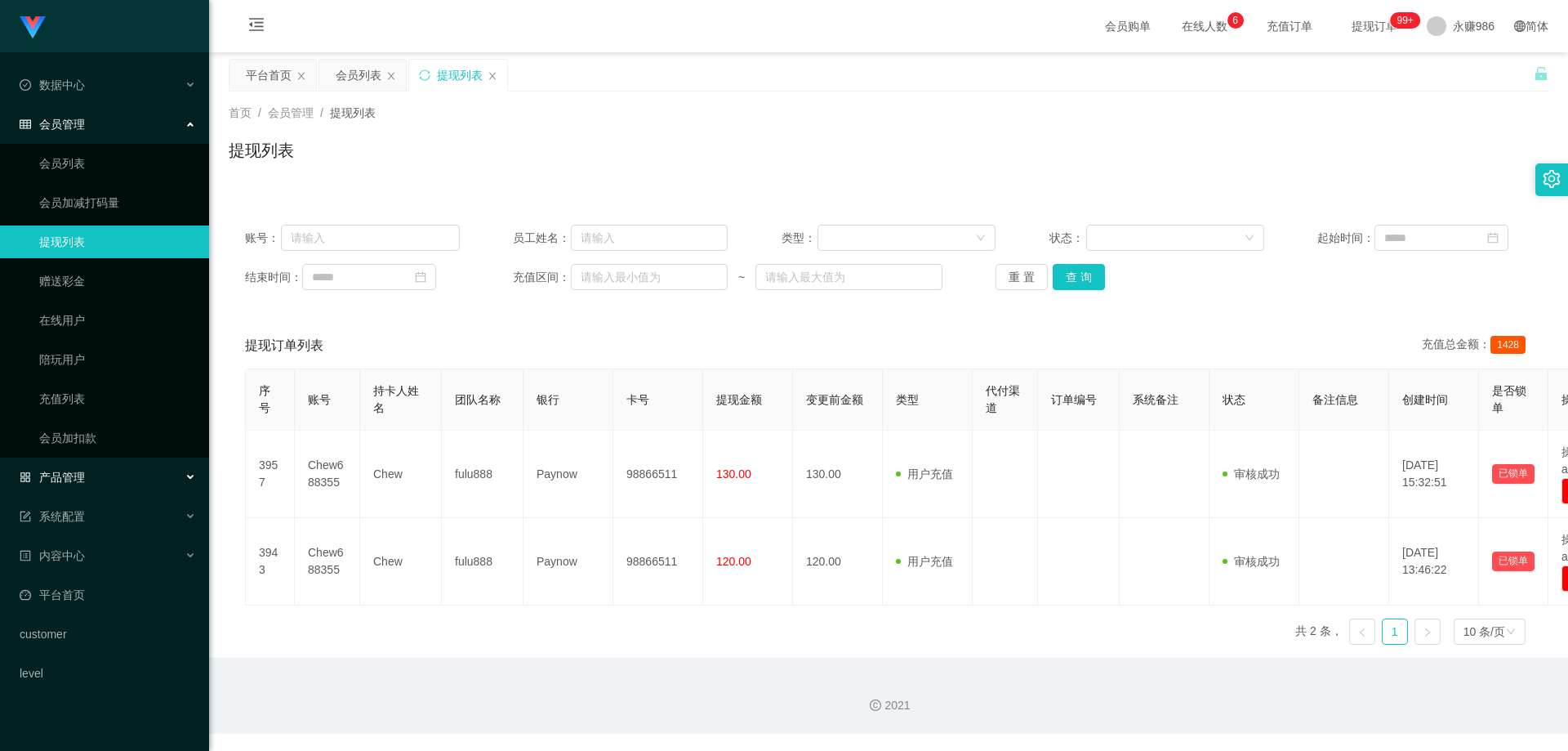
click at [121, 473] on div "产品管理" at bounding box center [104, 477] width 209 height 33
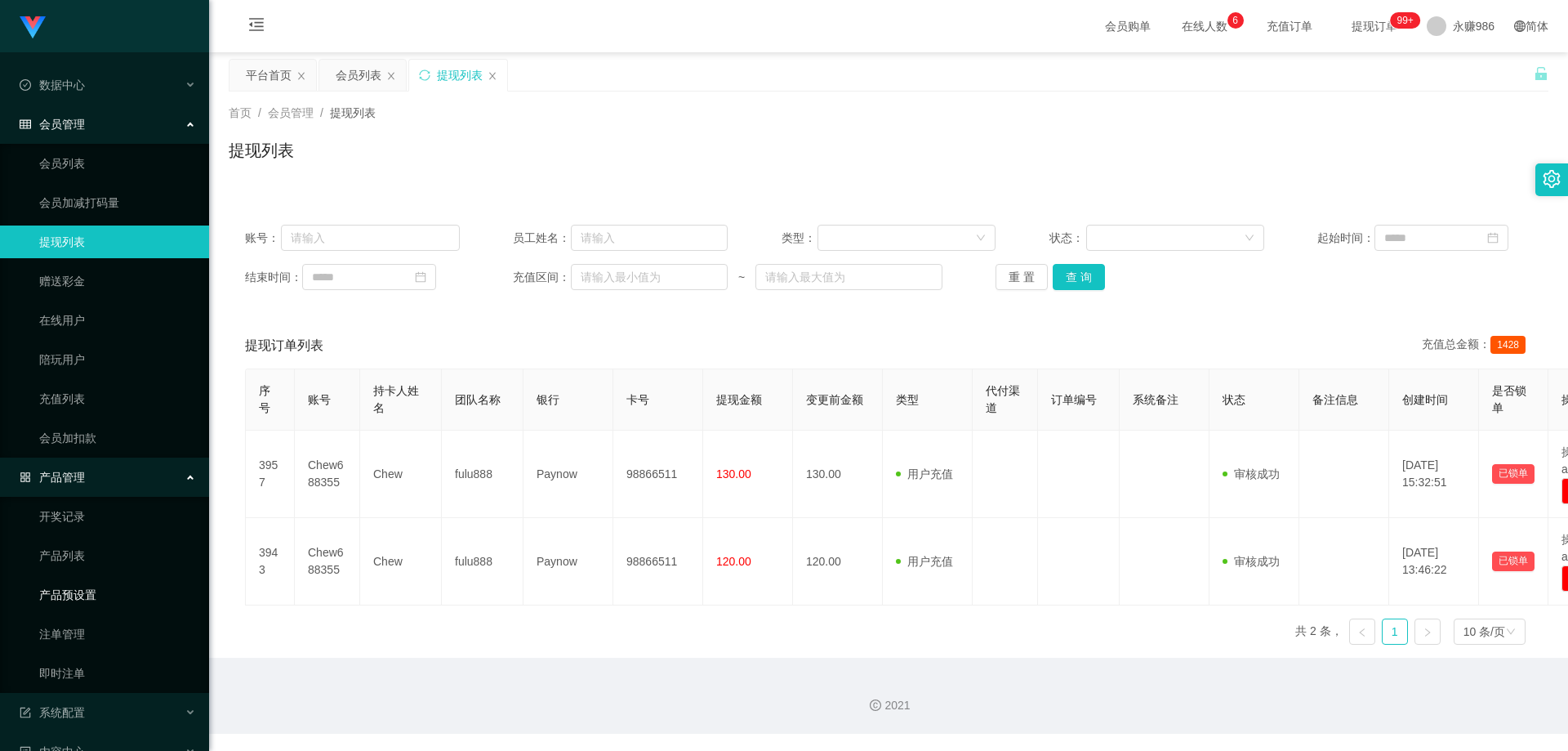
click at [103, 601] on link "产品预设置" at bounding box center [118, 594] width 157 height 33
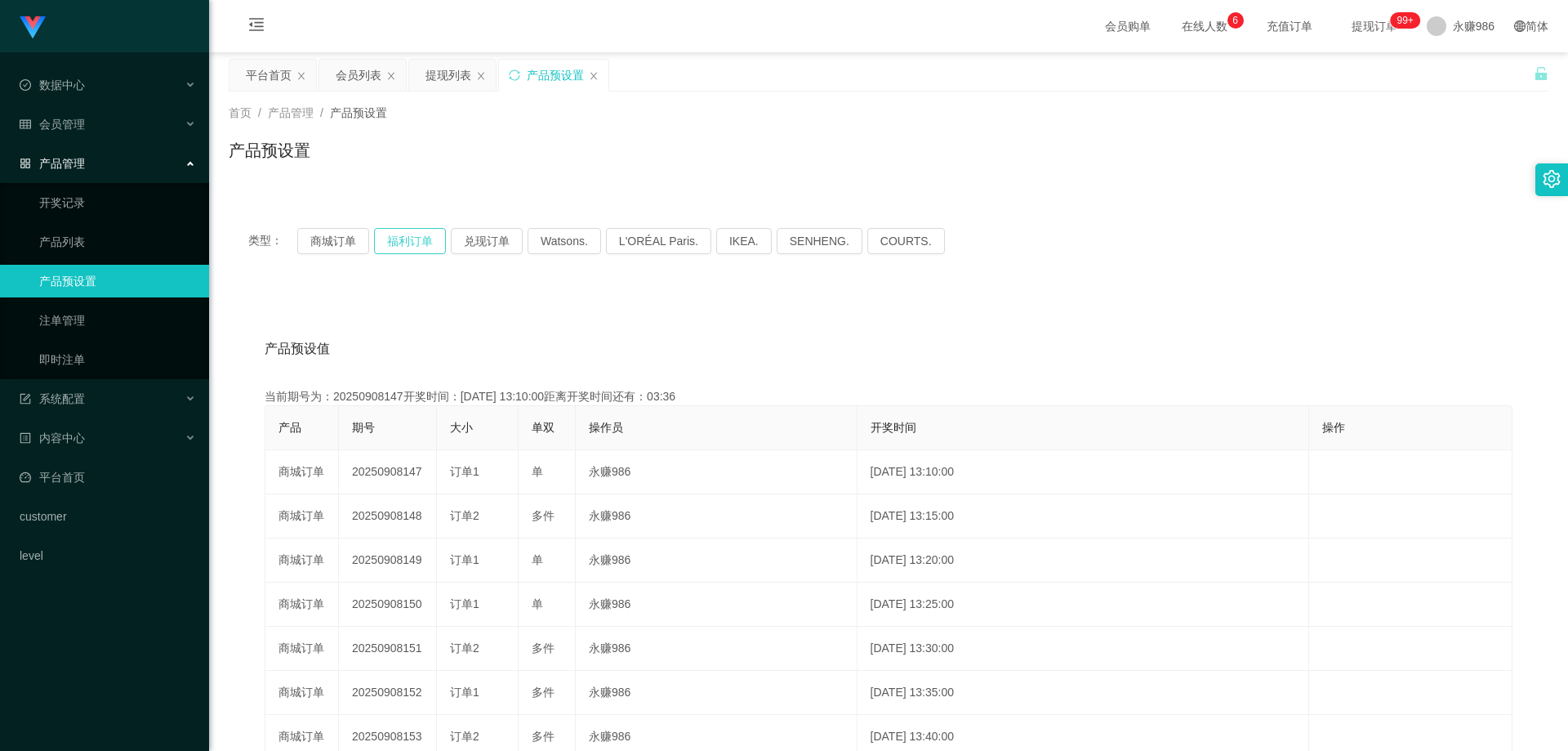
click at [404, 244] on button "福利订单" at bounding box center [409, 240] width 72 height 26
click at [332, 242] on button "商城订单" at bounding box center [333, 240] width 72 height 26
click at [413, 239] on button "福利订单" at bounding box center [409, 240] width 72 height 26
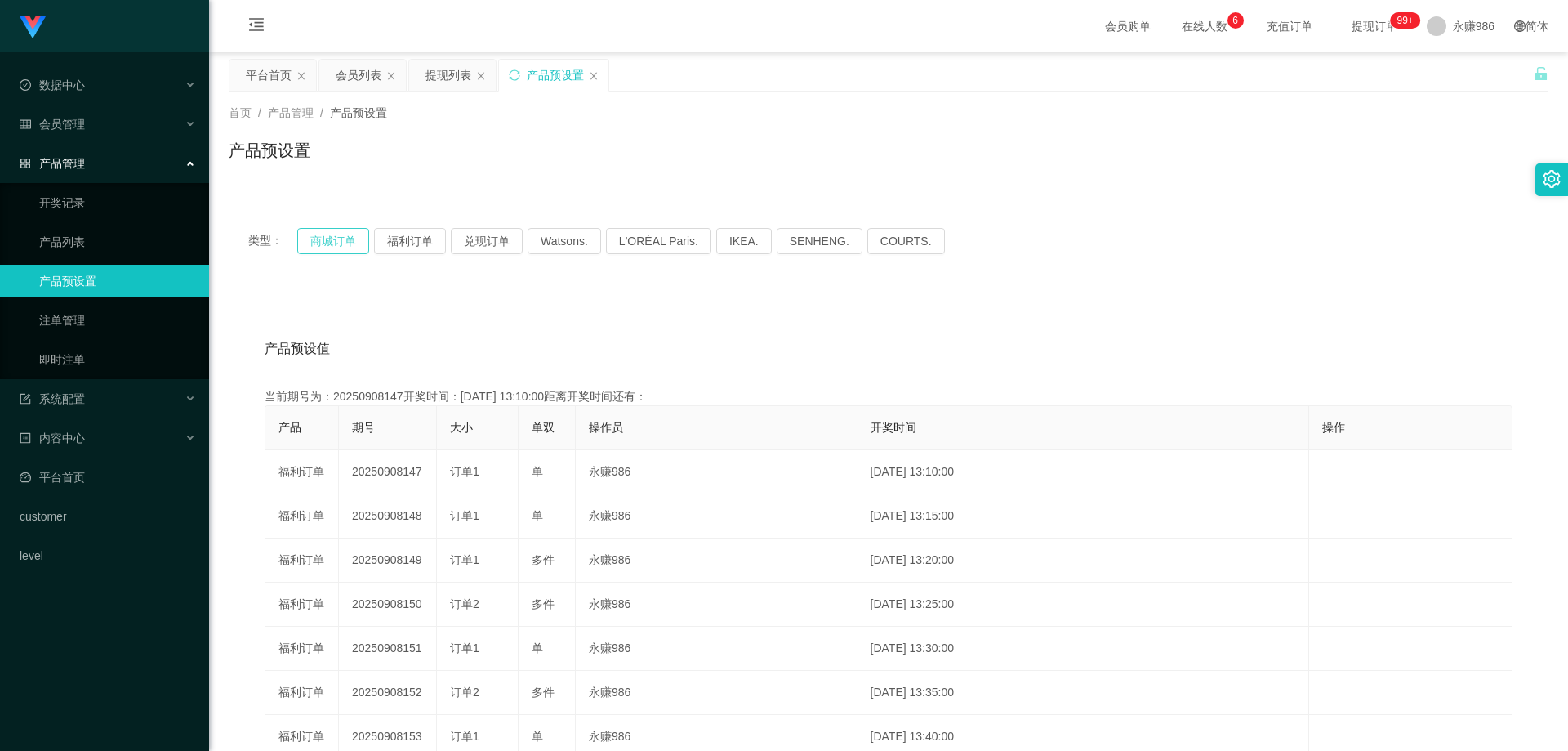
click at [313, 240] on button "商城订单" at bounding box center [333, 240] width 72 height 26
click at [401, 236] on button "福利订单" at bounding box center [409, 240] width 72 height 26
click at [341, 238] on button "商城订单" at bounding box center [333, 240] width 72 height 26
click at [387, 238] on button "福利订单" at bounding box center [409, 240] width 72 height 26
click at [342, 238] on button "商城订单" at bounding box center [333, 240] width 72 height 26
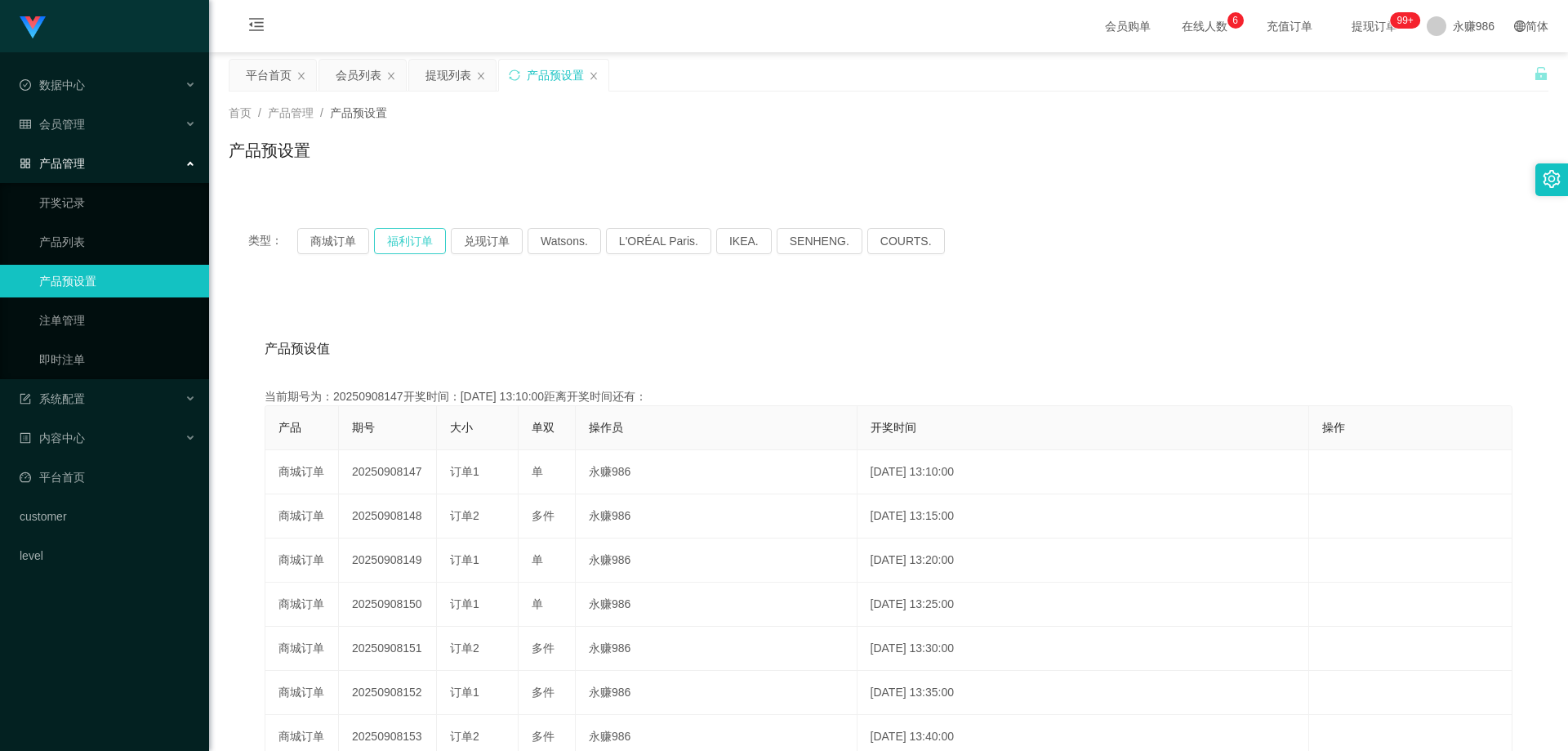
click at [430, 239] on button "福利订单" at bounding box center [409, 240] width 72 height 26
click at [329, 242] on button "商城订单" at bounding box center [333, 240] width 72 height 26
click at [388, 245] on button "福利订单" at bounding box center [409, 240] width 72 height 26
click at [319, 248] on button "商城订单" at bounding box center [333, 240] width 72 height 26
click at [87, 356] on link "即时注单" at bounding box center [118, 359] width 157 height 33
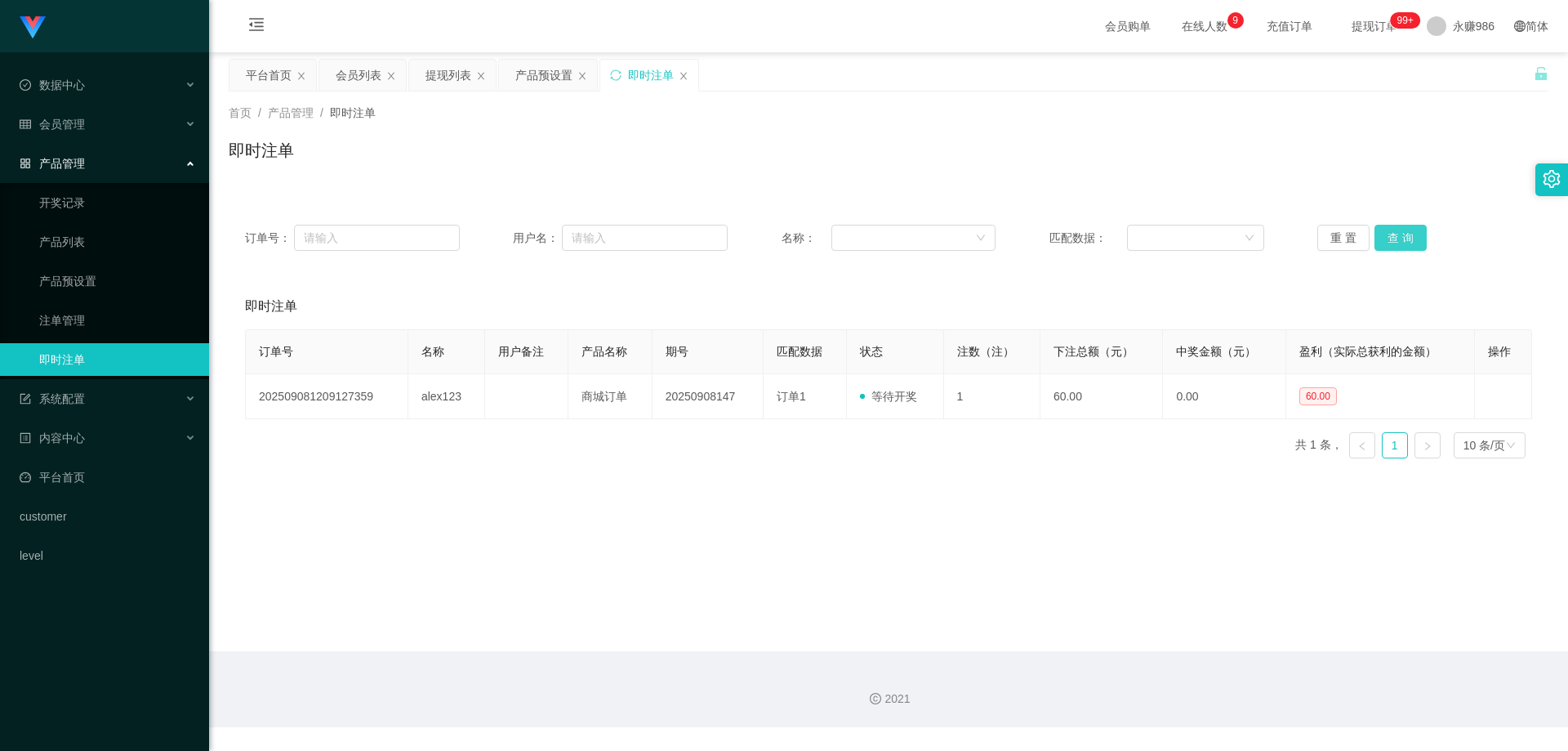
click at [1376, 236] on button "查 询" at bounding box center [1400, 238] width 52 height 26
click at [1390, 237] on button "查 询" at bounding box center [1400, 238] width 52 height 26
